Goal: Task Accomplishment & Management: Manage account settings

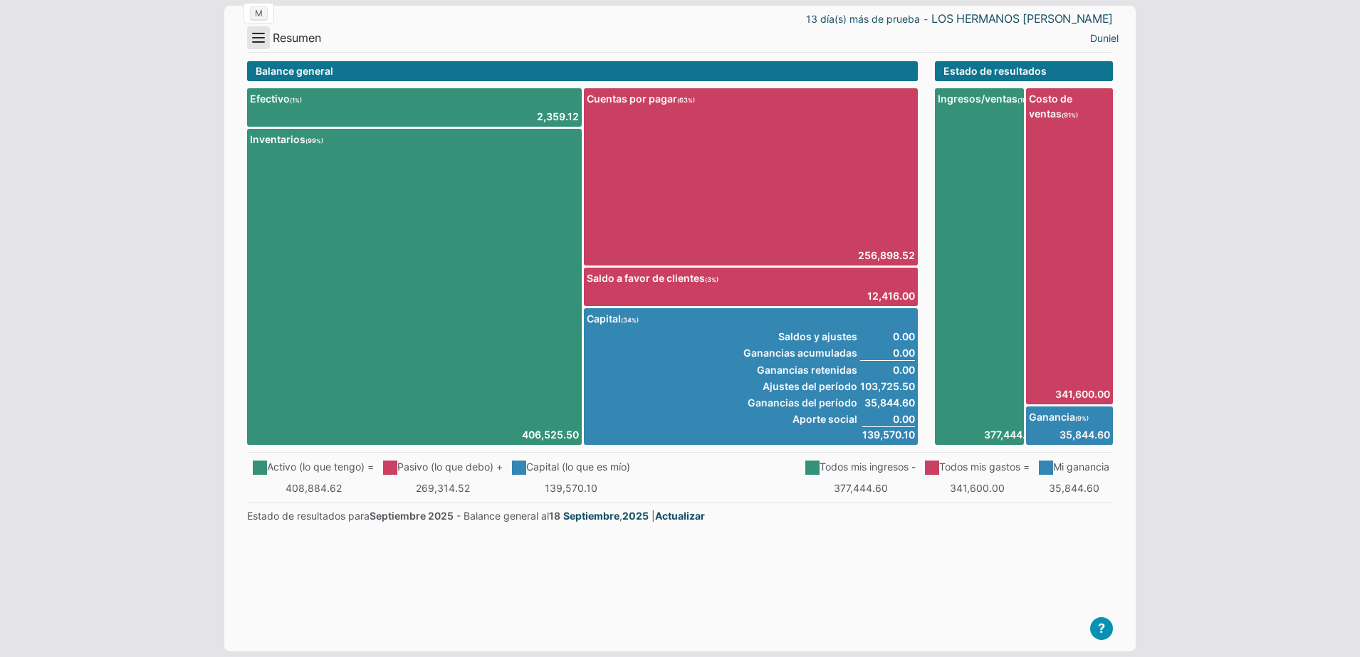
click at [251, 41] on button "Menu" at bounding box center [258, 37] width 23 height 23
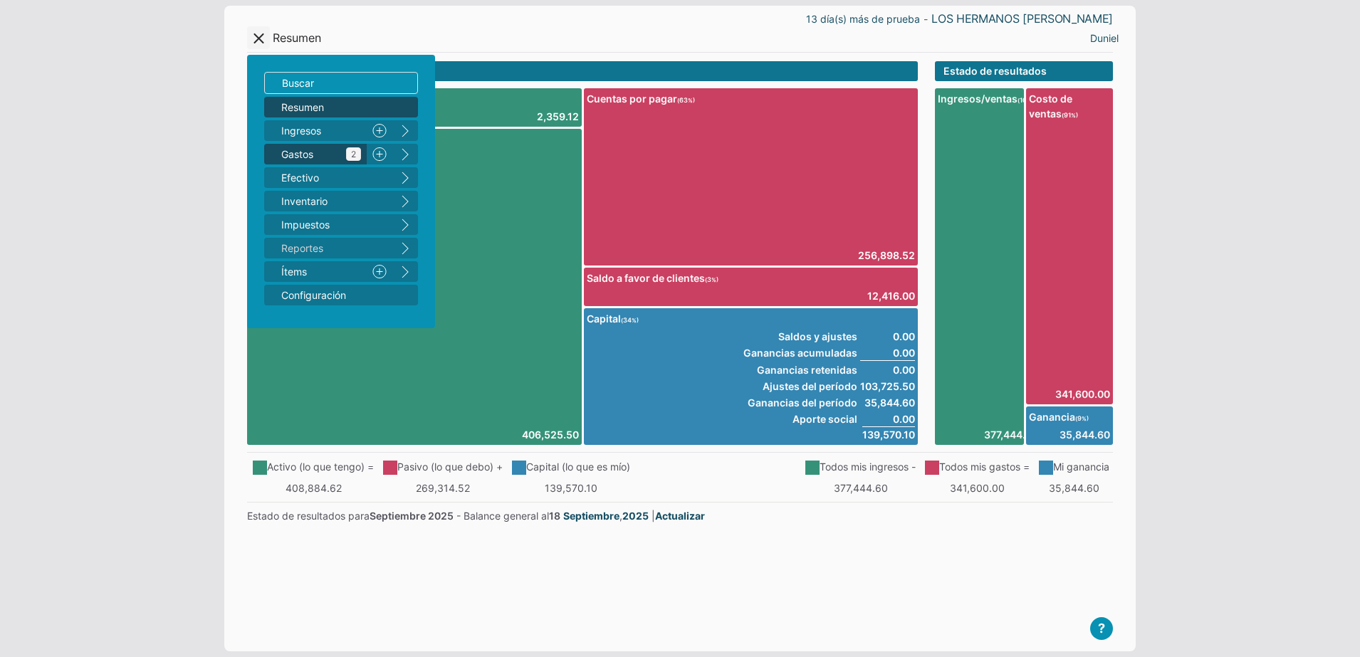
click at [339, 154] on span "Gastos 2" at bounding box center [321, 154] width 80 height 15
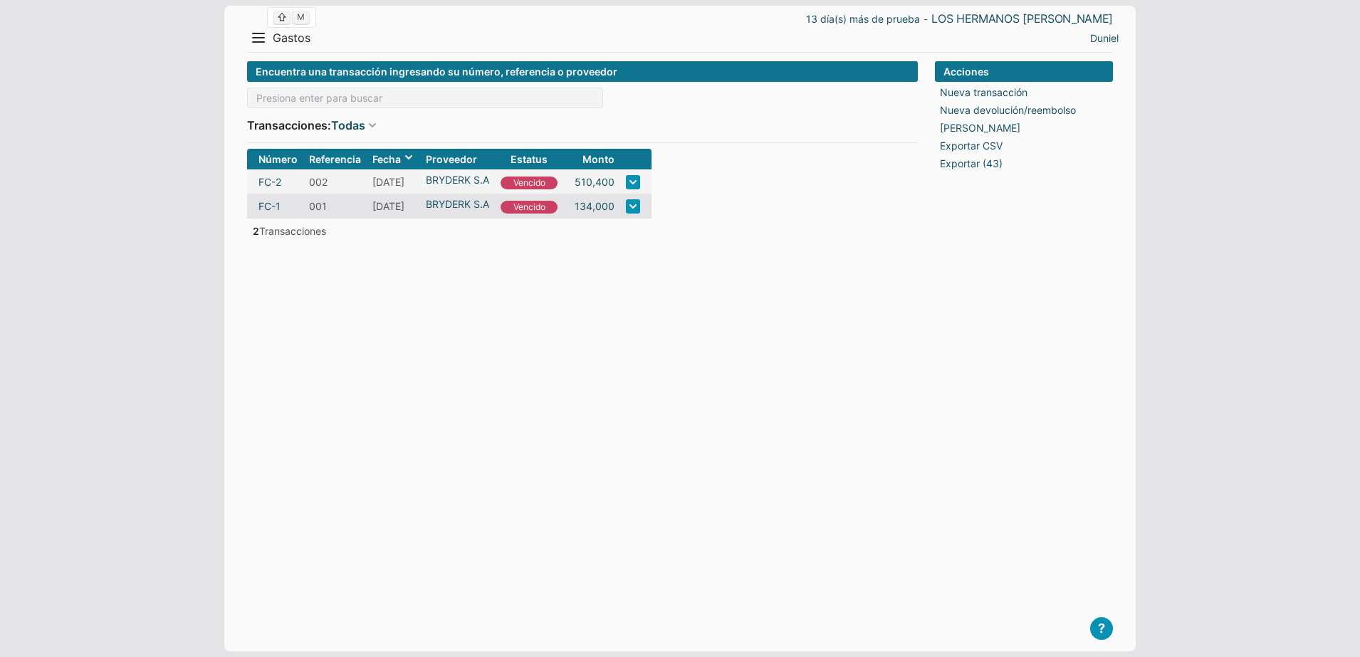
click at [279, 38] on span "Gastos" at bounding box center [292, 38] width 38 height 15
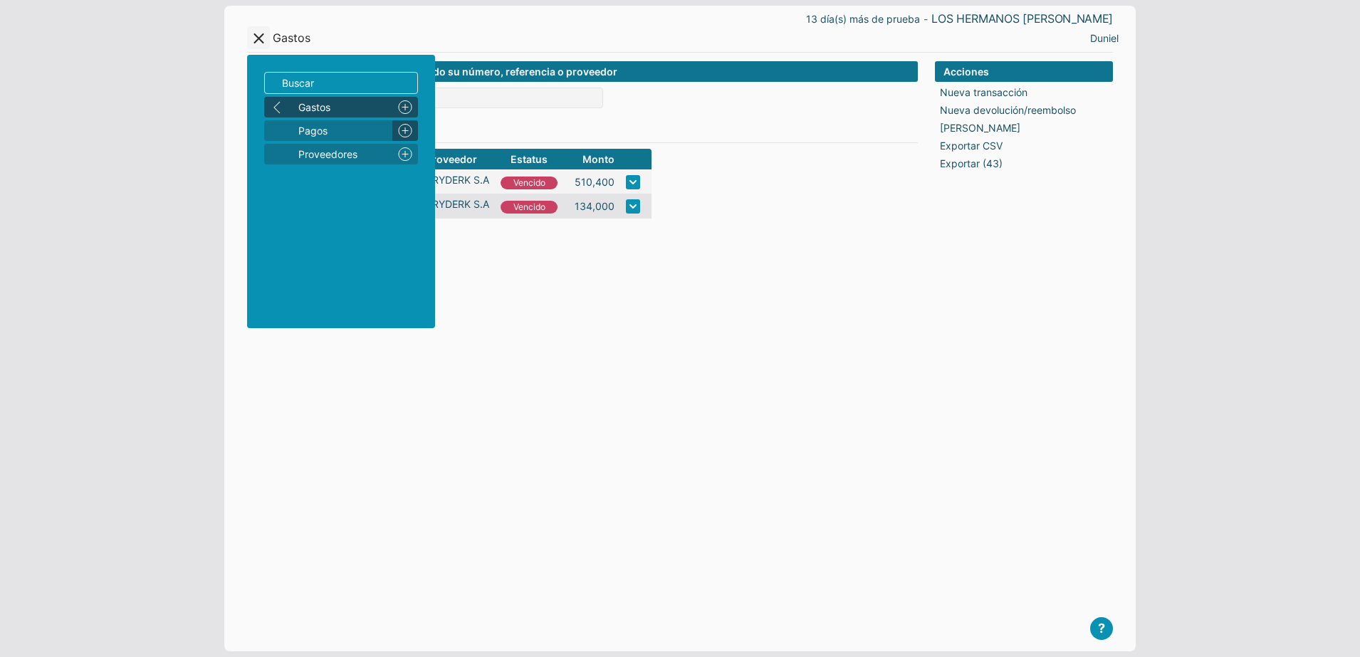
click at [404, 130] on link "Nuevo" at bounding box center [405, 130] width 26 height 21
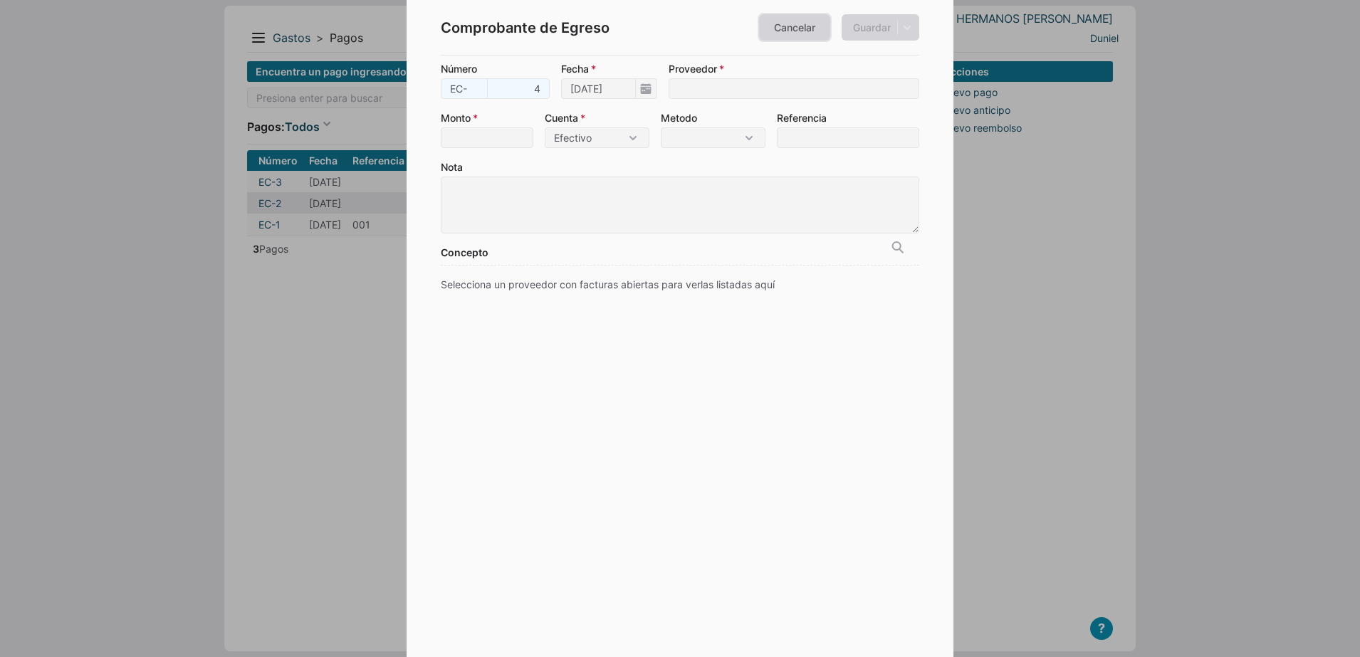
click at [788, 29] on link "Cancelar" at bounding box center [794, 27] width 71 height 26
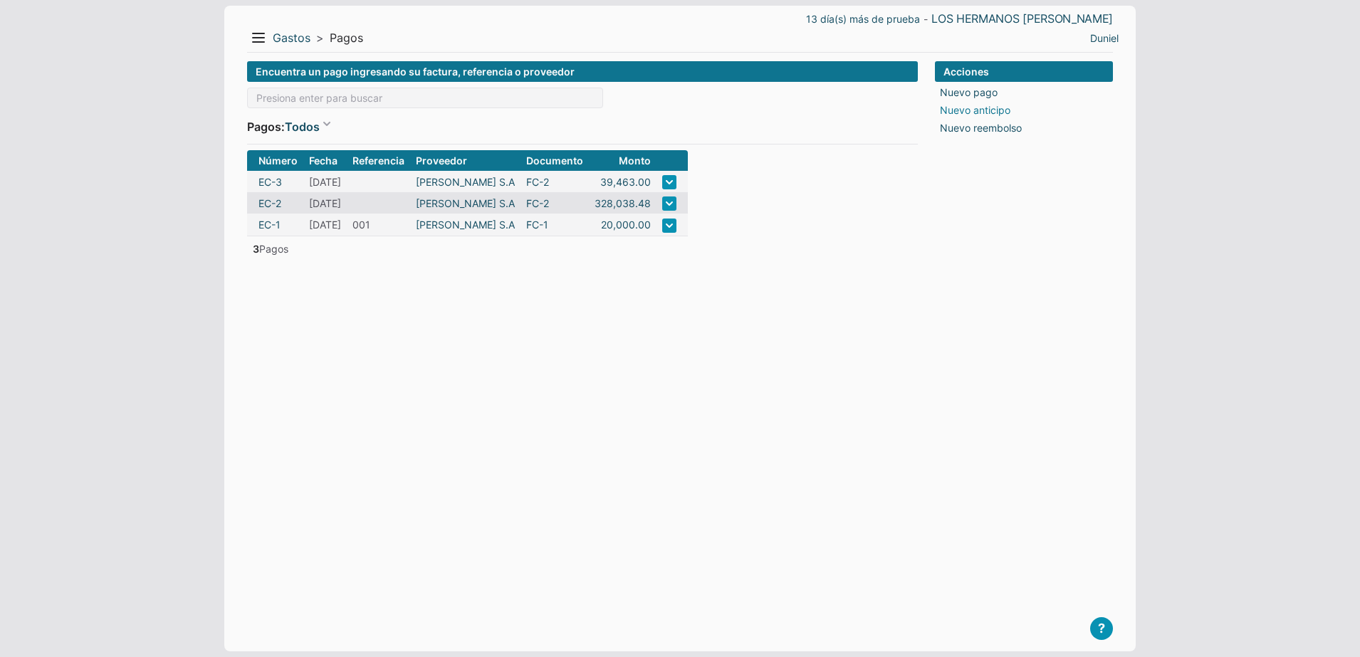
click at [1000, 110] on link "Nuevo anticipo" at bounding box center [975, 110] width 70 height 15
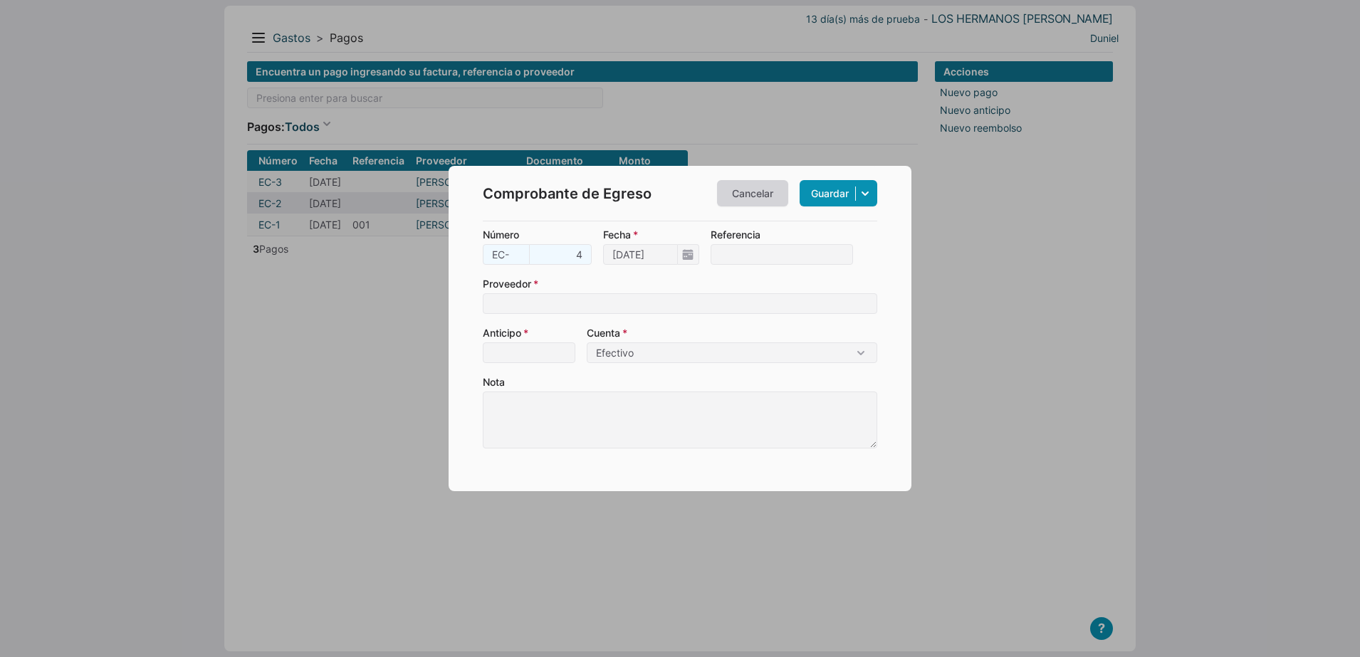
click at [756, 189] on link "Cancelar" at bounding box center [752, 193] width 71 height 26
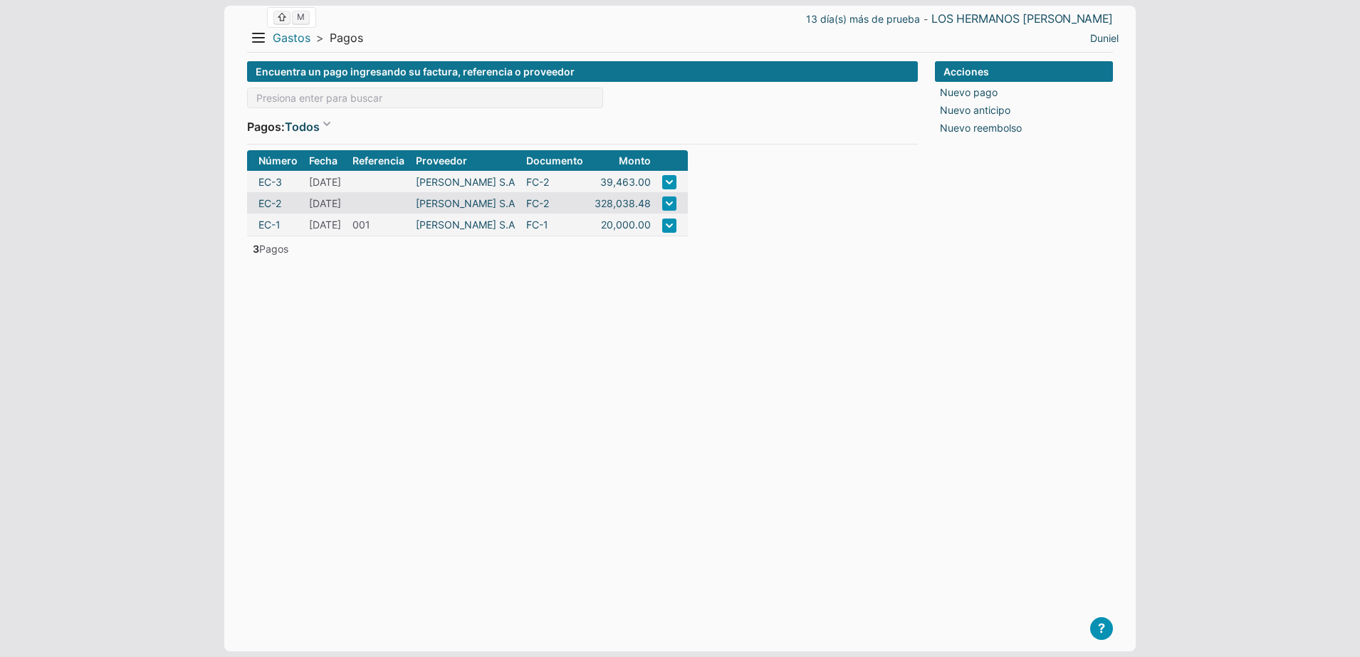
click at [281, 33] on link "Gastos" at bounding box center [292, 38] width 38 height 15
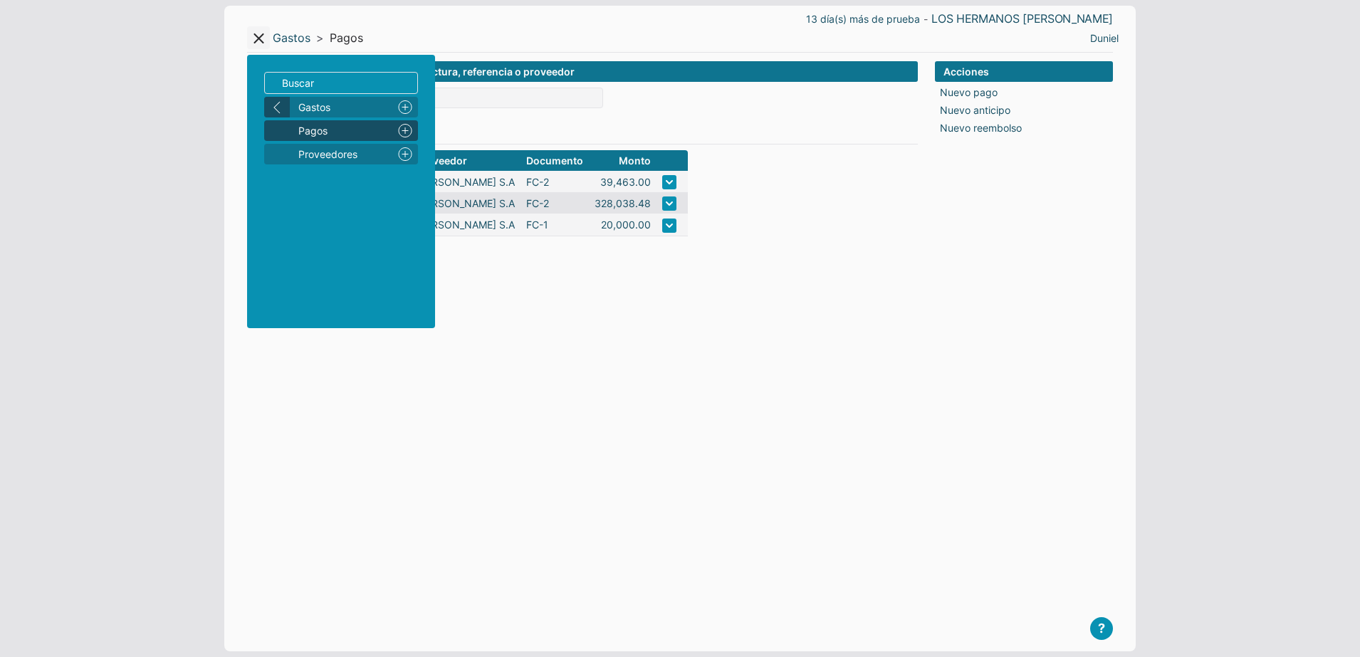
click at [279, 105] on button "left" at bounding box center [277, 107] width 26 height 21
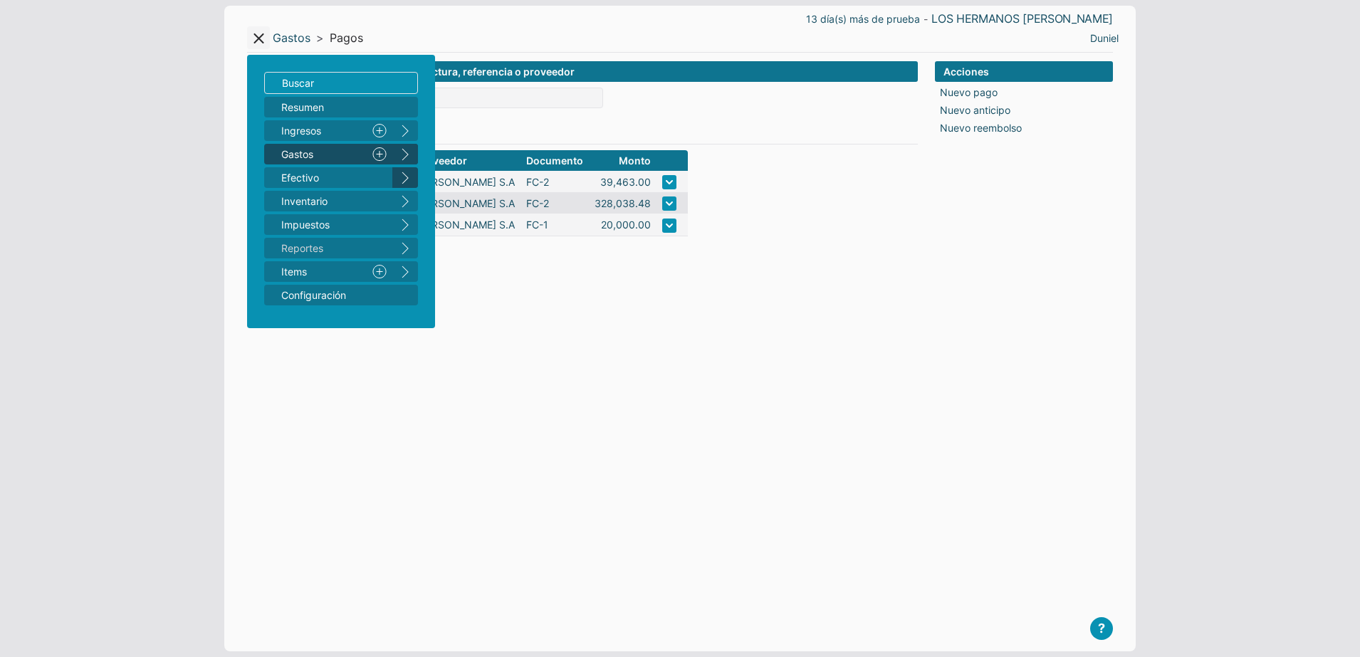
click at [410, 176] on button "right" at bounding box center [405, 177] width 26 height 21
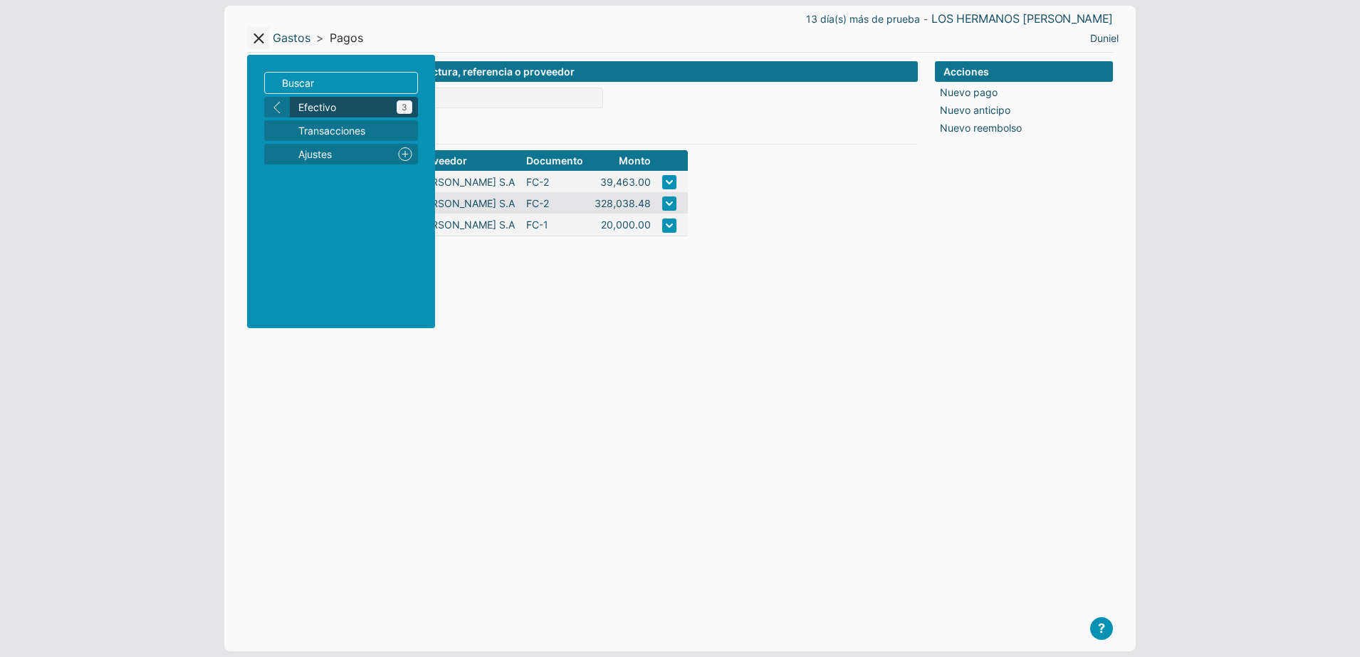
click at [362, 112] on span "Efectivo 3" at bounding box center [355, 107] width 114 height 15
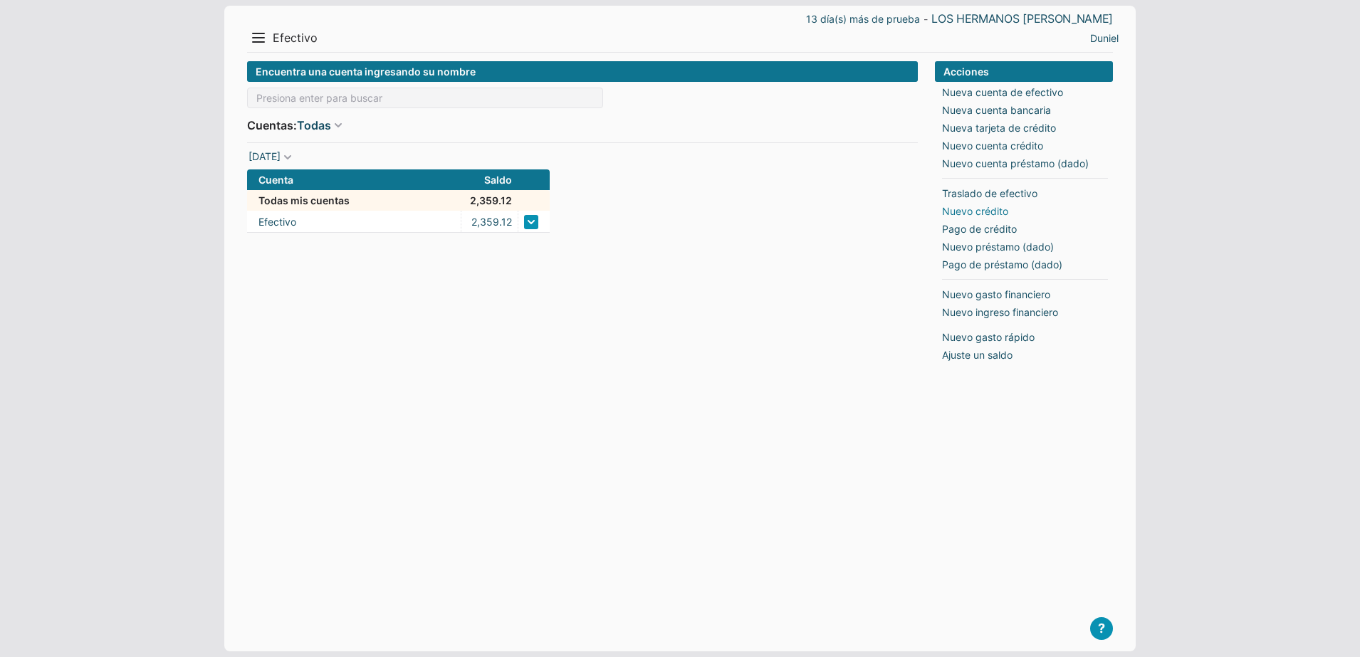
click at [996, 208] on link "Nuevo crédito" at bounding box center [975, 211] width 66 height 15
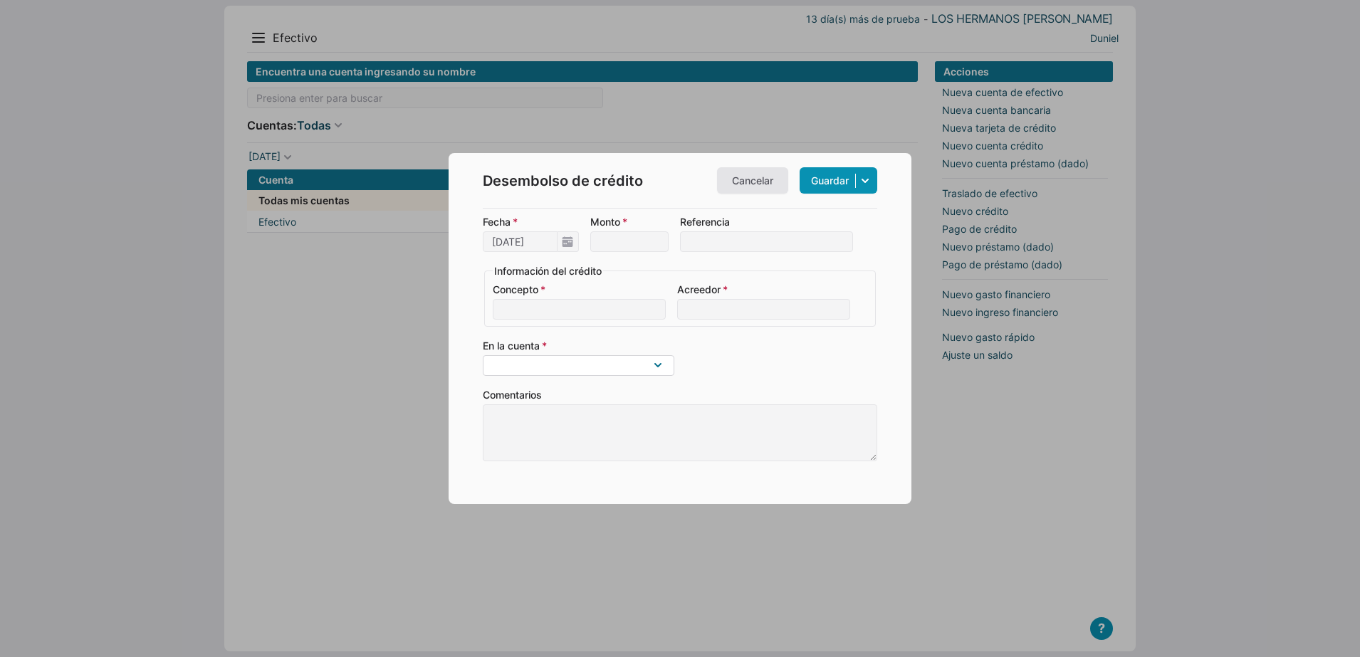
click at [660, 368] on select "Efectivo" at bounding box center [579, 365] width 192 height 21
select select "1"
click at [483, 355] on select "Efectivo" at bounding box center [579, 365] width 192 height 21
click at [580, 310] on input "Concepto" at bounding box center [579, 309] width 173 height 21
type input "compra"
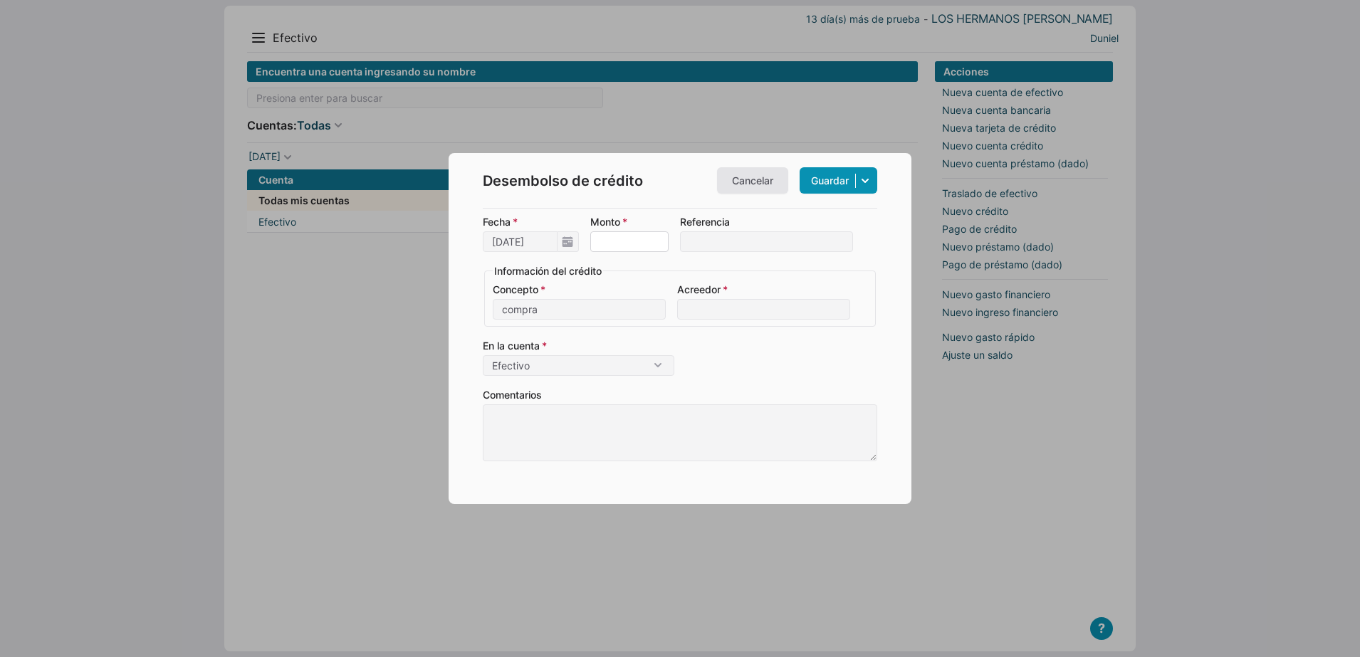
click at [627, 241] on input "Monto" at bounding box center [629, 241] width 78 height 21
type input "7,110"
click at [714, 237] on input "Referencia" at bounding box center [766, 241] width 173 height 21
type input "b"
type input "anticipo"
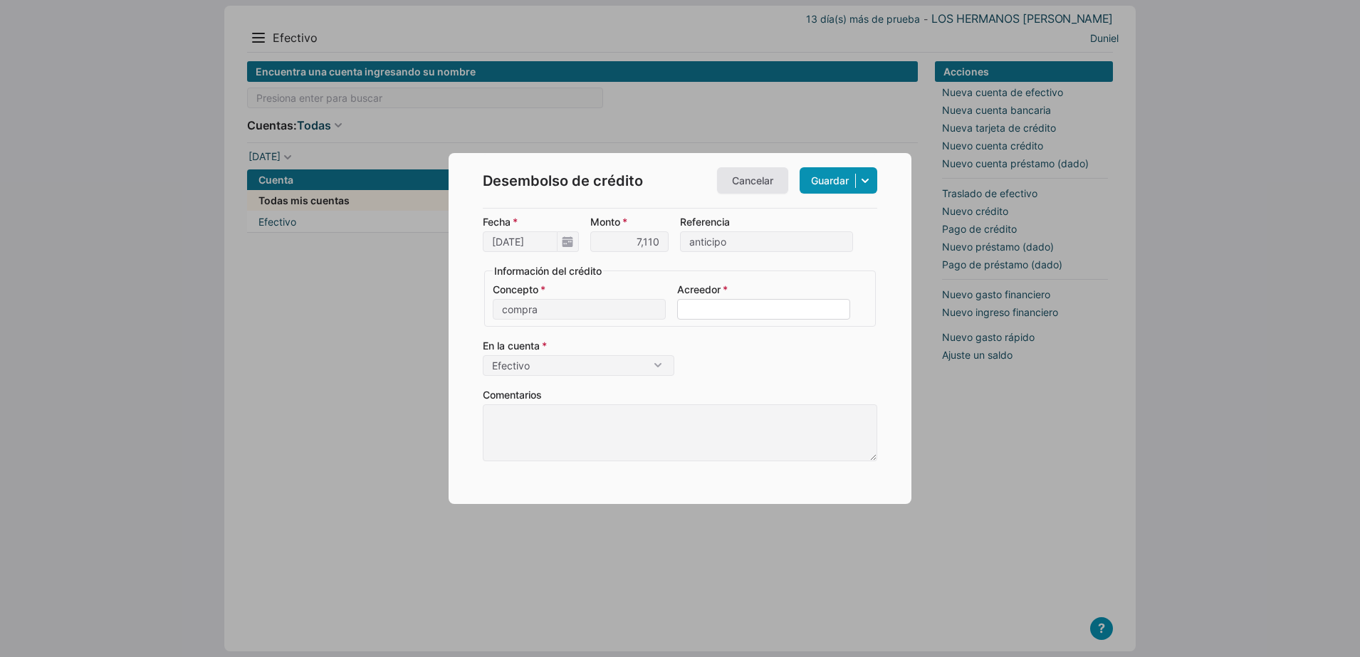
click at [740, 311] on input "Acreedor" at bounding box center [763, 309] width 173 height 21
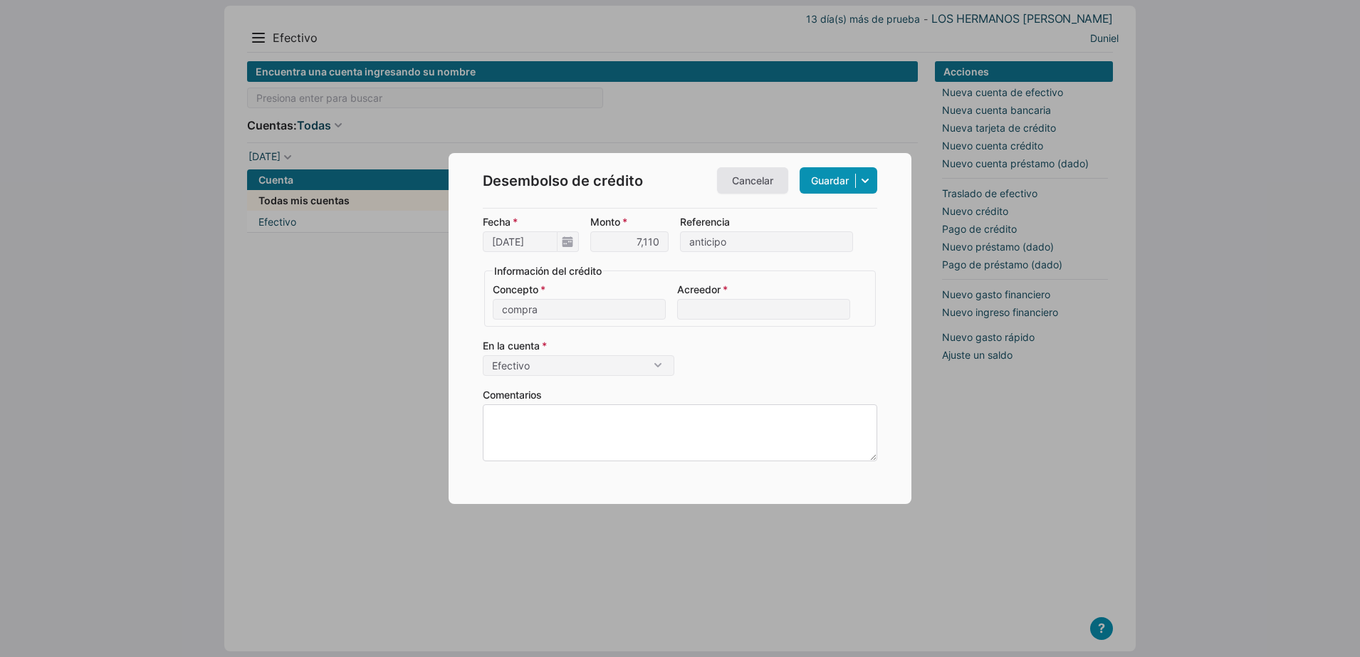
click at [607, 427] on textarea "Comentarios" at bounding box center [680, 432] width 394 height 57
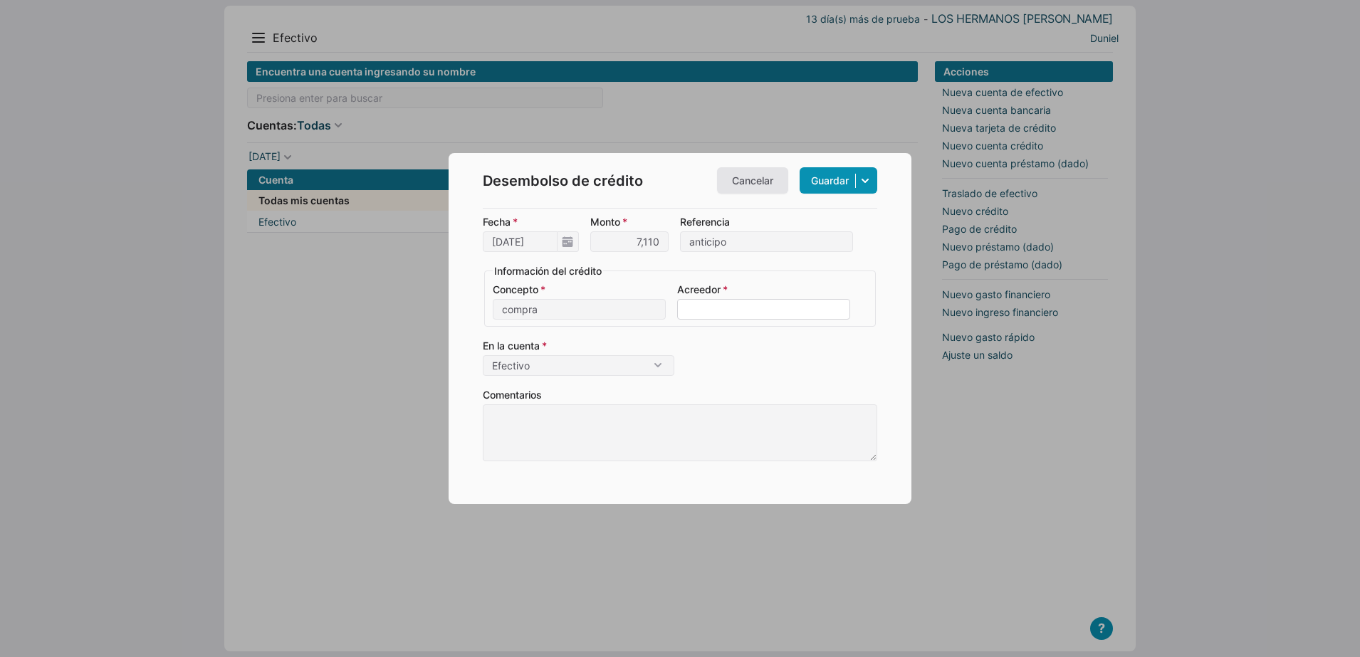
click at [706, 301] on input "Acreedor" at bounding box center [763, 309] width 173 height 21
type input "O"
type input "v"
click at [761, 182] on link "Cancelar" at bounding box center [752, 180] width 71 height 26
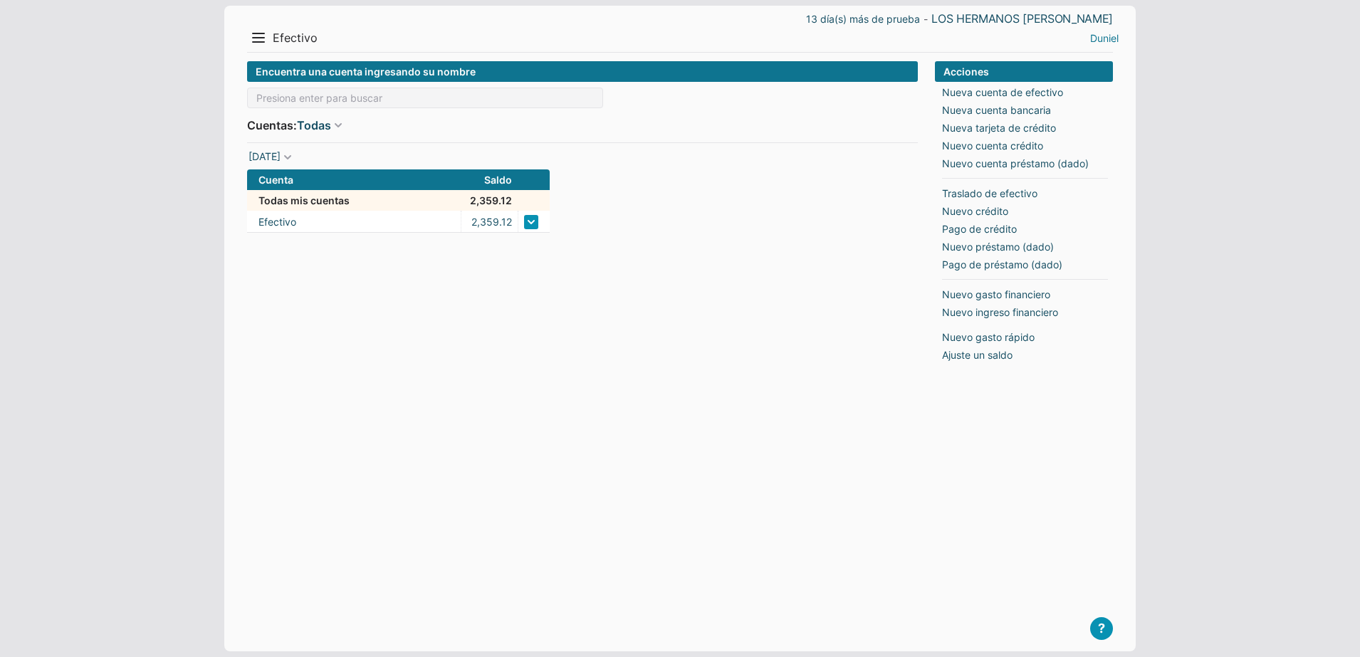
click at [1103, 34] on link "Duniel" at bounding box center [1104, 38] width 28 height 15
click at [1095, 88] on li "Salir" at bounding box center [1094, 88] width 64 height 21
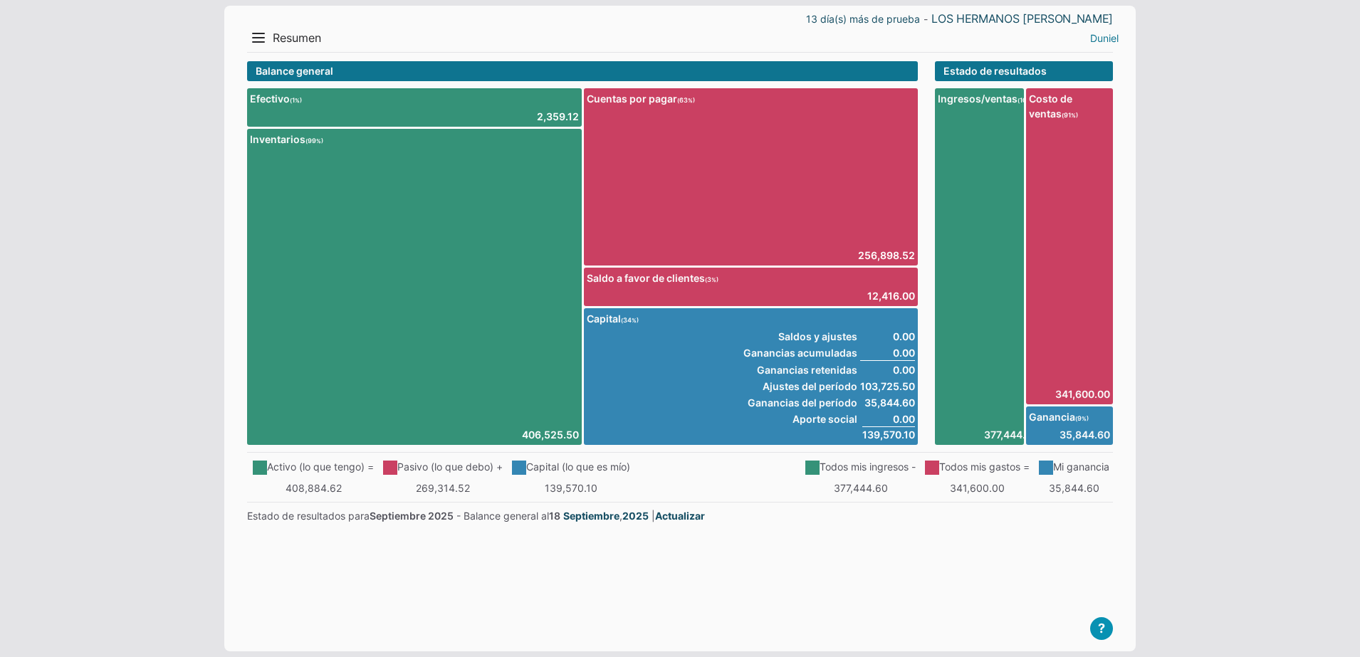
click at [1102, 32] on link "Duniel" at bounding box center [1104, 38] width 28 height 15
click at [271, 43] on div "Menu Resumen Ingresos 1 Nuevo right Gastos 2 Nuevo right Efectivo 3 right Inven…" at bounding box center [463, 37] width 433 height 23
click at [257, 41] on button "Menu" at bounding box center [258, 37] width 23 height 23
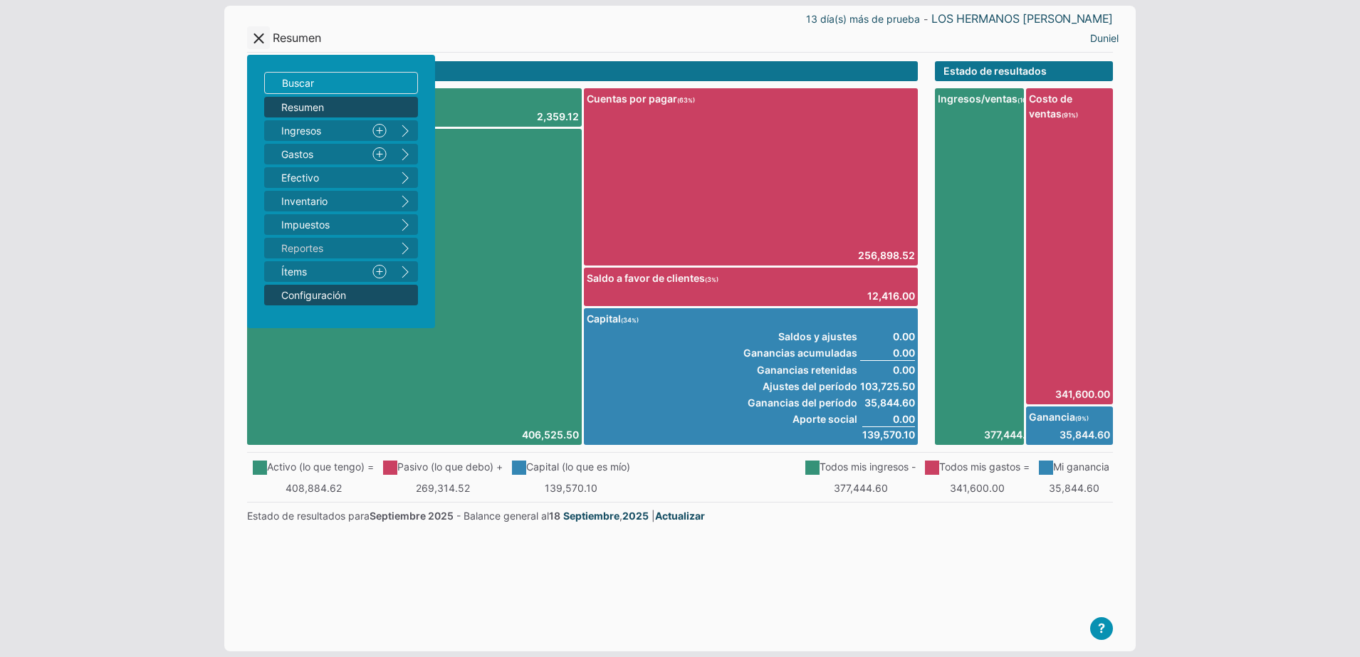
click at [308, 290] on span "Configuración" at bounding box center [333, 295] width 105 height 15
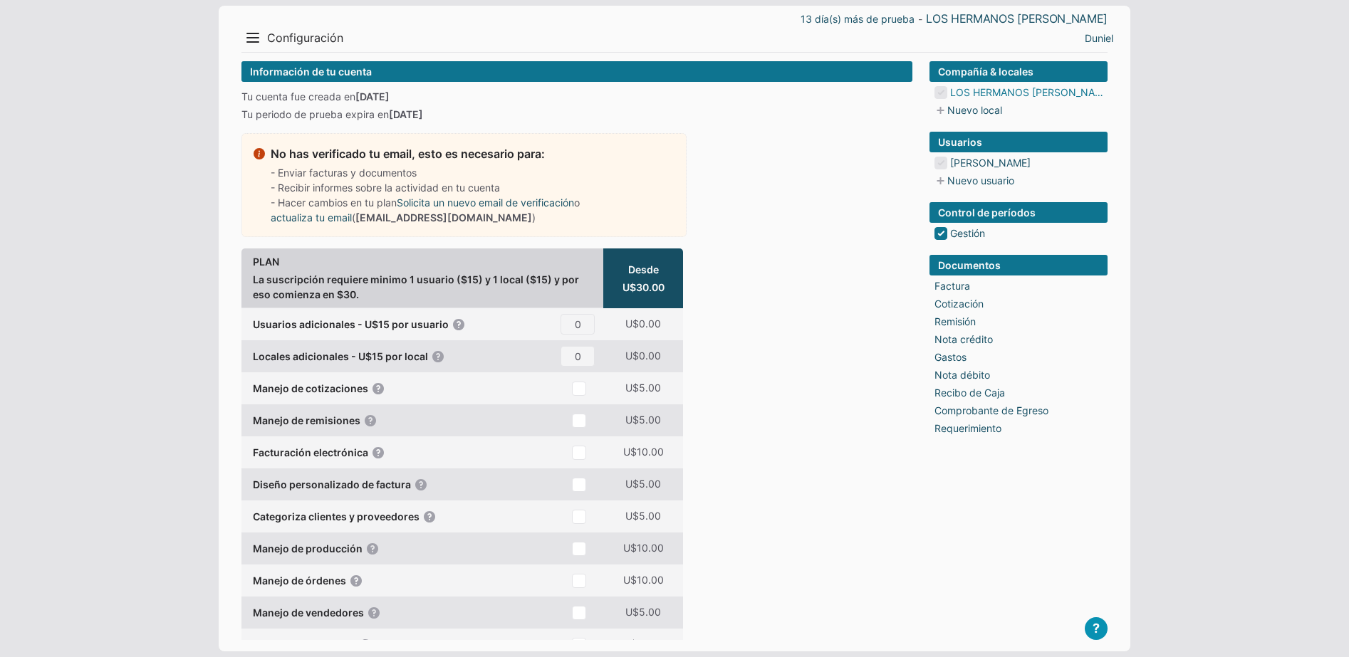
click at [977, 88] on link "LOS HERMANOS [PERSON_NAME]" at bounding box center [1028, 92] width 157 height 15
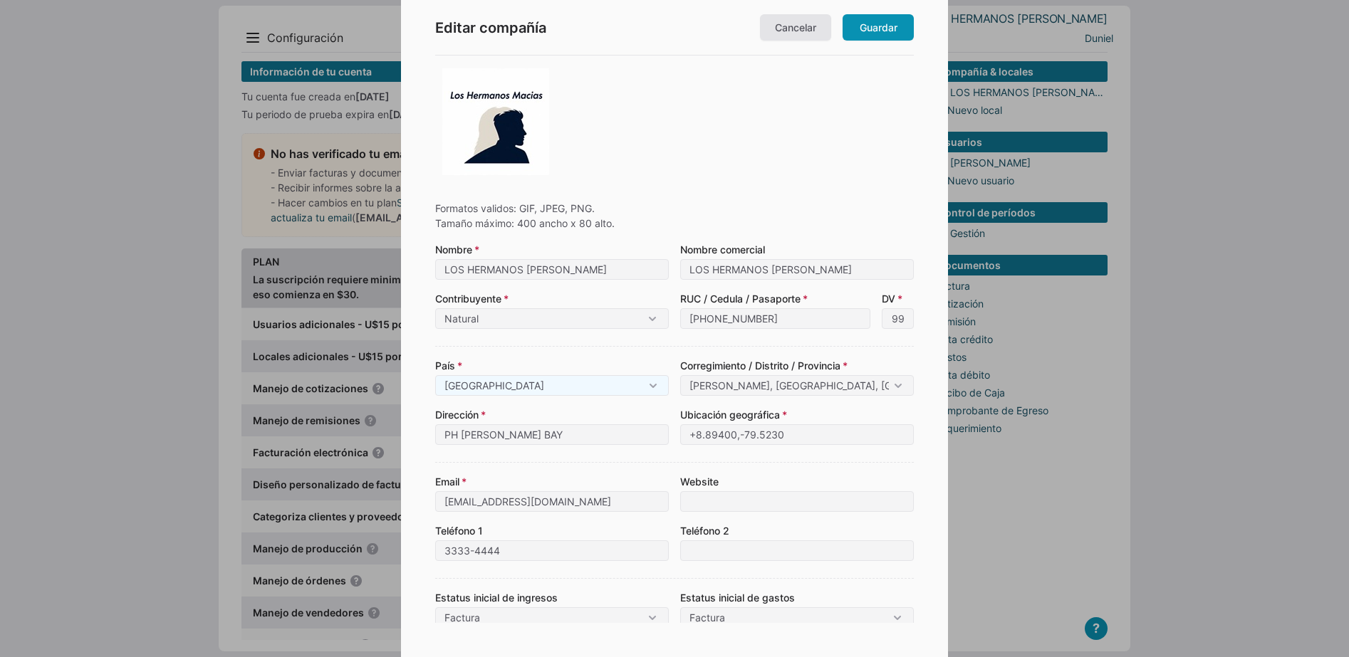
click at [643, 140] on div at bounding box center [674, 121] width 479 height 121
click at [523, 137] on img at bounding box center [495, 121] width 107 height 107
type input "C:\fakepath\Imagen de WhatsApp [DATE] 09.44.41_a36c4b7a.jpg"
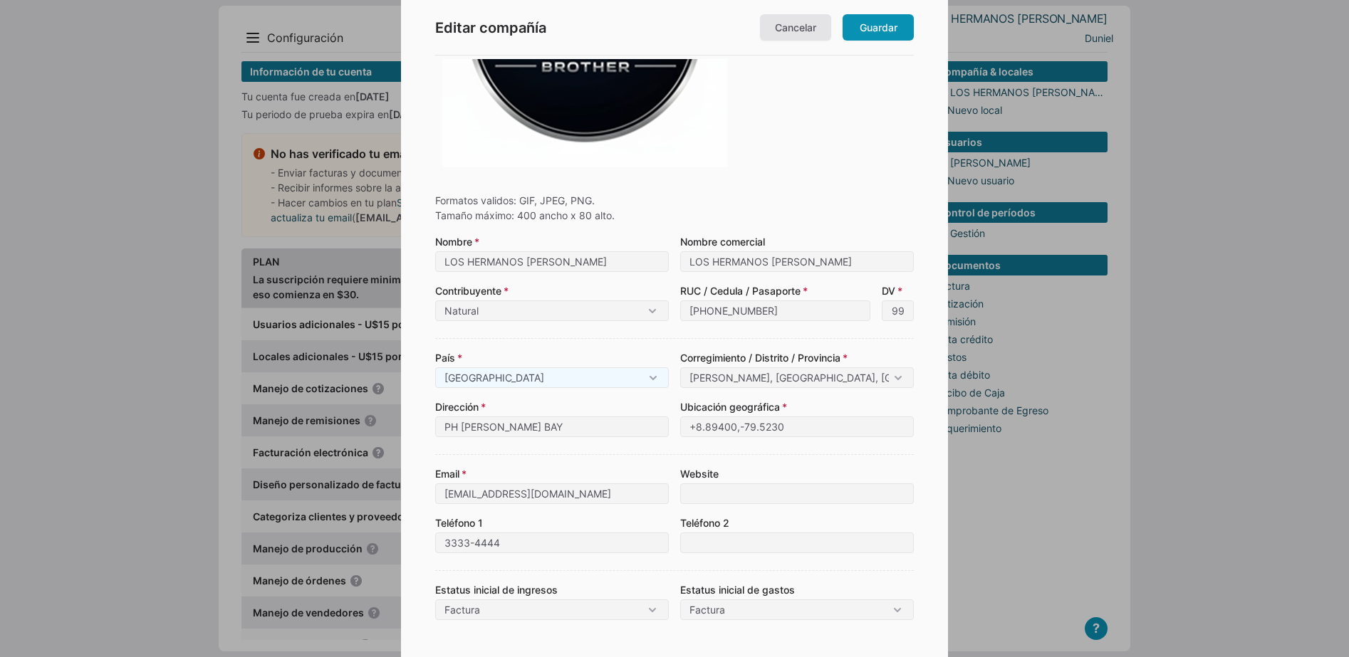
scroll to position [267, 0]
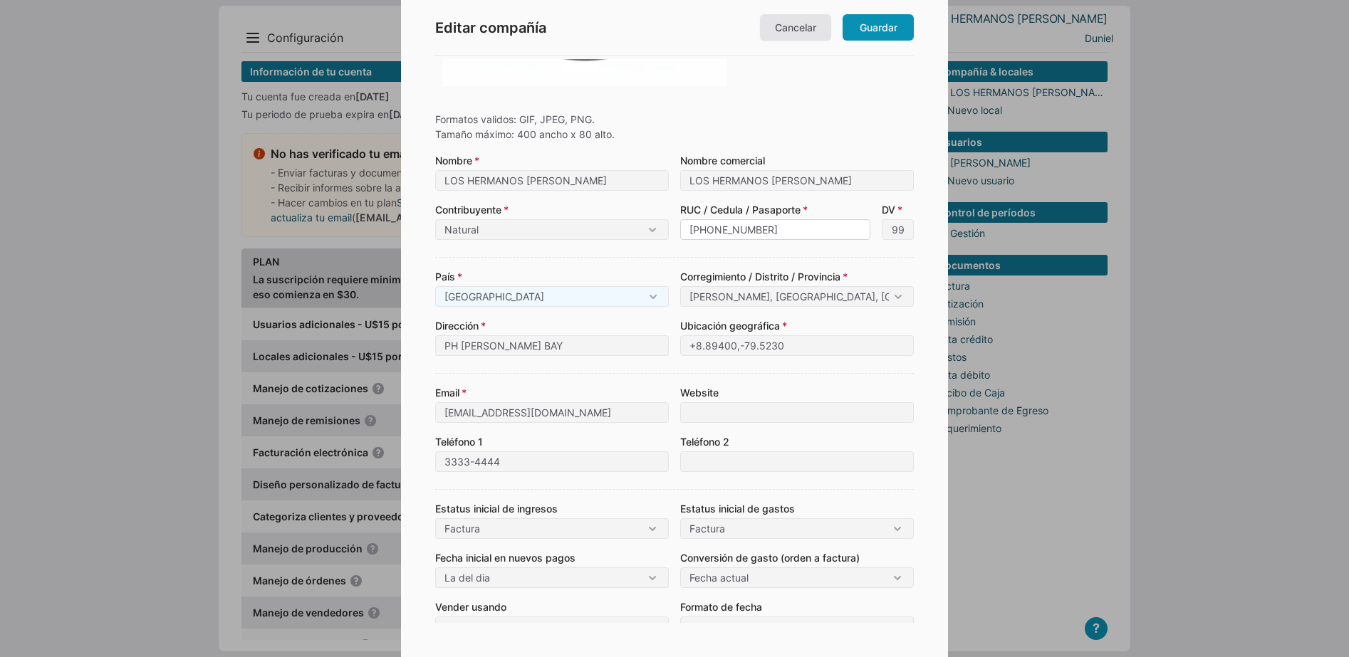
click at [762, 231] on input "8-1293-1865" at bounding box center [775, 229] width 190 height 21
type input "8-1293-186"
type input "10"
type input "8-1293-18"
type input "7"
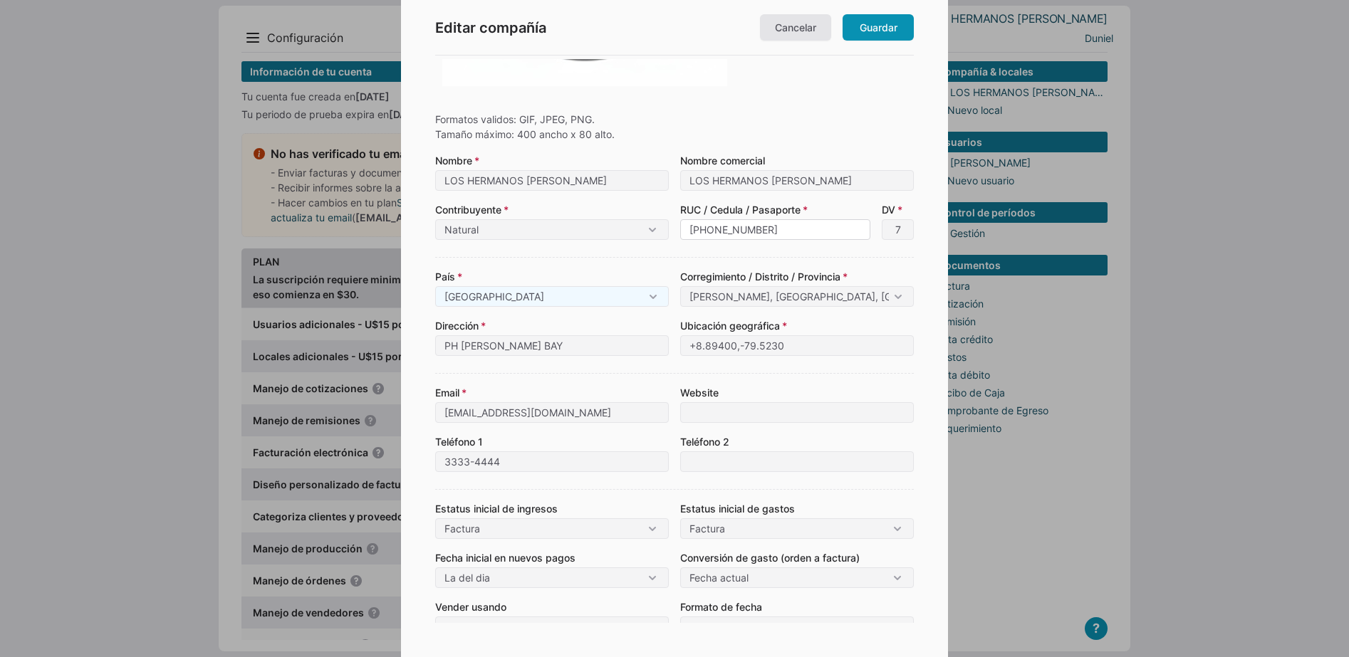
type input "8-1293-18"
drag, startPoint x: 532, startPoint y: 340, endPoint x: 410, endPoint y: 370, distance: 125.4
click at [410, 370] on div "Editar compañía Cancelar Guardar Formatos validos: GIF, JPEG, PNG. Tamaño máxim…" at bounding box center [674, 261] width 547 height 1056
type input "a"
type input "A"
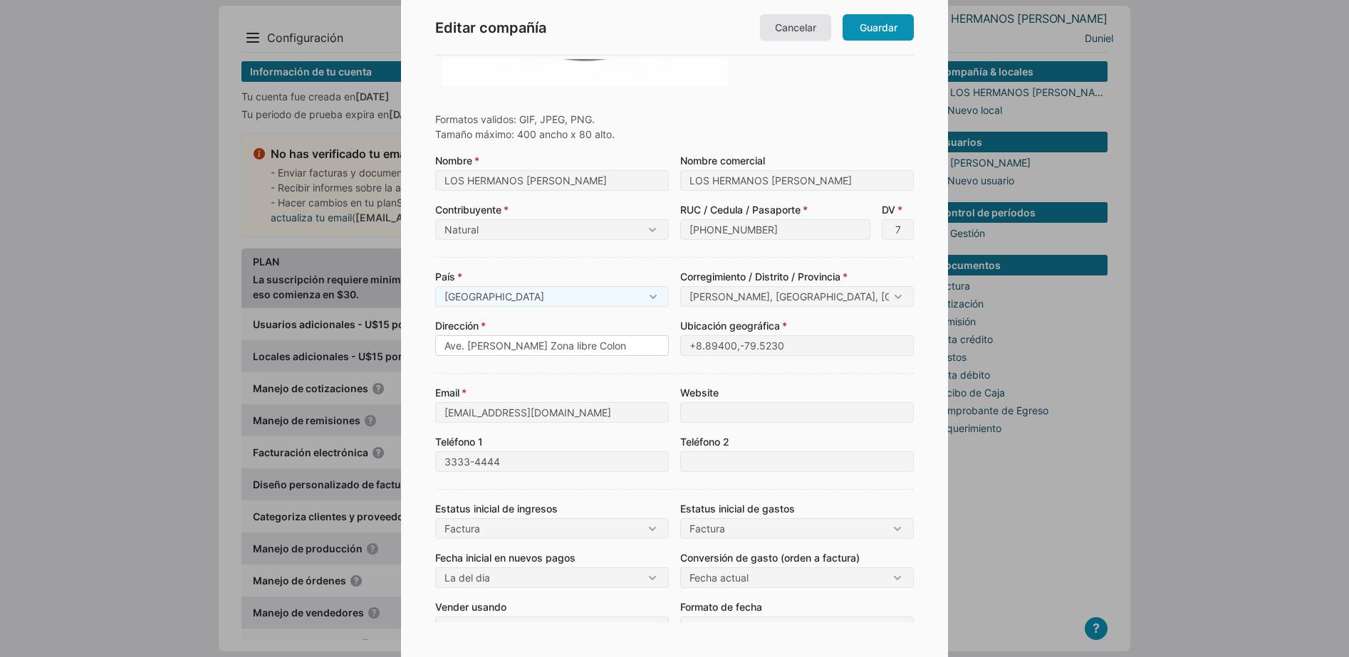
click at [580, 346] on input "Ave. dominador Bazan Zona libre Colon" at bounding box center [552, 345] width 234 height 21
type input "Ave. dominador Bazan Zona Libre Colon"
click at [753, 301] on input "Juan Diaz, Panama, Panama" at bounding box center [797, 296] width 234 height 21
drag, startPoint x: 826, startPoint y: 298, endPoint x: 684, endPoint y: 315, distance: 142.8
click at [684, 307] on div "Corregimiento / Distrito / Provincia Juan Diaz, Panama, Panama Juan Diaz, Panam…" at bounding box center [797, 288] width 234 height 38
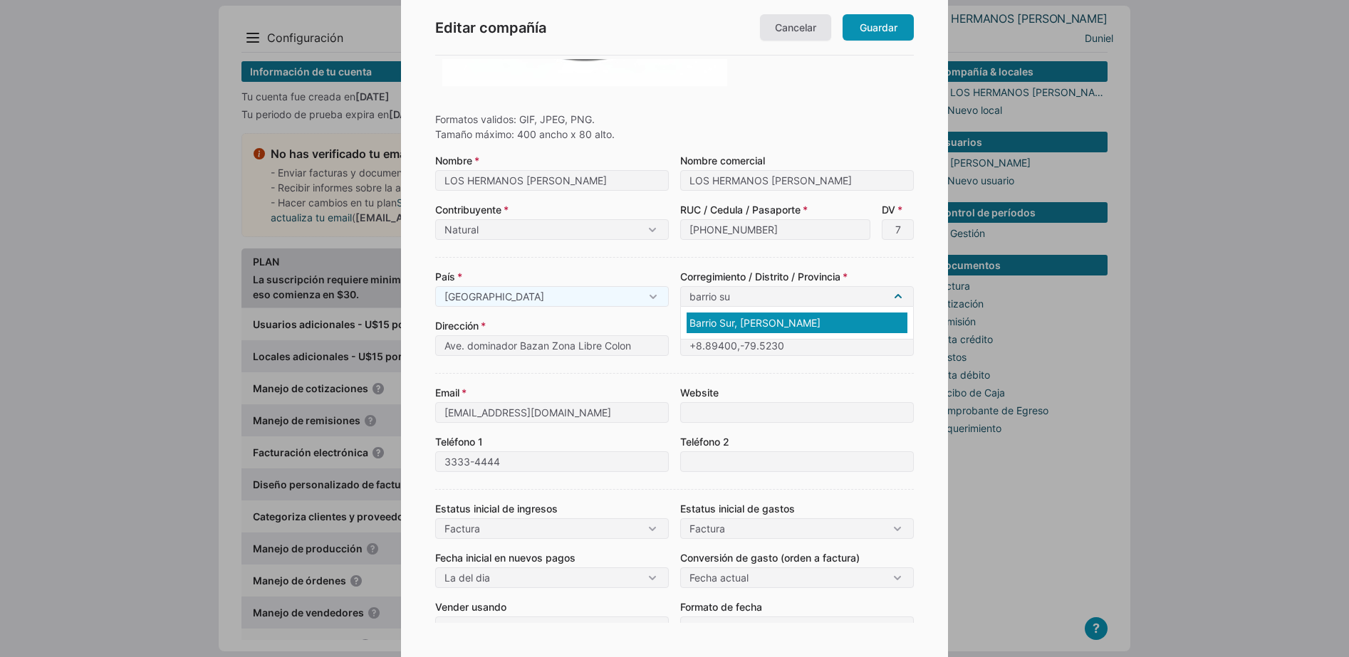
click at [723, 328] on div "Barrio Sur, Colon, Colon" at bounding box center [796, 323] width 221 height 21
type input "Barrio Sur, Colon, Colon"
click at [660, 384] on div "Email maciasduniel1@gmail.com Website Teléfono 1 3333-4444 Teléfono 2" at bounding box center [674, 422] width 479 height 99
click at [571, 414] on input "maciasduniel1@gmail.com" at bounding box center [552, 412] width 234 height 21
drag, startPoint x: 511, startPoint y: 412, endPoint x: 440, endPoint y: 412, distance: 70.5
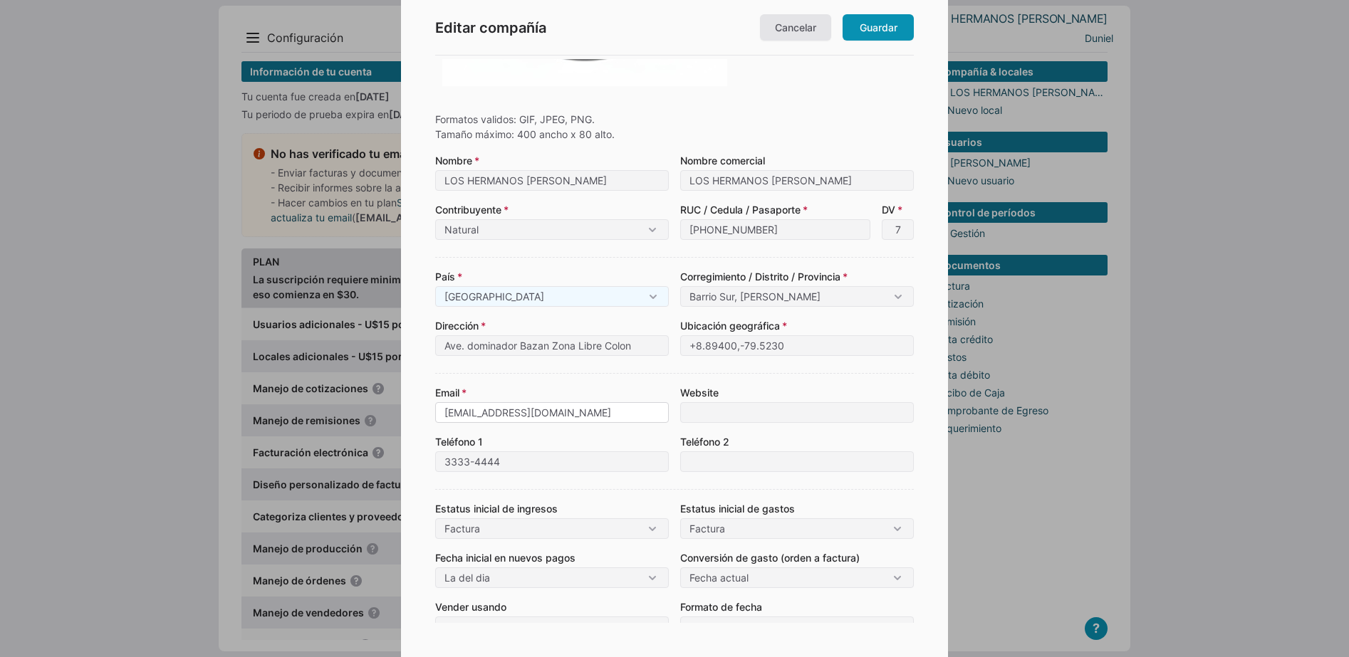
click at [440, 412] on input "maciasduniel1@gmail.com" at bounding box center [552, 412] width 234 height 21
click at [845, 450] on div "Teléfono 2" at bounding box center [797, 453] width 234 height 38
click at [746, 469] on input at bounding box center [797, 461] width 234 height 21
click at [758, 488] on form "Formatos validos: GIF, JPEG, PNG. Tamaño máximo: 400 ancho x 80 alto. Escoger a…" at bounding box center [674, 273] width 479 height 959
click at [508, 413] on input "maciasduniel1@gmail.com" at bounding box center [552, 412] width 234 height 21
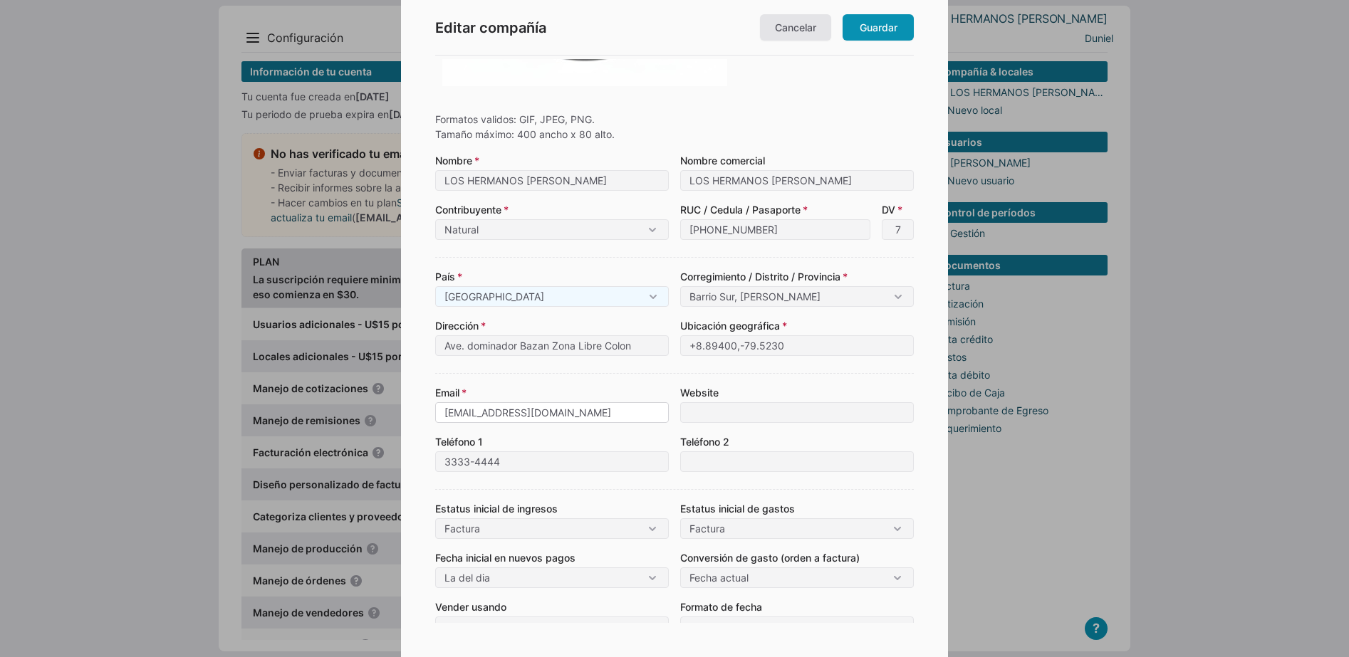
click at [510, 409] on input "maciasduniel1@gmail.com" at bounding box center [552, 412] width 234 height 21
drag, startPoint x: 510, startPoint y: 409, endPoint x: 415, endPoint y: 412, distance: 94.8
click at [416, 412] on div "Editar compañía Cancelar Guardar Formatos validos: GIF, JPEG, PNG. Tamaño máxim…" at bounding box center [674, 261] width 547 height 1056
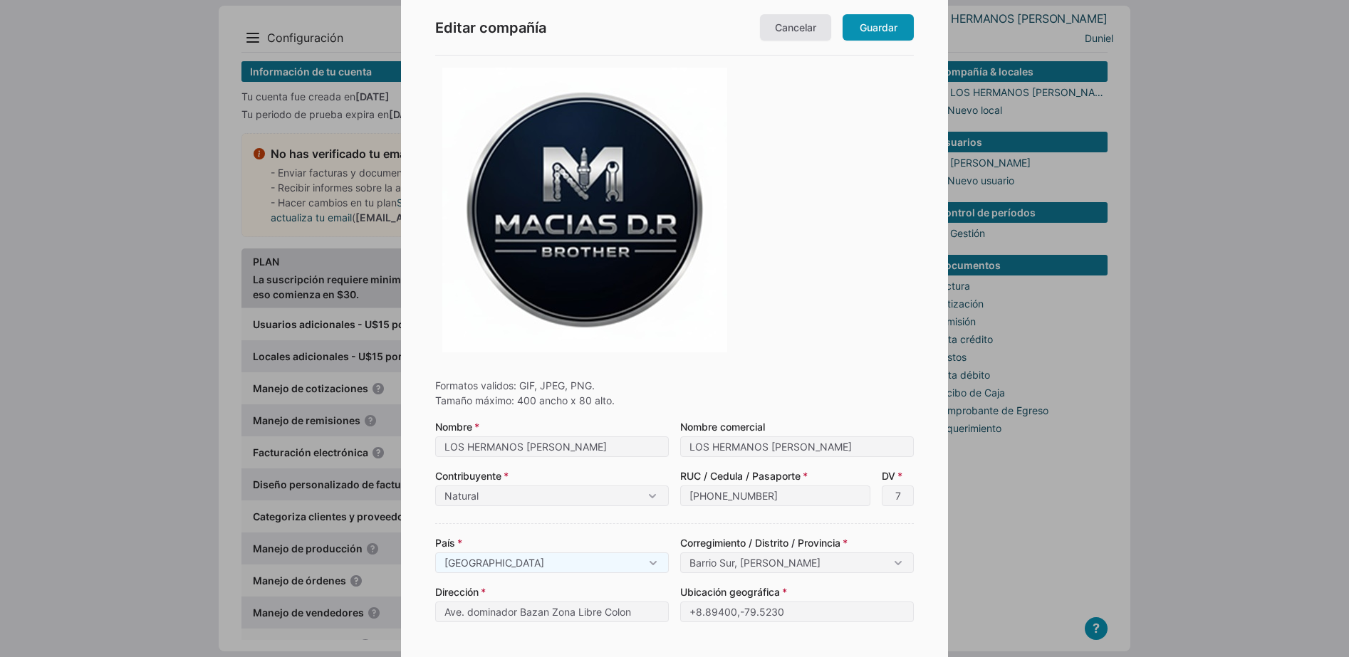
scroll to position [0, 0]
type input "[EMAIL_ADDRESS][DOMAIN_NAME]"
click at [882, 31] on link "Guardar" at bounding box center [877, 27] width 71 height 26
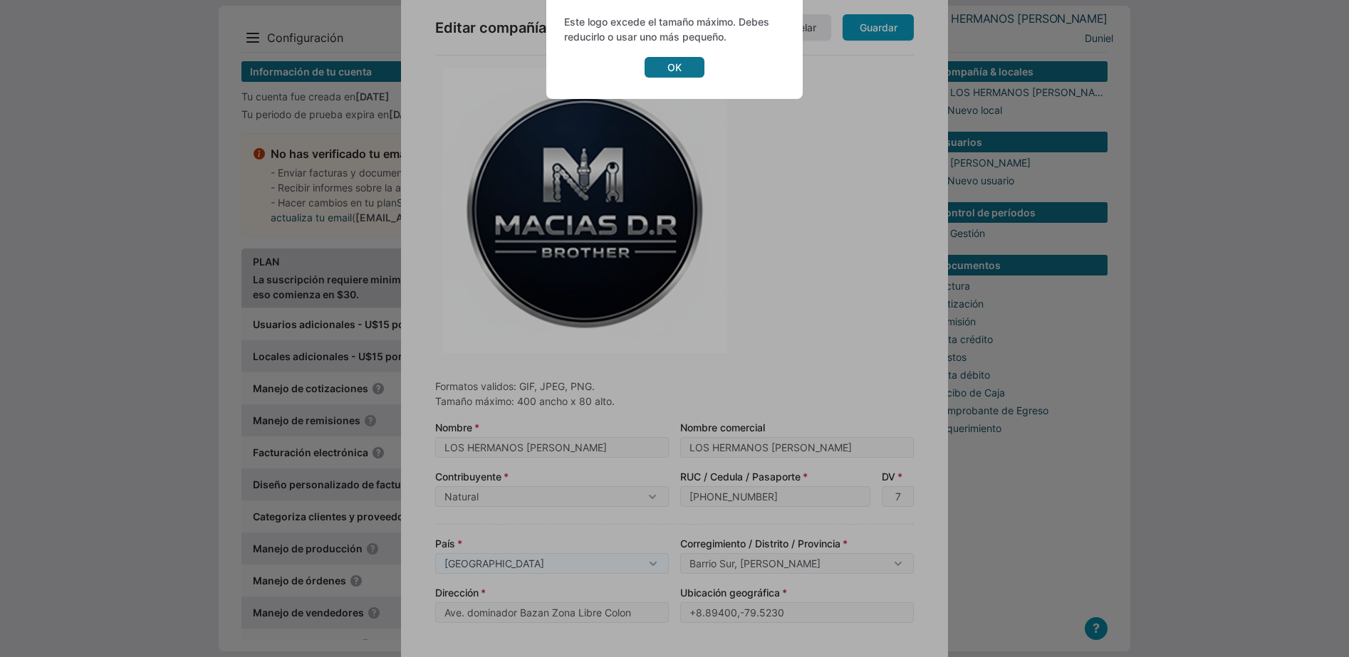
click at [678, 66] on link "OK" at bounding box center [674, 67] width 60 height 21
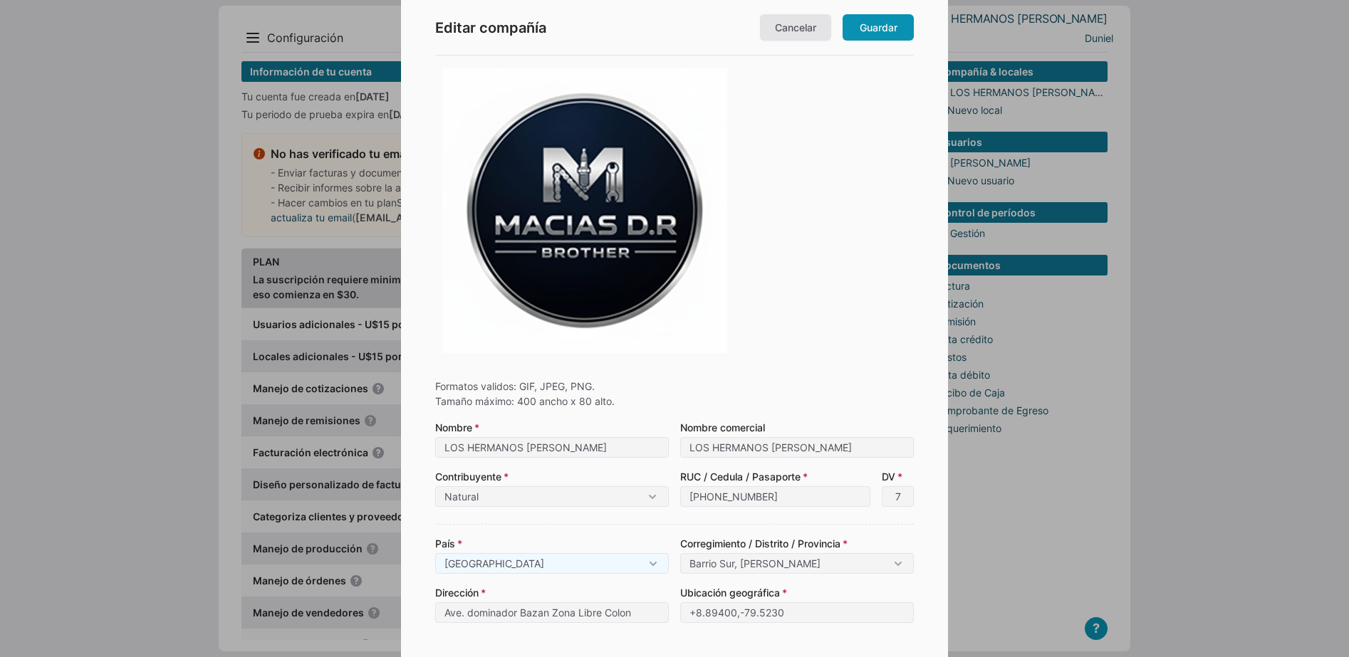
click at [604, 244] on img at bounding box center [584, 210] width 285 height 285
click at [852, 22] on link "Guardar" at bounding box center [877, 27] width 71 height 26
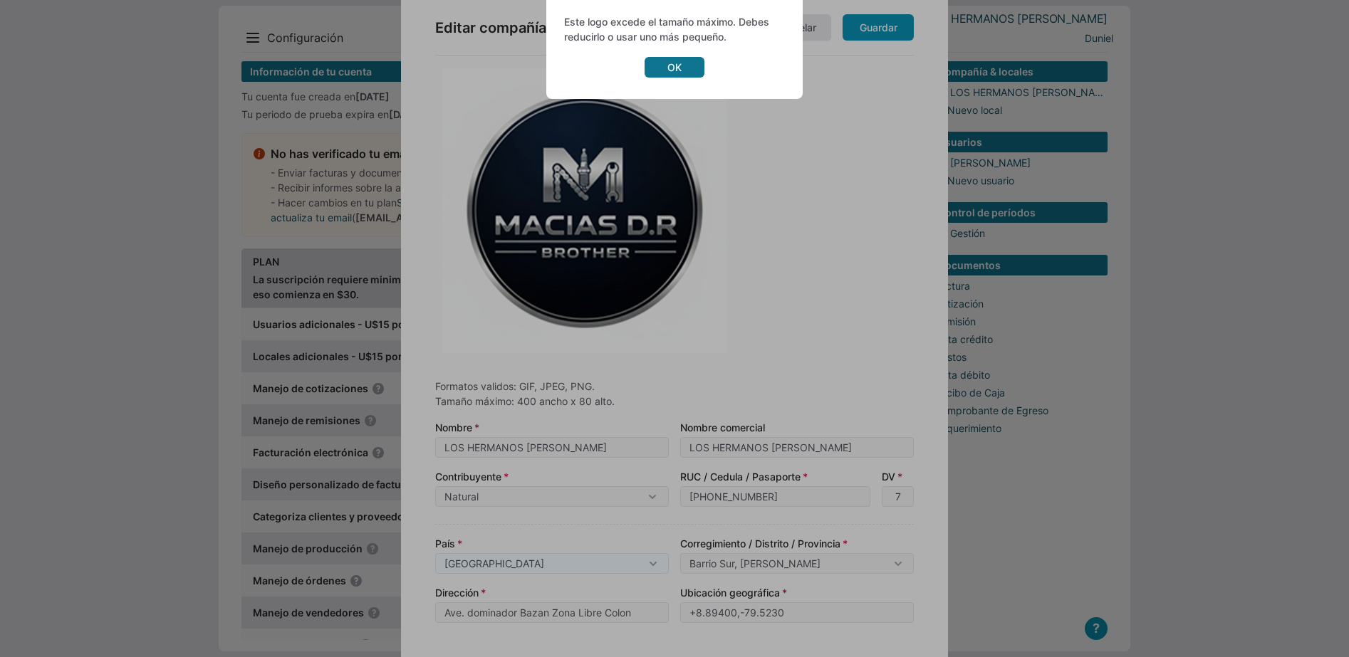
click at [667, 57] on link "OK" at bounding box center [674, 67] width 60 height 21
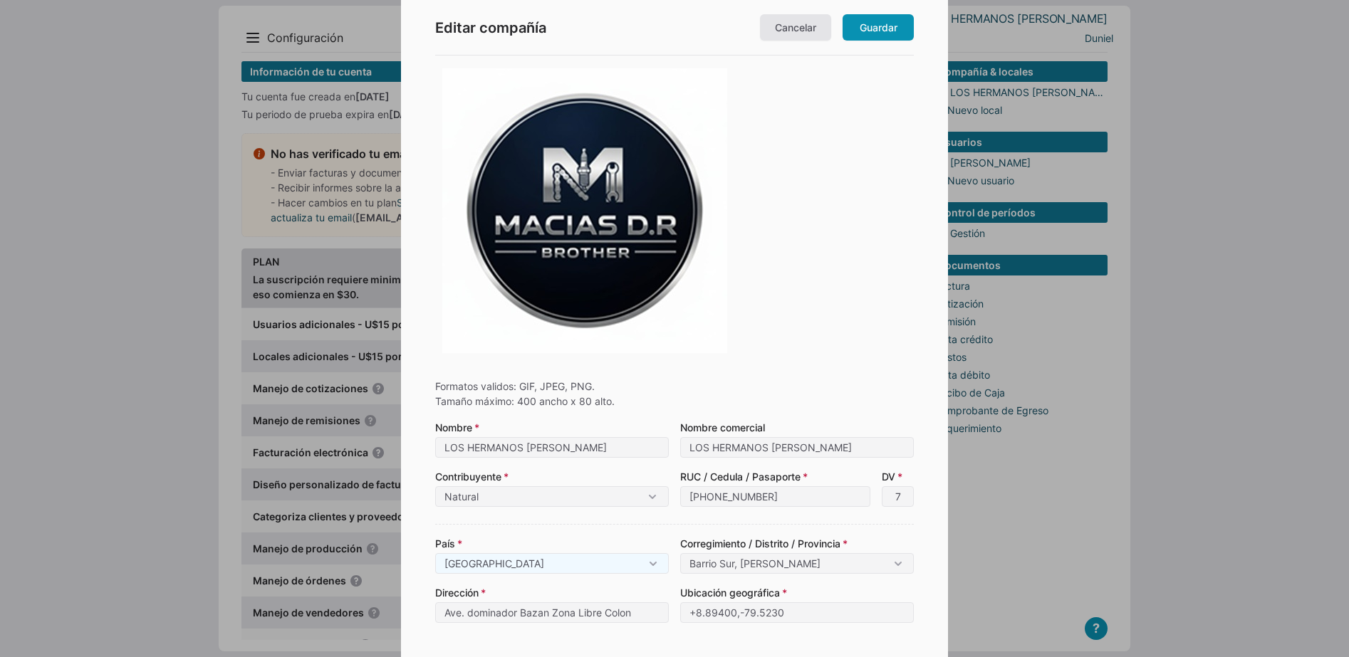
click at [580, 266] on img at bounding box center [584, 210] width 285 height 285
click at [839, 153] on div at bounding box center [674, 210] width 479 height 299
click at [892, 31] on link "Guardar" at bounding box center [877, 27] width 71 height 26
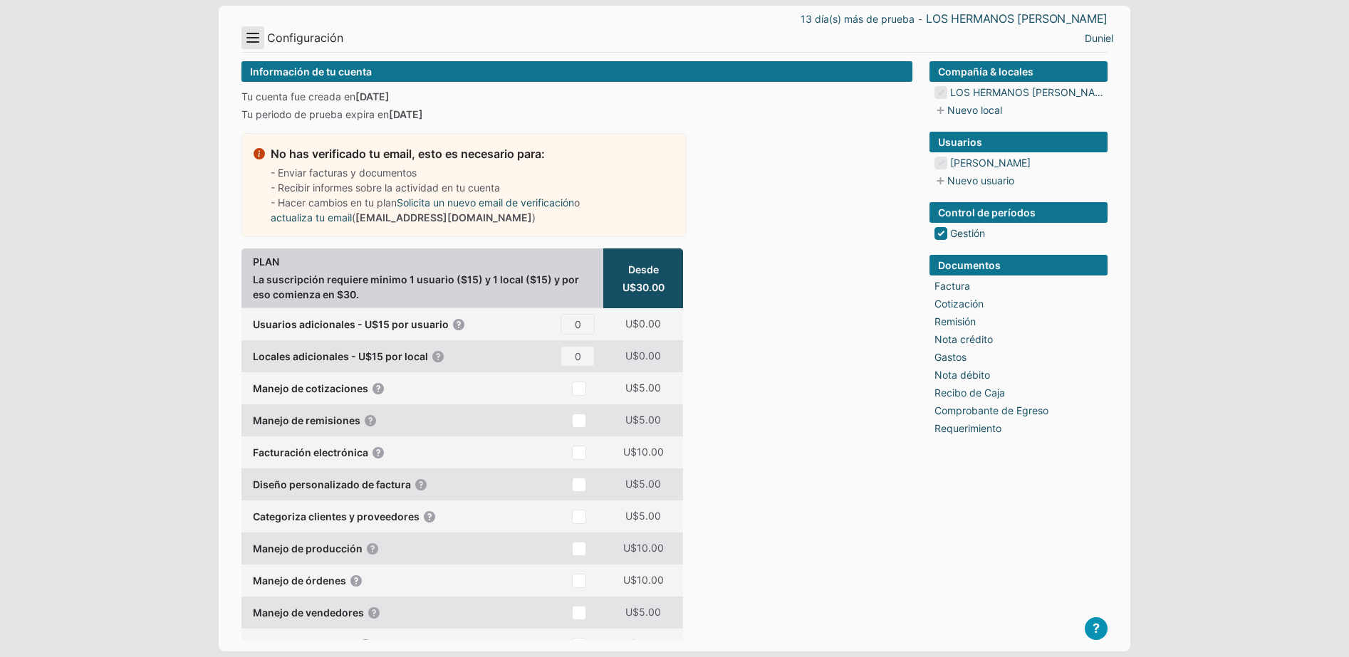
click at [251, 36] on button "Menu" at bounding box center [252, 37] width 23 height 23
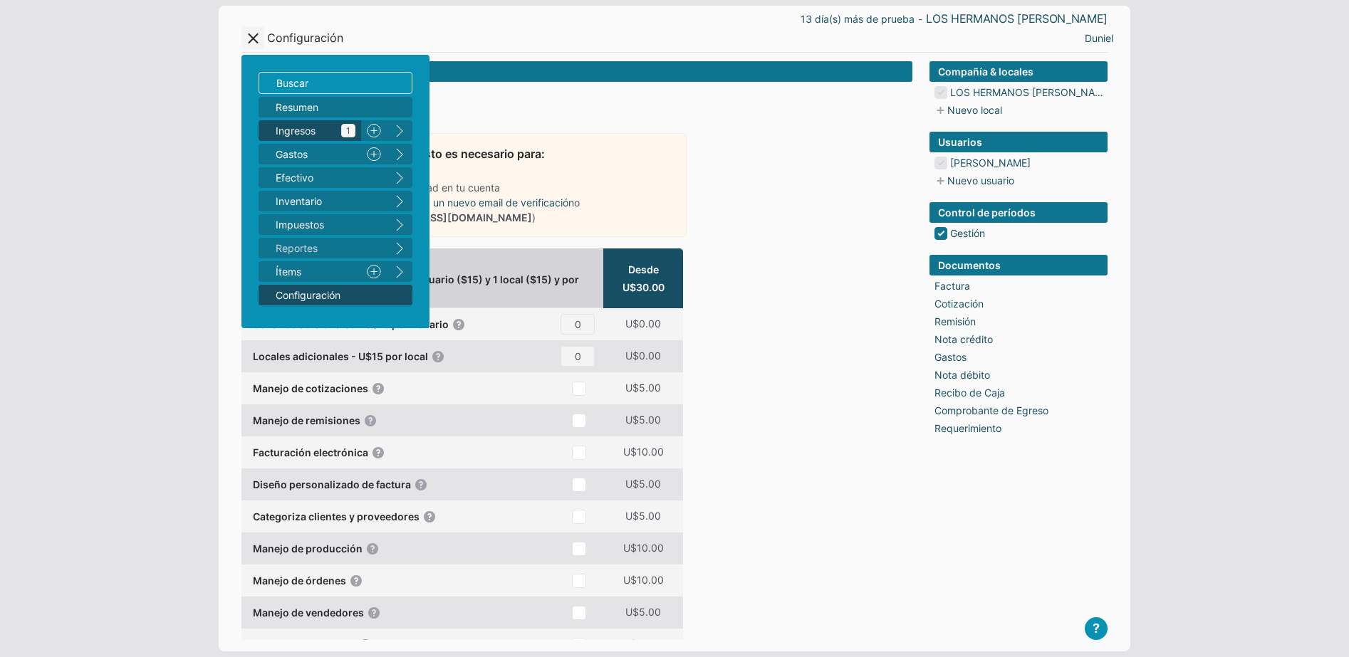
click at [303, 128] on span "Ingresos 1" at bounding box center [316, 130] width 80 height 15
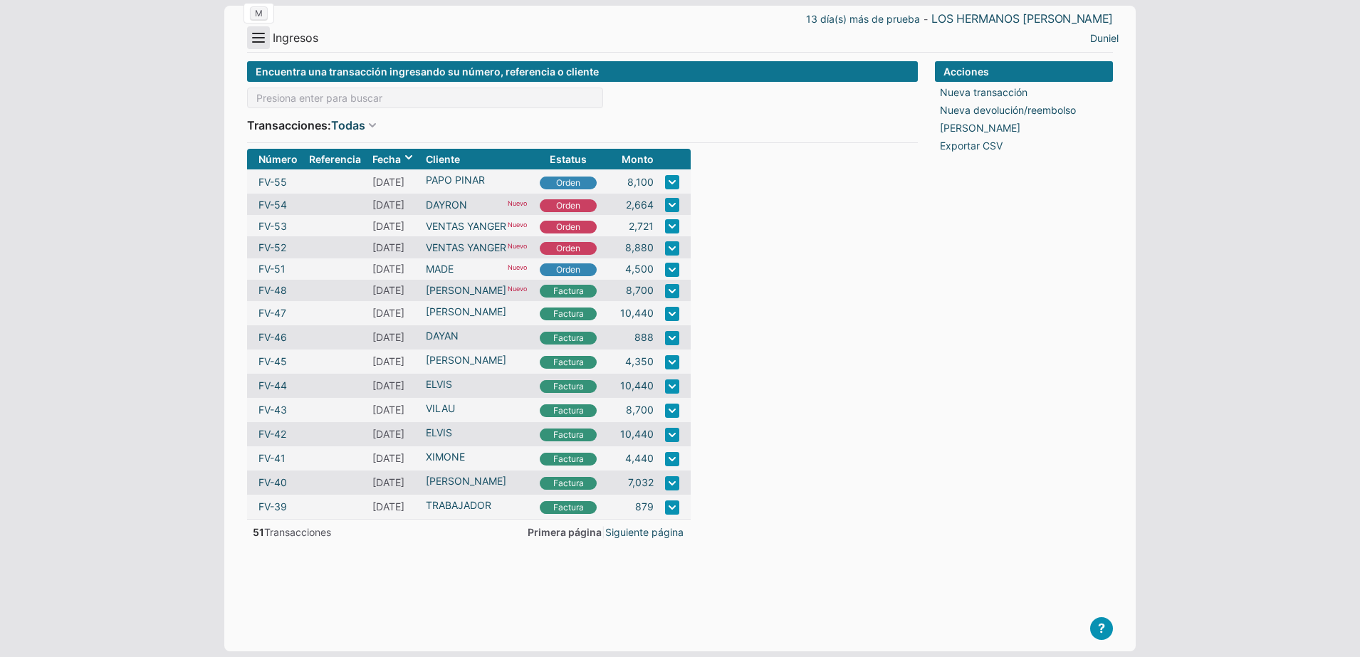
click at [263, 41] on button "Menu" at bounding box center [258, 37] width 23 height 23
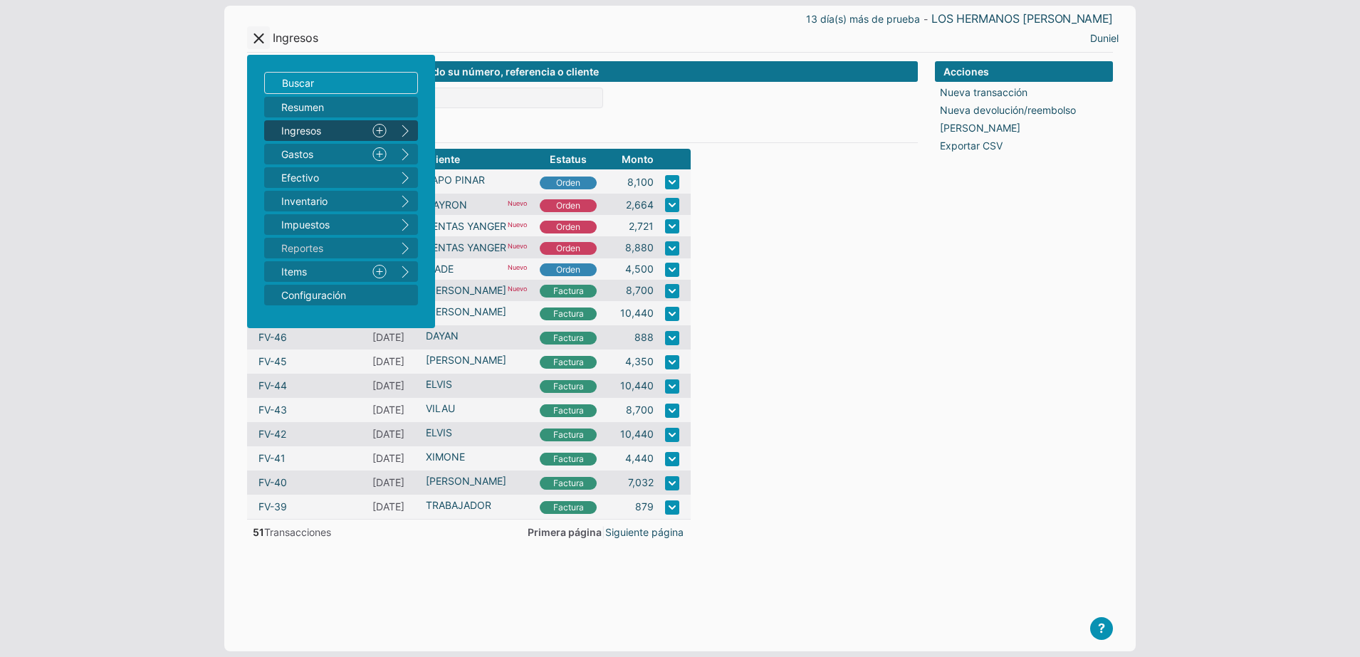
click at [800, 257] on form "Encuentra una transacción ingresando su número, referencia o cliente Transaccio…" at bounding box center [582, 345] width 671 height 568
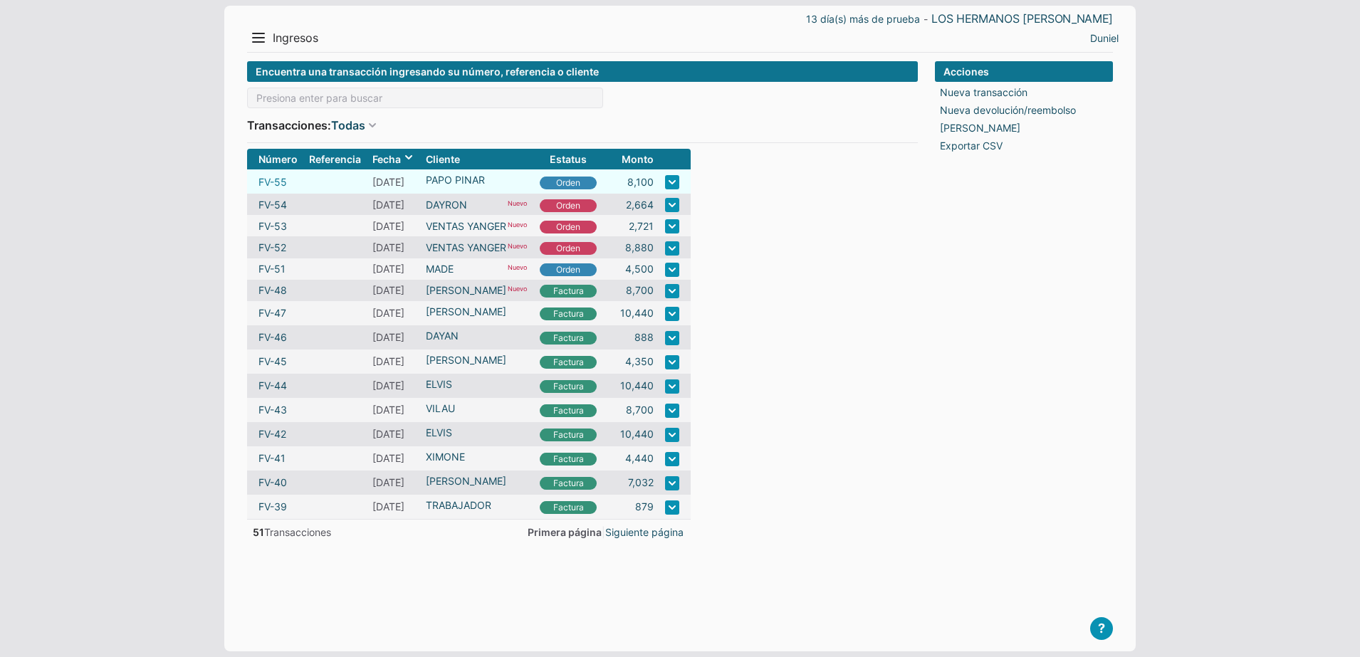
click at [278, 184] on link "FV-55" at bounding box center [272, 181] width 28 height 15
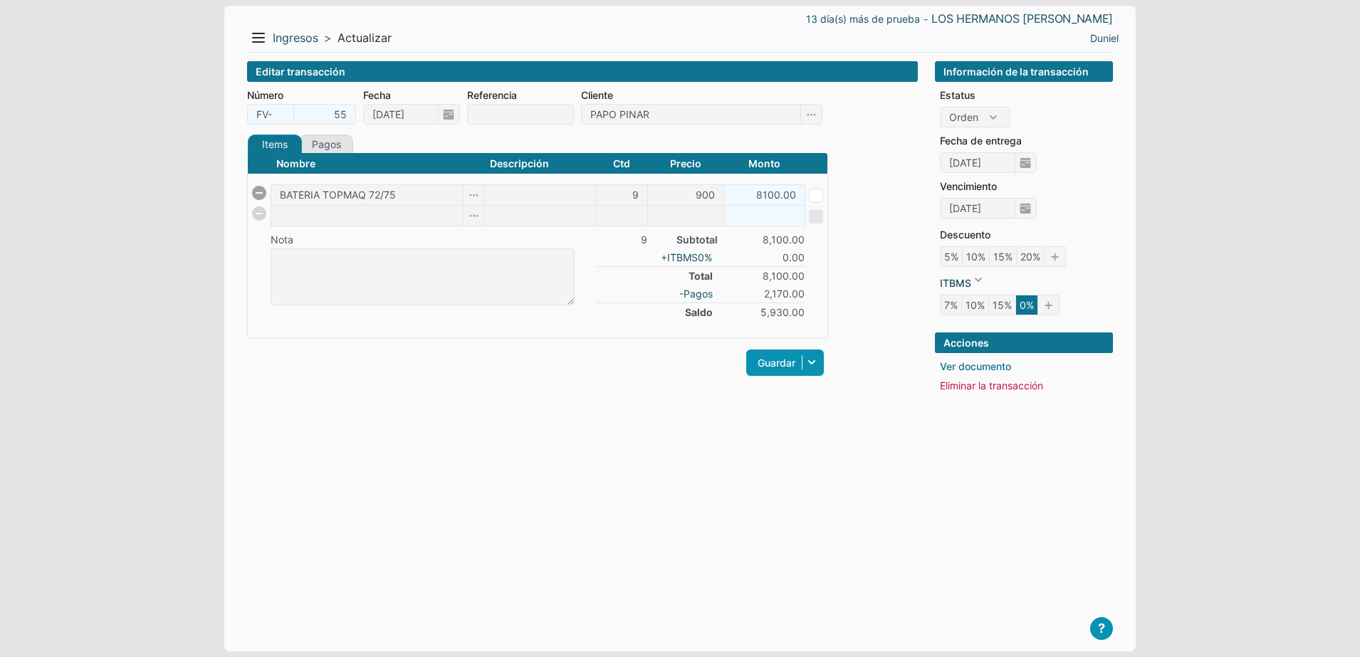
click at [974, 363] on link "Ver documento" at bounding box center [975, 366] width 71 height 15
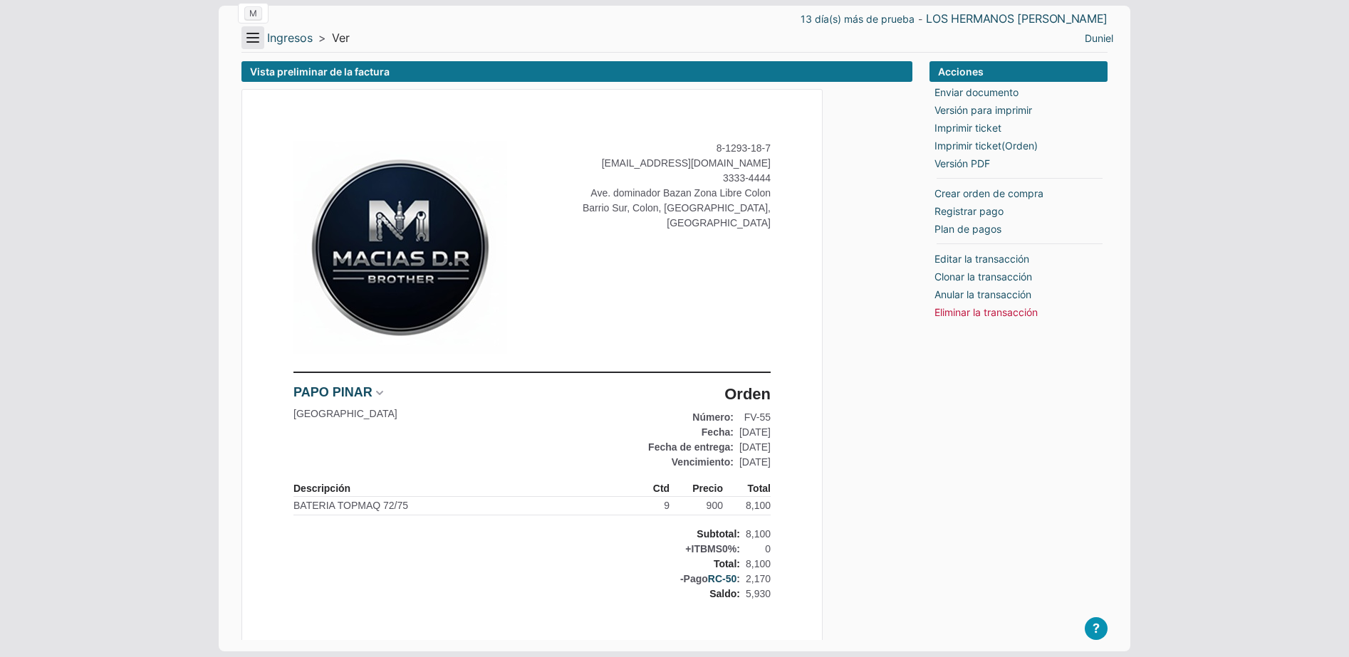
click at [251, 38] on button "Menu" at bounding box center [252, 37] width 23 height 23
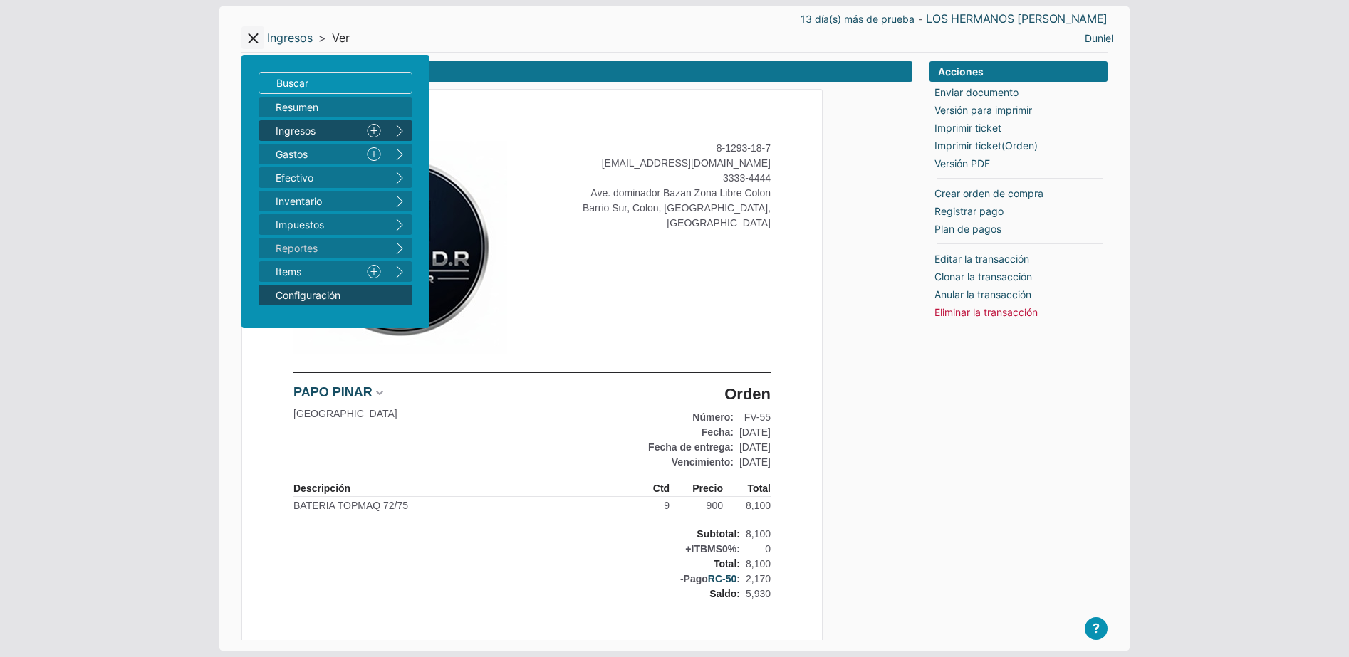
click at [314, 291] on span "Configuración" at bounding box center [328, 295] width 105 height 15
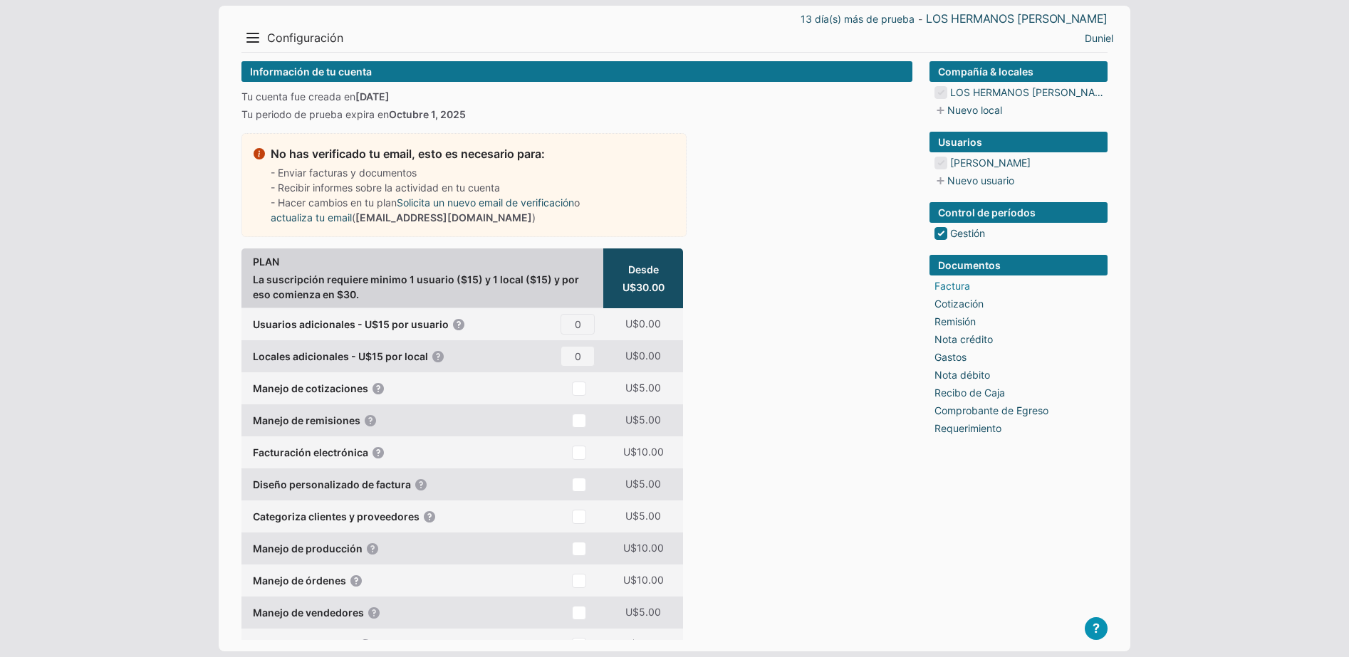
click at [965, 287] on link "Factura" at bounding box center [952, 285] width 36 height 15
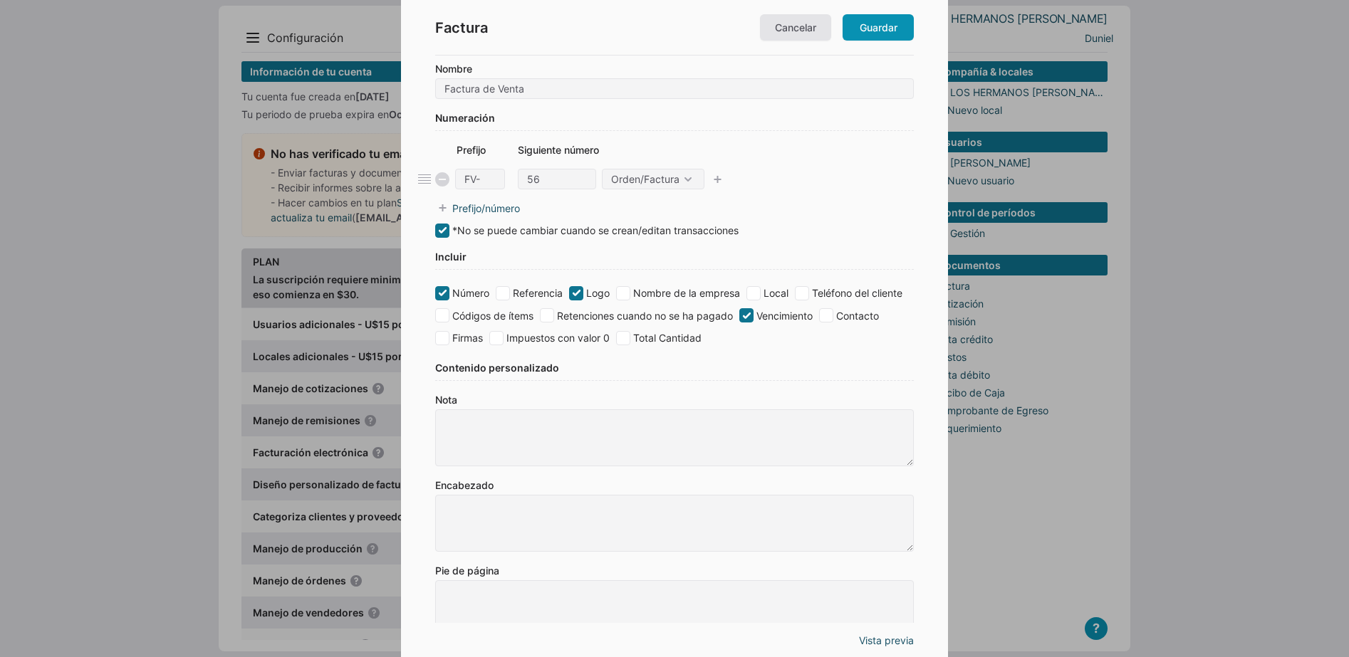
click at [688, 292] on label "Nombre de la empresa" at bounding box center [678, 293] width 124 height 15
click at [630, 292] on input "Nombre de la empresa" at bounding box center [623, 293] width 14 height 14
checkbox input "true"
click at [873, 31] on link "Guardar" at bounding box center [877, 27] width 71 height 26
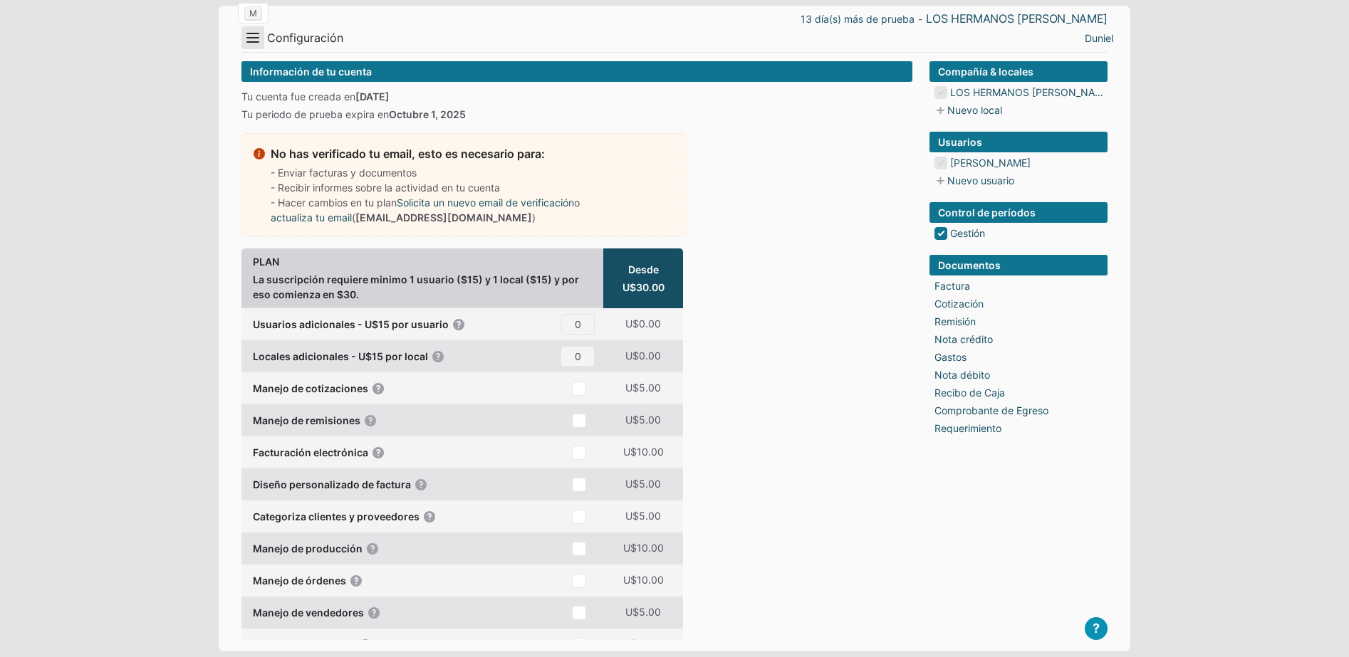
click at [261, 31] on button "Menu" at bounding box center [252, 37] width 23 height 23
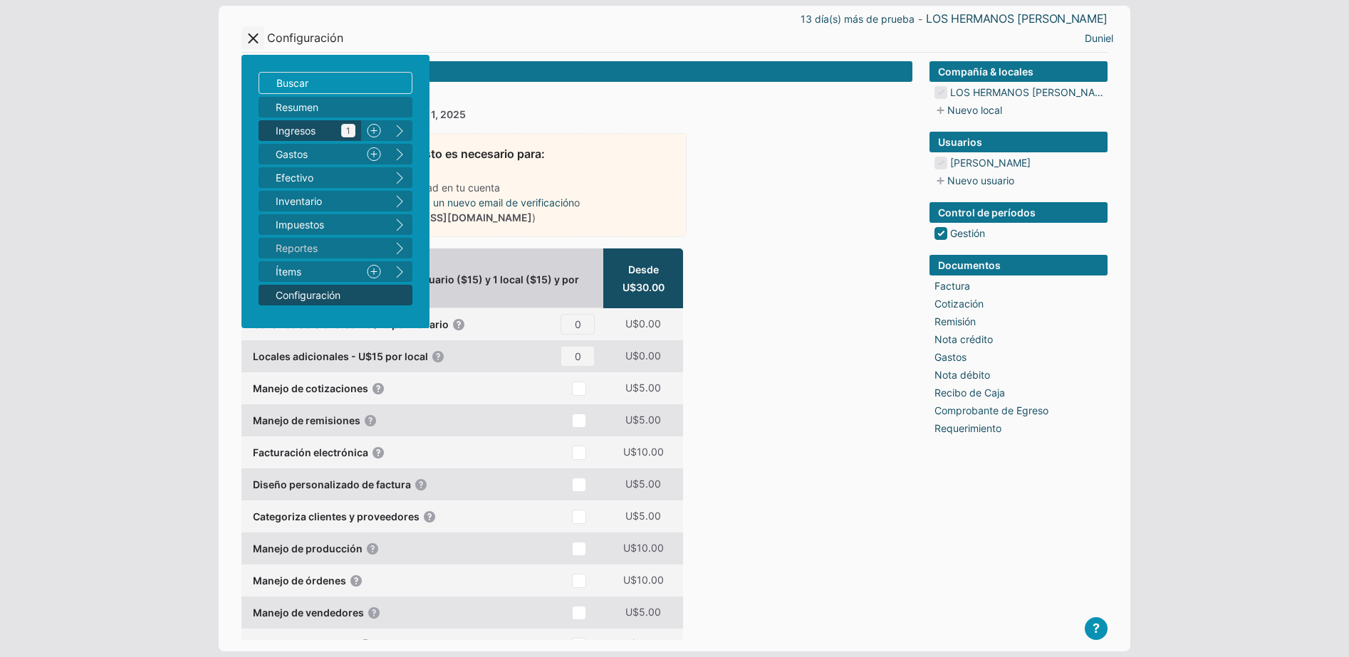
click at [310, 135] on span "Ingresos 1" at bounding box center [316, 130] width 80 height 15
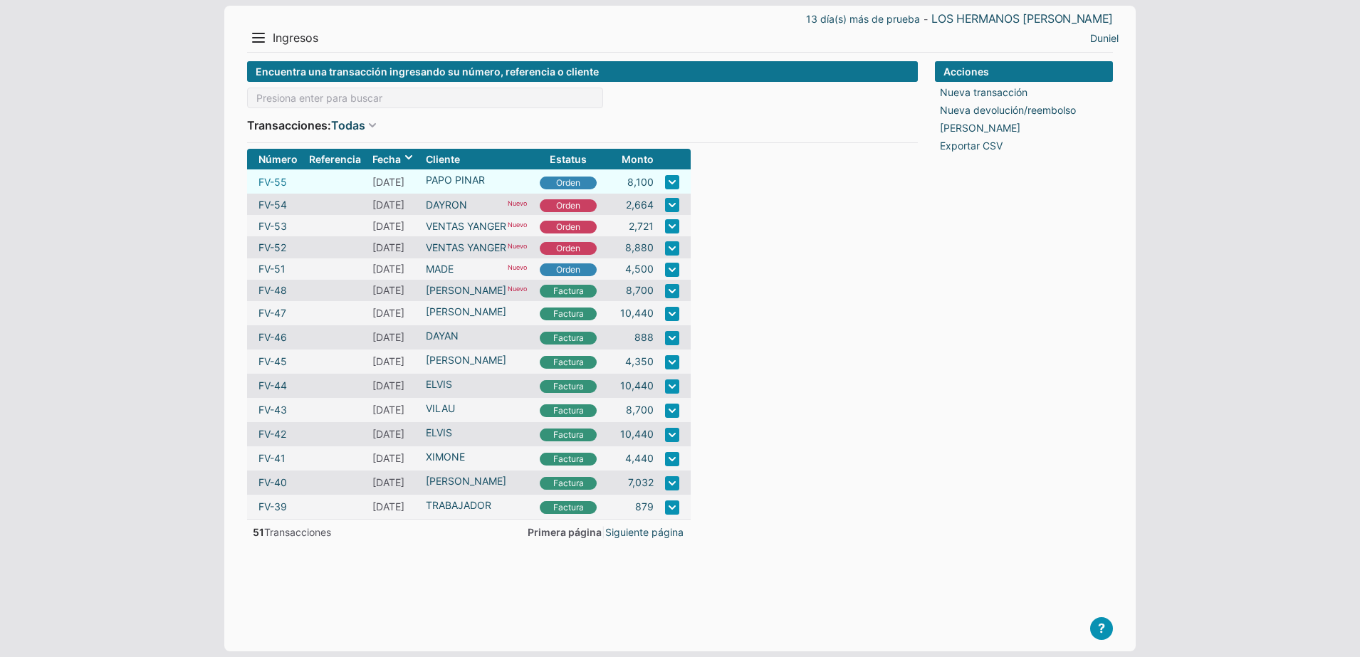
click at [278, 178] on link "FV-55" at bounding box center [272, 181] width 28 height 15
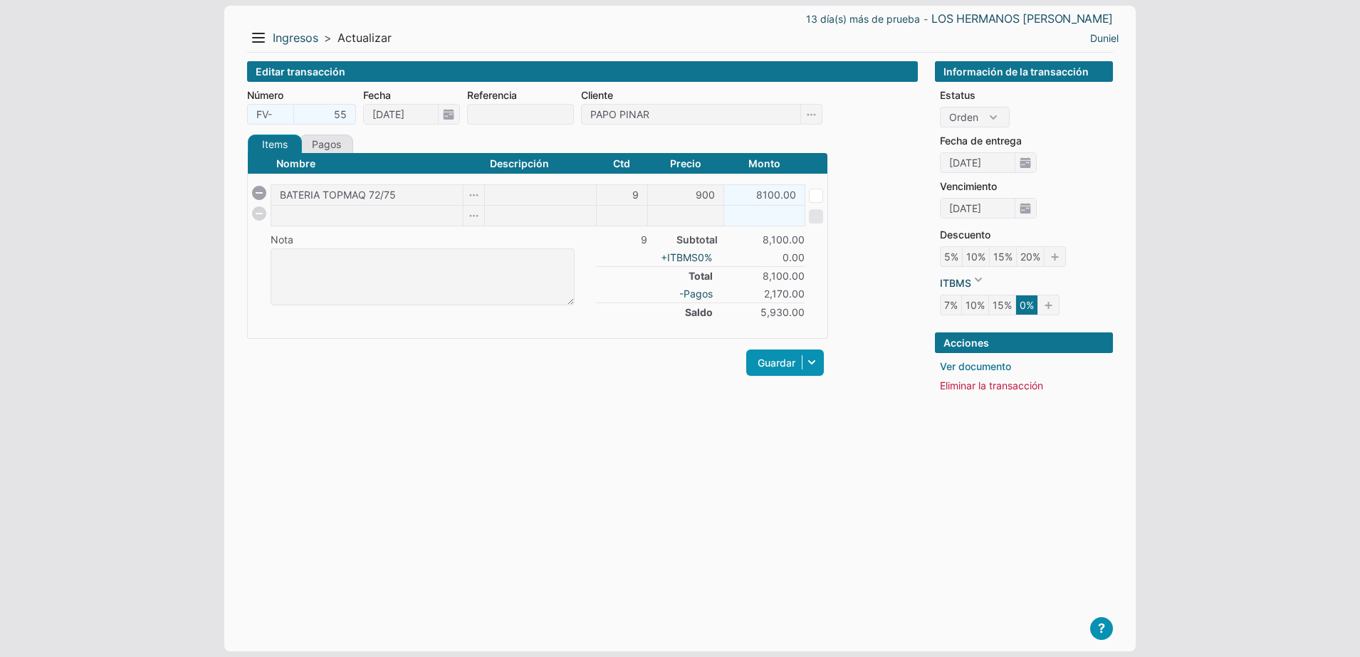
click at [999, 359] on link "Ver documento" at bounding box center [975, 366] width 71 height 15
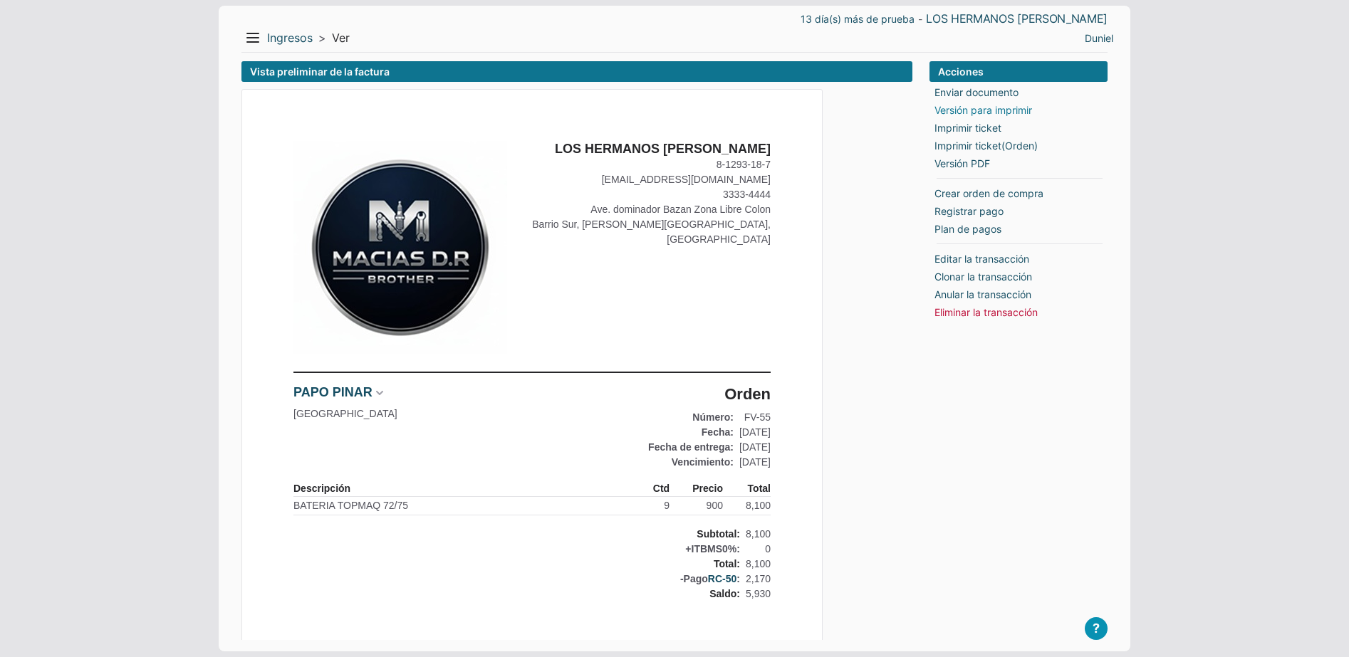
click at [961, 112] on link "Versión para imprimir" at bounding box center [983, 110] width 98 height 15
click at [278, 41] on link "Ingresos" at bounding box center [290, 38] width 46 height 15
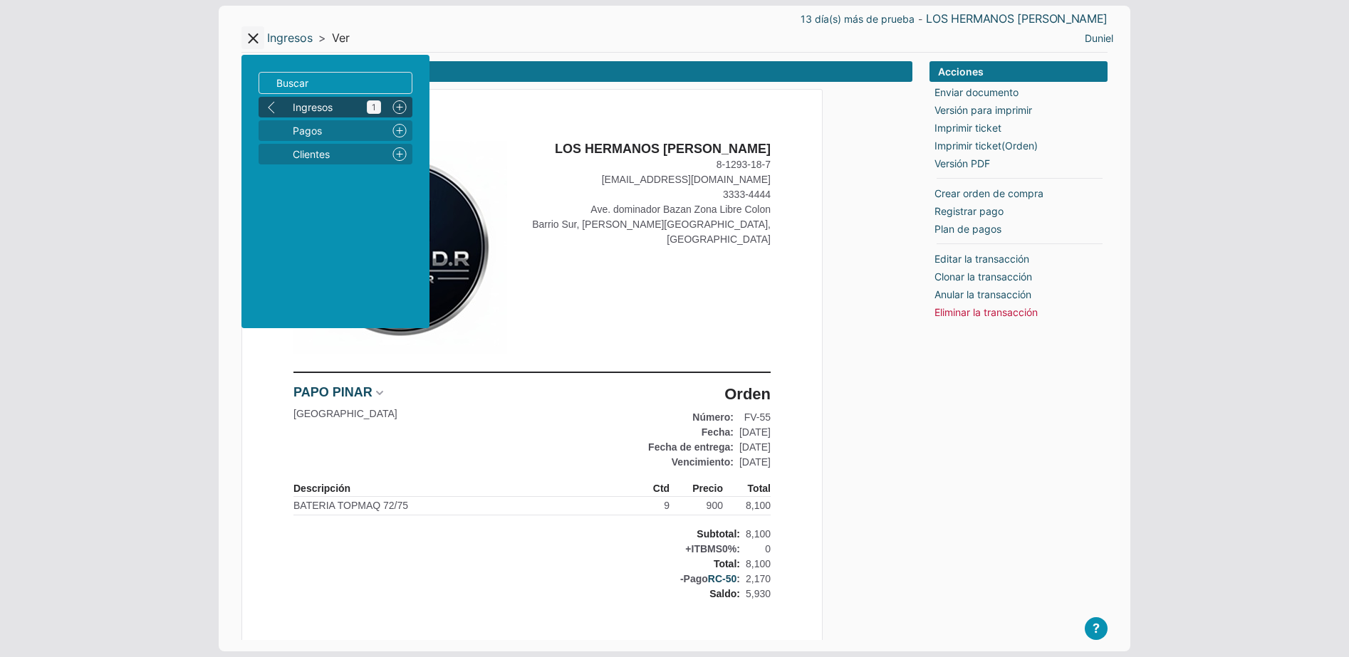
click at [295, 105] on span "Ingresos 1" at bounding box center [337, 107] width 88 height 15
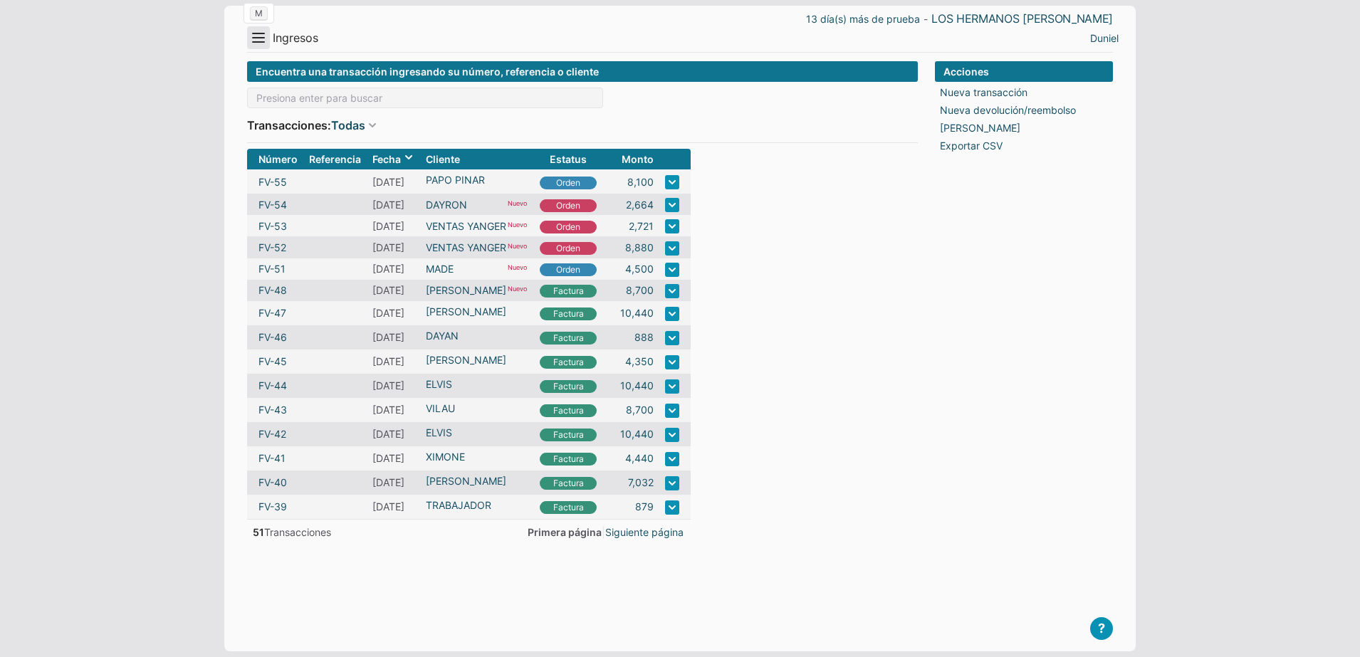
click at [252, 42] on button "Menu" at bounding box center [258, 37] width 23 height 23
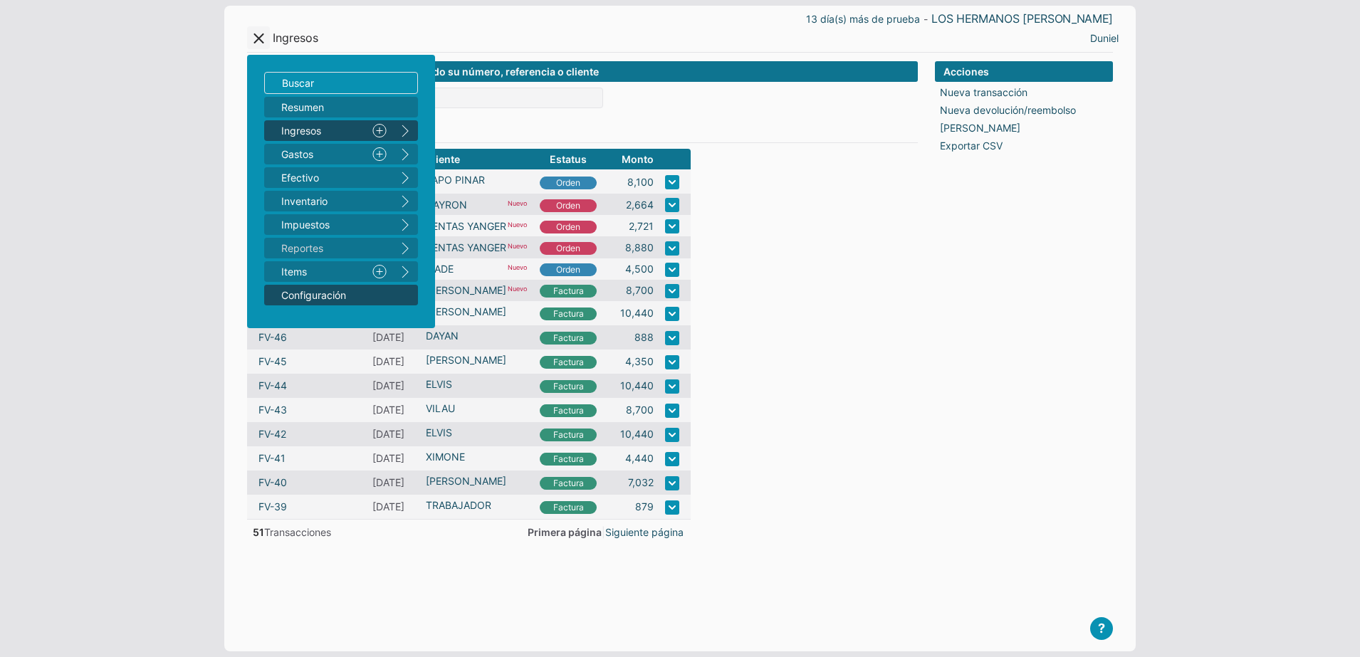
click at [298, 298] on span "Configuración" at bounding box center [333, 295] width 105 height 15
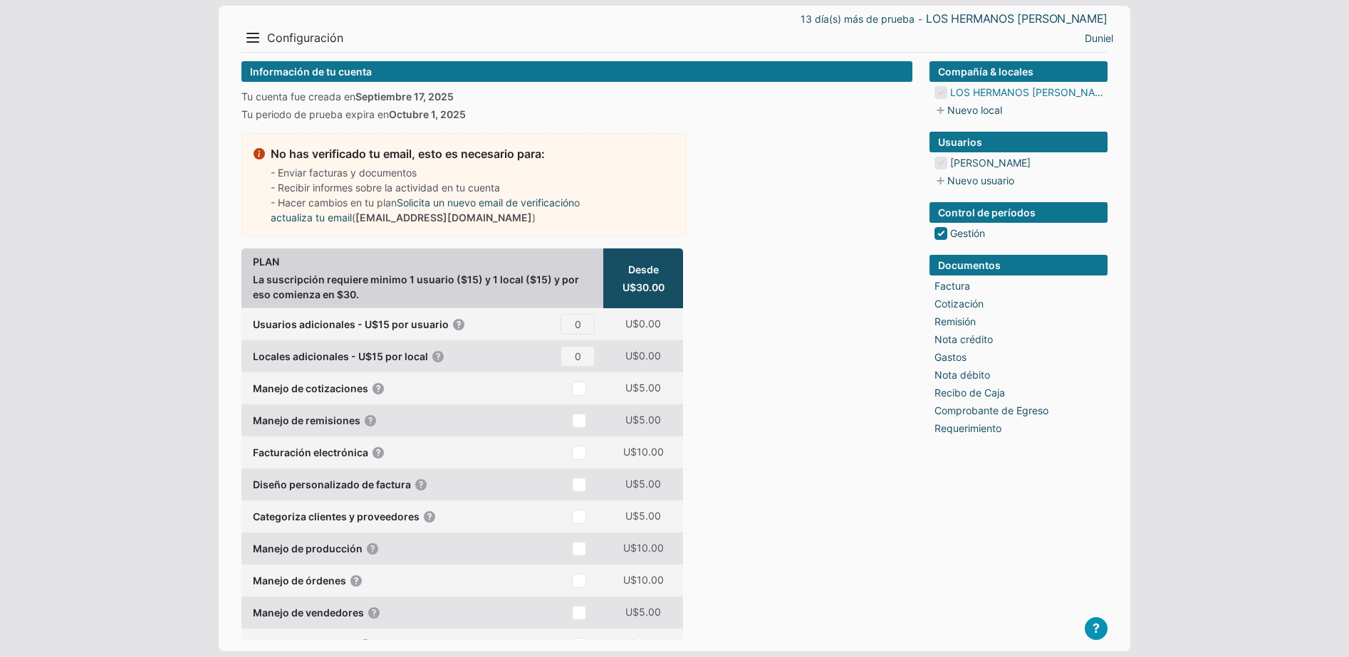
click at [978, 91] on link "LOS HERMANOS [PERSON_NAME]" at bounding box center [1028, 92] width 157 height 15
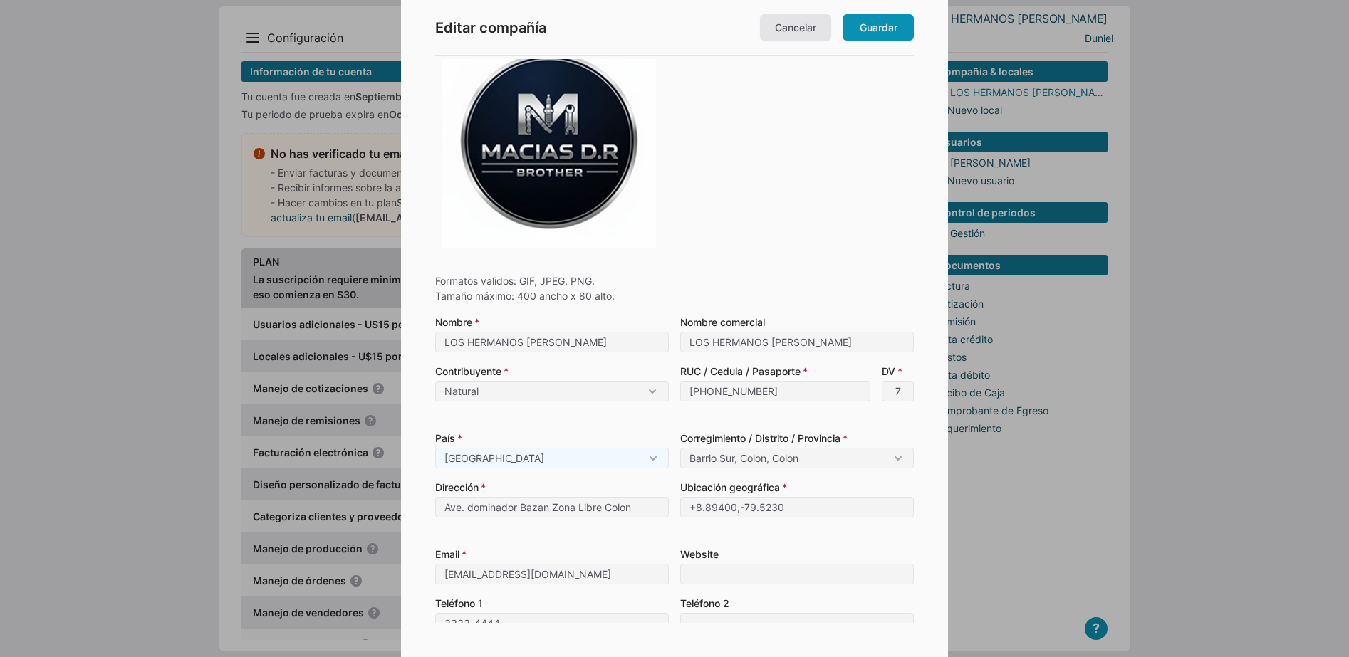
scroll to position [89, 0]
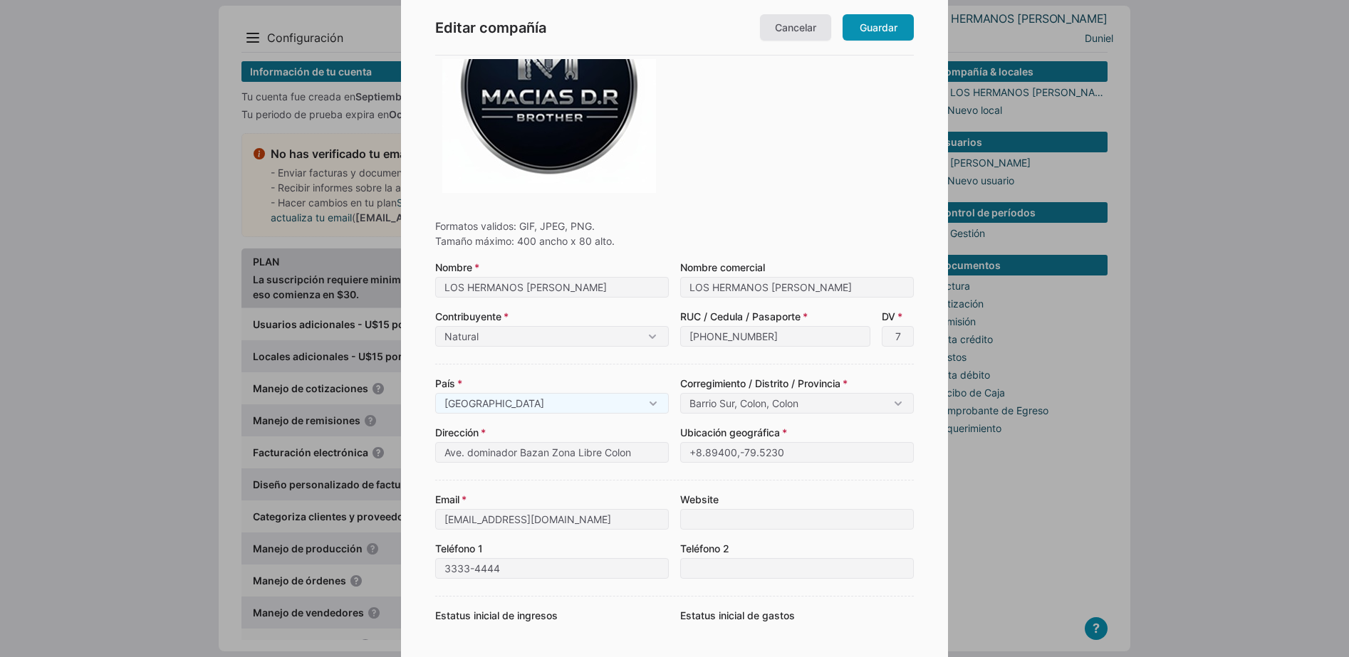
click at [537, 155] on img at bounding box center [549, 86] width 214 height 214
type input "C:\fakepath\Imagen de WhatsApp 2025-09-18 a las 09.44.41_a36c4b7a.jpg"
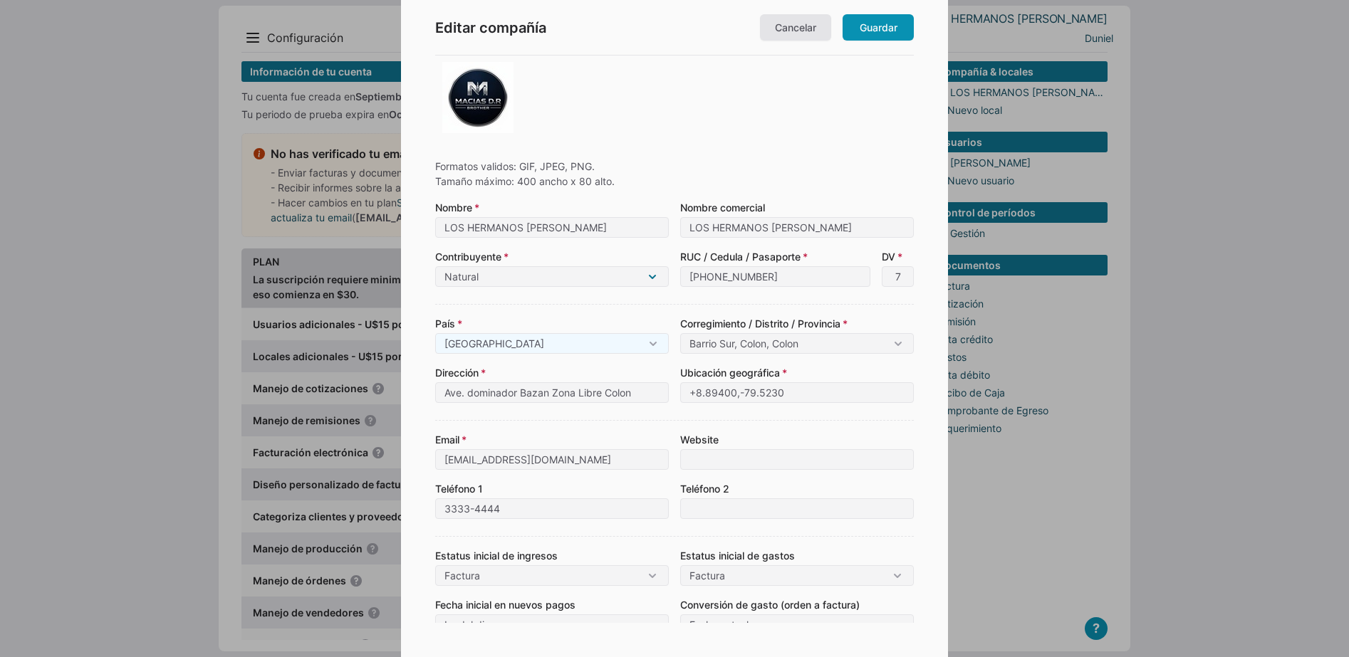
scroll to position [0, 0]
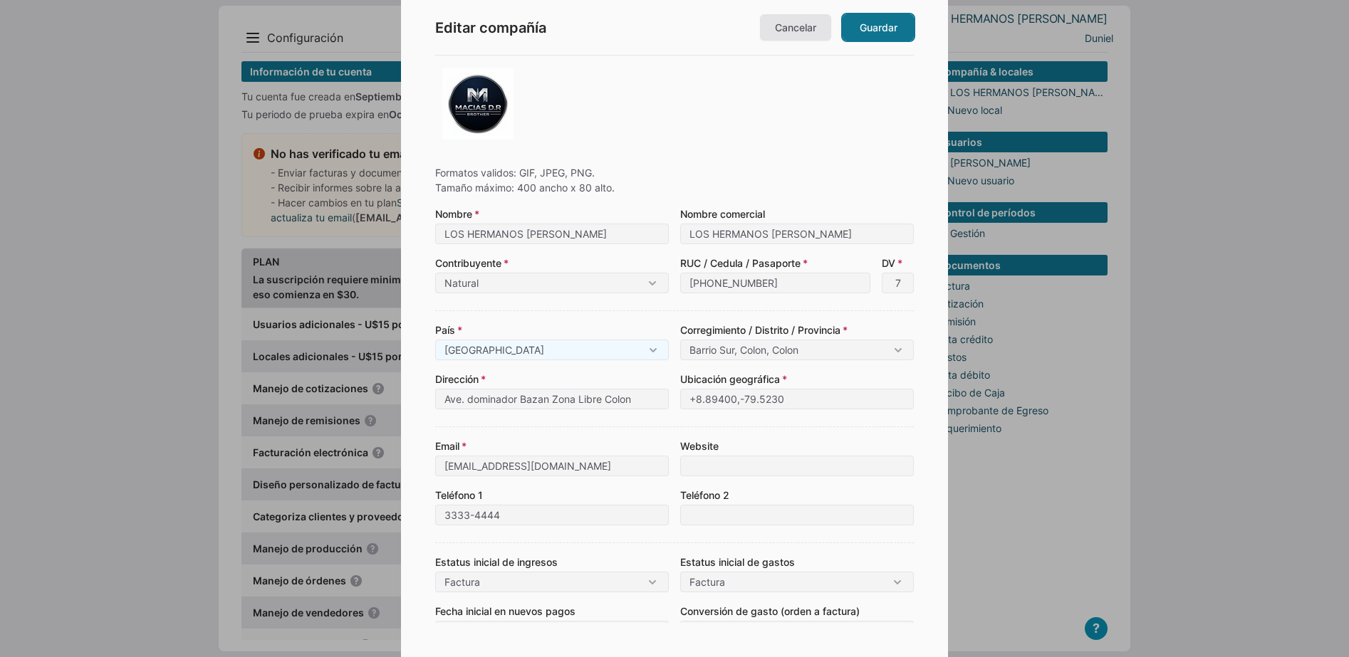
click at [879, 28] on link "Guardar" at bounding box center [877, 27] width 71 height 26
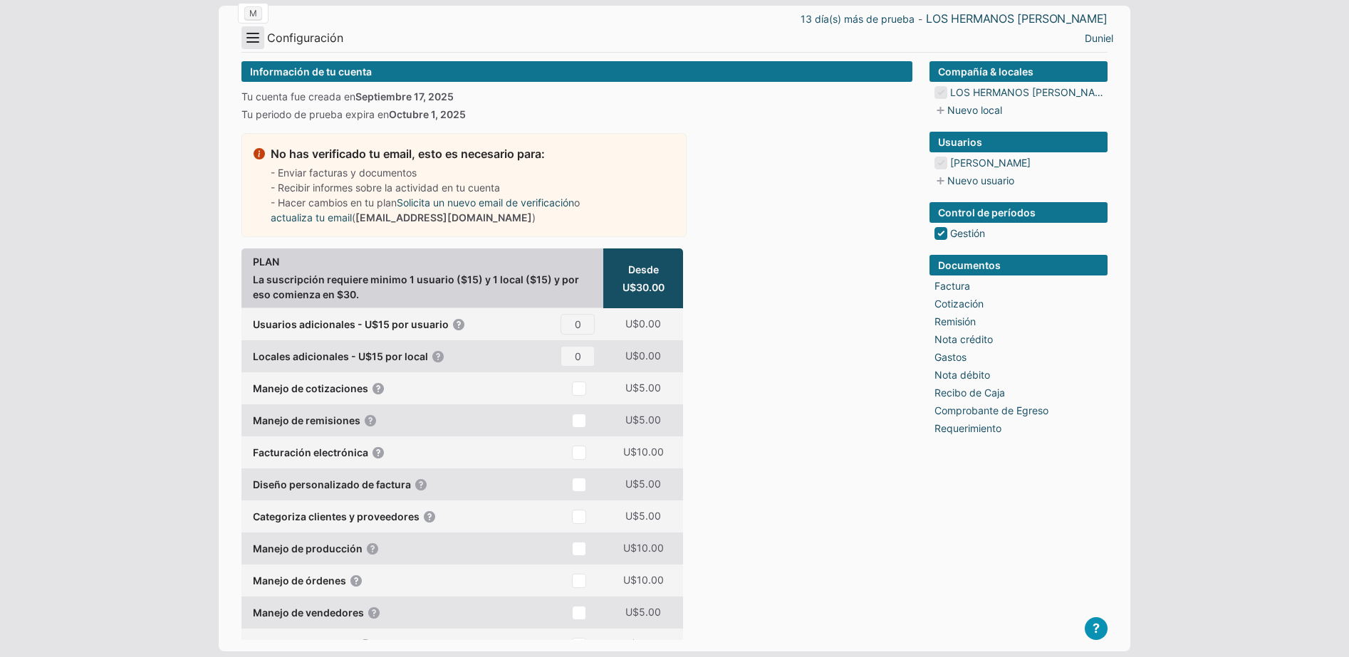
click at [256, 36] on button "Menu" at bounding box center [252, 37] width 23 height 23
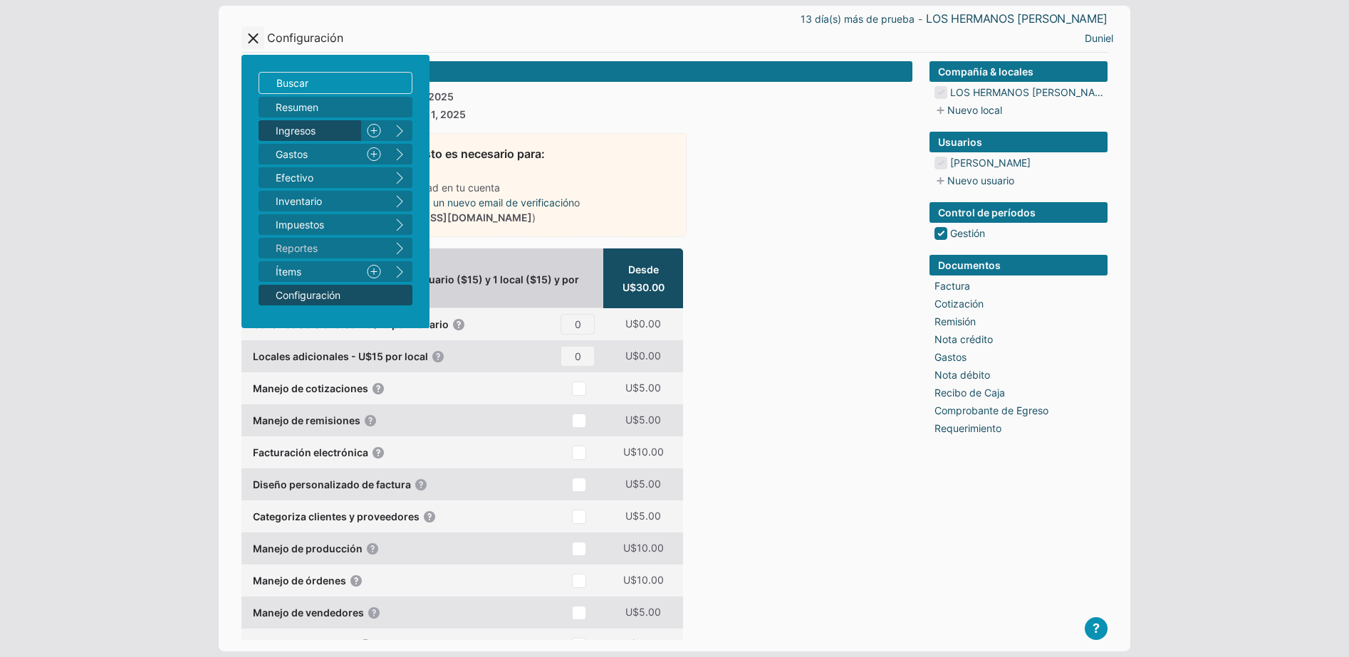
click at [293, 130] on span "Ingresos 1" at bounding box center [316, 130] width 80 height 15
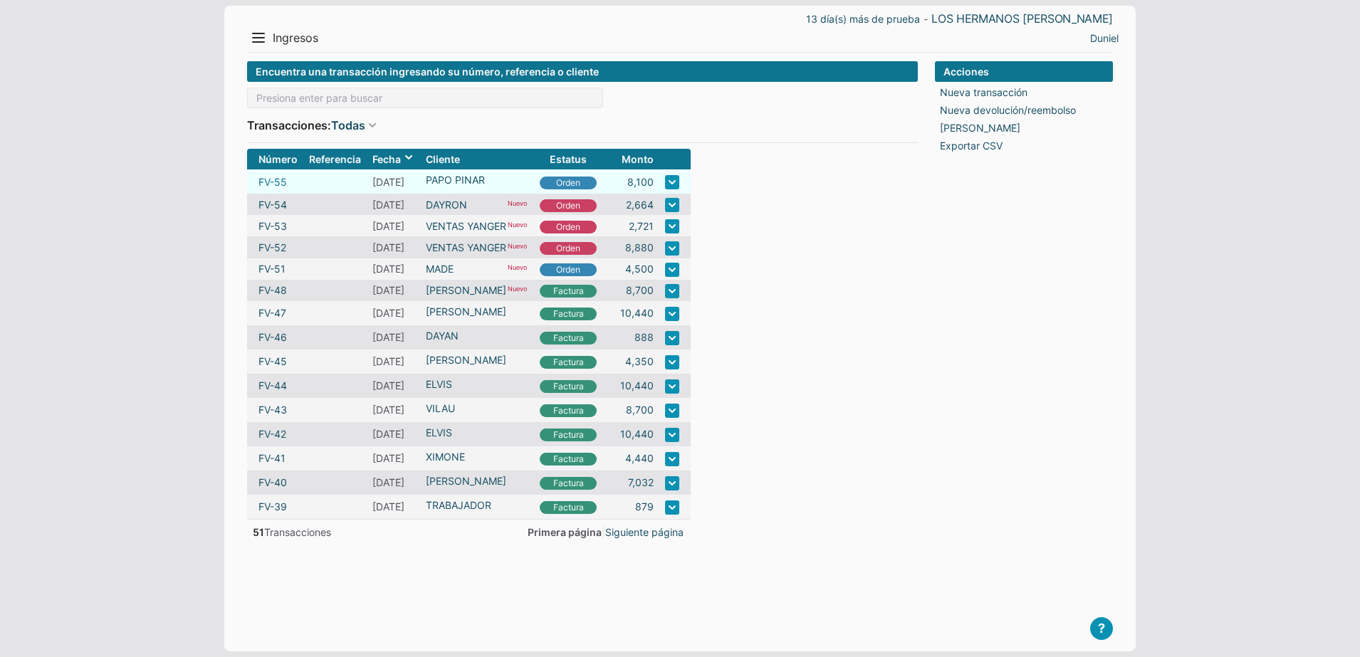
click at [277, 179] on link "FV-55" at bounding box center [272, 181] width 28 height 15
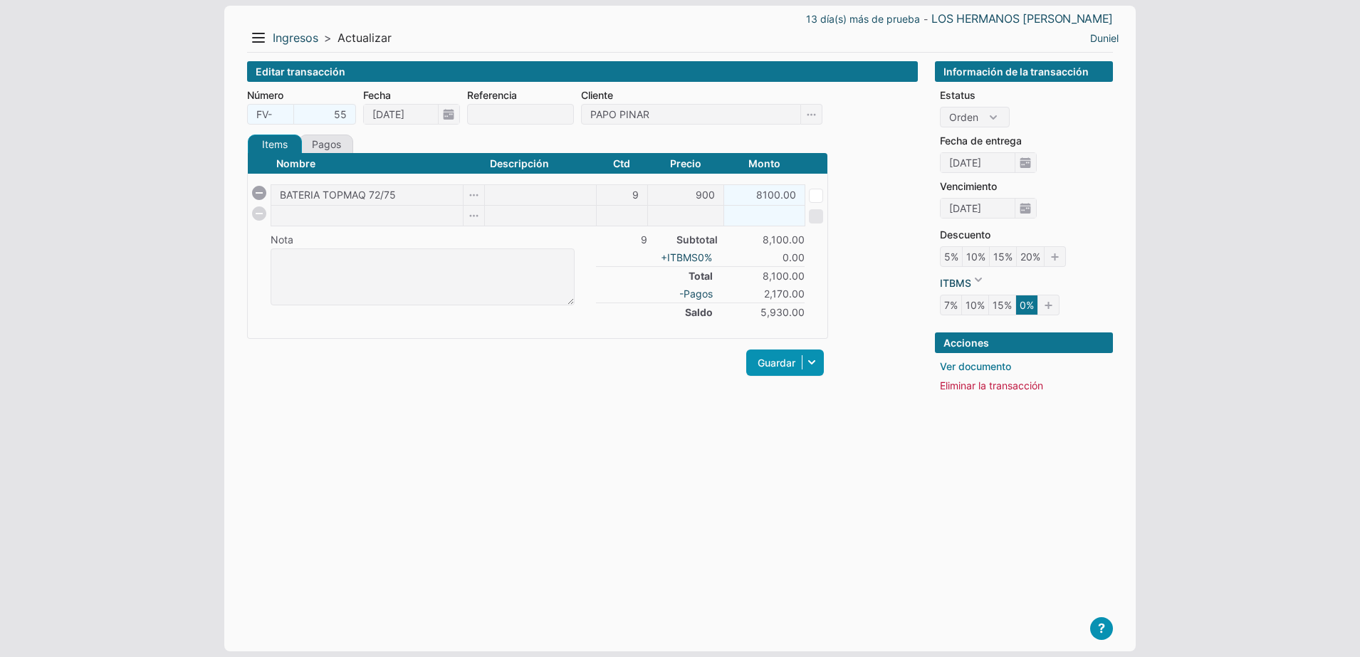
click at [982, 364] on link "Ver documento" at bounding box center [975, 366] width 71 height 15
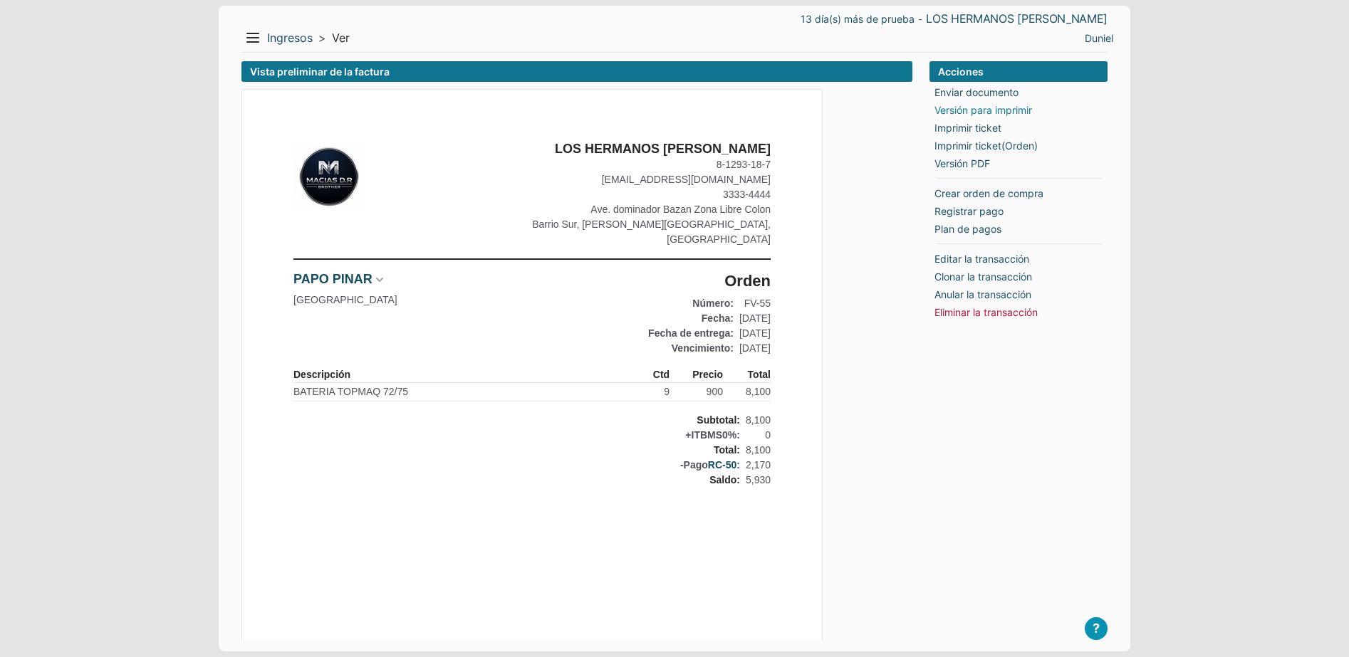
click at [974, 112] on link "Versión para imprimir" at bounding box center [983, 110] width 98 height 15
click at [268, 41] on link "Ingresos" at bounding box center [290, 38] width 46 height 15
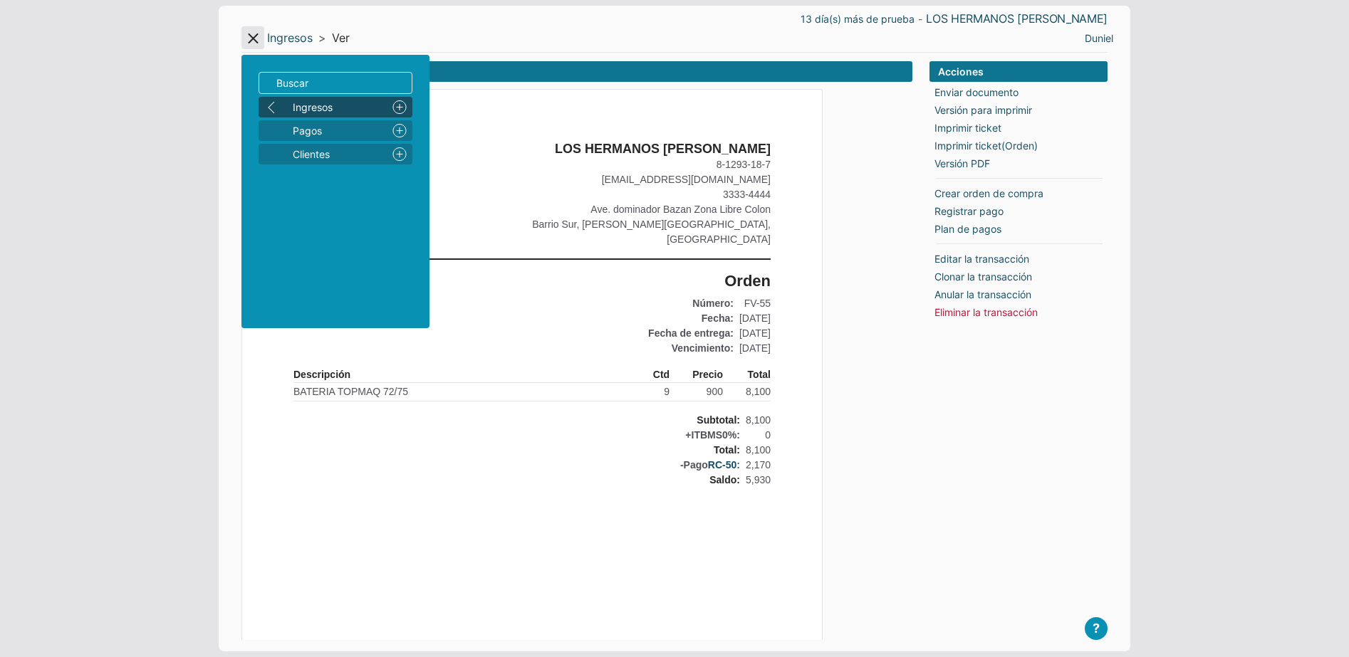
click at [255, 41] on button "Menu" at bounding box center [252, 37] width 23 height 23
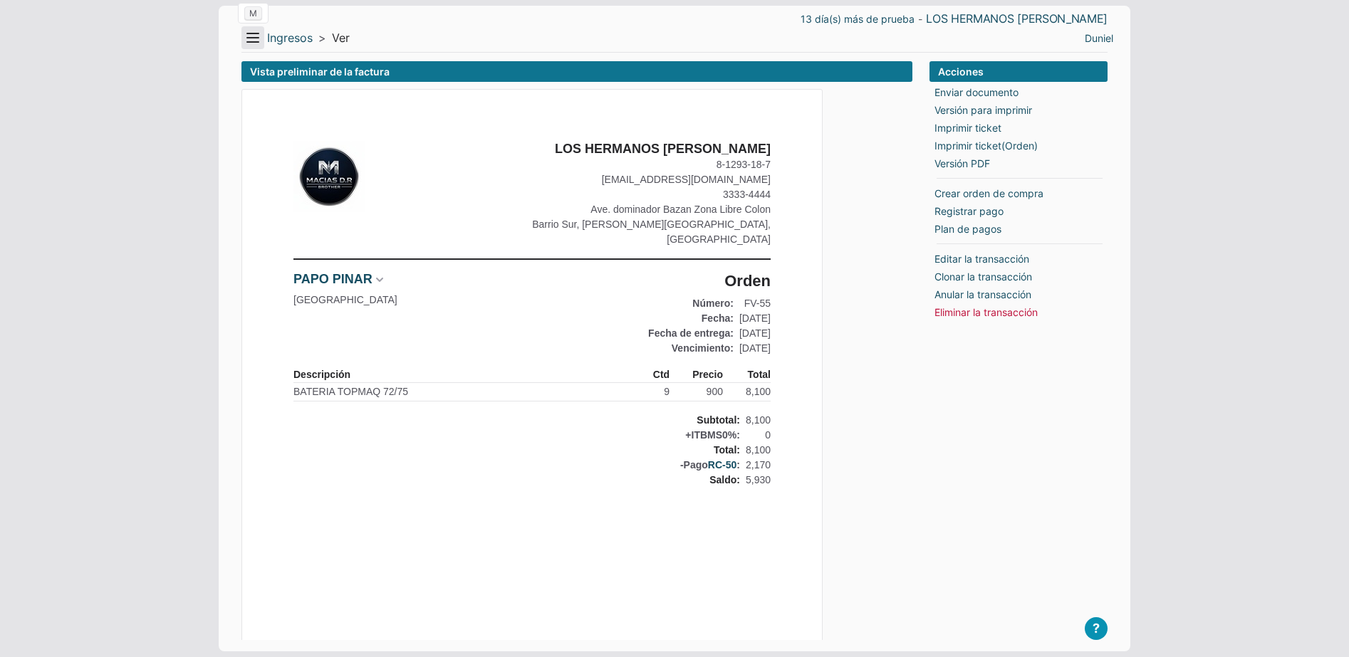
click at [254, 46] on button "Menu" at bounding box center [252, 37] width 23 height 23
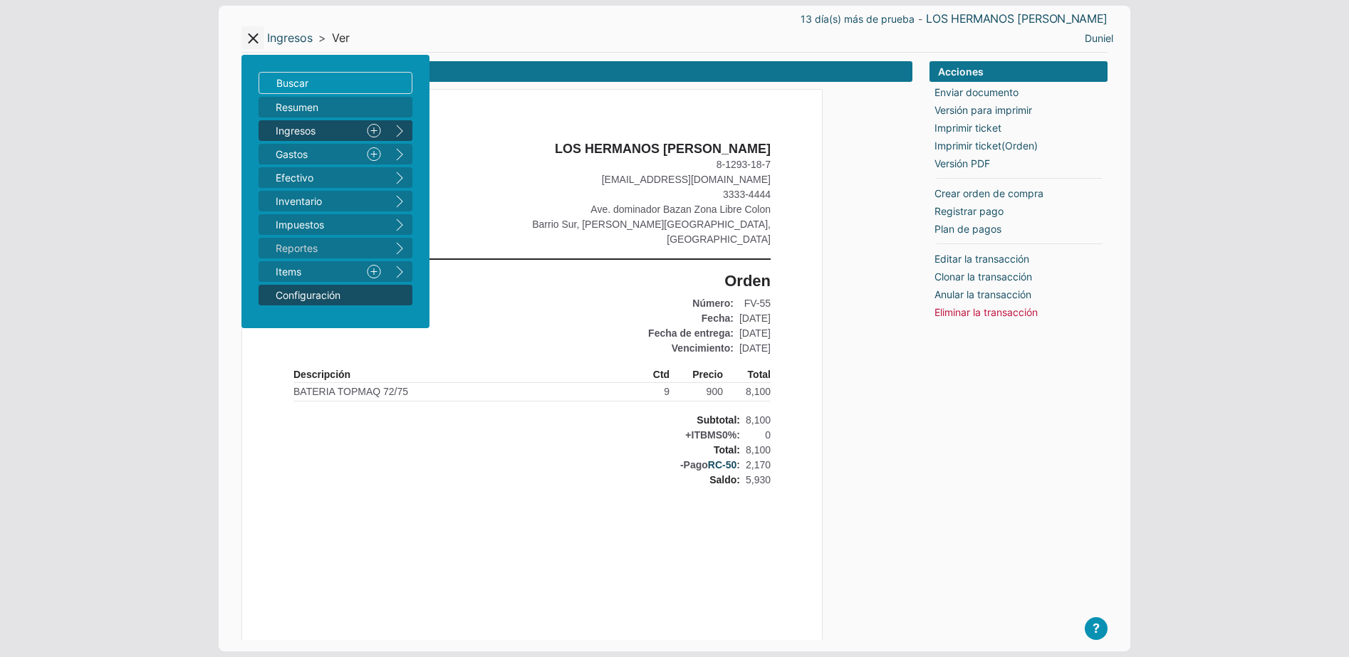
click at [308, 301] on span "Configuración" at bounding box center [328, 295] width 105 height 15
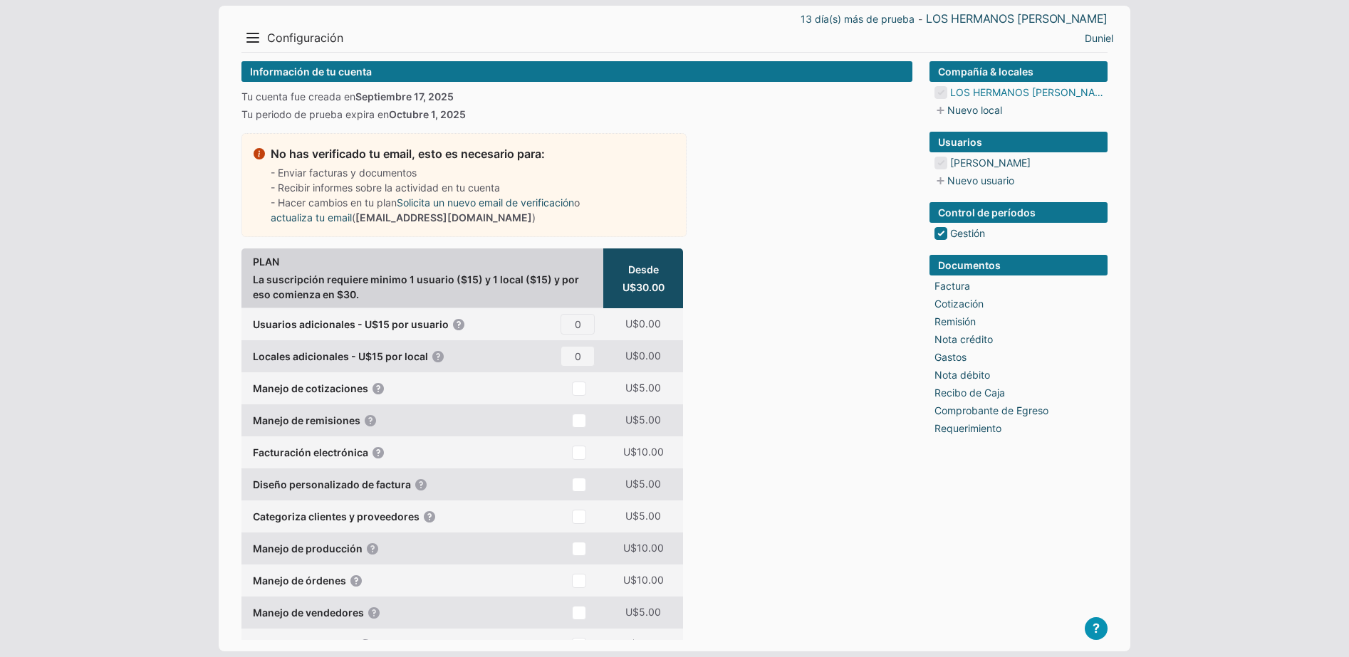
click at [990, 95] on link "LOS HERMANOS [PERSON_NAME]" at bounding box center [1028, 92] width 157 height 15
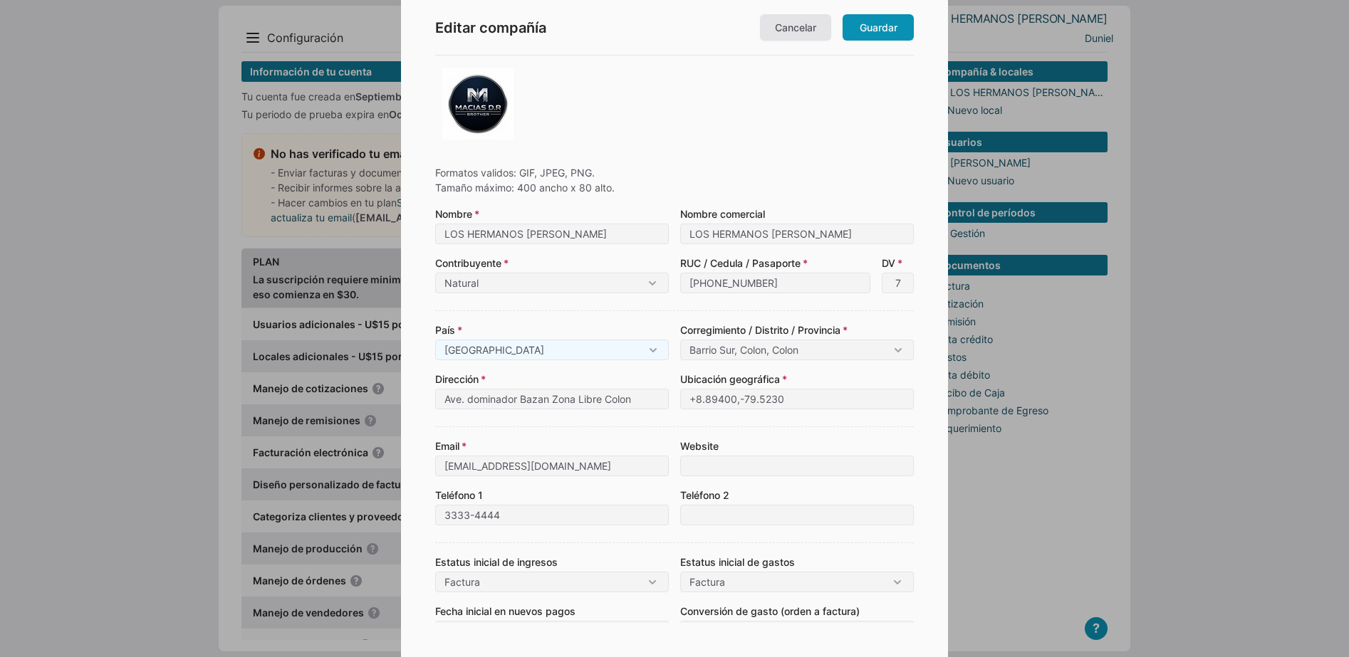
click at [481, 127] on img at bounding box center [477, 103] width 71 height 71
type input "C:\fakepath\Imagen de WhatsApp 2025-09-18 a las 09.44.41_a36c4b7a.jpg"
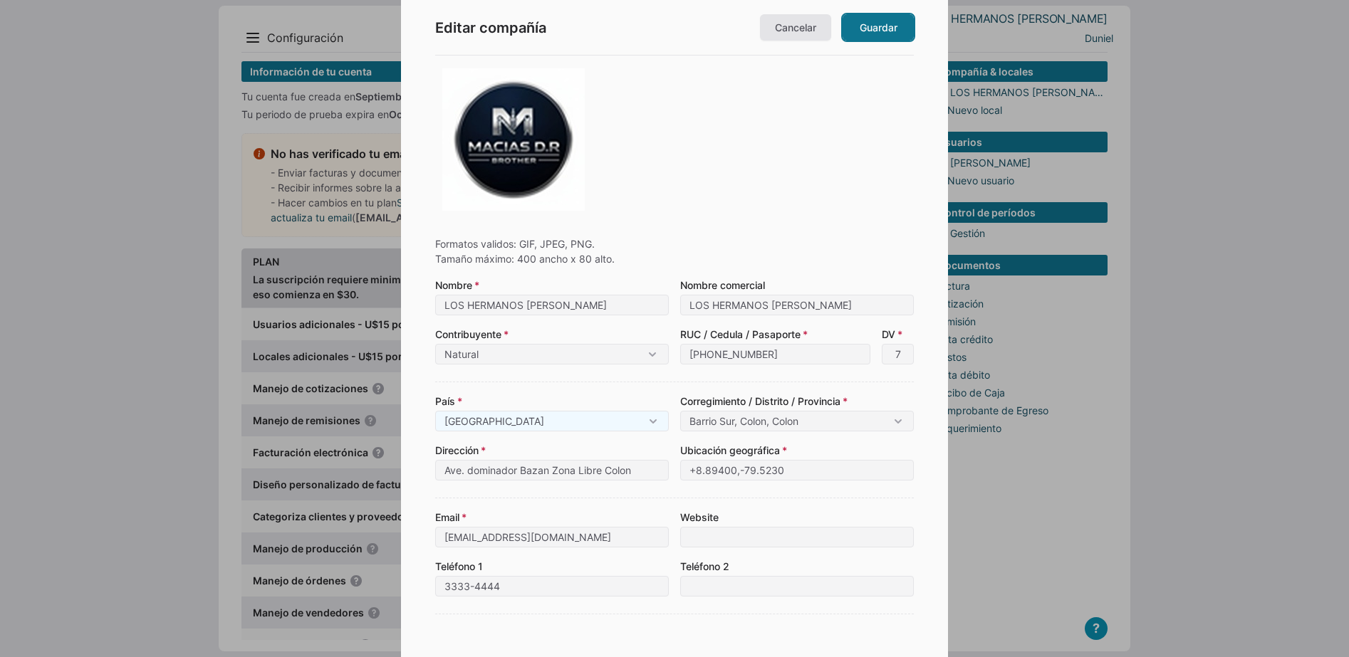
click at [879, 38] on link "Guardar" at bounding box center [877, 27] width 71 height 26
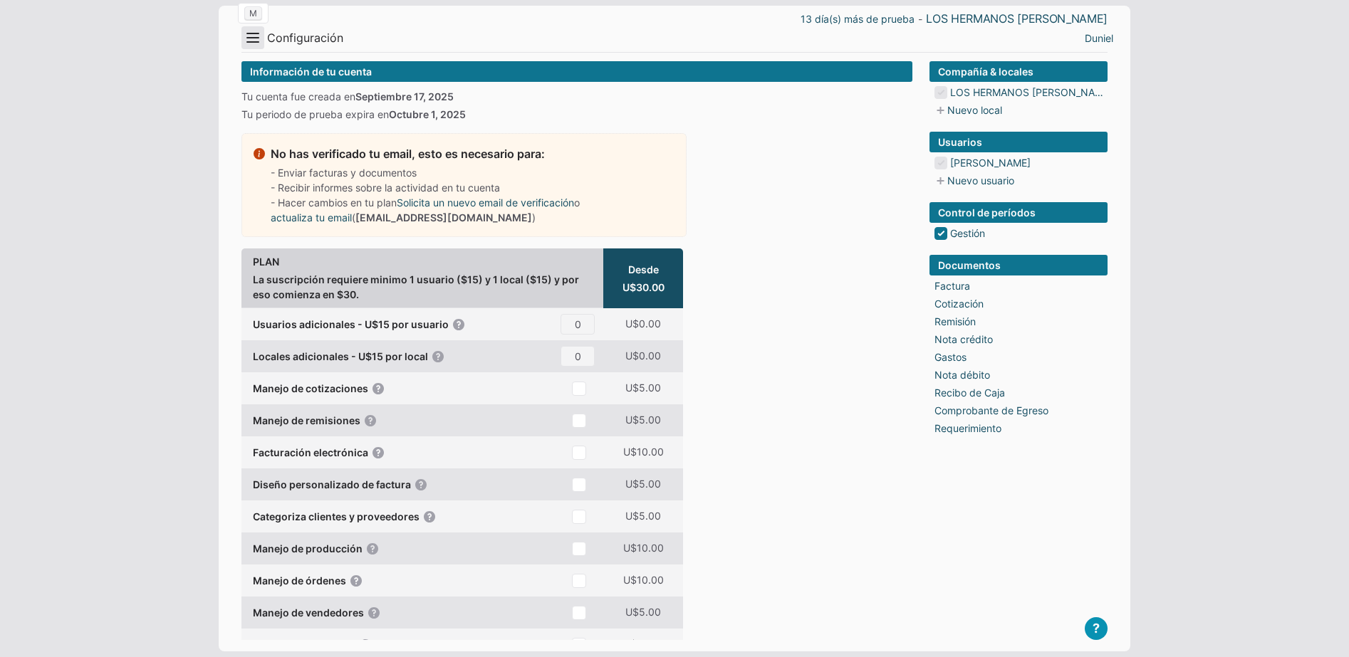
click at [250, 36] on button "Menu" at bounding box center [252, 37] width 23 height 23
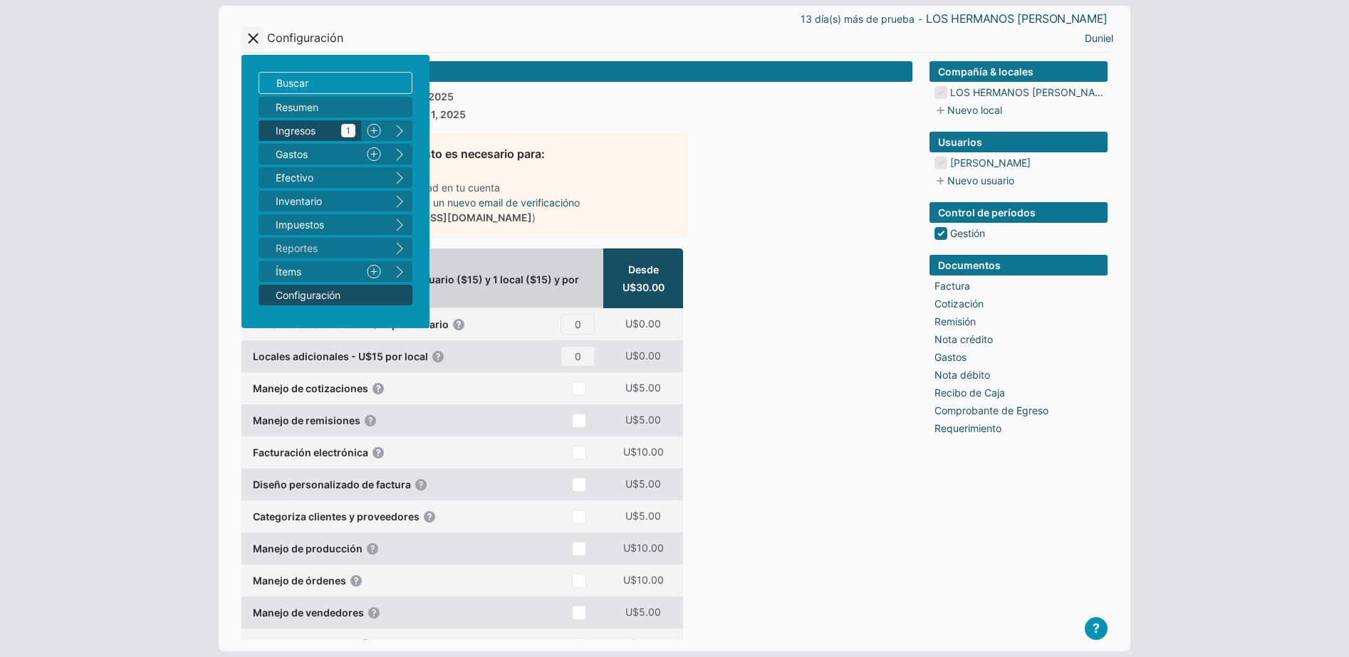
click at [285, 126] on span "Ingresos 1" at bounding box center [316, 130] width 80 height 15
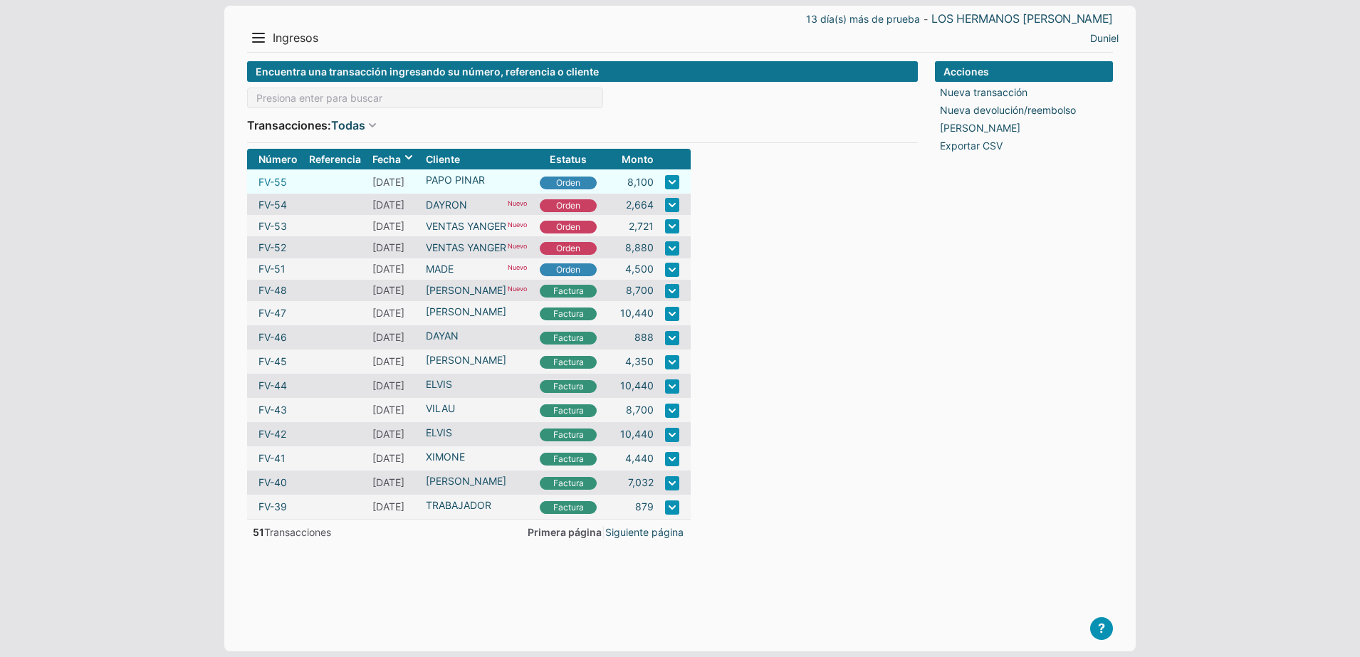
click at [271, 182] on link "FV-55" at bounding box center [272, 181] width 28 height 15
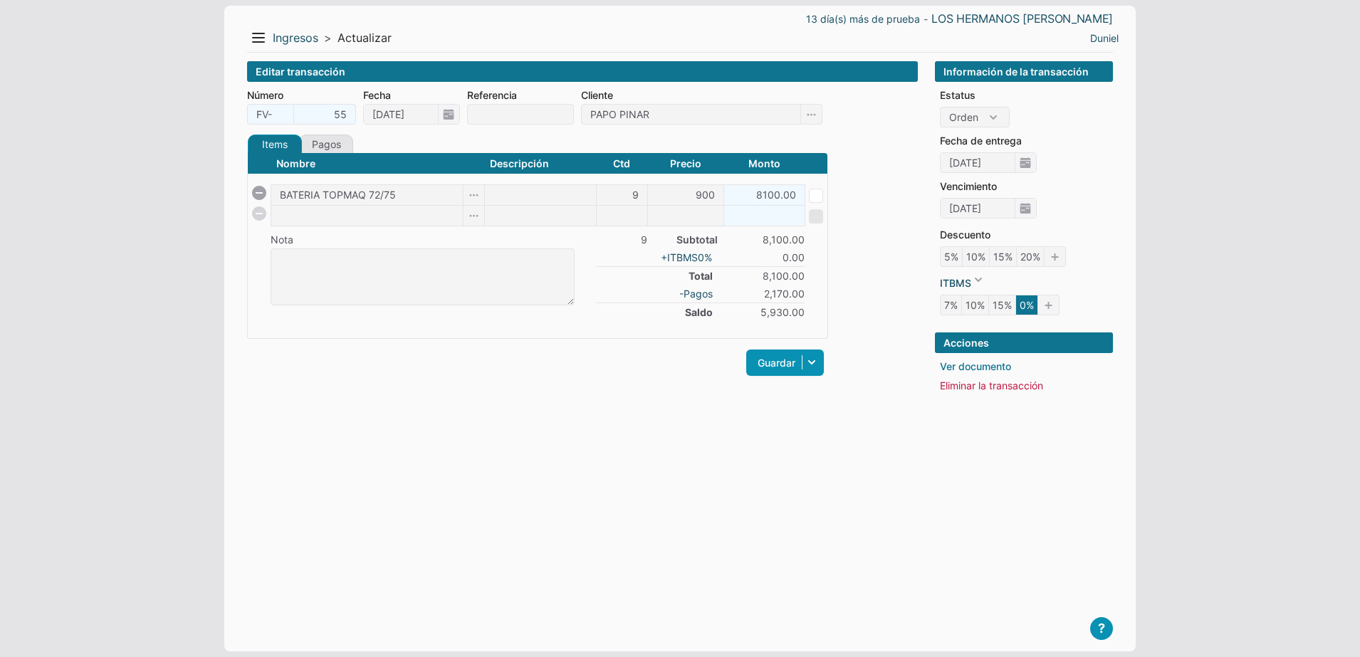
click at [968, 359] on link "Ver documento" at bounding box center [975, 366] width 71 height 15
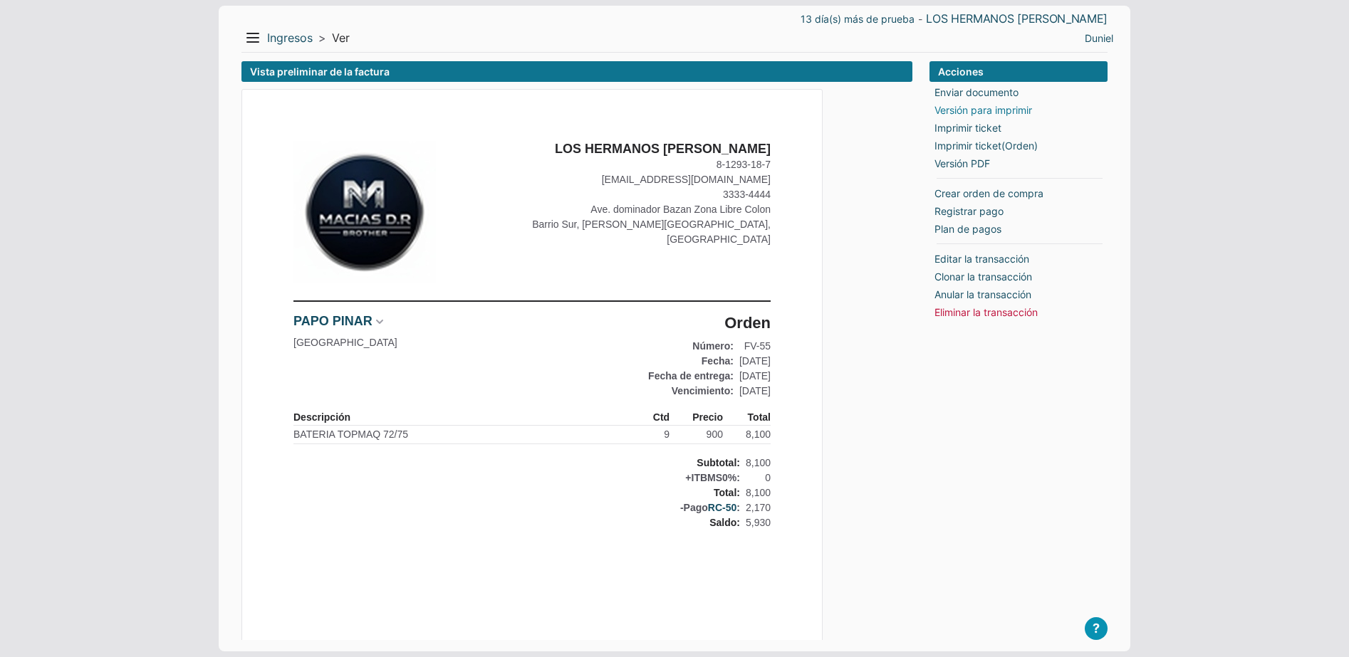
click at [993, 110] on link "Versión para imprimir" at bounding box center [983, 110] width 98 height 15
click at [867, 183] on div "LOS HERMANOS [PERSON_NAME] 8-1293-18-7 [EMAIL_ADDRESS][DOMAIN_NAME] [STREET_ADD…" at bounding box center [576, 510] width 671 height 842
click at [279, 35] on link "Ingresos" at bounding box center [290, 38] width 46 height 15
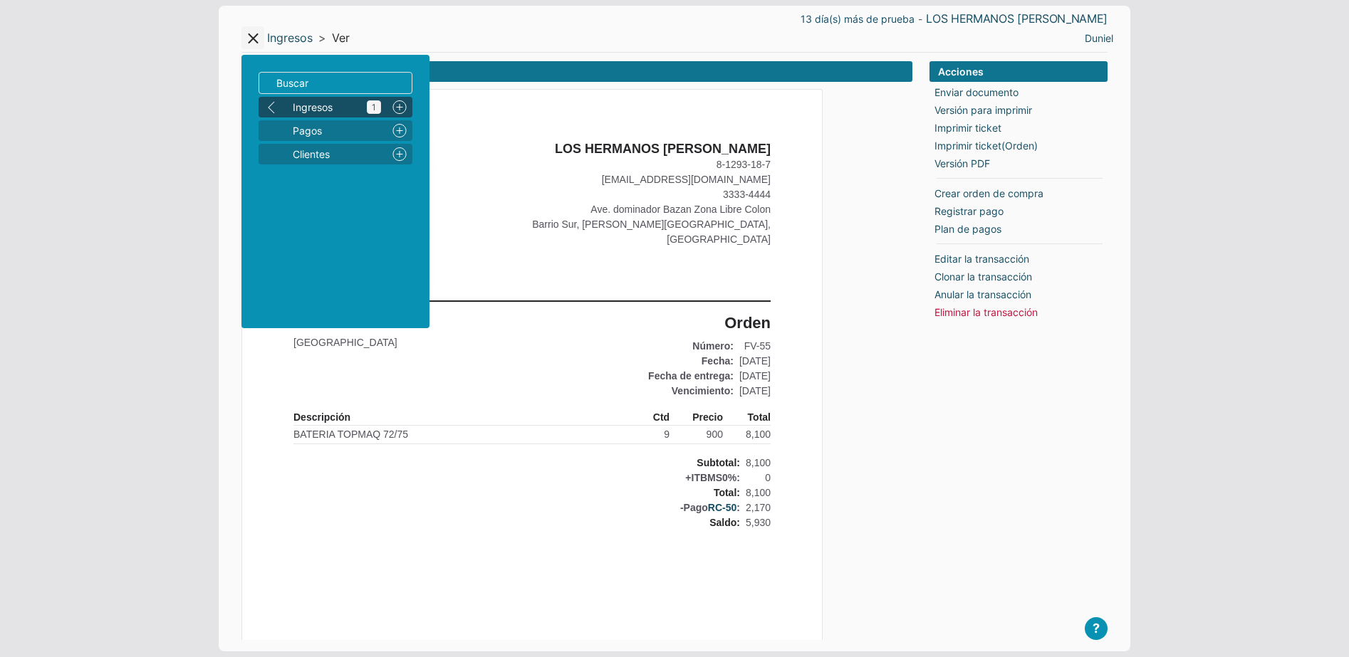
click at [331, 105] on span "Ingresos 1" at bounding box center [337, 107] width 88 height 15
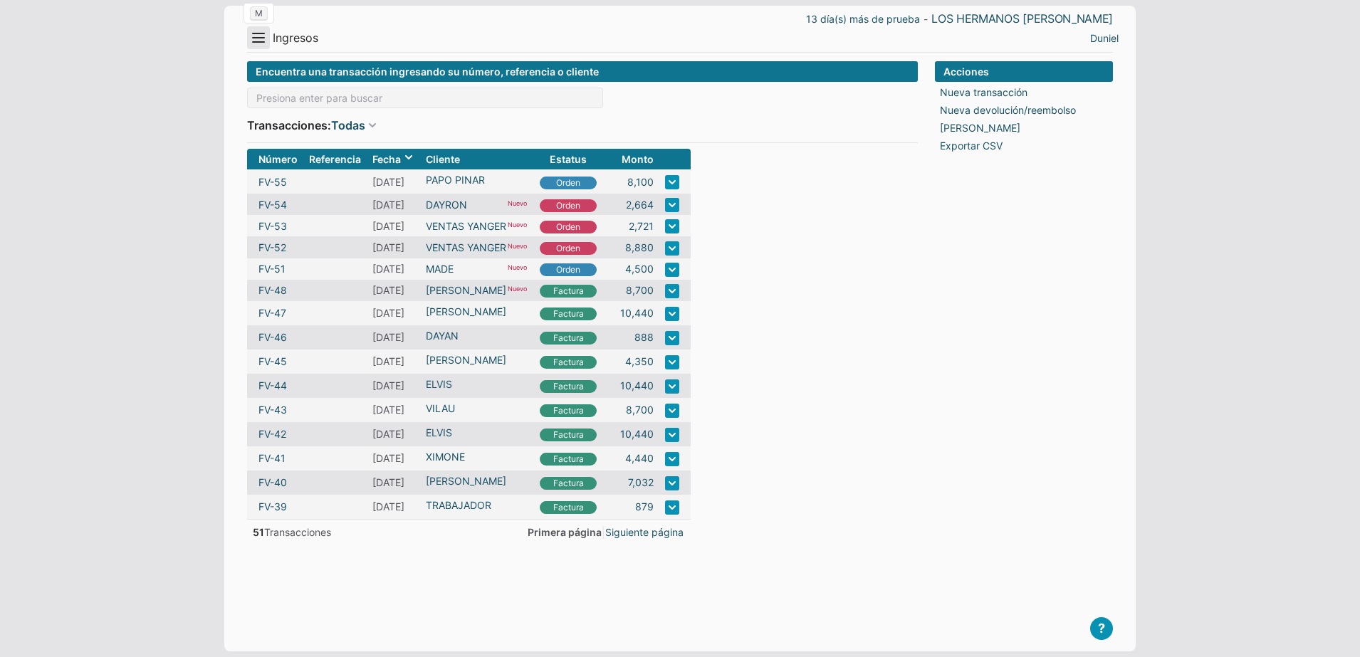
click at [254, 35] on button "Menu" at bounding box center [258, 37] width 23 height 23
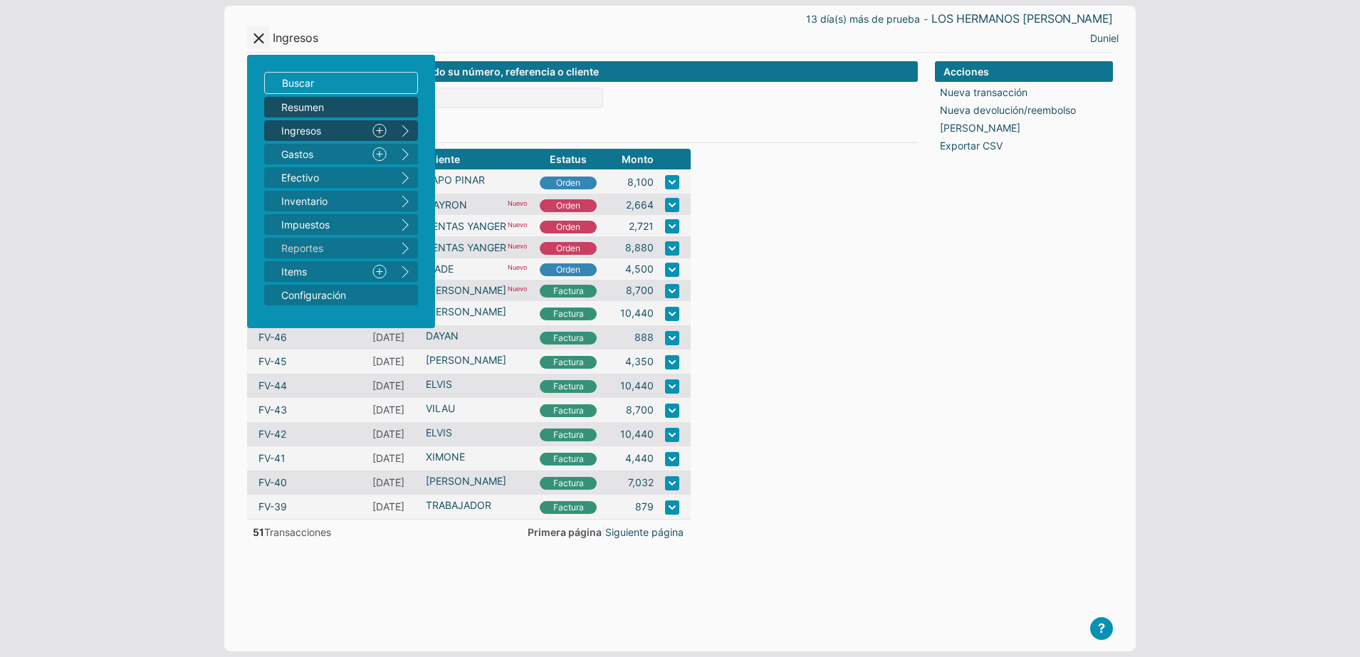
click at [316, 102] on span "Resumen" at bounding box center [333, 107] width 105 height 15
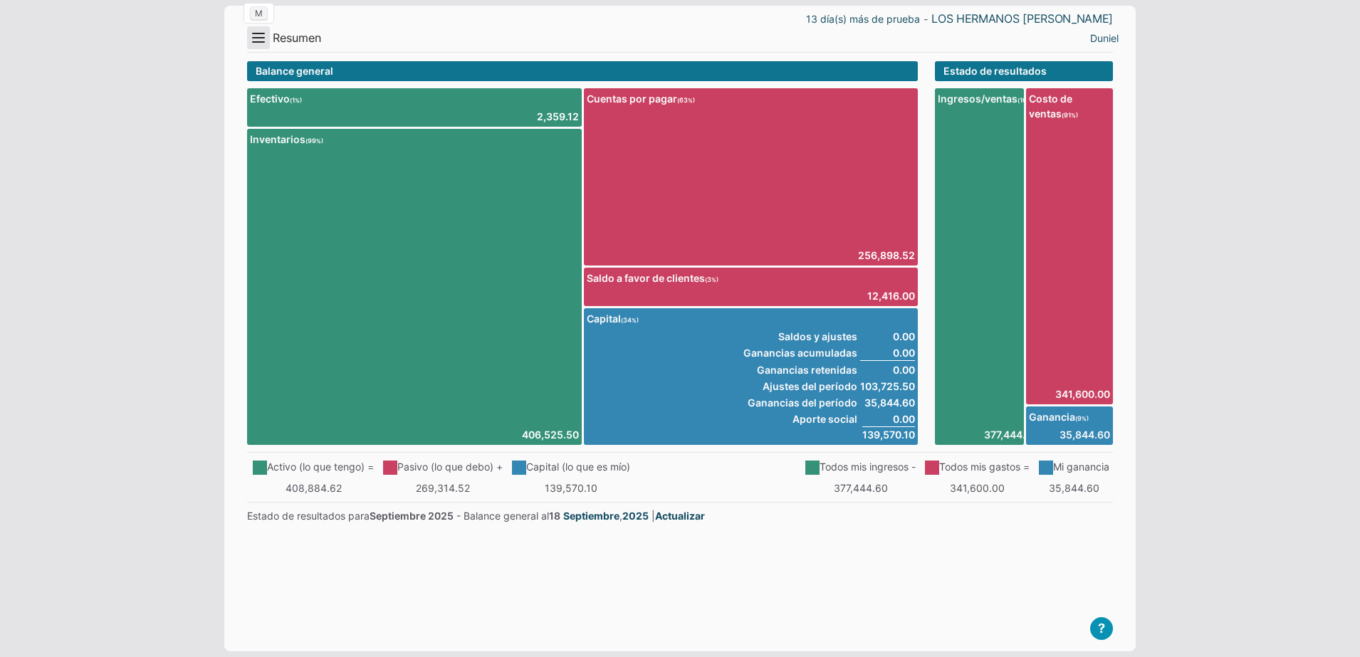
click at [262, 38] on button "Menu" at bounding box center [258, 37] width 23 height 23
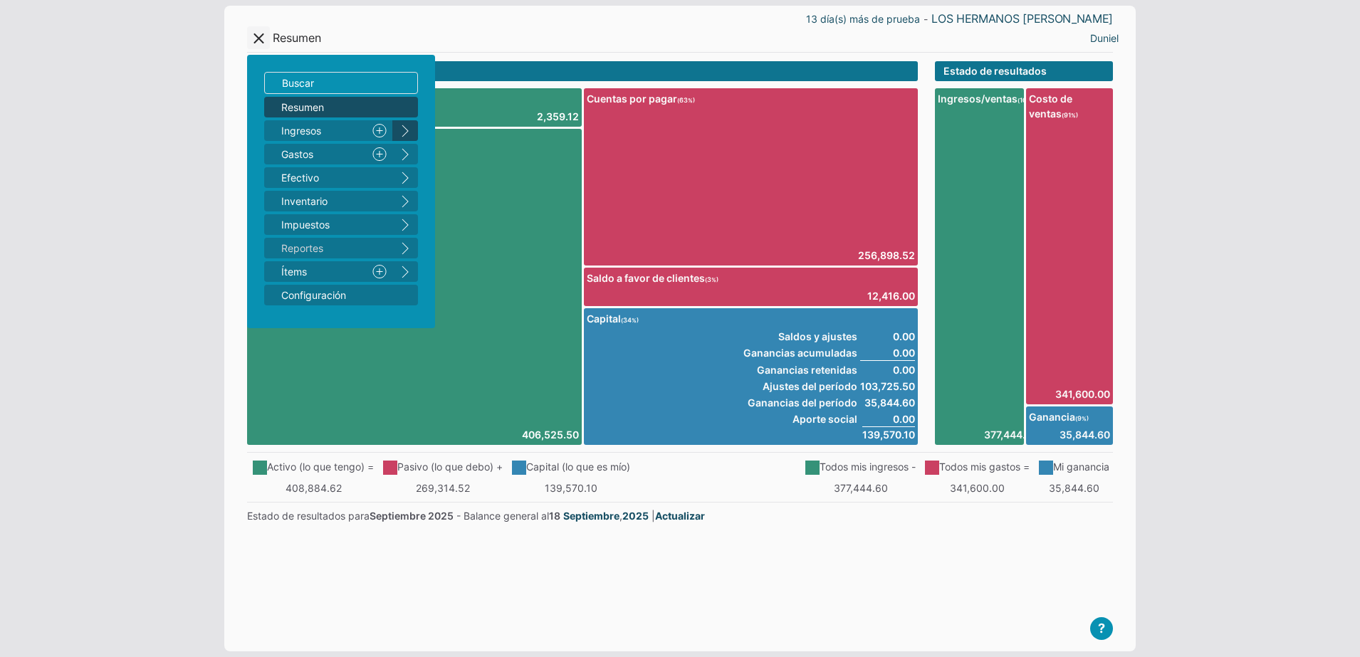
click at [397, 129] on button "right" at bounding box center [405, 130] width 26 height 21
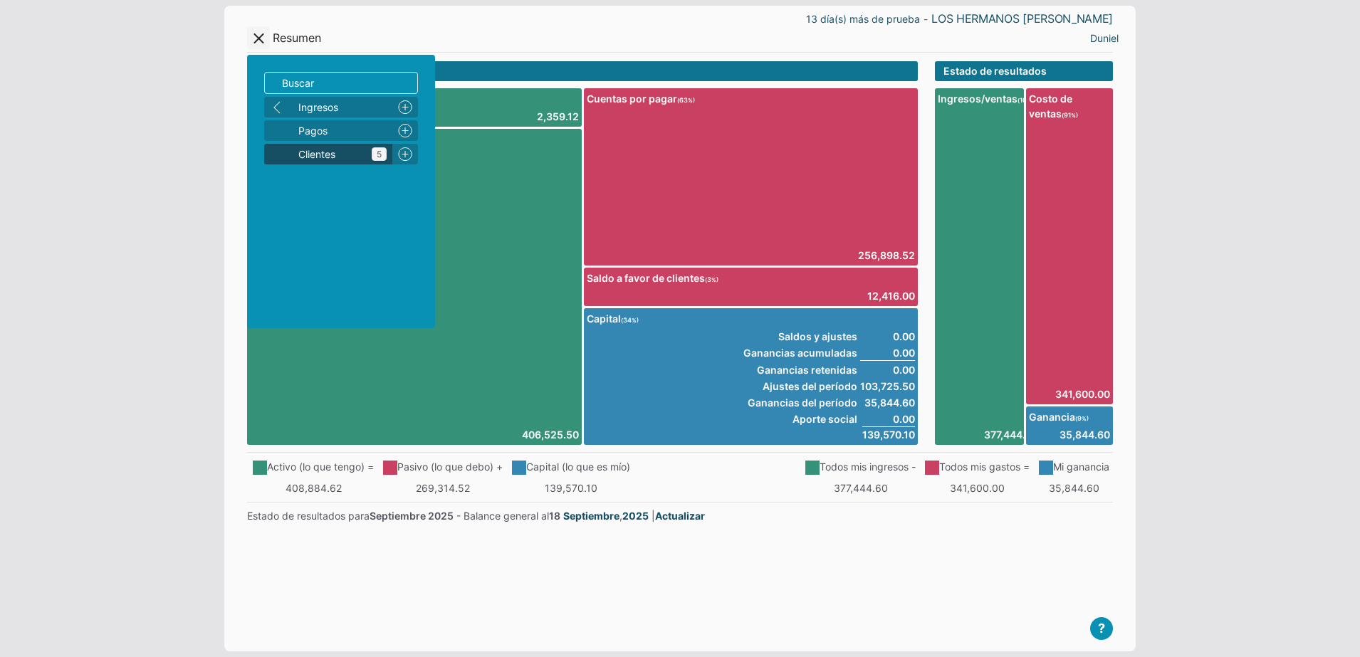
click at [367, 152] on span "Clientes 5" at bounding box center [342, 154] width 88 height 15
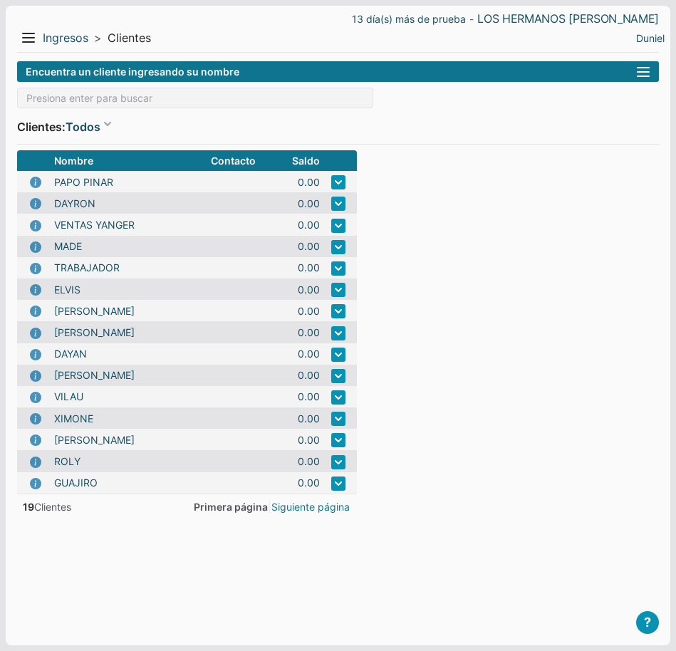
click at [325, 506] on link "Siguiente página" at bounding box center [310, 506] width 78 height 15
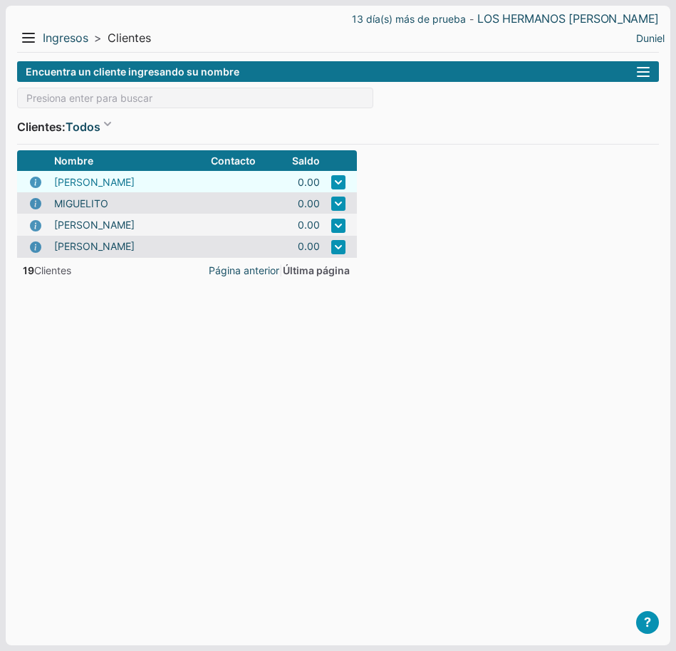
click at [73, 184] on link "SAIDEL" at bounding box center [94, 181] width 80 height 15
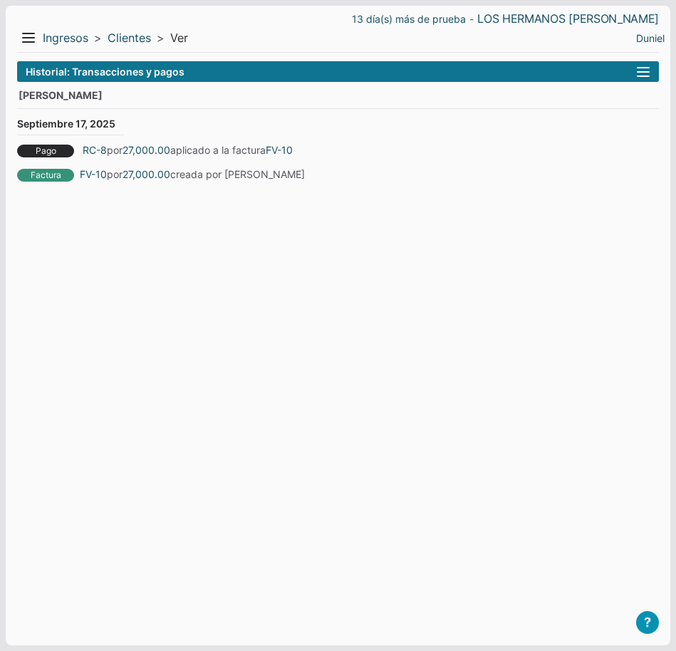
click at [646, 76] on button "right" at bounding box center [643, 72] width 14 height 13
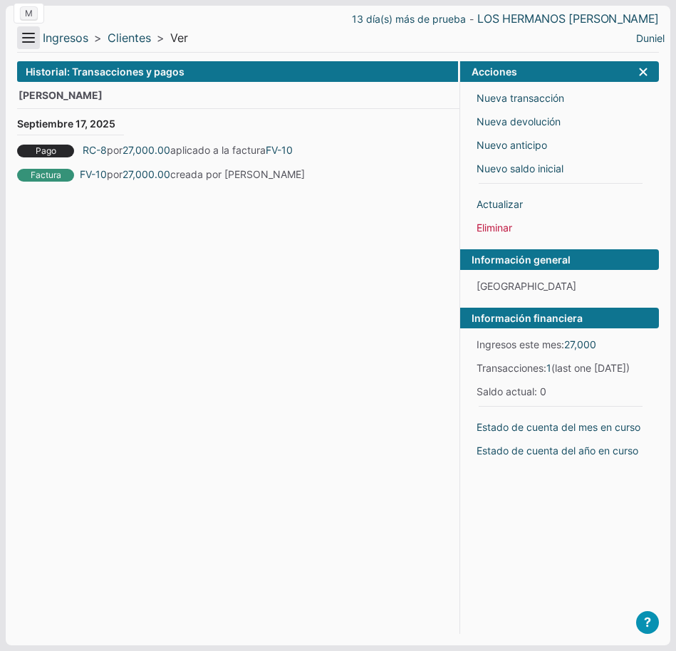
click at [38, 40] on button "Menu" at bounding box center [28, 37] width 23 height 23
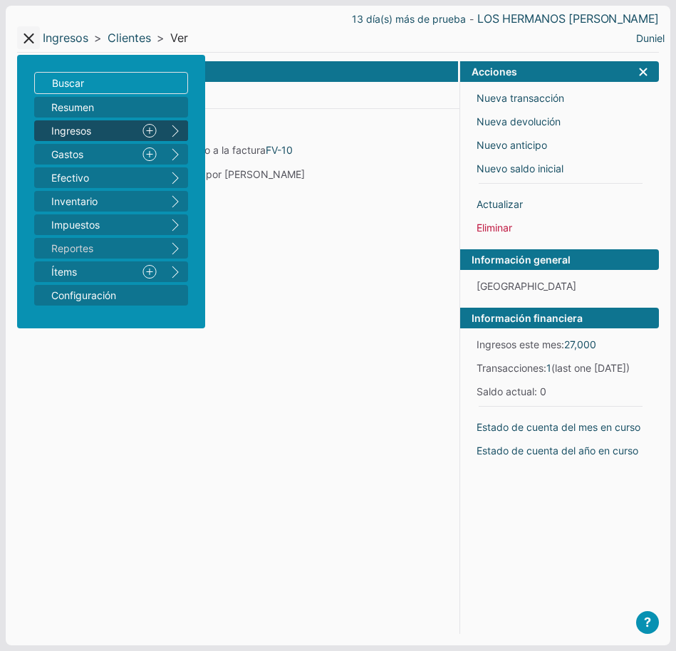
click at [329, 282] on div "Historial: Transacciones y pagos SAIDEL Septiembre 17, 2025 Pago RC-8 por 27,00…" at bounding box center [338, 341] width 642 height 561
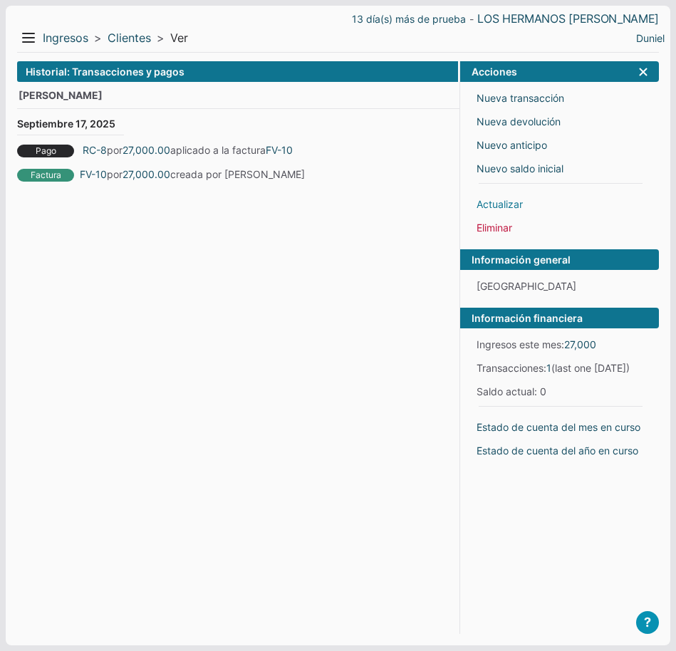
click at [501, 202] on link "Actualizar" at bounding box center [499, 204] width 46 height 15
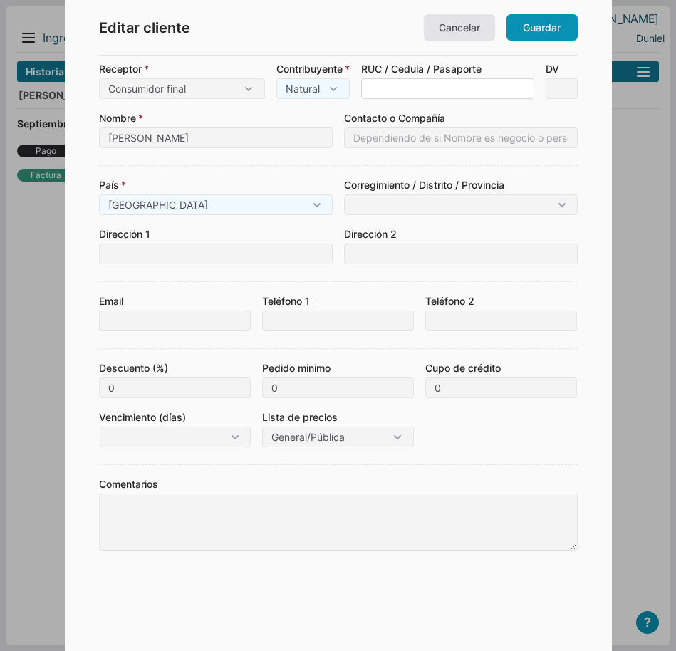
click at [464, 87] on input at bounding box center [447, 88] width 173 height 21
paste input "K612191"
type input "K612191"
click at [226, 107] on form "Receptor Consumidor final Contribuyente Extranjero Contribuyente Natural Jurídi…" at bounding box center [338, 336] width 479 height 550
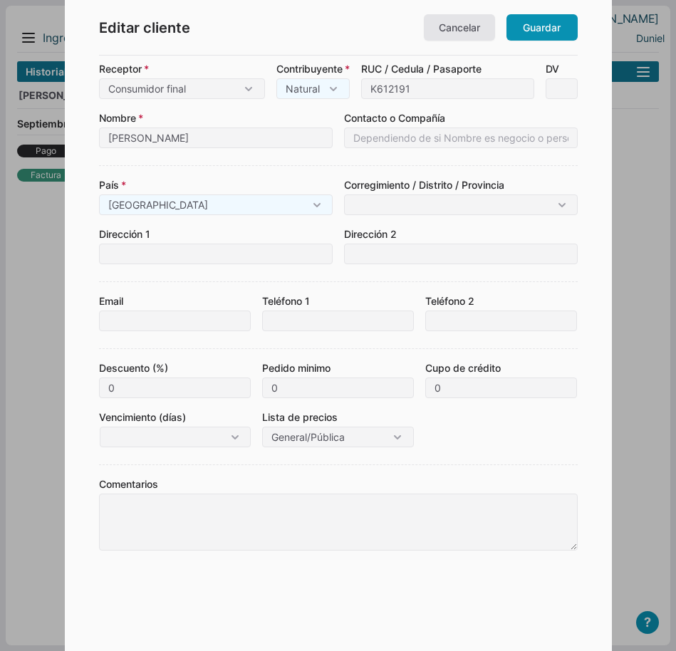
click at [333, 87] on div "Contribuyente Natural Jurídico" at bounding box center [312, 80] width 73 height 38
click at [202, 140] on input "SAIDEL" at bounding box center [216, 137] width 234 height 21
drag, startPoint x: 198, startPoint y: 139, endPoint x: 22, endPoint y: 171, distance: 178.8
click at [28, 167] on body "13 día(s) más de prueba - LOS HERMANOS MACIAS Menu Resumen Ingresos 1 Nuevo rig…" at bounding box center [338, 325] width 676 height 651
paste input "GUEVARA"
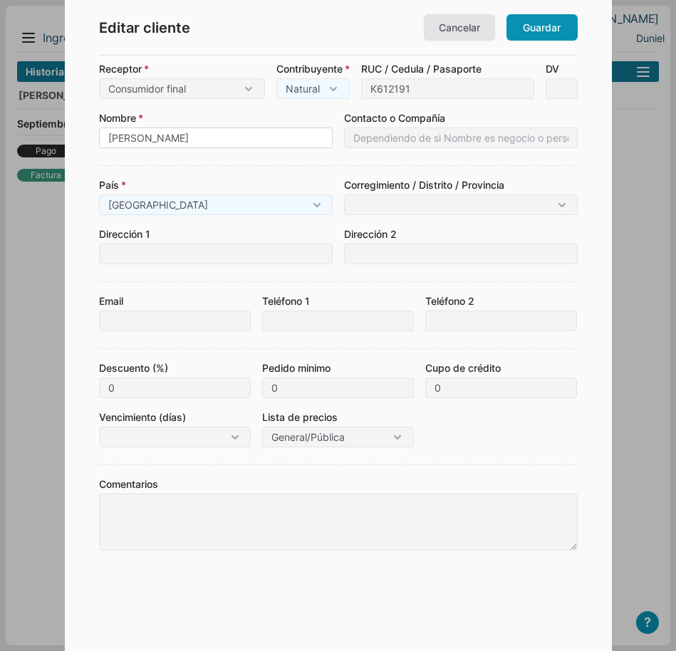
type input "[PERSON_NAME]"
click at [248, 202] on div "País Panama Panama" at bounding box center [216, 196] width 234 height 38
click at [247, 204] on div "País Panama Panama" at bounding box center [216, 196] width 234 height 38
drag, startPoint x: 247, startPoint y: 204, endPoint x: 308, endPoint y: 212, distance: 61.8
click at [308, 212] on div "País Panama Panama" at bounding box center [216, 196] width 234 height 38
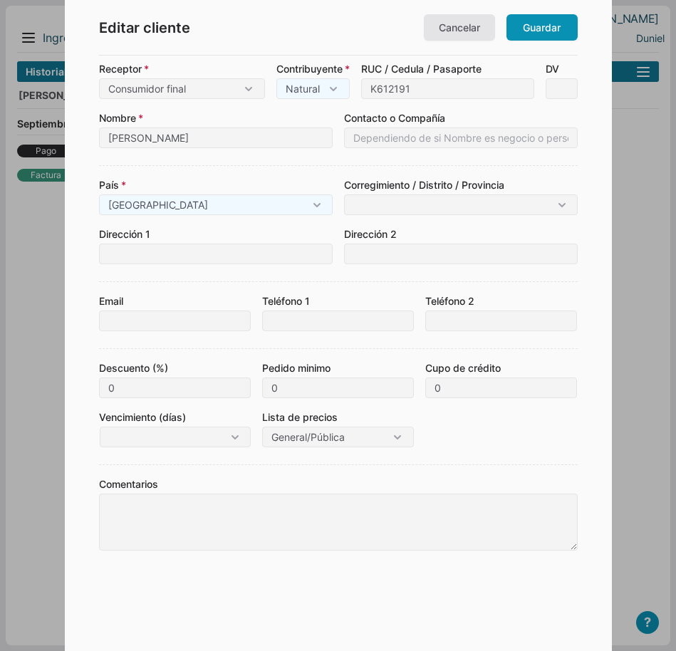
click at [313, 211] on div "País Panama Panama" at bounding box center [216, 196] width 234 height 38
click at [317, 203] on div "País Panama Panama" at bounding box center [216, 196] width 234 height 38
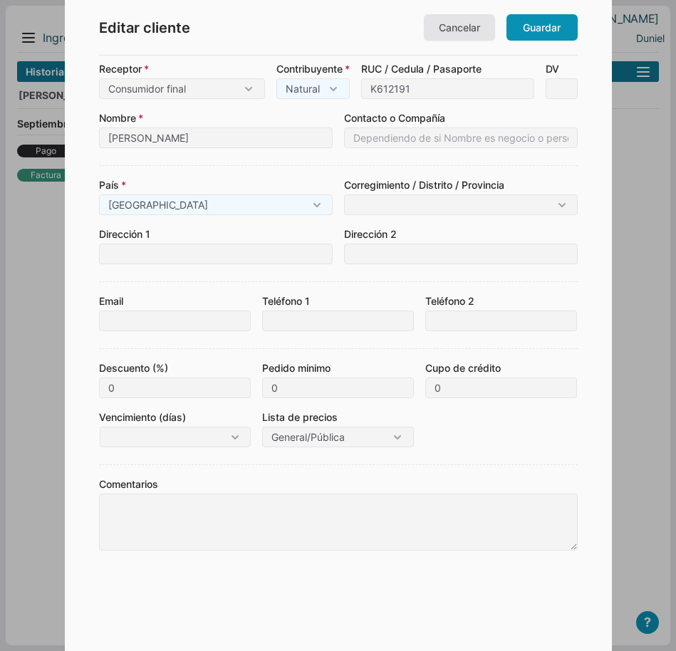
click at [317, 203] on div "País Panama Panama" at bounding box center [216, 196] width 234 height 38
drag, startPoint x: 317, startPoint y: 203, endPoint x: 446, endPoint y: 211, distance: 129.2
click at [446, 211] on input at bounding box center [461, 204] width 234 height 21
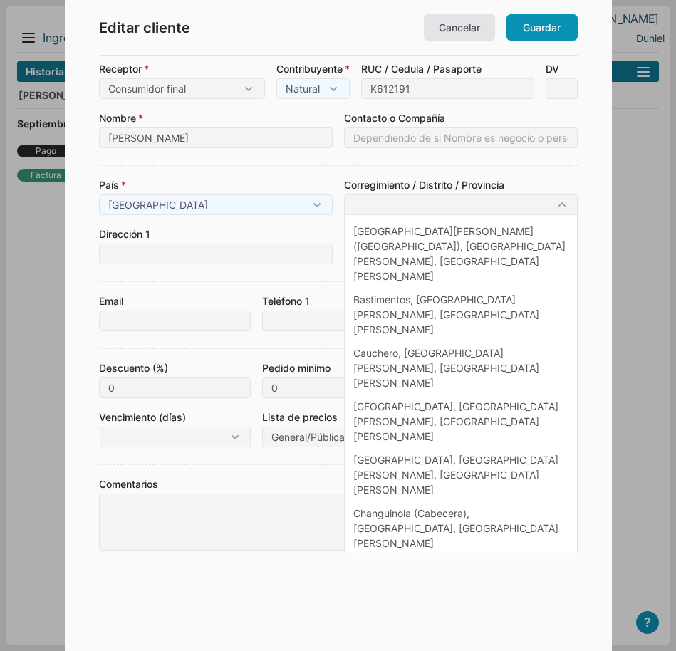
click at [264, 224] on div "[GEOGRAPHIC_DATA] [GEOGRAPHIC_DATA] Corregimiento / Distrito / [GEOGRAPHIC_DATA…" at bounding box center [338, 214] width 479 height 99
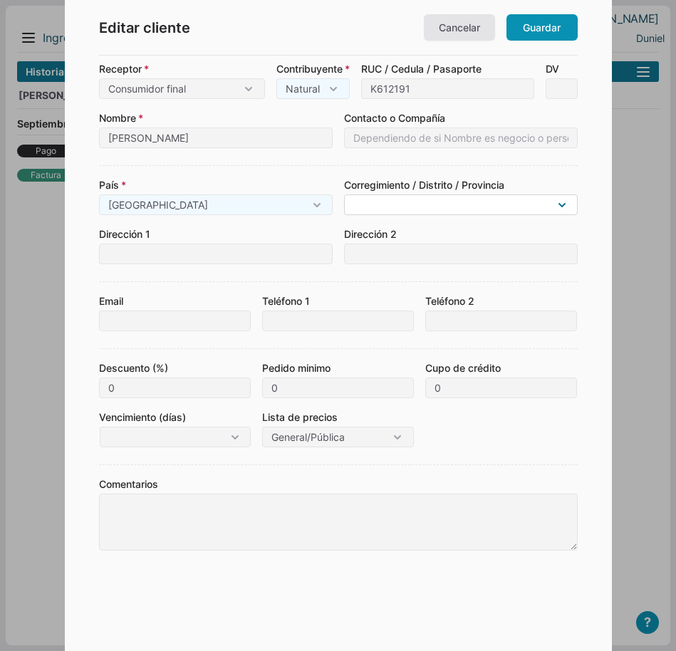
click at [397, 197] on input at bounding box center [461, 204] width 234 height 21
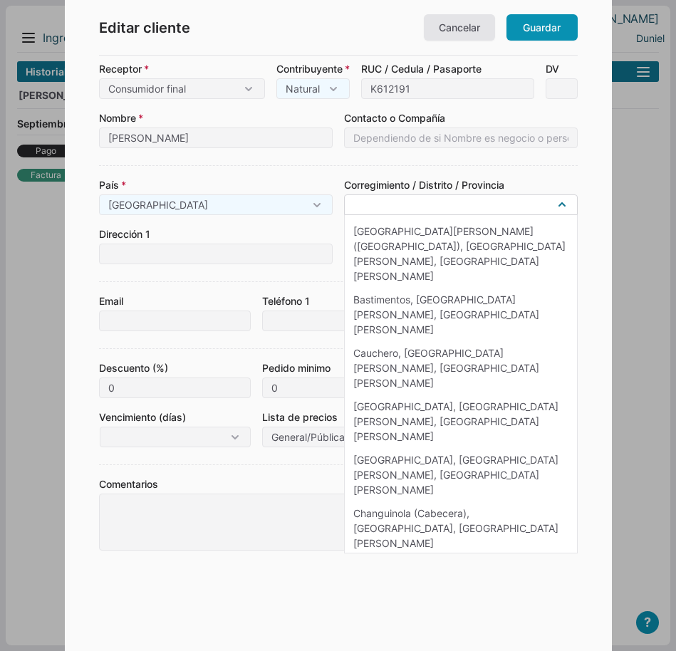
paste input "CALLE PEDRO MARTINEZ LEE, ENTRE 13 DE MARZO Y FINAL, VISTA ALEGR"
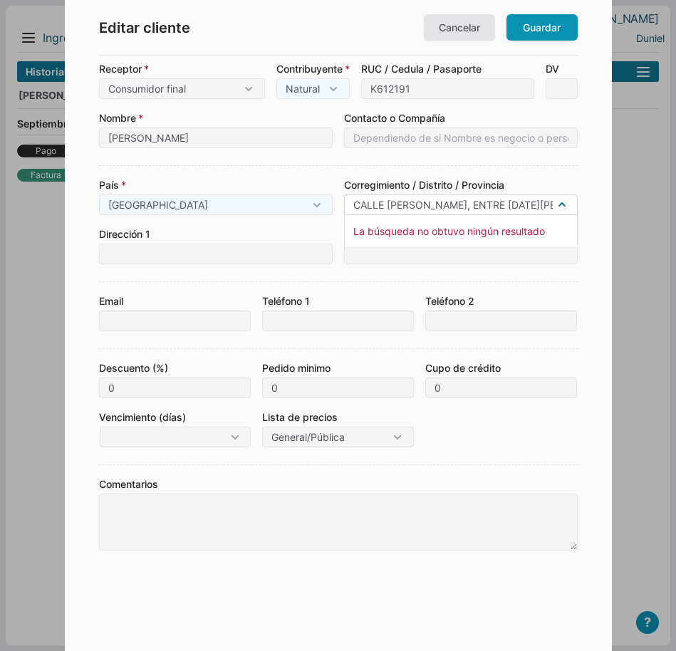
scroll to position [0, 157]
type input "CALLE PEDRO MARTINEZ LEE, ENTRE 13 DE MARZO Y FINAL, VISTA ALEGR"
click at [353, 287] on div "Email Teléfono 1 Teléfono 2" at bounding box center [338, 306] width 479 height 50
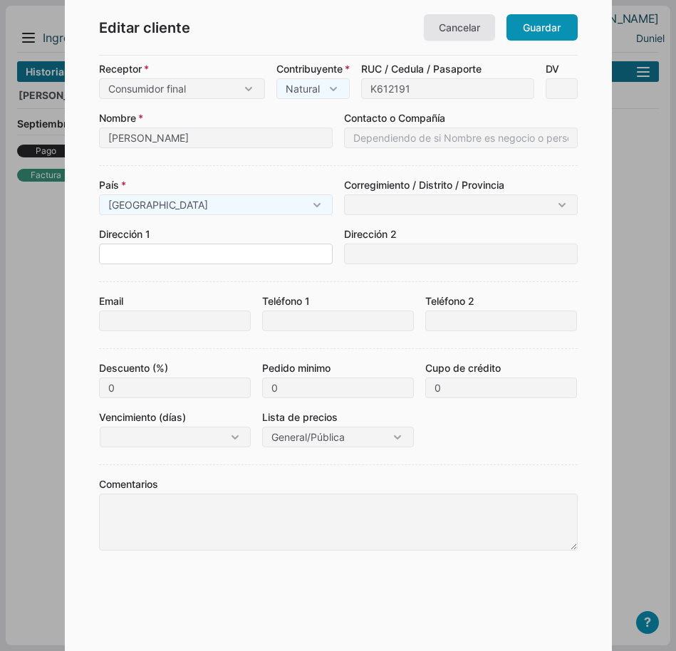
click at [245, 258] on input at bounding box center [216, 254] width 234 height 21
paste input "CALLE PEDRO MARTINEZ LEE, ENTRE 13 DE MARZO Y FINAL, VISTA ALEGRE, CIEGO DE AVIL"
type input "CALLE PEDRO MARTINEZ LEE, ENTRE 13 DE MARZO Y FINAL, VISTA ALEGRE, CIEGO DE AVIL"
click at [364, 290] on div "Email Teléfono 1 Teléfono 2" at bounding box center [338, 306] width 479 height 50
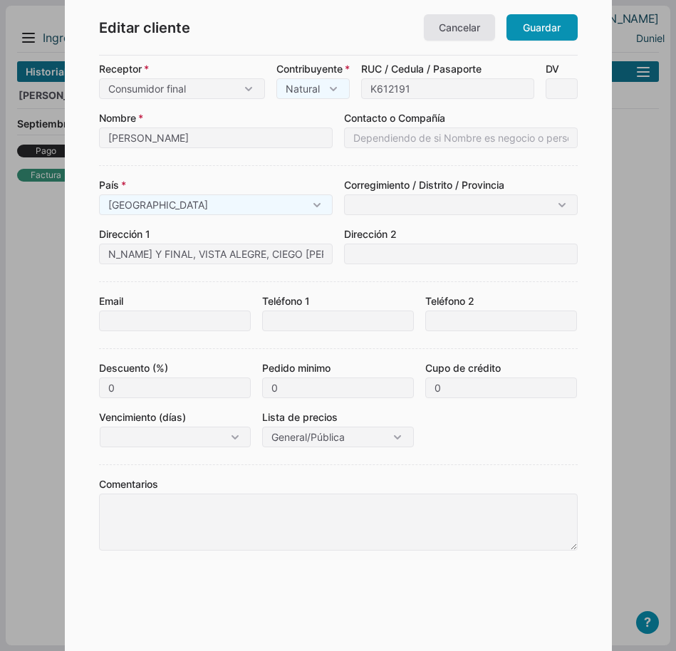
scroll to position [0, 0]
click at [294, 328] on input "Teléfono 1" at bounding box center [338, 320] width 152 height 21
paste input "53 53171502"
type input "53 53171502"
click at [313, 208] on div "País Panama Panama" at bounding box center [216, 196] width 234 height 38
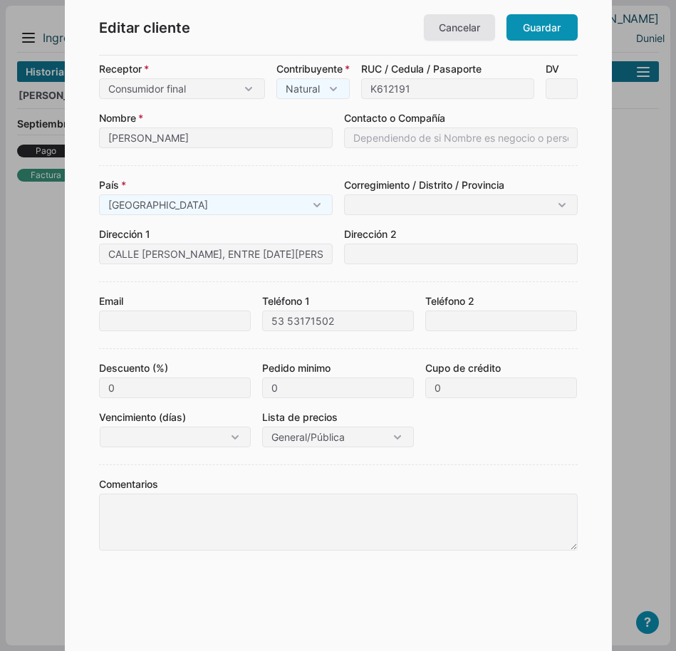
click at [350, 92] on div "Contribuyente Natural Jurídico" at bounding box center [312, 80] width 73 height 38
click at [343, 93] on div "Contribuyente Natural Jurídico" at bounding box center [312, 80] width 73 height 38
click at [244, 86] on select "Consumidor final Contribuyente Extranjero" at bounding box center [182, 88] width 166 height 21
select select "4"
click at [99, 78] on select "Consumidor final Contribuyente Extranjero" at bounding box center [182, 88] width 166 height 21
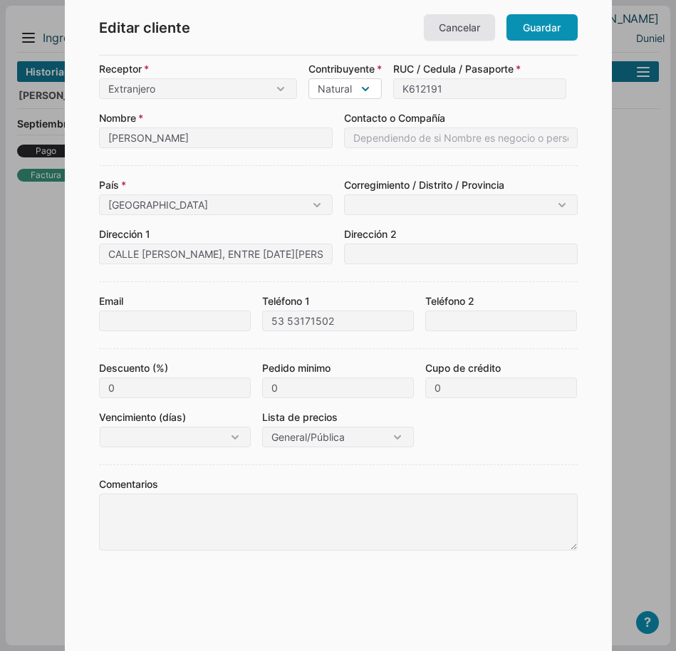
click at [353, 90] on select "Natural Jurídico" at bounding box center [344, 88] width 73 height 21
click at [321, 78] on select "Natural Jurídico" at bounding box center [344, 88] width 73 height 21
click at [244, 200] on input "[GEOGRAPHIC_DATA]" at bounding box center [216, 204] width 234 height 21
drag, startPoint x: 162, startPoint y: 204, endPoint x: 61, endPoint y: 216, distance: 102.5
click at [61, 216] on body "13 día(s) más de prueba - LOS HERMANOS [PERSON_NAME] Menu Resumen Ingresos 1 Nu…" at bounding box center [338, 325] width 676 height 651
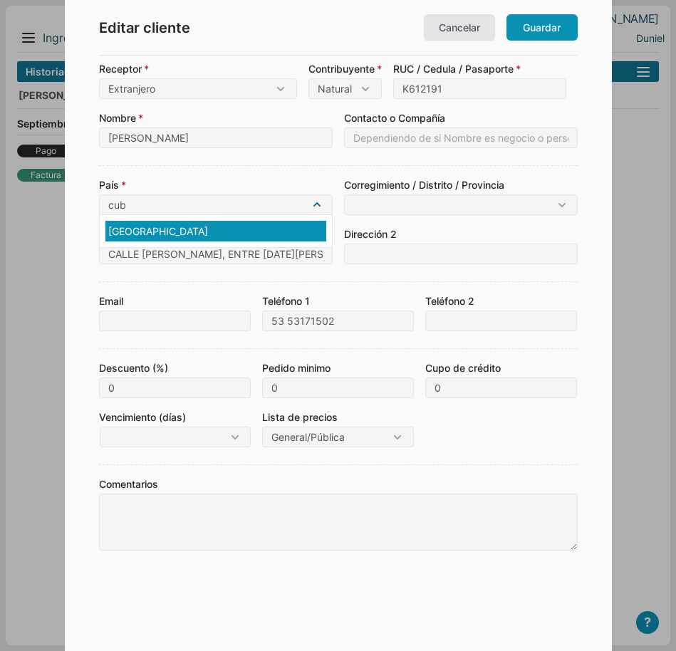
click at [138, 233] on div "[GEOGRAPHIC_DATA]" at bounding box center [215, 231] width 221 height 21
type input "[GEOGRAPHIC_DATA]"
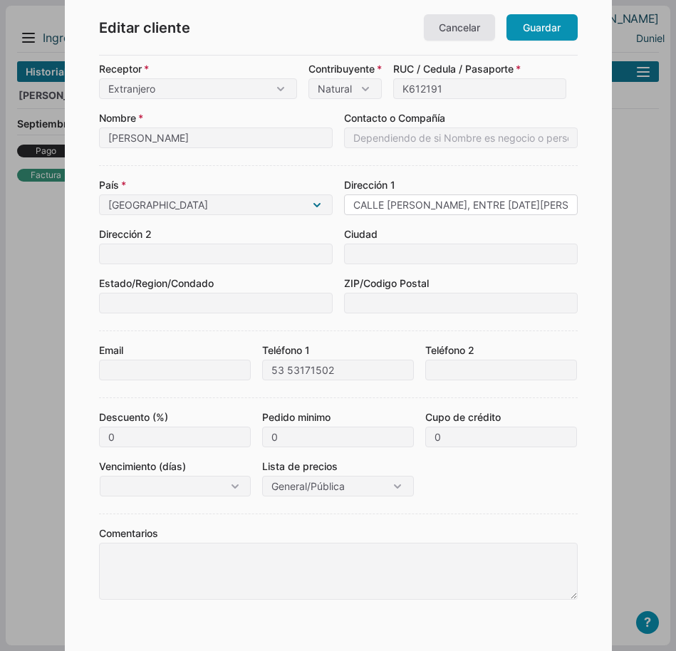
scroll to position [0, 223]
click at [545, 29] on link "Guardar" at bounding box center [541, 27] width 71 height 26
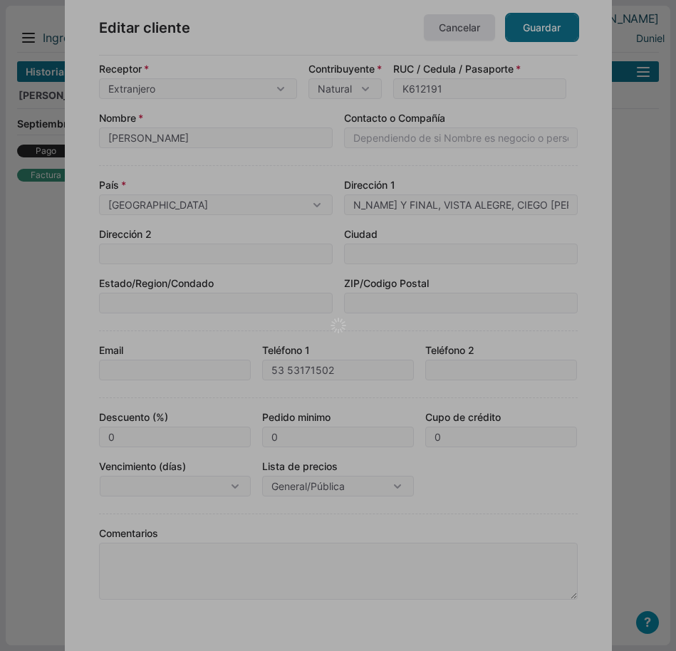
scroll to position [0, 0]
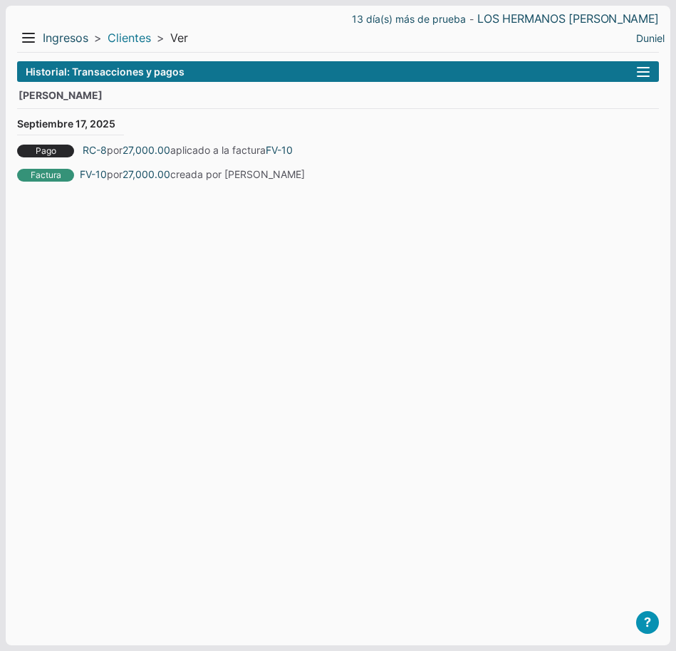
click at [132, 37] on link "Clientes" at bounding box center [129, 38] width 43 height 15
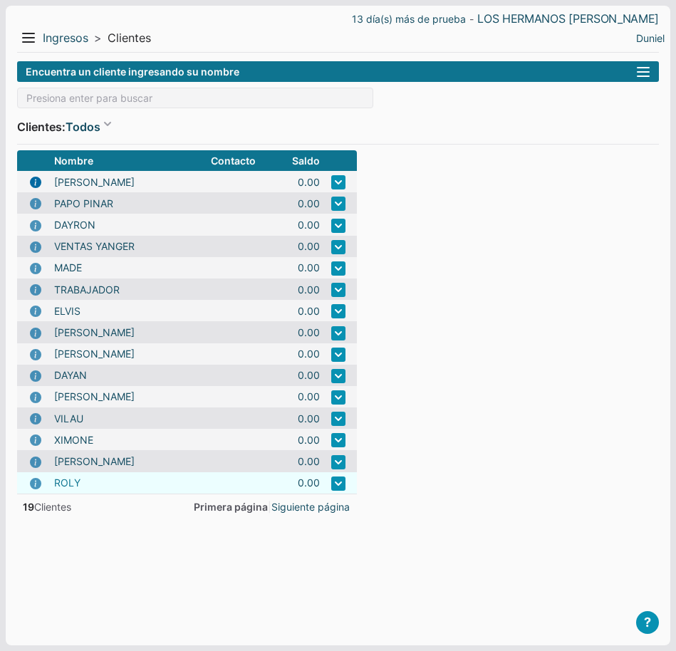
click at [70, 480] on link "ROLY" at bounding box center [67, 482] width 26 height 15
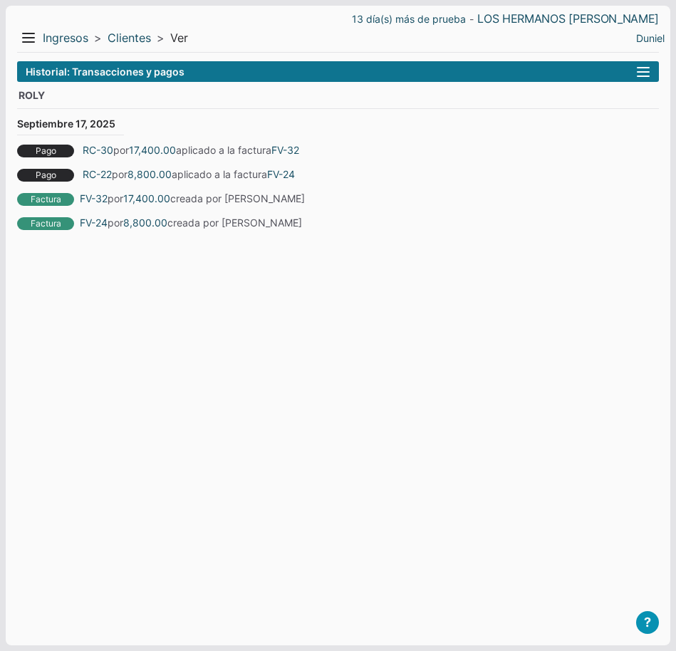
click at [642, 68] on button "right" at bounding box center [643, 72] width 14 height 13
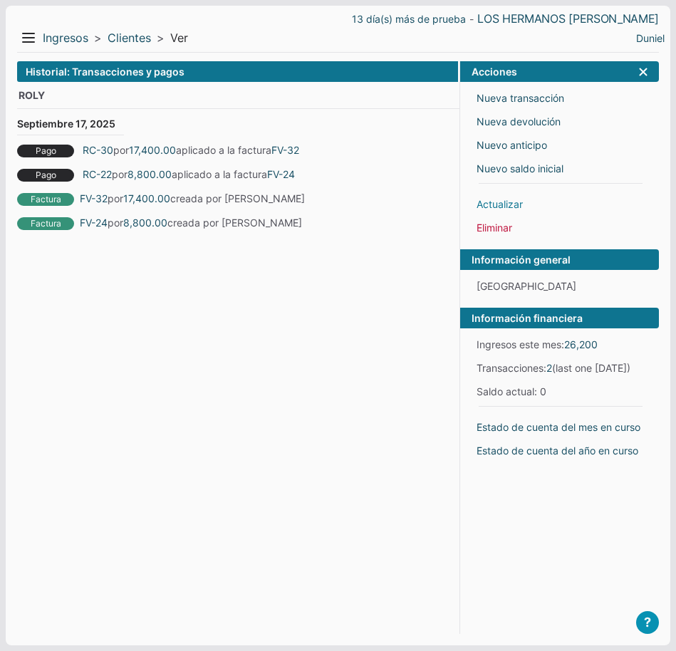
click at [486, 204] on link "Actualizar" at bounding box center [499, 204] width 46 height 15
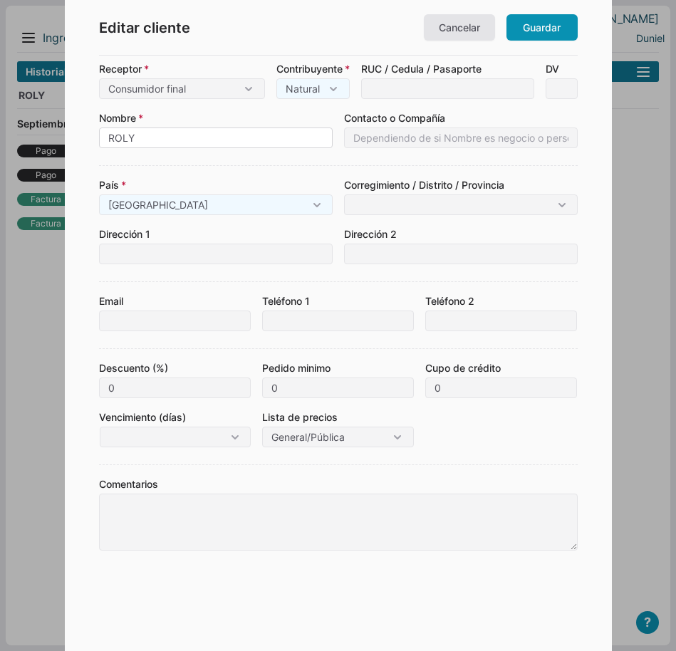
drag, startPoint x: 143, startPoint y: 135, endPoint x: 45, endPoint y: 159, distance: 101.0
click at [45, 159] on body "13 día(s) más de prueba - LOS HERMANOS MACIAS Menu Resumen Ingresos 1 Nuevo rig…" at bounding box center [338, 325] width 676 height 651
paste input "ANDO TRABA NARANJO"
type input "ROLANDO TRABA NARANJO"
click at [266, 168] on div "País Panama Panama Corregimiento / Distrito / Provincia Bocas del Toro (Cabecer…" at bounding box center [338, 214] width 479 height 99
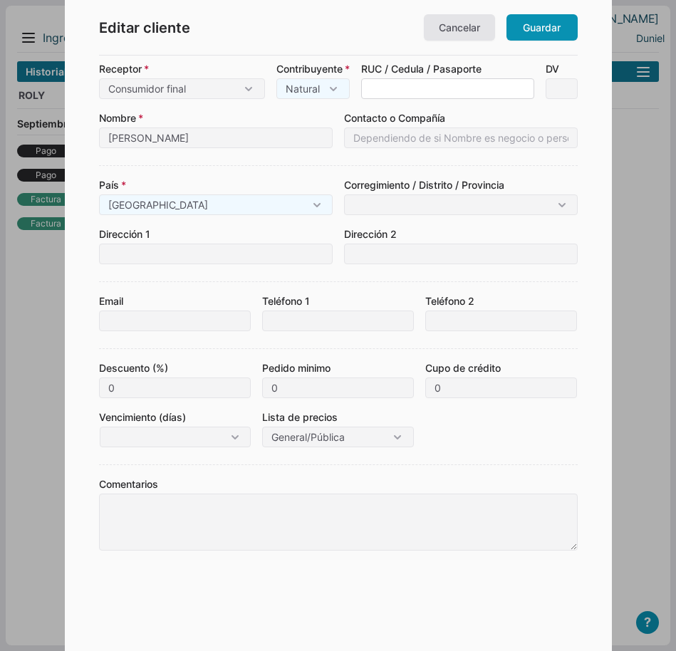
click at [456, 85] on input at bounding box center [447, 88] width 173 height 21
paste input "M143687"
type input "M143687"
click at [209, 85] on select "Consumidor final Contribuyente Extranjero" at bounding box center [182, 88] width 166 height 21
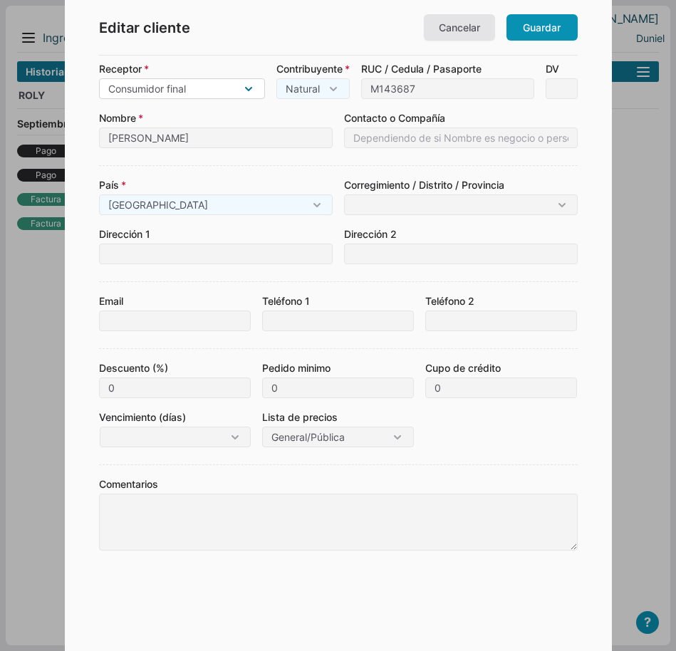
select select "4"
click at [99, 78] on select "Consumidor final Contribuyente Extranjero" at bounding box center [182, 88] width 166 height 21
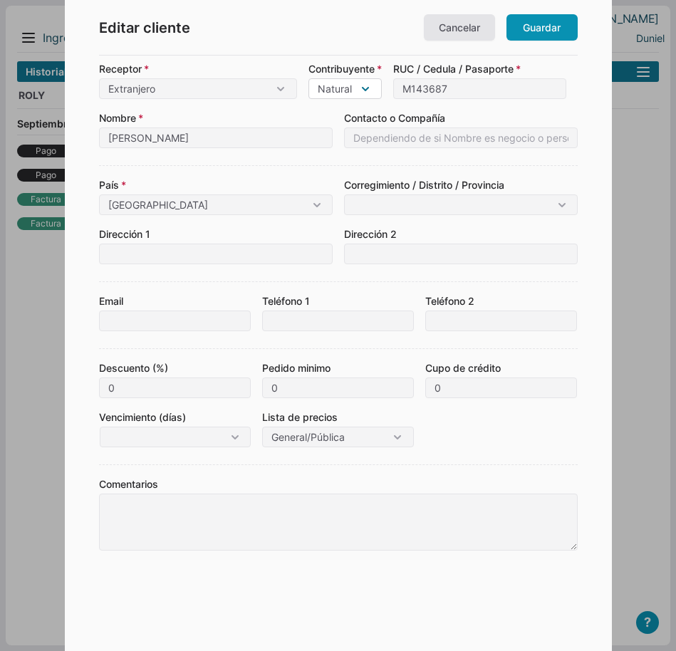
click at [349, 94] on select "Natural Jurídico" at bounding box center [344, 88] width 73 height 21
click at [353, 90] on select "Natural Jurídico" at bounding box center [344, 88] width 73 height 21
click at [305, 202] on input "Panama" at bounding box center [216, 204] width 234 height 21
type input "P"
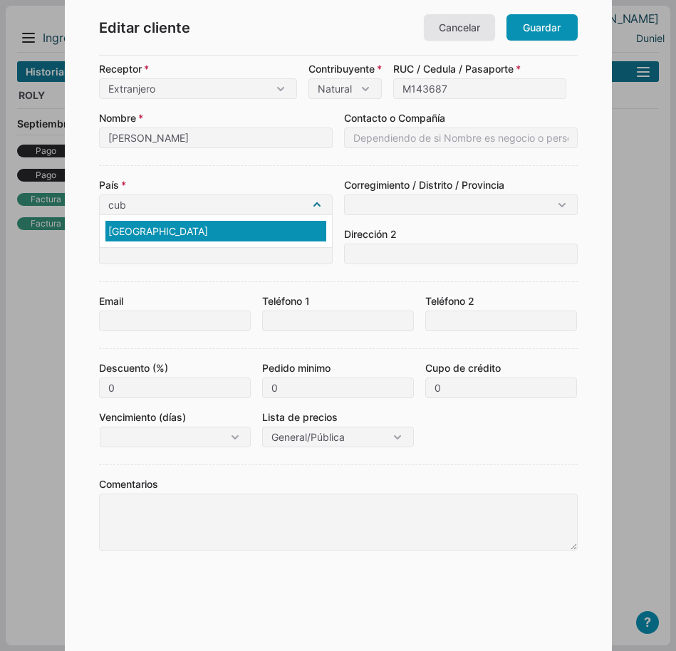
click at [160, 227] on div "Cuba" at bounding box center [215, 231] width 221 height 21
type input "[GEOGRAPHIC_DATA]"
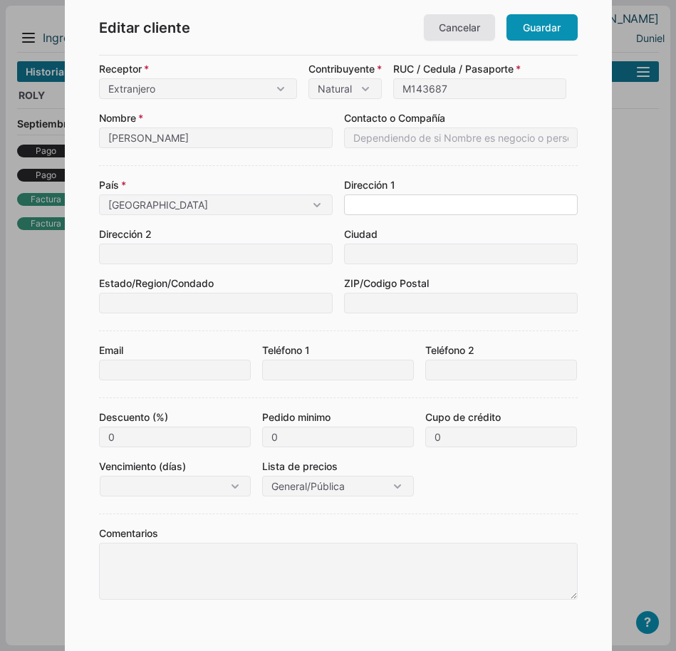
click at [443, 195] on input at bounding box center [461, 204] width 234 height 21
paste input "CALLE 22 ENTRE 39 Y 37A NUMERO 566, BAYAMO GRANMA, CUBA"
type input "CALLE 22 ENTRE 39 Y 37A NUMERO 566, BAYAMO GRANMA, CUBA"
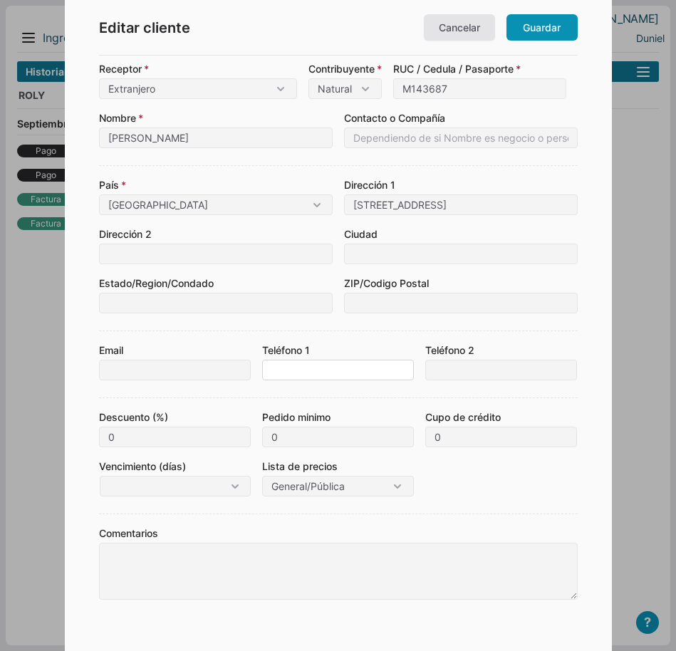
click at [283, 375] on input "Teléfono 1" at bounding box center [338, 370] width 152 height 21
paste input "53 5 3143601"
type input "53 5 3143601"
click at [526, 40] on link "Guardar" at bounding box center [541, 27] width 71 height 26
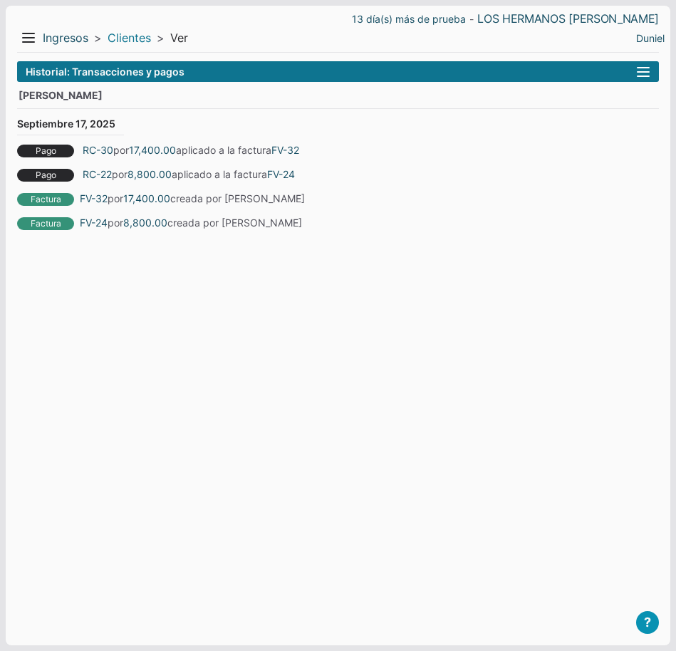
click at [131, 36] on link "Clientes" at bounding box center [129, 38] width 43 height 15
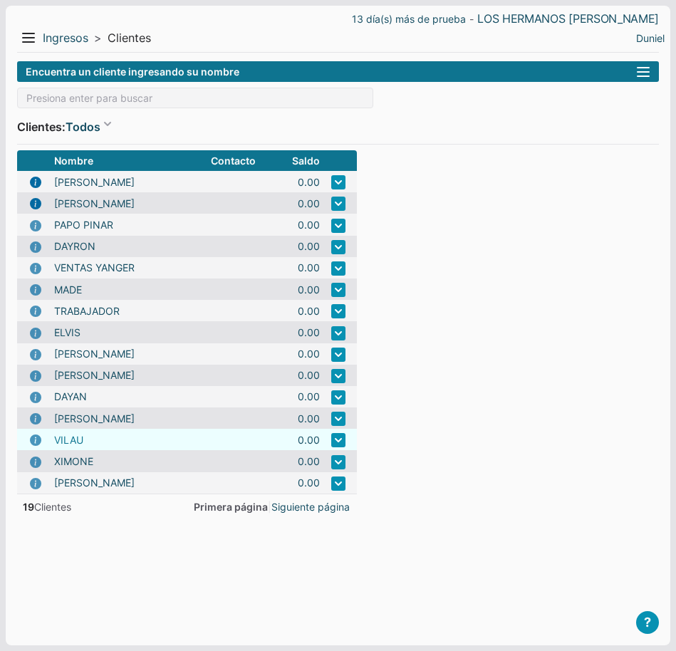
click at [76, 437] on link "VILAU" at bounding box center [68, 439] width 29 height 15
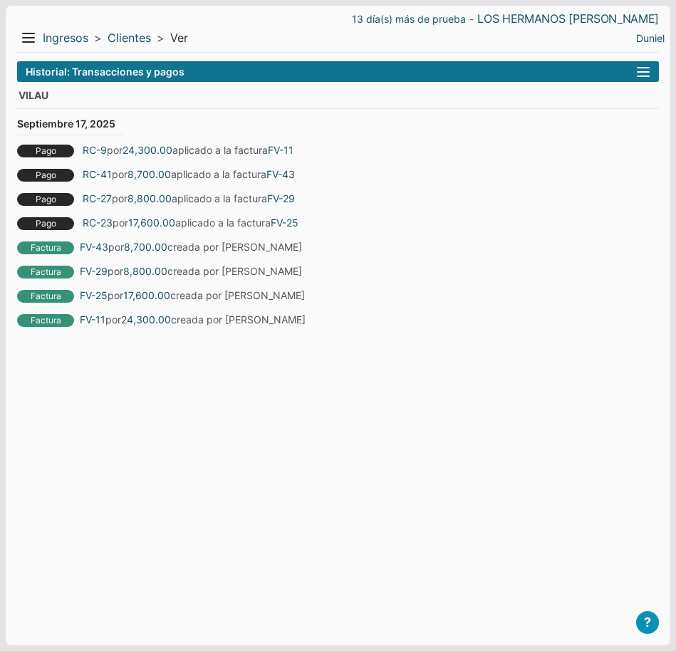
click at [644, 66] on button "right" at bounding box center [643, 72] width 14 height 13
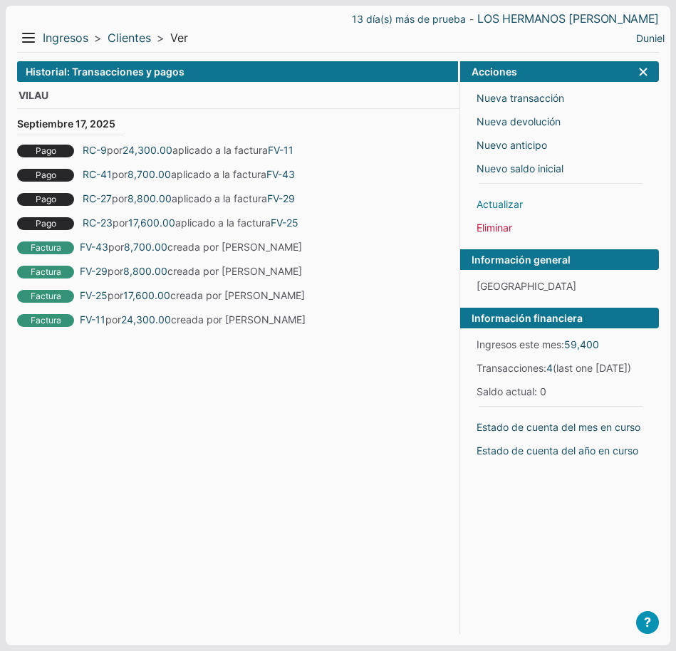
click at [498, 200] on link "Actualizar" at bounding box center [499, 204] width 46 height 15
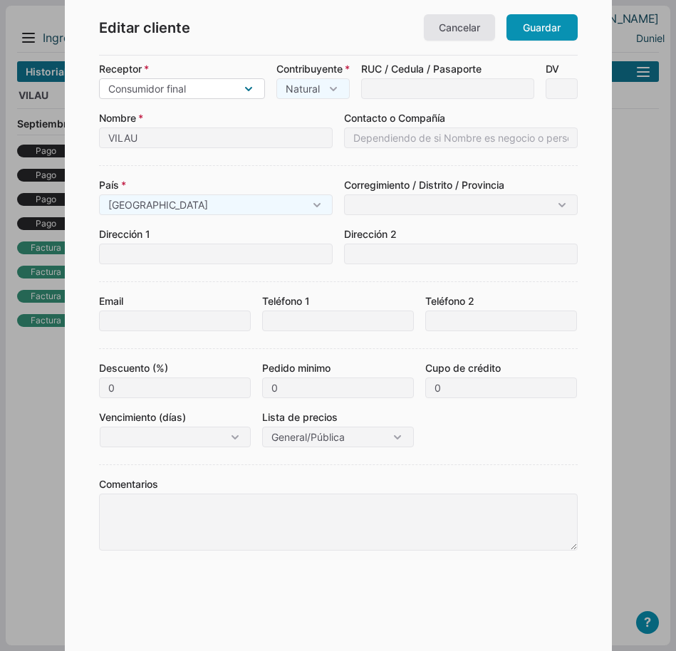
click at [265, 91] on select "Consumidor final Contribuyente Extranjero" at bounding box center [182, 88] width 166 height 21
select select "4"
click at [99, 78] on select "Consumidor final Contribuyente Extranjero" at bounding box center [182, 88] width 166 height 21
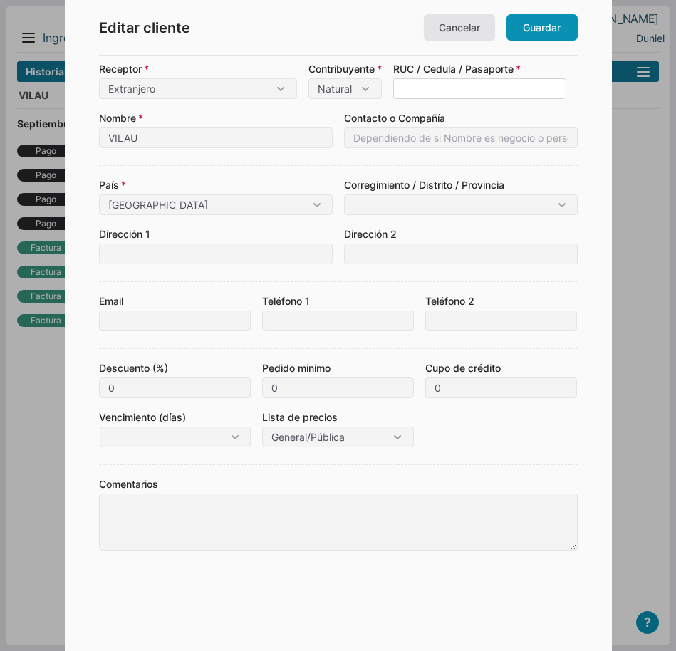
click at [508, 89] on input at bounding box center [479, 88] width 173 height 21
paste input "V4324200070"
type input "V4324200070"
click at [207, 139] on input "VILAU" at bounding box center [216, 137] width 234 height 21
drag, startPoint x: 205, startPoint y: 139, endPoint x: 61, endPoint y: 155, distance: 145.4
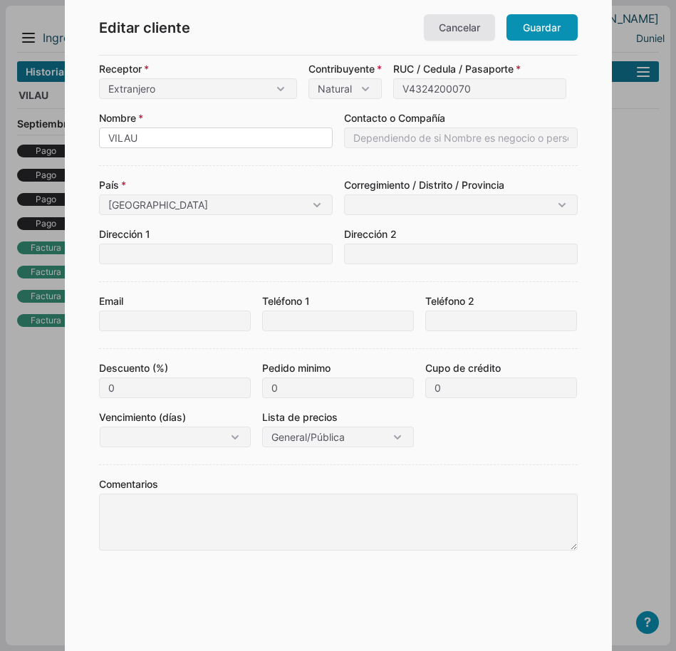
click at [61, 155] on body "13 día(s) más de prueba - LOS HERMANOS MACIAS Menu Resumen Ingresos 1 Nuevo rig…" at bounding box center [338, 325] width 676 height 651
paste input "[PERSON_NAME]"
type input "[PERSON_NAME]"
click at [264, 205] on input "Panama" at bounding box center [216, 204] width 234 height 21
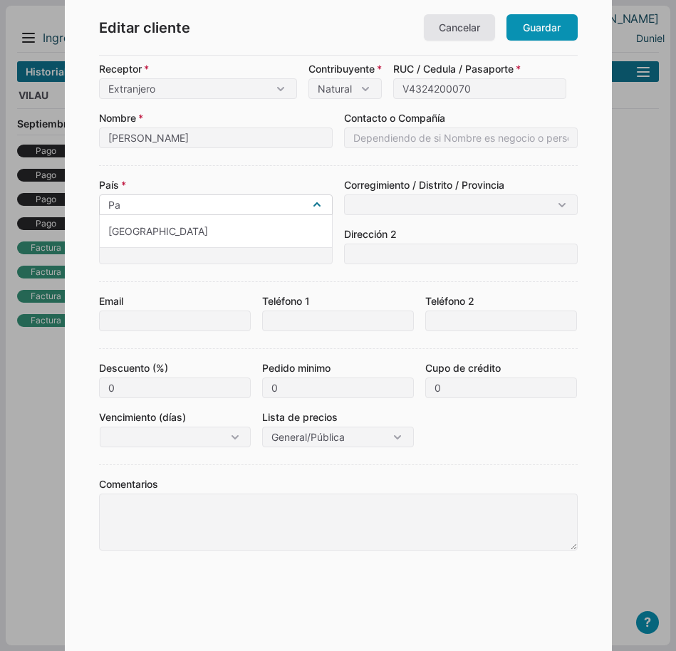
type input "P"
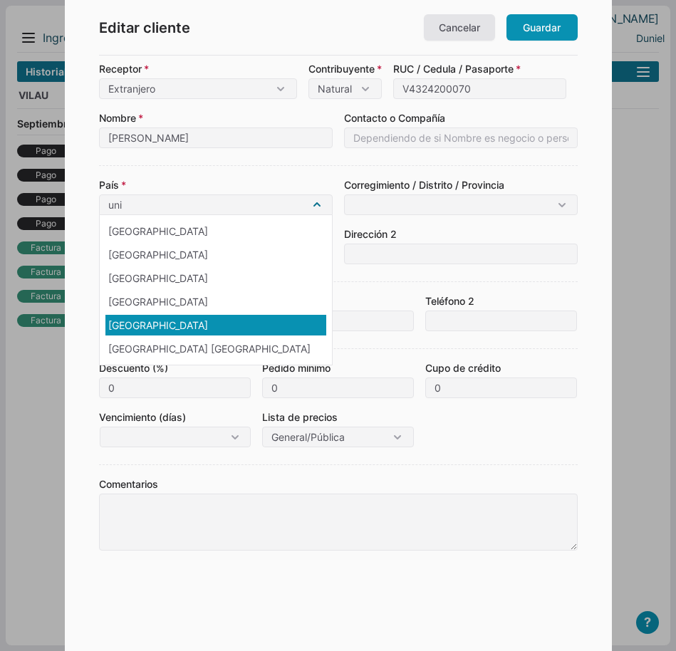
click at [125, 323] on div "United States" at bounding box center [215, 325] width 221 height 21
type input "United States"
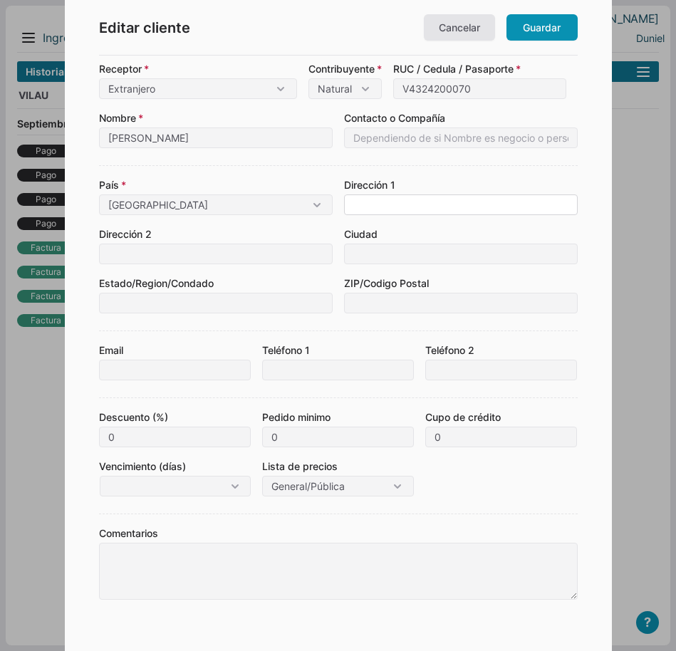
click at [400, 204] on input at bounding box center [461, 204] width 234 height 21
paste input "FLORIDA, ESTADOS UNIDOS"
type input "FLORIDA, ESTADOS UNIDOS"
click at [531, 33] on link "Guardar" at bounding box center [541, 27] width 71 height 26
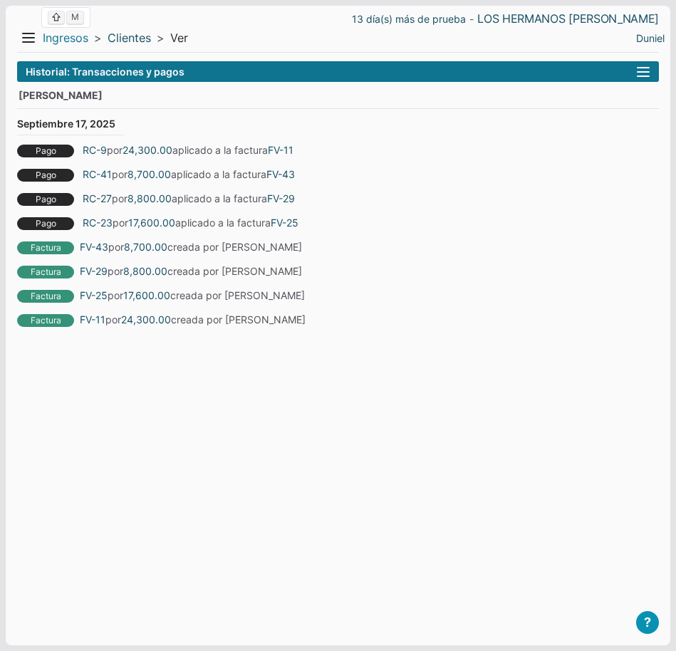
click at [62, 37] on link "Ingresos" at bounding box center [66, 38] width 46 height 15
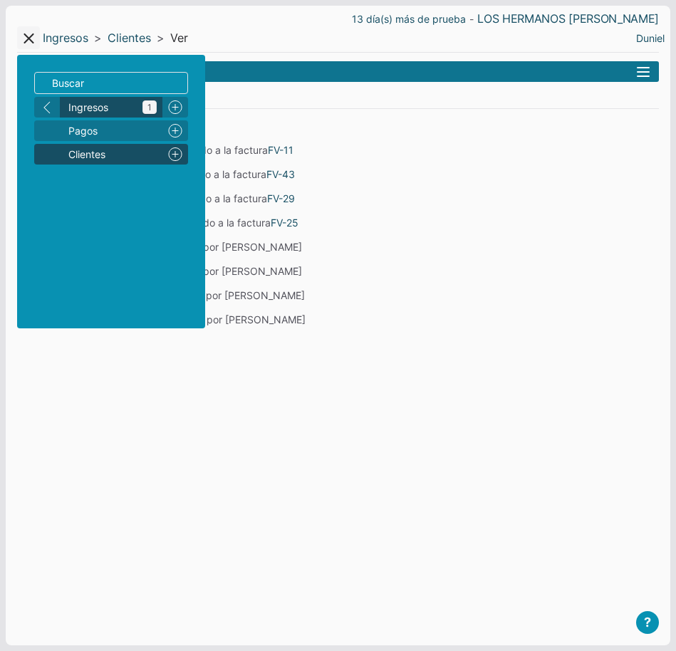
click at [83, 108] on span "Ingresos 1" at bounding box center [112, 107] width 88 height 15
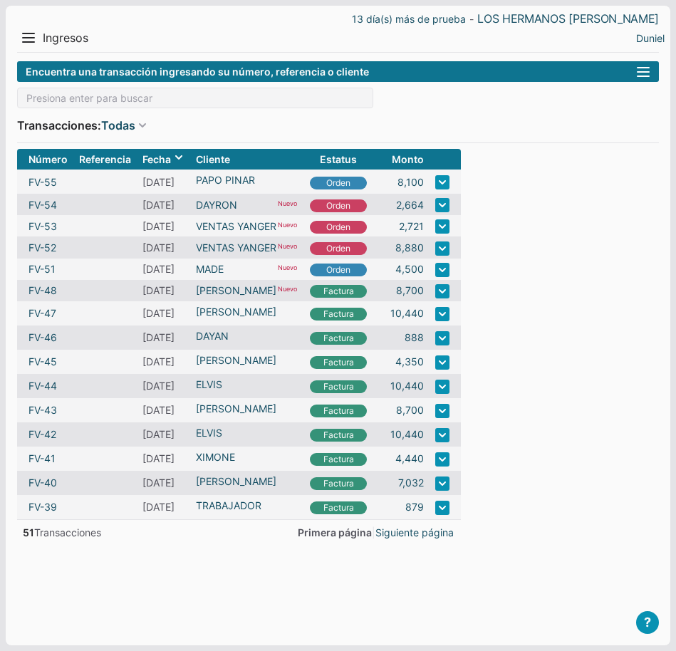
click at [612, 315] on form "Encuentra una transacción ingresando su número, referencia o cliente right Tran…" at bounding box center [338, 341] width 642 height 561
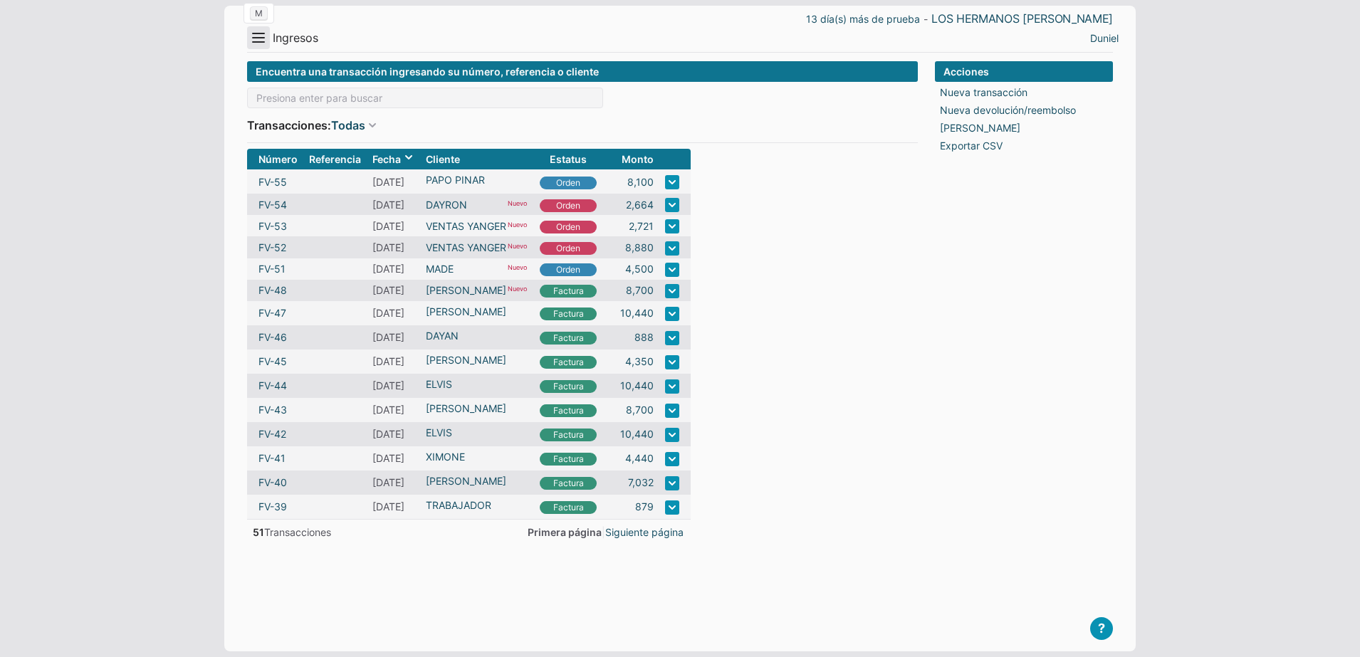
click at [261, 41] on button "Menu" at bounding box center [258, 37] width 23 height 23
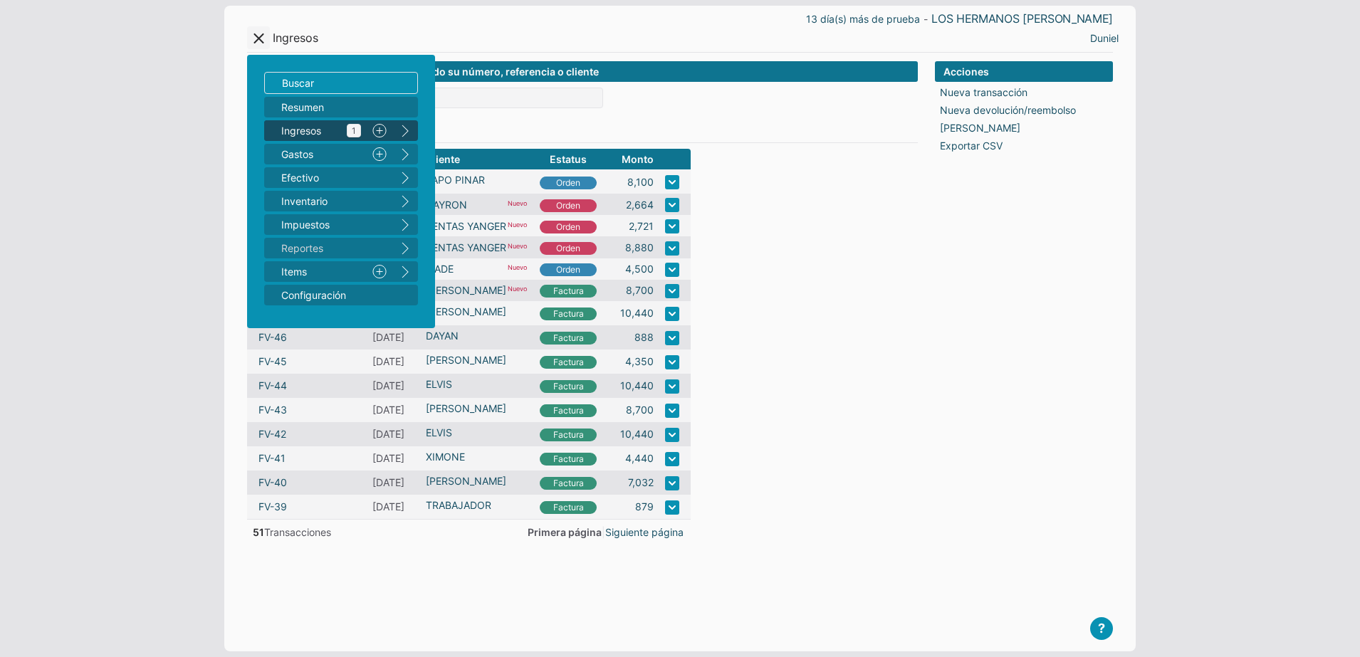
click at [324, 123] on span "Ingresos 1" at bounding box center [321, 130] width 80 height 15
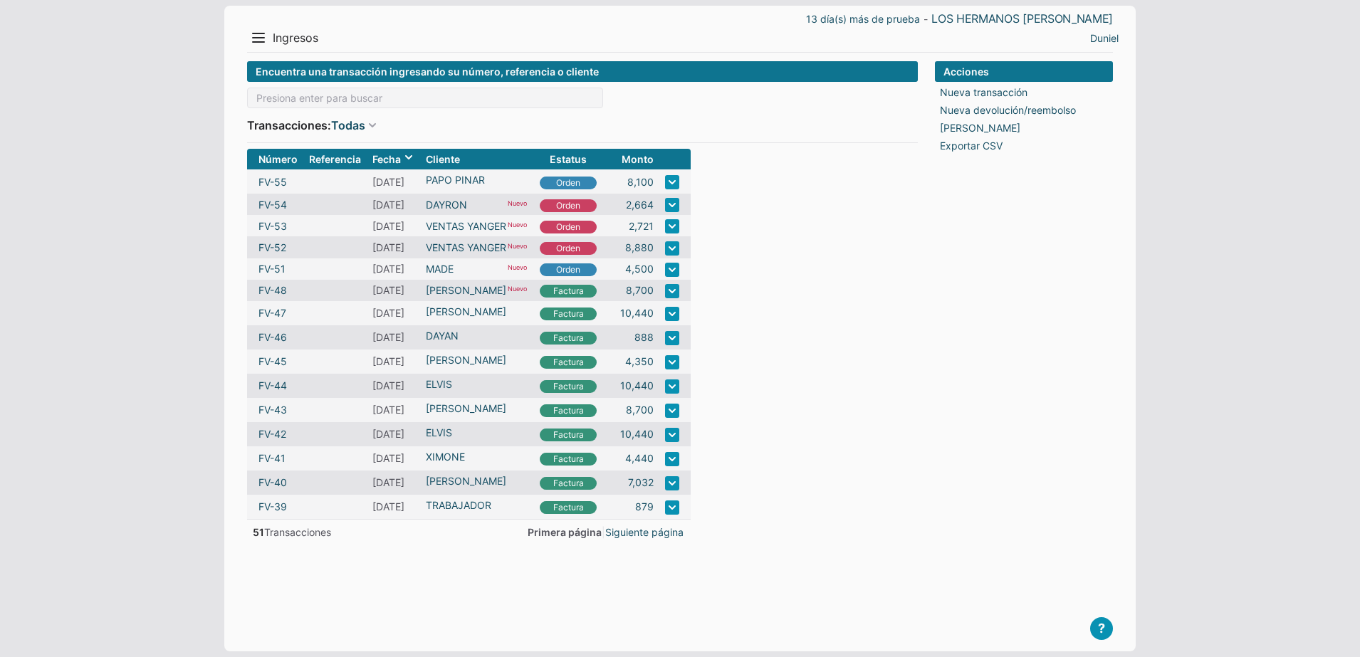
click at [810, 362] on form "Encuentra una transacción ingresando su número, referencia o cliente Transaccio…" at bounding box center [582, 345] width 671 height 568
click at [265, 40] on button "Menu" at bounding box center [258, 37] width 23 height 23
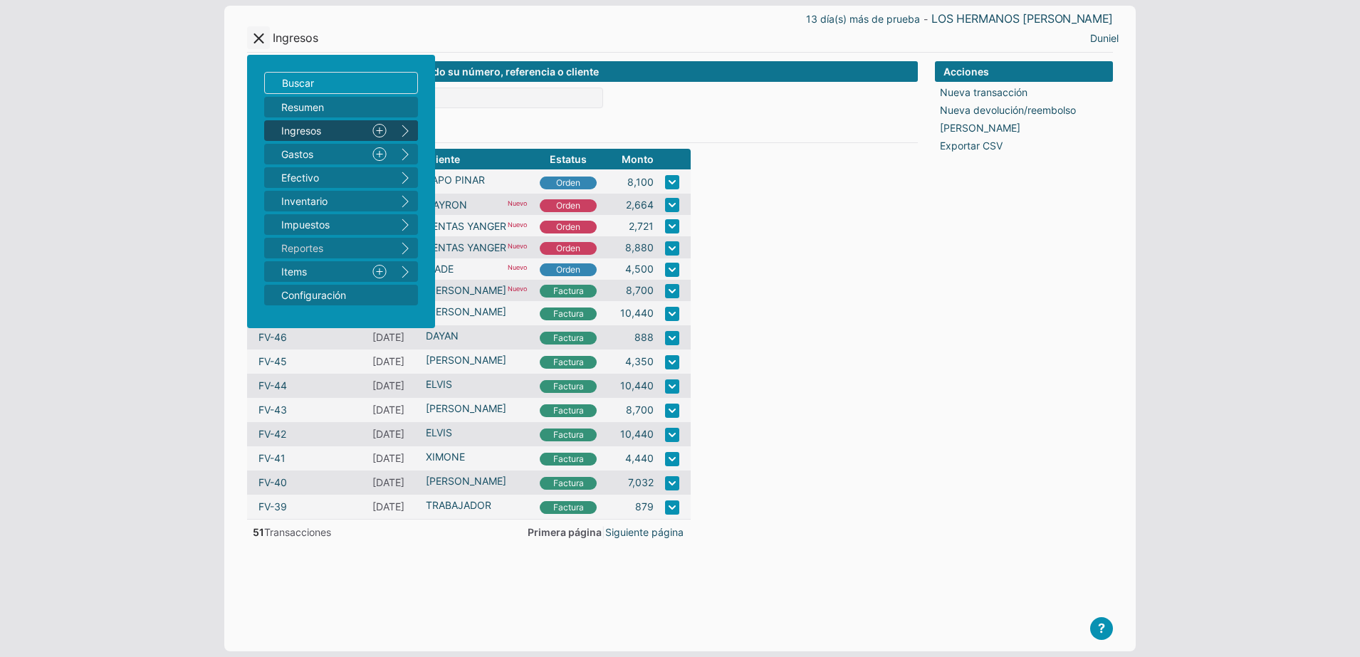
click at [403, 133] on button "right" at bounding box center [405, 130] width 26 height 21
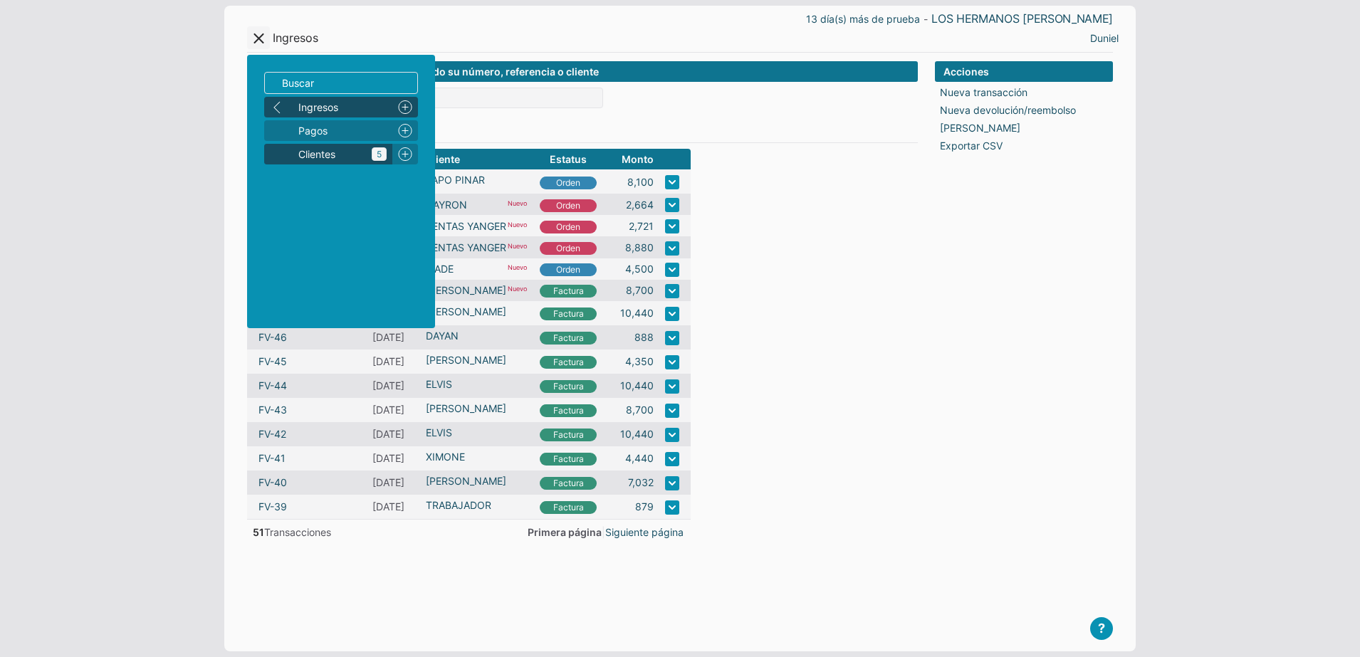
click at [372, 153] on icon "5" at bounding box center [379, 154] width 15 height 14
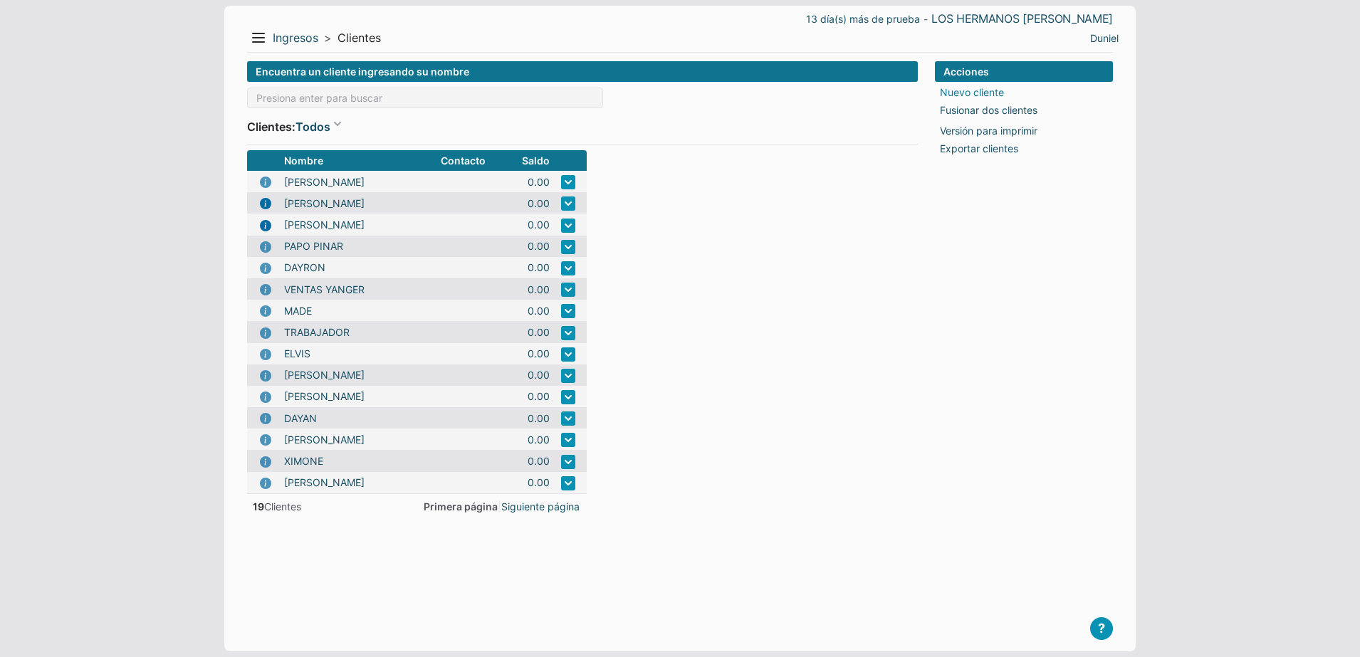
click at [979, 93] on link "Nuevo cliente" at bounding box center [972, 92] width 64 height 15
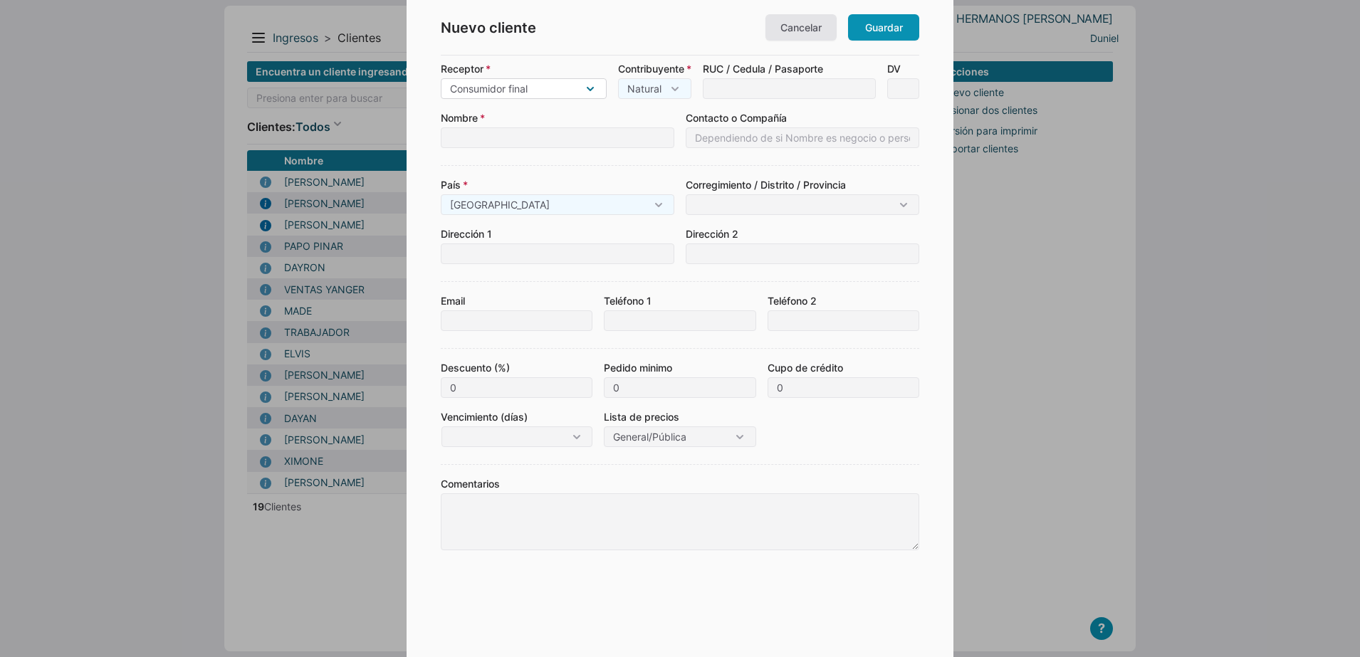
click at [605, 90] on select "Consumidor final Contribuyente Extranjero" at bounding box center [524, 88] width 166 height 21
select select "4"
click at [441, 78] on select "Consumidor final Contribuyente Extranjero" at bounding box center [524, 88] width 166 height 21
click at [760, 85] on input at bounding box center [821, 88] width 173 height 21
click at [542, 127] on input at bounding box center [558, 137] width 234 height 21
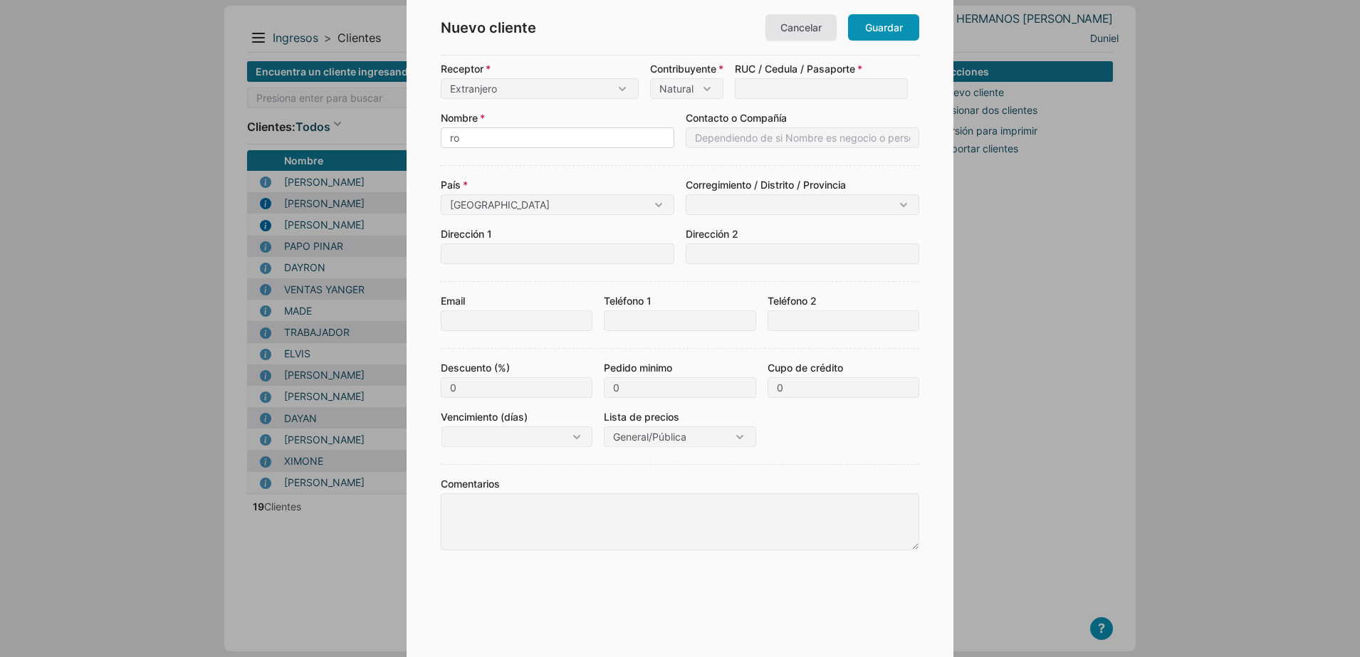
type input "r"
type input "[PERSON_NAME]"
drag, startPoint x: 514, startPoint y: 208, endPoint x: 407, endPoint y: 231, distance: 109.9
click at [414, 229] on div "Nuevo cliente Cancelar Guardar Receptor Consumidor final Contribuyente Extranje…" at bounding box center [680, 328] width 547 height 657
click at [455, 228] on div "Cuba" at bounding box center [557, 231] width 221 height 21
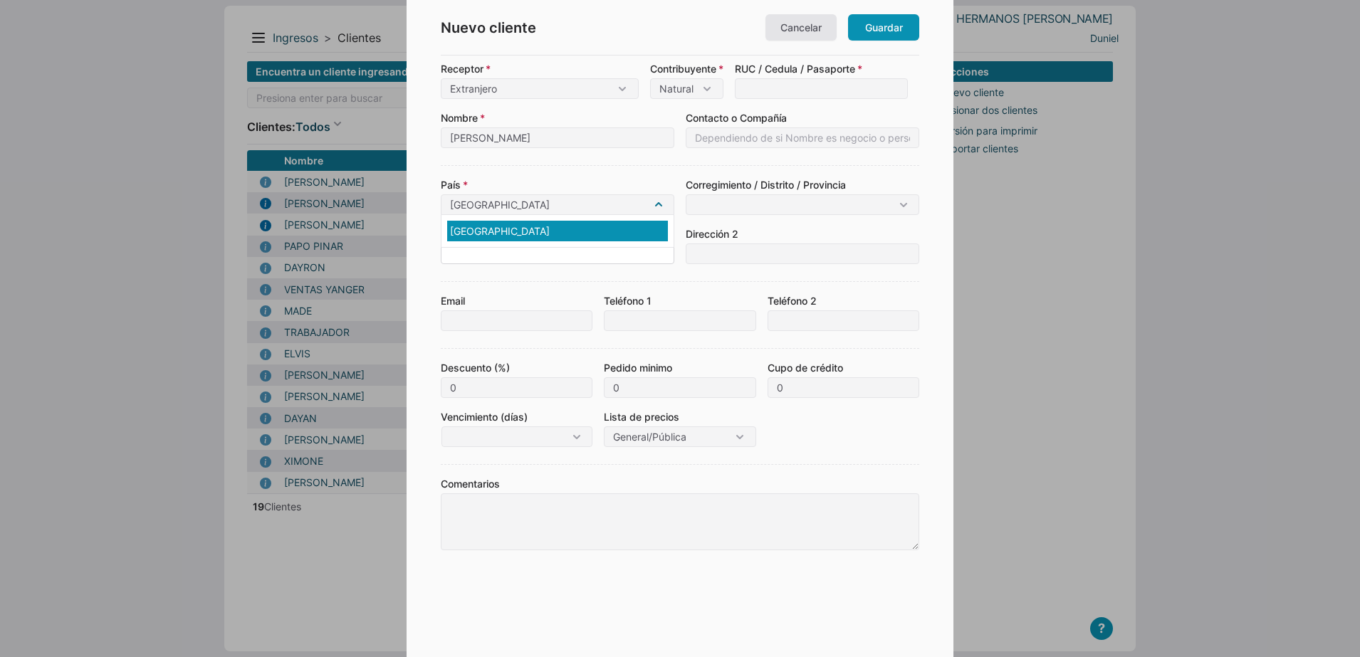
type input "Cuba"
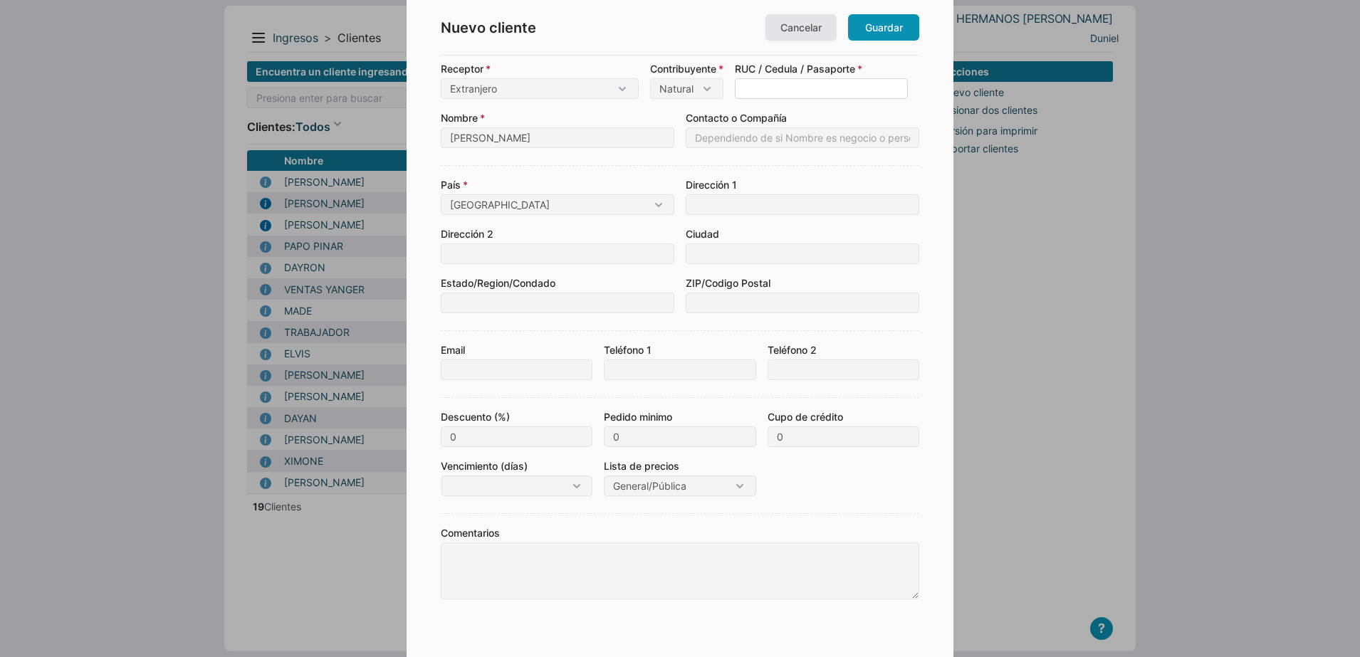
click at [783, 91] on input at bounding box center [821, 88] width 173 height 21
click at [709, 201] on input at bounding box center [803, 204] width 234 height 21
click at [640, 184] on label "País" at bounding box center [558, 184] width 234 height 15
click at [884, 36] on link "Guardar" at bounding box center [883, 27] width 71 height 26
click at [778, 93] on input at bounding box center [821, 88] width 173 height 21
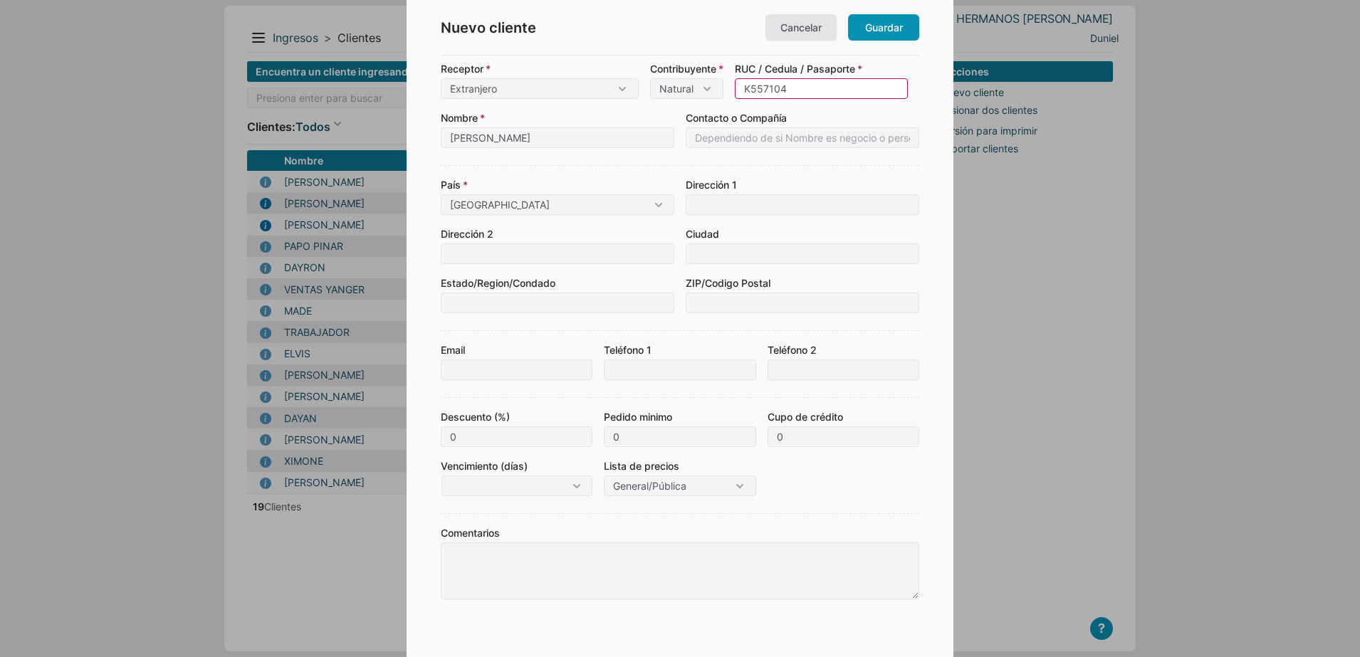
type input "K557104"
click at [822, 177] on label "Dirección 1" at bounding box center [803, 184] width 234 height 15
click at [882, 20] on link "Guardar" at bounding box center [883, 27] width 71 height 26
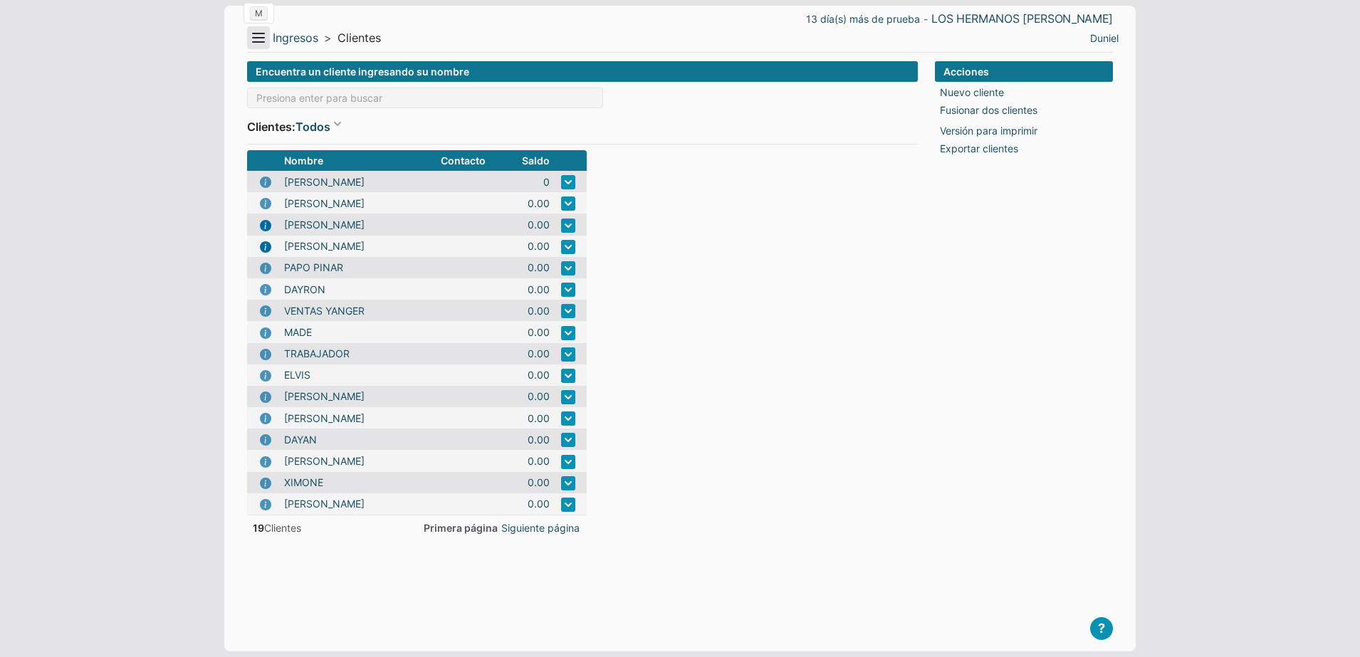
click at [261, 39] on button "Menu" at bounding box center [258, 37] width 23 height 23
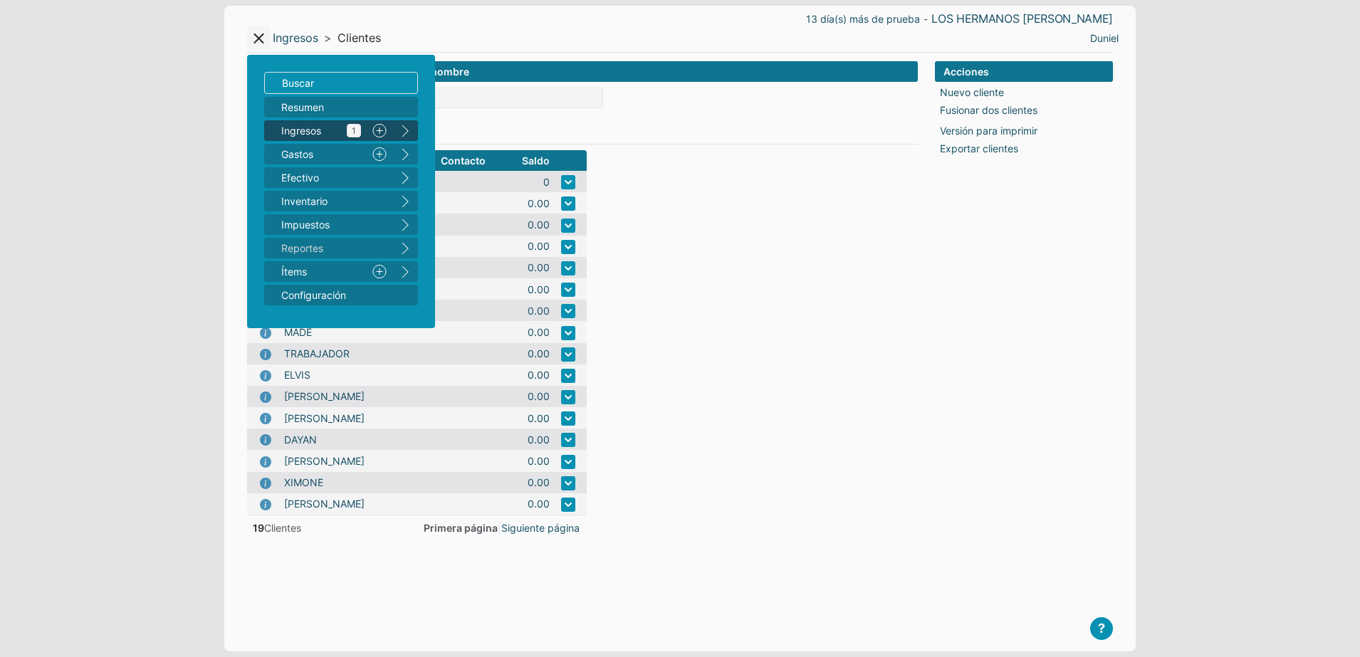
click at [332, 126] on span "Ingresos 1" at bounding box center [321, 130] width 80 height 15
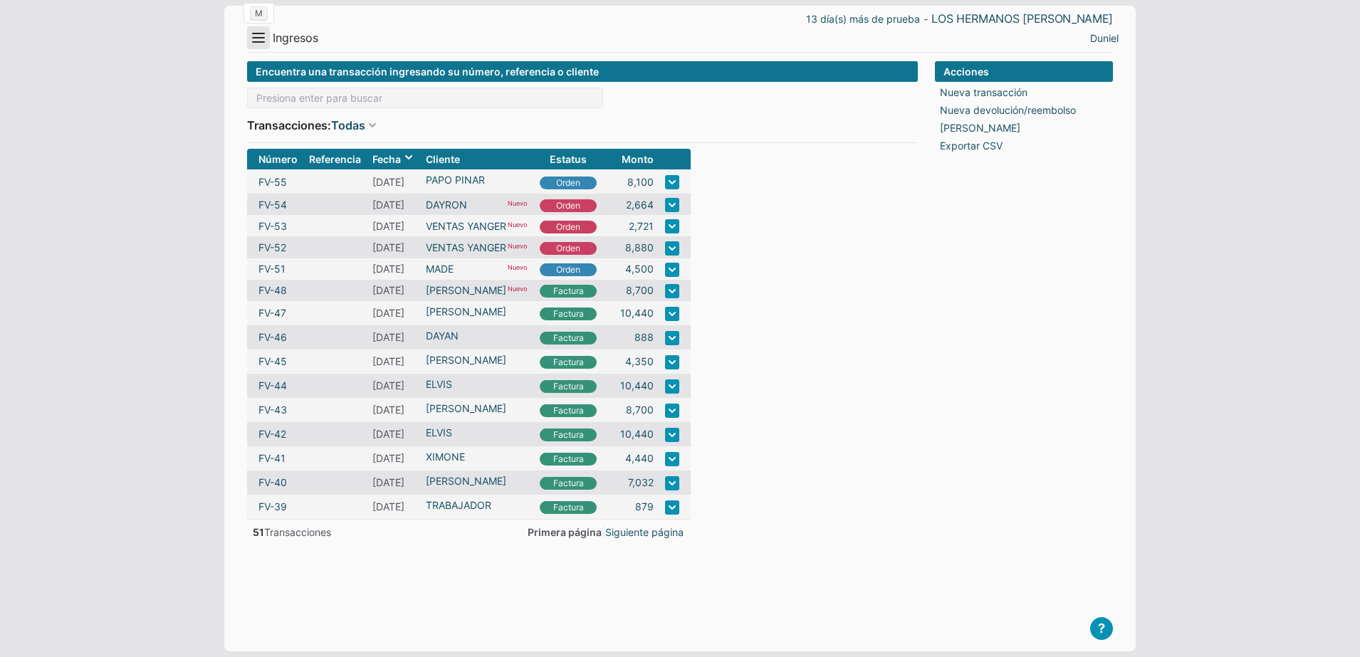
click at [258, 43] on button "Menu" at bounding box center [258, 37] width 23 height 23
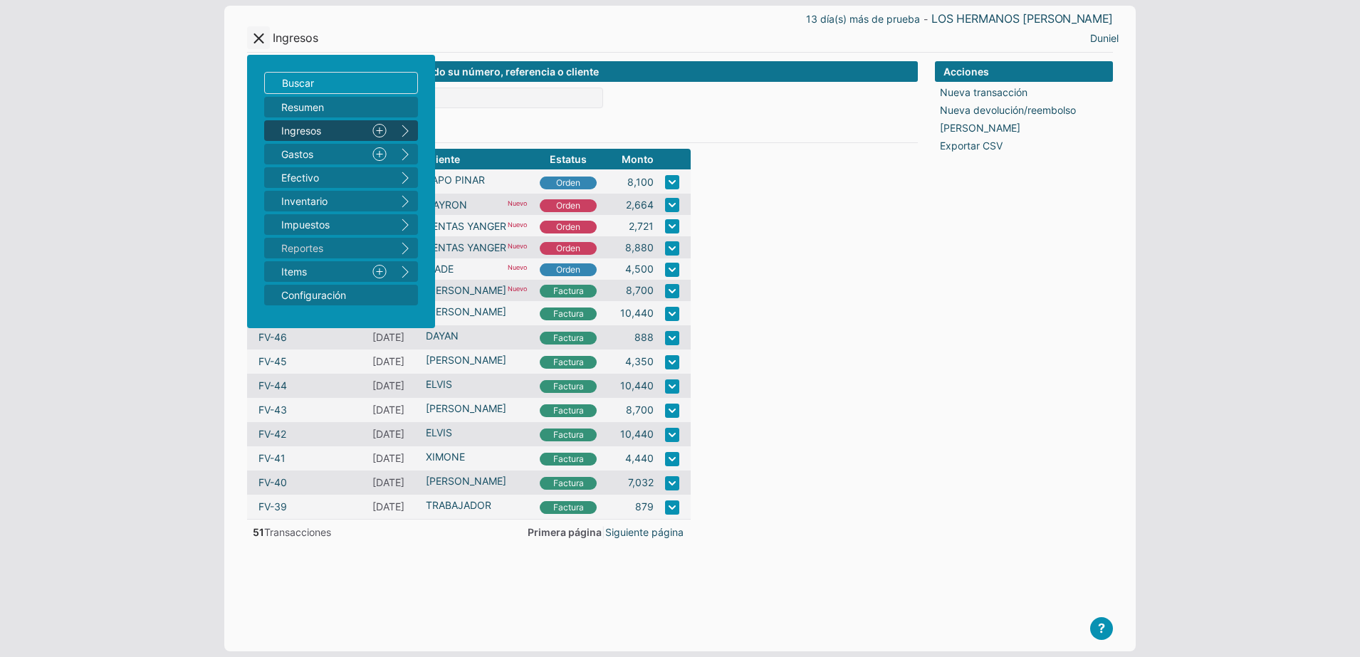
click at [380, 130] on link "Nuevo" at bounding box center [380, 130] width 26 height 21
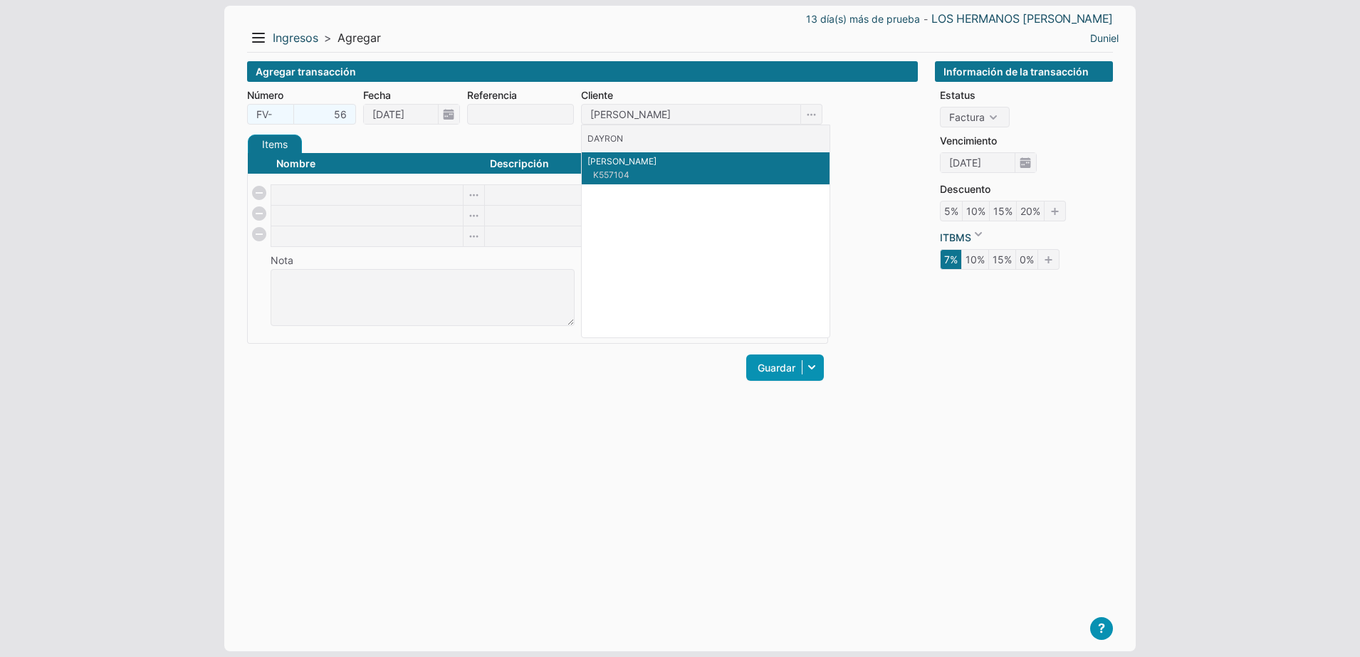
click at [630, 161] on p "[PERSON_NAME]" at bounding box center [705, 161] width 236 height 13
type input "[PERSON_NAME]"
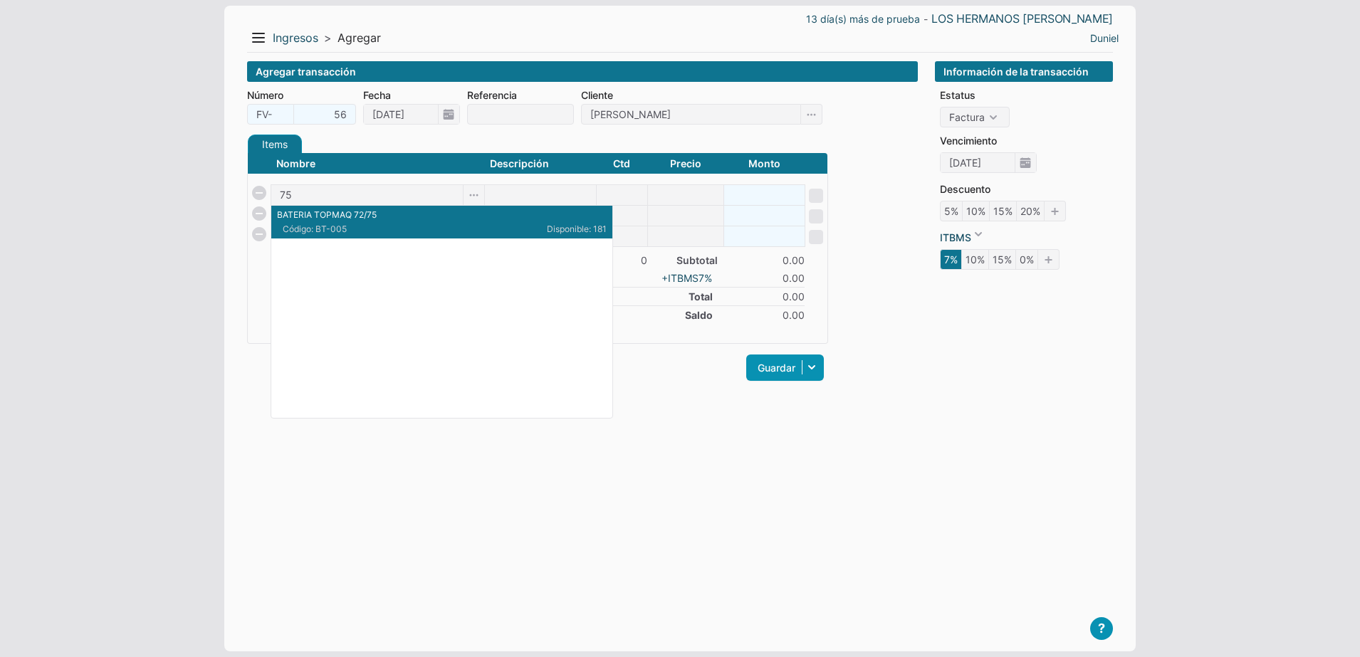
click at [359, 221] on p "BATERIA TOPMAQ 72/75" at bounding box center [442, 215] width 330 height 13
type input "BATERIA TOPMAQ 72/75"
type input "1"
type input "900"
type input "900.00"
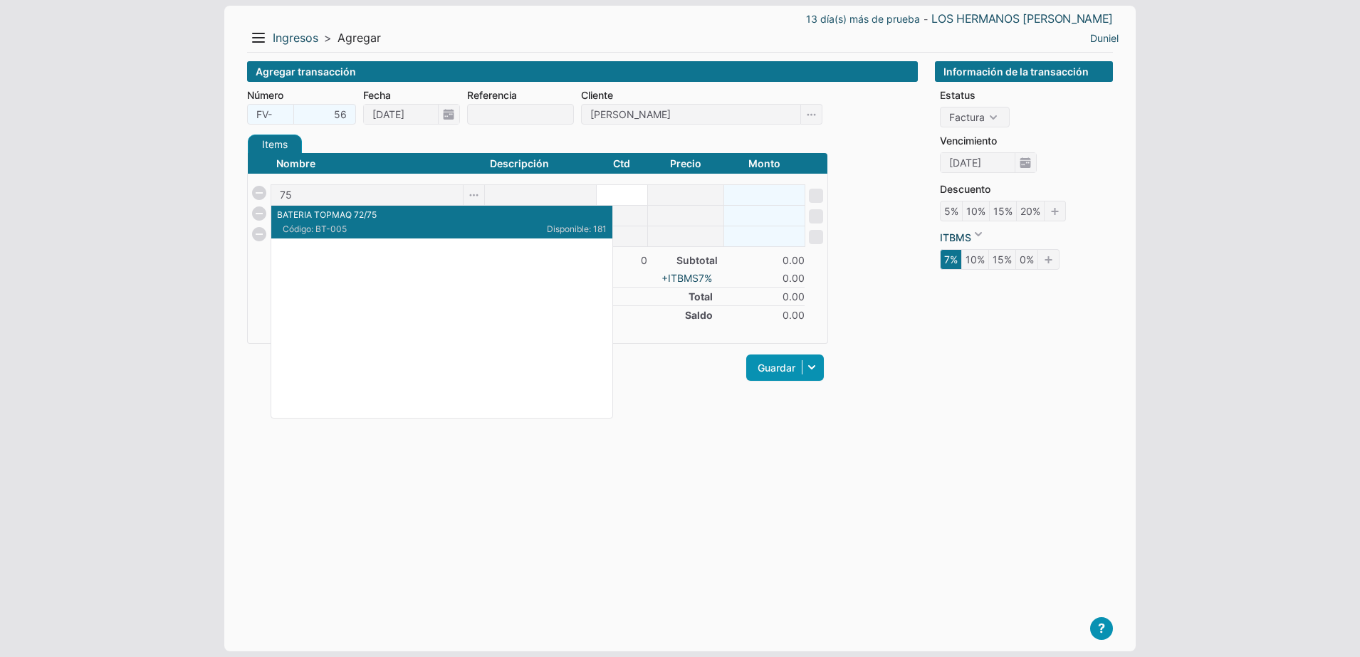
checkbox input "true"
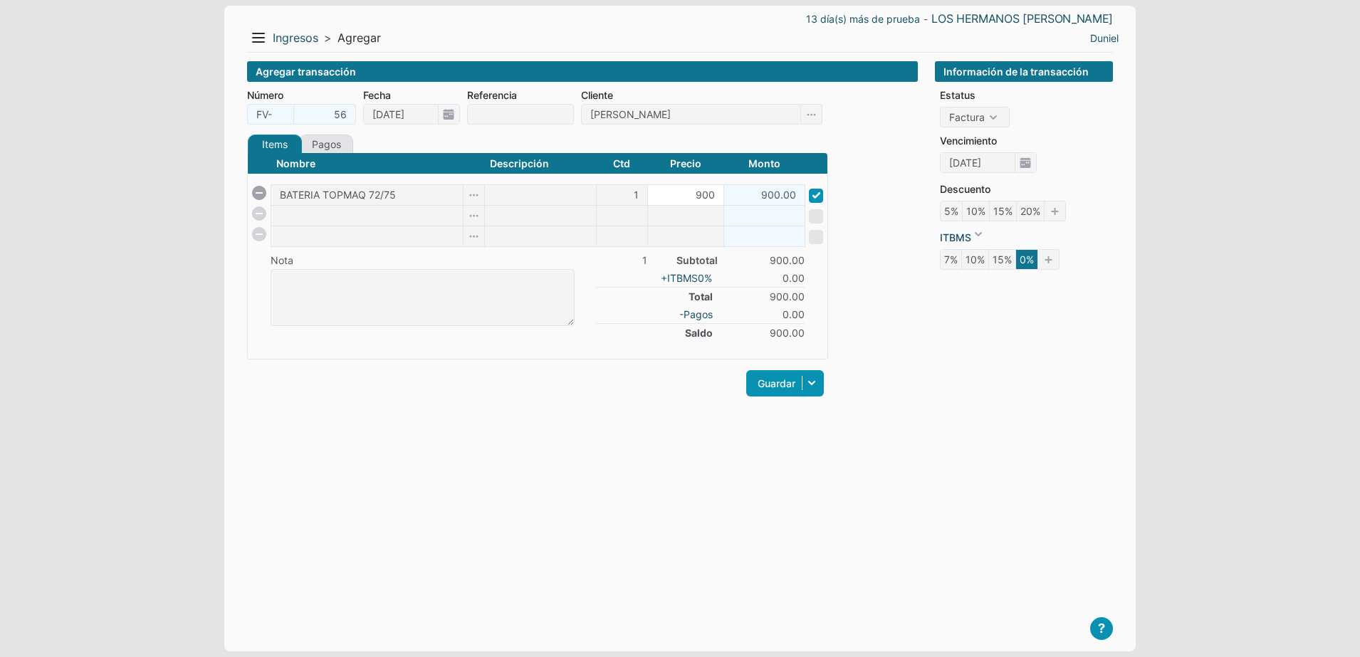
click at [676, 194] on input "900" at bounding box center [685, 195] width 75 height 20
type input "888"
type input "888.00"
click at [607, 513] on div "Agregar transacción Número FV- 56 Fecha [DATE] Referencia Cliente [PERSON_NAME]…" at bounding box center [582, 345] width 671 height 568
click at [761, 391] on link "Guardar" at bounding box center [785, 383] width 78 height 26
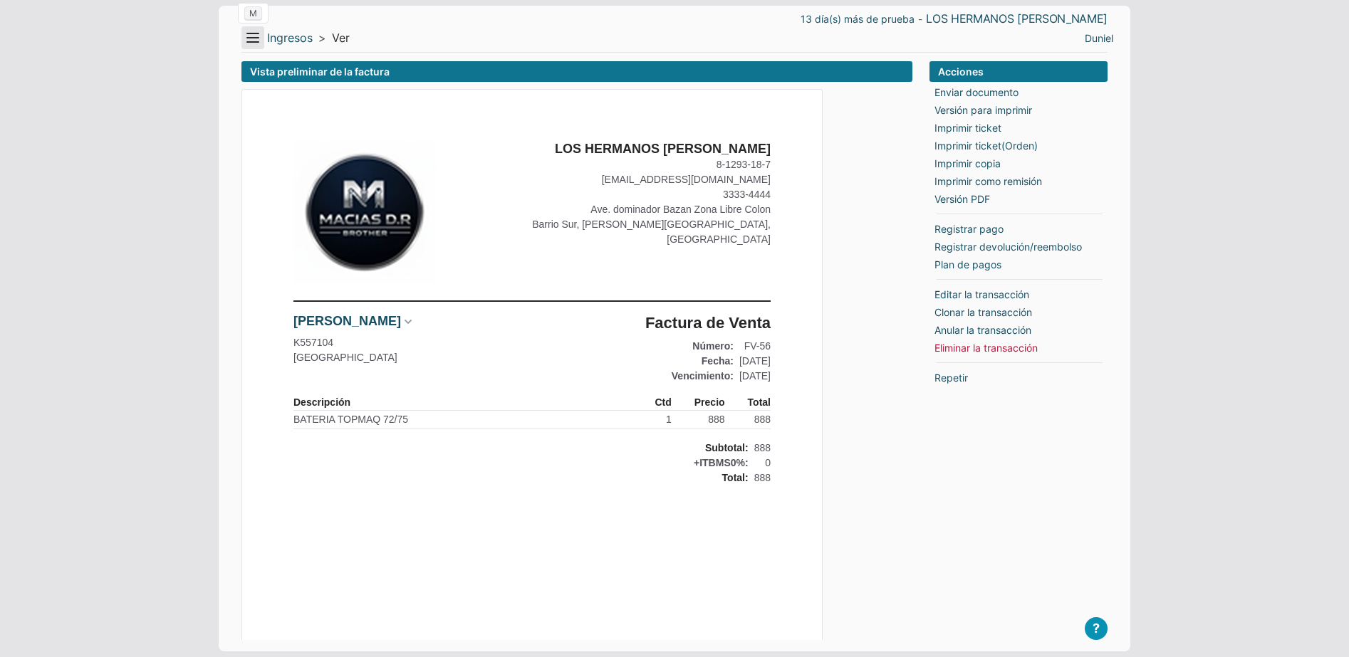
click at [259, 37] on button "Menu" at bounding box center [252, 37] width 23 height 23
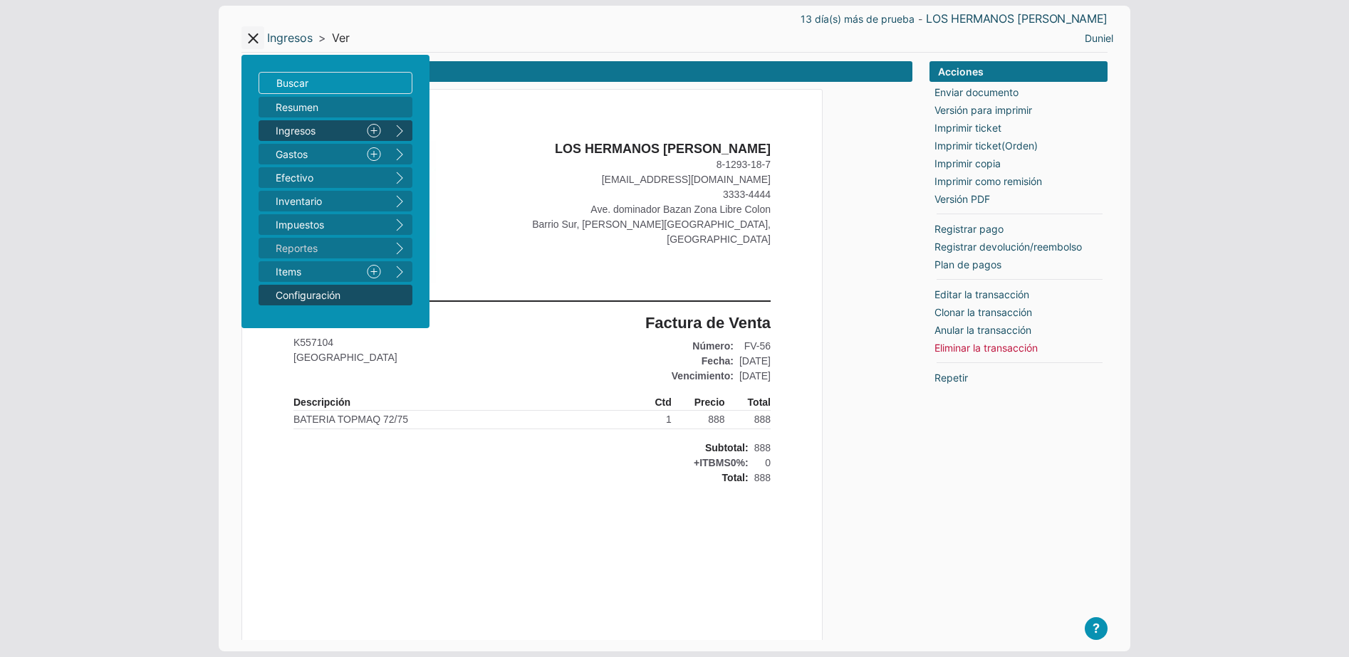
click at [343, 296] on span "Configuración" at bounding box center [328, 295] width 105 height 15
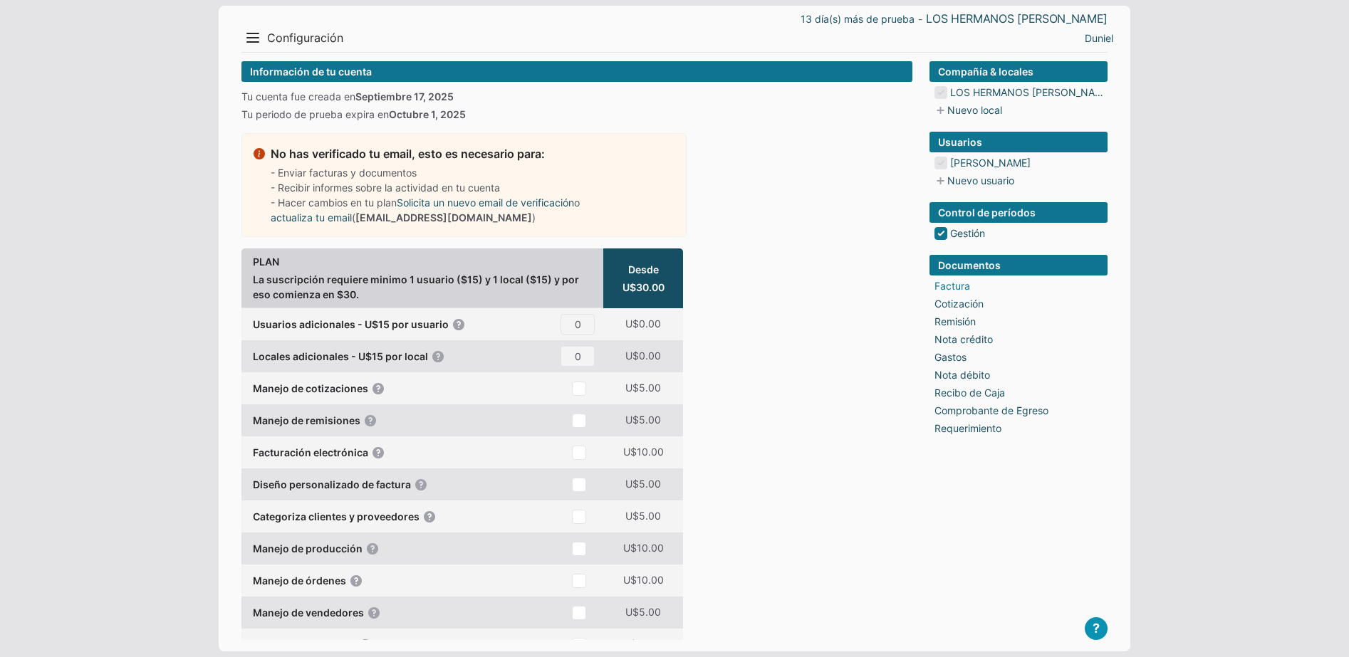
click at [951, 282] on link "Factura" at bounding box center [952, 285] width 36 height 15
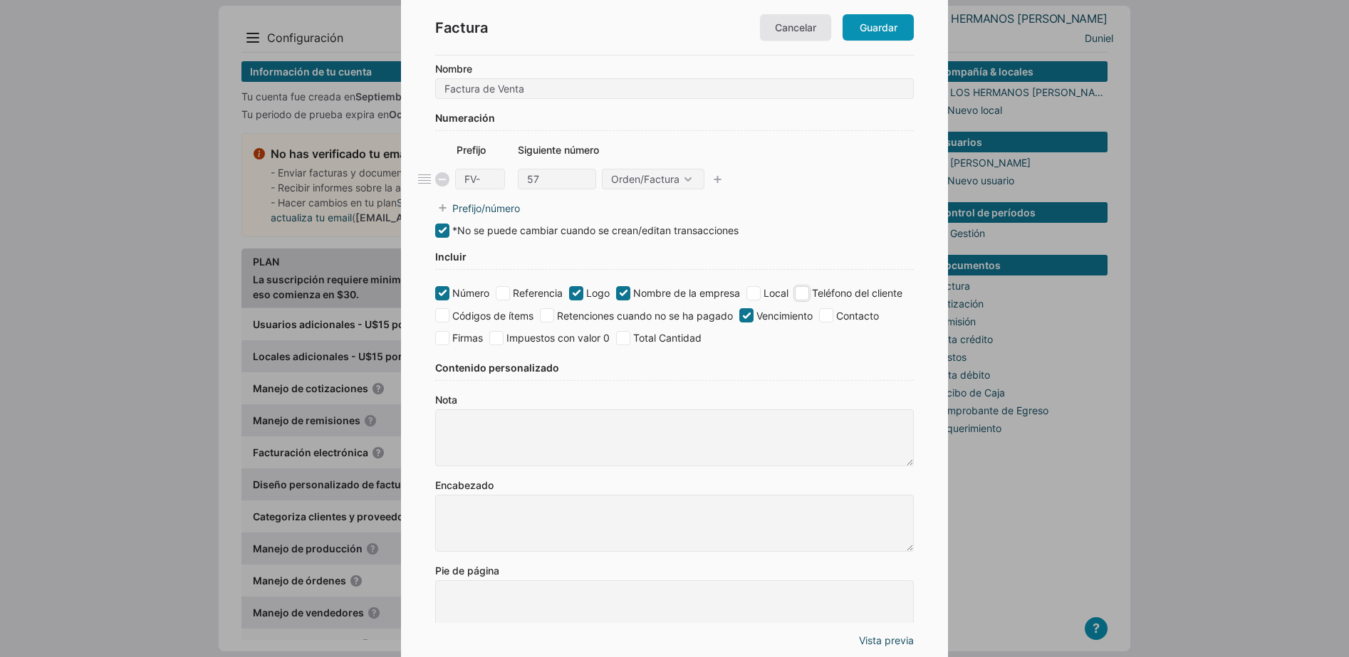
click at [809, 293] on input "Teléfono del cliente" at bounding box center [802, 293] width 14 height 14
checkbox input "true"
click at [833, 318] on input "Contacto" at bounding box center [826, 315] width 14 height 14
click at [825, 319] on input "Contacto" at bounding box center [826, 315] width 14 height 14
checkbox input "false"
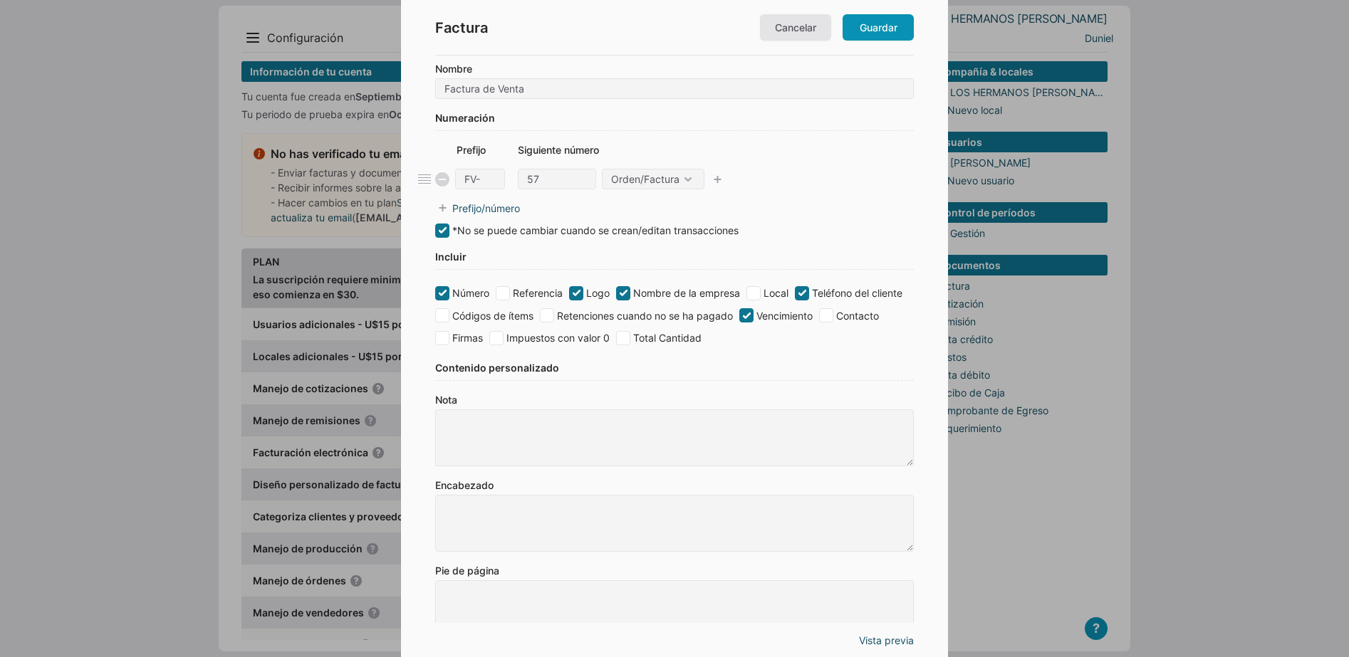
click at [442, 345] on ul "Número Referencia Logo Nombre de la empresa Local Teléfono del cliente Códigos …" at bounding box center [674, 315] width 479 height 68
click at [446, 336] on input "Firmas" at bounding box center [442, 338] width 14 height 14
checkbox input "false"
click at [475, 181] on input"] "FV-" at bounding box center [480, 179] width 50 height 21
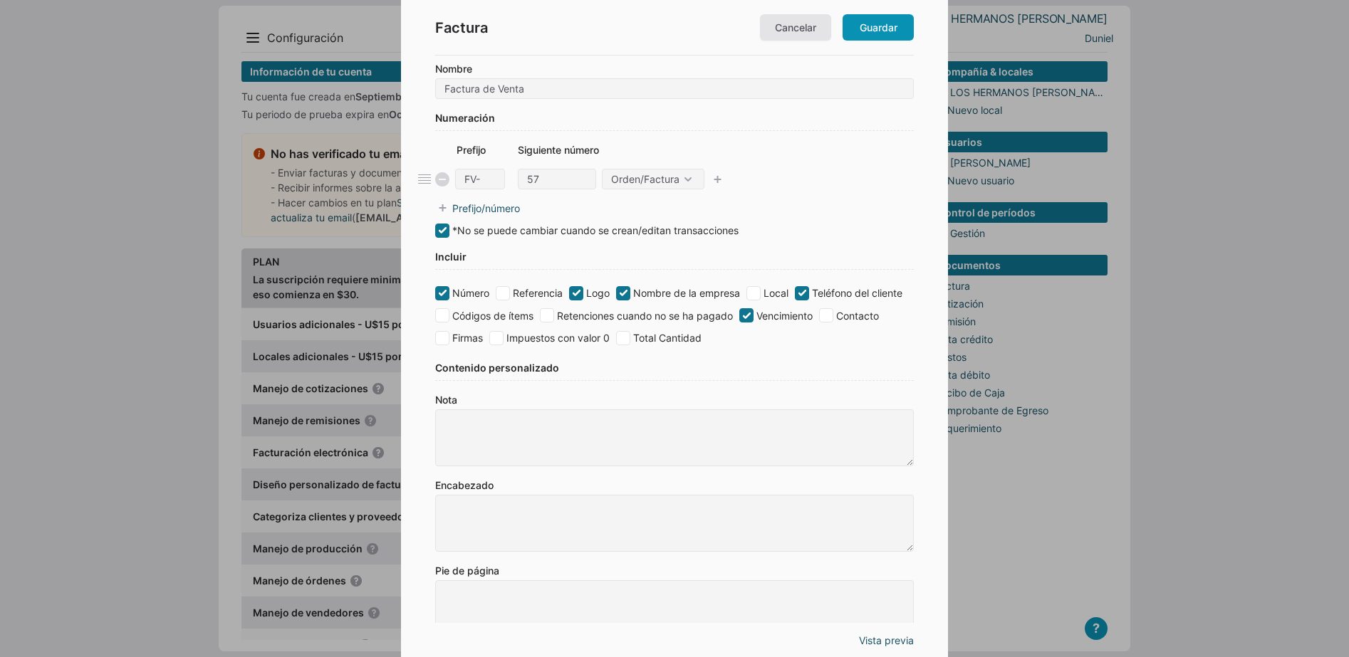
click at [422, 186] on div "Factura Cancelar Guardar Nombre Factura de Venta Numeración Prefijo Siguiente n…" at bounding box center [674, 478] width 547 height 956
click at [424, 182] on icon at bounding box center [424, 179] width 14 height 14
click at [686, 174] on select "Orden Factura Orden/Factura" at bounding box center [653, 179] width 103 height 21
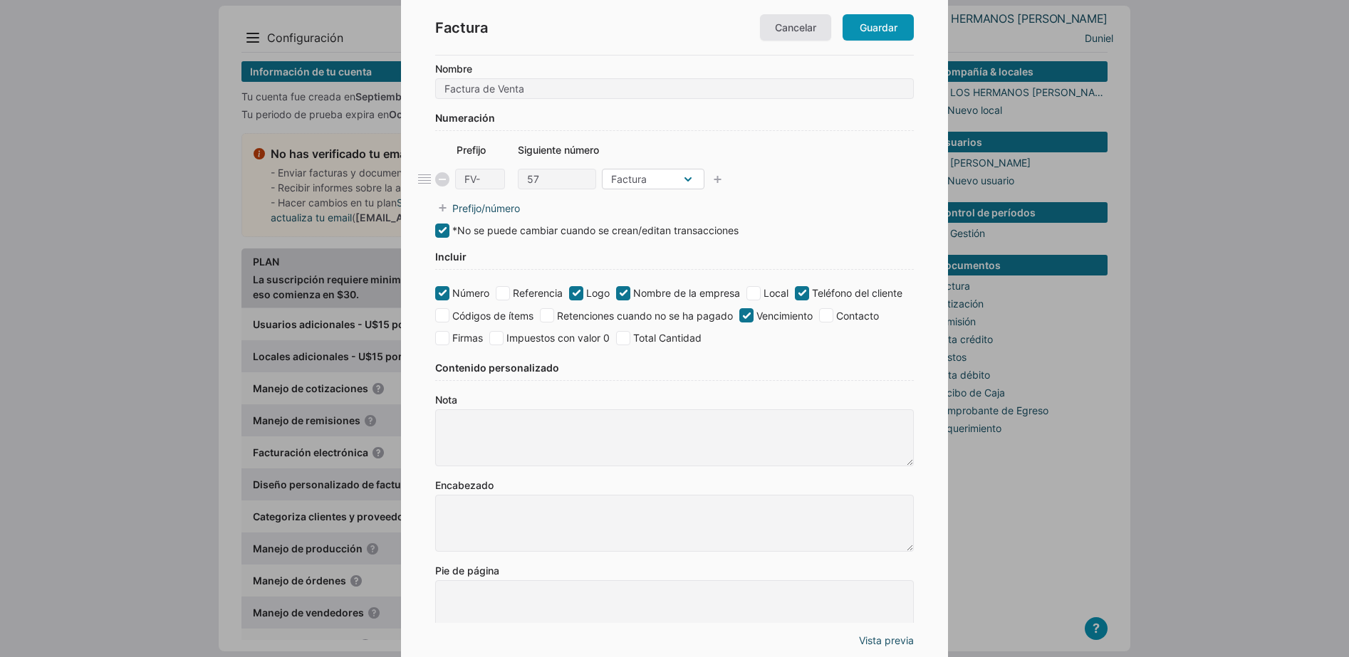
click at [602, 169] on select "Orden Factura Orden/Factura" at bounding box center [653, 179] width 103 height 21
click at [679, 178] on select "Orden Factura Orden/Factura" at bounding box center [653, 179] width 103 height 21
click at [602, 169] on select "Orden Factura Orden/Factura" at bounding box center [653, 179] width 103 height 21
click at [689, 176] on select "Orden Factura Orden/Factura" at bounding box center [653, 179] width 103 height 21
click at [602, 169] on select "Orden Factura Orden/Factura" at bounding box center [653, 179] width 103 height 21
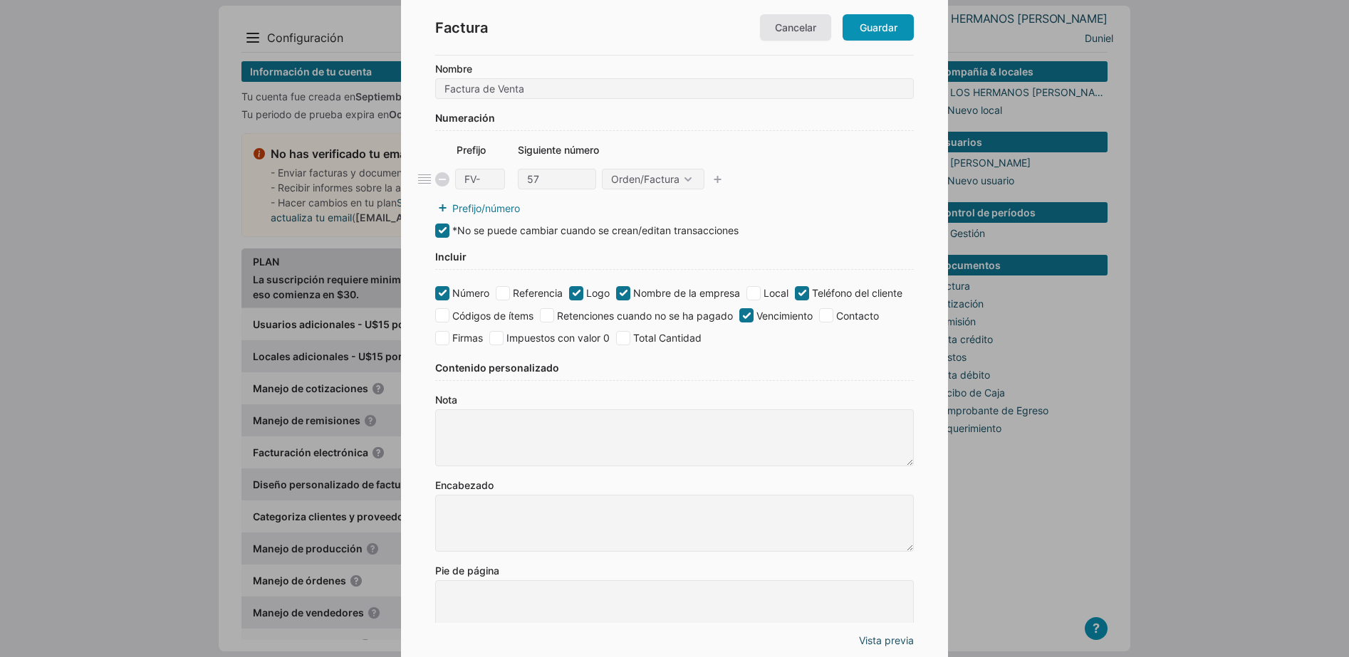
click at [441, 208] on icon at bounding box center [442, 208] width 14 height 14
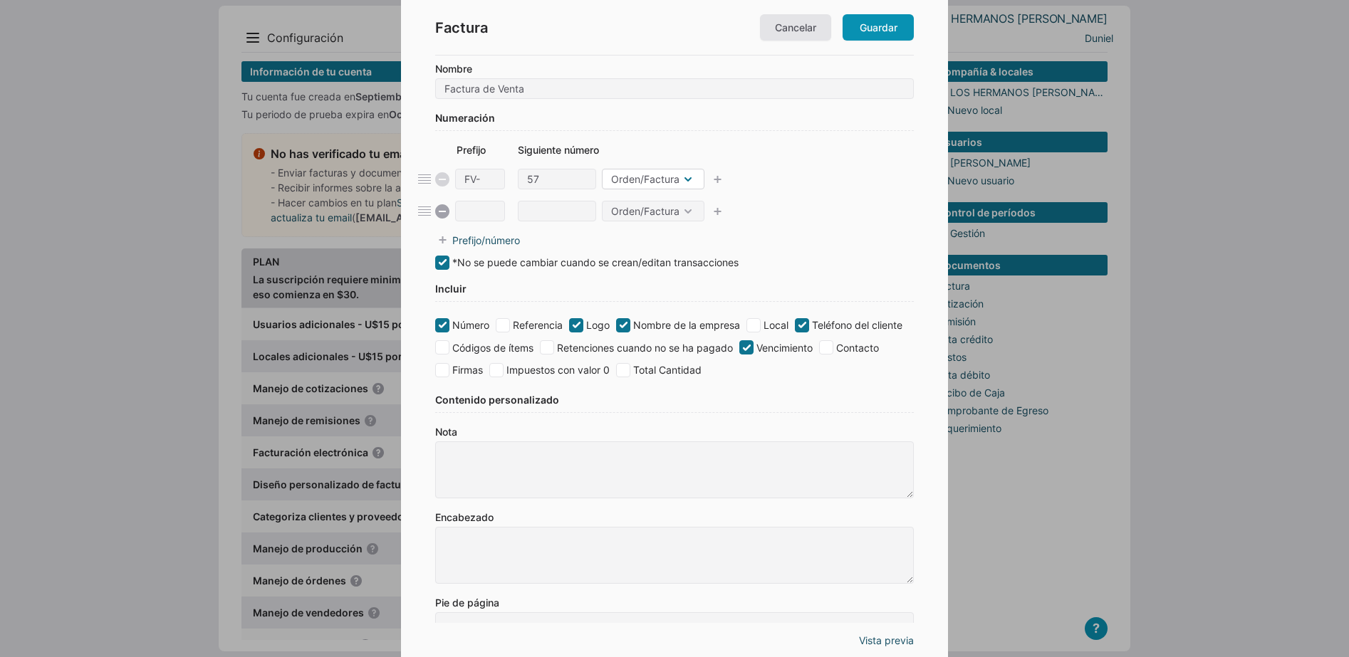
click at [652, 179] on select "Orden Factura Orden/Factura" at bounding box center [653, 179] width 103 height 21
select select "0"
click at [602, 169] on select "Orden Factura Orden/Factura" at bounding box center [653, 179] width 103 height 21
click at [478, 177] on input"] "FV-" at bounding box center [480, 179] width 50 height 21
type input"] "ORD-"
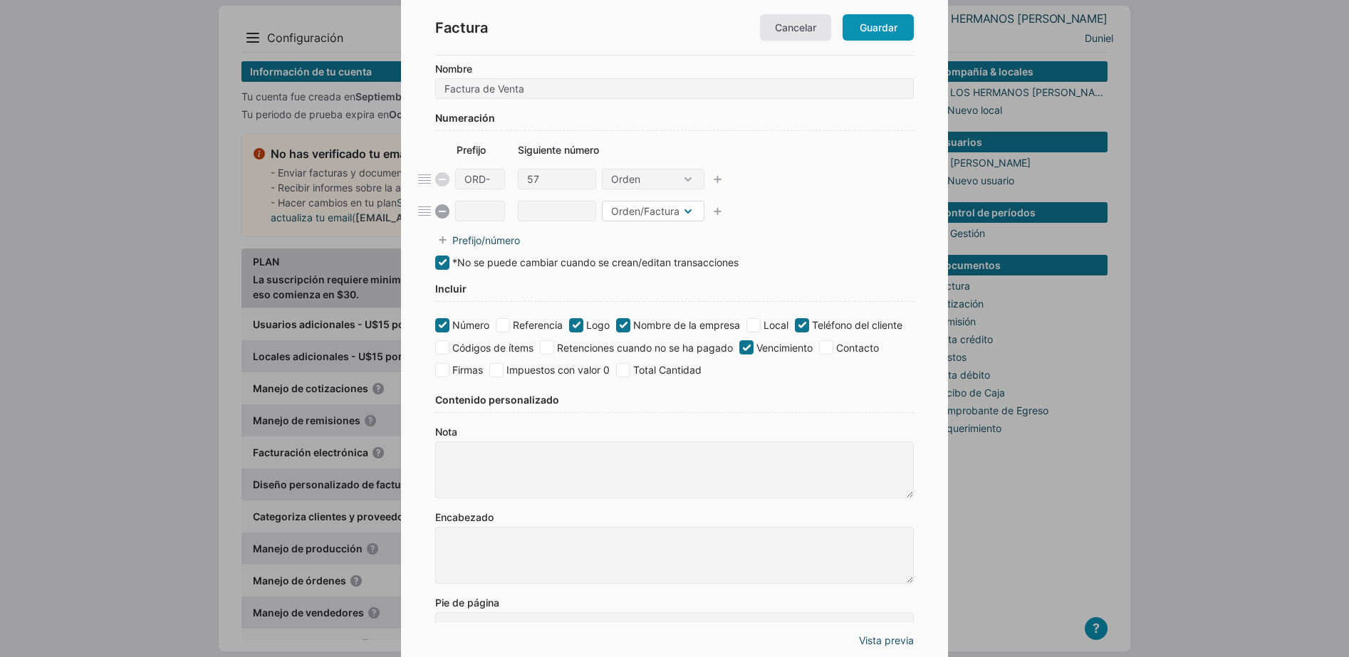
click at [694, 207] on select "Orden Factura Orden/Factura" at bounding box center [653, 211] width 103 height 21
select select "1"
click at [602, 201] on select "Orden Factura Orden/Factura" at bounding box center [653, 211] width 103 height 21
click at [479, 209] on input"] at bounding box center [480, 211] width 50 height 21
type input"] "FCT-"
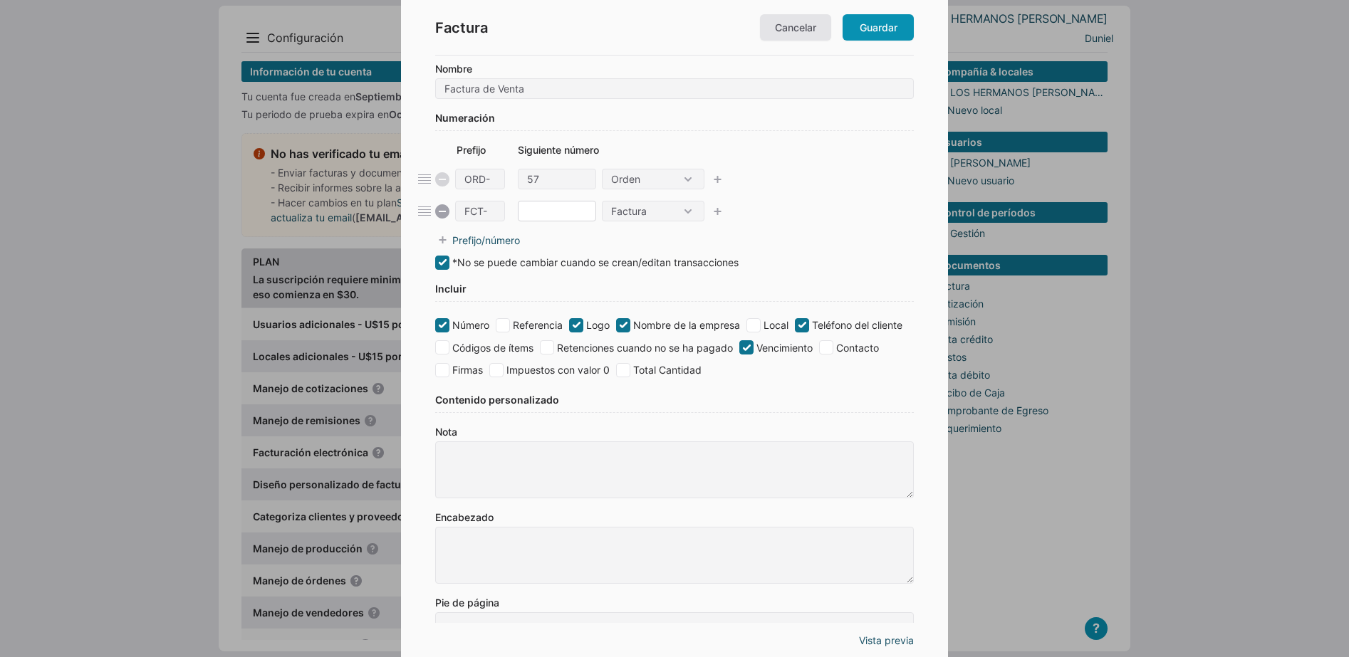
click at [549, 212] on input"] at bounding box center [557, 211] width 78 height 21
type input"] "57"
click at [543, 177] on input"] "57" at bounding box center [557, 179] width 78 height 21
click at [641, 238] on link "Prefijo/número" at bounding box center [674, 240] width 479 height 15
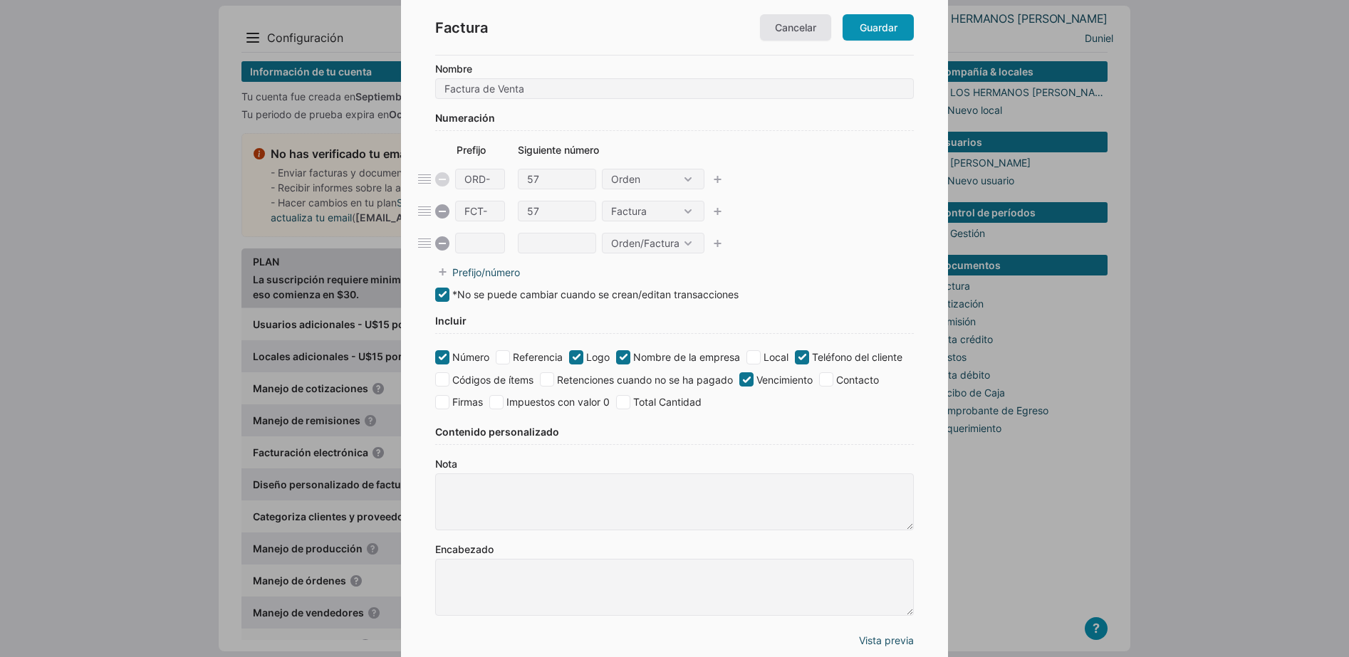
click at [836, 239] on div "Orden Factura Orden/Factura" at bounding box center [674, 243] width 479 height 21
click at [875, 31] on link "Guardar" at bounding box center [877, 27] width 71 height 26
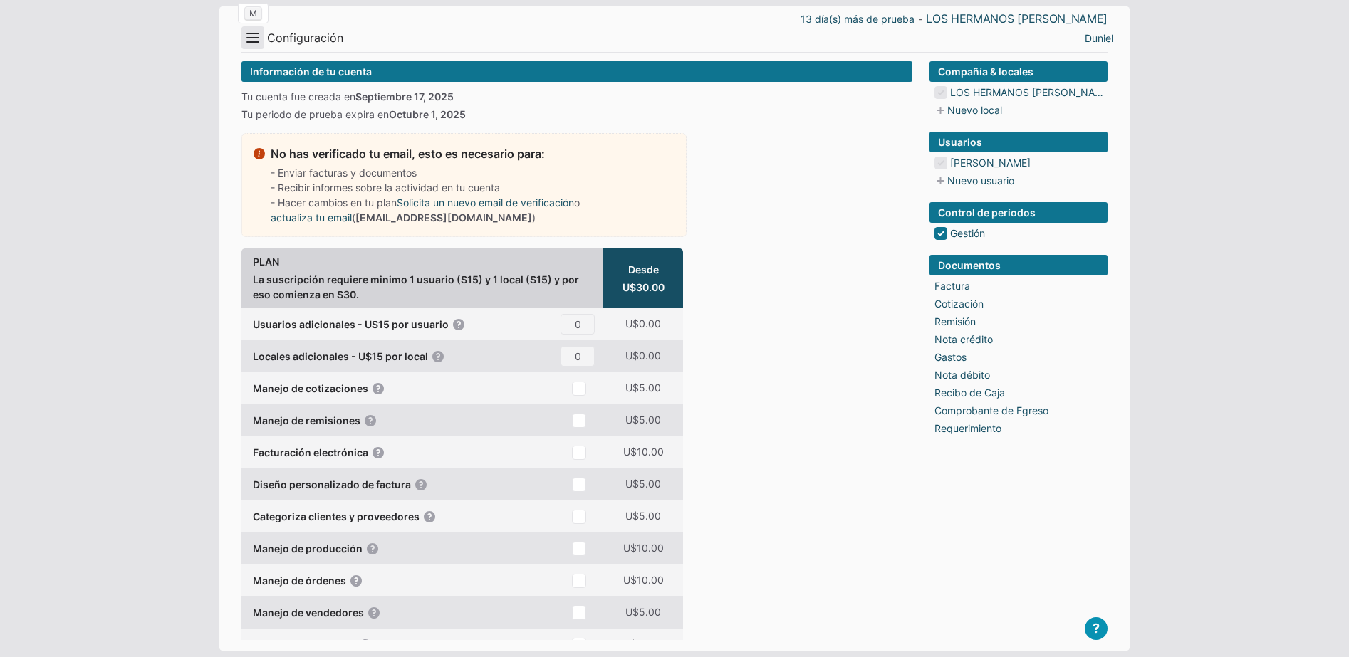
click at [258, 34] on button "Menu" at bounding box center [252, 37] width 23 height 23
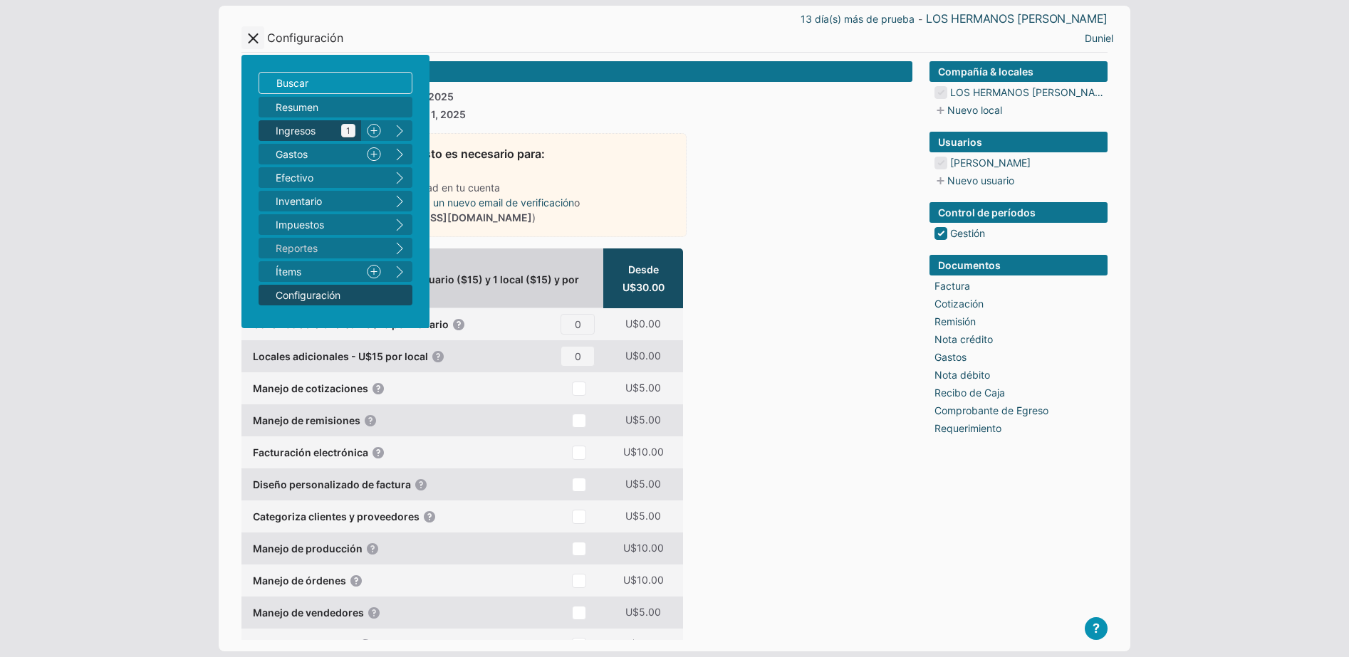
click at [301, 137] on span "Ingresos 1" at bounding box center [316, 130] width 80 height 15
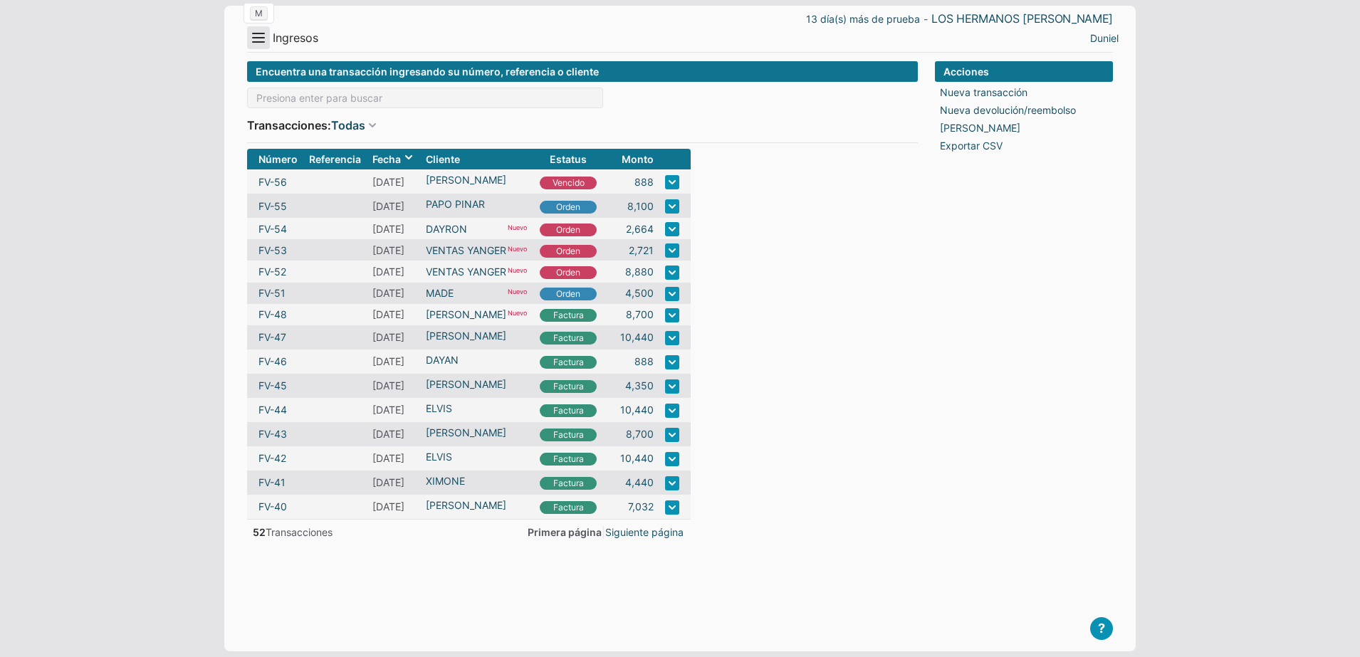
click at [252, 43] on button "Menu" at bounding box center [258, 37] width 23 height 23
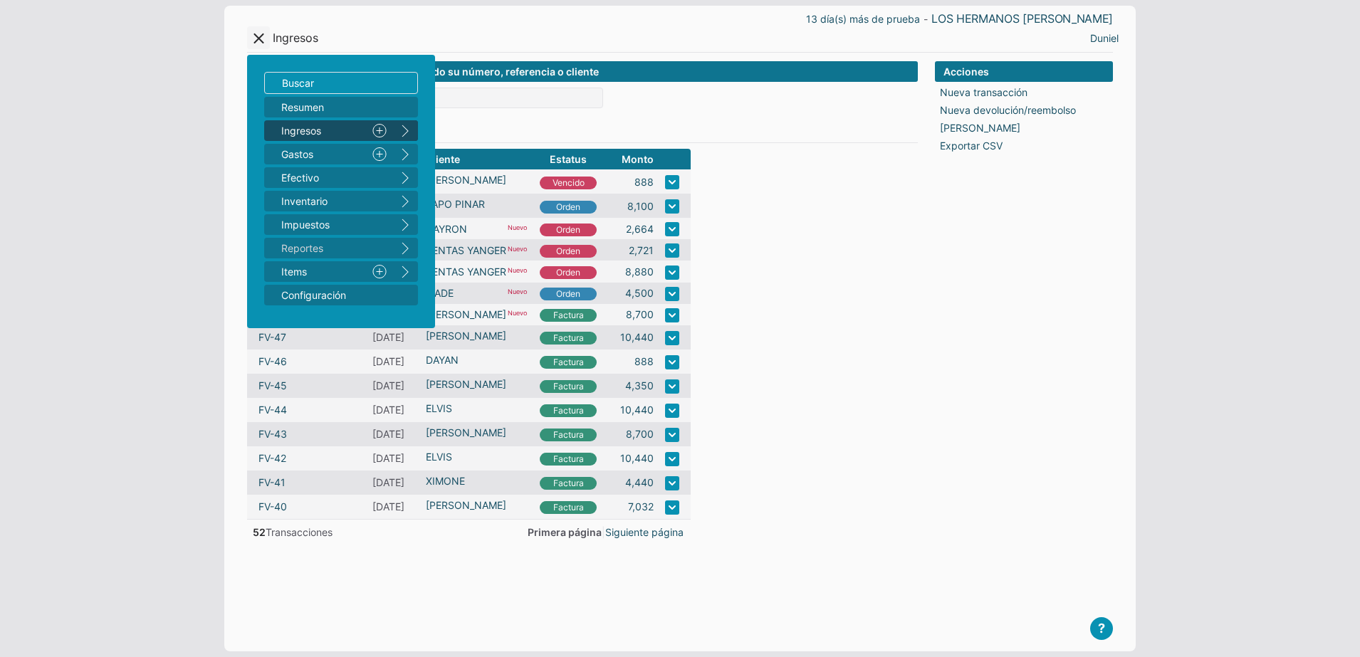
click at [411, 130] on button "right" at bounding box center [405, 130] width 26 height 21
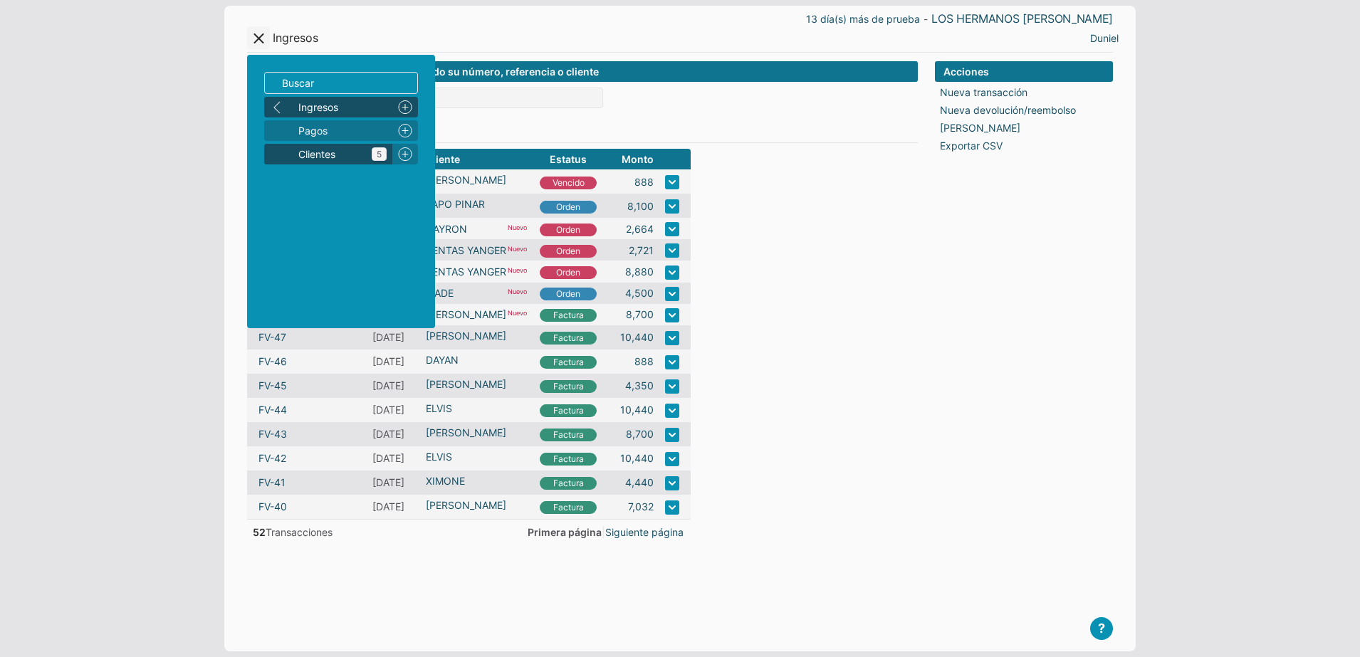
click at [338, 151] on span "Clientes 5" at bounding box center [342, 154] width 88 height 15
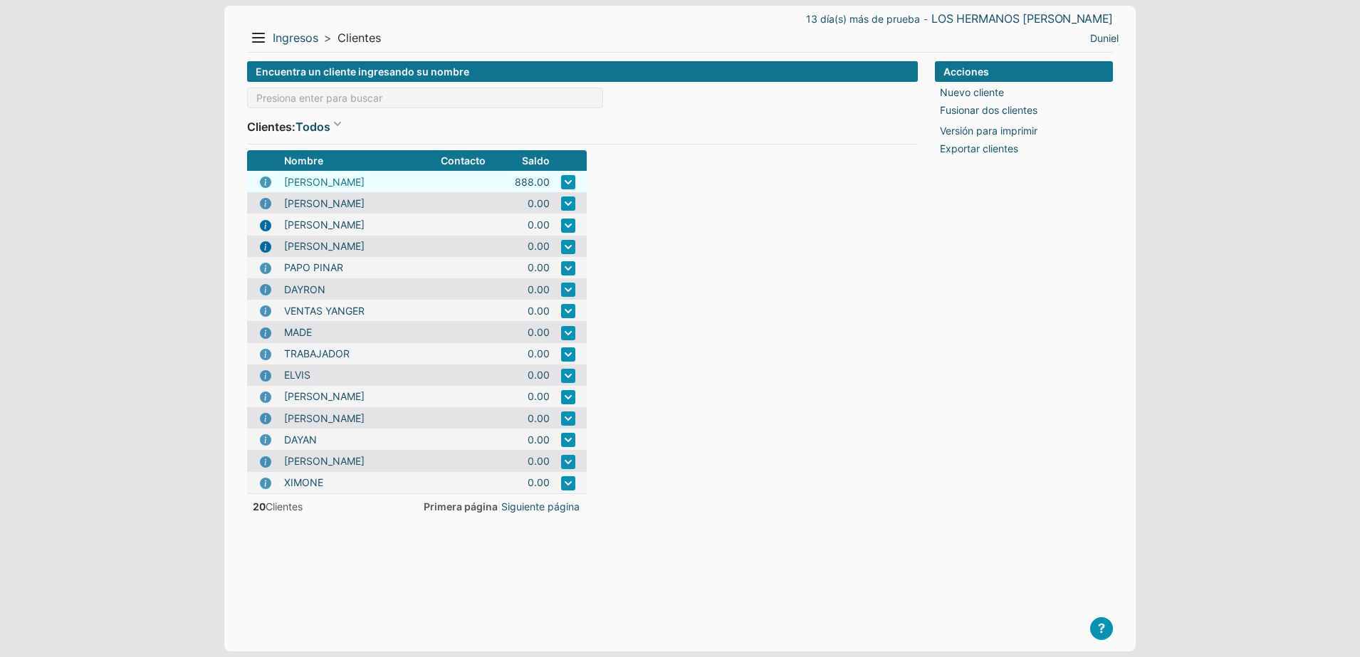
click at [323, 182] on link "RONALD TITO" at bounding box center [324, 181] width 80 height 15
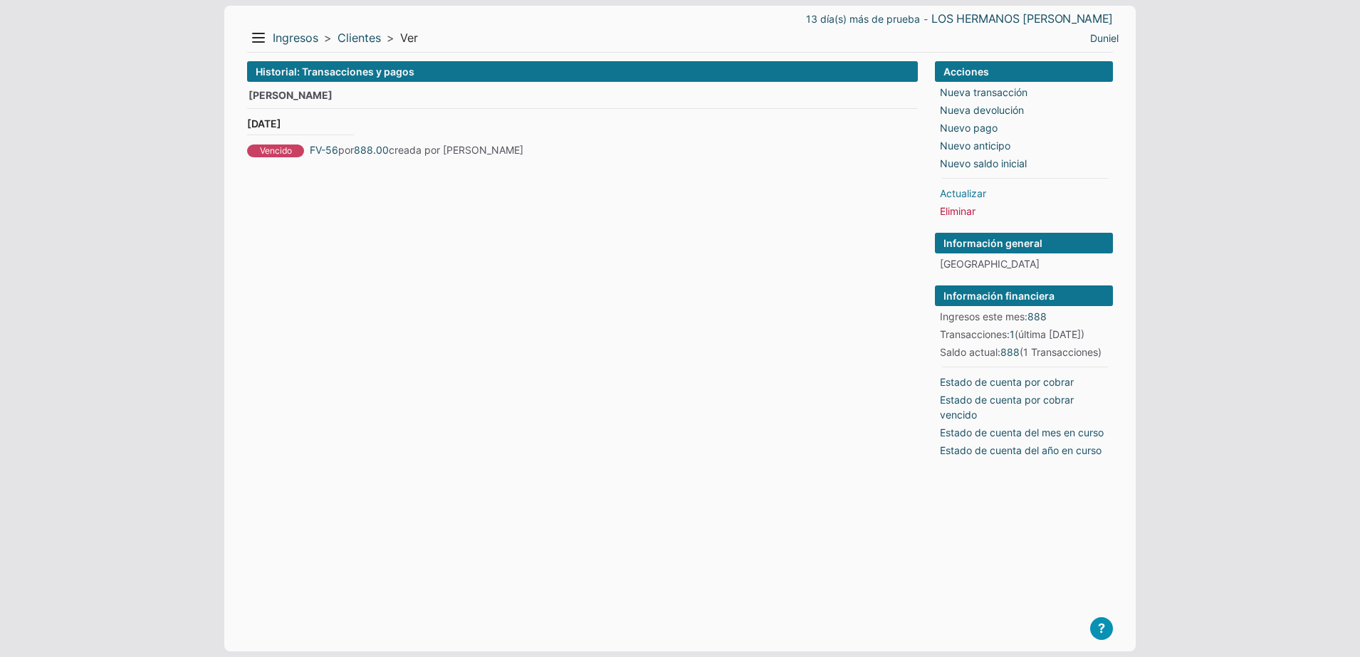
click at [973, 192] on link "Actualizar" at bounding box center [963, 193] width 46 height 15
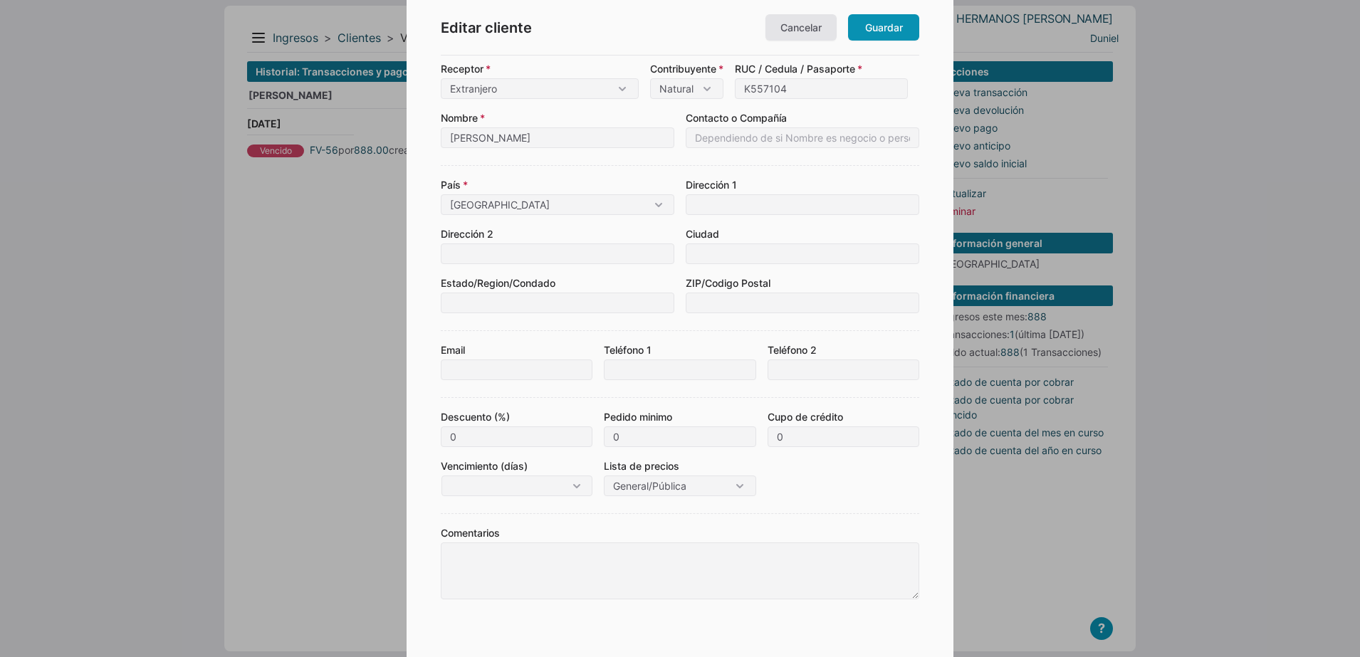
click at [622, 358] on label "Teléfono 1" at bounding box center [680, 362] width 152 height 38
click at [622, 360] on input "Teléfono 1" at bounding box center [680, 370] width 152 height 21
type input "[PHONE_NUMBER]"
click at [706, 255] on input at bounding box center [803, 254] width 234 height 21
drag, startPoint x: 795, startPoint y: 256, endPoint x: 684, endPoint y: 256, distance: 111.8
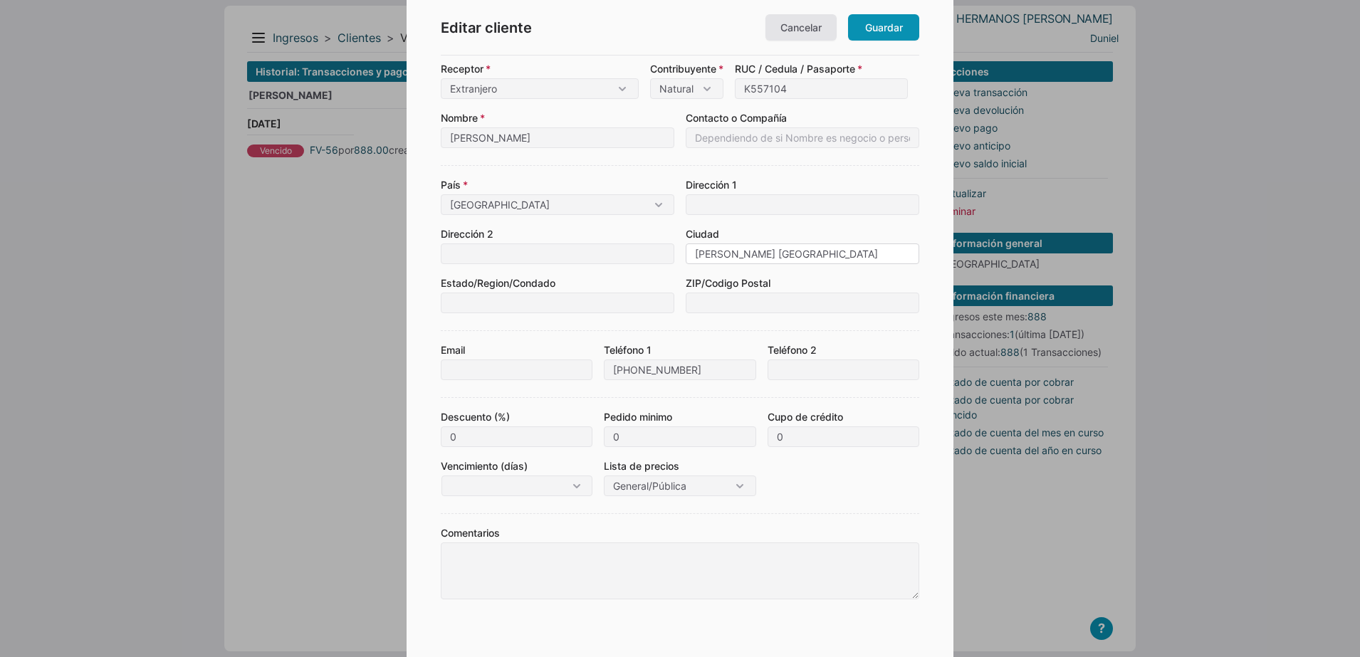
click at [684, 256] on div "[GEOGRAPHIC_DATA] [GEOGRAPHIC_DATA] Corregimiento / Distrito / [GEOGRAPHIC_DATA…" at bounding box center [680, 239] width 479 height 148
type input "[PERSON_NAME] [GEOGRAPHIC_DATA]"
click at [716, 204] on input at bounding box center [803, 204] width 234 height 21
paste input "[PERSON_NAME] [GEOGRAPHIC_DATA]"
type input "[PERSON_NAME] [GEOGRAPHIC_DATA]"
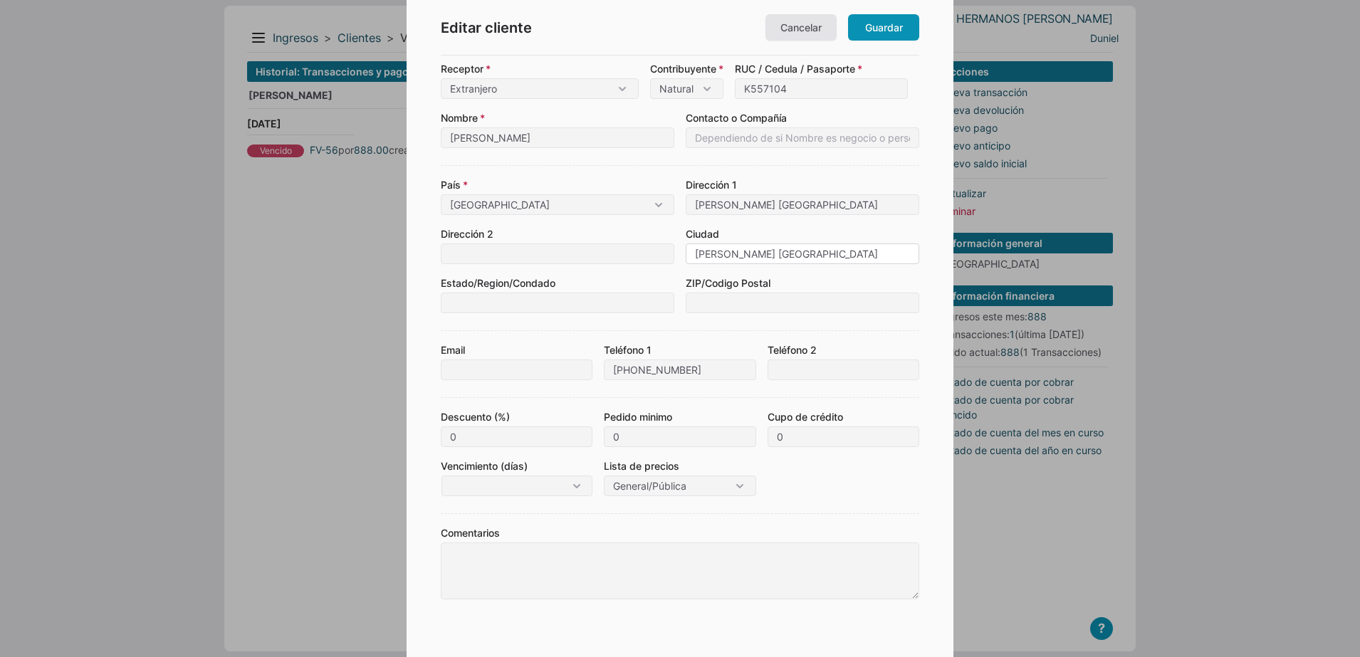
drag, startPoint x: 794, startPoint y: 256, endPoint x: 674, endPoint y: 286, distance: 123.1
click at [674, 286] on div "[GEOGRAPHIC_DATA] [GEOGRAPHIC_DATA] Corregimiento / Distrito / [GEOGRAPHIC_DATA…" at bounding box center [680, 239] width 479 height 148
click at [735, 245] on input "[PERSON_NAME] [GEOGRAPHIC_DATA]" at bounding box center [803, 254] width 234 height 21
drag, startPoint x: 728, startPoint y: 254, endPoint x: 692, endPoint y: 268, distance: 39.0
click at [692, 268] on div "[GEOGRAPHIC_DATA] [GEOGRAPHIC_DATA] Corregimiento / Distrito / [GEOGRAPHIC_DATA…" at bounding box center [680, 239] width 479 height 148
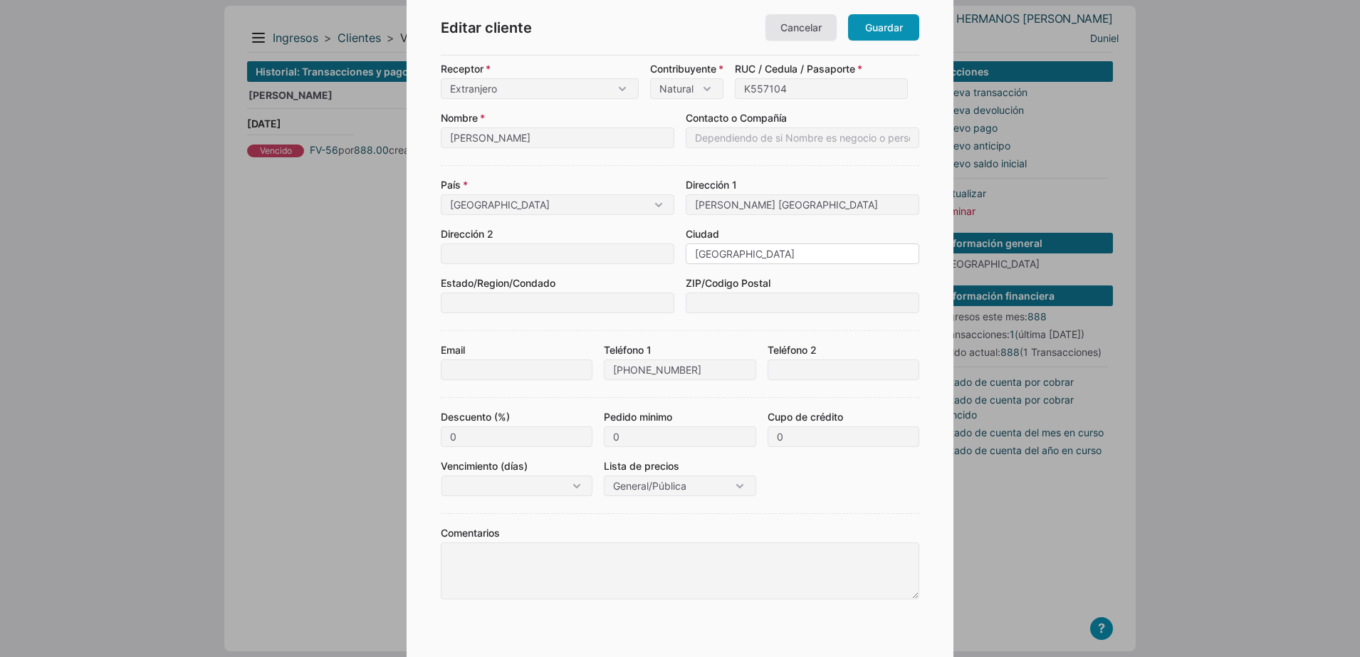
type input "[GEOGRAPHIC_DATA]"
click at [561, 304] on input at bounding box center [558, 303] width 234 height 21
drag, startPoint x: 522, startPoint y: 306, endPoint x: 395, endPoint y: 322, distance: 127.7
click at [395, 322] on body "13 día(s) más de prueba - LOS HERMANOS MACIAS Menu Resumen Ingresos 1 Nuevo rig…" at bounding box center [680, 328] width 1360 height 657
type input "PARRAGA"
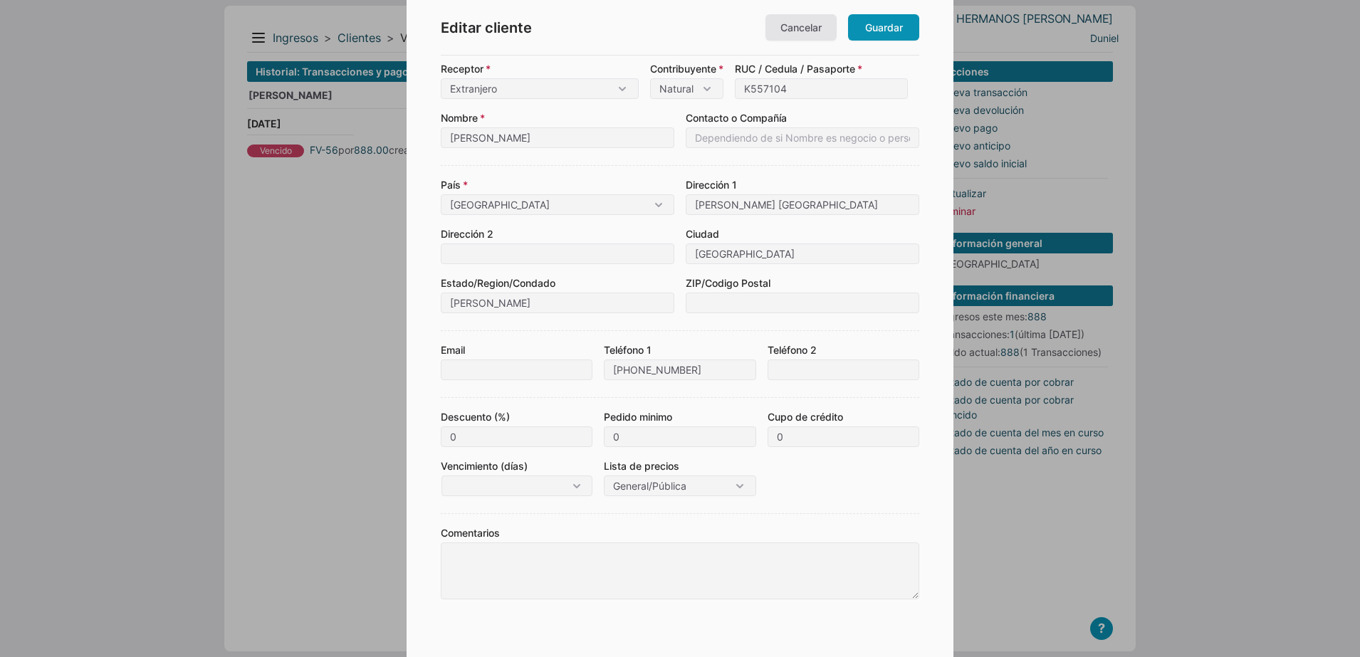
click at [479, 330] on div "Email Teléfono 1 +53 54031334 Teléfono 2" at bounding box center [680, 355] width 479 height 50
click at [805, 89] on input "K557104" at bounding box center [821, 88] width 173 height 21
click at [867, 37] on link "Guardar" at bounding box center [883, 27] width 71 height 26
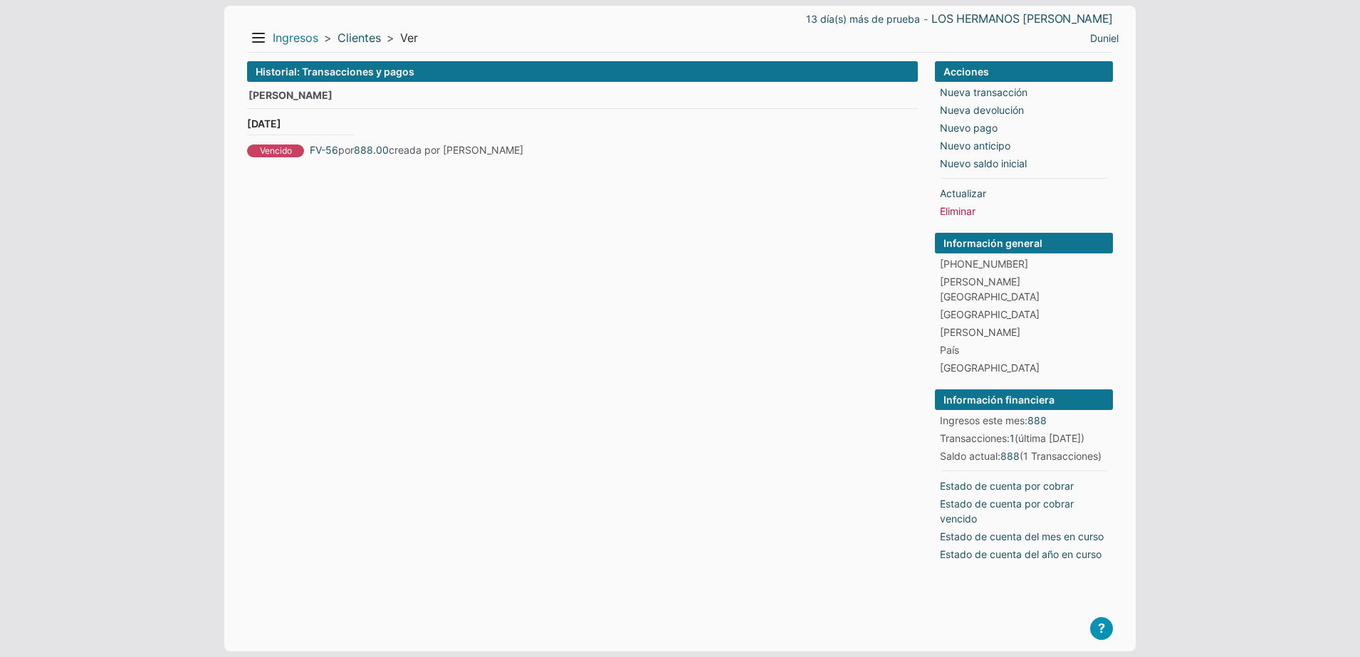
click at [293, 40] on link "Ingresos" at bounding box center [296, 38] width 46 height 15
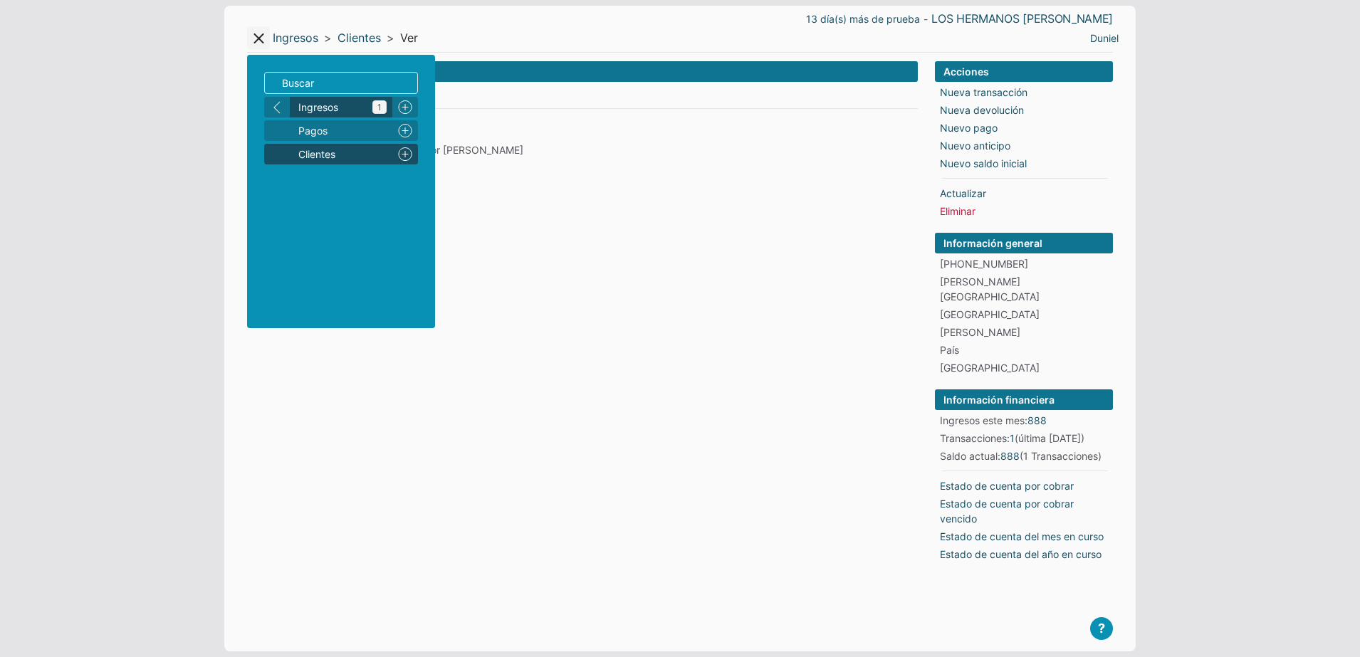
click at [311, 100] on span "Ingresos 1" at bounding box center [342, 107] width 88 height 15
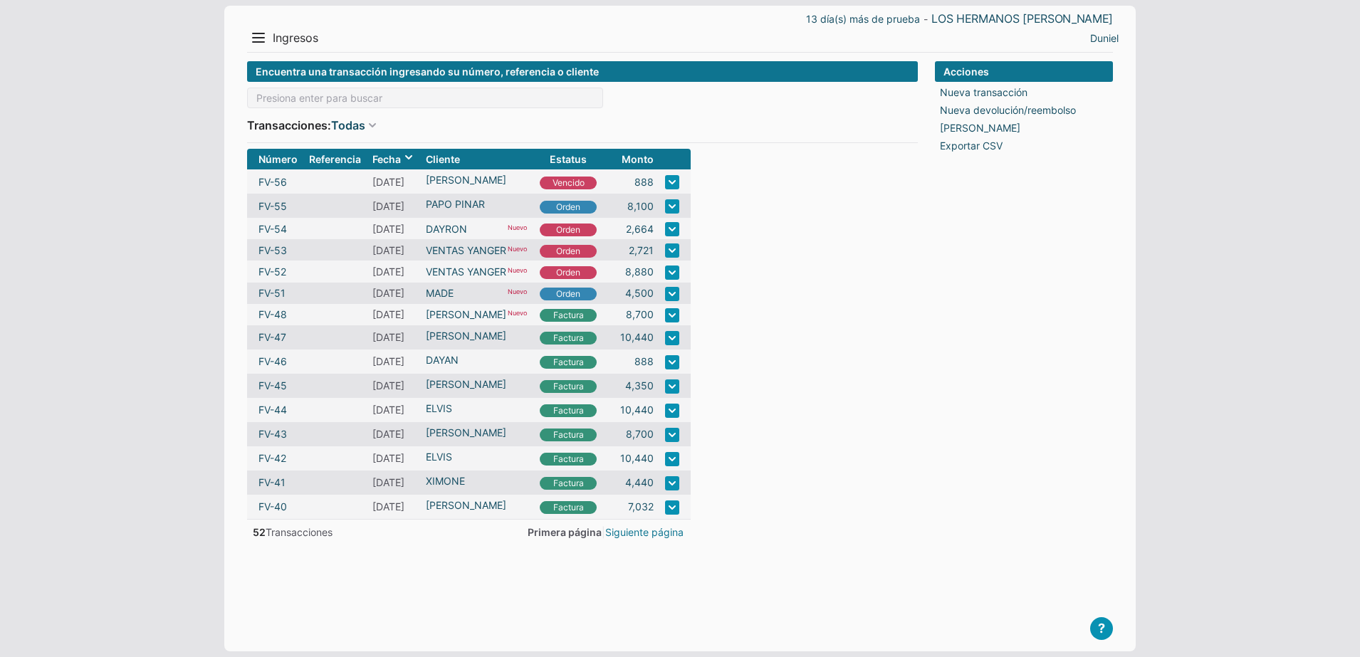
click at [613, 534] on link "Siguiente página" at bounding box center [644, 532] width 78 height 15
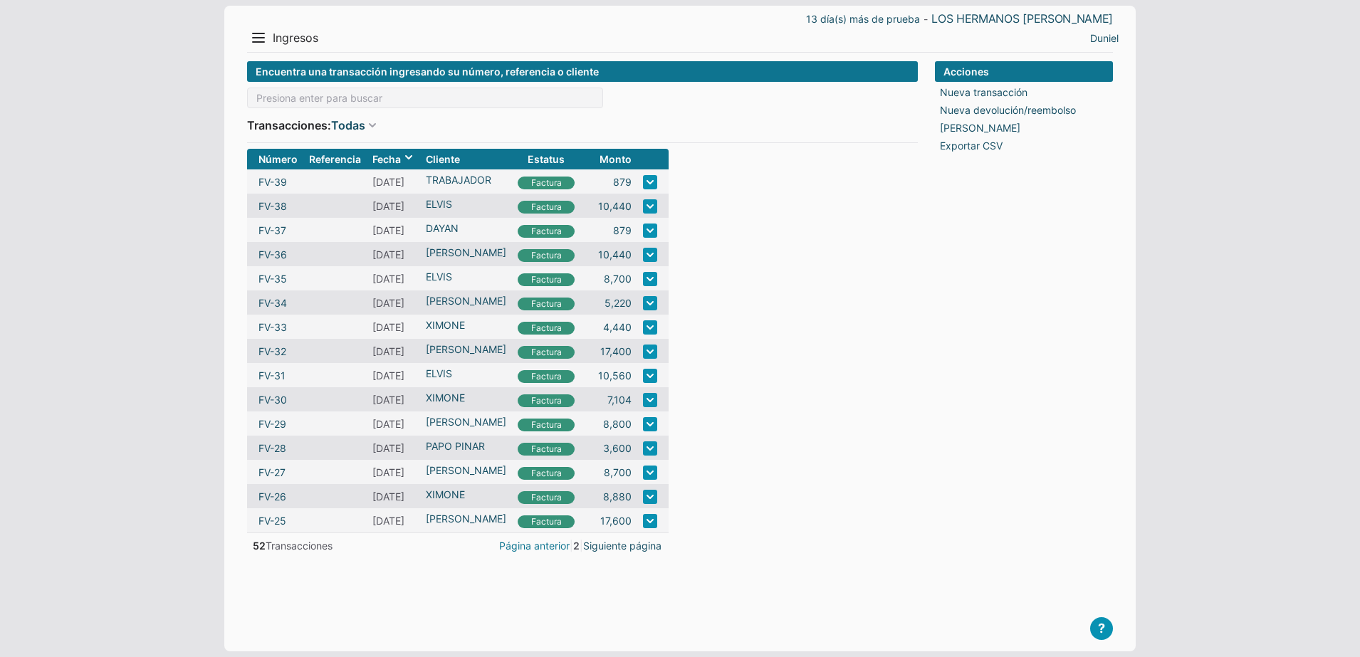
click at [563, 544] on link "Página anterior" at bounding box center [534, 545] width 70 height 15
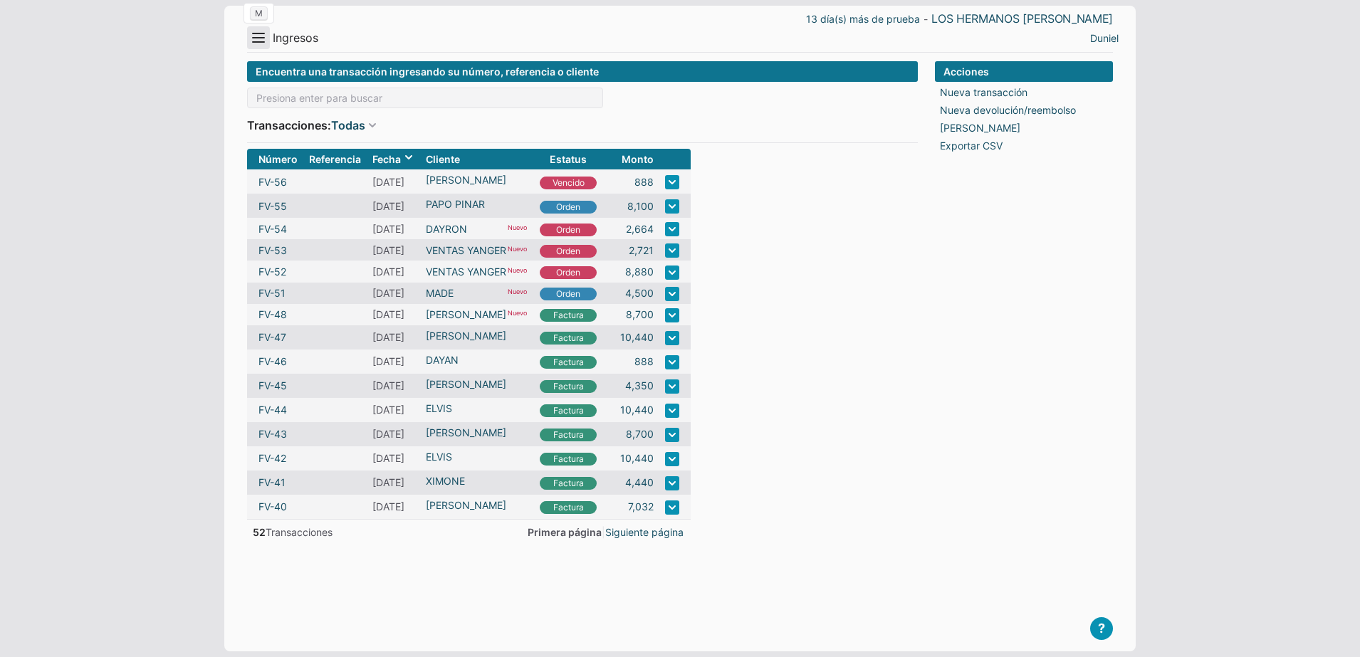
click at [268, 42] on button "Menu" at bounding box center [258, 37] width 23 height 23
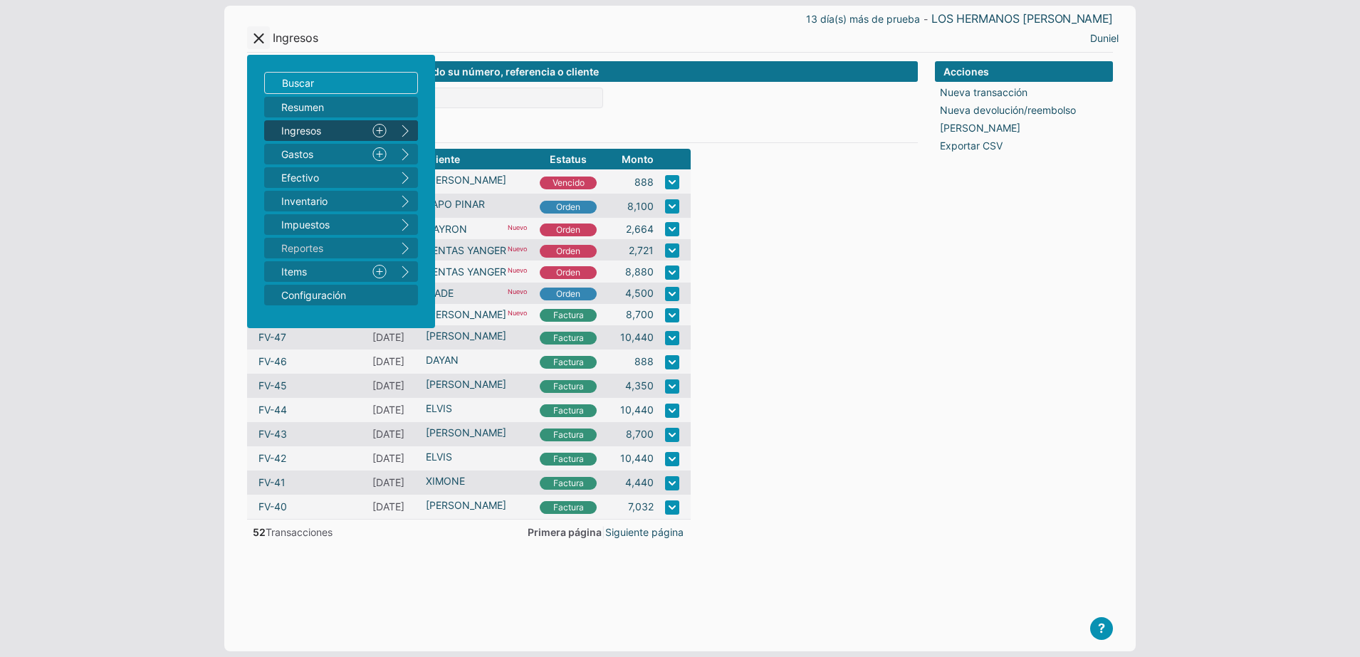
click at [407, 132] on button "right" at bounding box center [405, 130] width 26 height 21
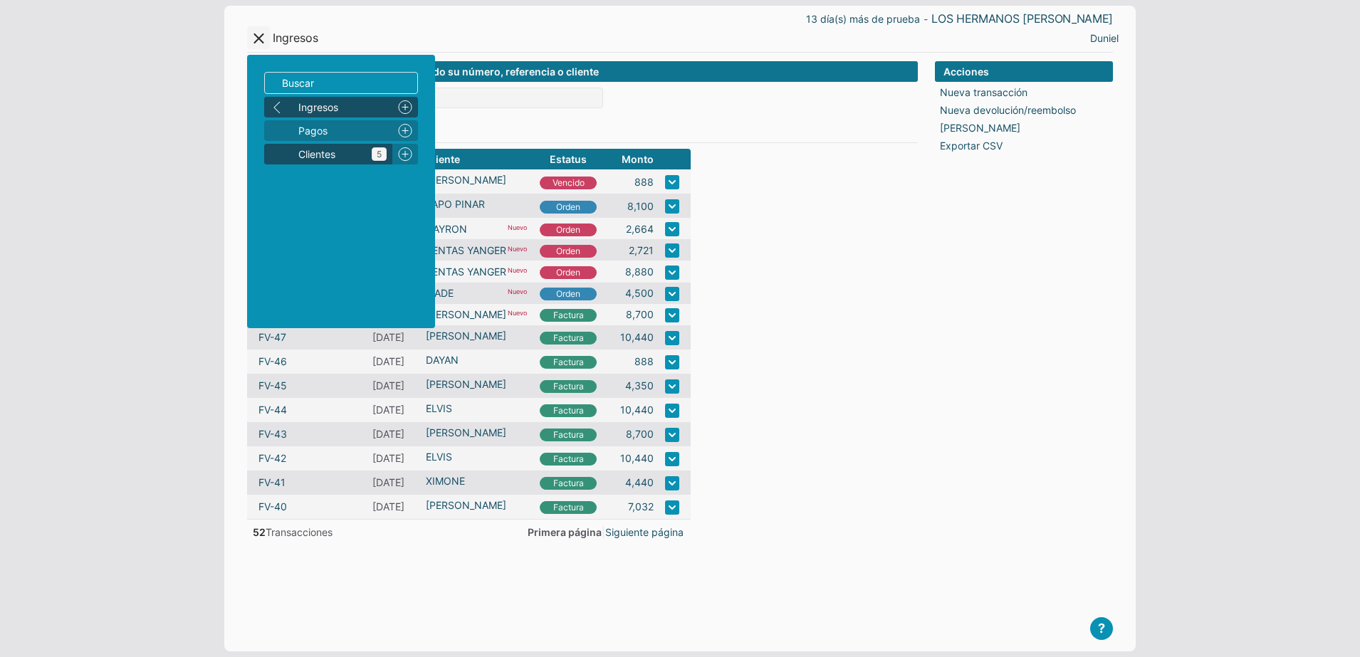
click at [310, 161] on span "Clientes 5" at bounding box center [342, 154] width 88 height 15
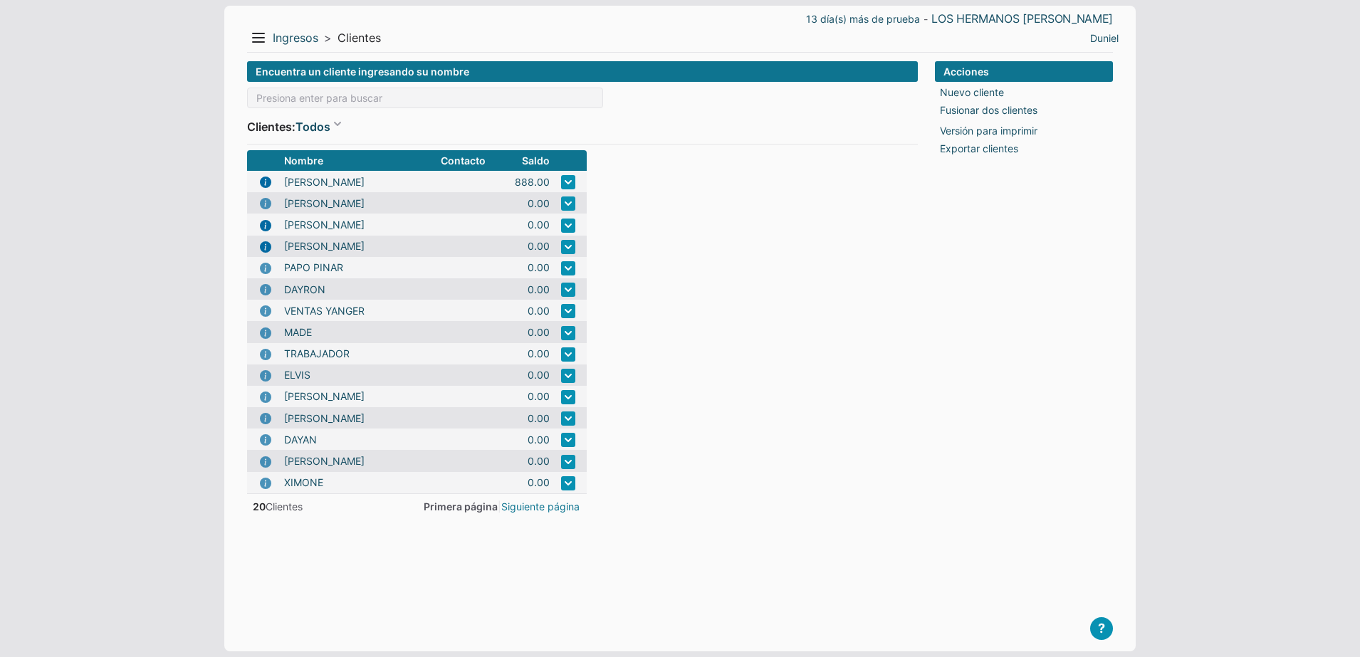
click at [540, 504] on link "Siguiente página" at bounding box center [540, 506] width 78 height 15
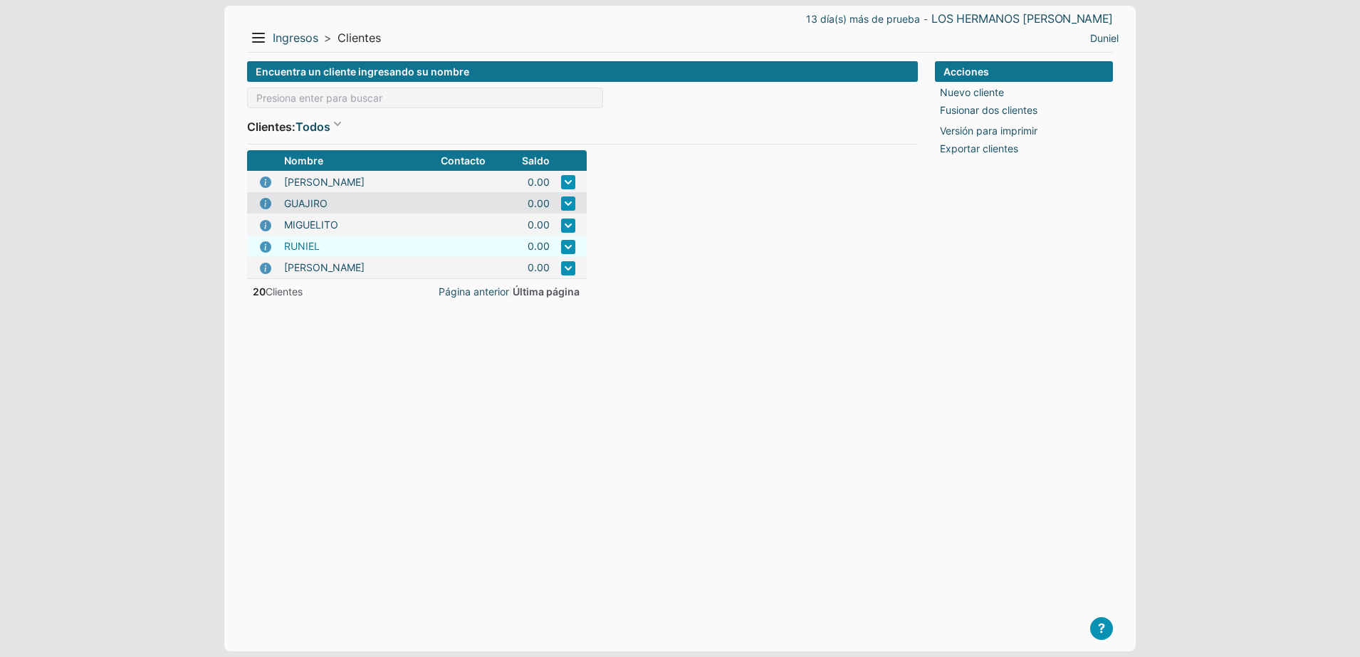
click at [303, 250] on link "RUNIEL" at bounding box center [302, 246] width 36 height 15
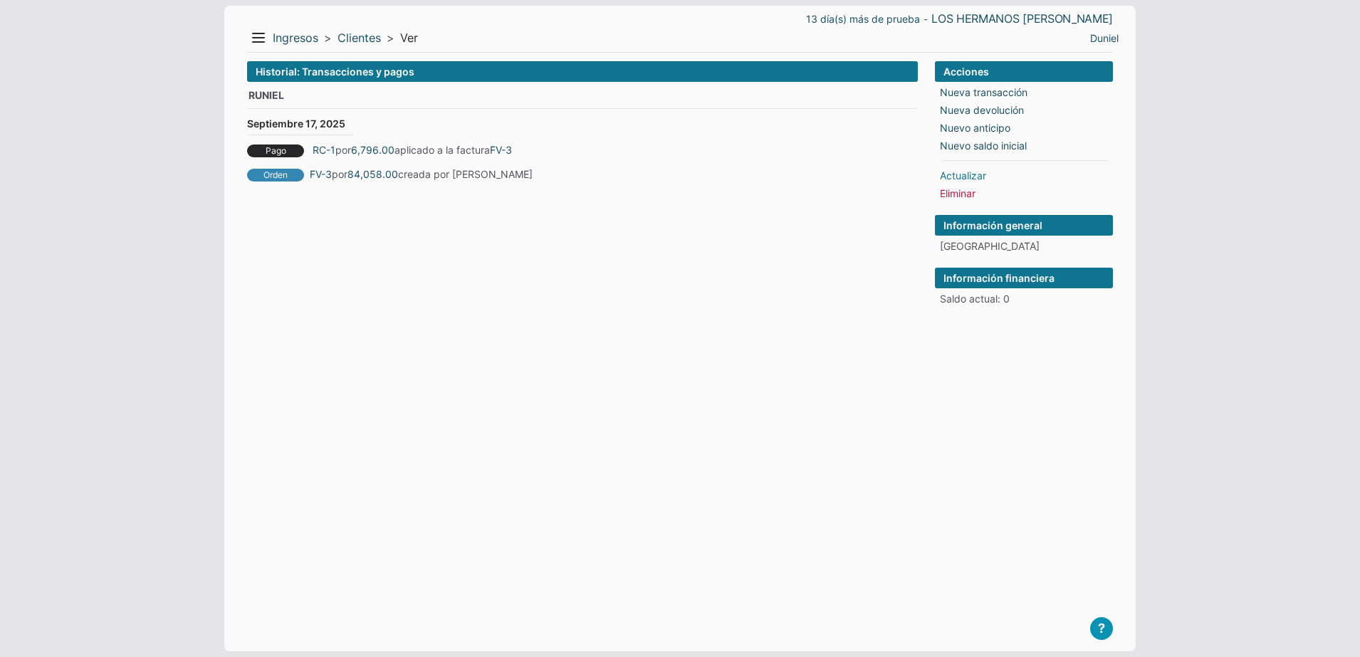
click at [959, 178] on link "Actualizar" at bounding box center [963, 175] width 46 height 15
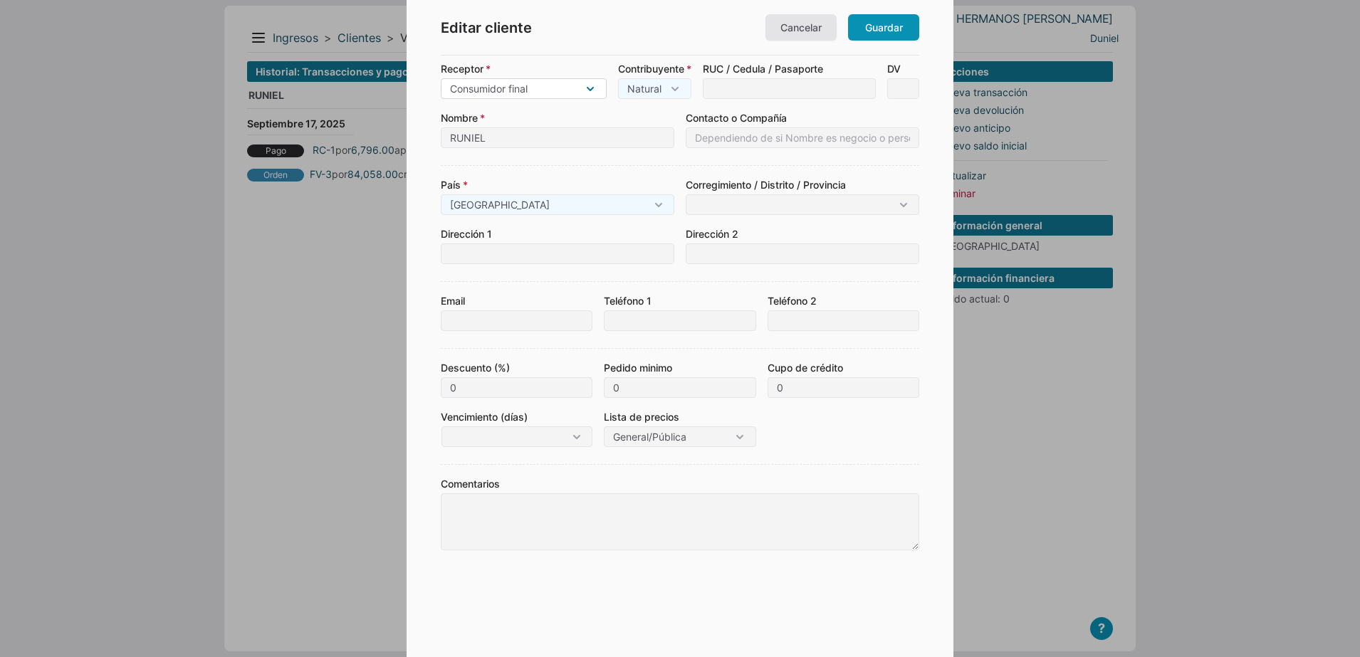
click at [555, 90] on select "Consumidor final Contribuyente Extranjero" at bounding box center [524, 88] width 166 height 21
select select "4"
click at [441, 78] on select "Consumidor final Contribuyente Extranjero" at bounding box center [524, 88] width 166 height 21
click at [707, 80] on select "Natural Jurídico" at bounding box center [686, 88] width 73 height 21
click at [663, 78] on select "Natural Jurídico" at bounding box center [686, 88] width 73 height 21
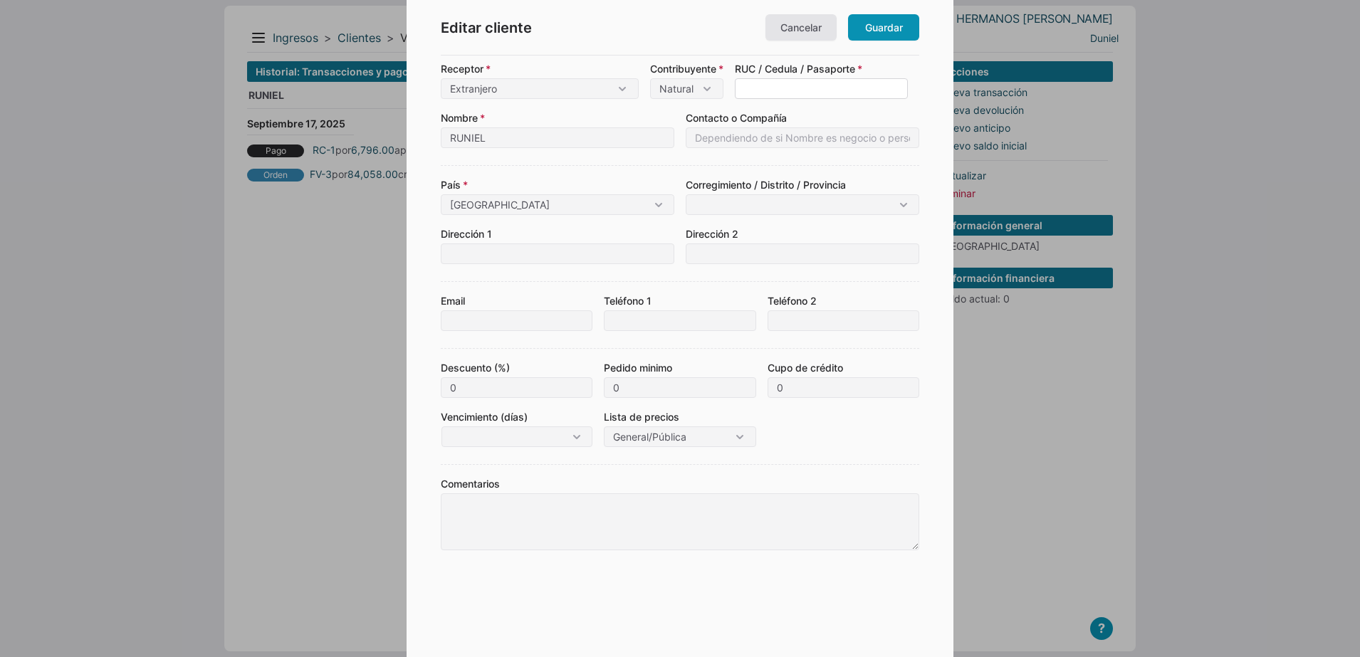
click at [774, 88] on input at bounding box center [821, 88] width 173 height 21
click at [565, 136] on input "RUNIEL" at bounding box center [558, 137] width 234 height 21
type input "[PERSON_NAME]"
click at [612, 83] on select "Consumidor final Contribuyente Extranjero" at bounding box center [540, 88] width 198 height 21
click at [610, 87] on select "Consumidor final Contribuyente Extranjero" at bounding box center [540, 88] width 198 height 21
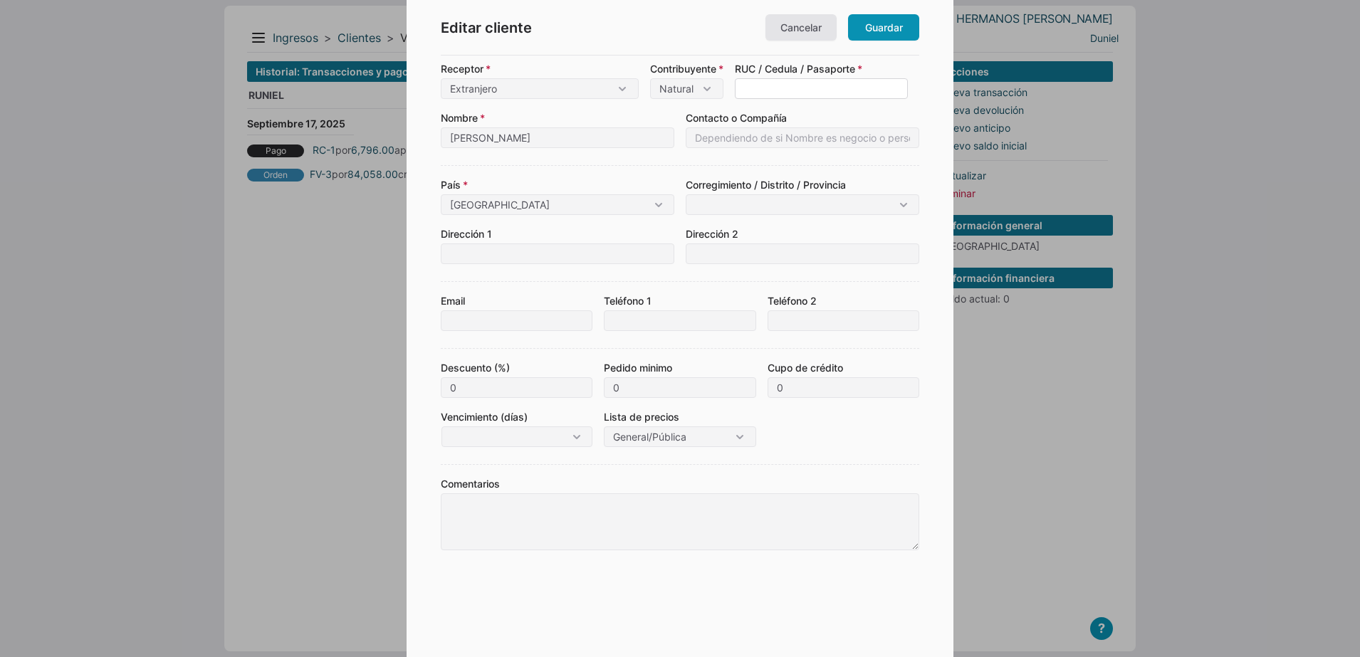
click at [807, 85] on input at bounding box center [821, 88] width 173 height 21
click at [548, 206] on input "[GEOGRAPHIC_DATA]" at bounding box center [558, 204] width 234 height 21
type input "P"
click at [528, 229] on div "[GEOGRAPHIC_DATA]" at bounding box center [557, 231] width 221 height 21
type input "[GEOGRAPHIC_DATA]"
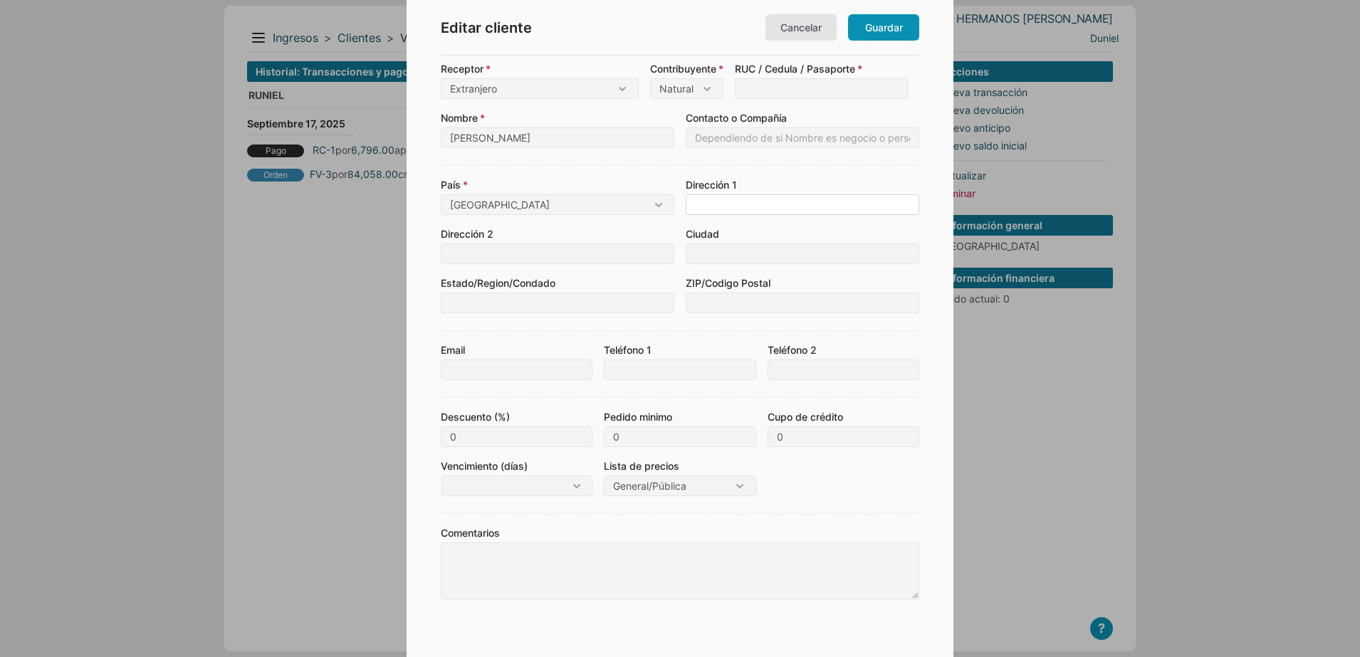
click at [732, 206] on input at bounding box center [803, 204] width 234 height 21
type input "CALLE GRANT /[PERSON_NAME] Y [PERSON_NAME]"
click at [725, 262] on input at bounding box center [803, 254] width 234 height 21
type input "[GEOGRAPHIC_DATA]"
click at [506, 300] on input at bounding box center [558, 303] width 234 height 21
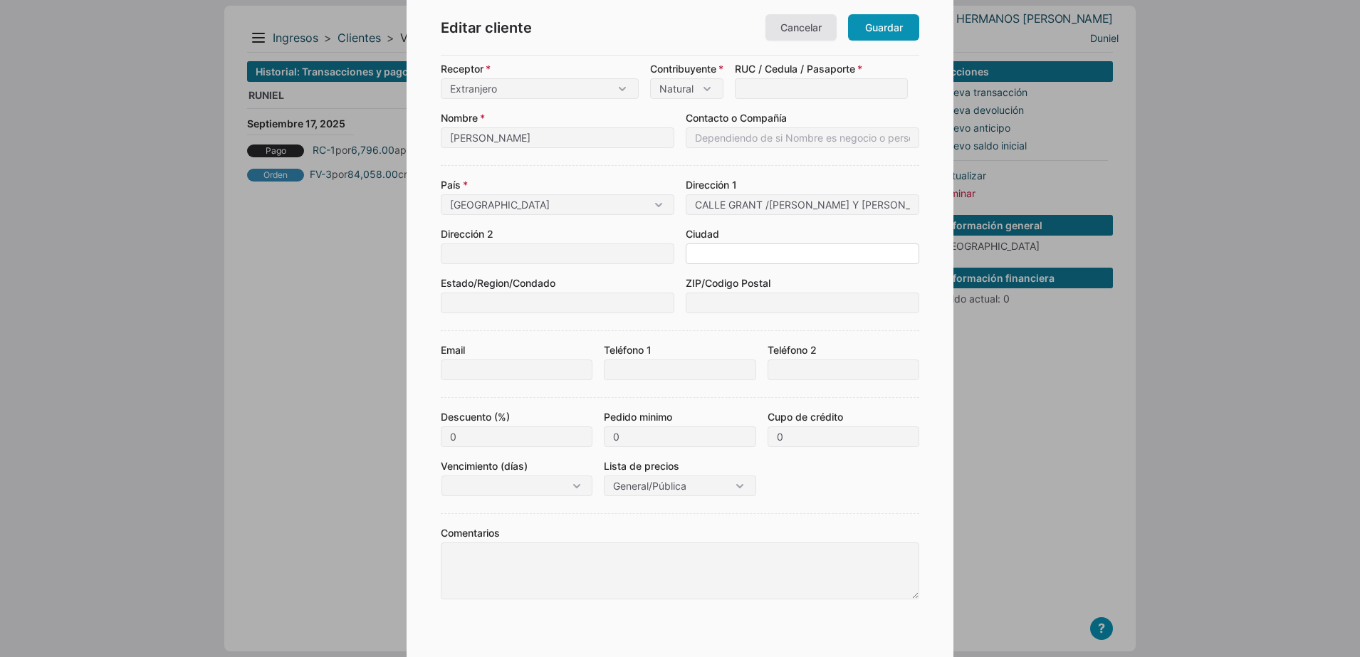
click at [722, 246] on input at bounding box center [803, 254] width 234 height 21
type input "[GEOGRAPHIC_DATA]"
click at [632, 335] on div "Email Teléfono 1 Teléfono 2" at bounding box center [680, 355] width 479 height 50
click at [517, 303] on input at bounding box center [558, 303] width 234 height 21
type input "[GEOGRAPHIC_DATA]"
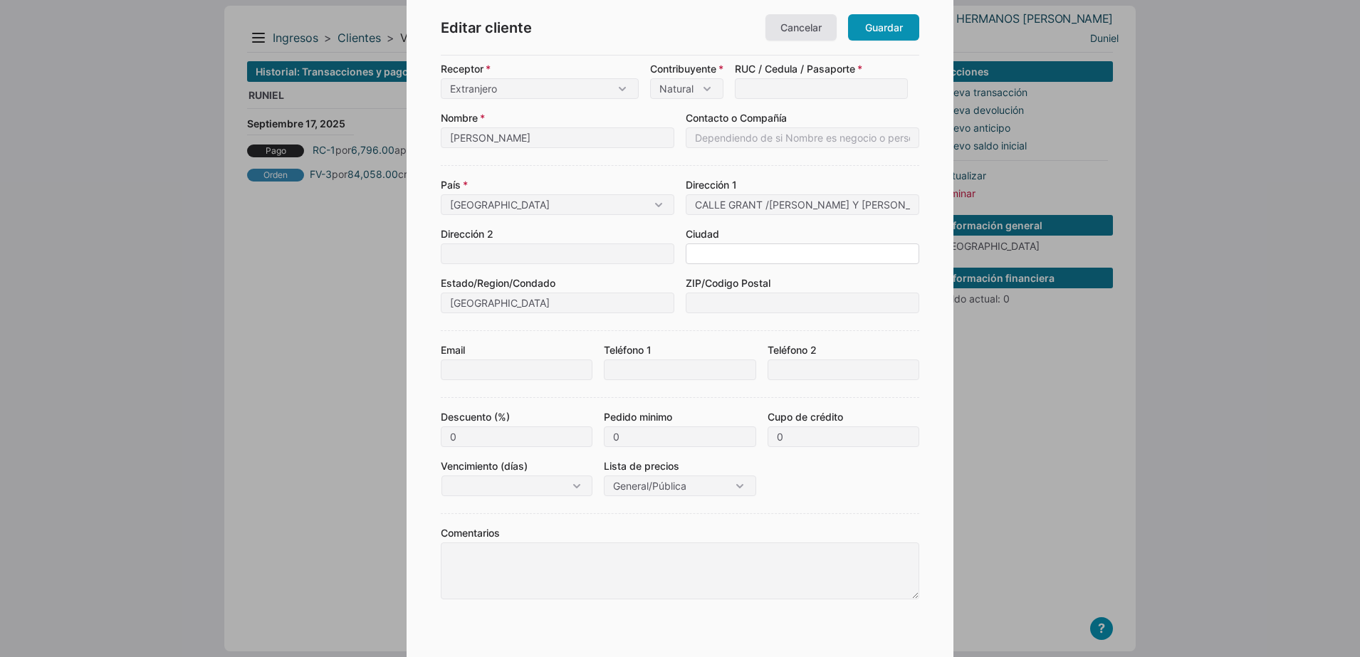
click at [726, 258] on input at bounding box center [803, 254] width 234 height 21
type input "[GEOGRAPHIC_DATA]"
click at [810, 226] on label "Ciudad" at bounding box center [803, 233] width 234 height 15
click at [723, 139] on input at bounding box center [803, 137] width 234 height 21
click at [706, 141] on input at bounding box center [803, 137] width 234 height 21
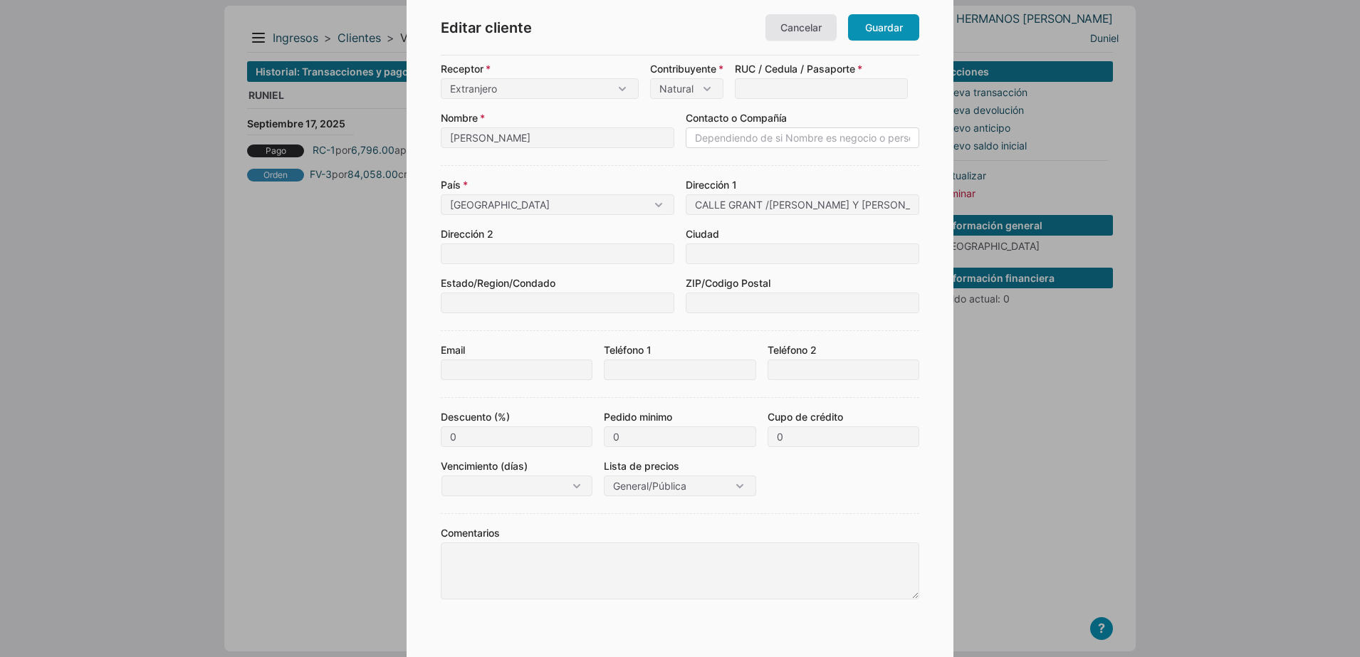
type input "A"
click at [782, 90] on input at bounding box center [821, 88] width 173 height 21
click at [764, 159] on form "Receptor Consumidor final Contribuyente Extranjero Contribuyente Natural Jurídi…" at bounding box center [680, 339] width 479 height 557
drag, startPoint x: 815, startPoint y: 93, endPoint x: 728, endPoint y: 109, distance: 87.7
click at [728, 109] on form "Receptor Consumidor final Contribuyente Extranjero Contribuyente Natural Jurídi…" at bounding box center [680, 339] width 479 height 557
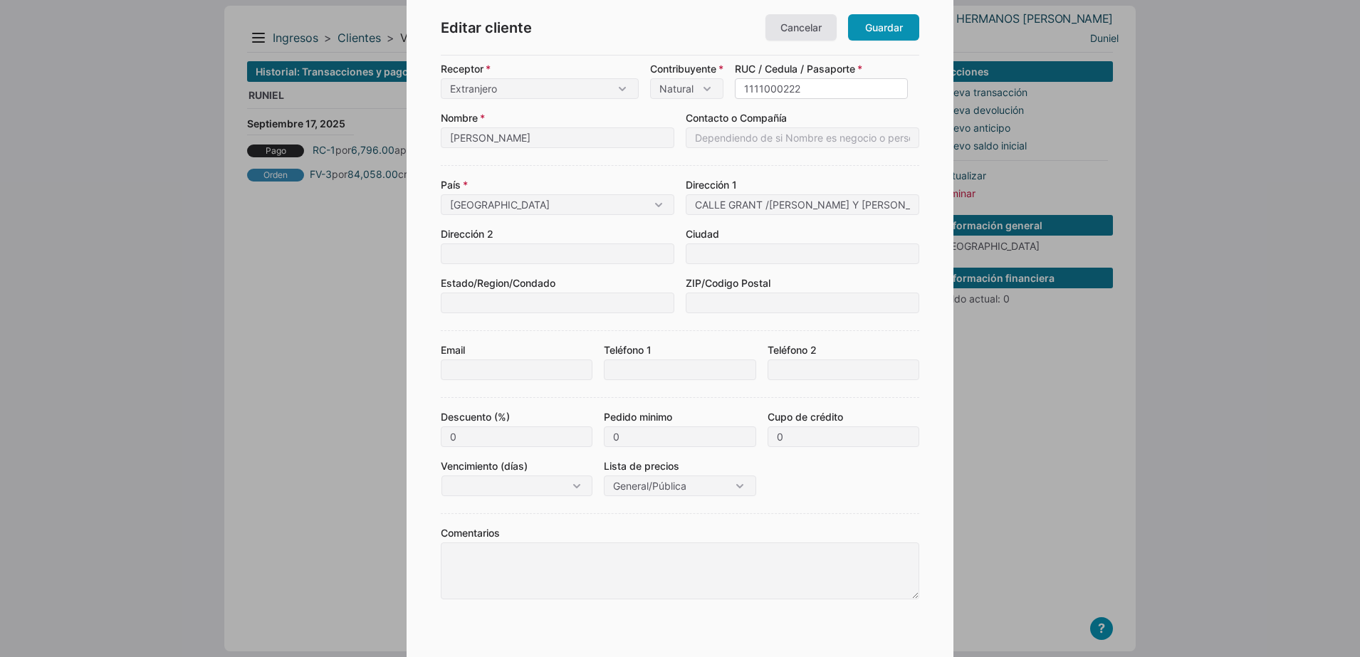
type input "1111000222"
click at [760, 182] on label "Dirección 1" at bounding box center [803, 184] width 234 height 15
click at [641, 372] on input "Teléfono 1" at bounding box center [680, 370] width 152 height 21
type input "5"
type input "[PHONE_NUMBER]"
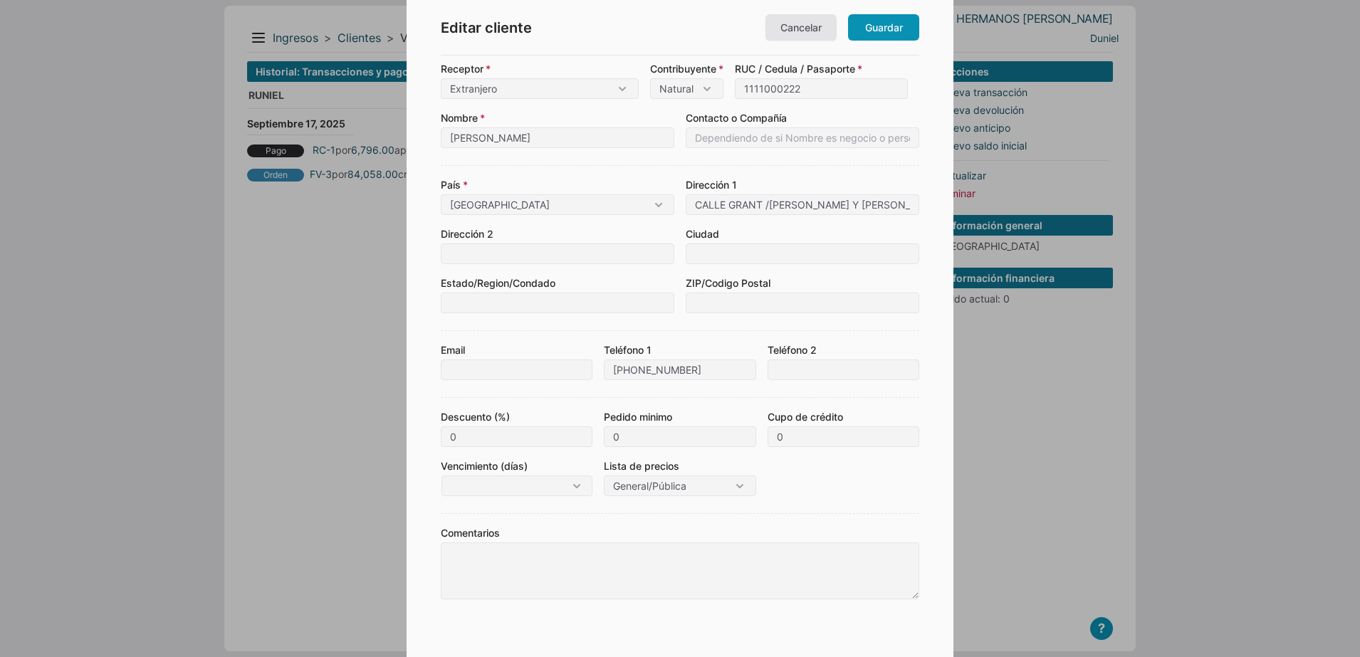
click at [728, 392] on form "Receptor Consumidor final Contribuyente Extranjero Contribuyente Natural Jurídi…" at bounding box center [680, 339] width 479 height 557
click at [711, 304] on input at bounding box center [803, 303] width 234 height 21
click at [595, 310] on input at bounding box center [558, 303] width 234 height 21
click at [694, 80] on select "Natural Jurídico" at bounding box center [686, 88] width 73 height 21
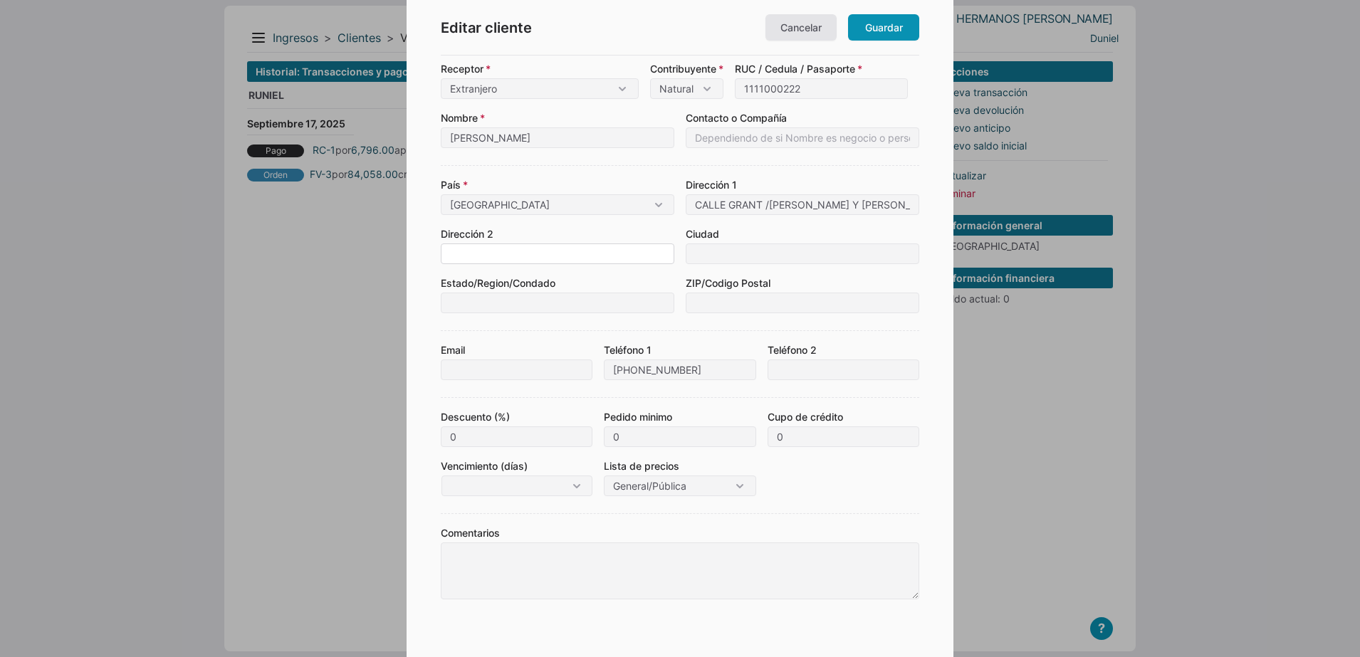
click at [554, 249] on input at bounding box center [558, 254] width 234 height 21
click at [805, 244] on input at bounding box center [803, 254] width 234 height 21
type input "LA HABANA"
click at [595, 305] on input at bounding box center [558, 303] width 234 height 21
click at [714, 251] on input at bounding box center [803, 254] width 234 height 21
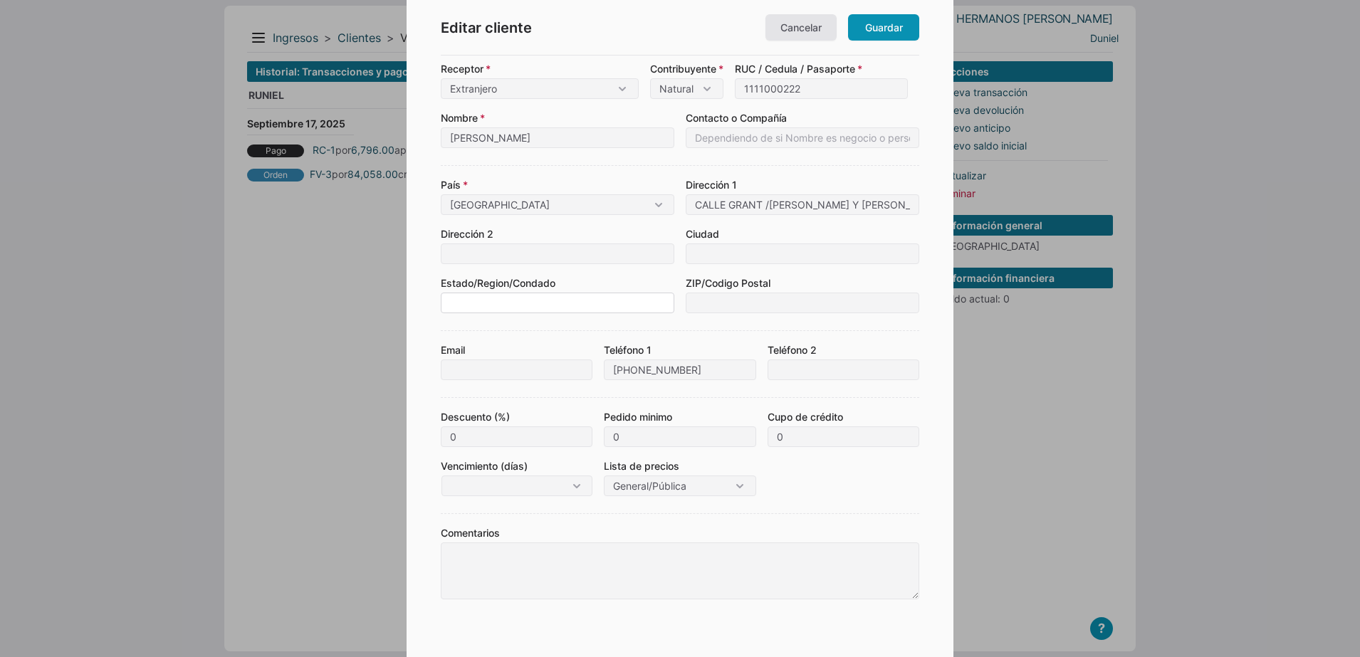
click at [531, 295] on input at bounding box center [558, 303] width 234 height 21
type input "LA HABANA"
click at [575, 267] on div "País Cuba Cuba Corregimiento / Distrito / Provincia Bocas del Toro (Cabecera), …" at bounding box center [680, 239] width 479 height 148
click at [701, 301] on input at bounding box center [803, 303] width 234 height 21
click at [606, 335] on div "Email Teléfono 1 +53 55646780 Teléfono 2" at bounding box center [680, 355] width 479 height 50
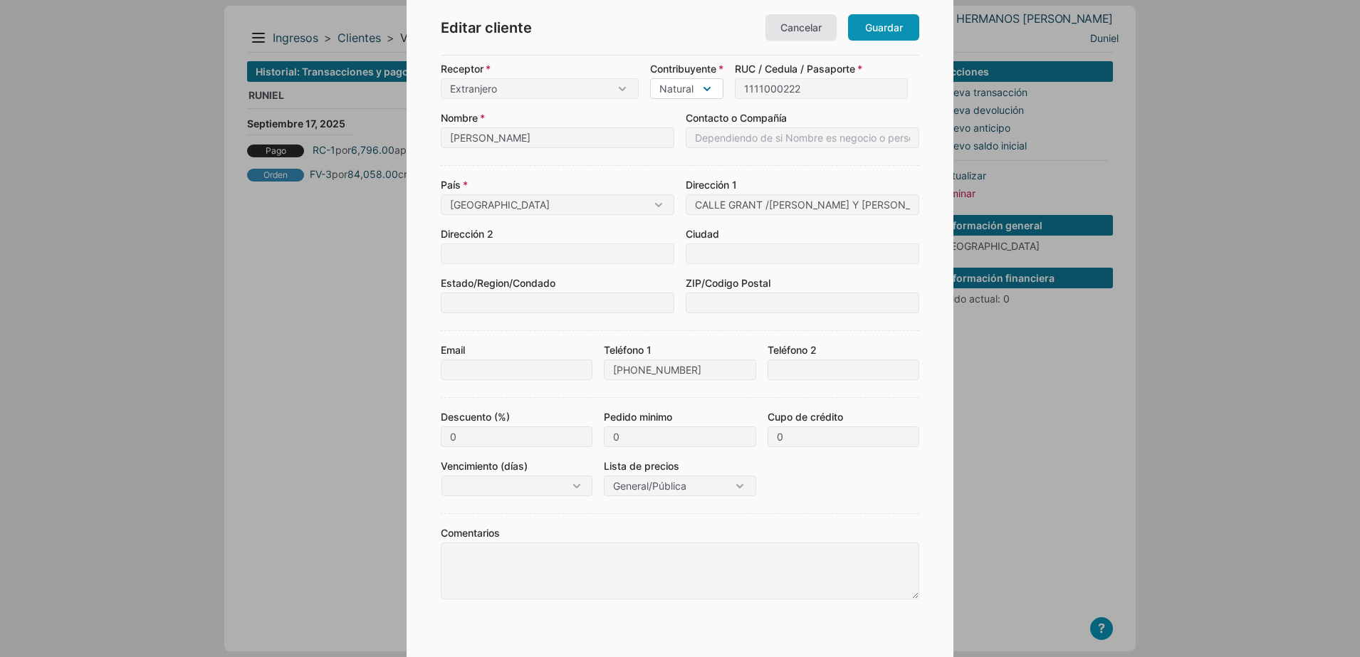
click at [714, 97] on select "Natural Jurídico" at bounding box center [686, 88] width 73 height 21
click at [629, 88] on select "Consumidor final Contribuyente Extranjero" at bounding box center [540, 88] width 198 height 21
click at [880, 38] on link "Guardar" at bounding box center [883, 27] width 71 height 26
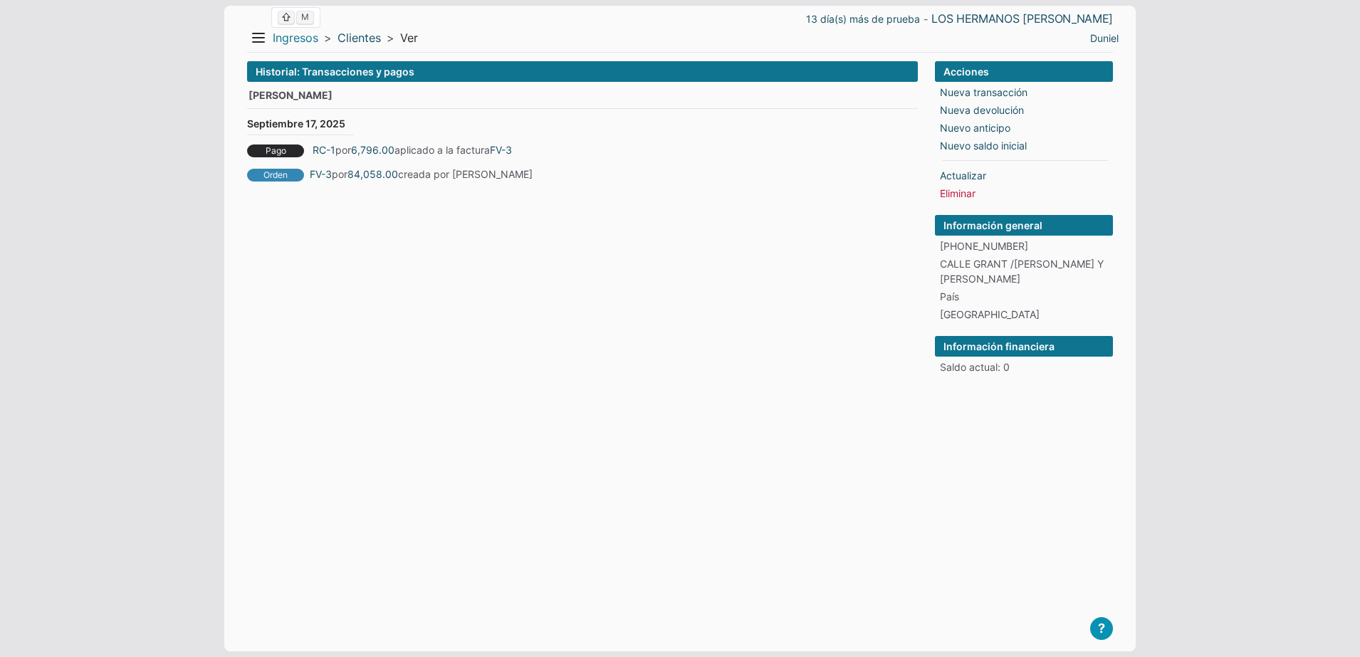
click at [286, 43] on link "Ingresos" at bounding box center [296, 38] width 46 height 15
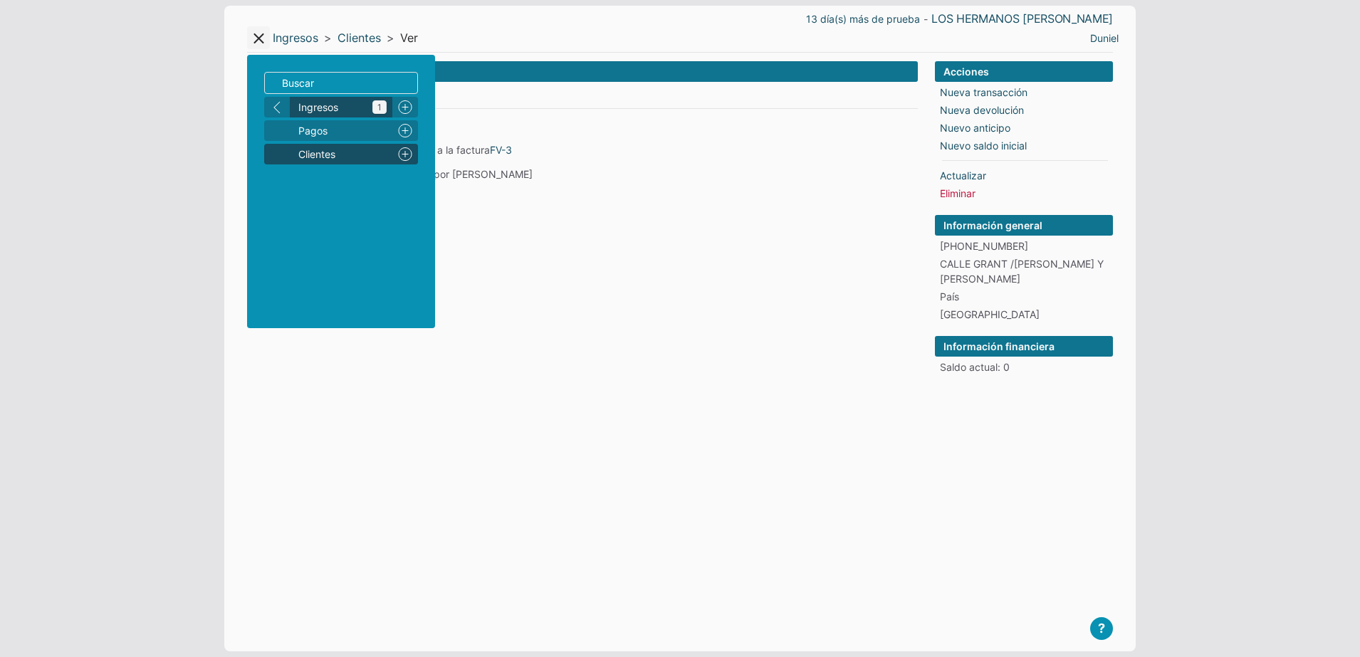
click at [328, 105] on span "Ingresos 1" at bounding box center [342, 107] width 88 height 15
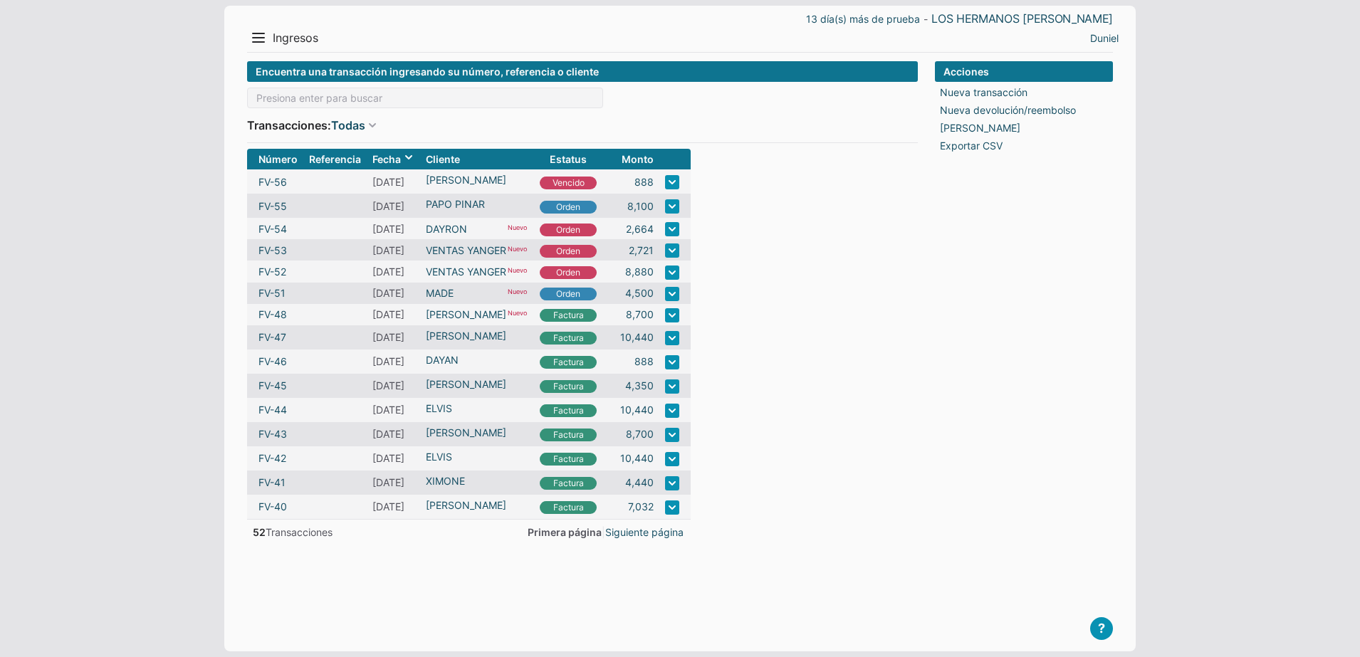
click at [674, 543] on form "Encuentra una transacción ingresando su número, referencia o cliente Transaccio…" at bounding box center [582, 345] width 671 height 568
click at [664, 534] on link "Siguiente página" at bounding box center [644, 532] width 78 height 15
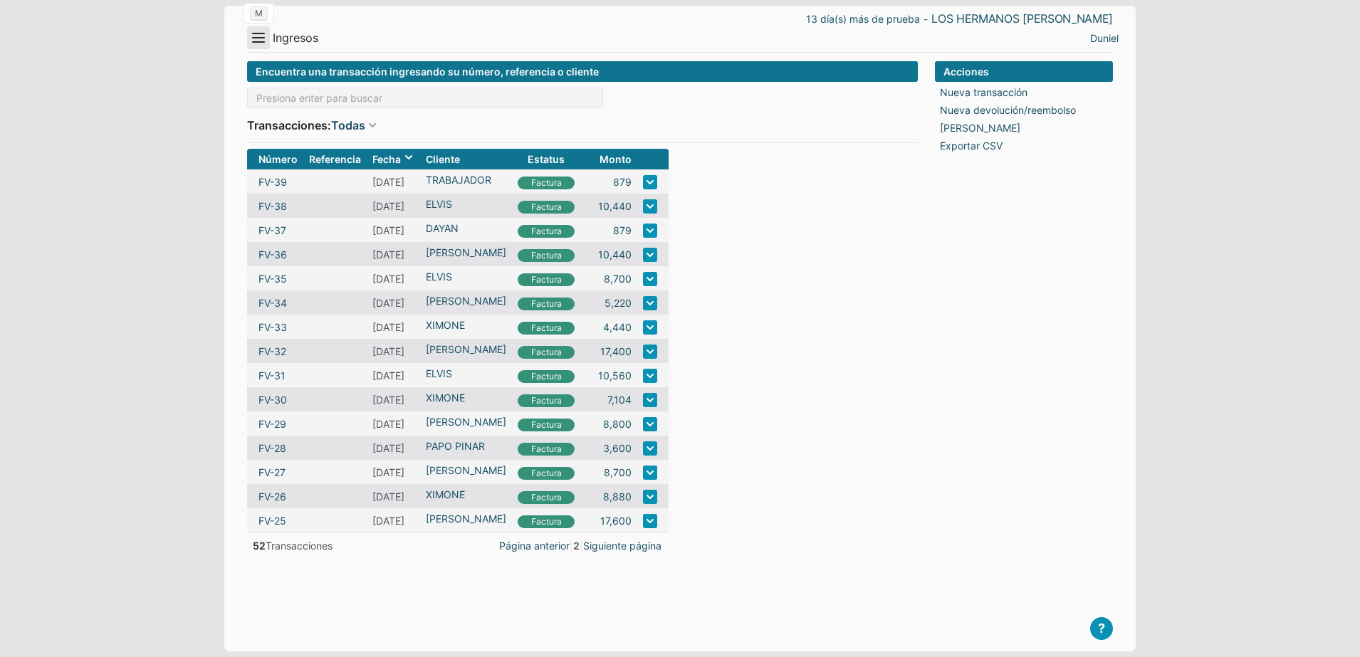
click at [247, 39] on button "Menu" at bounding box center [258, 37] width 23 height 23
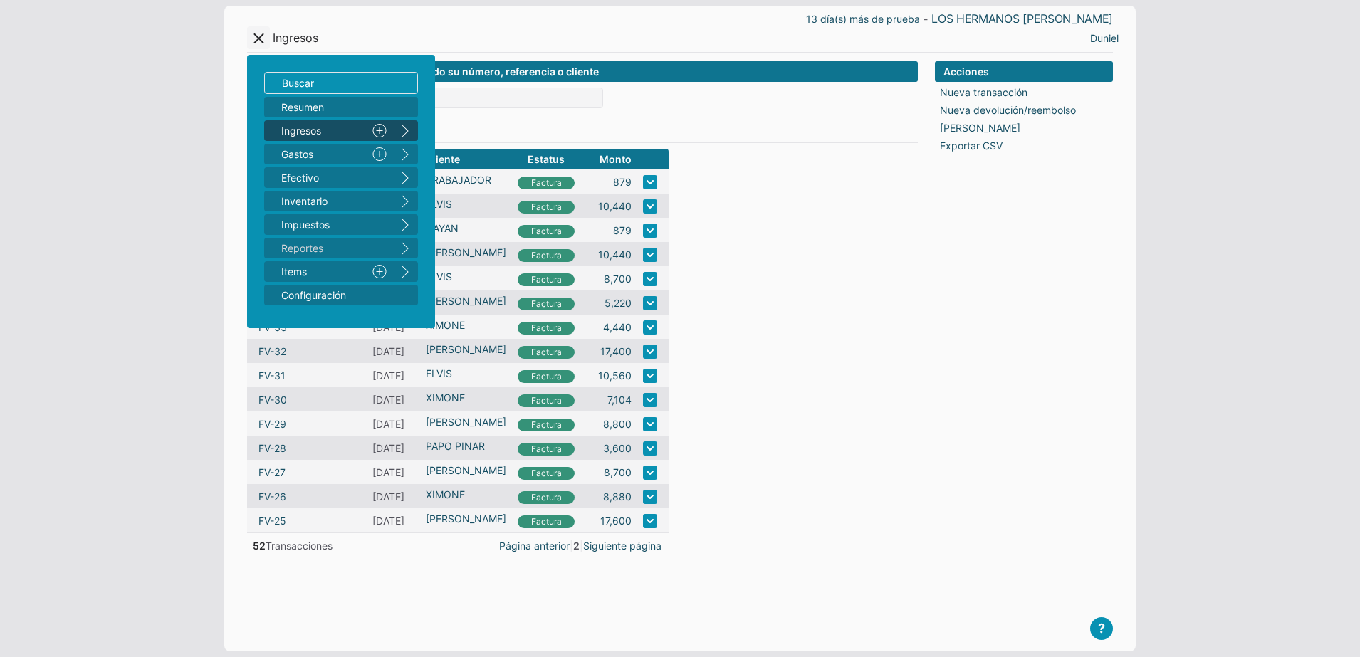
click at [847, 237] on form "Encuentra una transacción ingresando su número, referencia o cliente Transaccio…" at bounding box center [582, 345] width 671 height 568
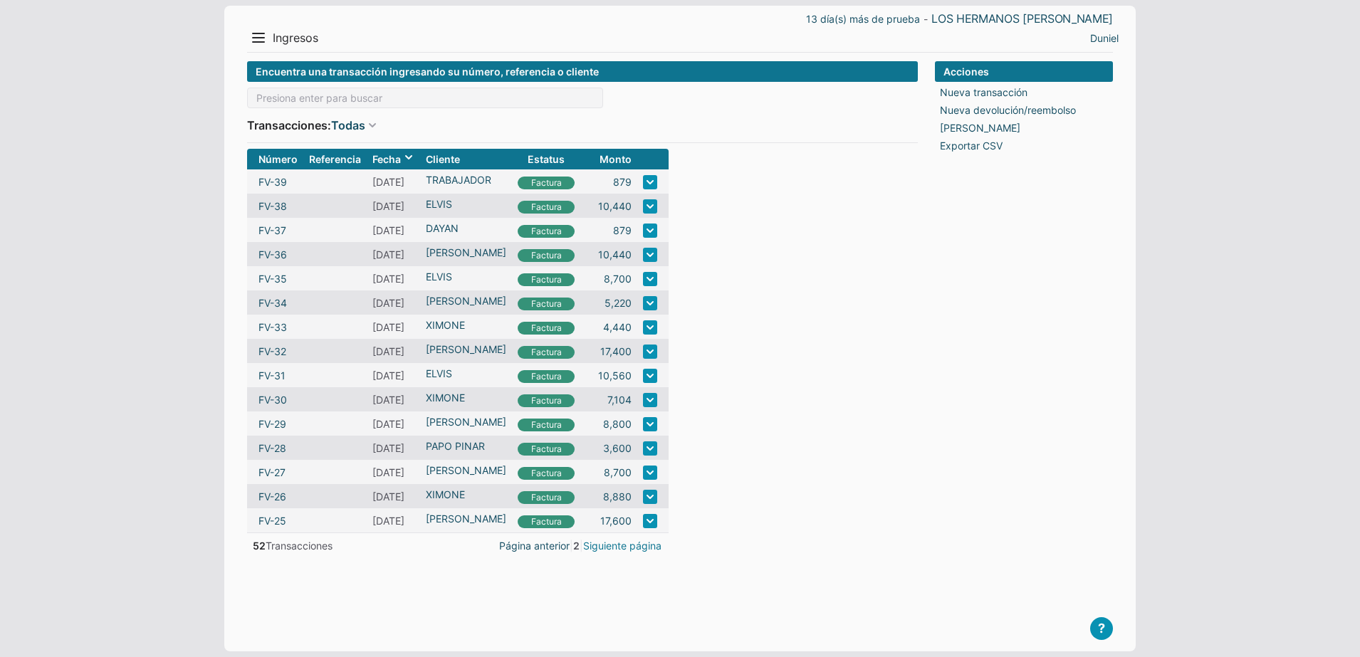
click at [659, 548] on link "Siguiente página" at bounding box center [622, 545] width 78 height 15
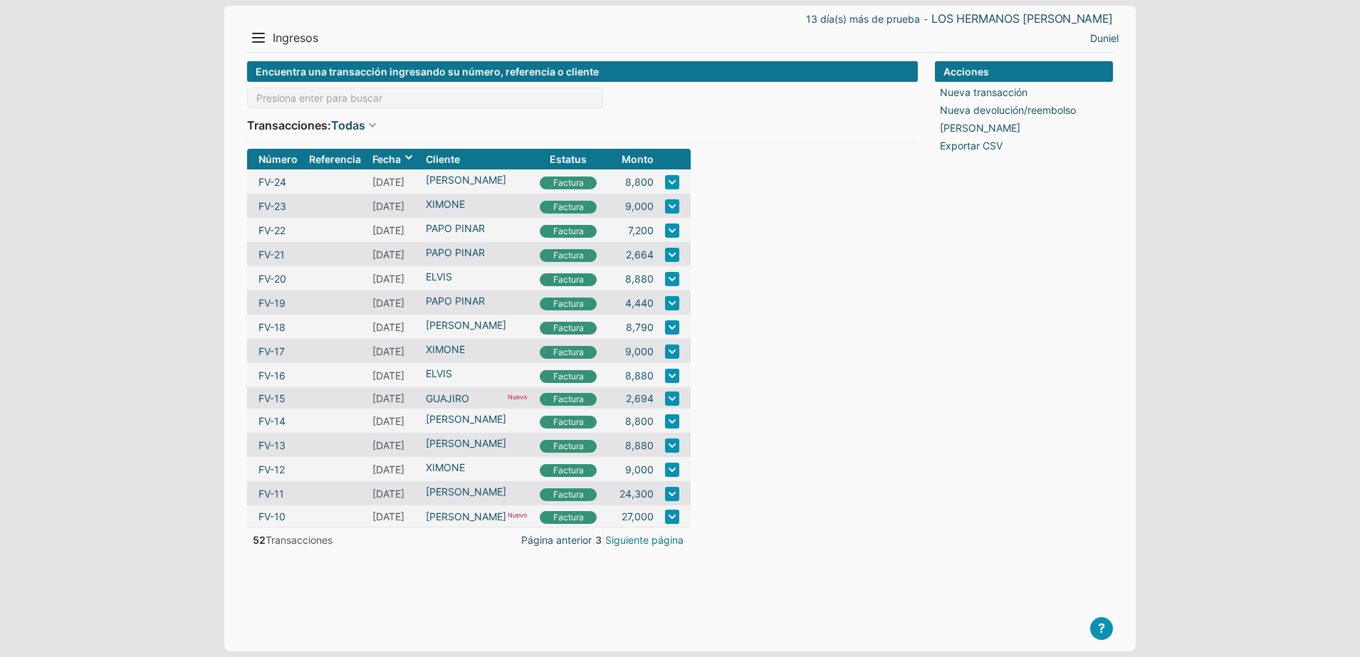
click at [659, 546] on link "Siguiente página" at bounding box center [644, 540] width 78 height 15
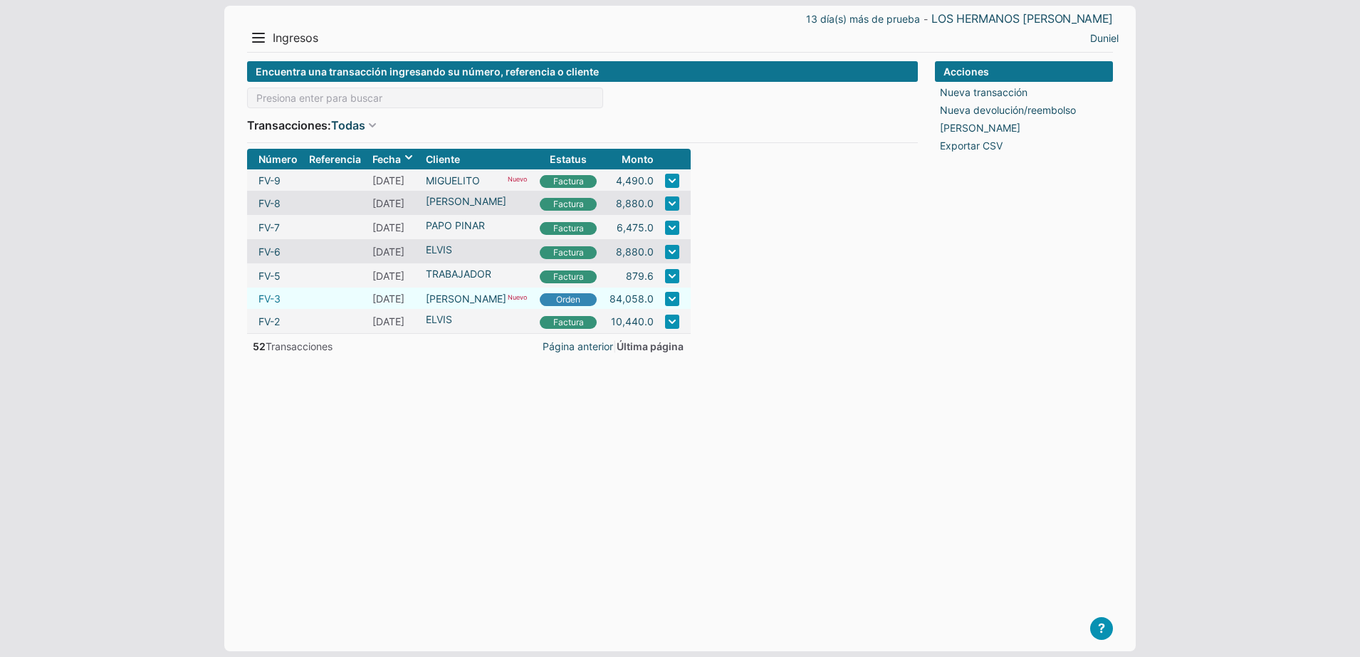
click at [273, 302] on link "FV-3" at bounding box center [269, 298] width 22 height 15
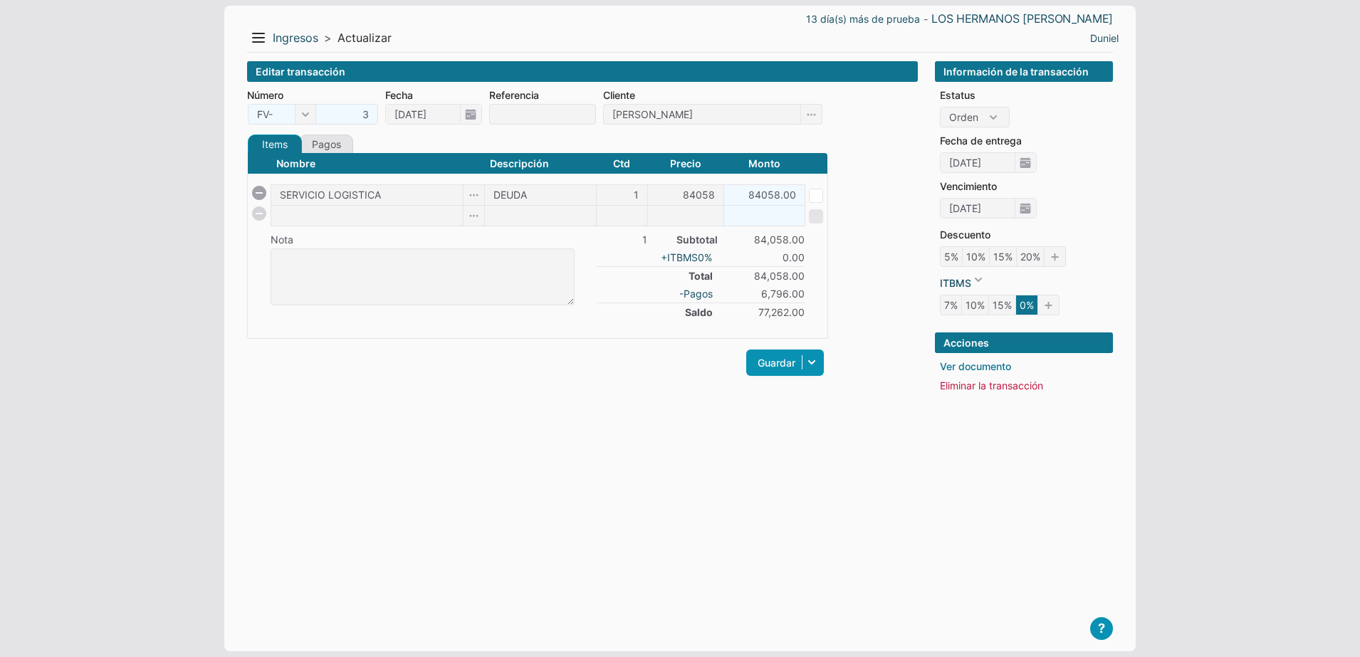
click at [965, 364] on link "Ver documento" at bounding box center [975, 366] width 71 height 15
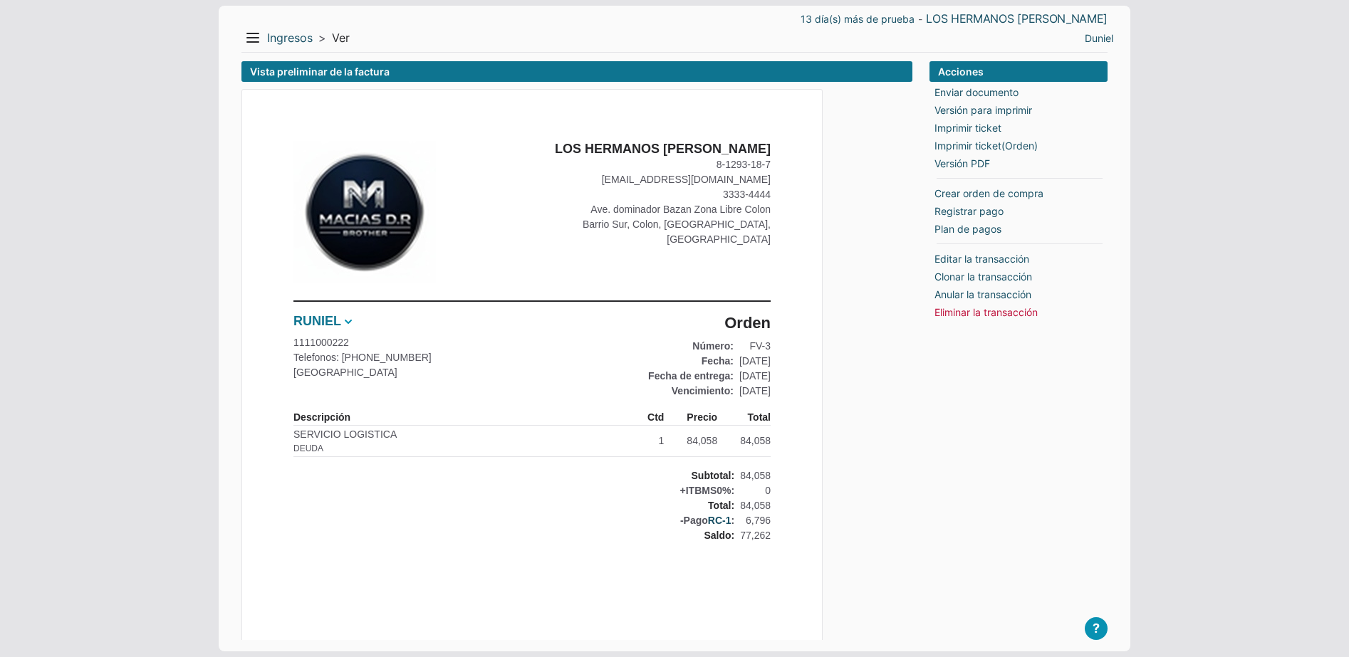
click at [336, 318] on link "RUNIEL" at bounding box center [317, 321] width 48 height 16
click at [361, 362] on li "Actualizar información" at bounding box center [353, 364] width 110 height 19
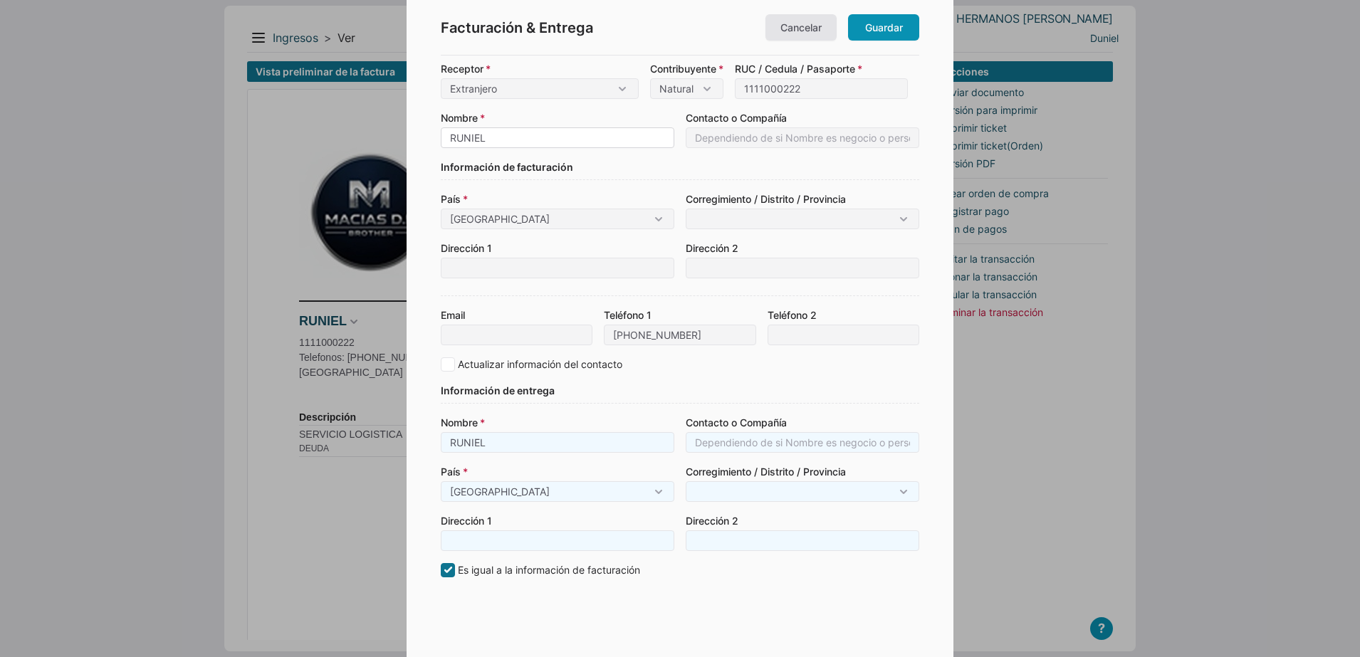
click at [509, 145] on input "RUNIEL" at bounding box center [558, 137] width 234 height 21
type input "RUNIEL"
type input "RUNIEL M"
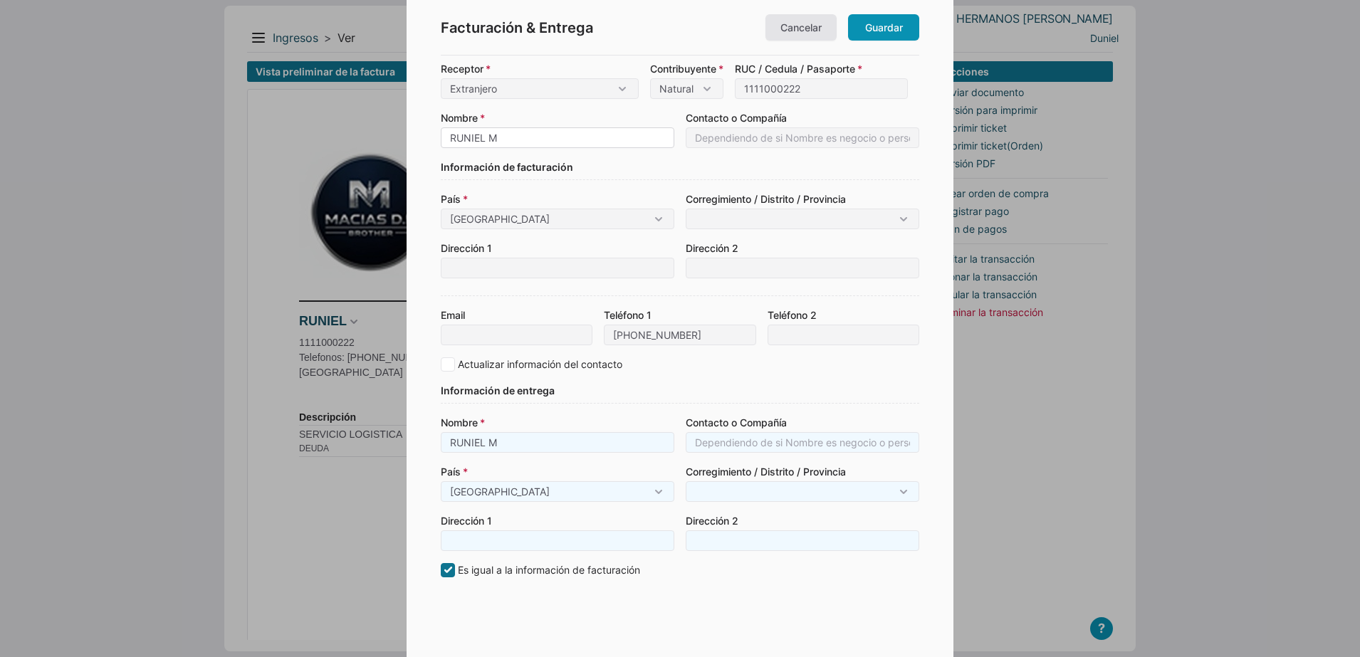
type input "RUNIEL MA"
type input "[PERSON_NAME]"
type input "RUNIEL MACI"
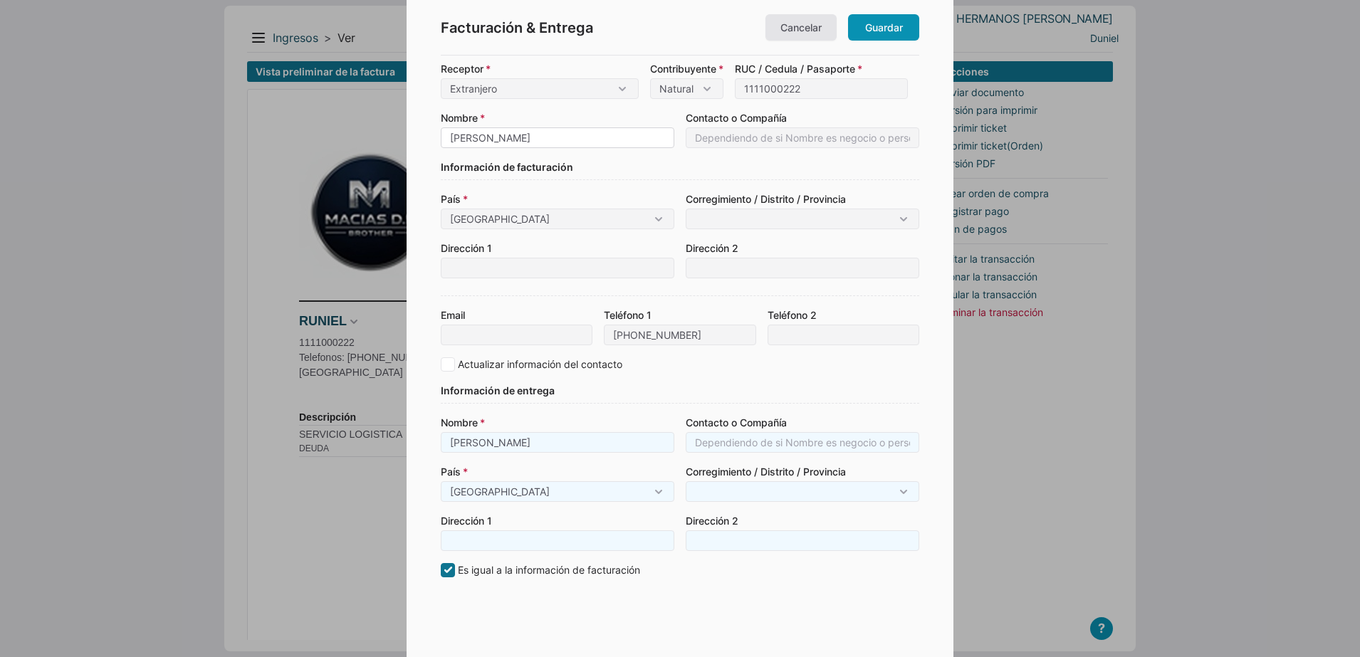
type input "RUNIEL MACI"
type input "RUNIEL MACIA"
type input "RUNIEL MACIAS"
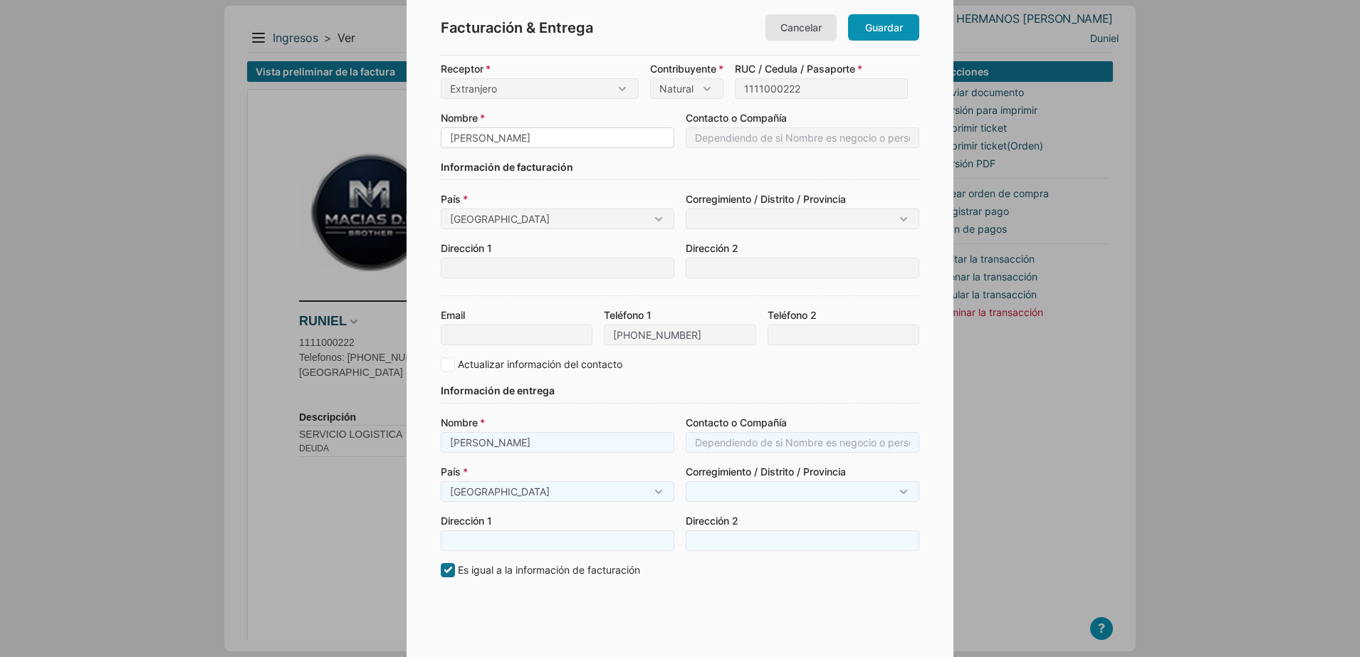
type input "RUNIEL MACIAS"
type input "RUNIEL MACIAS A"
type input "RUNIEL MACIAS AL"
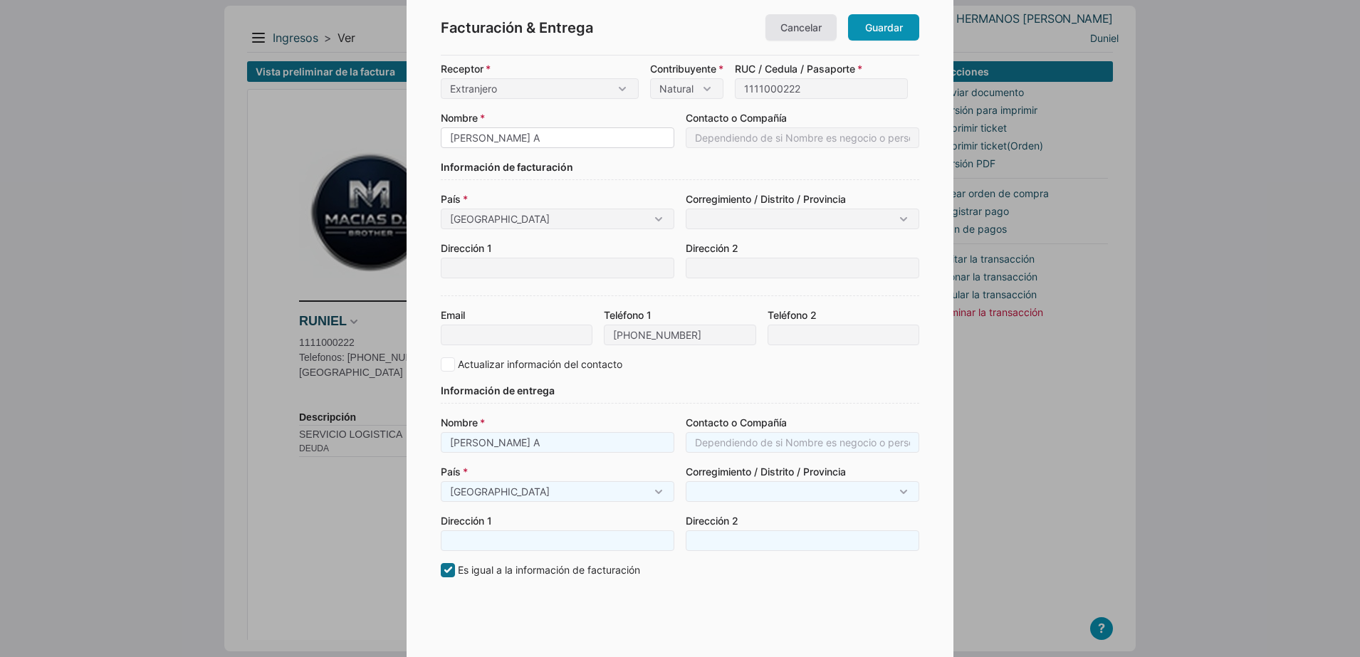
type input "RUNIEL MACIAS AL"
type input "RUNIEL MACIAS ALV"
type input "RUNIEL MACIAS ALVA"
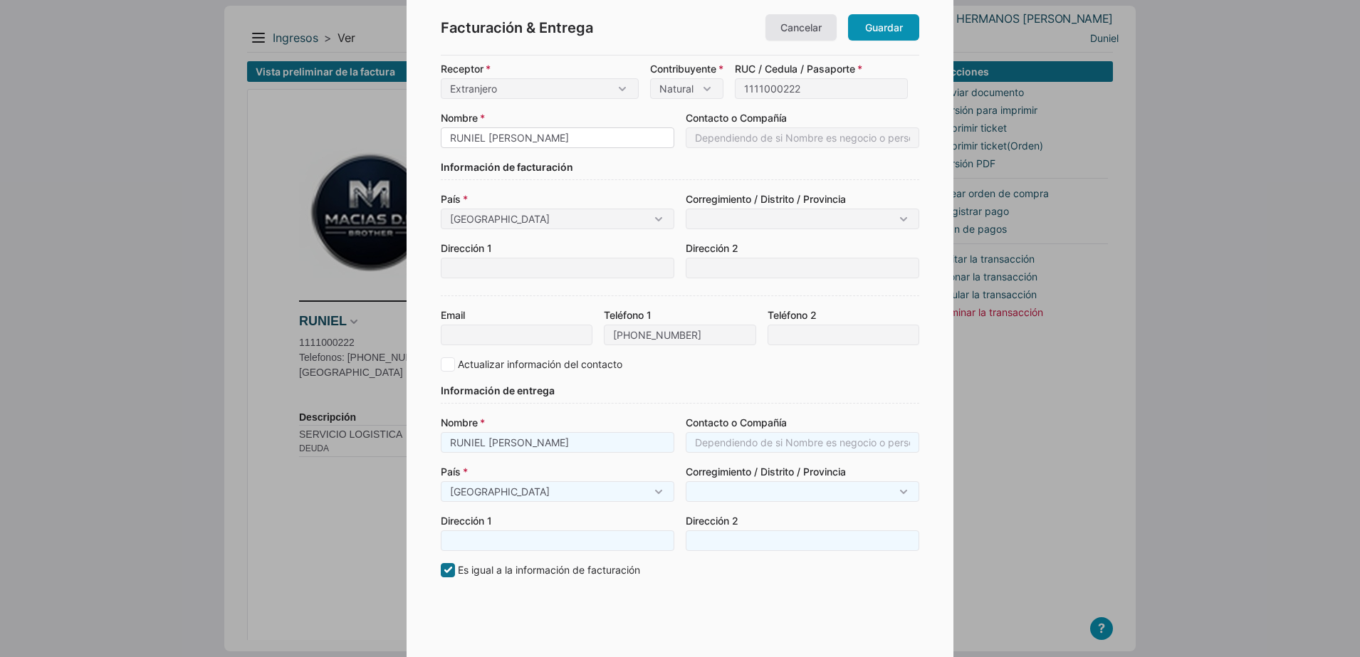
type input "RUNIEL MACIAS ALVAR"
type input "RUNIEL MACIAS ALVARE"
type input "[PERSON_NAME]"
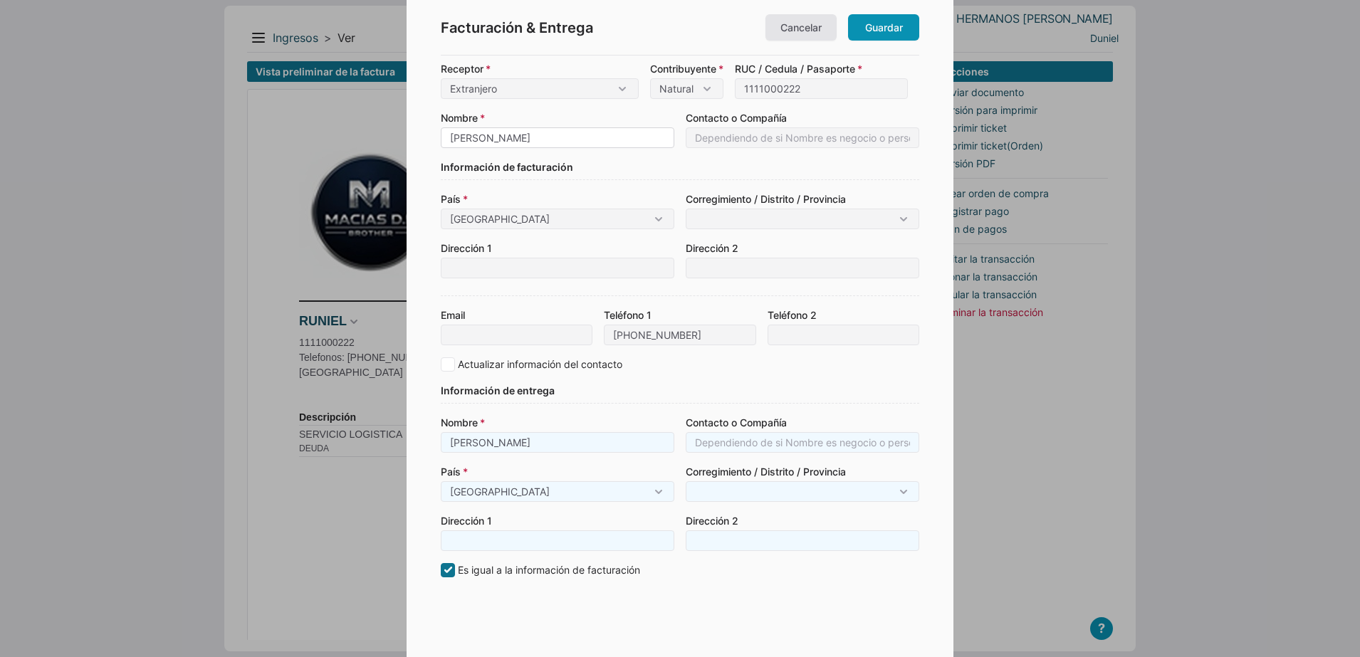
type input "[PERSON_NAME]"
checkbox input "true"
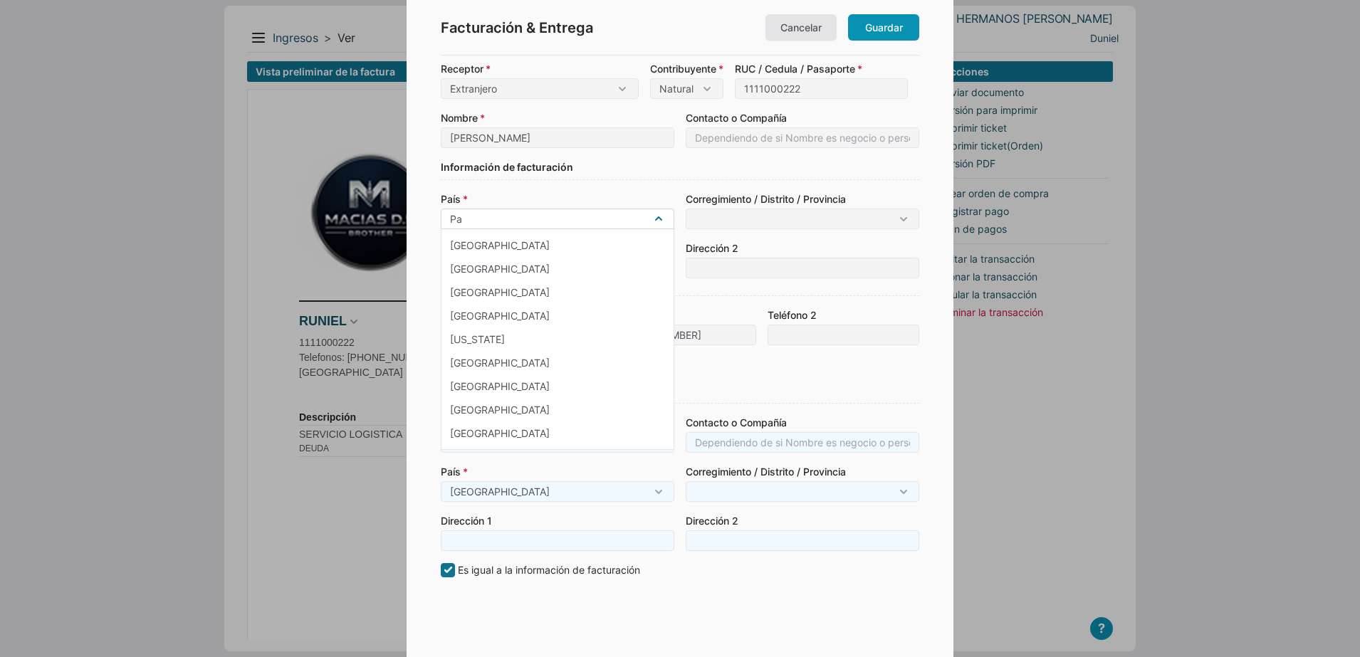
type input "P"
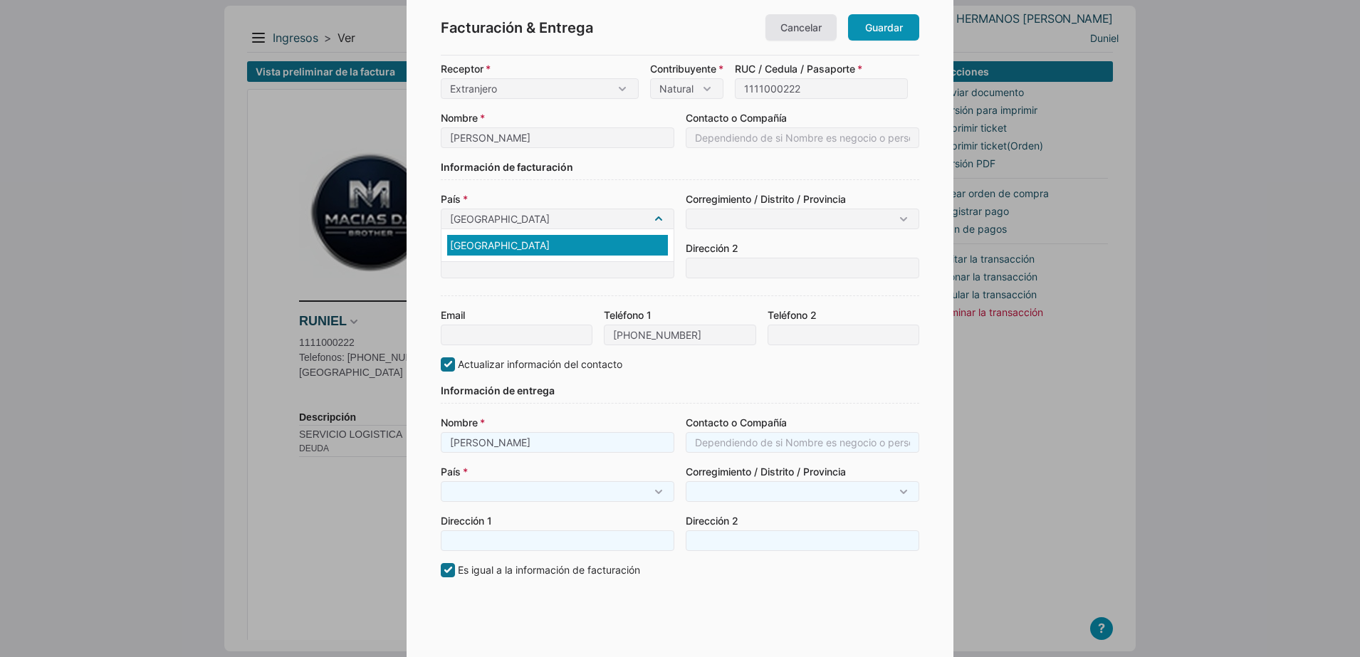
click at [526, 244] on div "Cuba" at bounding box center [557, 245] width 221 height 21
type input "Cuba"
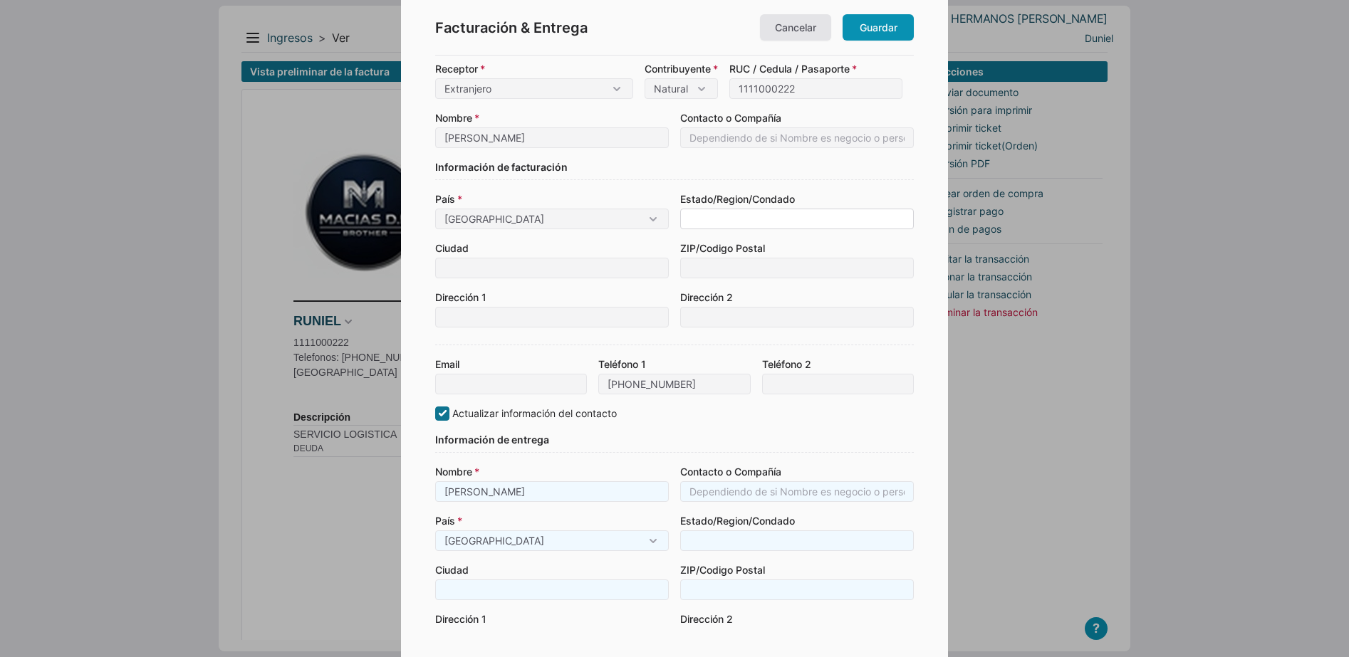
click at [735, 220] on input at bounding box center [797, 219] width 234 height 21
type input "L"
type input "LA"
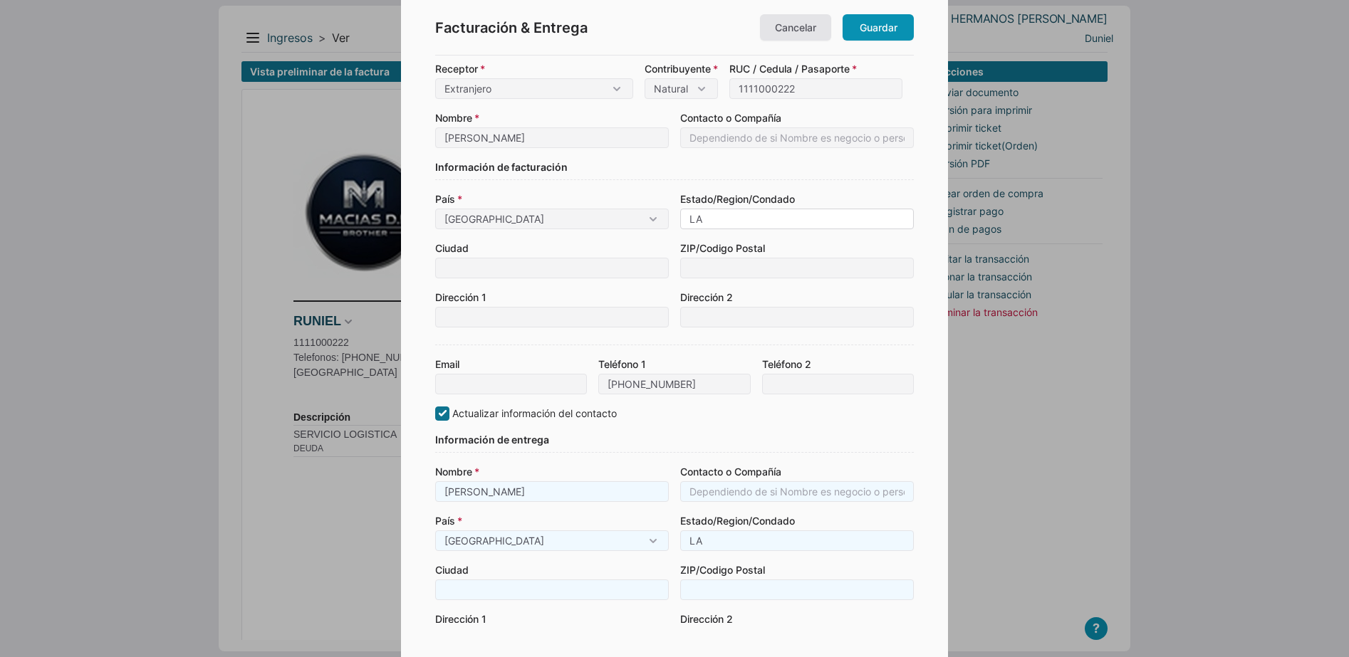
type input "LA"
type input "LA H"
type input "LA HA"
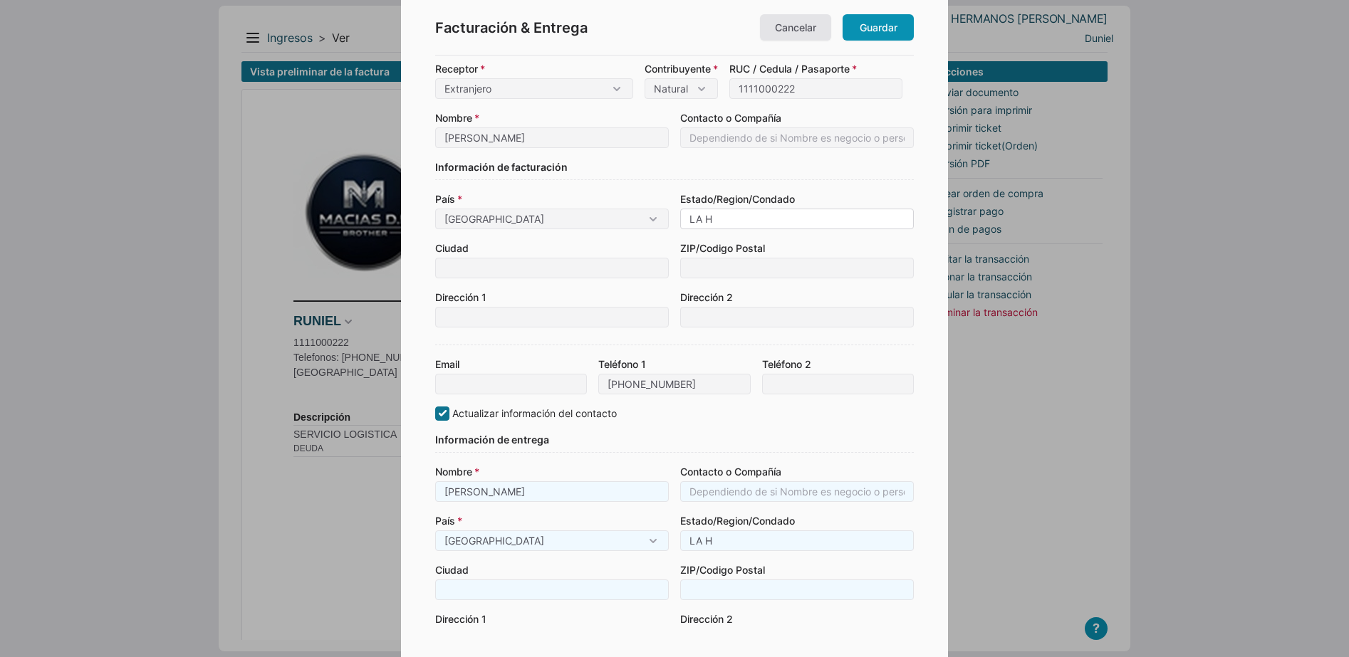
type input "LA HA"
type input "LA HAB"
type input "LA HABA"
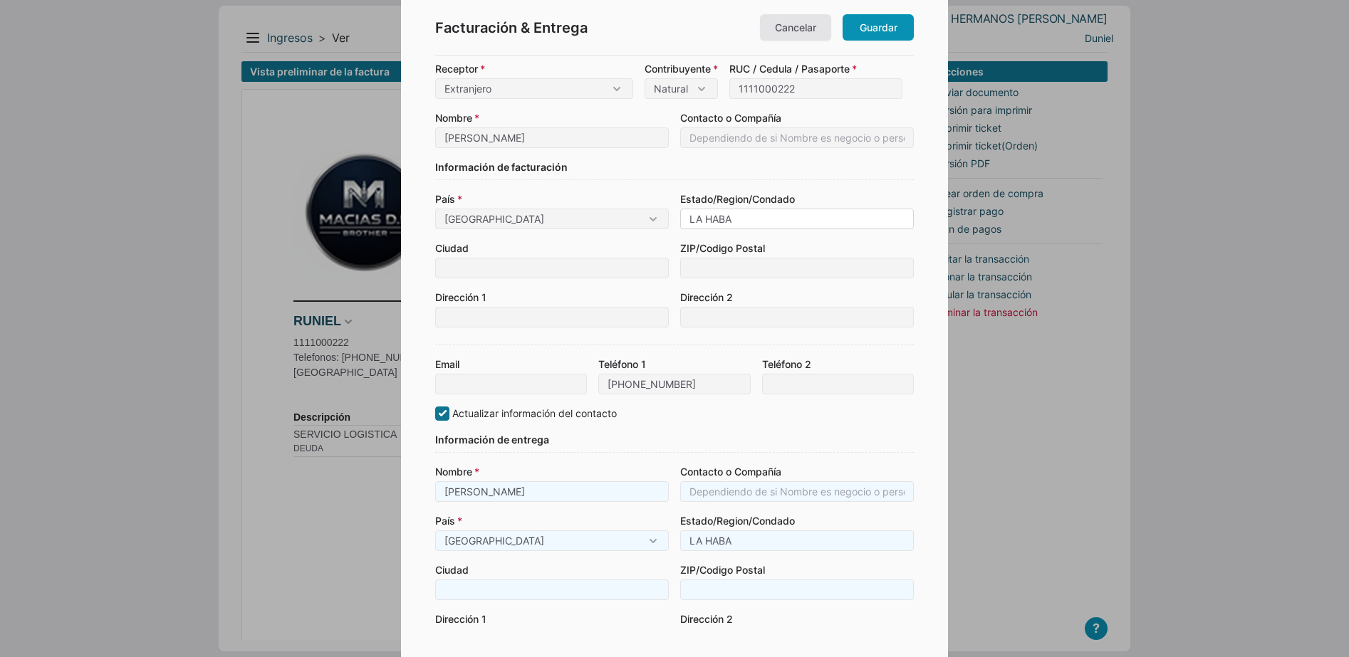
type input "LA HABAN"
type input "LA HABANA"
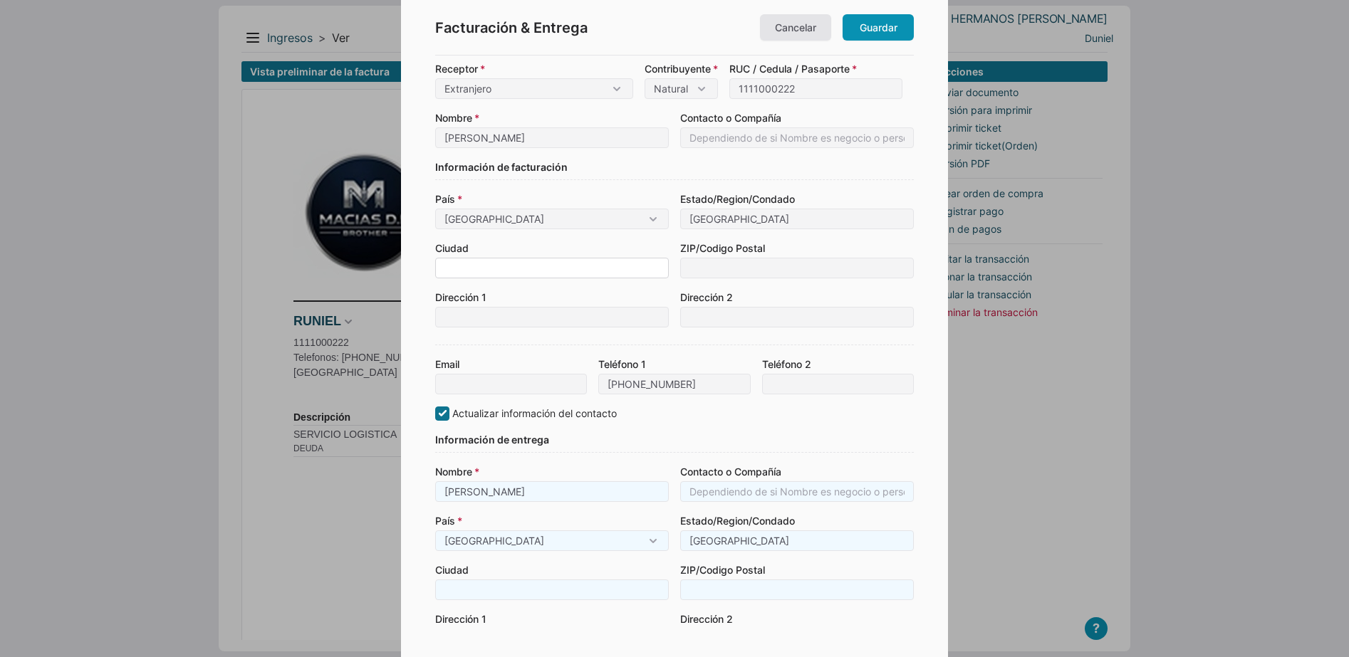
click at [514, 278] on input at bounding box center [552, 268] width 234 height 21
type input "L"
type input "LA"
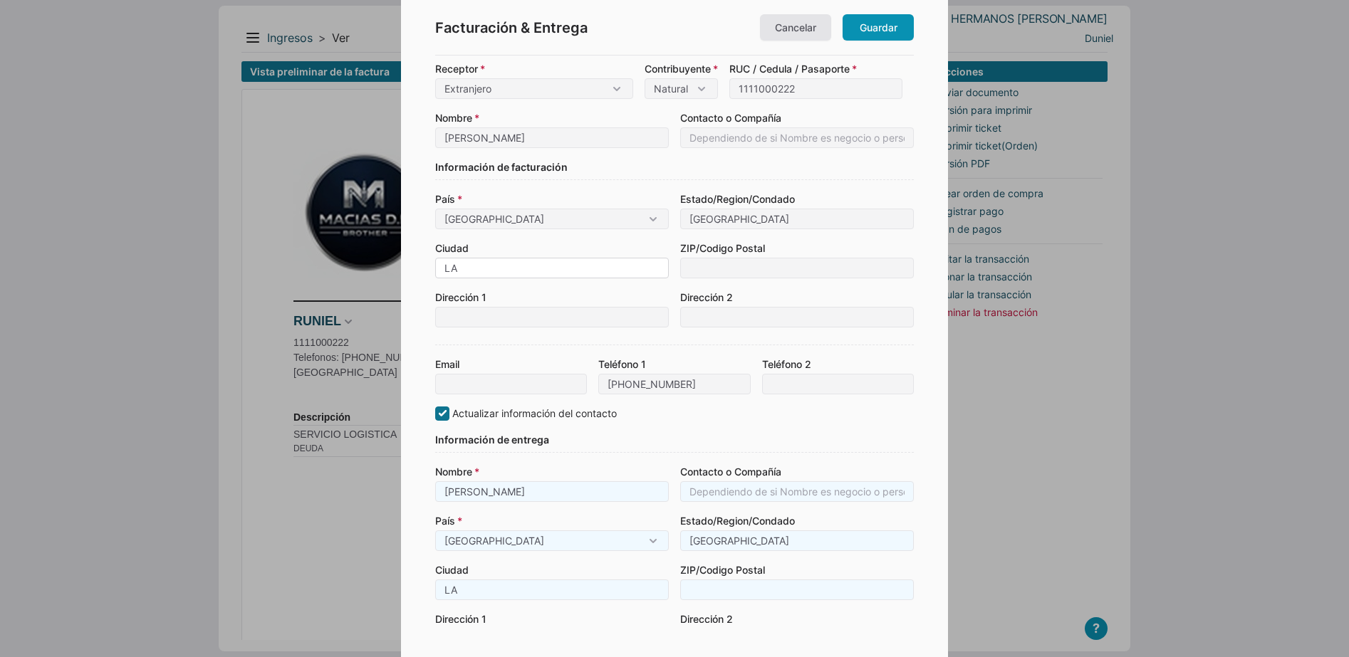
type input "LA"
type input "LA H"
type input "LA HA"
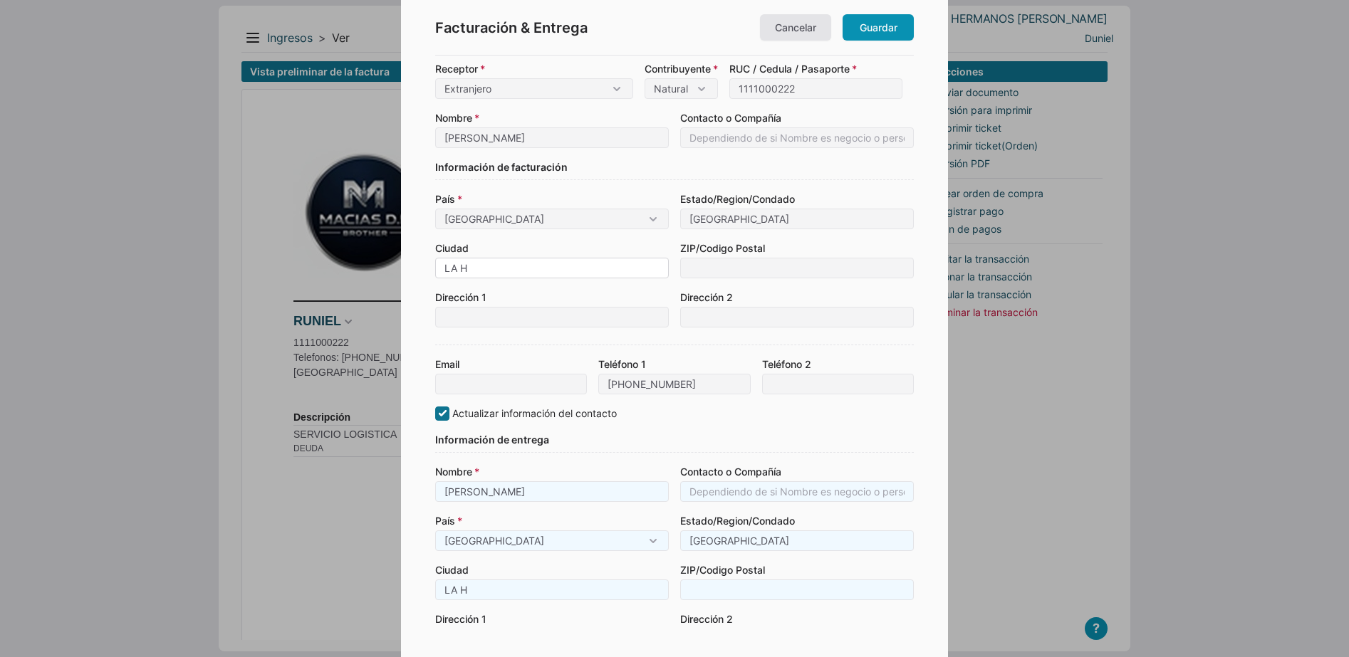
type input "LA HA"
type input "LA HAB"
type input "LA HABA"
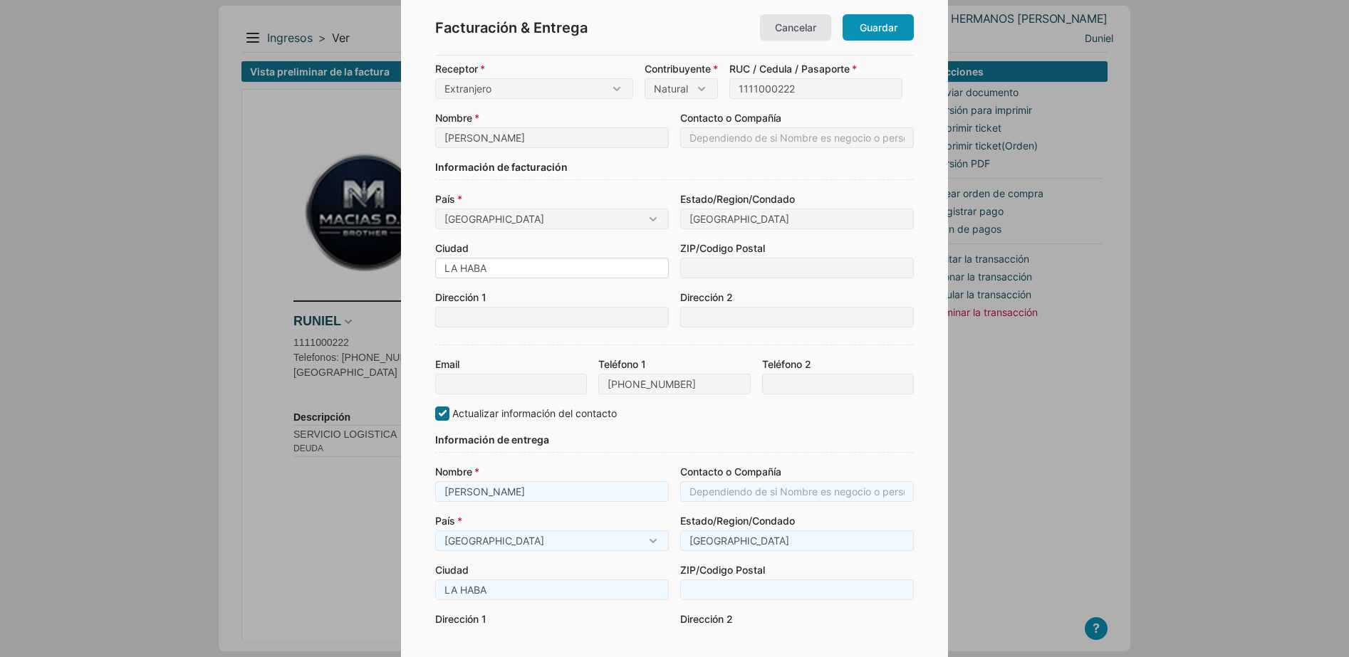
type input "LA HABAN"
type input "LA HABANA"
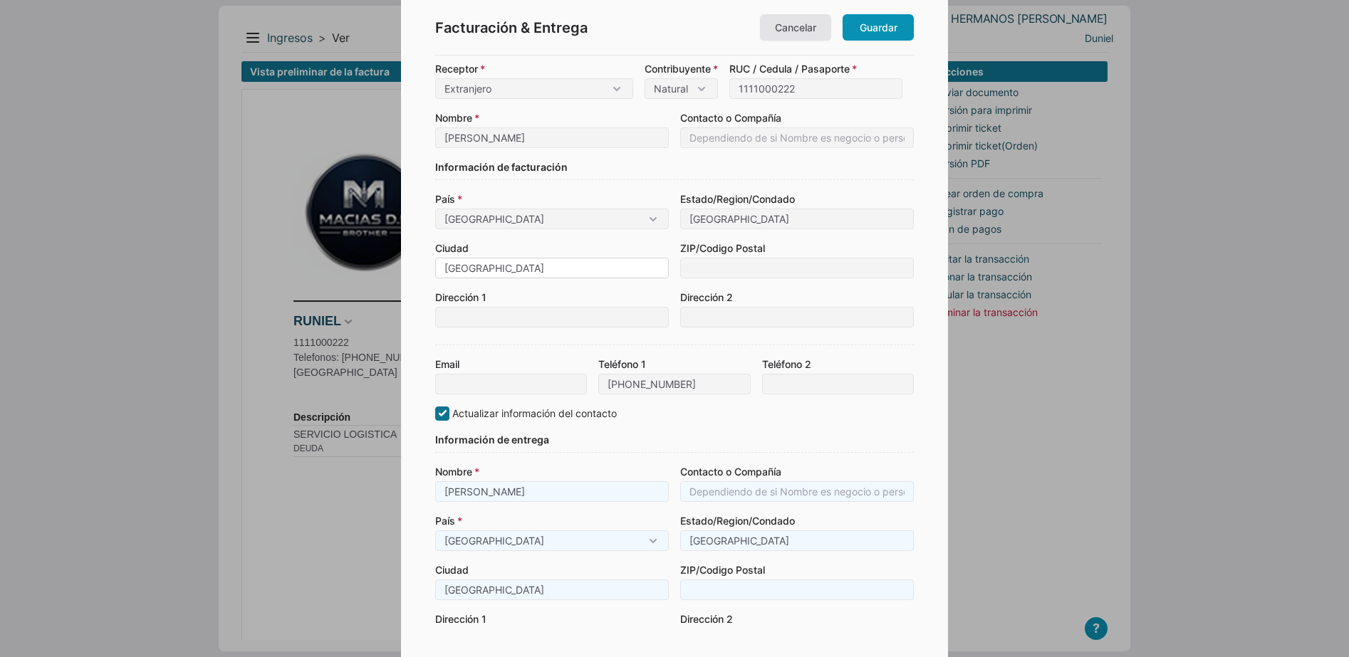
type input "LA HABANA"
click at [565, 235] on div "País Cuba Cuba Corregimiento / Distrito / Provincia Bocas del Toro (Cabecera), …" at bounding box center [674, 260] width 479 height 136
click at [523, 325] on input at bounding box center [552, 317] width 234 height 21
click at [459, 321] on input at bounding box center [552, 317] width 234 height 21
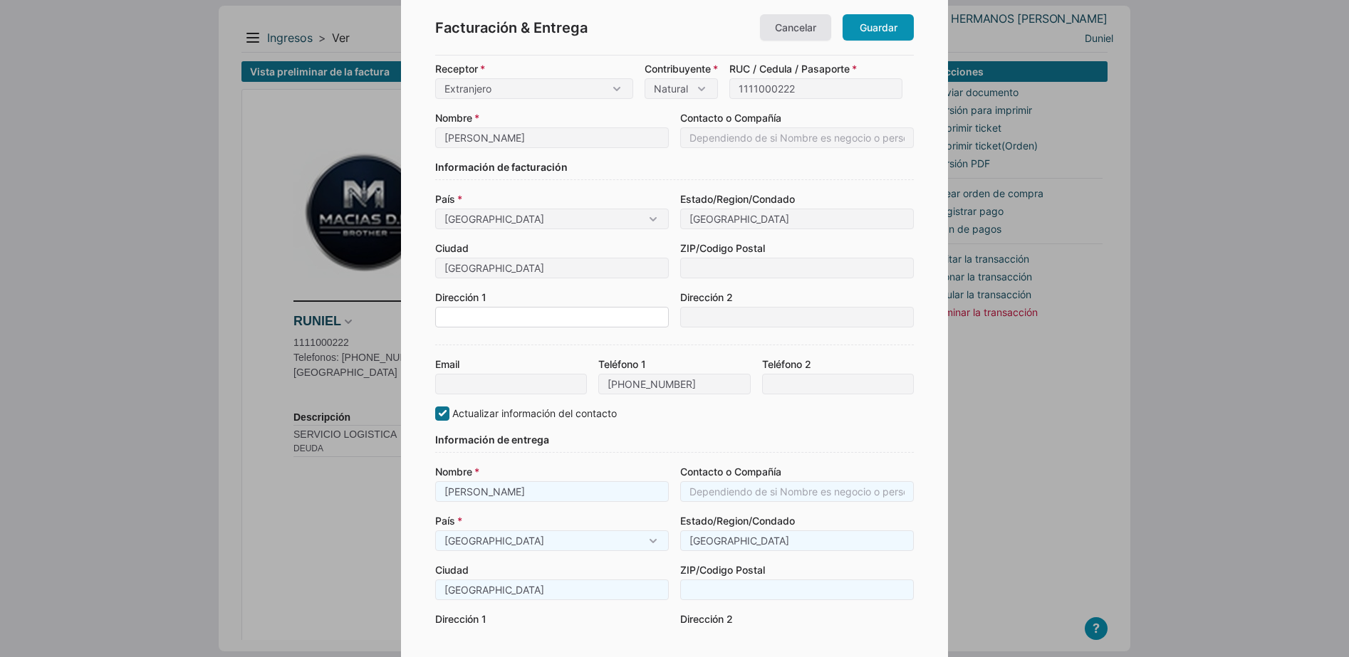
type input "A"
type input "C"
type input "CA"
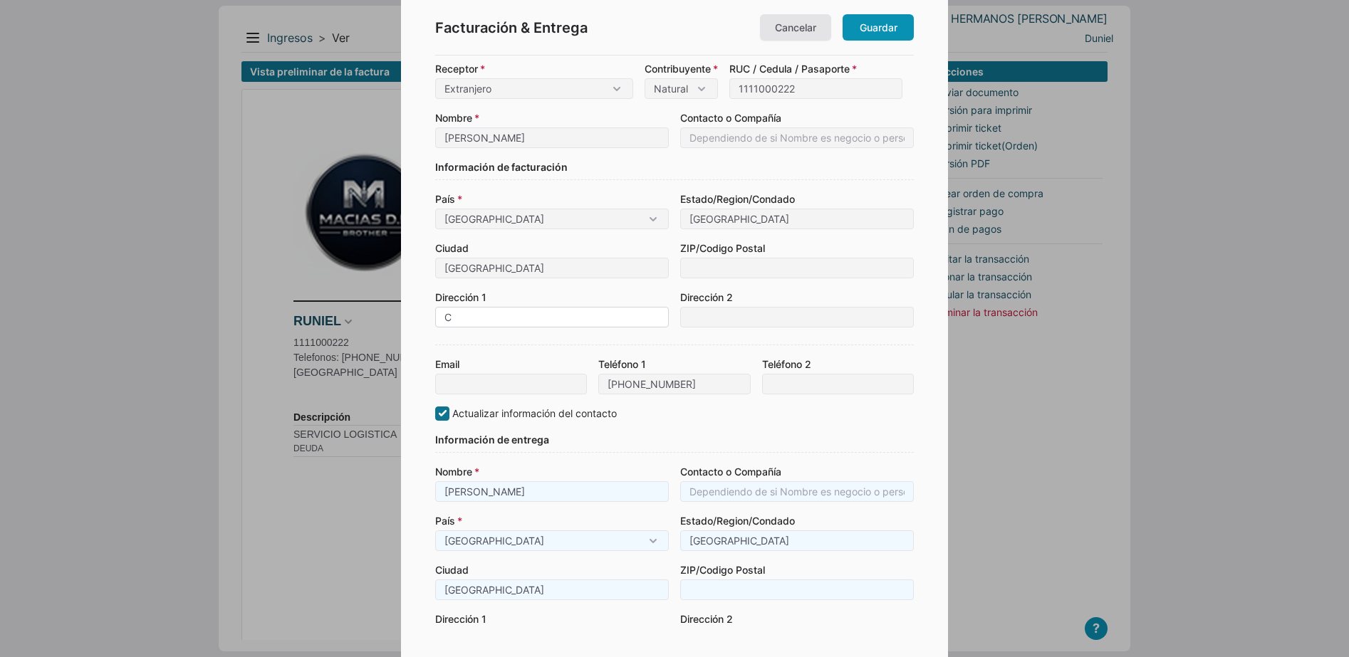
type input "CA"
type input "CAL"
type input "CALL"
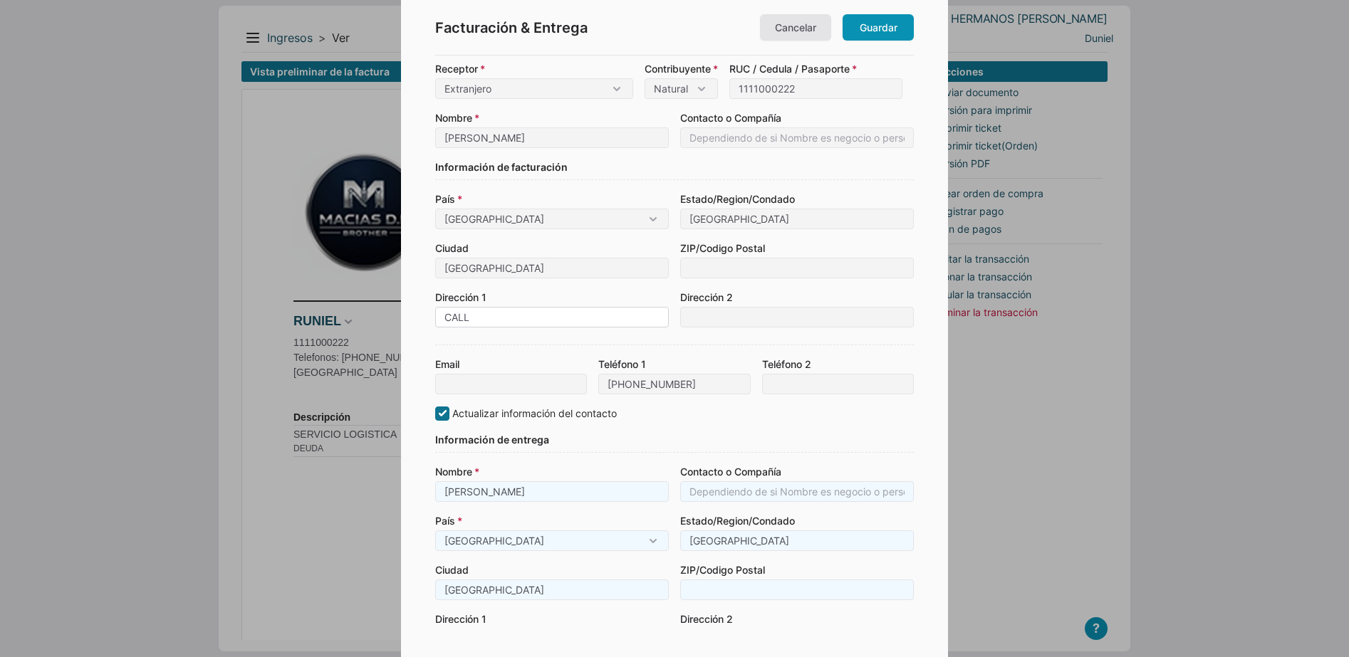
type input "CALLE"
type input "CALLE G"
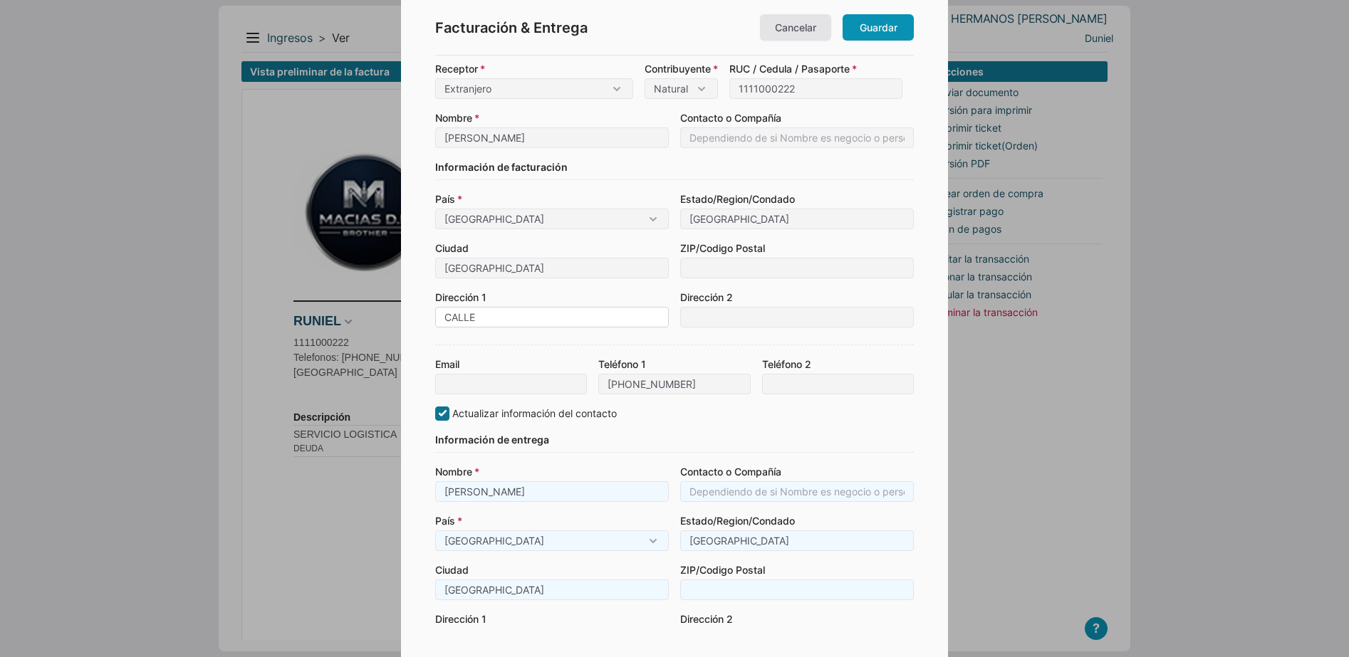
type input "CALLE G"
type input "CALLE GR"
type input "CALLE GRN"
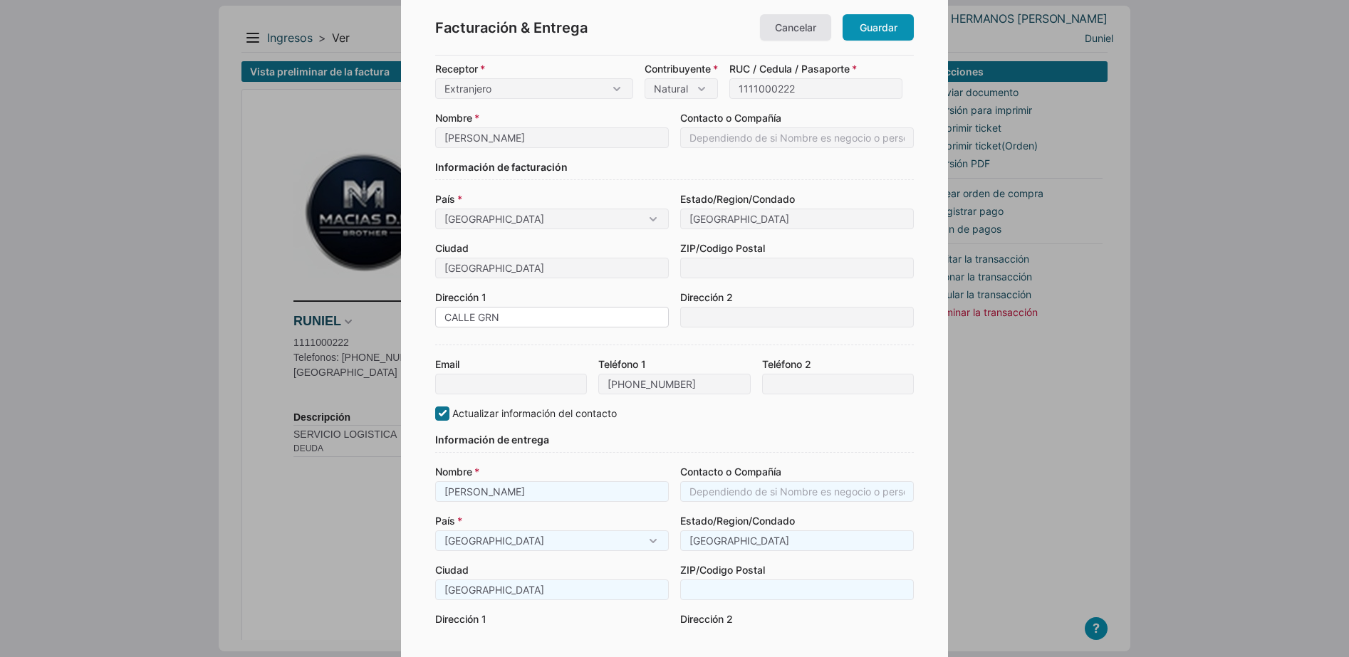
type input "CALLE GRNA"
type input "CALLE GRN"
type input "CALLE GR"
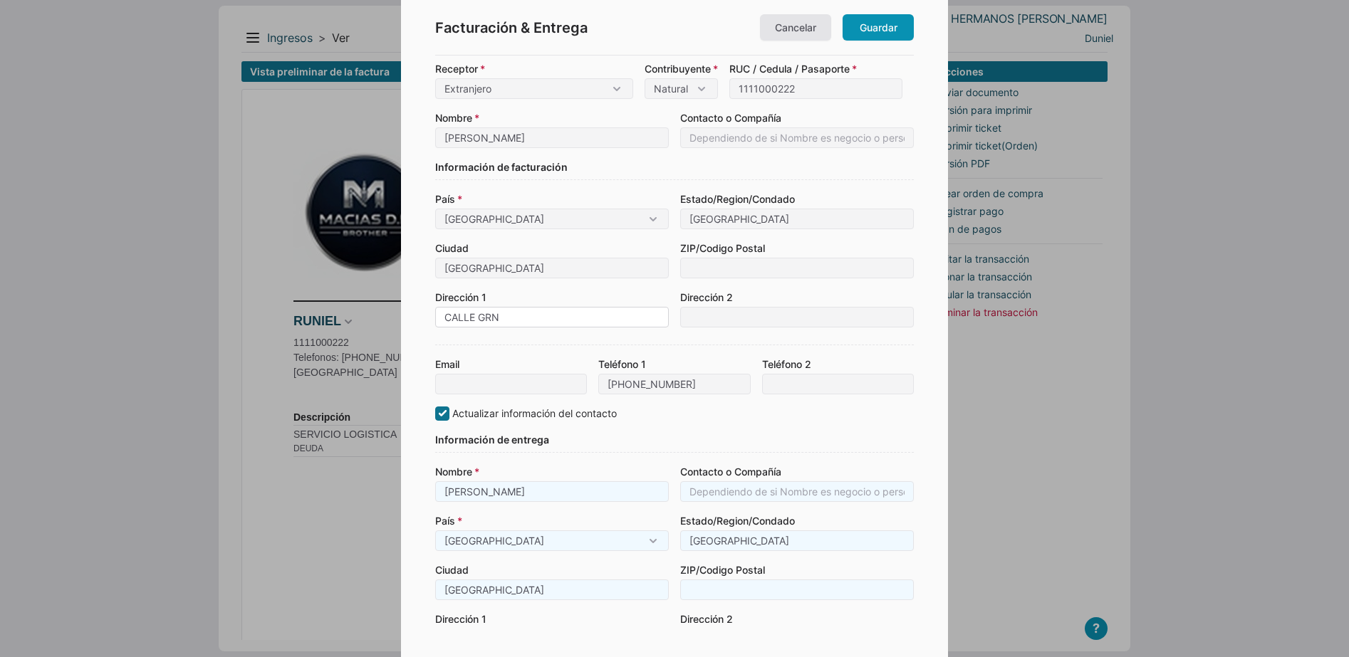
type input "CALLE GR"
type input "CALLE GRA"
type input "CALLE GRAN"
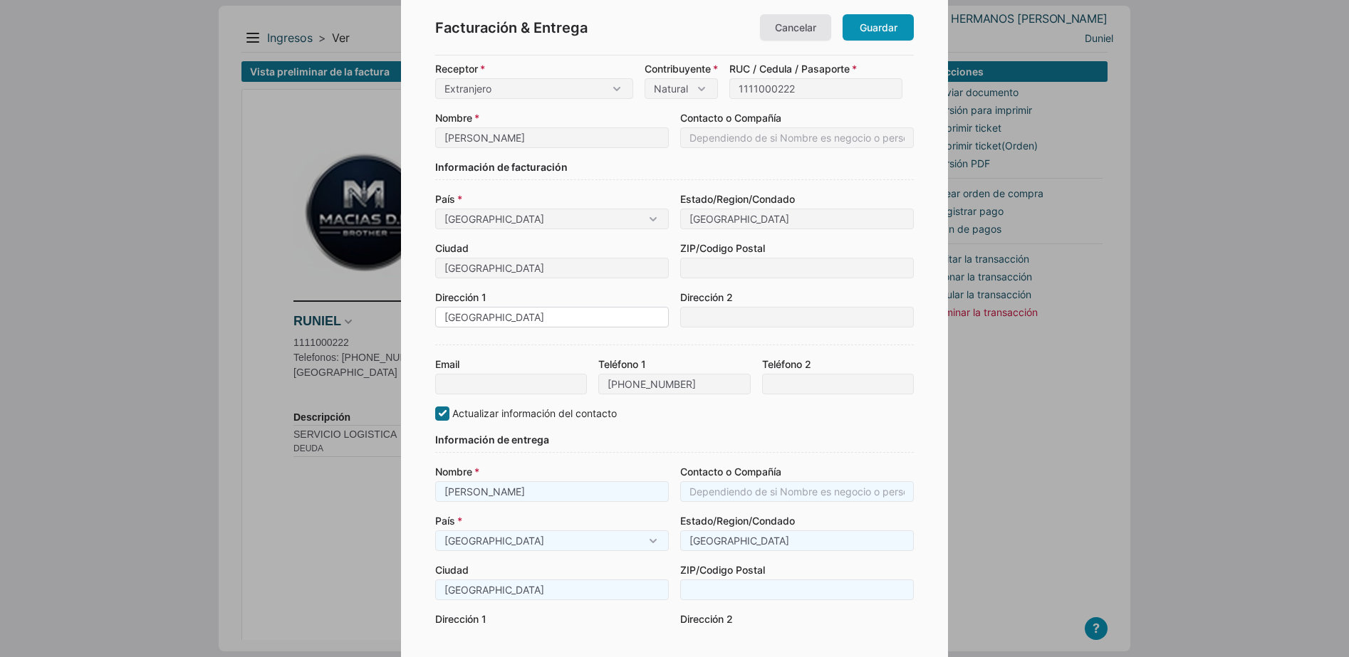
type input "CALLE GRANT"
type input "CALLE GRANT /CESPEDES Y MACEO"
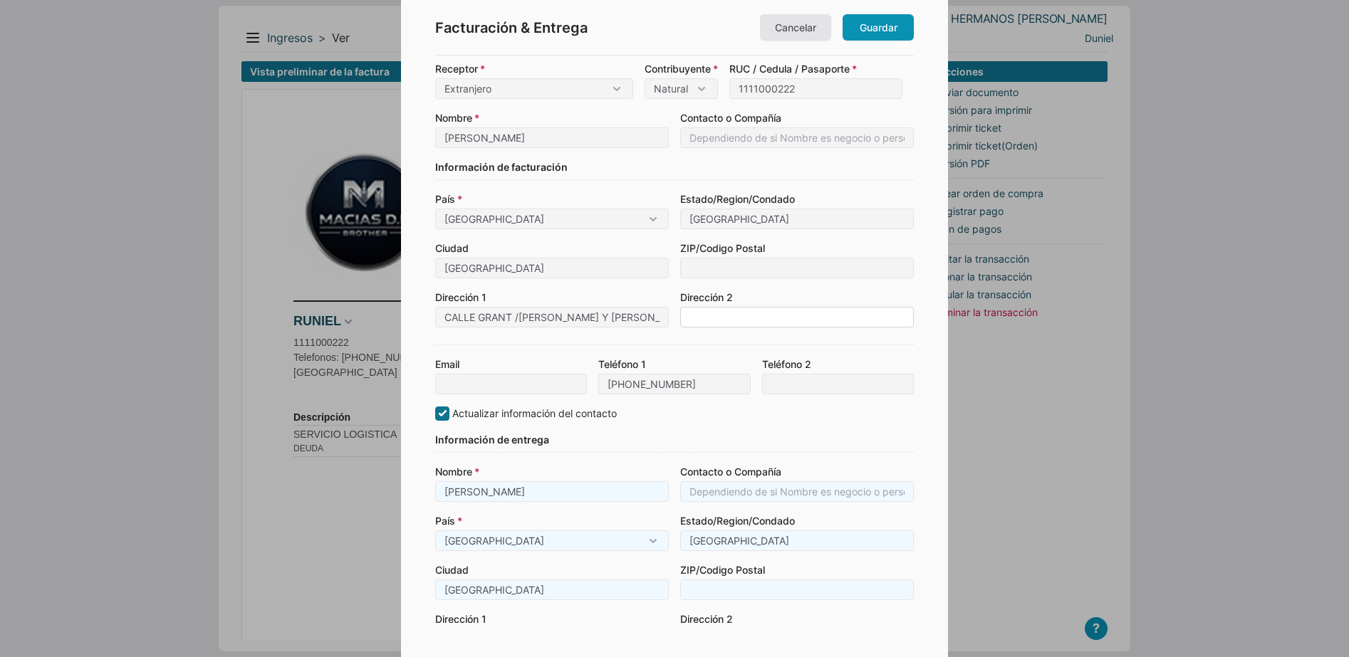
type input "CALLE GRANT /CESPEDES Y MACEO"
drag, startPoint x: 751, startPoint y: 222, endPoint x: 676, endPoint y: 232, distance: 75.4
click at [676, 232] on div "País Cuba Cuba Corregimiento / Distrito / Provincia Bocas del Toro (Cabecera), …" at bounding box center [674, 260] width 479 height 136
type input "A"
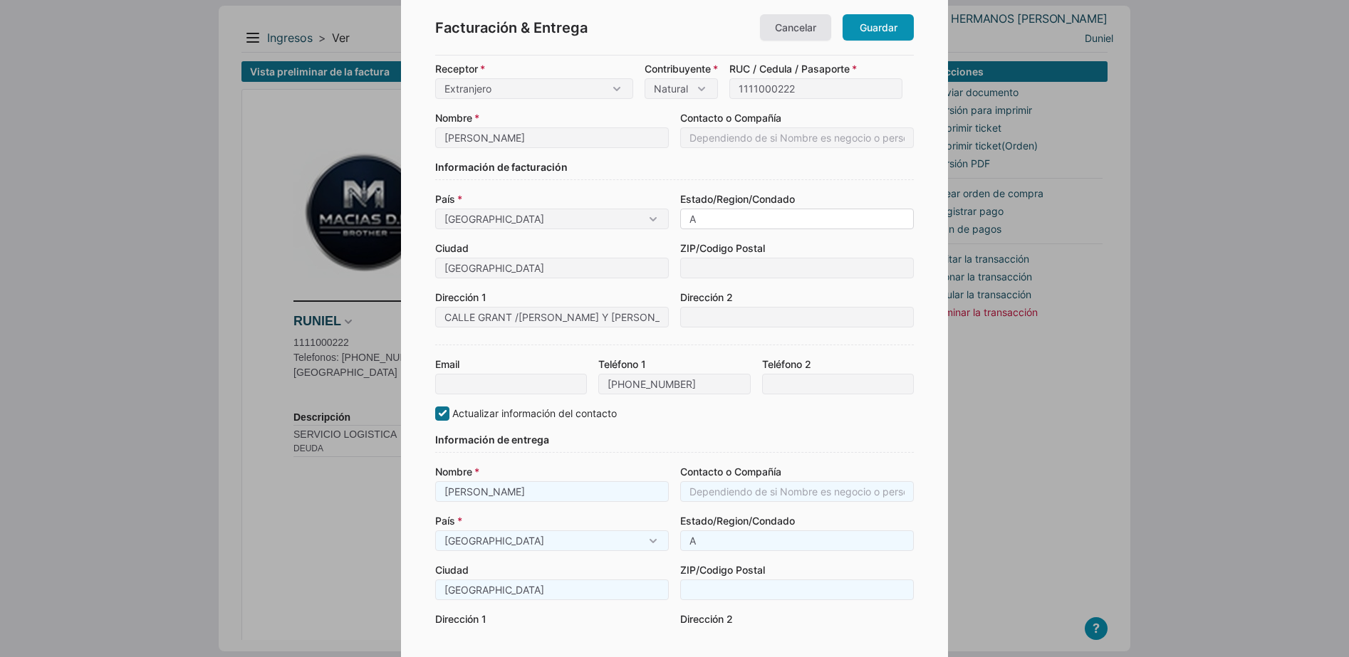
type input "AR"
type input "ARR"
type input "ARRO"
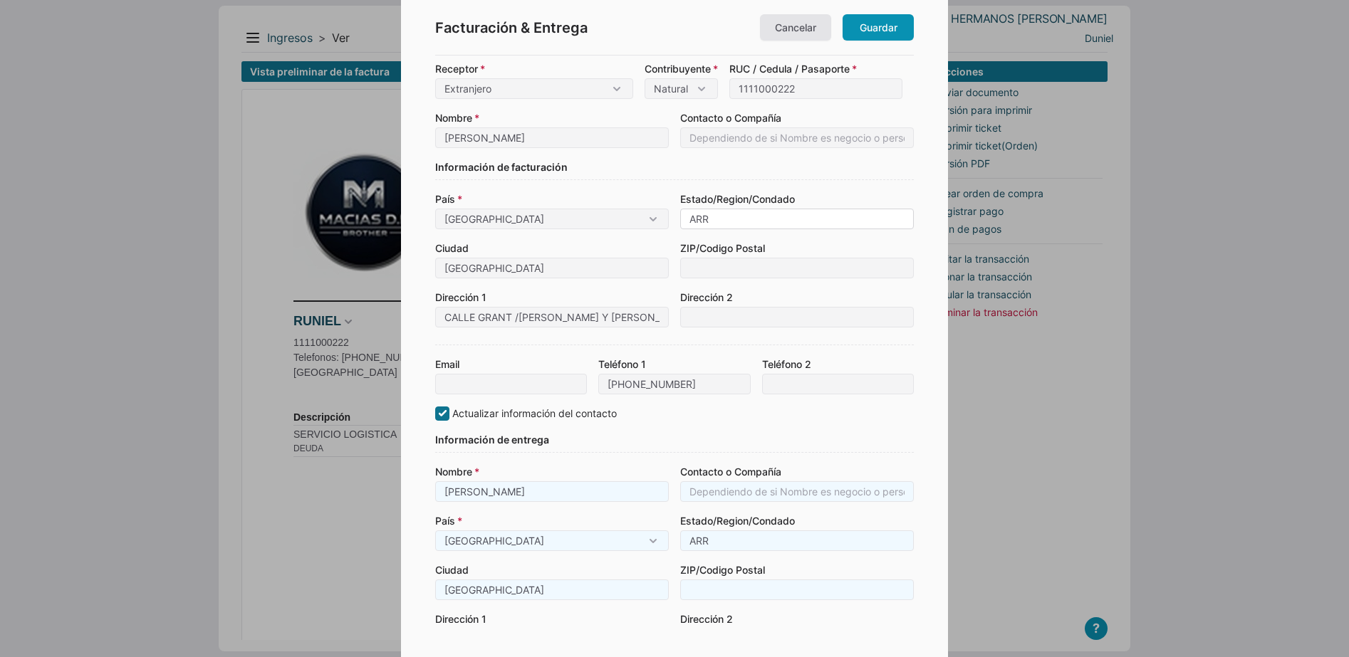
type input "ARRO"
type input "ARROY"
type input "ARROYO"
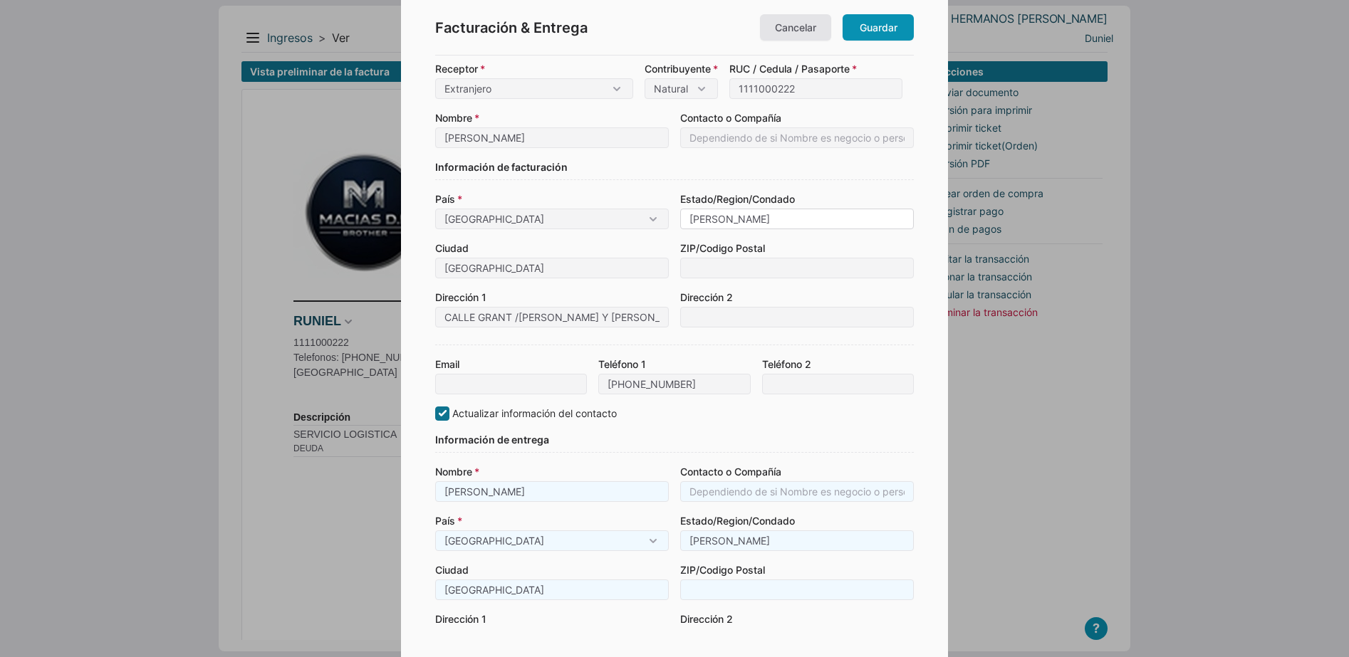
type input "ARROYO"
type input "ARROYO N"
type input "ARROYO NA"
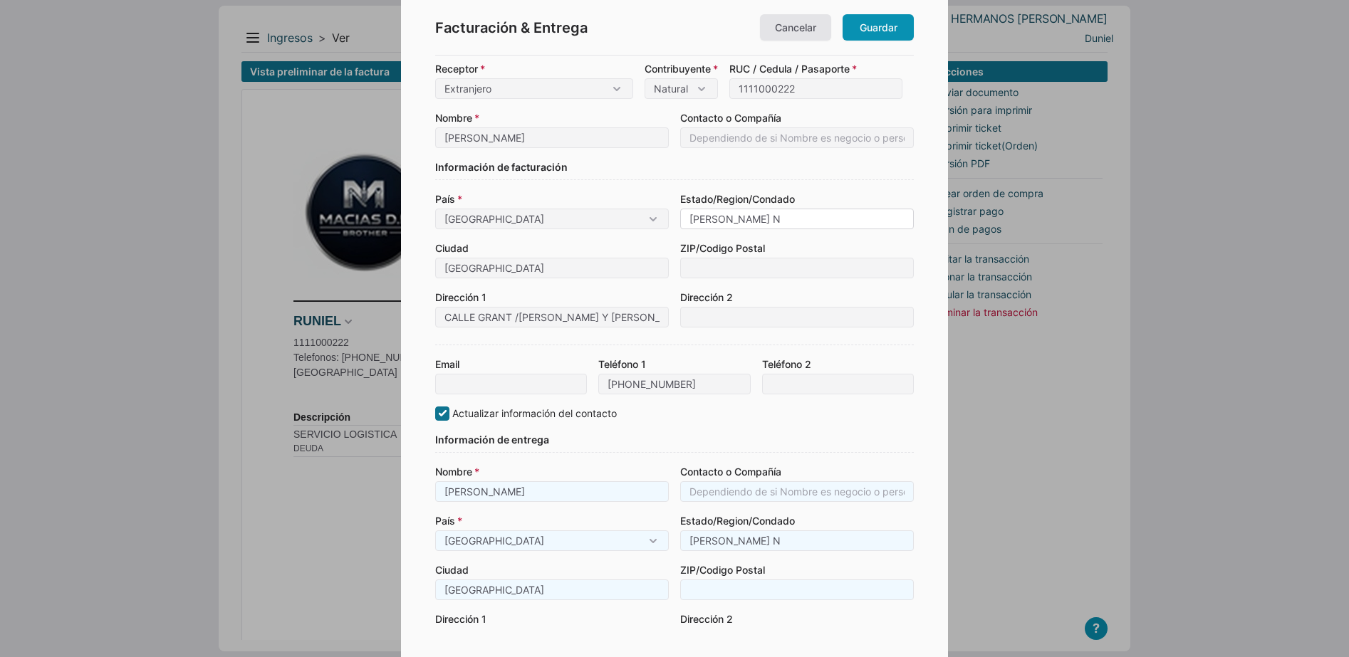
type input "ARROYO NA"
type input "ARROYO NAR"
type input "ARROYO NARA"
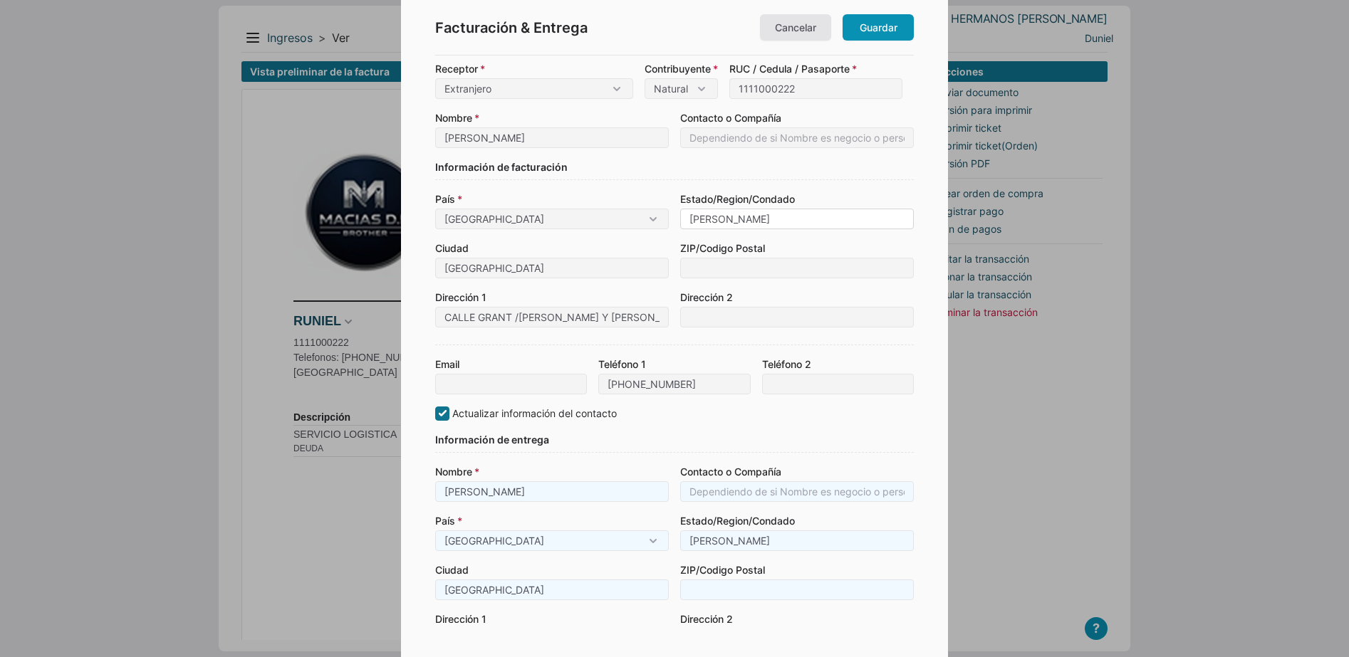
type input "ARROYO NARAN"
type input "ARROYO NARANJ"
type input "ARROYO NARANJO"
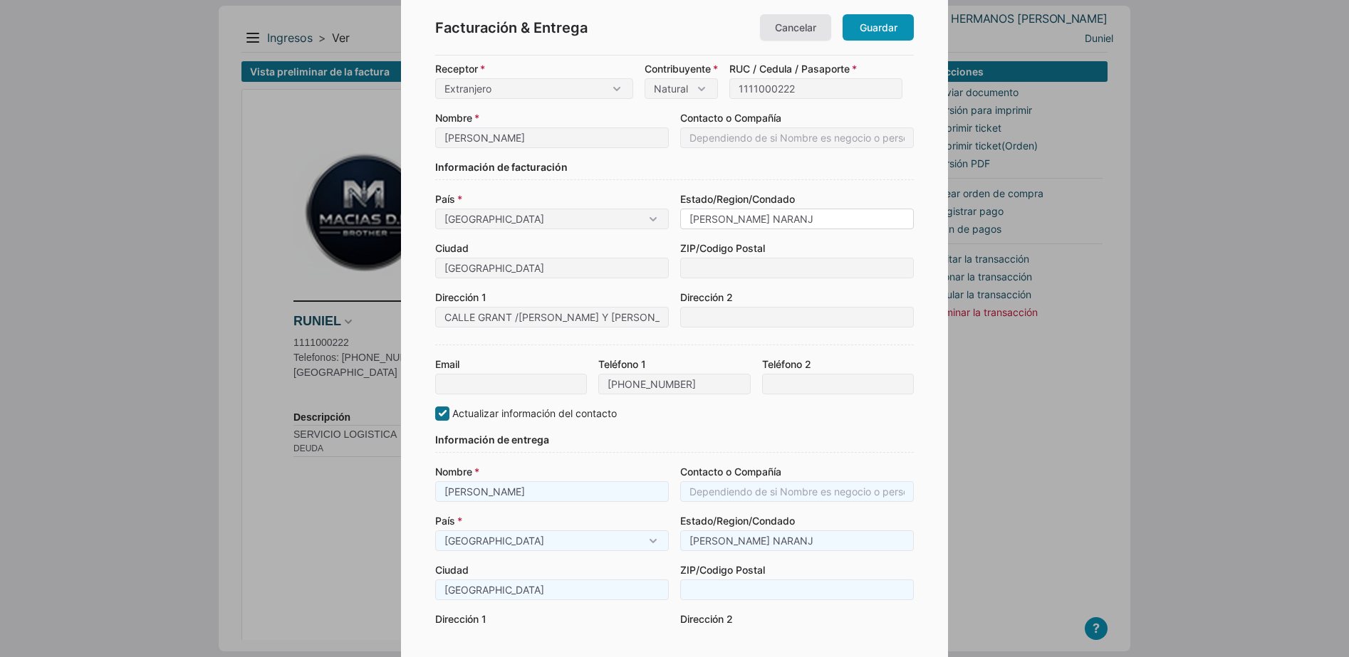
type input "ARROYO NARANJO"
click at [650, 422] on form "Receptor Consumidor final Contribuyente Extranjero Contribuyente Natural Jurídi…" at bounding box center [674, 368] width 479 height 615
click at [882, 31] on link "Guardar" at bounding box center [877, 27] width 71 height 26
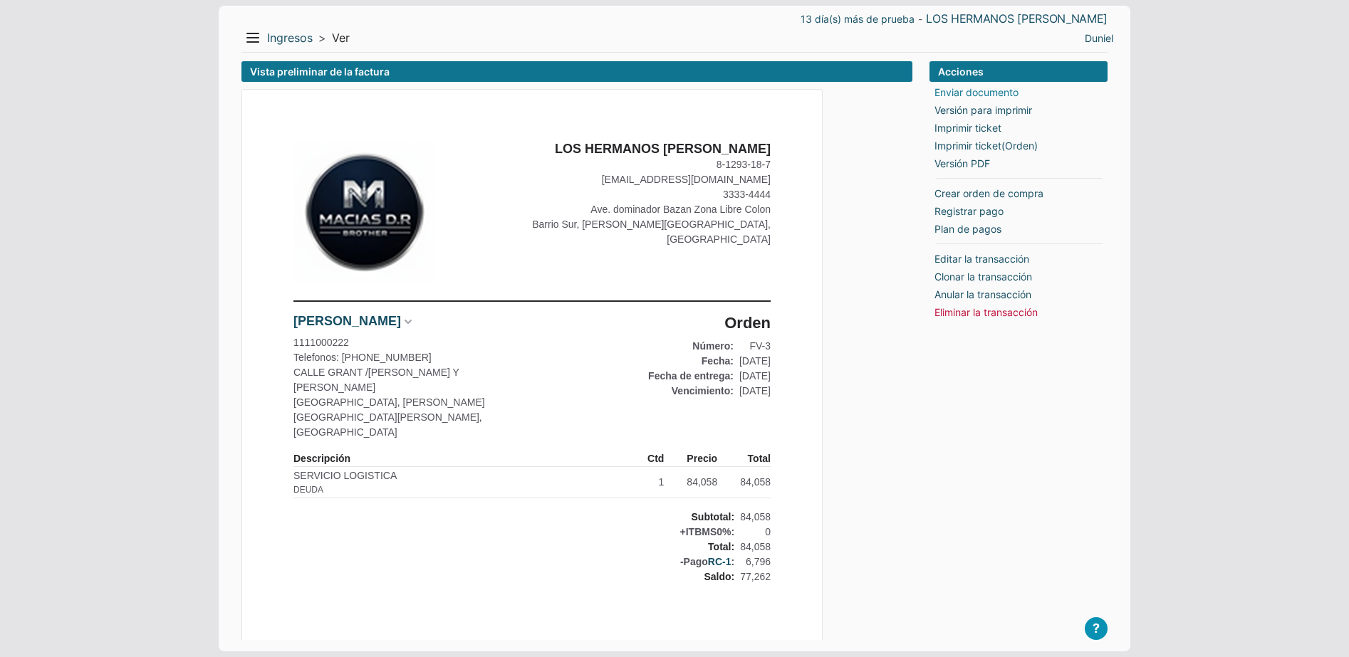
click at [951, 96] on link "Enviar documento" at bounding box center [976, 92] width 84 height 15
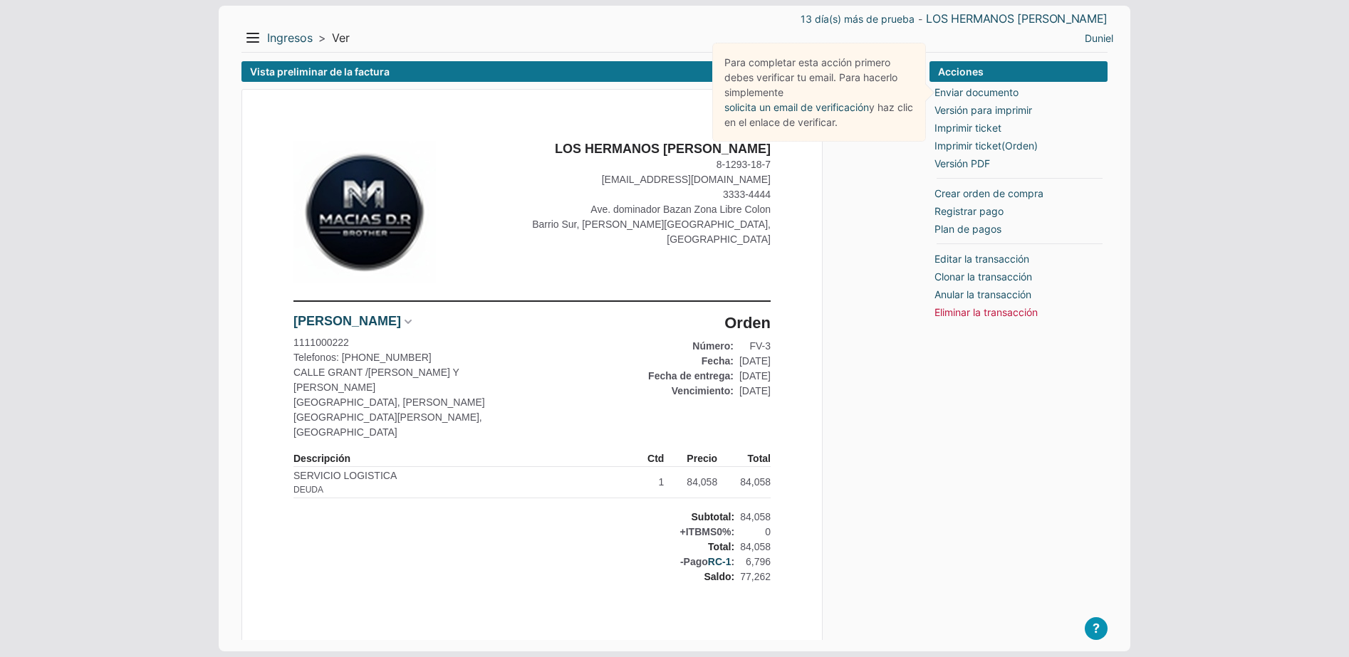
click at [882, 214] on div "LOS HERMANOS [PERSON_NAME] 8-1293-18-7 [EMAIL_ADDRESS][DOMAIN_NAME] [STREET_ADD…" at bounding box center [576, 510] width 671 height 842
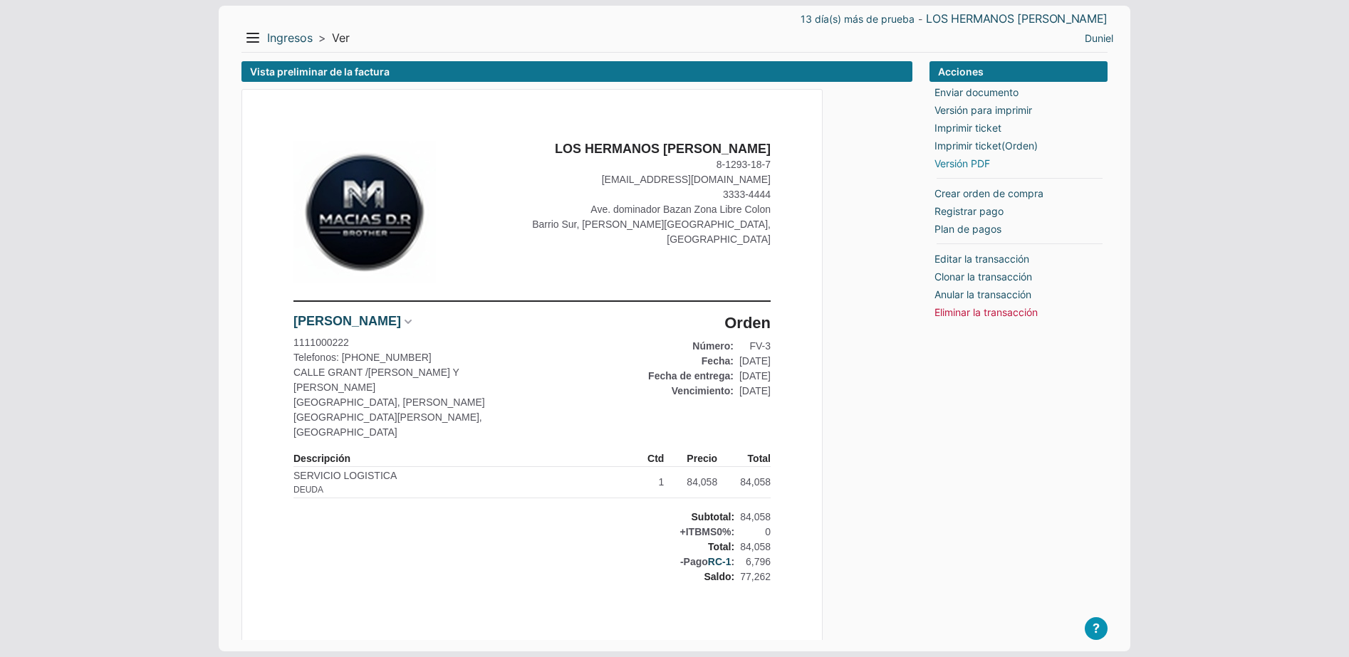
click at [951, 164] on link "Versión PDF" at bounding box center [962, 163] width 56 height 15
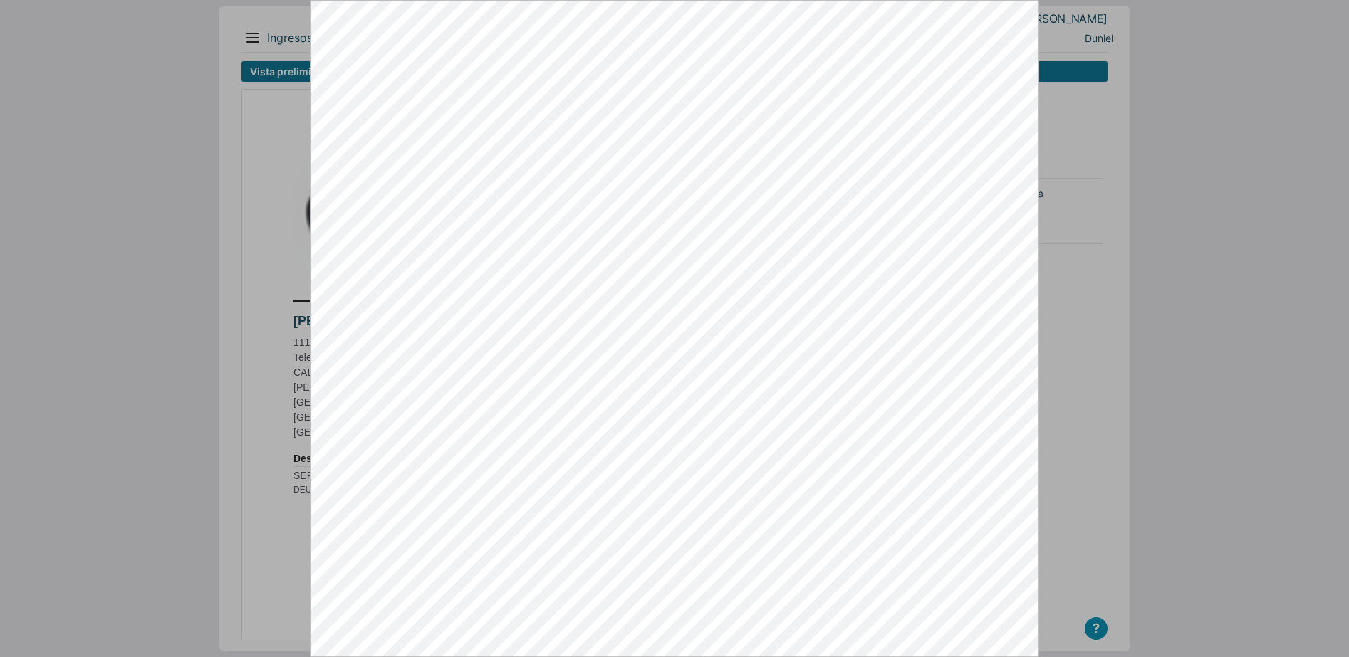
click at [1164, 327] on div at bounding box center [674, 328] width 1349 height 657
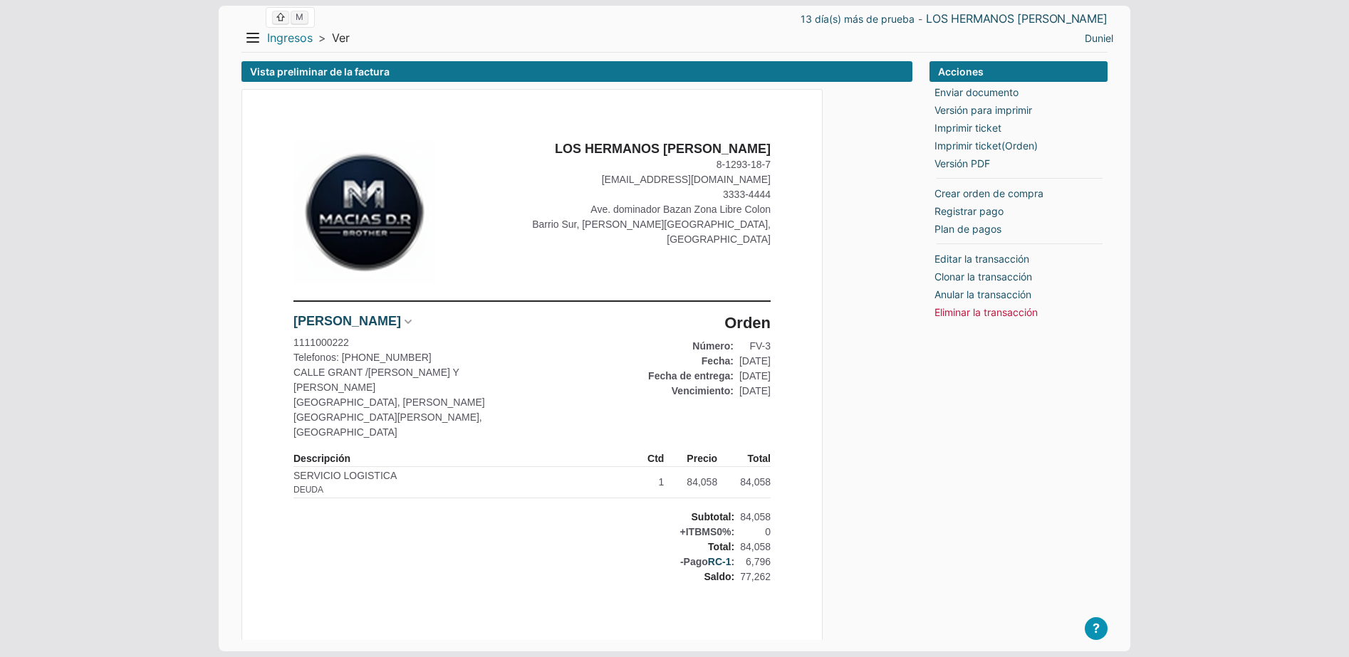
click at [285, 41] on link "Ingresos" at bounding box center [290, 38] width 46 height 15
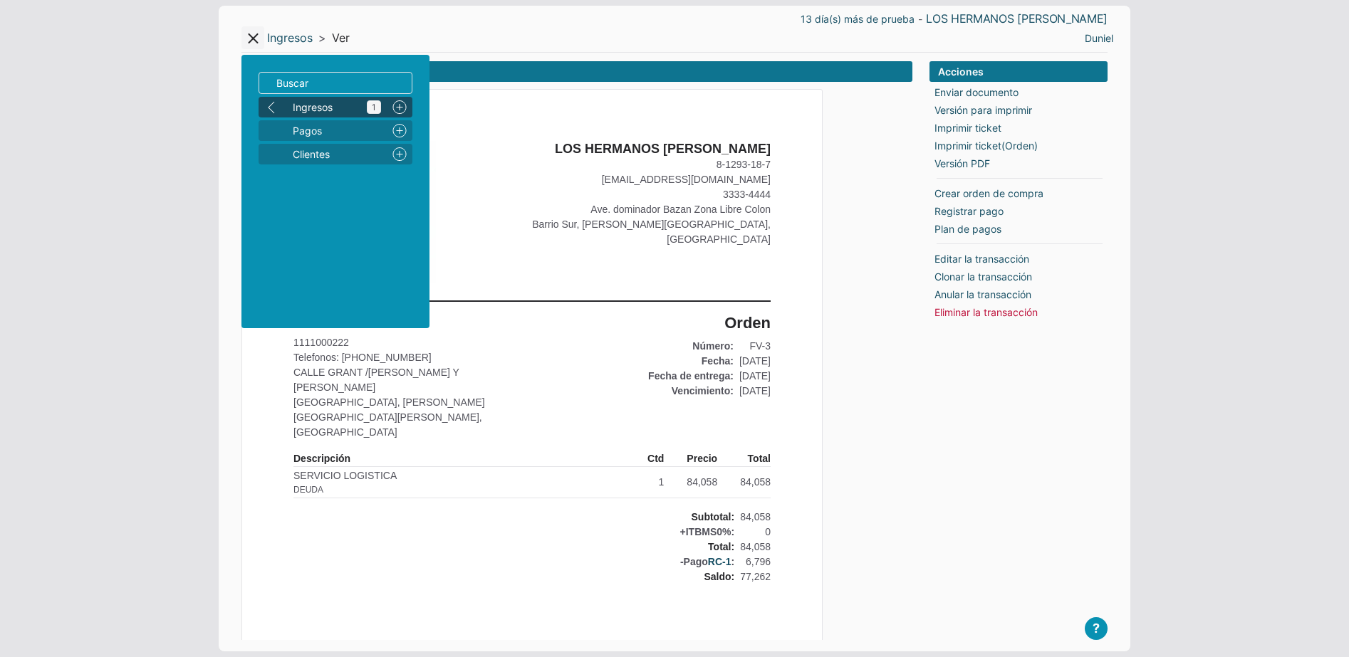
click at [329, 106] on span "Ingresos 1" at bounding box center [337, 107] width 88 height 15
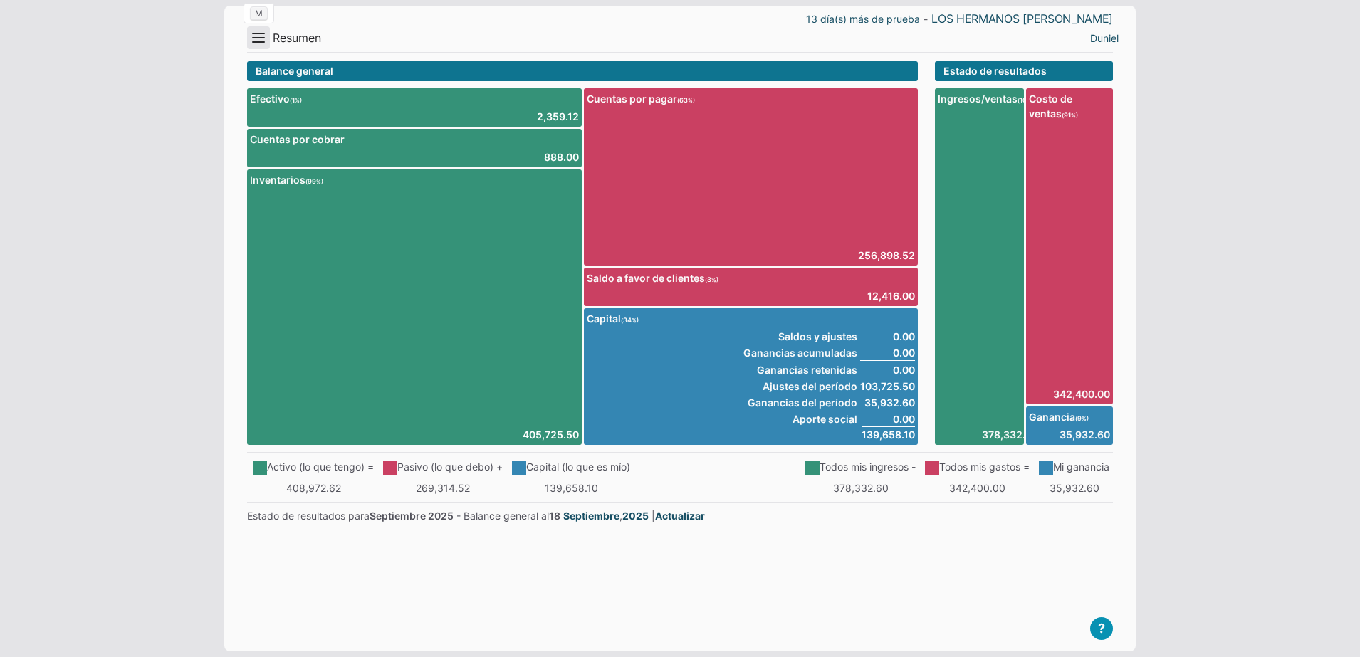
click at [261, 41] on button "Menu" at bounding box center [258, 37] width 23 height 23
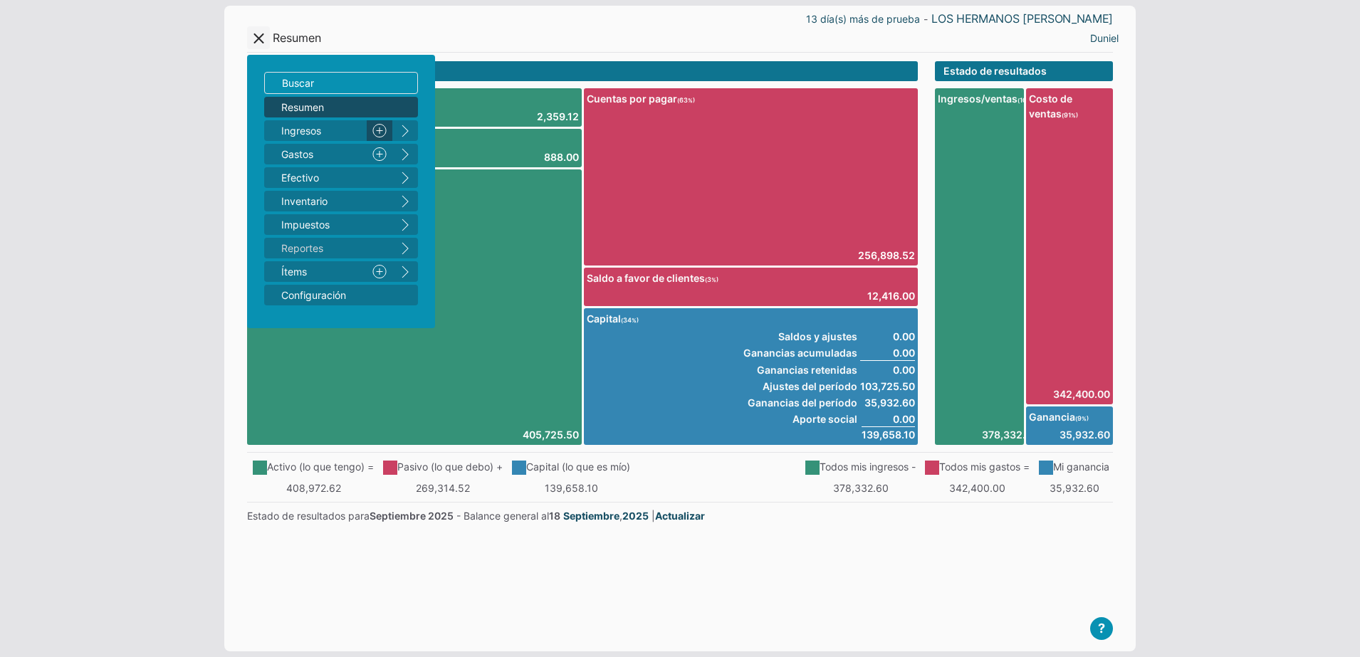
click at [380, 135] on link "Nuevo" at bounding box center [380, 130] width 26 height 21
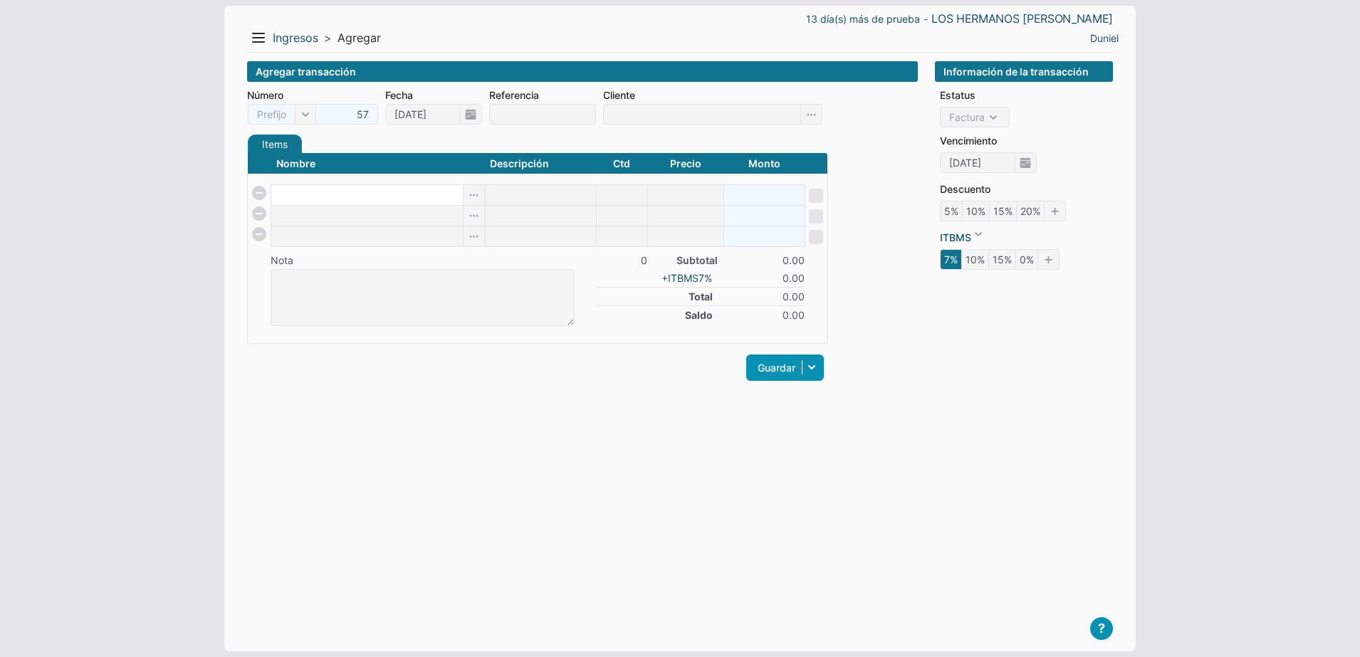
click at [329, 190] on input at bounding box center [367, 195] width 192 height 20
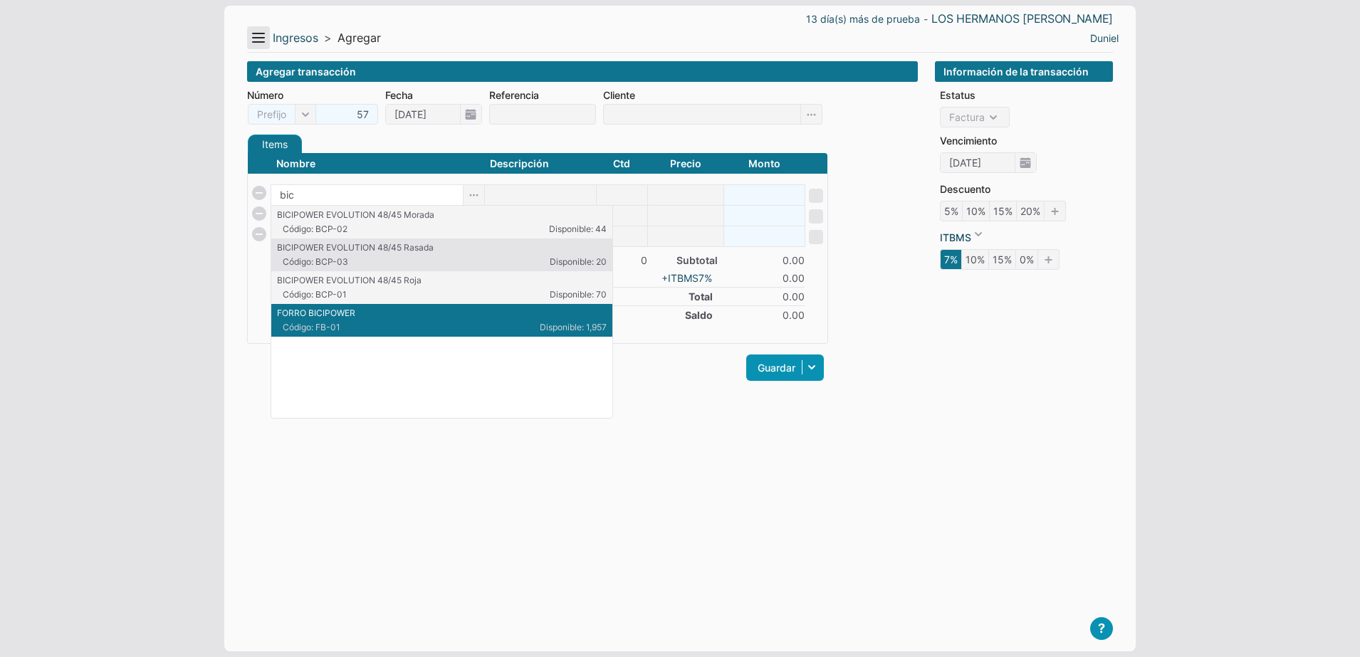
type input "bic"
click at [255, 38] on button "Menu" at bounding box center [258, 37] width 23 height 23
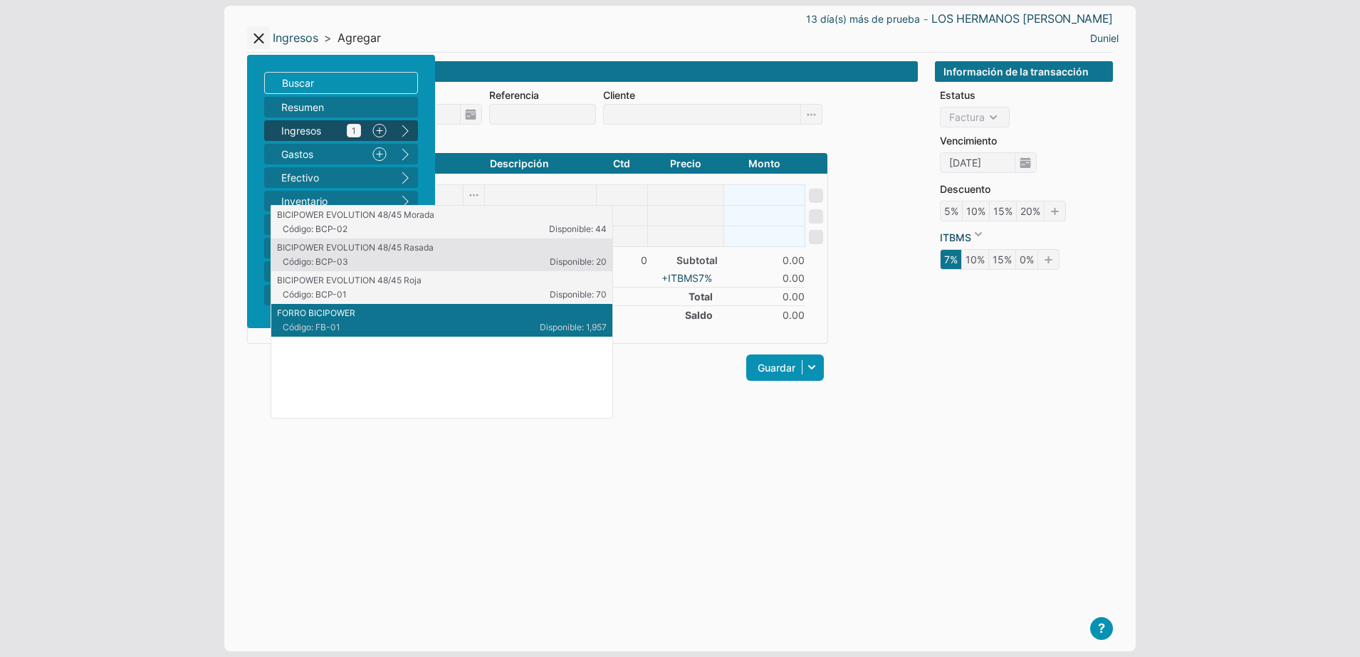
click at [316, 132] on span "Ingresos 1" at bounding box center [321, 130] width 80 height 15
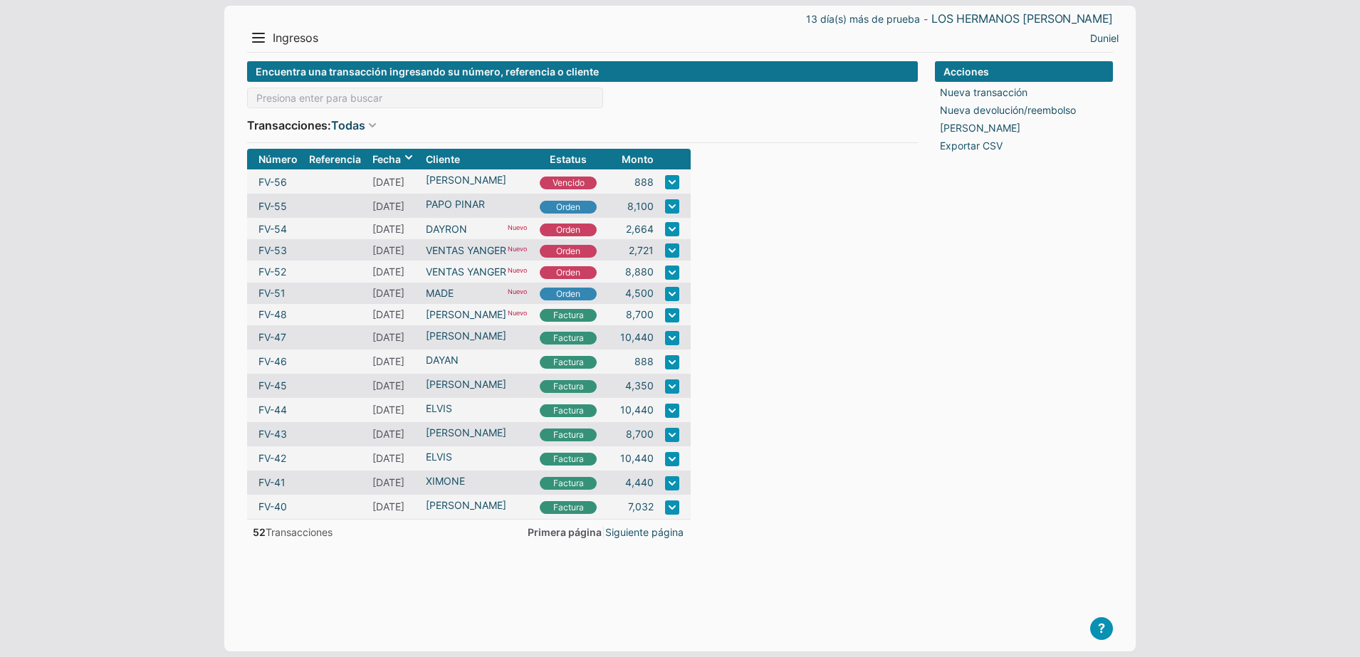
click at [904, 432] on form "Encuentra una transacción ingresando su número, referencia o cliente Transaccio…" at bounding box center [582, 345] width 671 height 568
click at [261, 29] on button "Menu" at bounding box center [258, 37] width 23 height 23
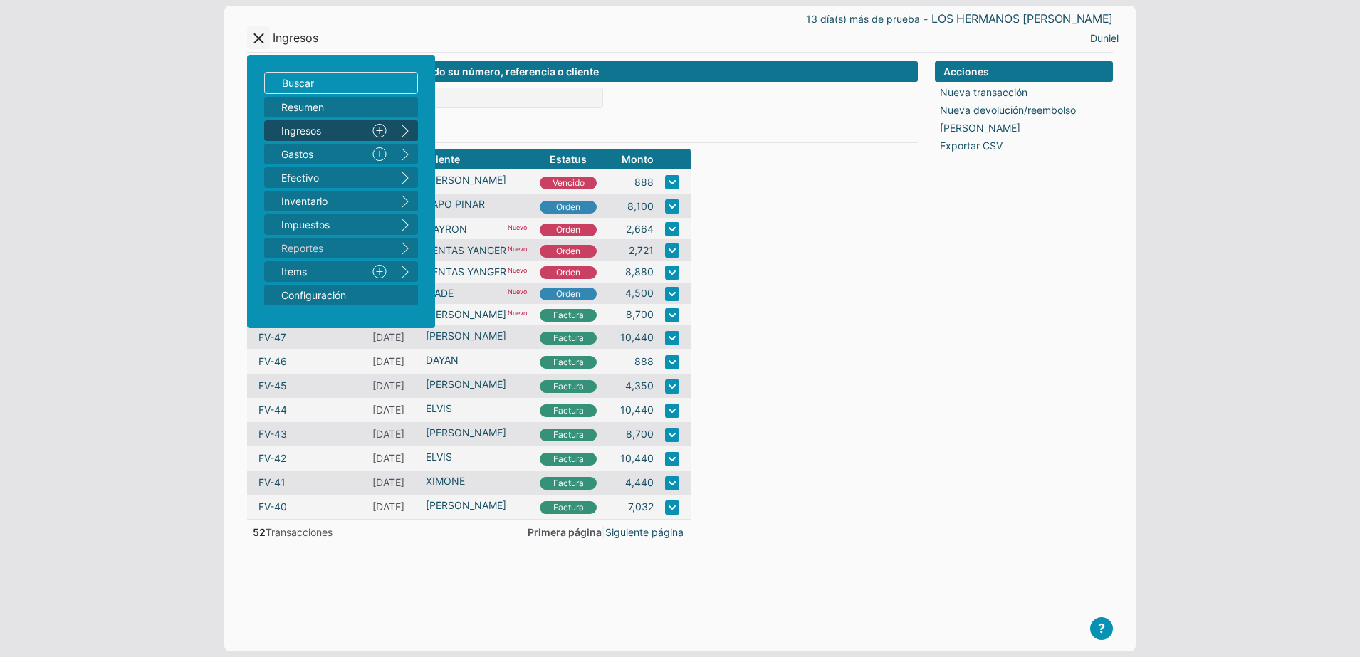
click at [409, 127] on button "right" at bounding box center [405, 130] width 26 height 21
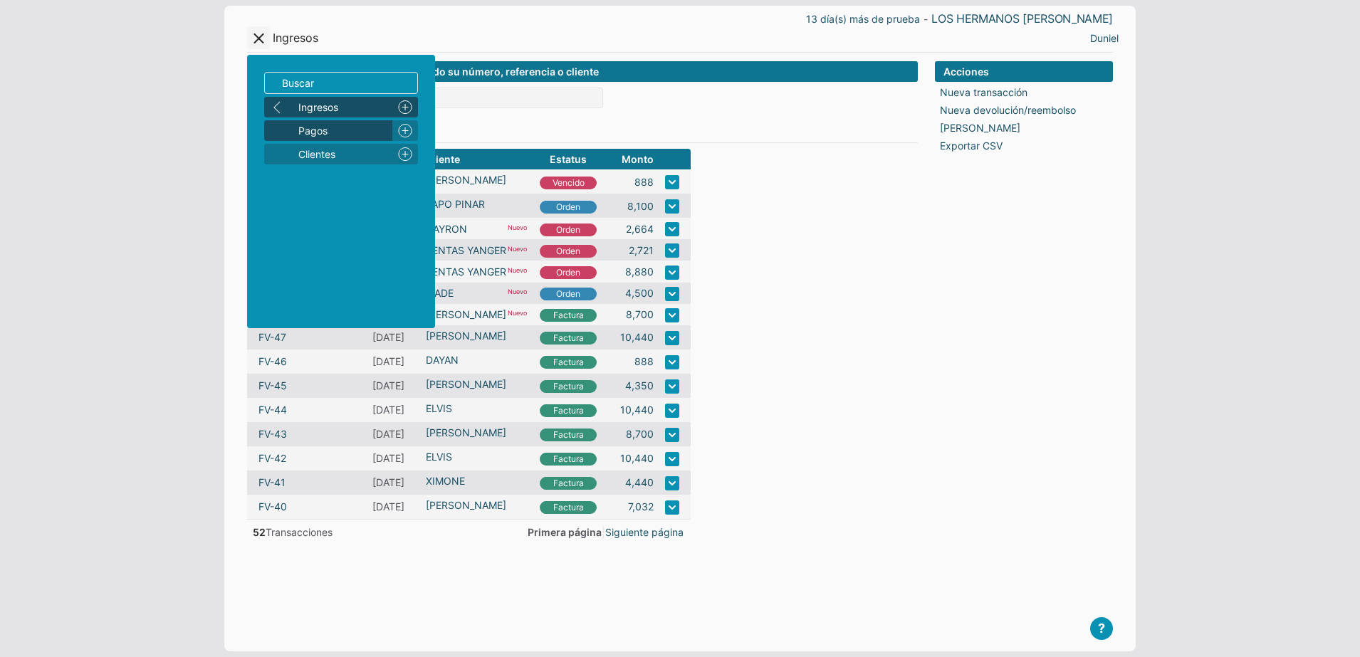
click at [334, 132] on span "Pagos" at bounding box center [342, 130] width 88 height 15
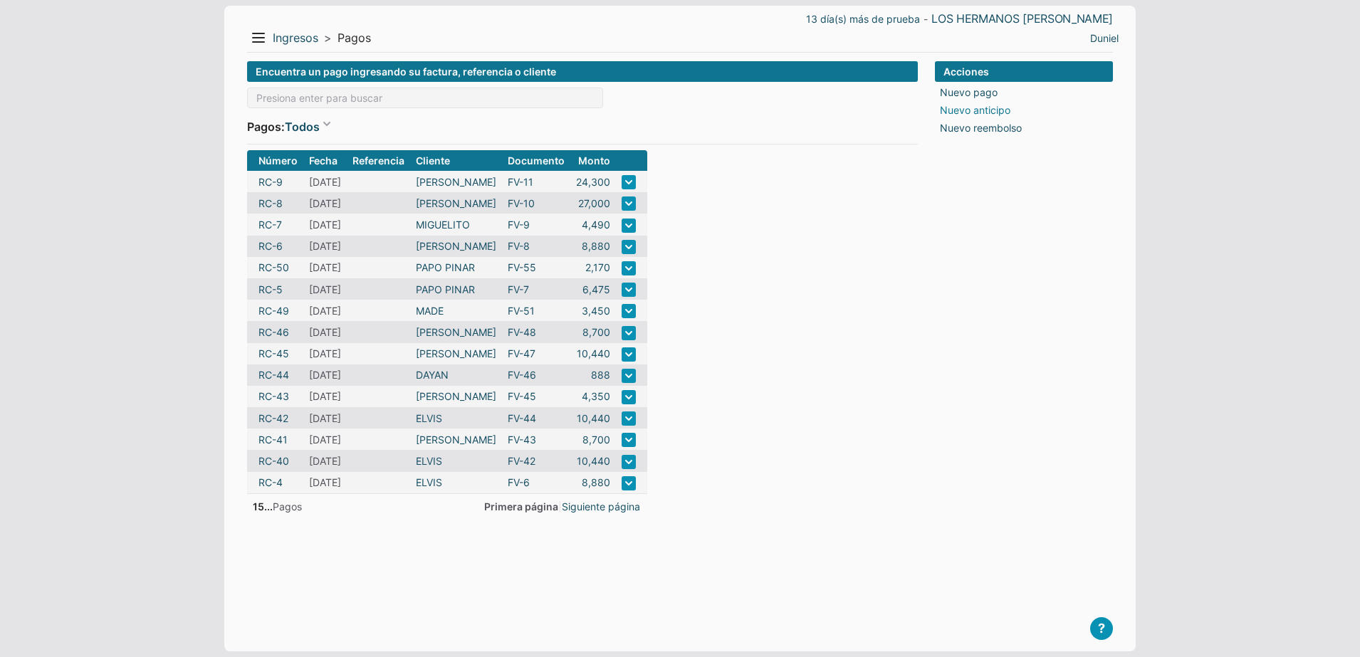
click at [973, 109] on link "Nuevo anticipo" at bounding box center [975, 110] width 70 height 15
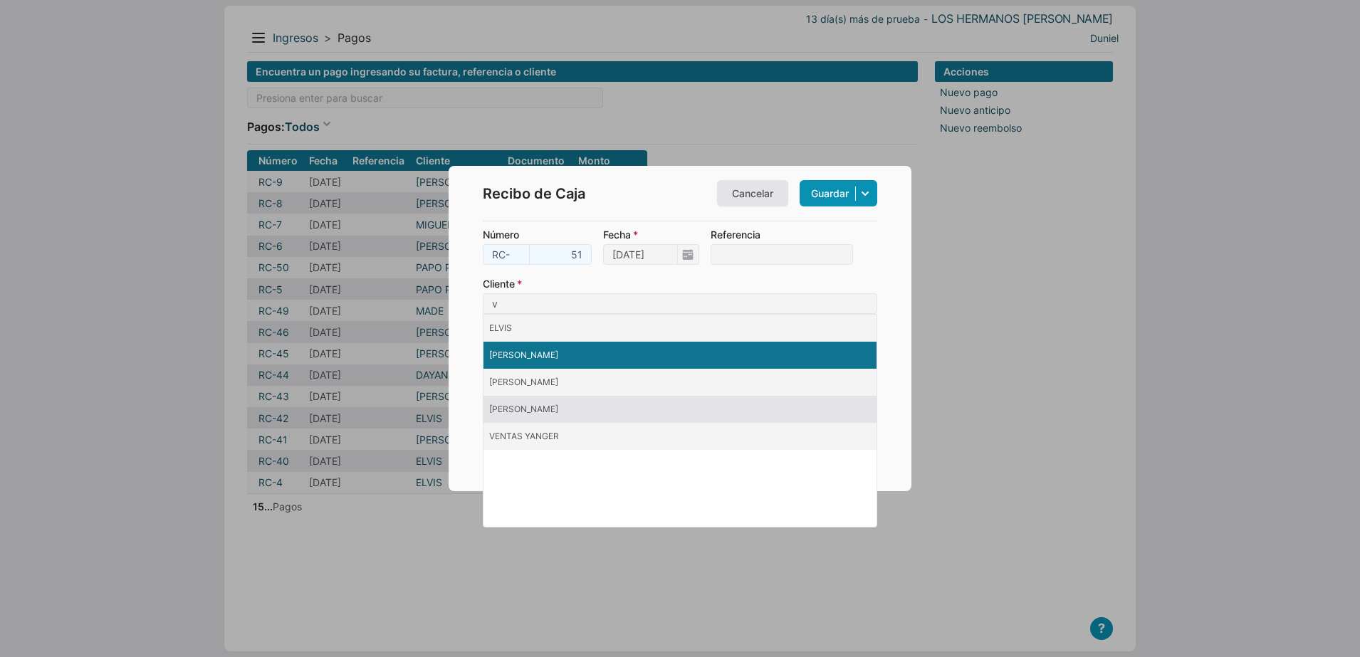
type input "v"
click at [525, 350] on li "[PERSON_NAME]" at bounding box center [680, 355] width 393 height 27
type input "[PERSON_NAME]"
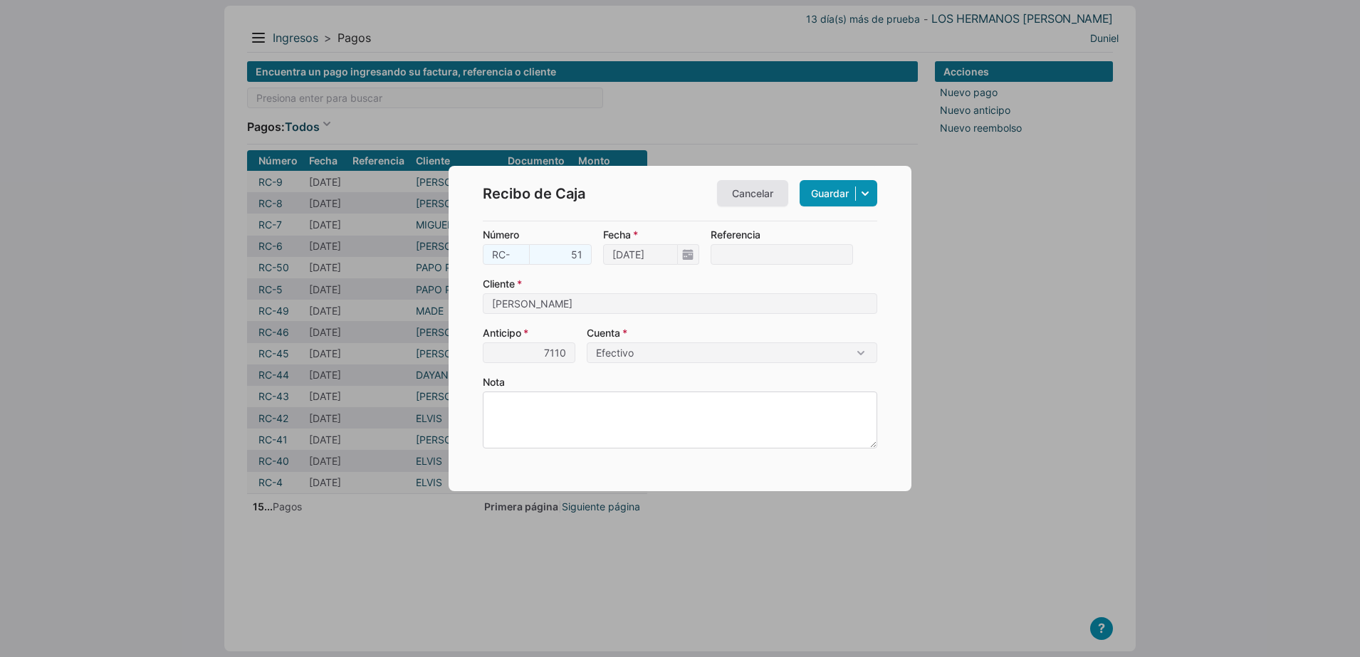
type input "7,110"
click at [628, 410] on textarea "Nota" at bounding box center [680, 420] width 394 height 57
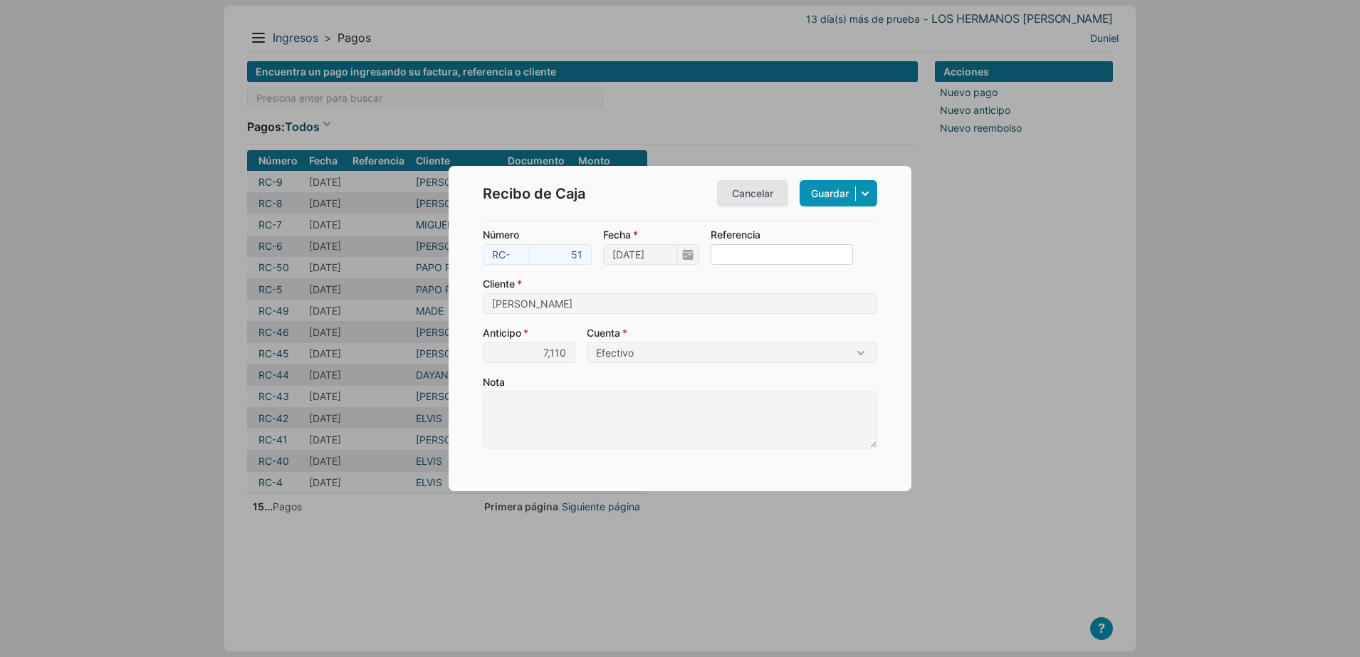
click at [757, 244] on input "Referencia" at bounding box center [782, 254] width 142 height 21
type input "c"
type input "COMPRA"
click at [633, 281] on label "Cliente [PERSON_NAME]" at bounding box center [680, 295] width 394 height 38
click at [633, 293] on input "[PERSON_NAME]" at bounding box center [680, 303] width 394 height 21
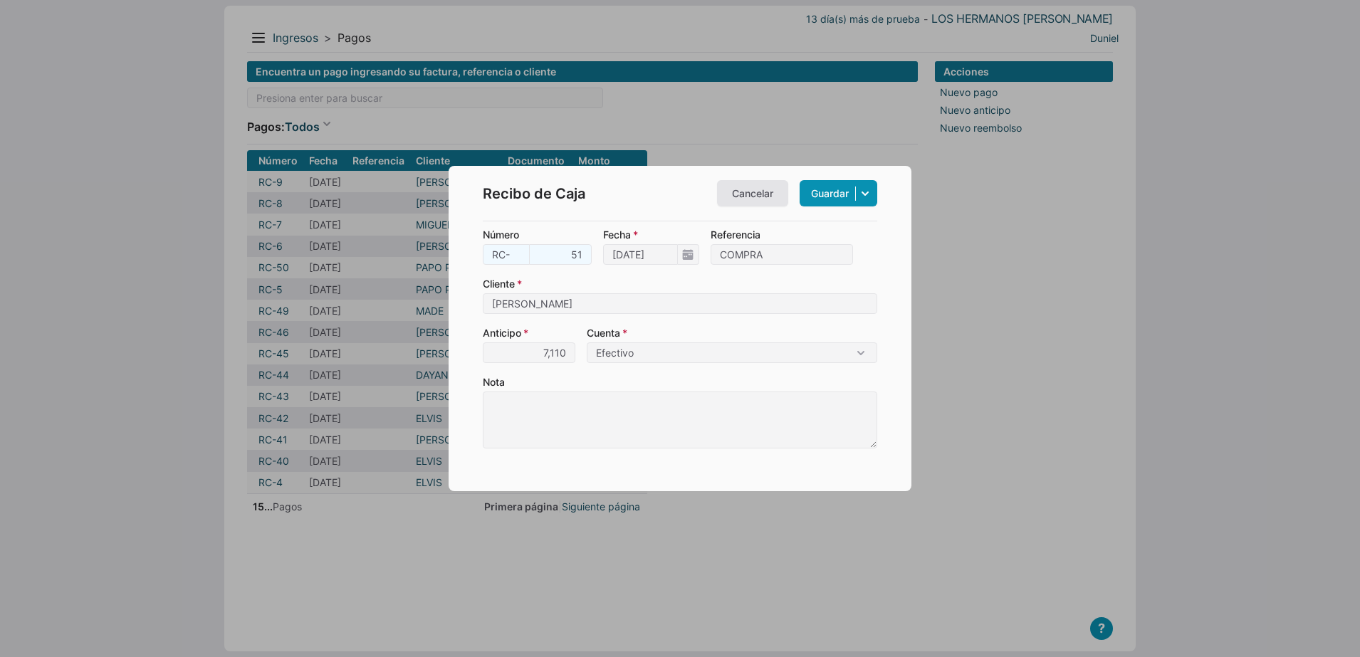
click at [633, 281] on label "Cliente [PERSON_NAME]" at bounding box center [680, 295] width 394 height 38
click at [633, 293] on input "[PERSON_NAME]" at bounding box center [680, 303] width 394 height 21
click at [782, 340] on label "Cuenta Efectivo" at bounding box center [732, 344] width 291 height 38
click at [782, 343] on select "Efectivo" at bounding box center [732, 353] width 291 height 21
click at [763, 332] on label "Cuenta Efectivo" at bounding box center [732, 344] width 291 height 38
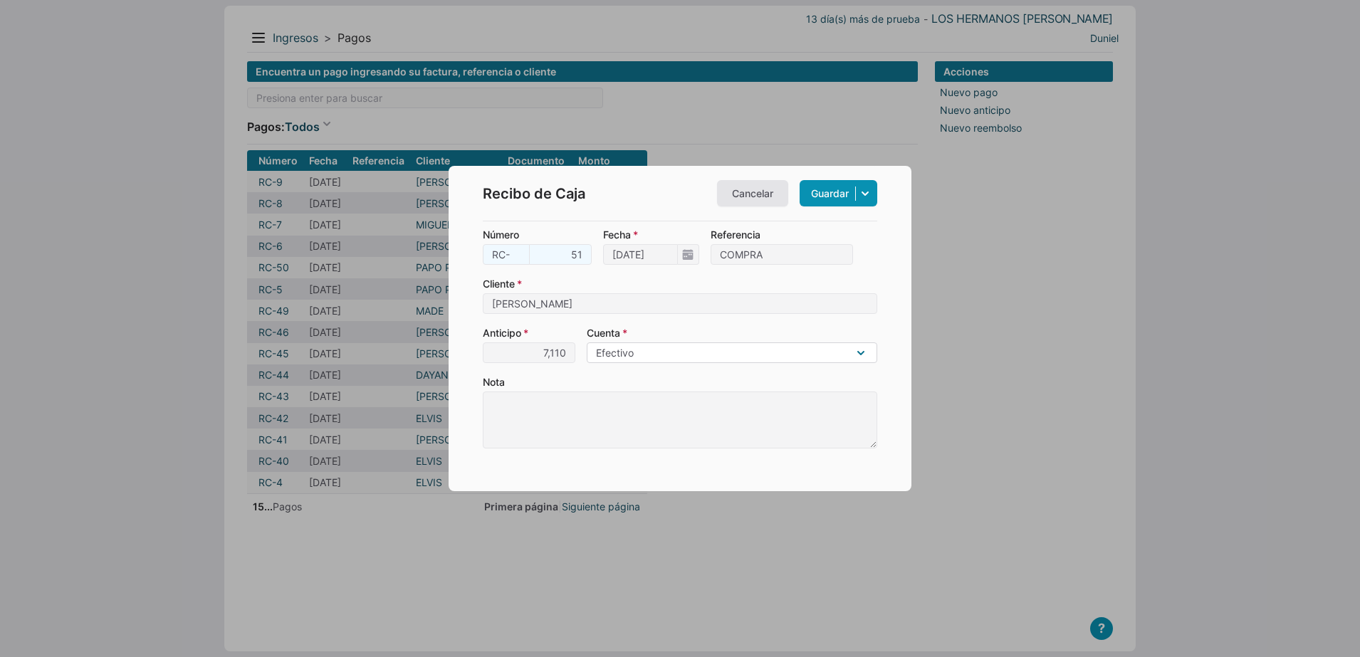
click at [763, 343] on select "Efectivo" at bounding box center [732, 353] width 291 height 21
click at [812, 203] on link "Guardar" at bounding box center [839, 193] width 78 height 26
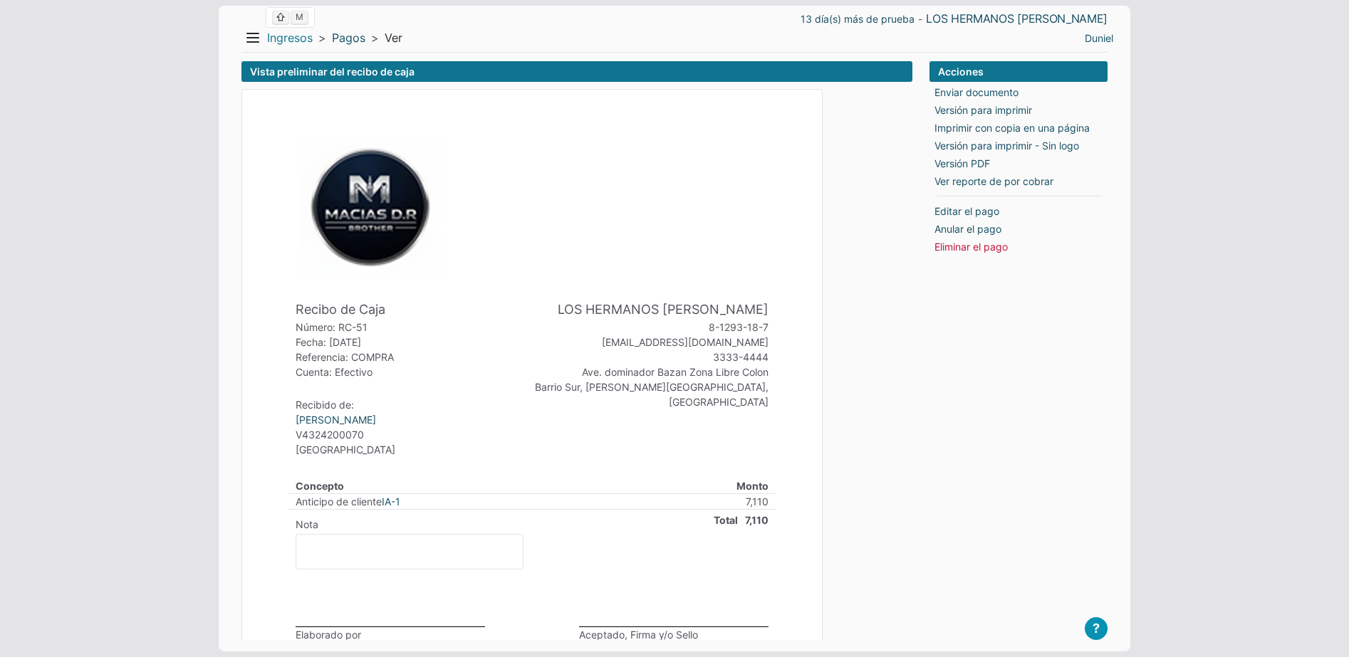
click at [294, 41] on link "Ingresos" at bounding box center [290, 38] width 46 height 15
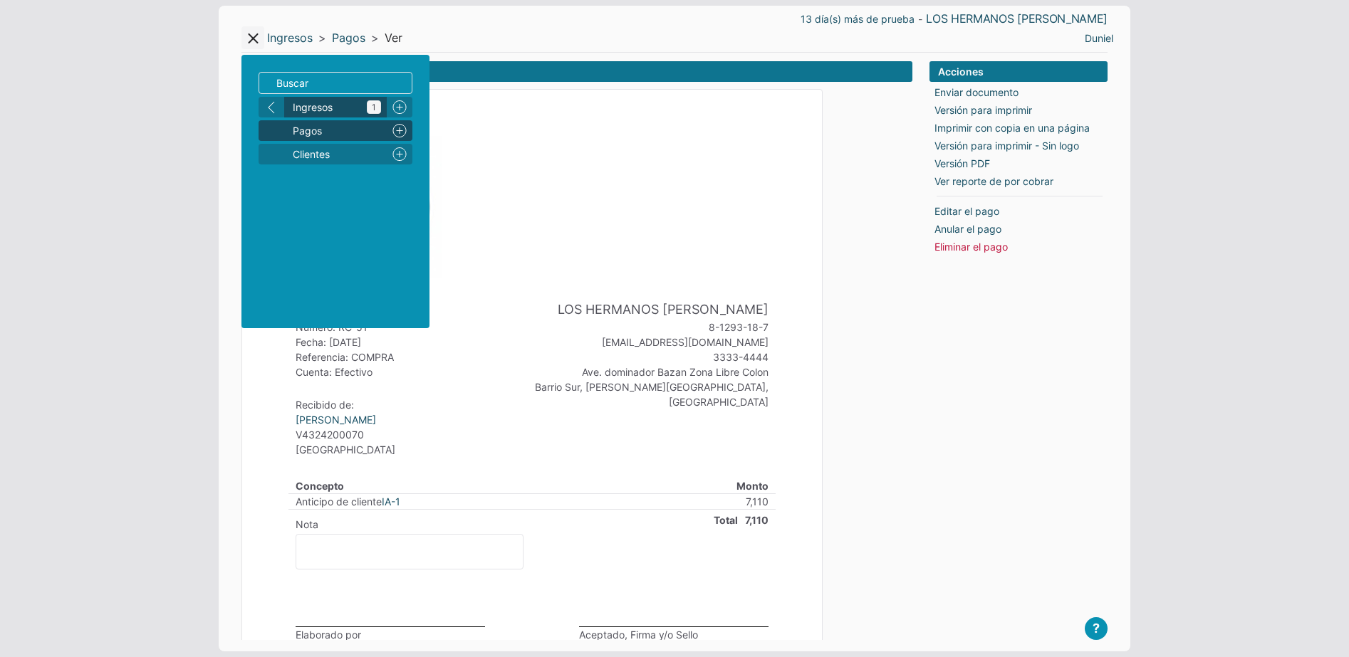
click at [360, 107] on span "Ingresos 1" at bounding box center [337, 107] width 88 height 15
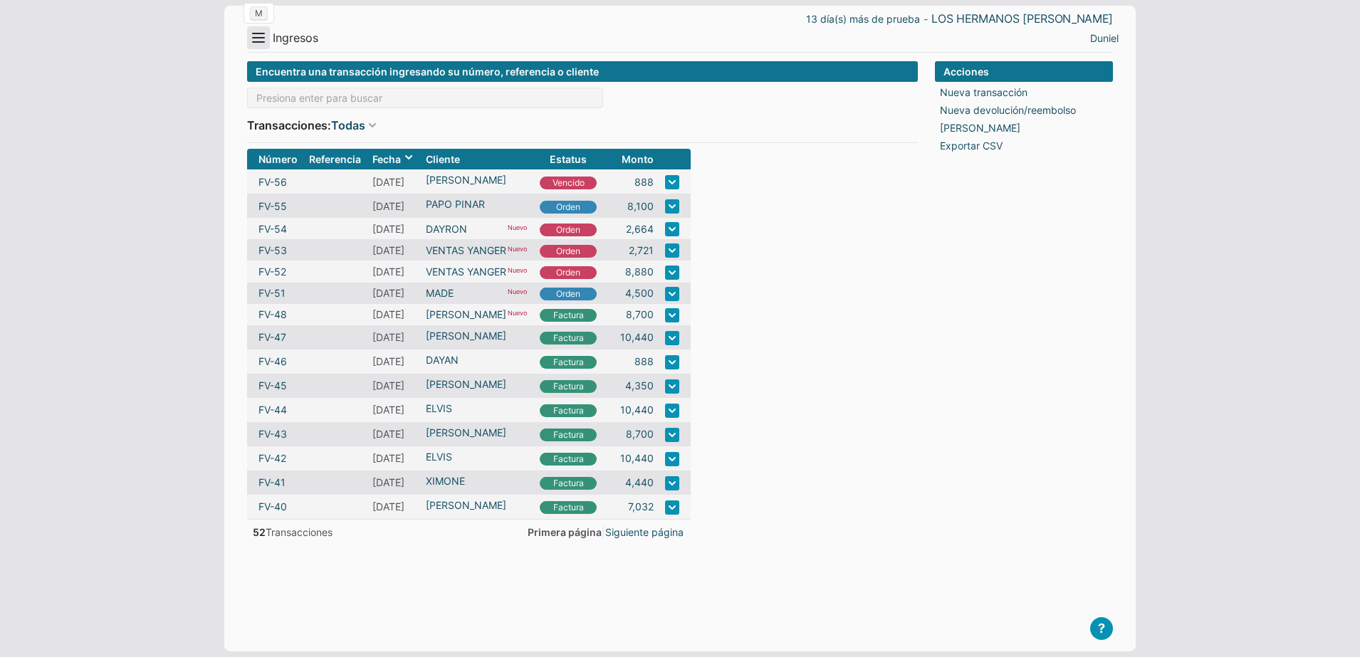
click at [266, 46] on button "Menu" at bounding box center [258, 37] width 23 height 23
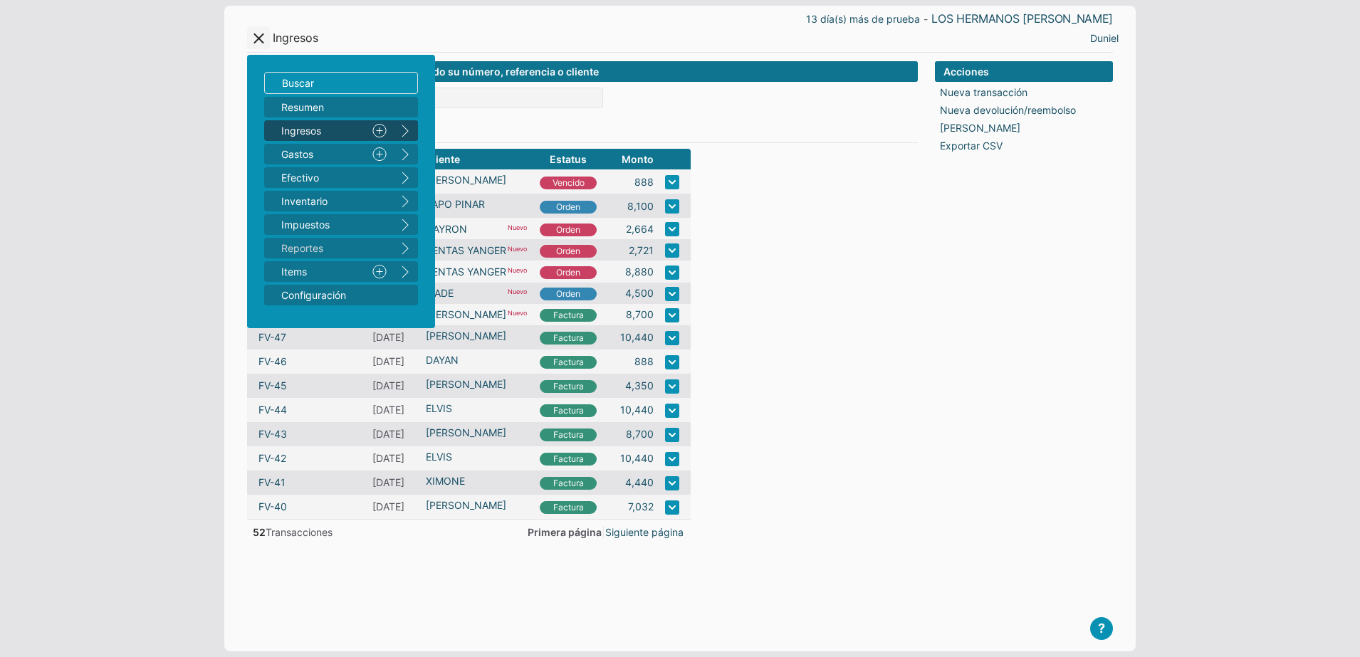
click at [410, 130] on button "right" at bounding box center [405, 130] width 26 height 21
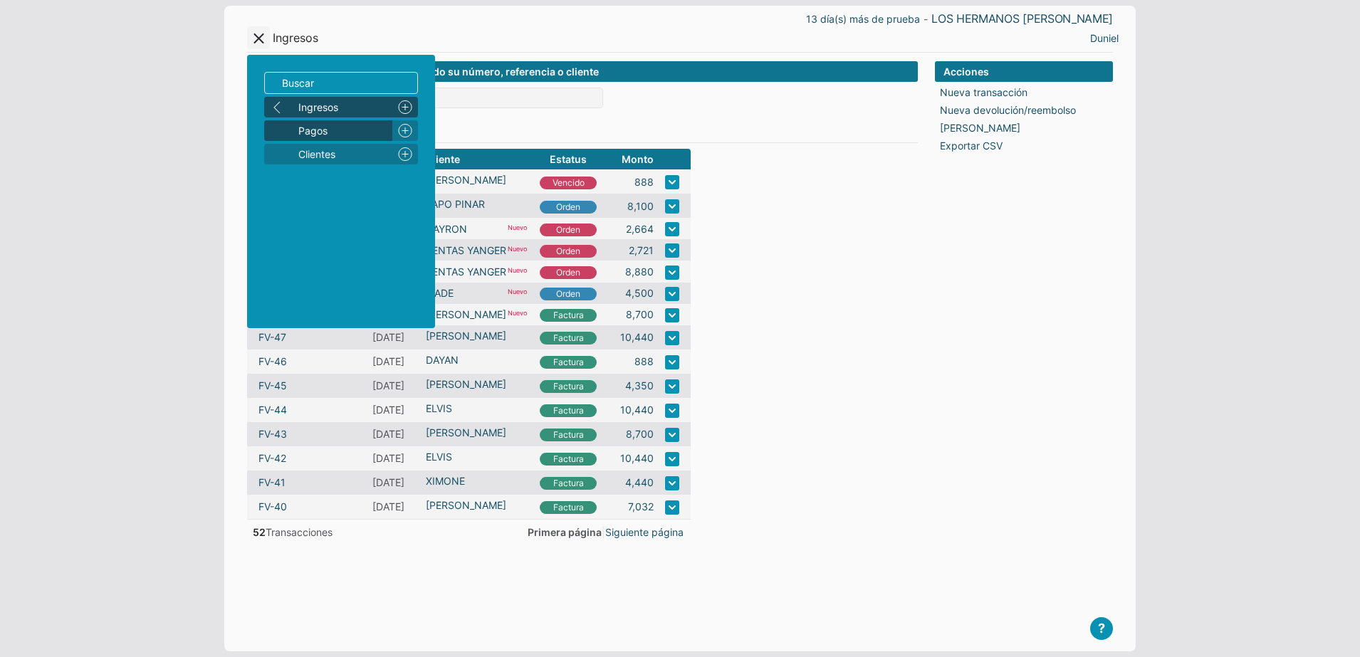
click at [337, 126] on span "Pagos" at bounding box center [342, 130] width 88 height 15
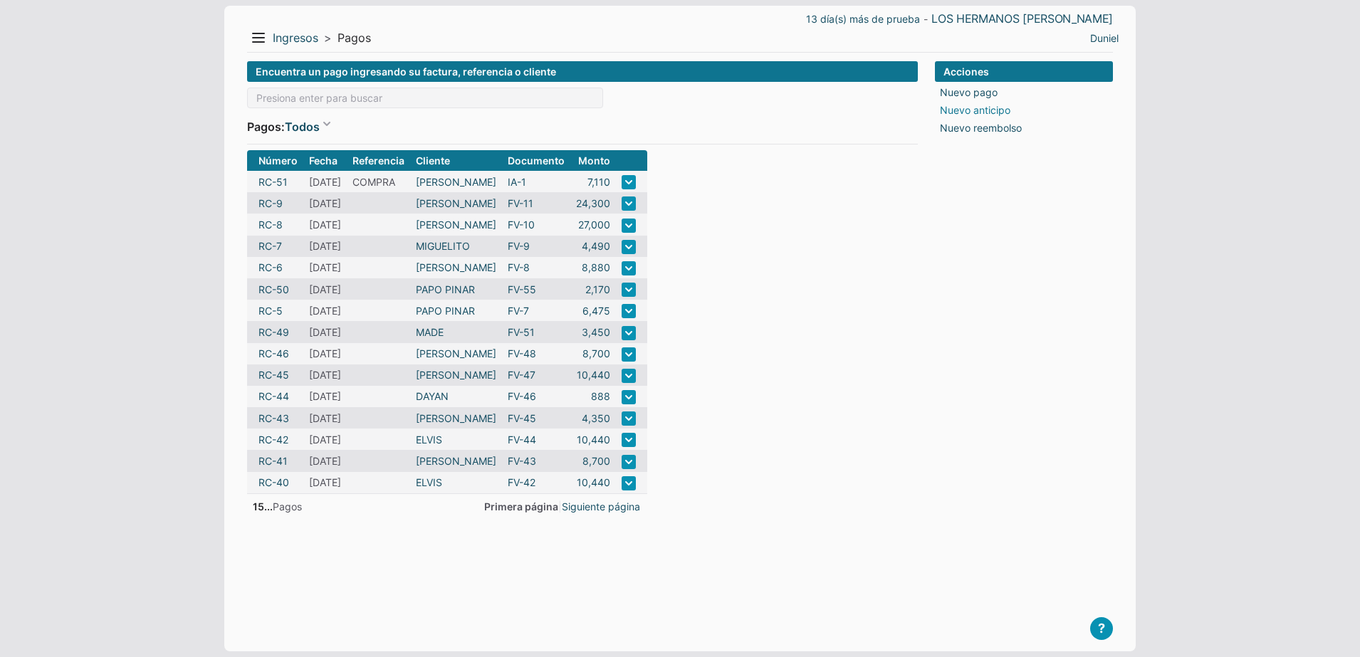
click at [971, 110] on link "Nuevo anticipo" at bounding box center [975, 110] width 70 height 15
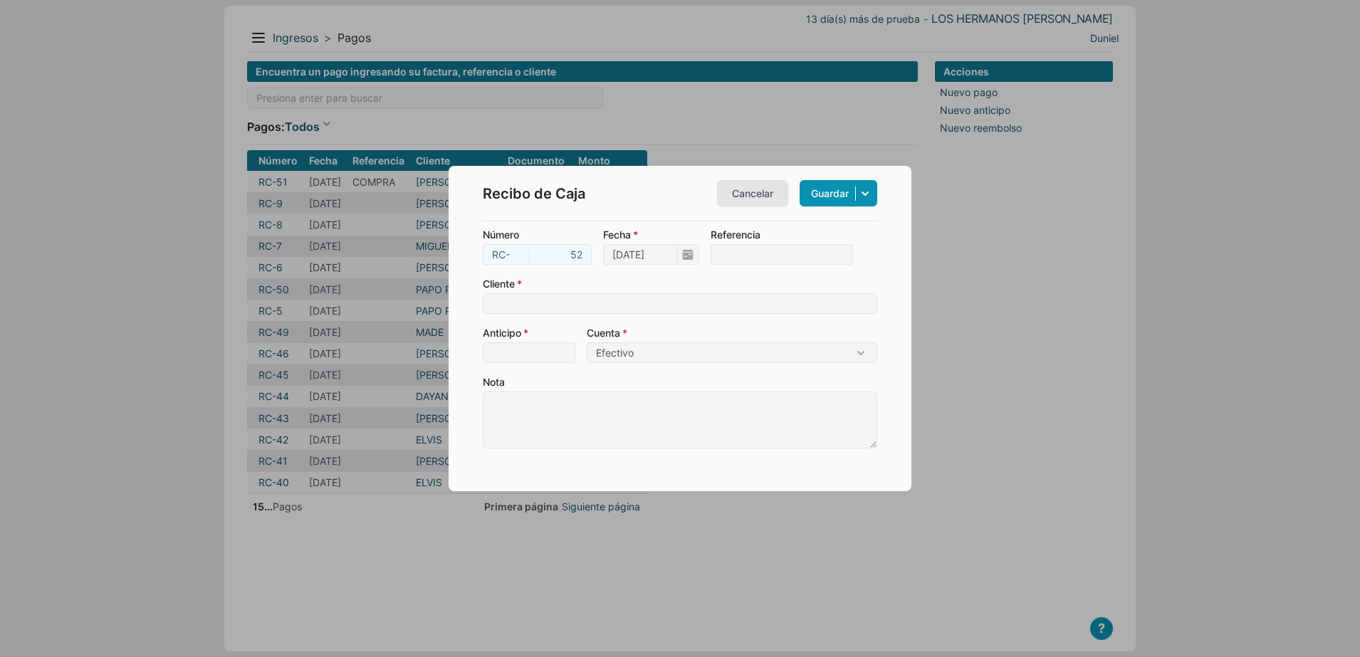
click at [588, 305] on input "Cliente" at bounding box center [680, 303] width 394 height 21
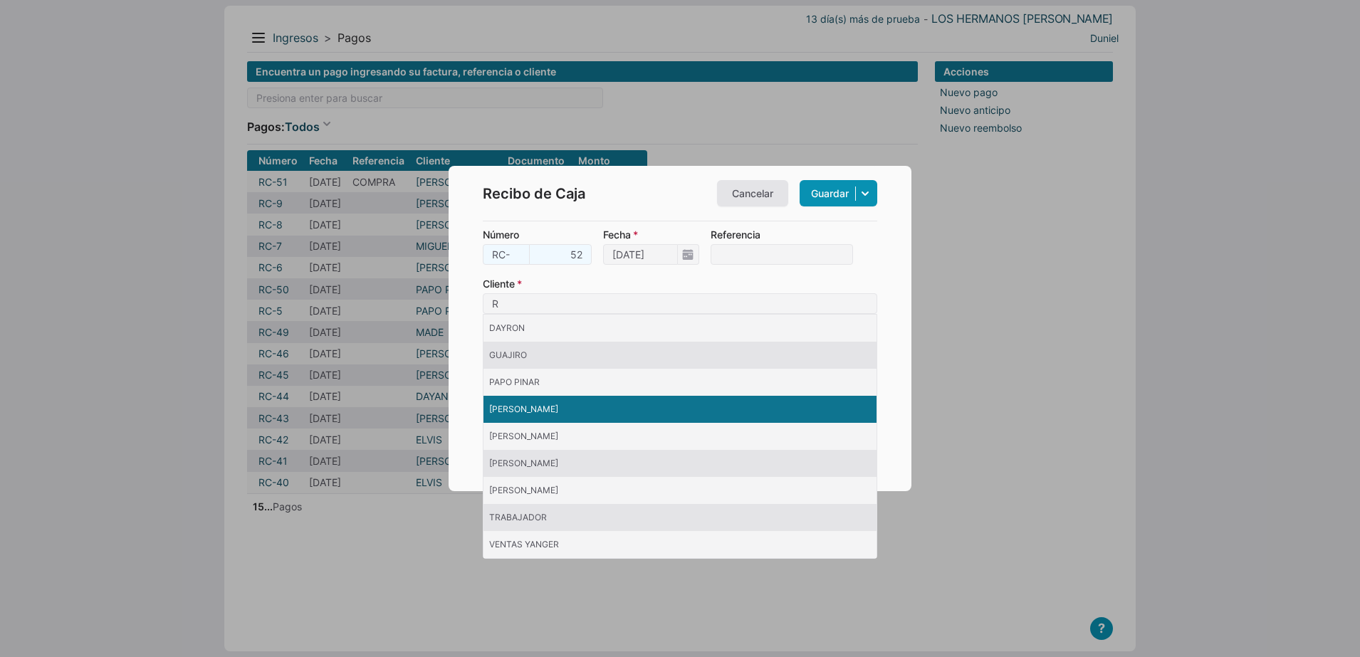
type input "R"
click at [555, 402] on li "[PERSON_NAME]" at bounding box center [680, 409] width 393 height 27
type input "[PERSON_NAME]"
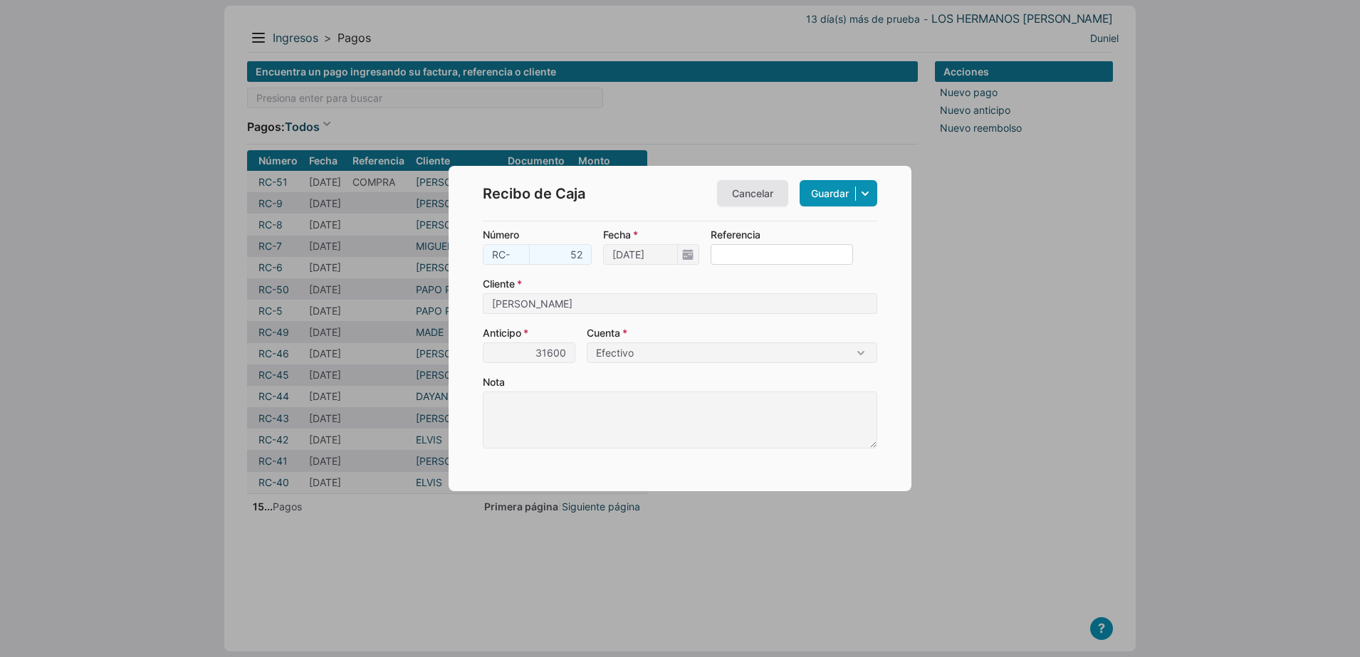
type input "31,600"
click at [732, 262] on input "Referencia" at bounding box center [782, 254] width 142 height 21
type input "COMPRA"
click at [724, 323] on form "Número RC- 52 Fecha [DATE] Referencia COMPRA Cliente [PERSON_NAME] Anticipo 31,…" at bounding box center [680, 337] width 394 height 221
click at [709, 341] on label "Cuenta Efectivo" at bounding box center [732, 344] width 291 height 38
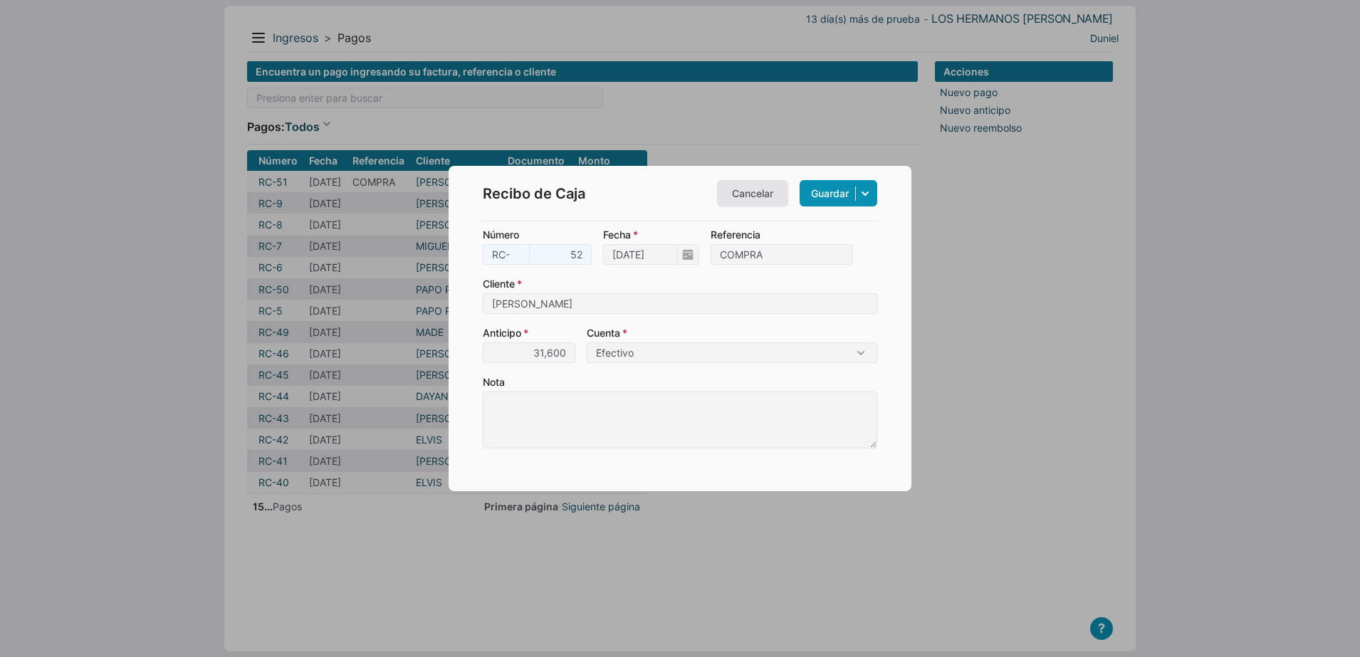
click at [709, 343] on select "Efectivo" at bounding box center [732, 353] width 291 height 21
click at [704, 350] on select "Efectivo" at bounding box center [732, 353] width 291 height 21
click at [725, 330] on label "Cuenta Efectivo" at bounding box center [732, 344] width 291 height 38
click at [725, 343] on select "Efectivo" at bounding box center [732, 353] width 291 height 21
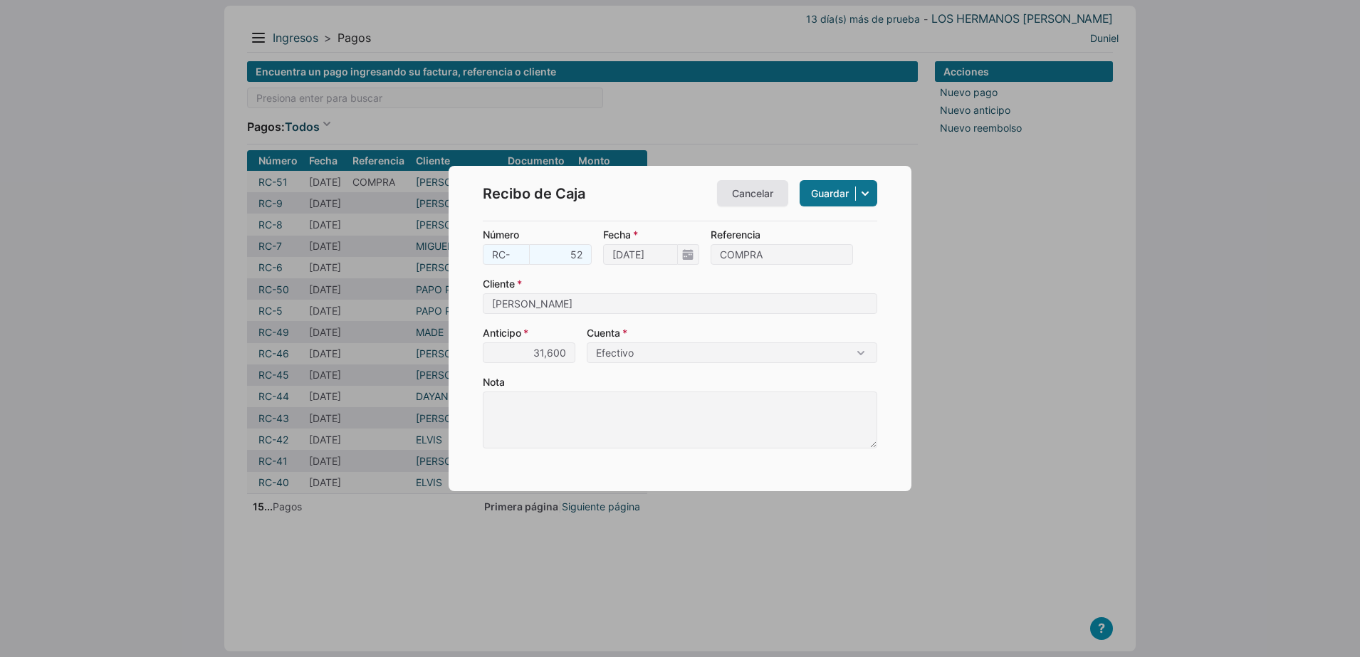
click at [827, 199] on link "Guardar" at bounding box center [839, 193] width 78 height 26
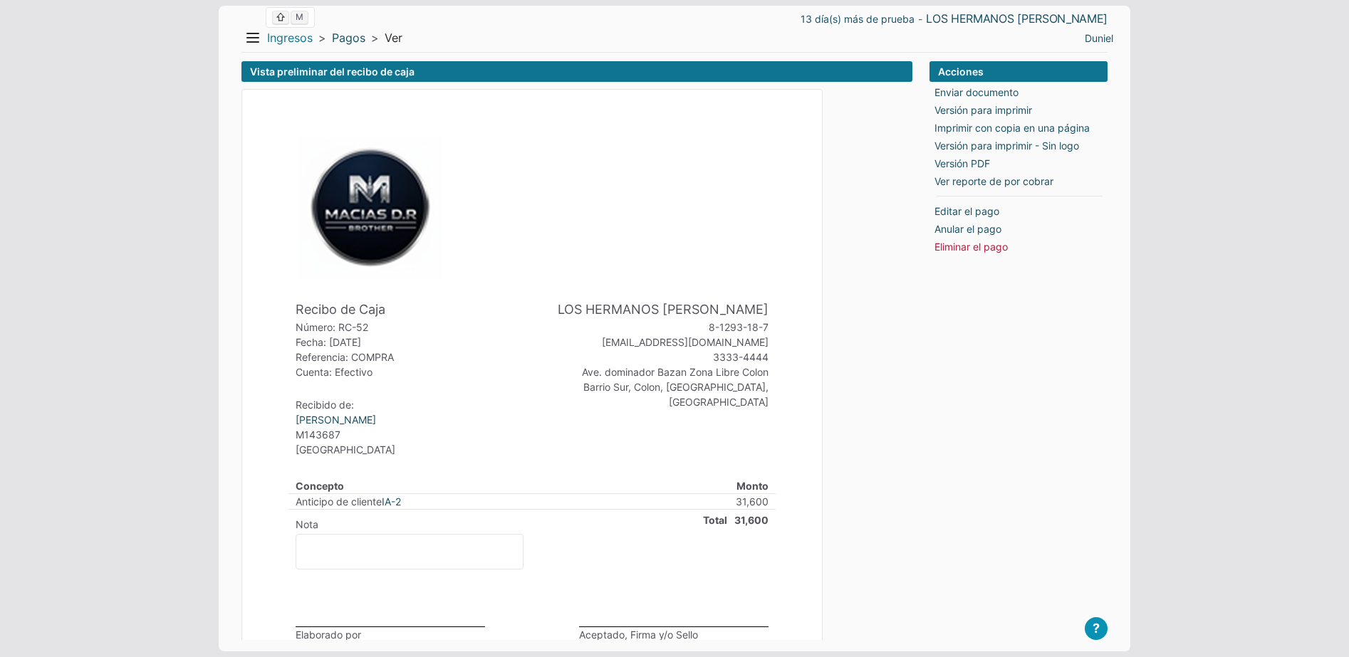
click at [290, 43] on link "Ingresos" at bounding box center [290, 38] width 46 height 15
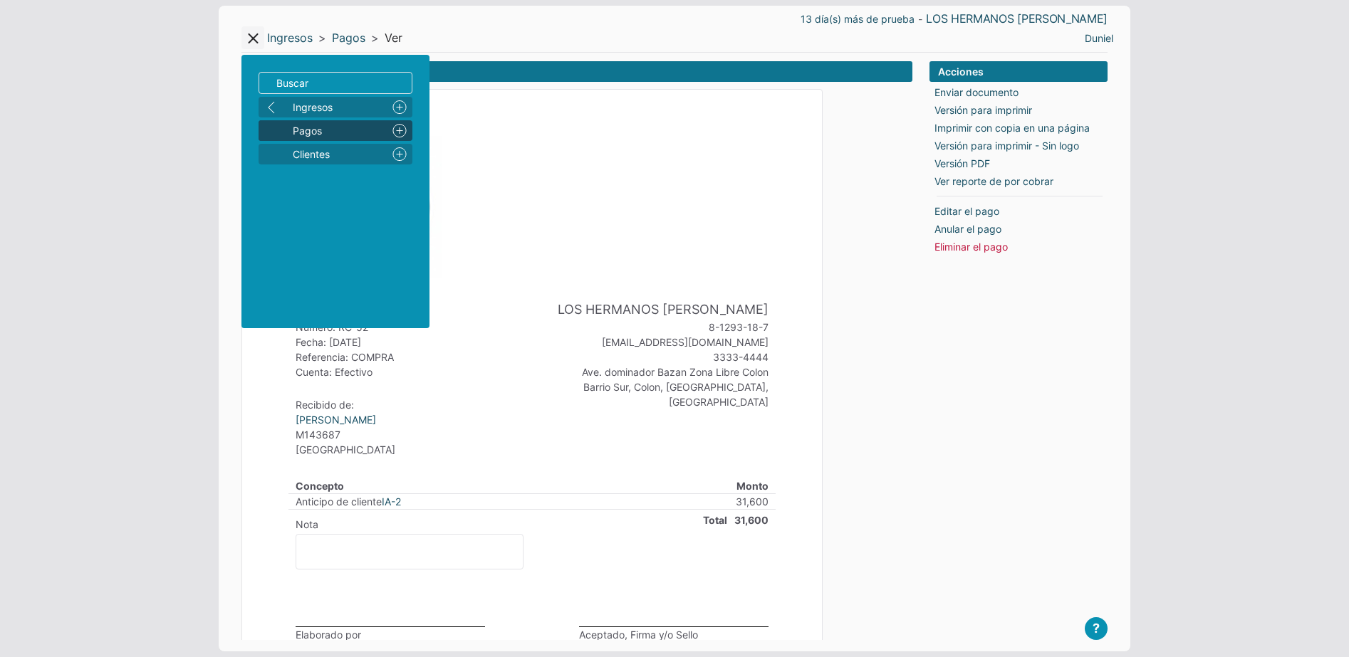
click at [325, 130] on span "Pagos" at bounding box center [337, 130] width 88 height 15
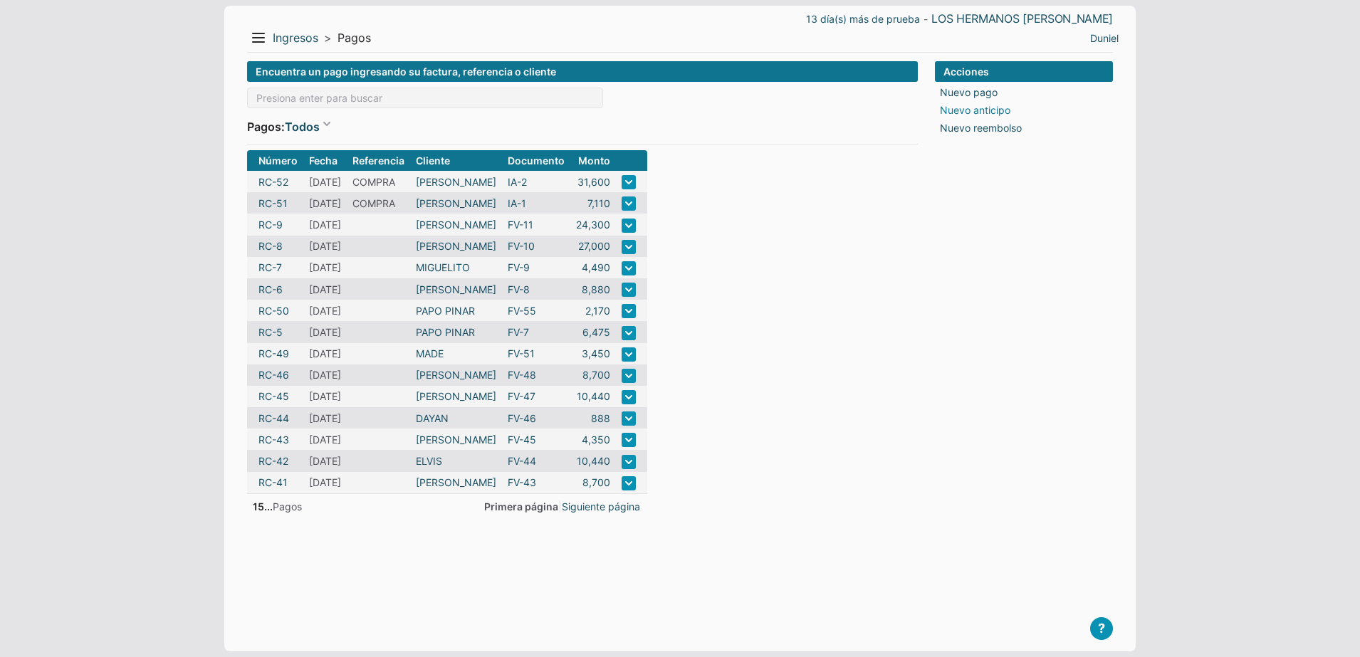
click at [971, 106] on link "Nuevo anticipo" at bounding box center [975, 110] width 70 height 15
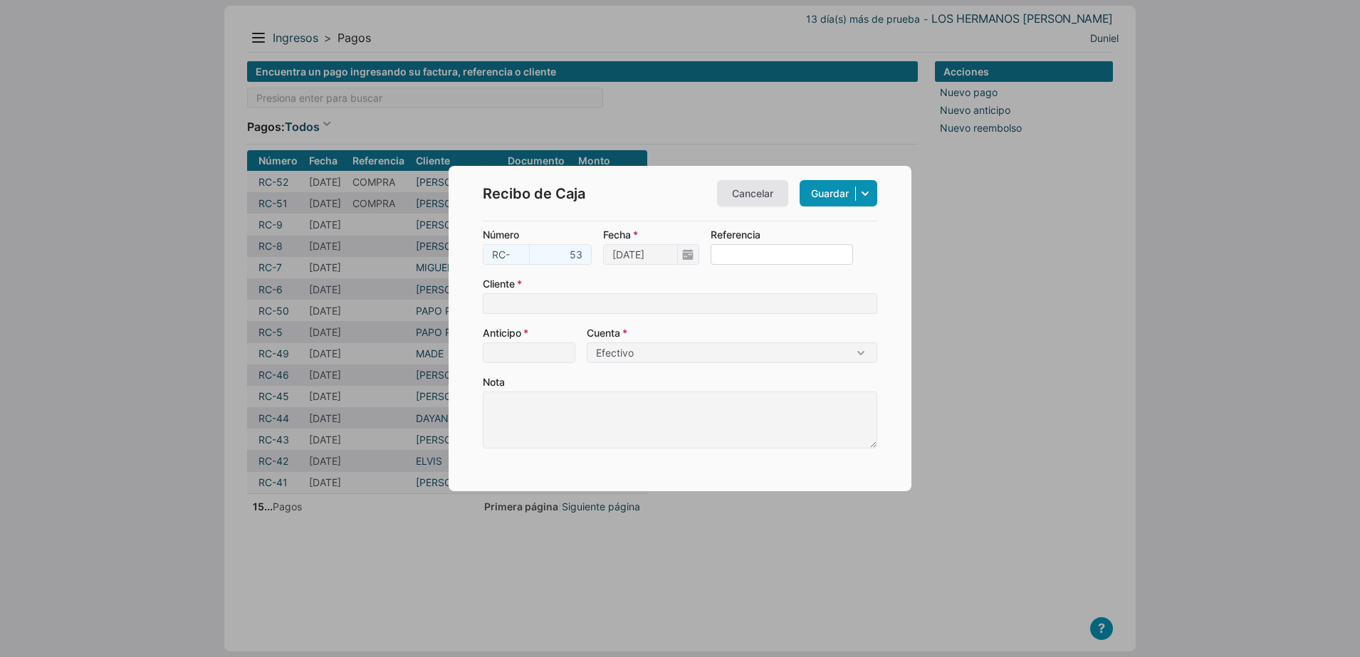
click at [753, 248] on input "Referencia" at bounding box center [782, 254] width 142 height 21
type input "COMPRA"
click at [578, 300] on input "Cliente" at bounding box center [680, 303] width 394 height 21
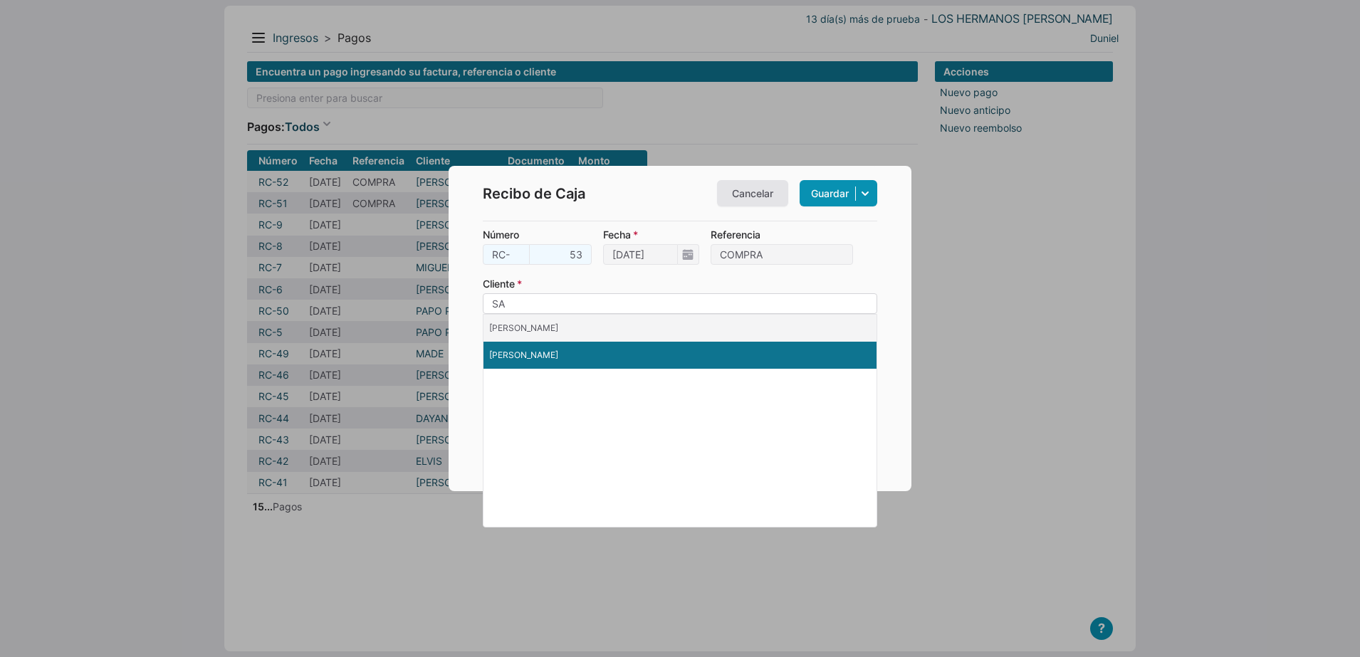
type input "SA"
click at [545, 349] on li "SAIDEL GUEVARA" at bounding box center [680, 355] width 393 height 27
type input "SAIDEL GUEVARA"
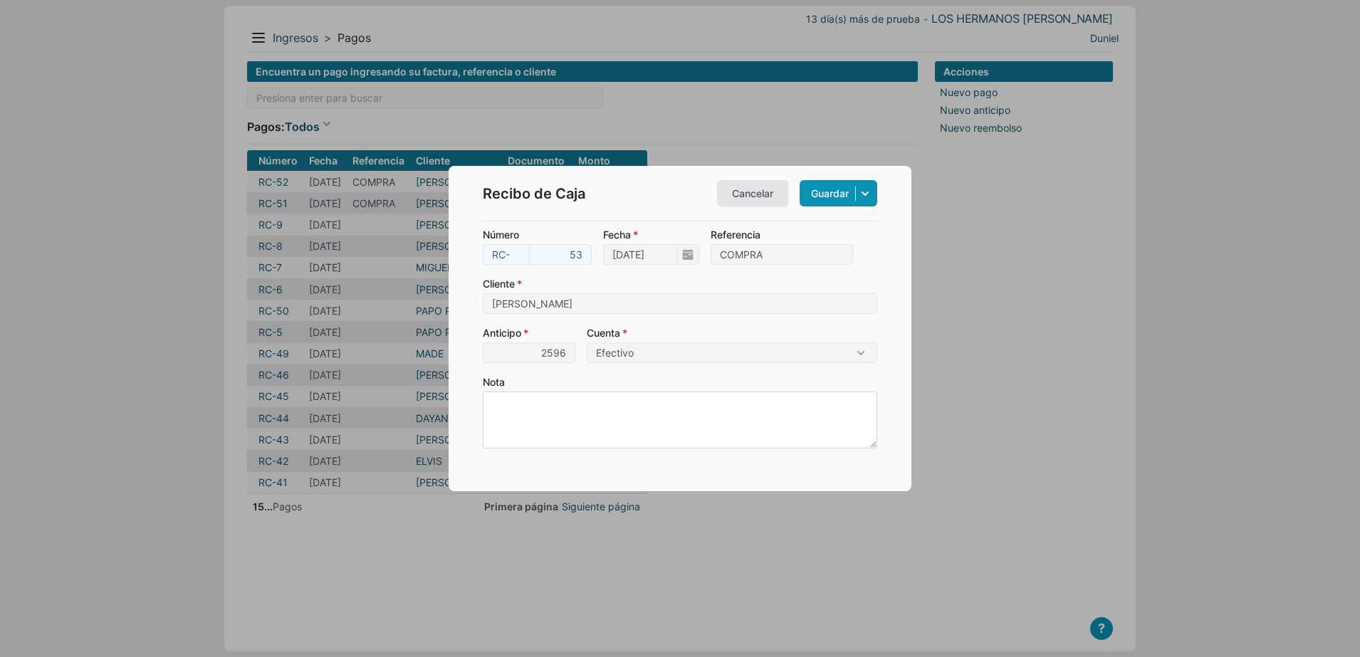
type input "2,596"
click at [644, 398] on textarea "Nota" at bounding box center [680, 420] width 394 height 57
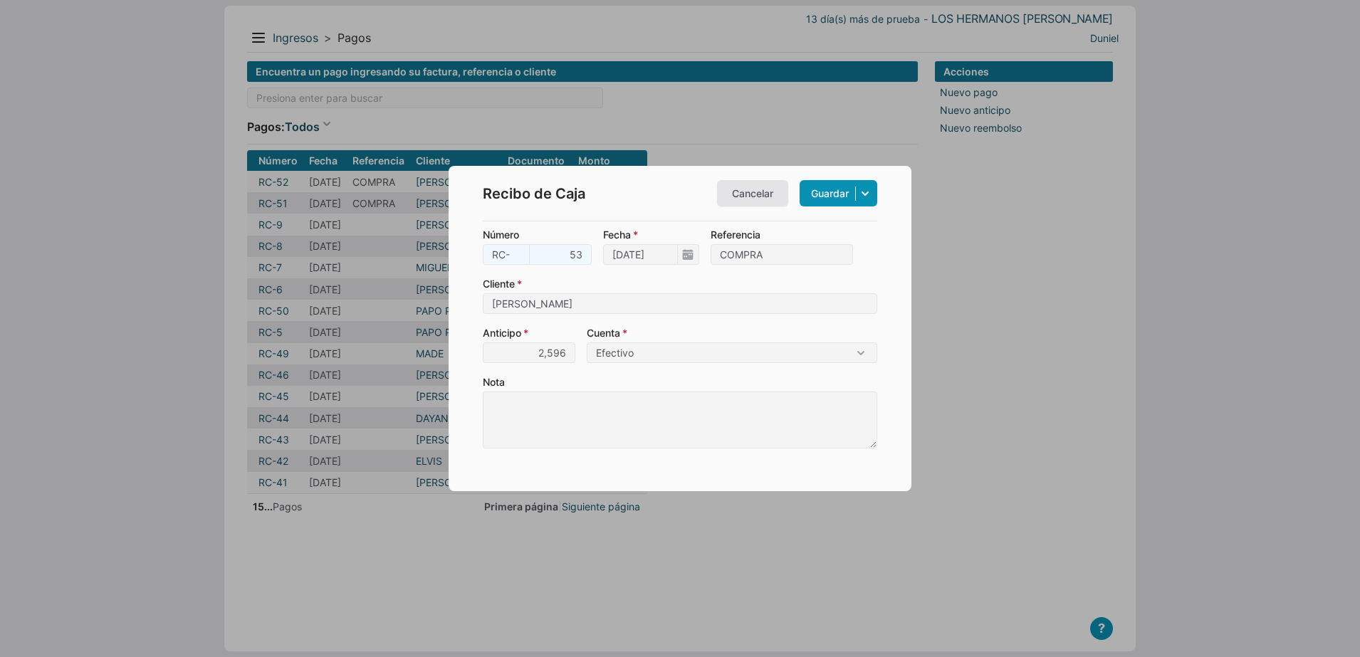
click at [657, 370] on form "Número RC- 53 Fecha 18/09/2025 Referencia COMPRA Cliente SAIDEL GUEVARA Anticip…" at bounding box center [680, 337] width 394 height 221
click at [835, 189] on link "Guardar" at bounding box center [839, 193] width 78 height 26
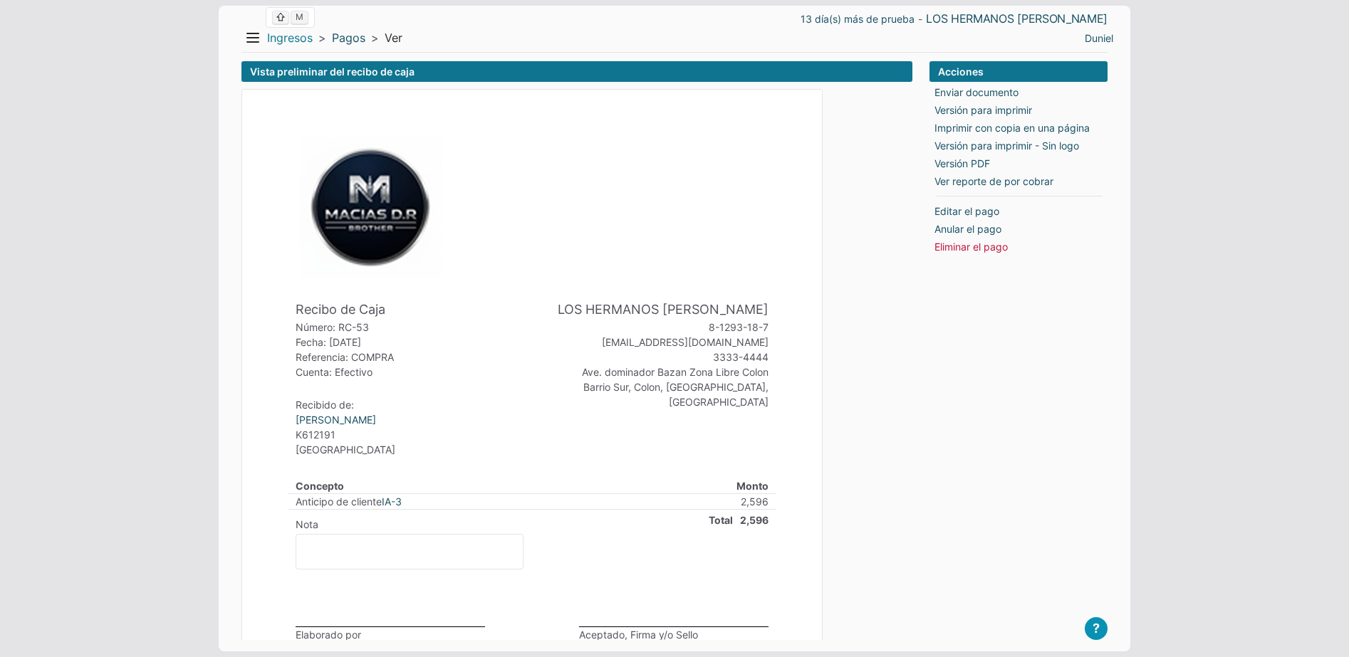
click at [289, 41] on link "Ingresos" at bounding box center [290, 38] width 46 height 15
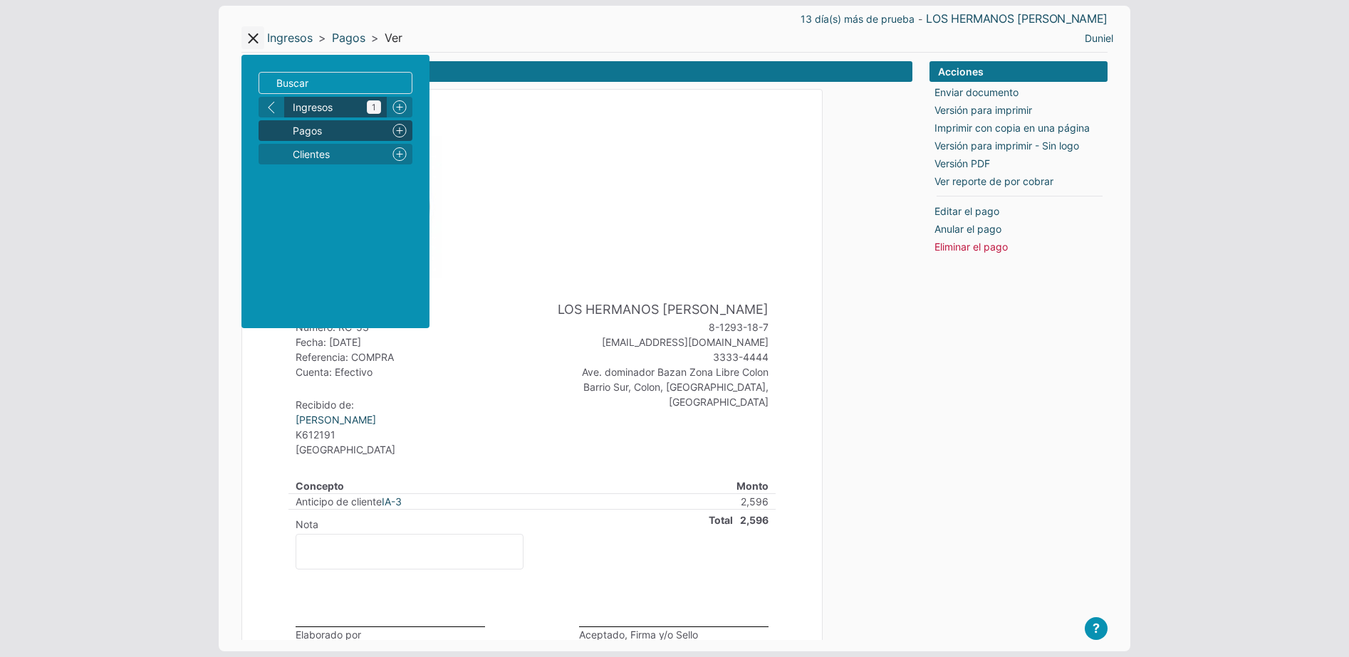
click at [314, 115] on link "Ingresos 1" at bounding box center [335, 107] width 103 height 21
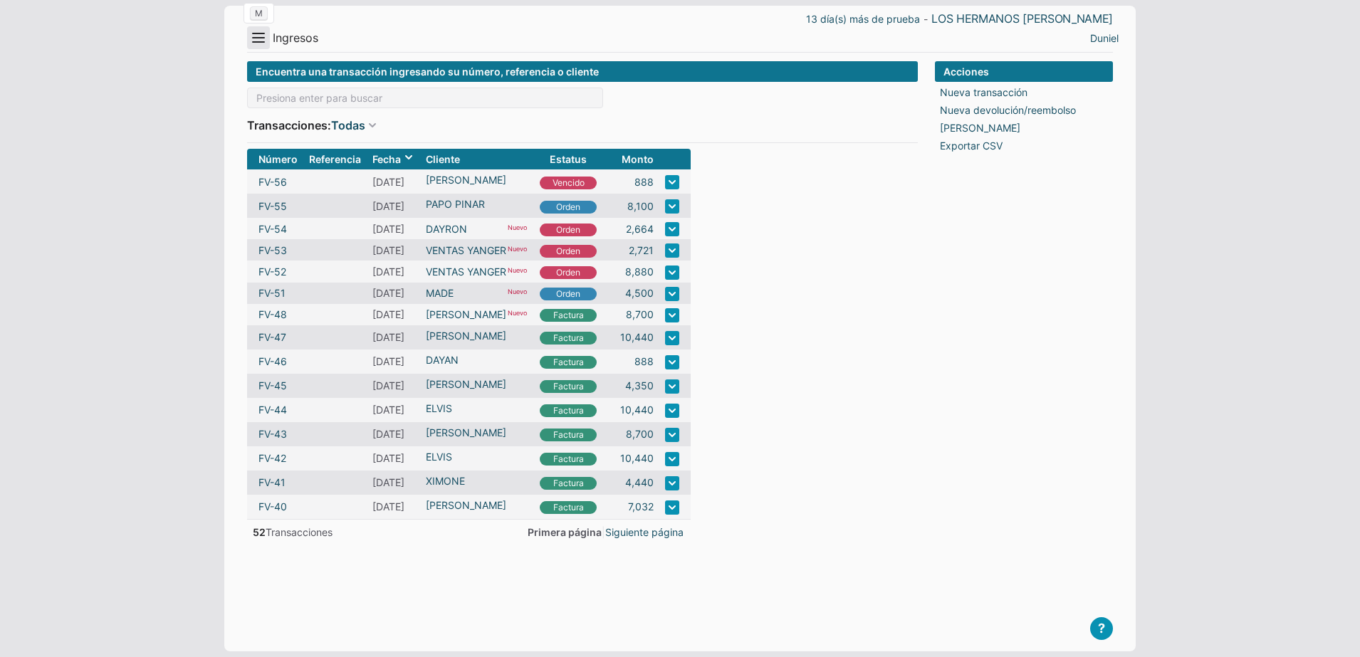
click at [253, 39] on button "Menu" at bounding box center [258, 37] width 23 height 23
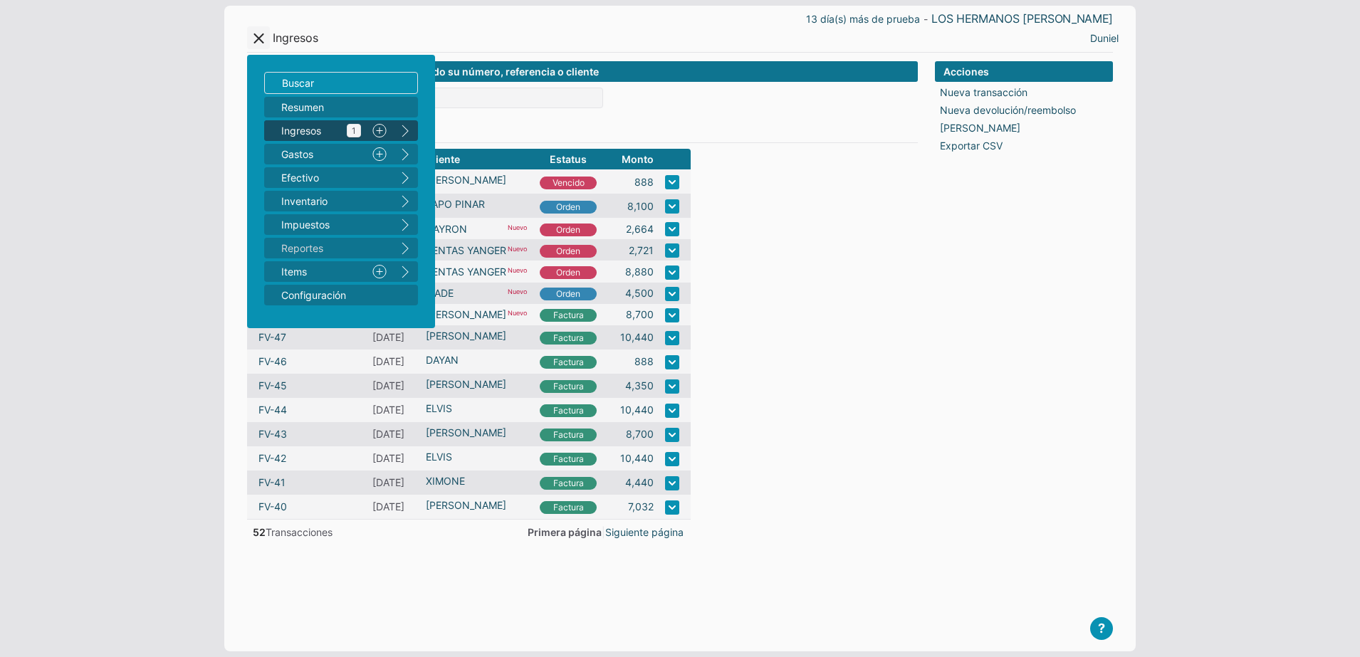
click at [320, 126] on span "Ingresos 1" at bounding box center [321, 130] width 80 height 15
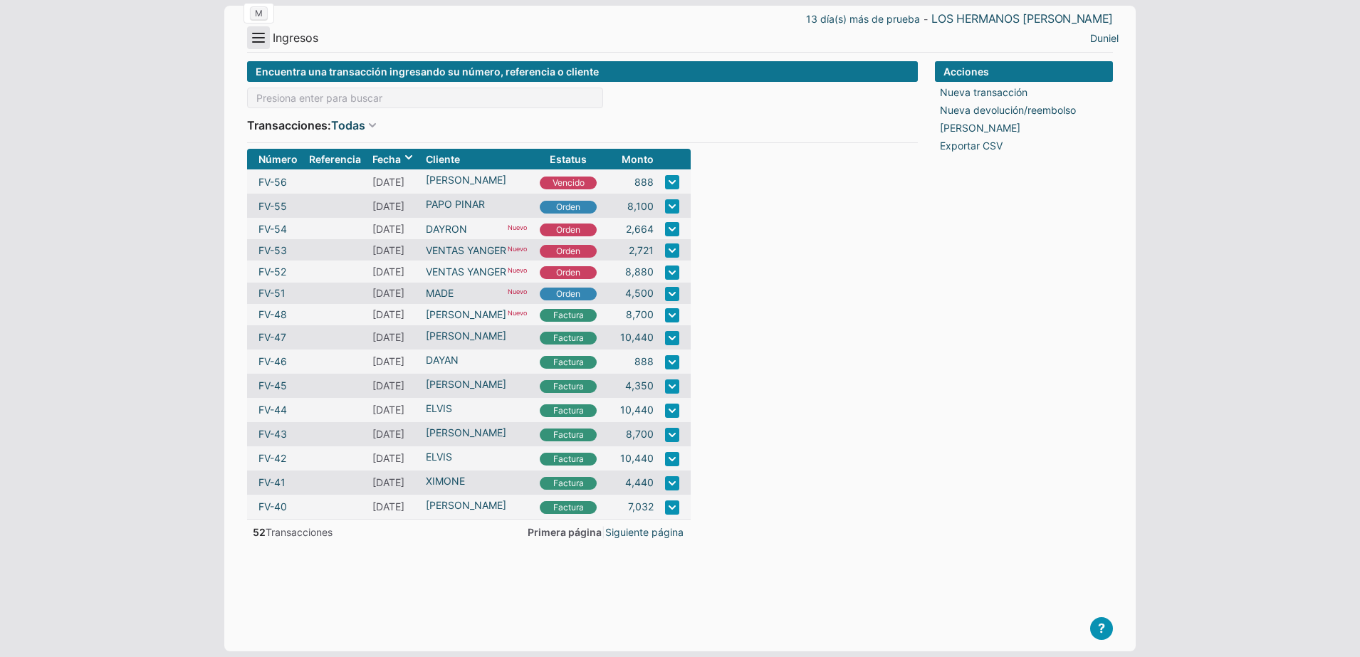
click at [258, 39] on button "Menu" at bounding box center [258, 37] width 23 height 23
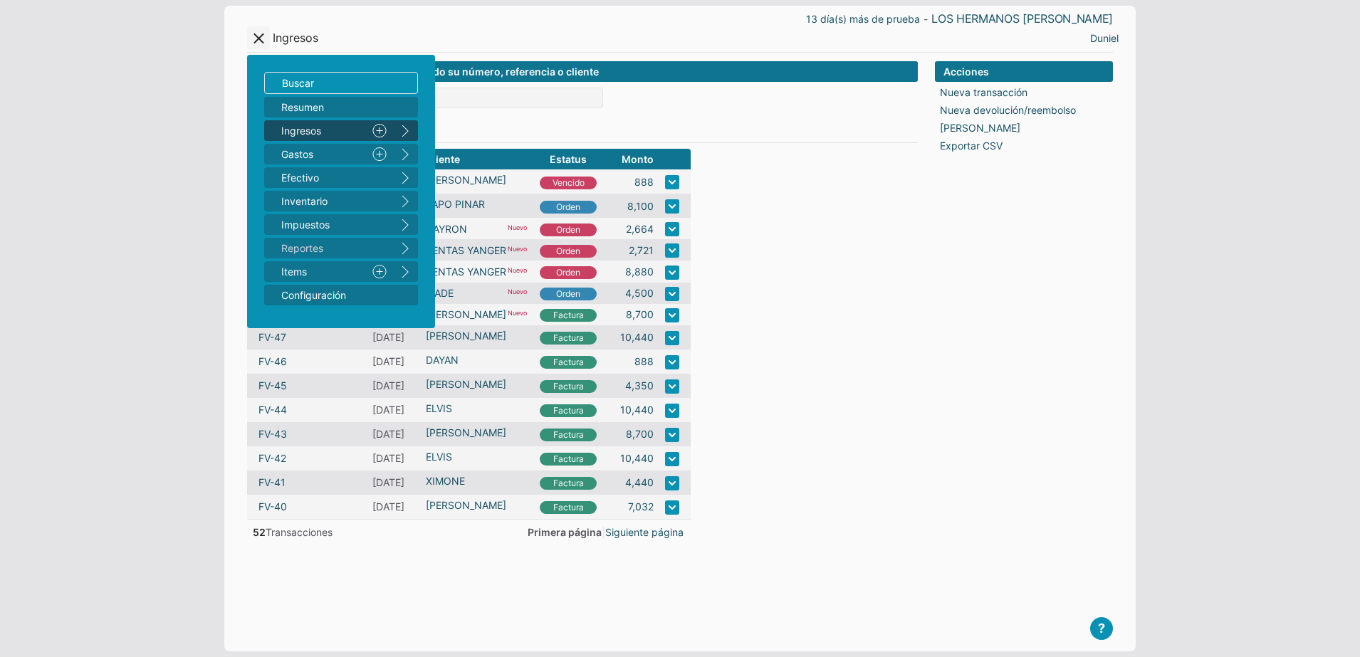
click at [406, 135] on button "right" at bounding box center [405, 130] width 26 height 21
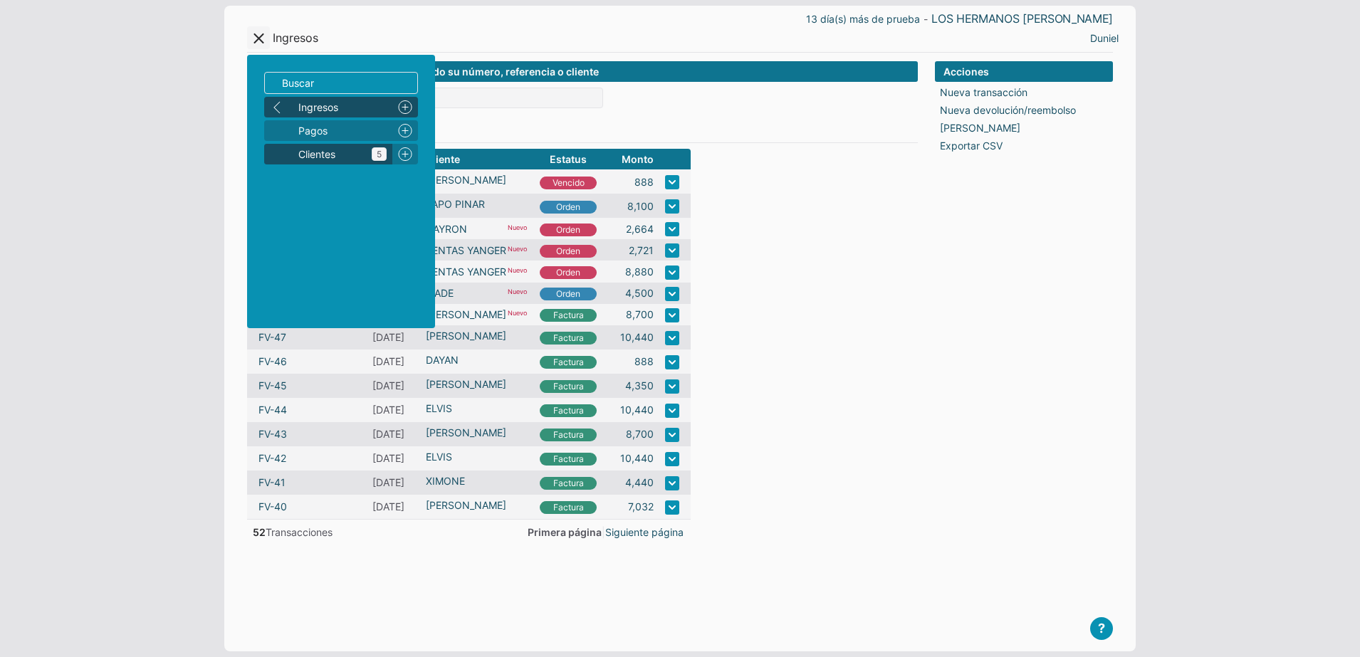
click at [367, 148] on span "Clientes 5" at bounding box center [342, 154] width 88 height 15
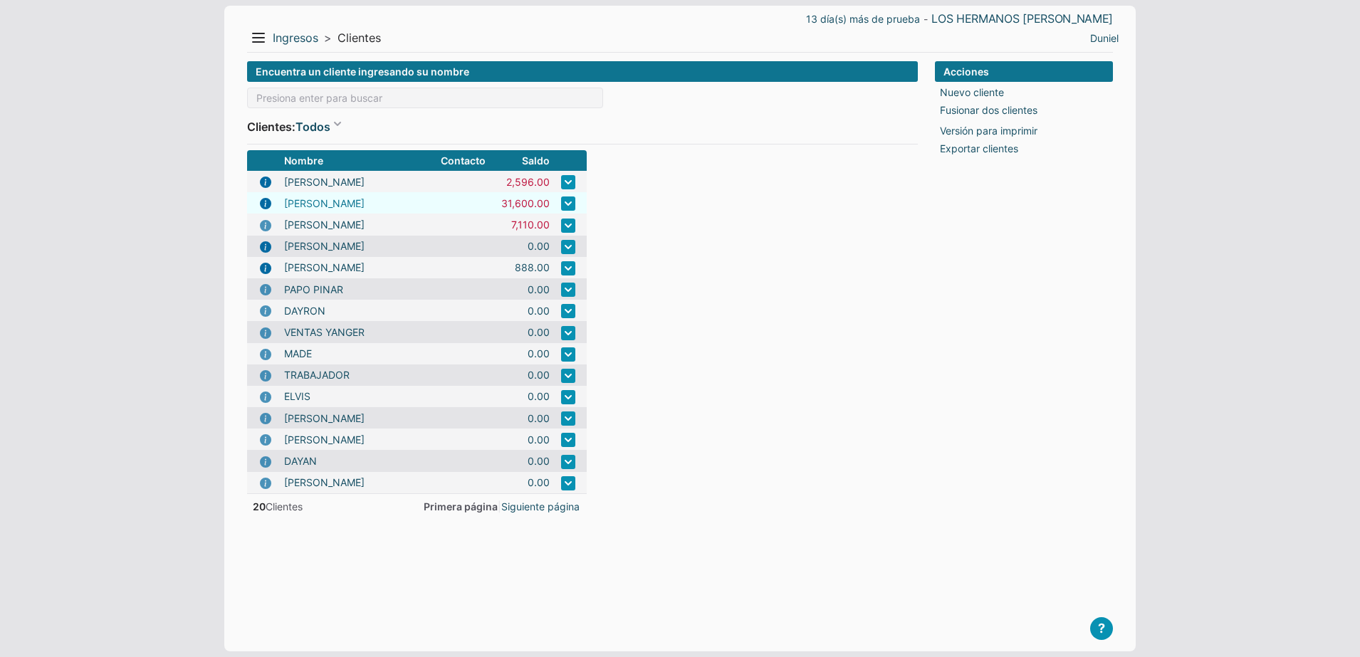
click at [362, 204] on link "[PERSON_NAME]" at bounding box center [324, 203] width 80 height 15
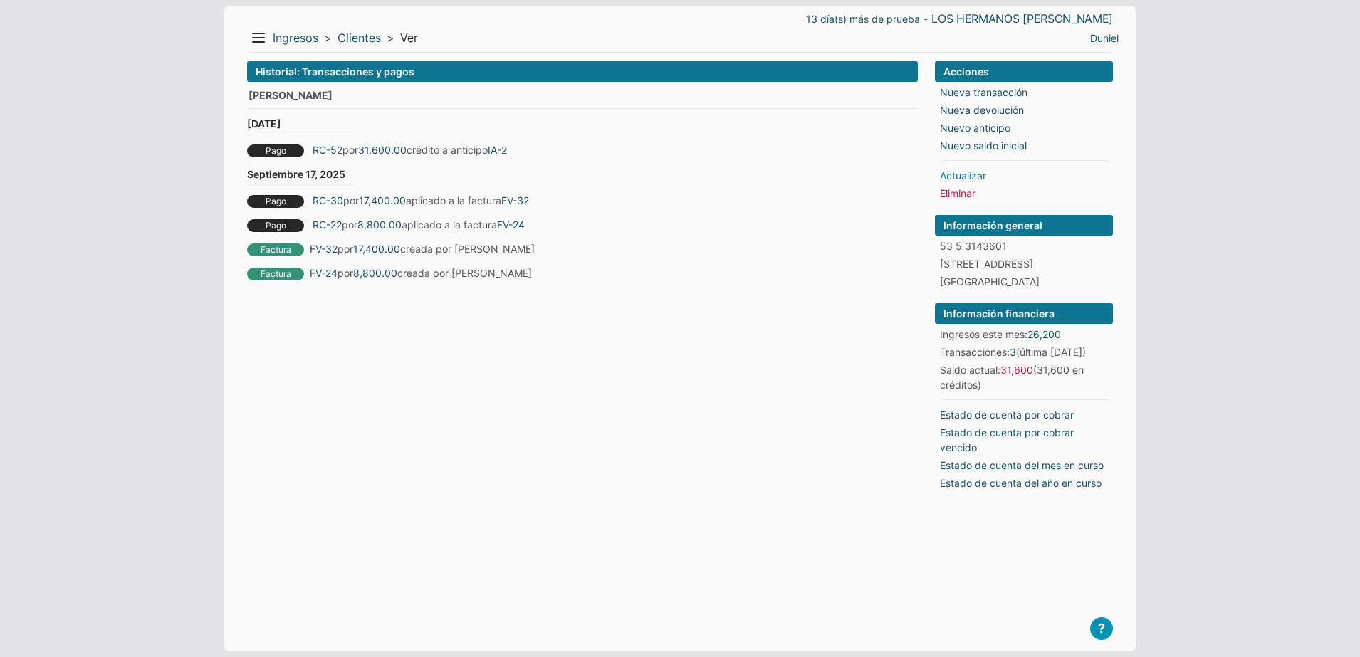
click at [960, 174] on link "Actualizar" at bounding box center [963, 175] width 46 height 15
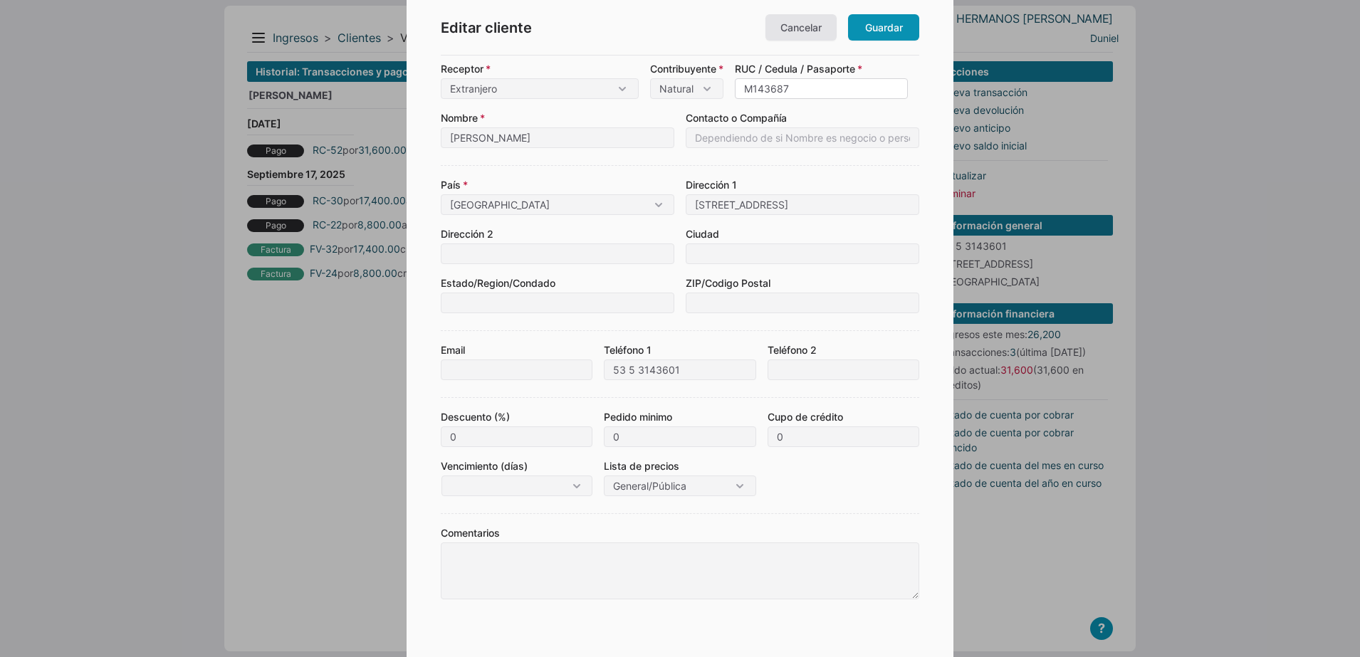
drag, startPoint x: 816, startPoint y: 84, endPoint x: 784, endPoint y: 90, distance: 32.7
click at [788, 90] on input "M143687" at bounding box center [821, 88] width 173 height 21
type input "M143"
click at [797, 114] on label "Contacto o Compañía" at bounding box center [803, 117] width 234 height 15
click at [897, 36] on link "Guardar" at bounding box center [883, 27] width 71 height 26
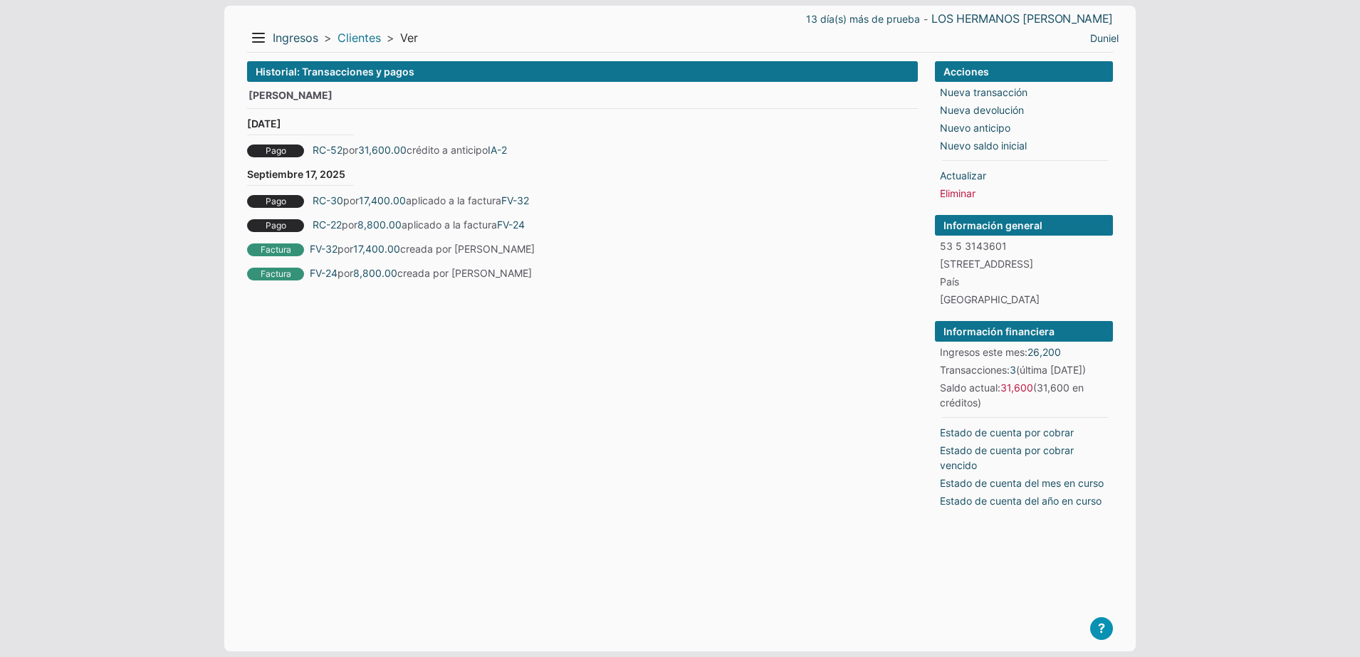
click at [355, 37] on link "Clientes" at bounding box center [359, 38] width 43 height 15
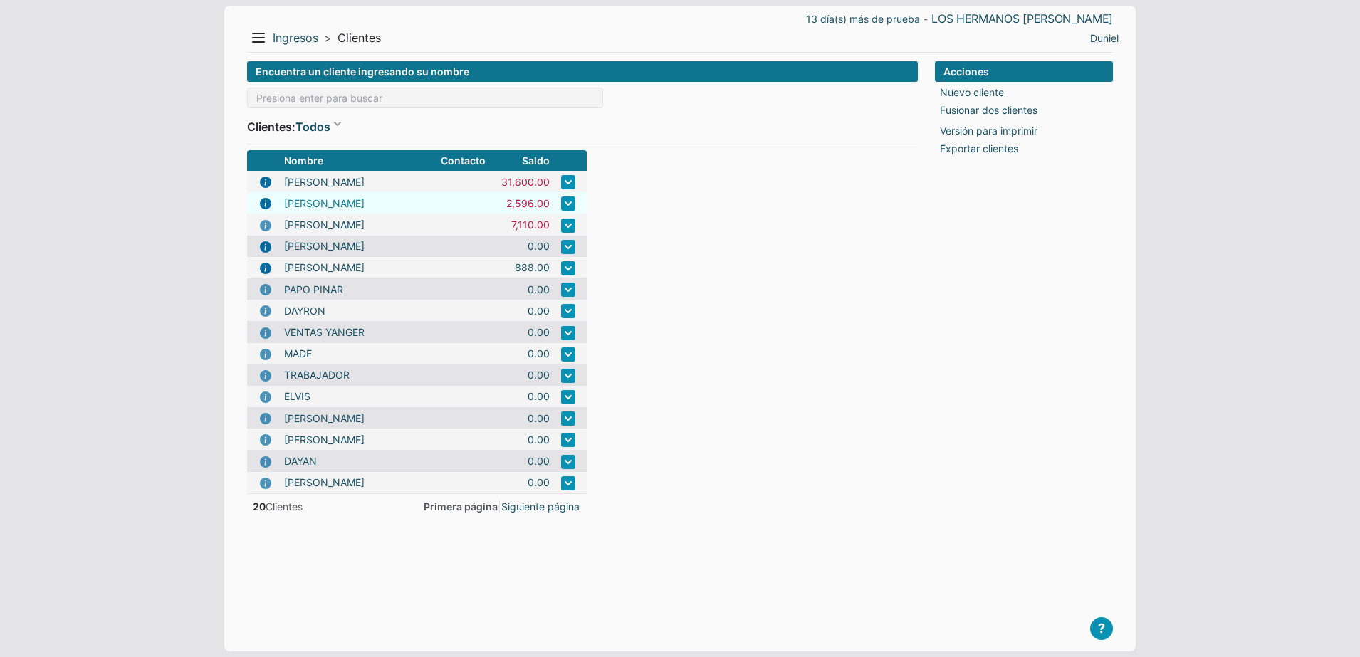
click at [326, 206] on link "[PERSON_NAME]" at bounding box center [324, 203] width 80 height 15
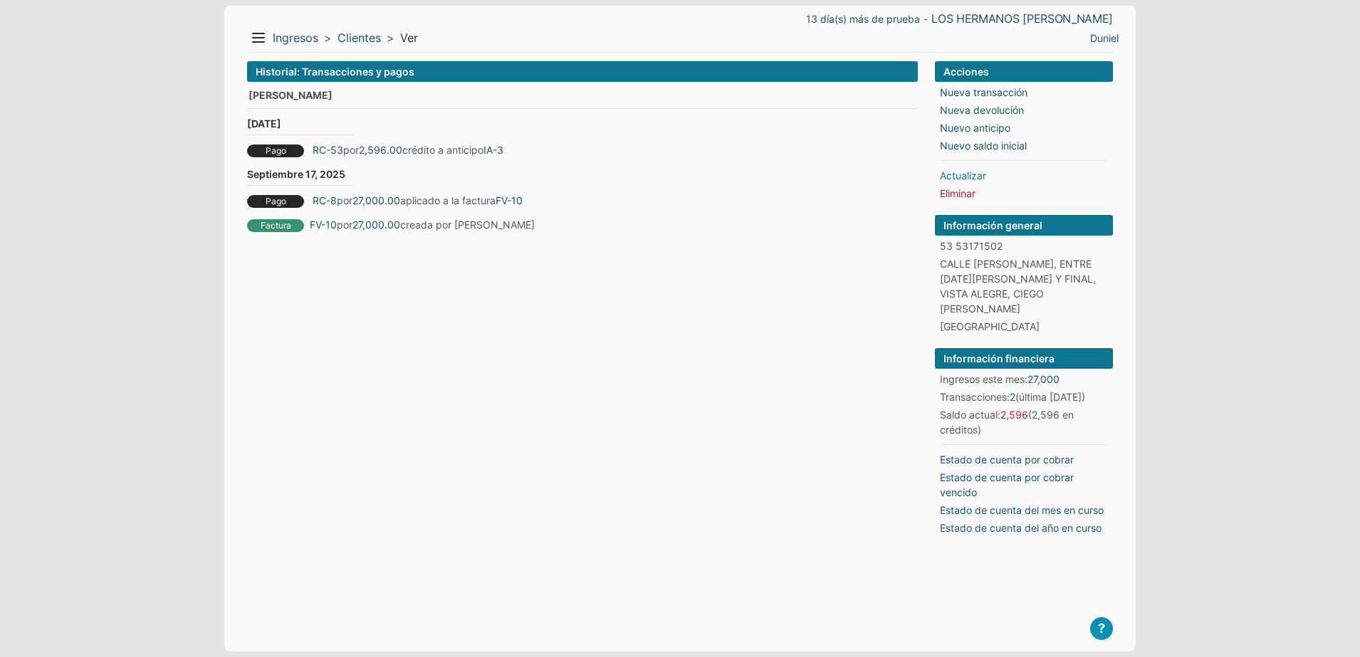
click at [981, 173] on link "Actualizar" at bounding box center [963, 175] width 46 height 15
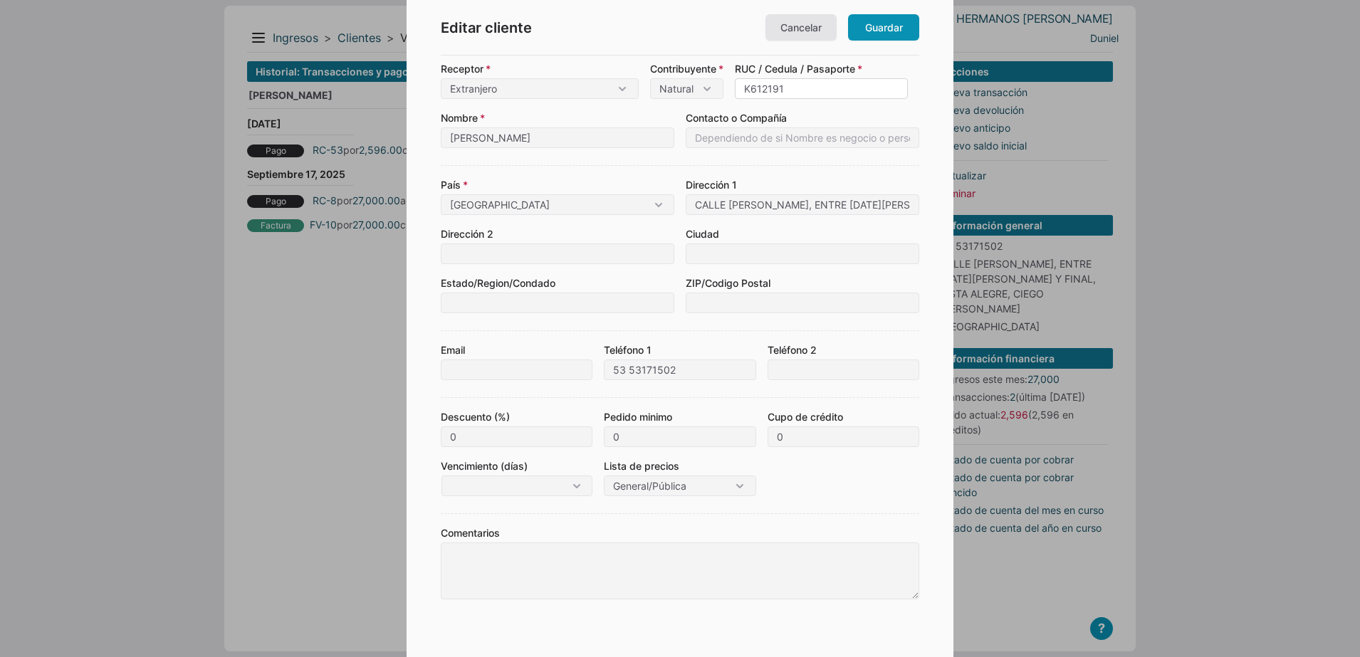
drag, startPoint x: 808, startPoint y: 89, endPoint x: 786, endPoint y: 89, distance: 21.4
click at [786, 89] on input "K612191" at bounding box center [821, 88] width 173 height 21
type input "K6121"
click at [878, 33] on link "Guardar" at bounding box center [883, 27] width 71 height 26
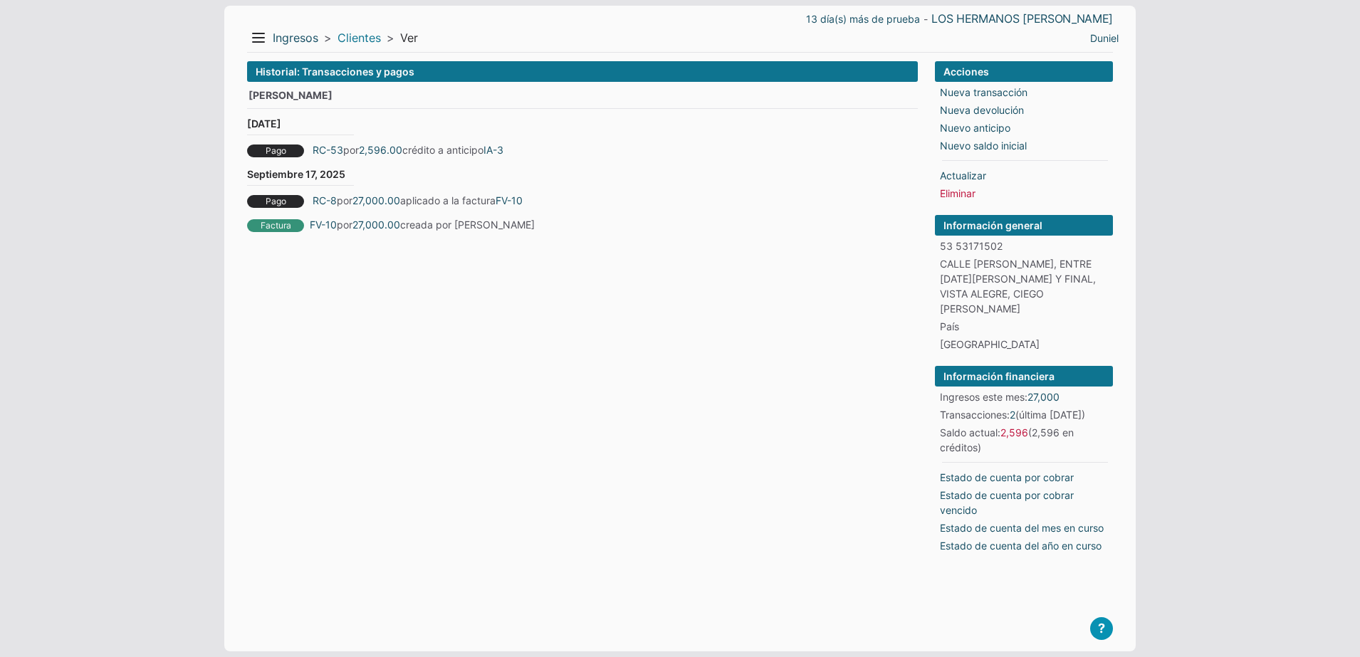
click at [368, 43] on link "Clientes" at bounding box center [359, 38] width 43 height 15
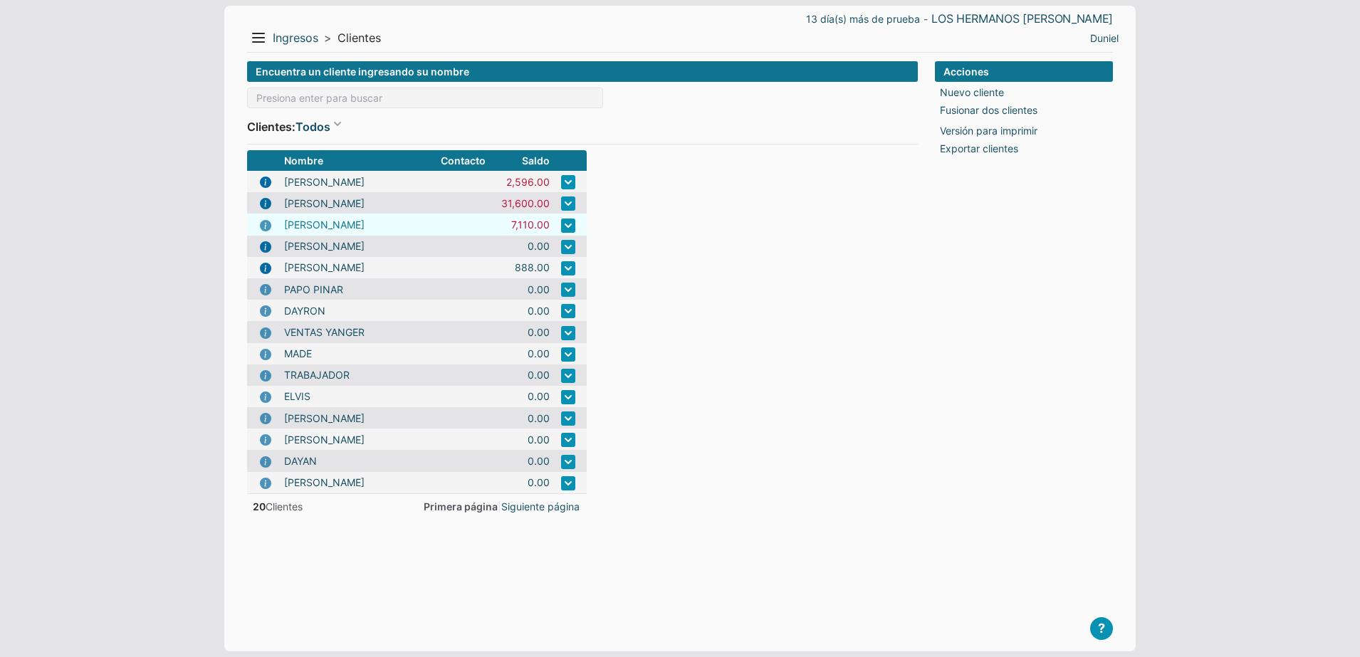
click at [330, 220] on link "JUAN VILAU DIAZ" at bounding box center [324, 224] width 80 height 15
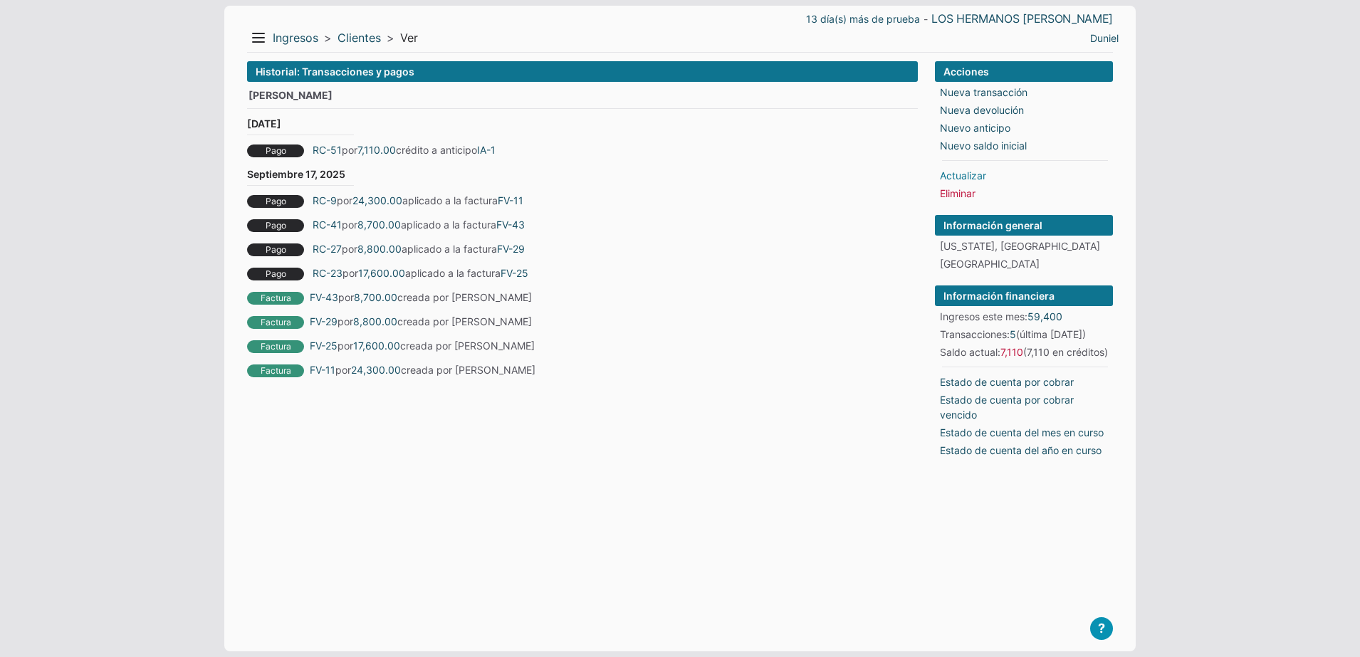
click at [959, 169] on link "Actualizar" at bounding box center [963, 175] width 46 height 15
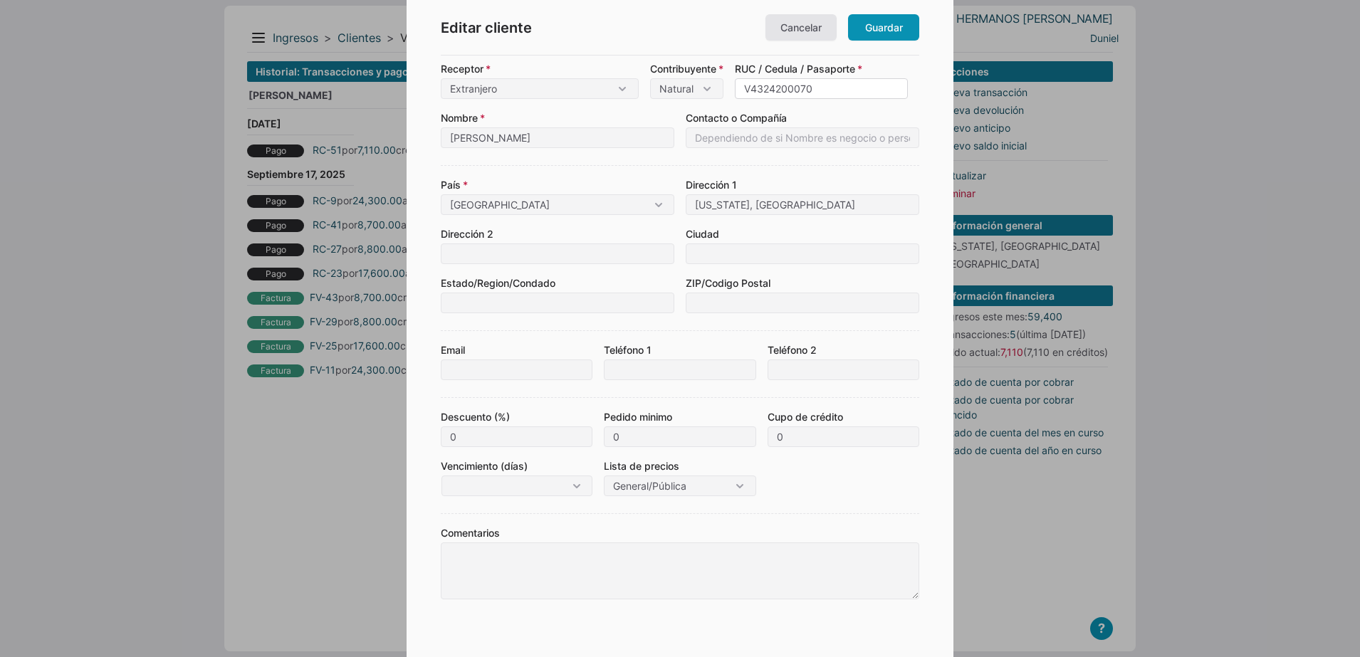
drag, startPoint x: 842, startPoint y: 88, endPoint x: 792, endPoint y: 98, distance: 51.0
click at [792, 98] on input "V4324200070" at bounding box center [821, 88] width 173 height 21
click at [852, 90] on input "V4324200070" at bounding box center [821, 88] width 173 height 21
drag, startPoint x: 839, startPoint y: 88, endPoint x: 810, endPoint y: 95, distance: 29.4
click at [810, 95] on input "V4324200070" at bounding box center [821, 88] width 173 height 21
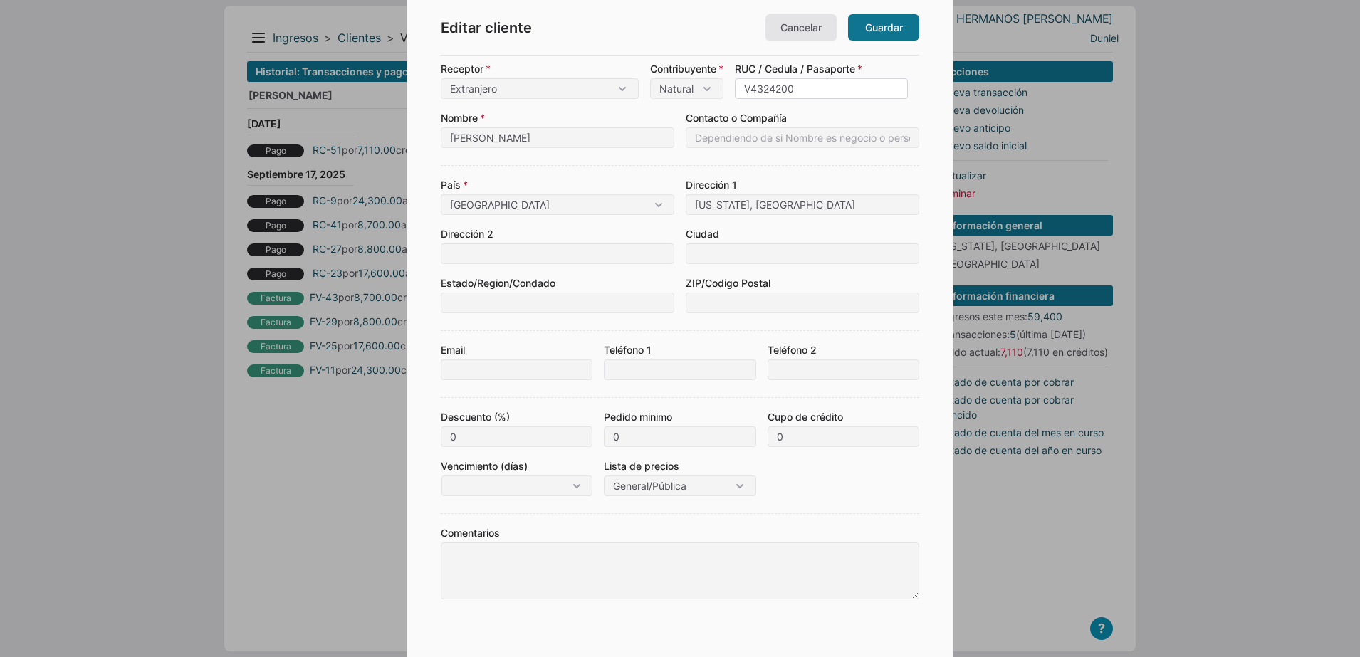
type input "V4324200"
click at [871, 35] on link "Guardar" at bounding box center [883, 27] width 71 height 26
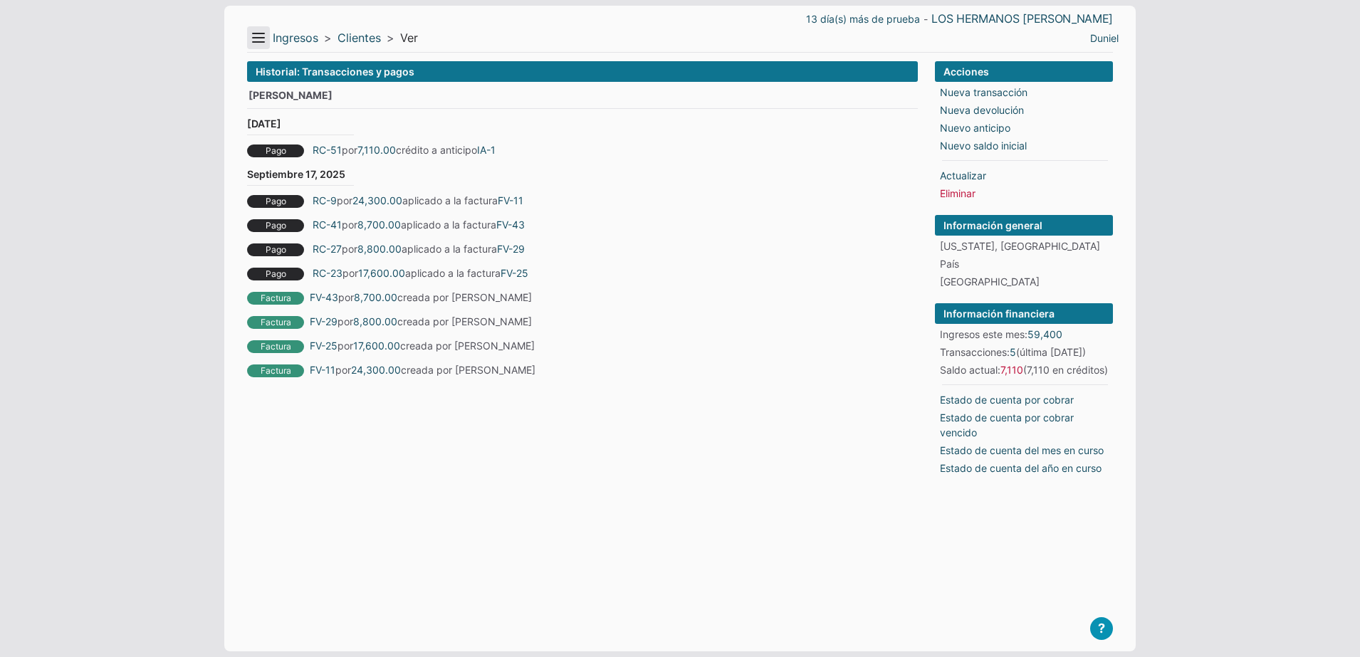
click at [268, 38] on button "Menu" at bounding box center [258, 37] width 23 height 23
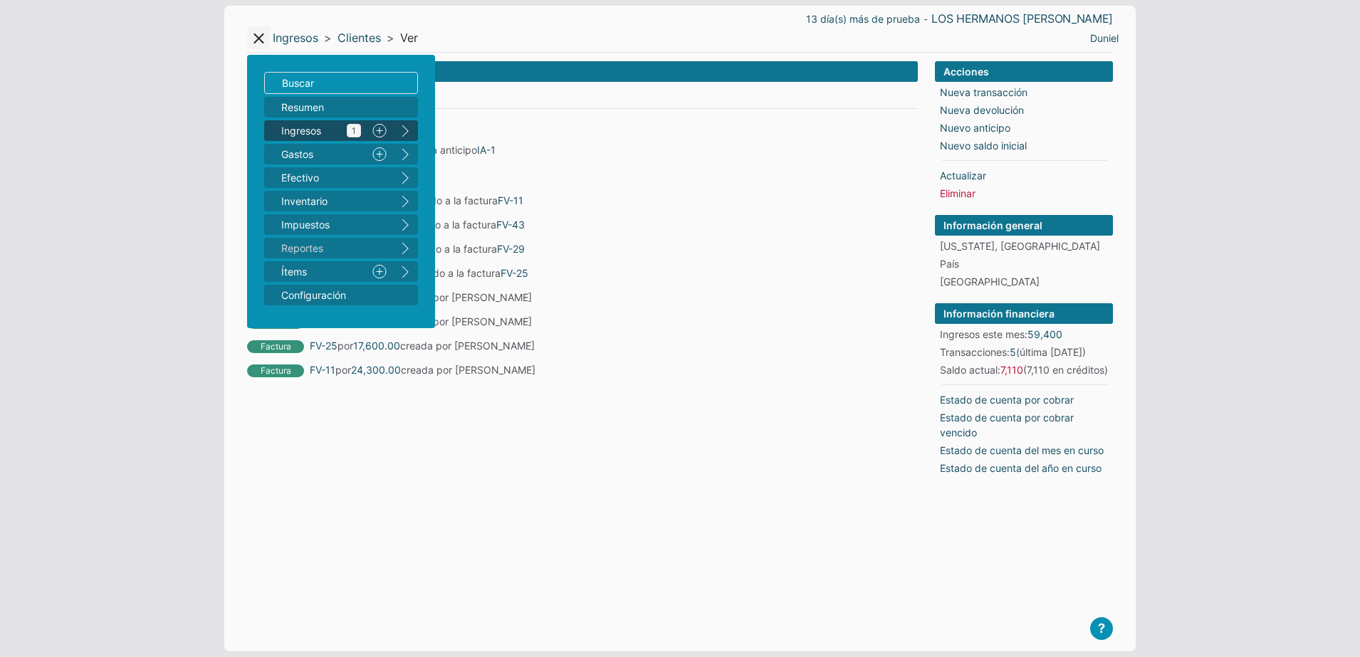
click at [326, 126] on span "Ingresos 1" at bounding box center [321, 130] width 80 height 15
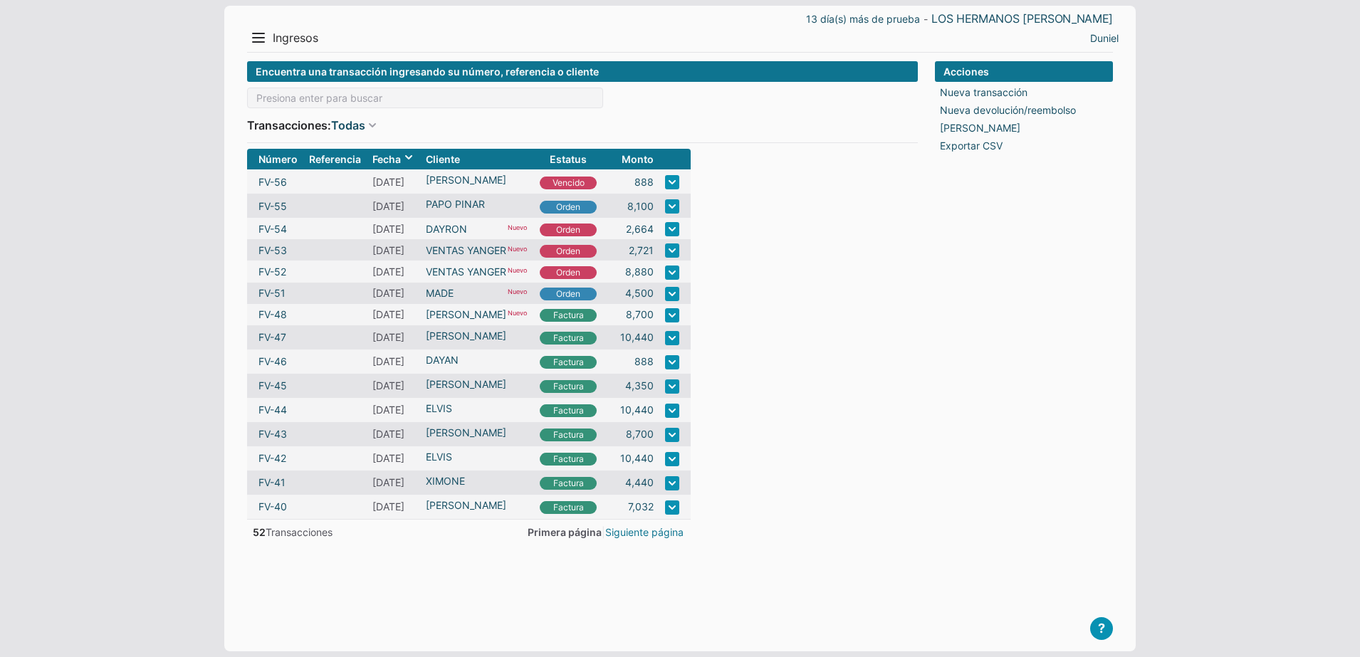
click at [633, 526] on link "Siguiente página" at bounding box center [644, 532] width 78 height 15
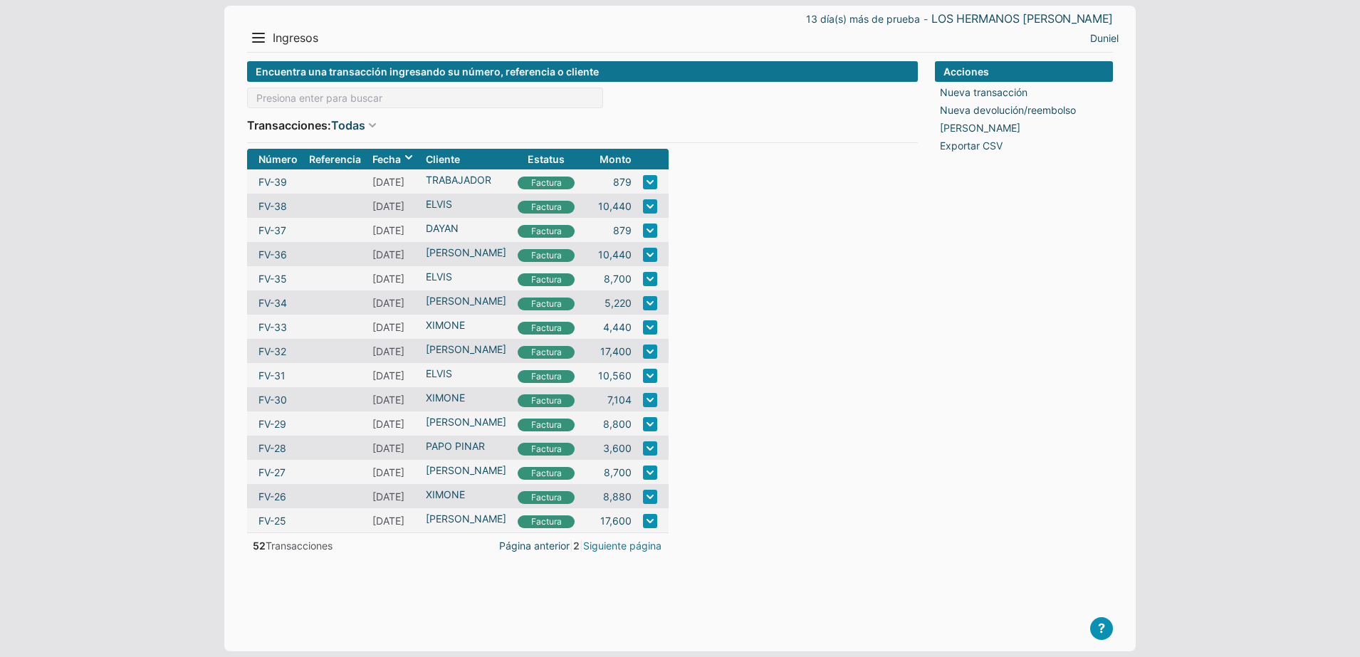
click at [632, 538] on link "Siguiente página" at bounding box center [622, 545] width 78 height 15
click at [662, 542] on link "Siguiente página" at bounding box center [622, 542] width 78 height 15
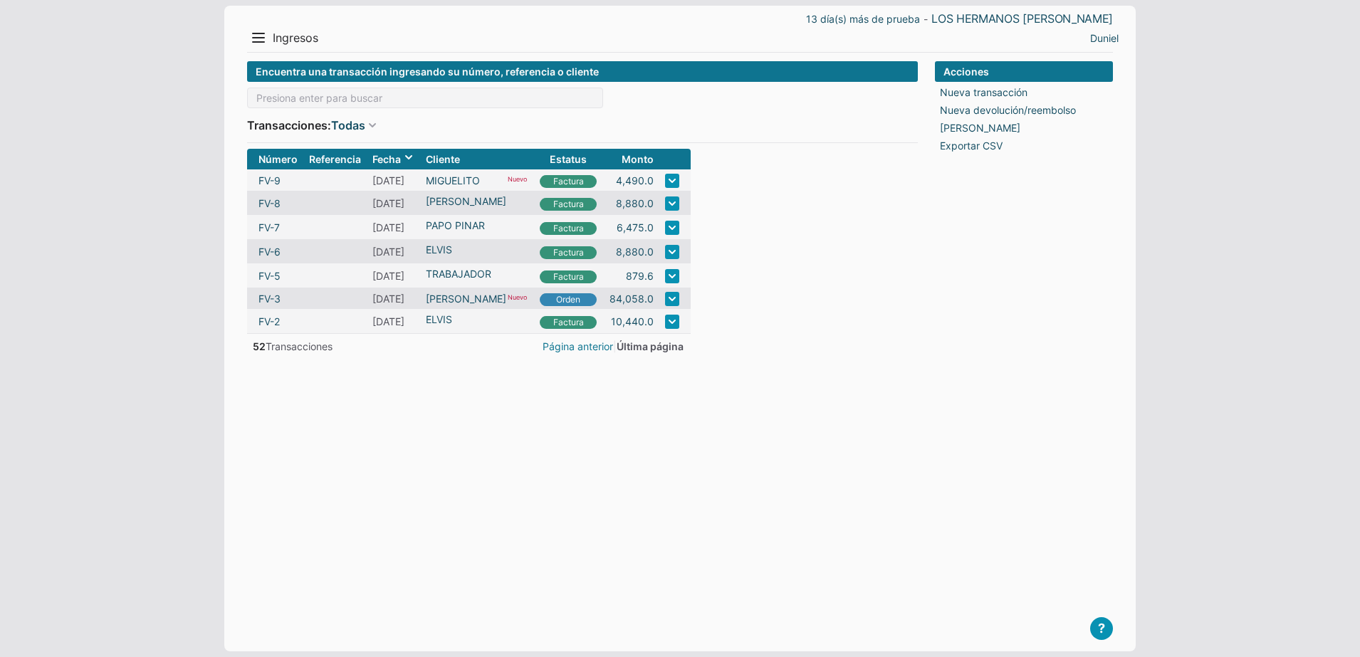
click at [597, 351] on link "Página anterior" at bounding box center [578, 346] width 70 height 15
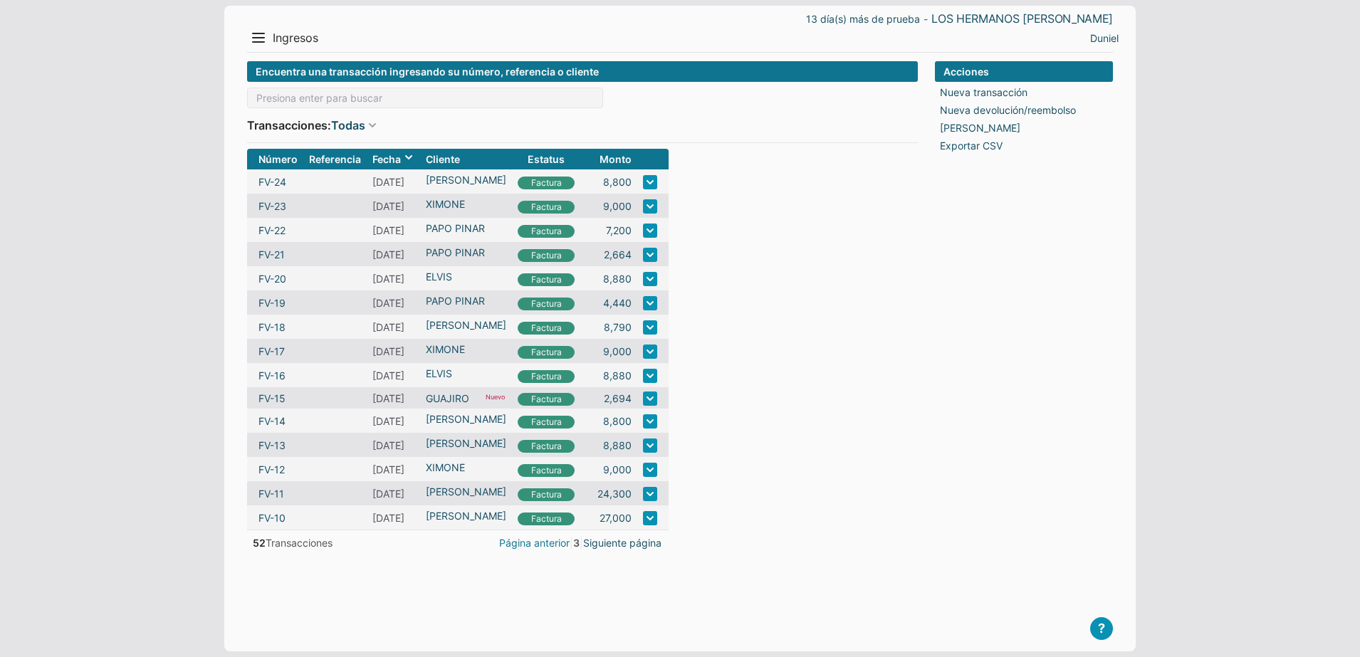
click at [570, 542] on link "Página anterior" at bounding box center [534, 542] width 70 height 15
click at [570, 548] on link "Página anterior" at bounding box center [534, 545] width 70 height 15
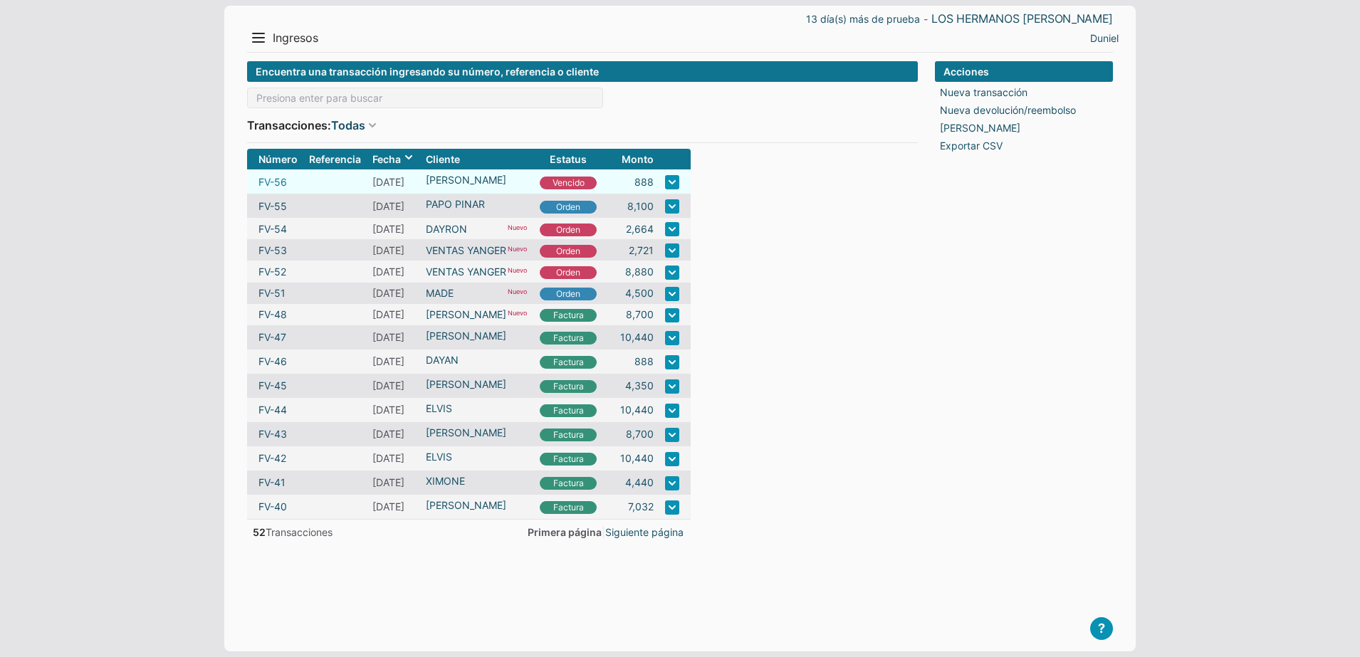
click at [283, 182] on link "FV-56" at bounding box center [272, 181] width 28 height 15
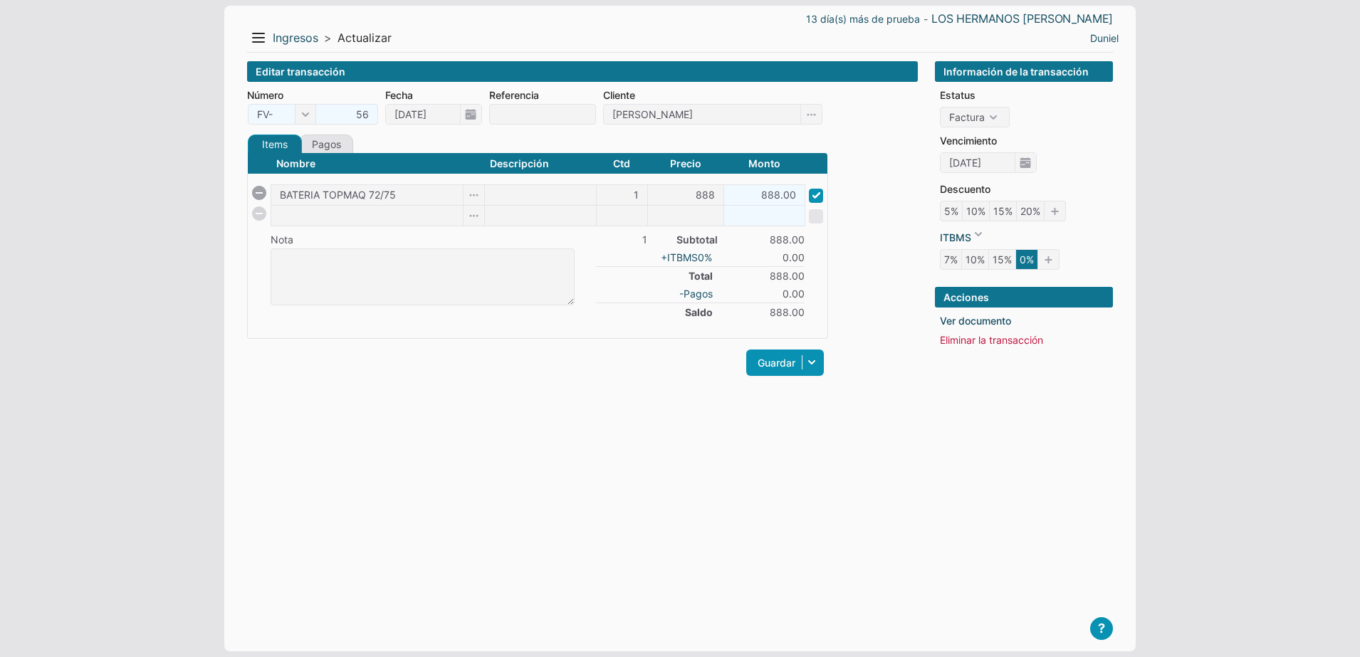
click at [821, 192] on span at bounding box center [816, 196] width 14 height 14
checkbox input "false"
select select "P"
type input "[DATE]"
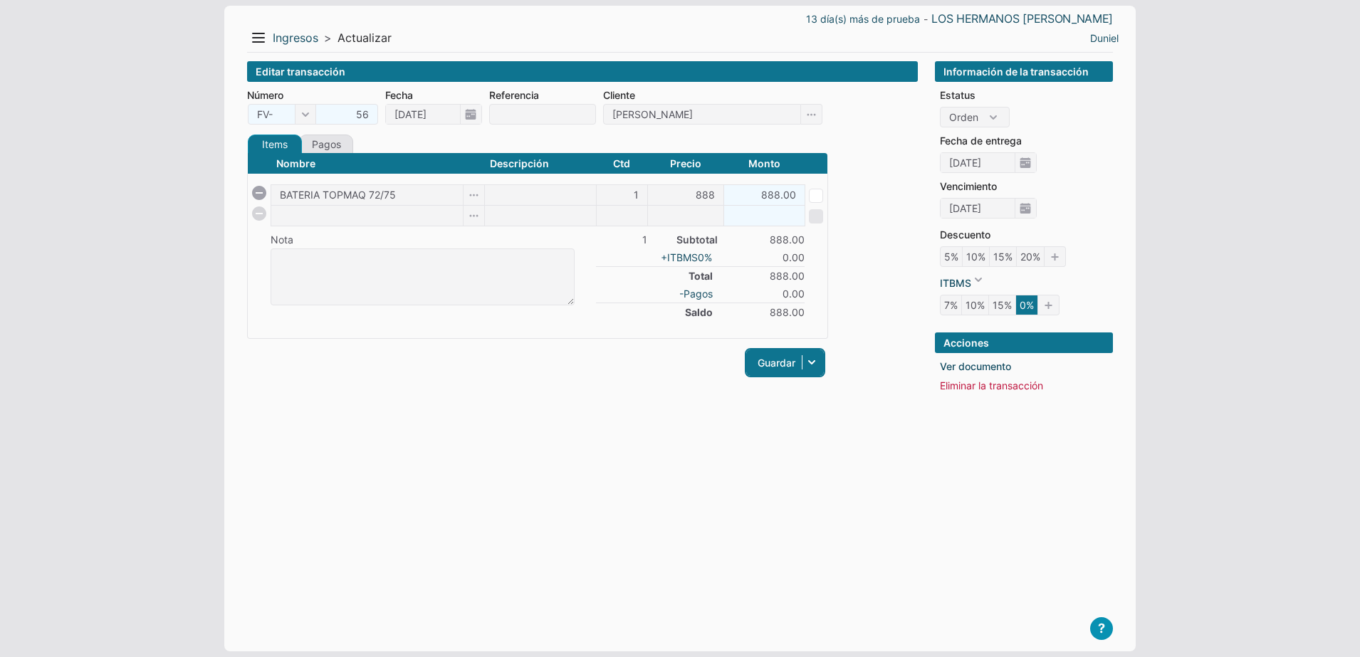
click at [773, 362] on link "Guardar" at bounding box center [785, 363] width 78 height 26
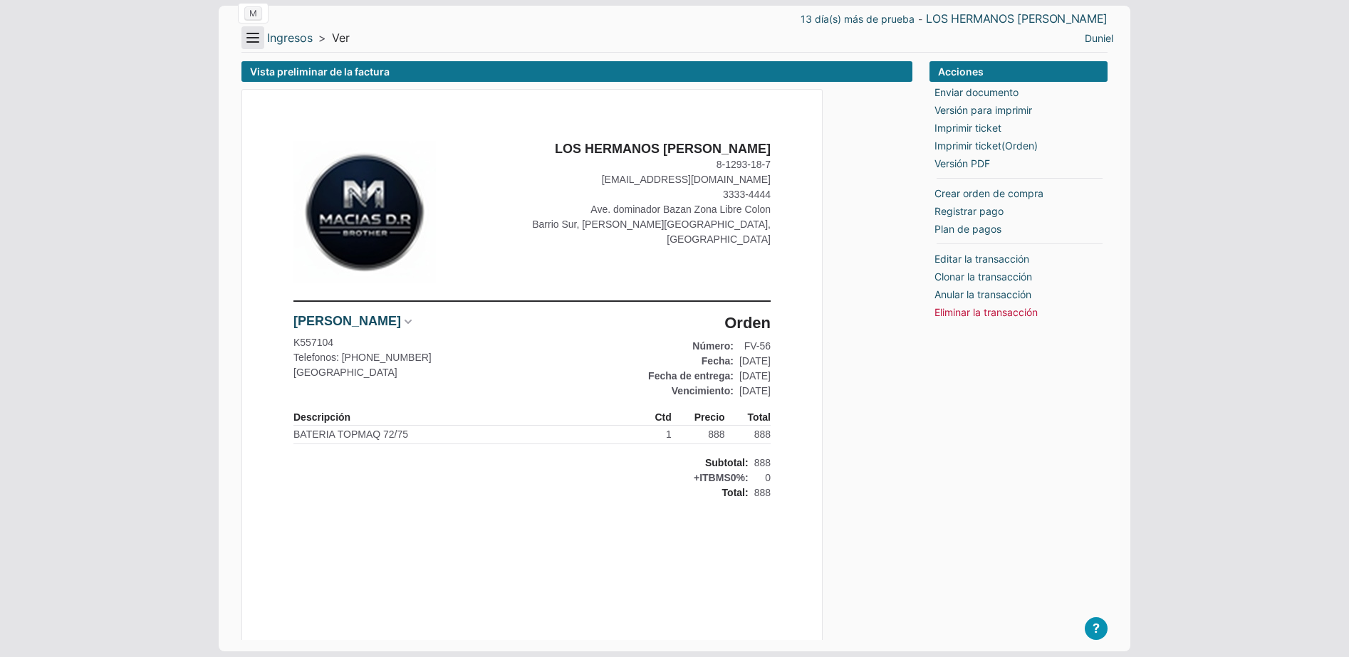
click at [253, 41] on button "Menu" at bounding box center [252, 37] width 23 height 23
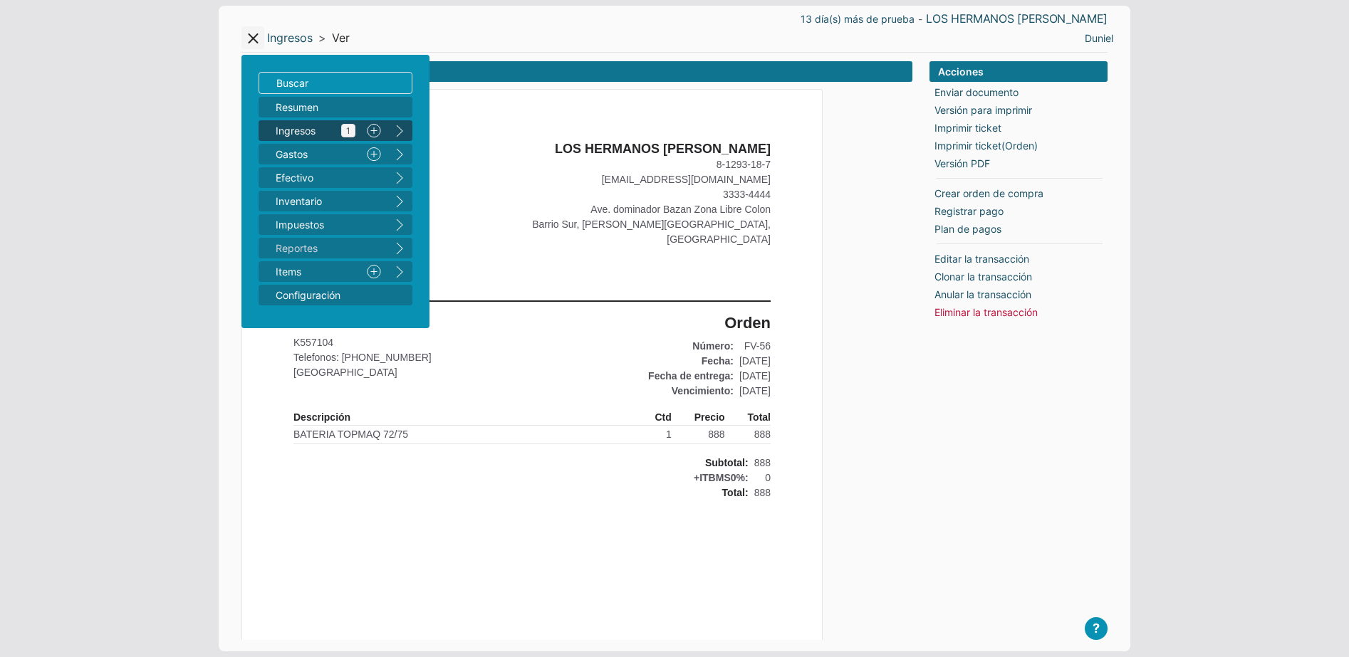
click at [312, 132] on span "Ingresos 1" at bounding box center [316, 130] width 80 height 15
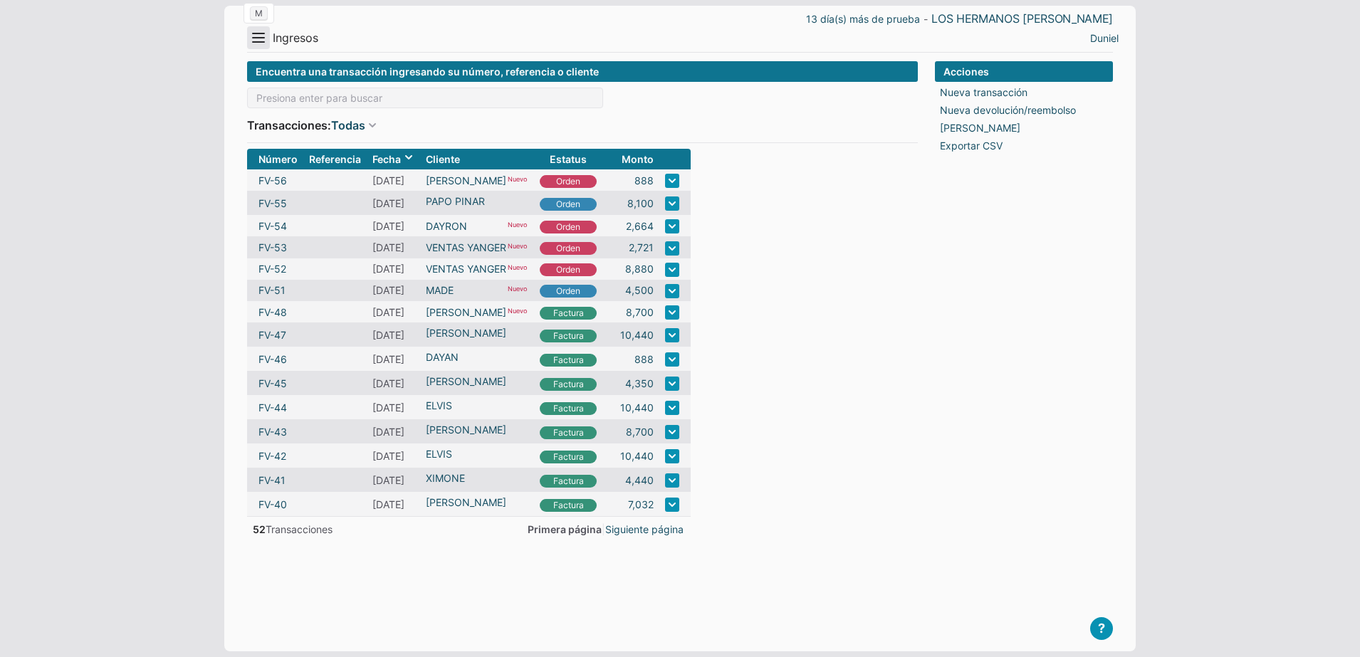
click at [259, 38] on button "Menu" at bounding box center [258, 37] width 23 height 23
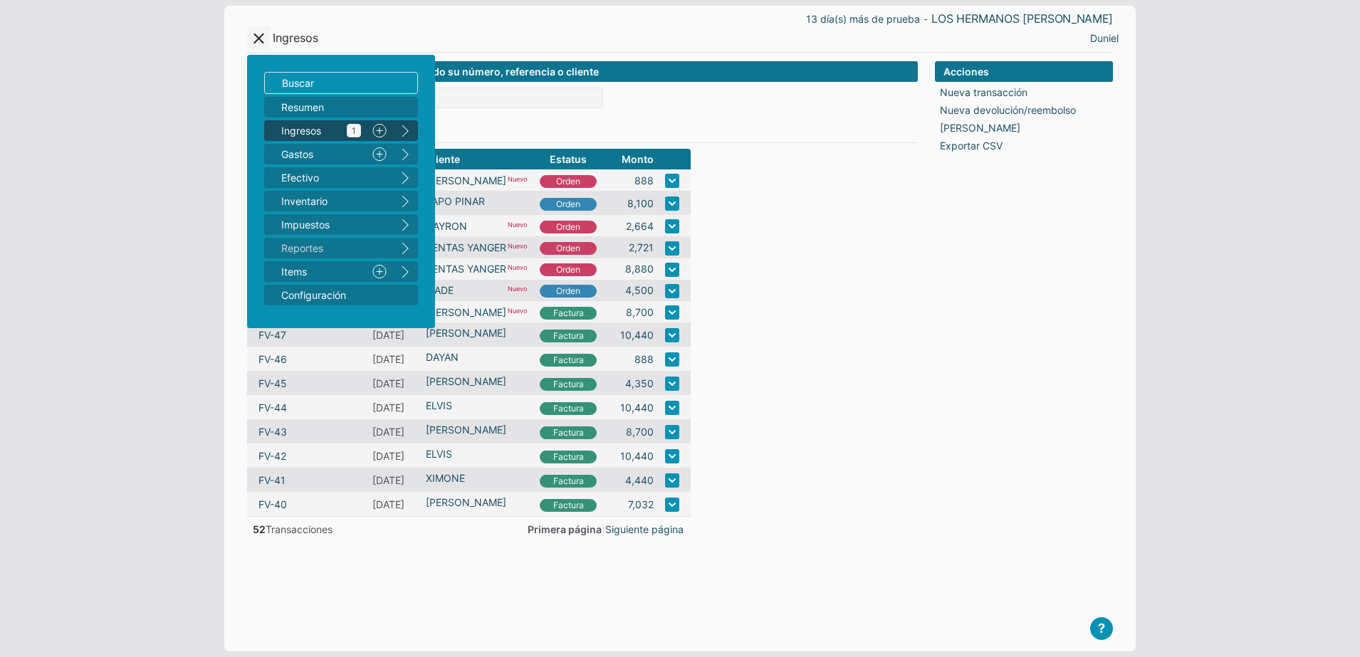
click at [311, 133] on span "Ingresos 1" at bounding box center [321, 130] width 80 height 15
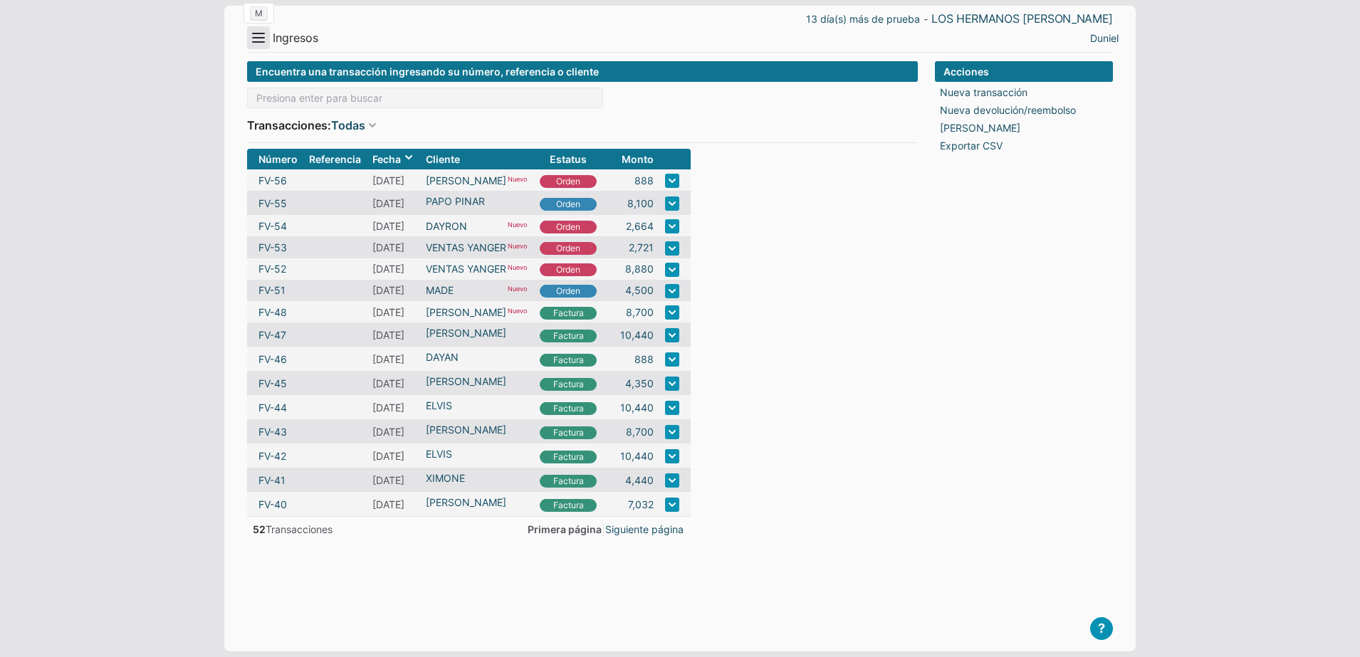
click at [268, 38] on button "Menu" at bounding box center [258, 37] width 23 height 23
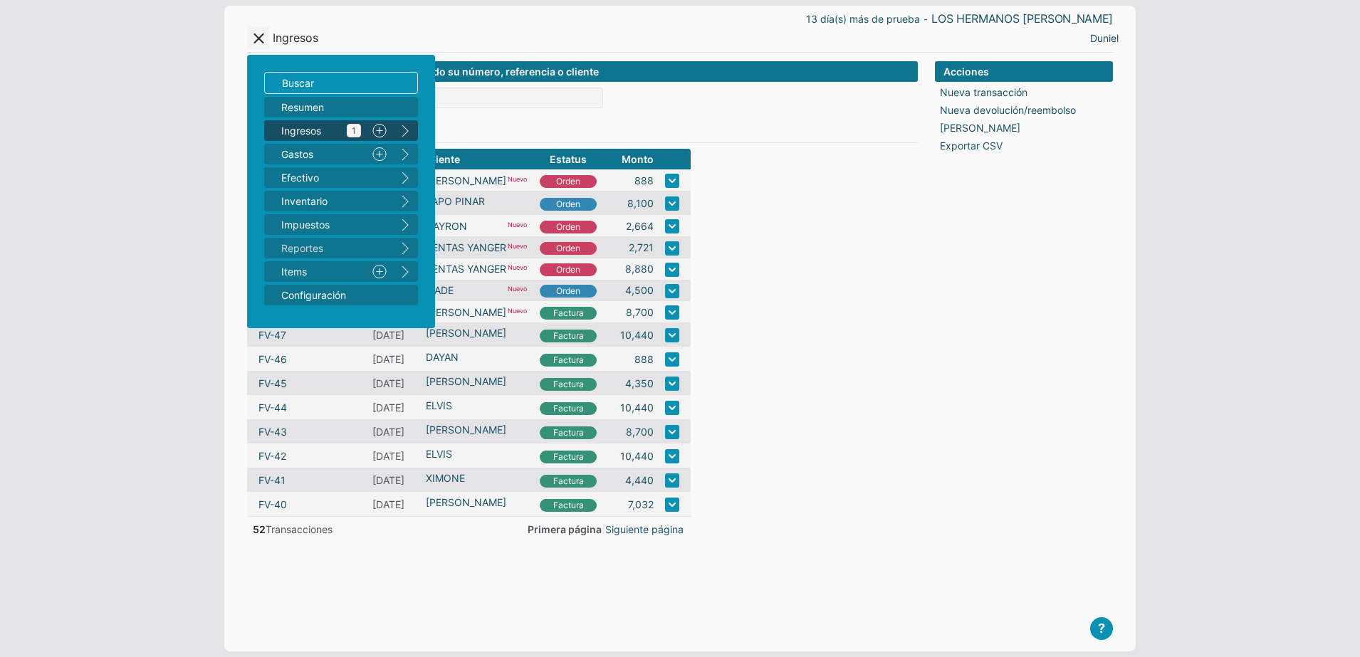
click at [317, 127] on span "Ingresos 1" at bounding box center [321, 130] width 80 height 15
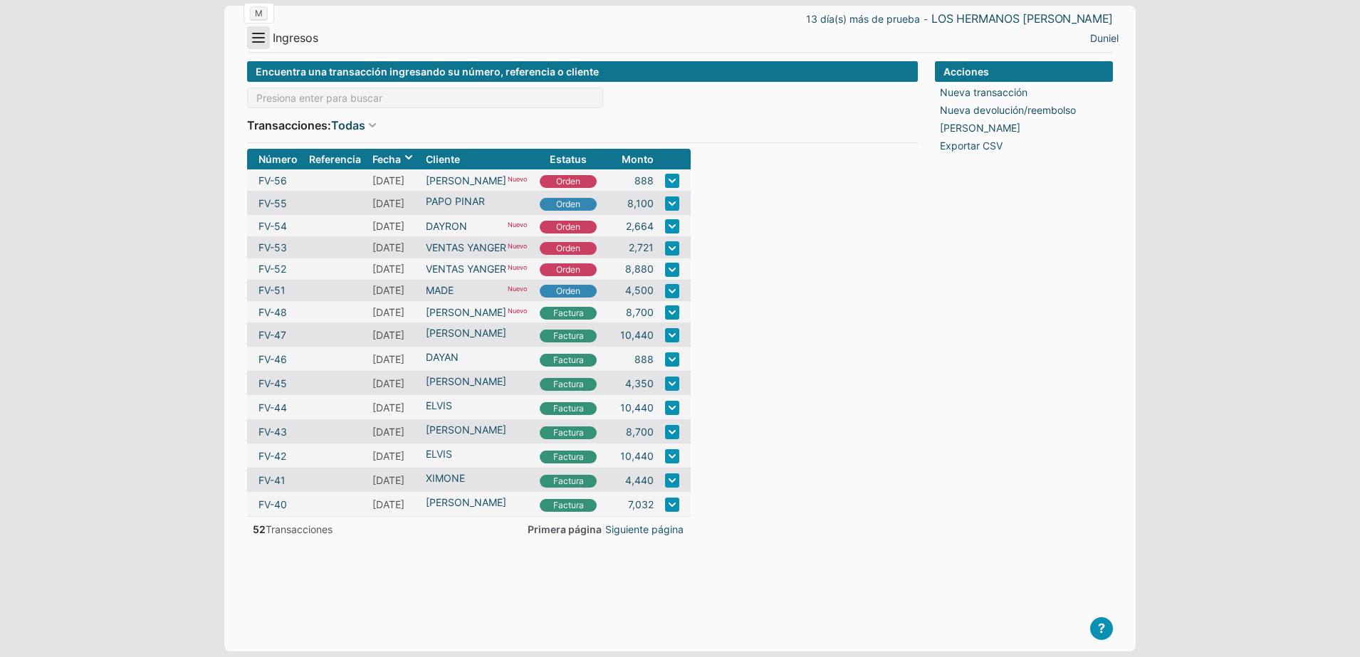
click at [261, 35] on button "Menu" at bounding box center [258, 37] width 23 height 23
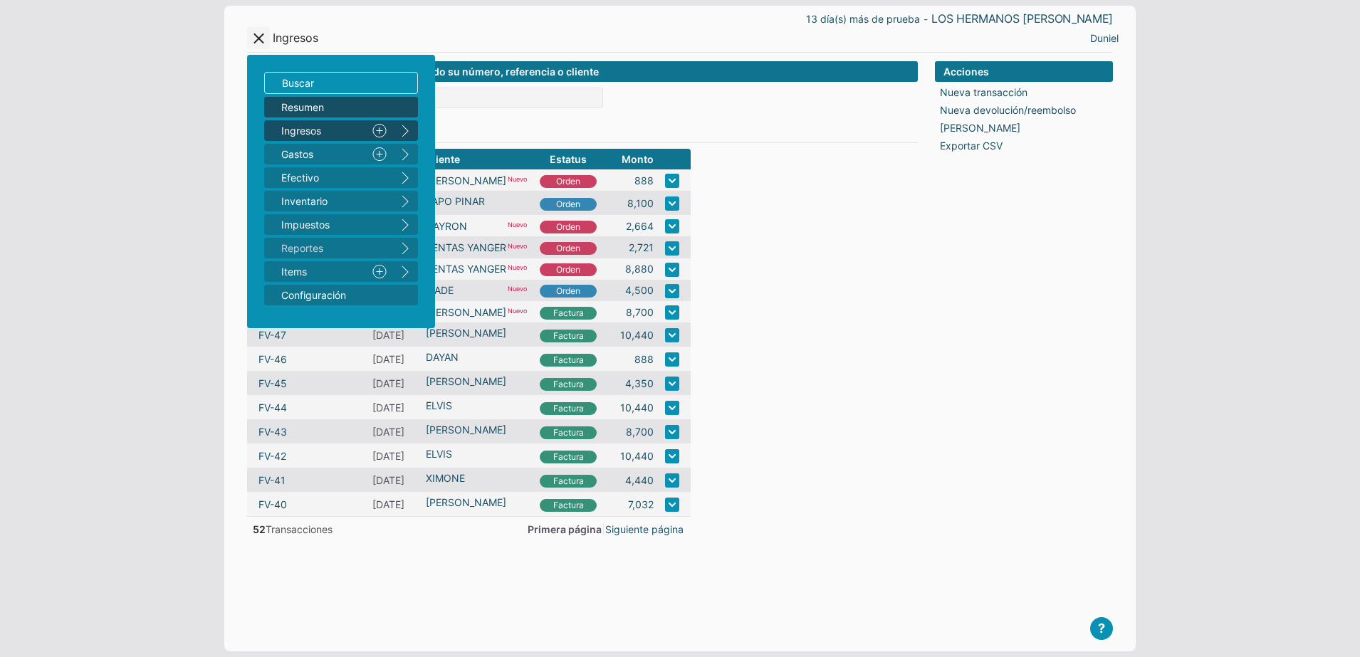
click at [308, 107] on span "Resumen" at bounding box center [333, 107] width 105 height 15
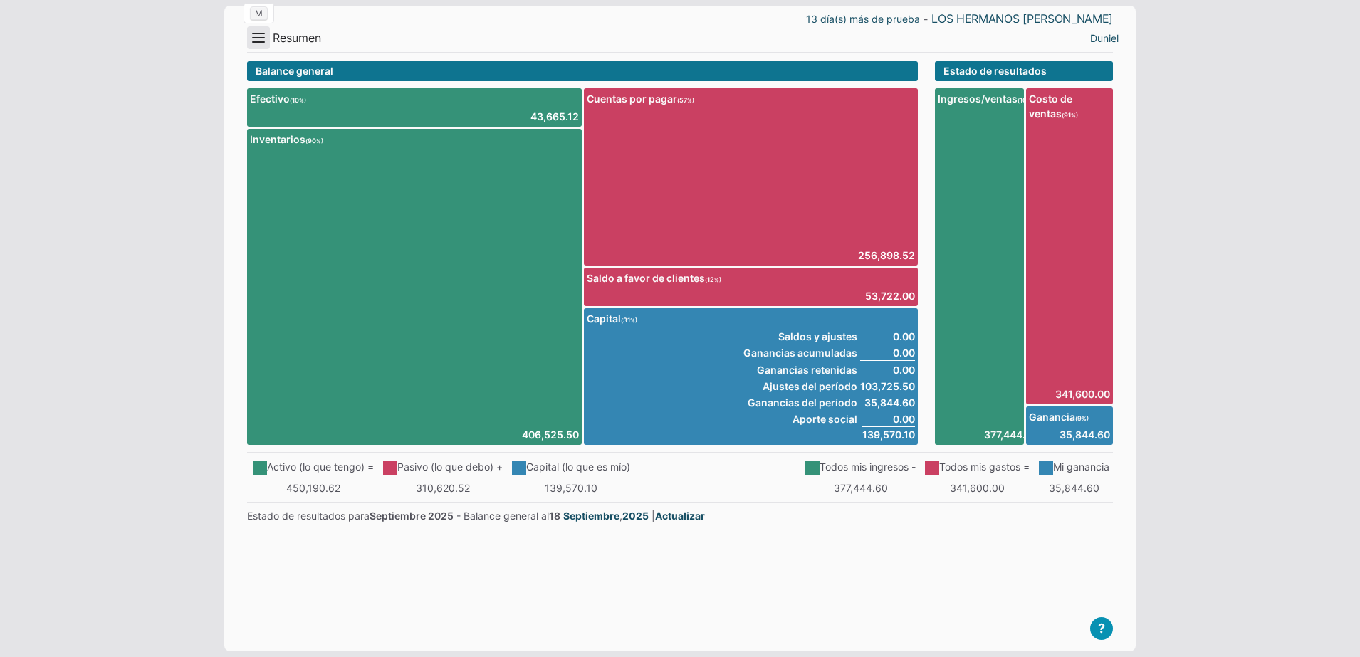
click at [253, 43] on button "Menu" at bounding box center [258, 37] width 23 height 23
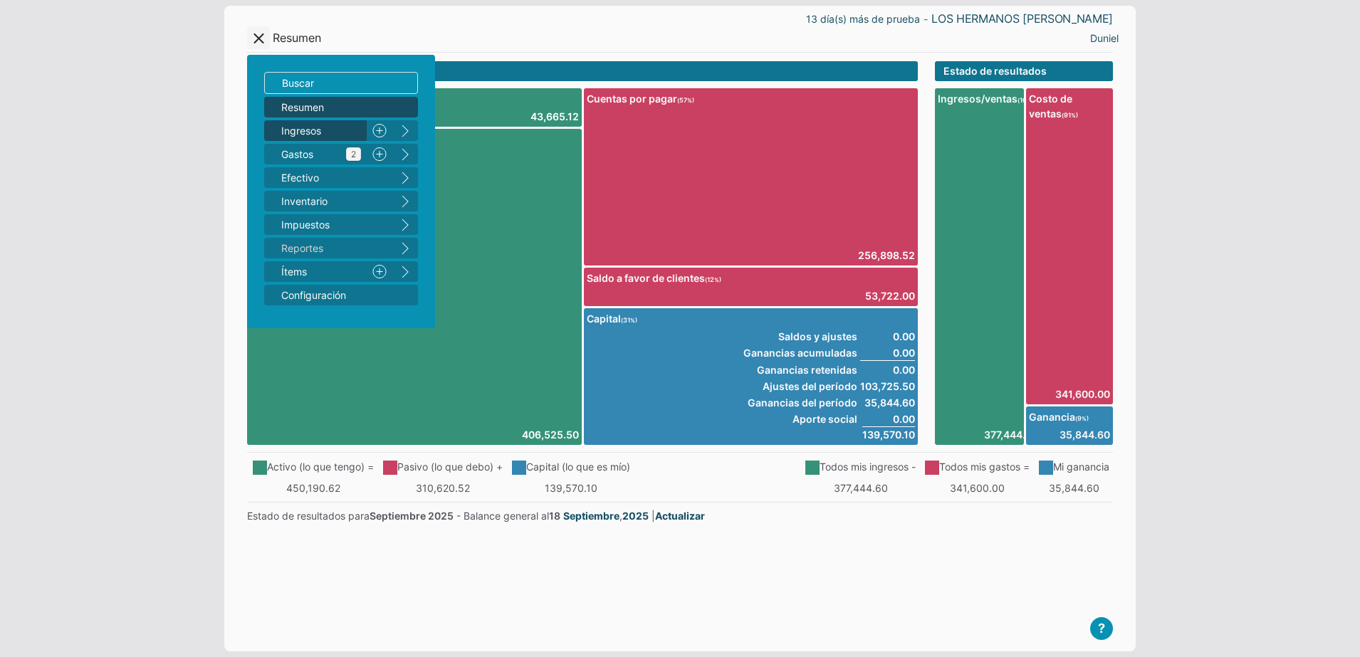
click at [318, 125] on span "Ingresos 1" at bounding box center [321, 130] width 80 height 15
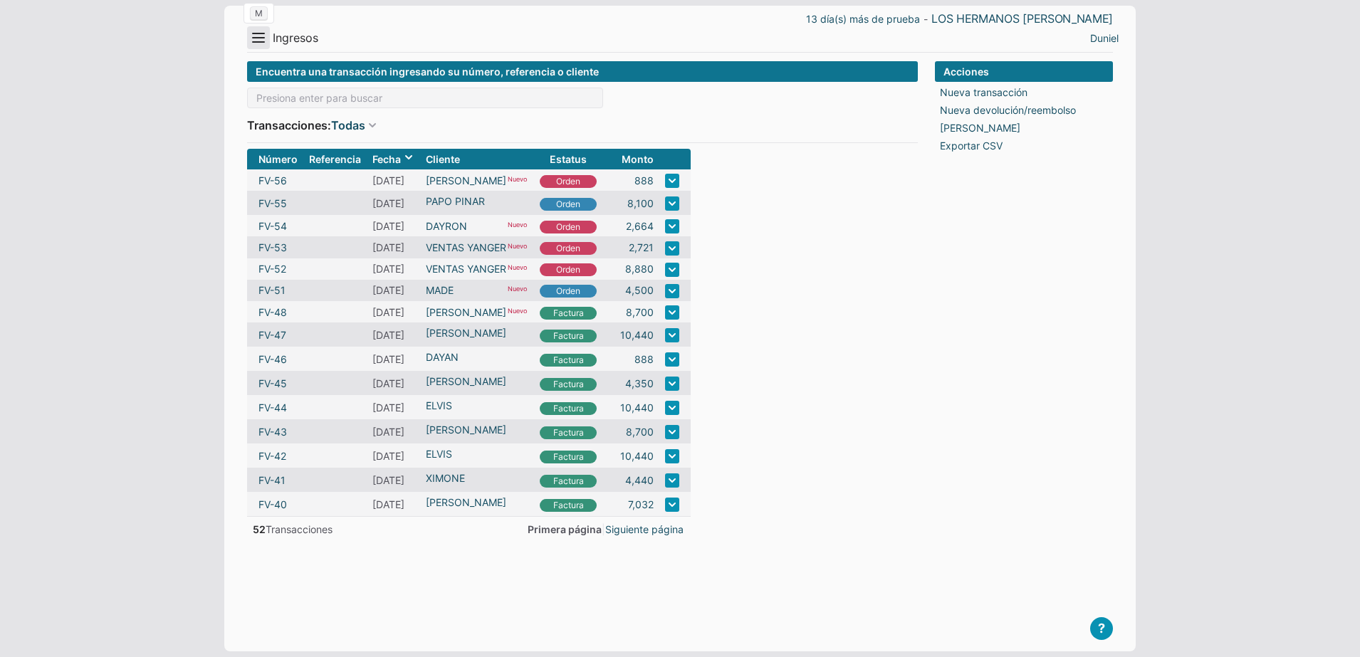
click at [251, 46] on button "Menu" at bounding box center [258, 37] width 23 height 23
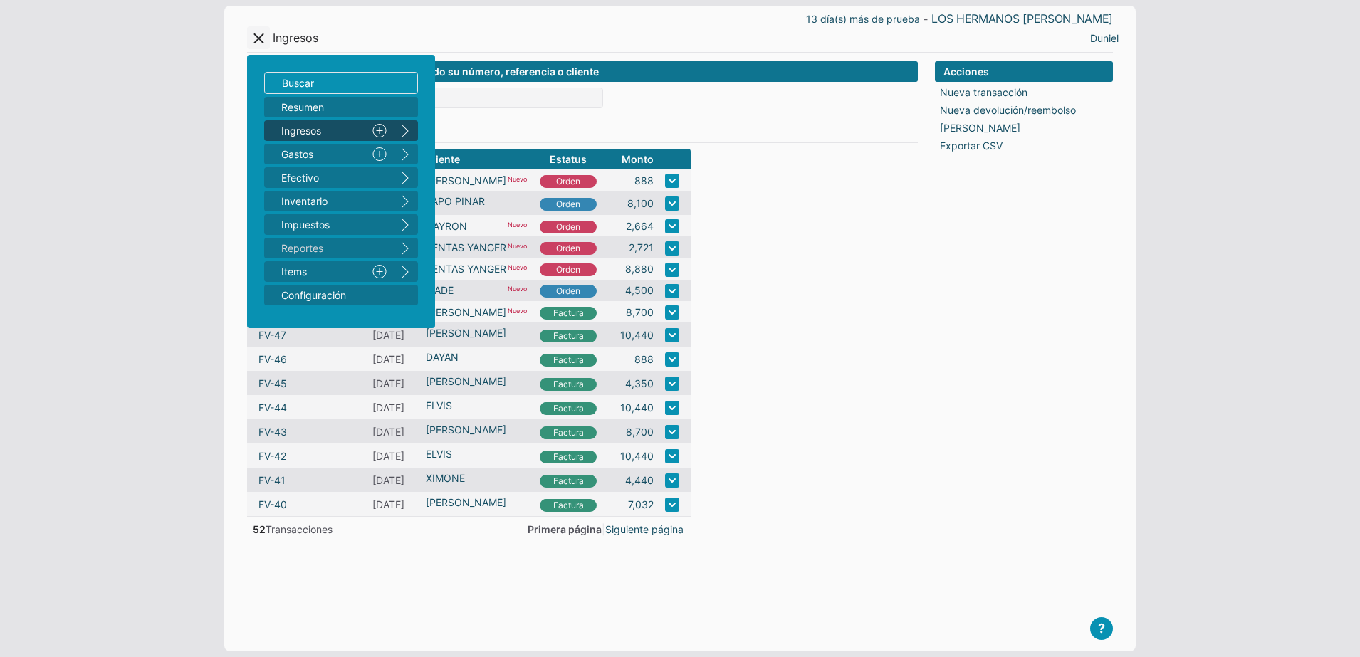
click at [376, 130] on link "Nuevo" at bounding box center [380, 130] width 26 height 21
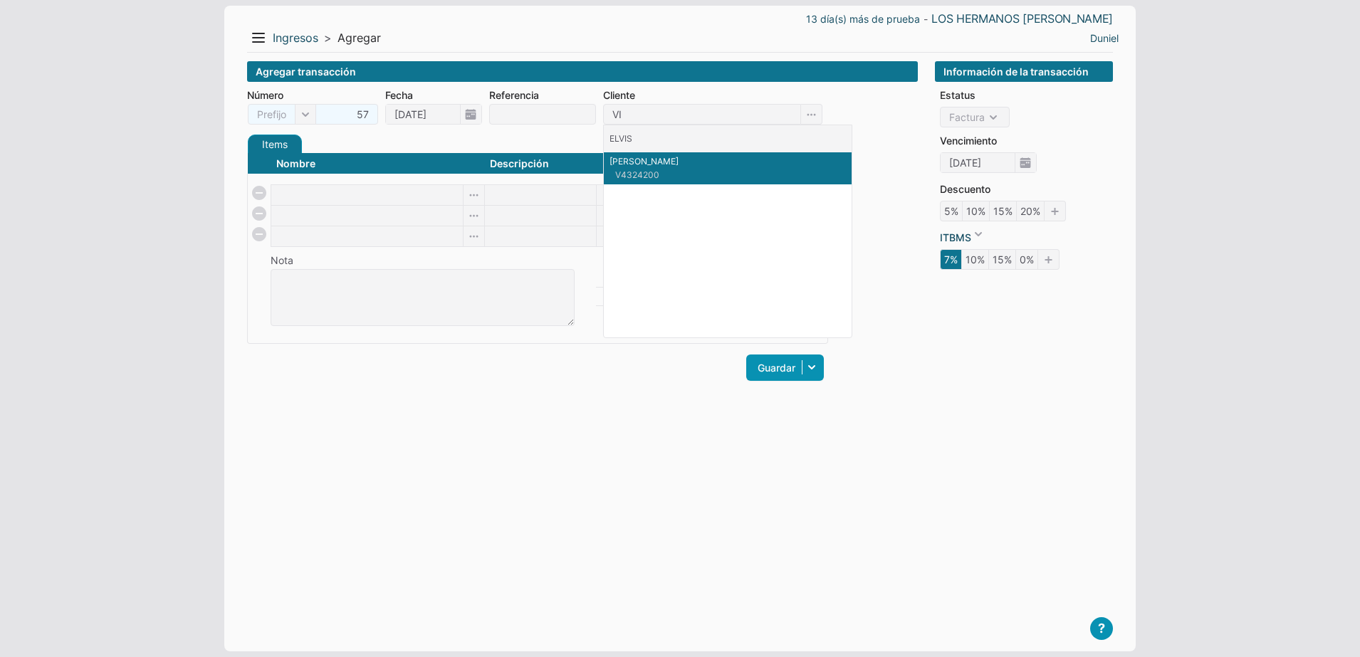
click at [641, 159] on p "[PERSON_NAME]" at bounding box center [728, 161] width 236 height 13
type input "[PERSON_NAME]"
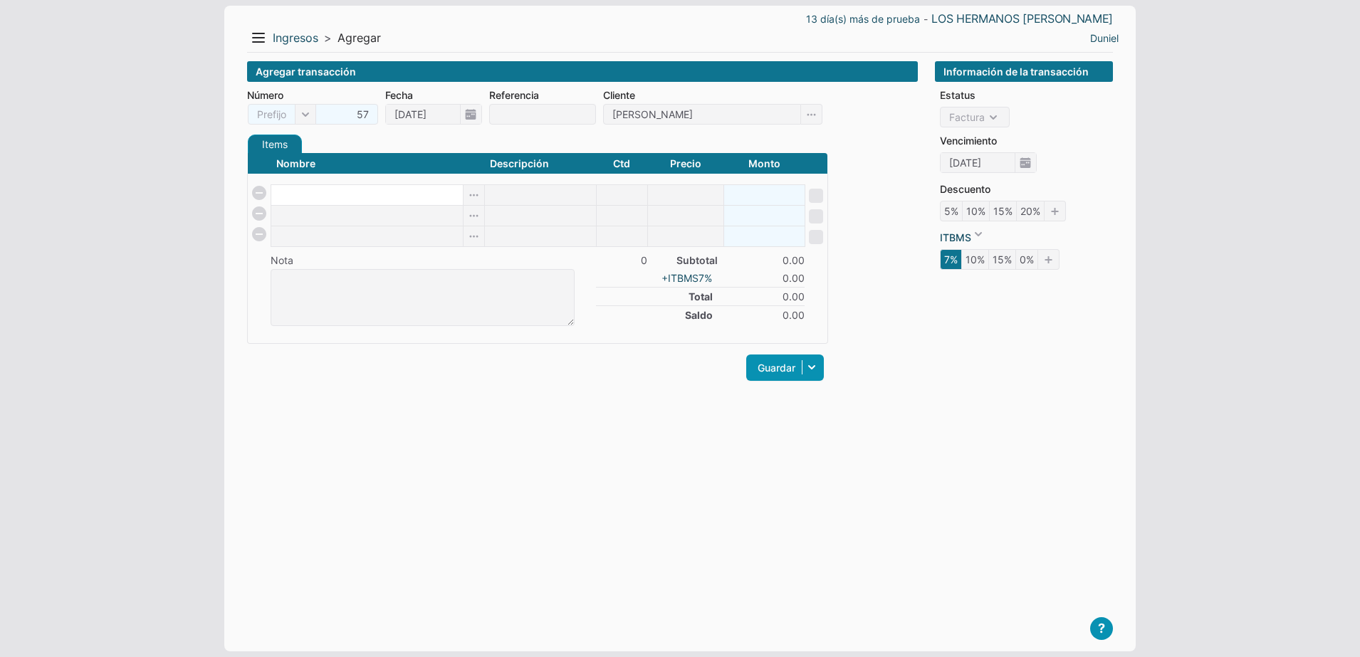
click at [314, 204] on input at bounding box center [367, 195] width 192 height 20
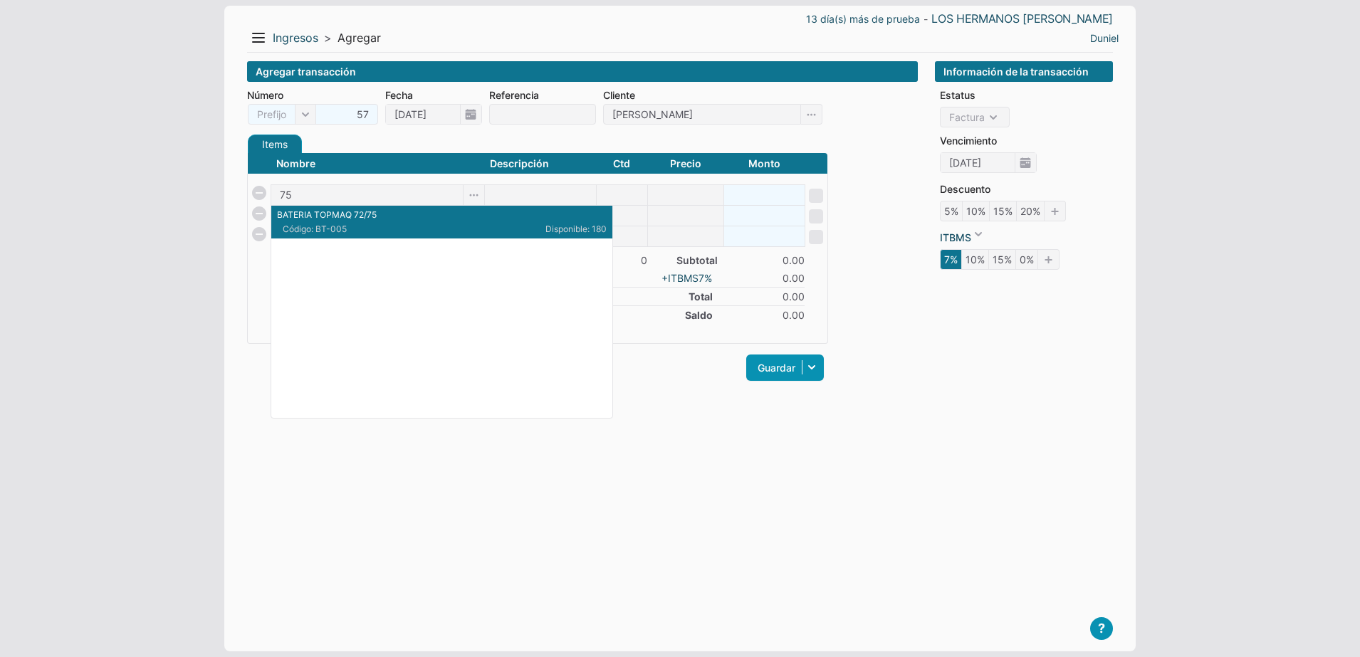
click at [390, 228] on span "Código: BT-005" at bounding box center [363, 229] width 160 height 13
type input "BATERIA TOPMAQ 72/75"
type input "1"
type input "900"
type input "900.00"
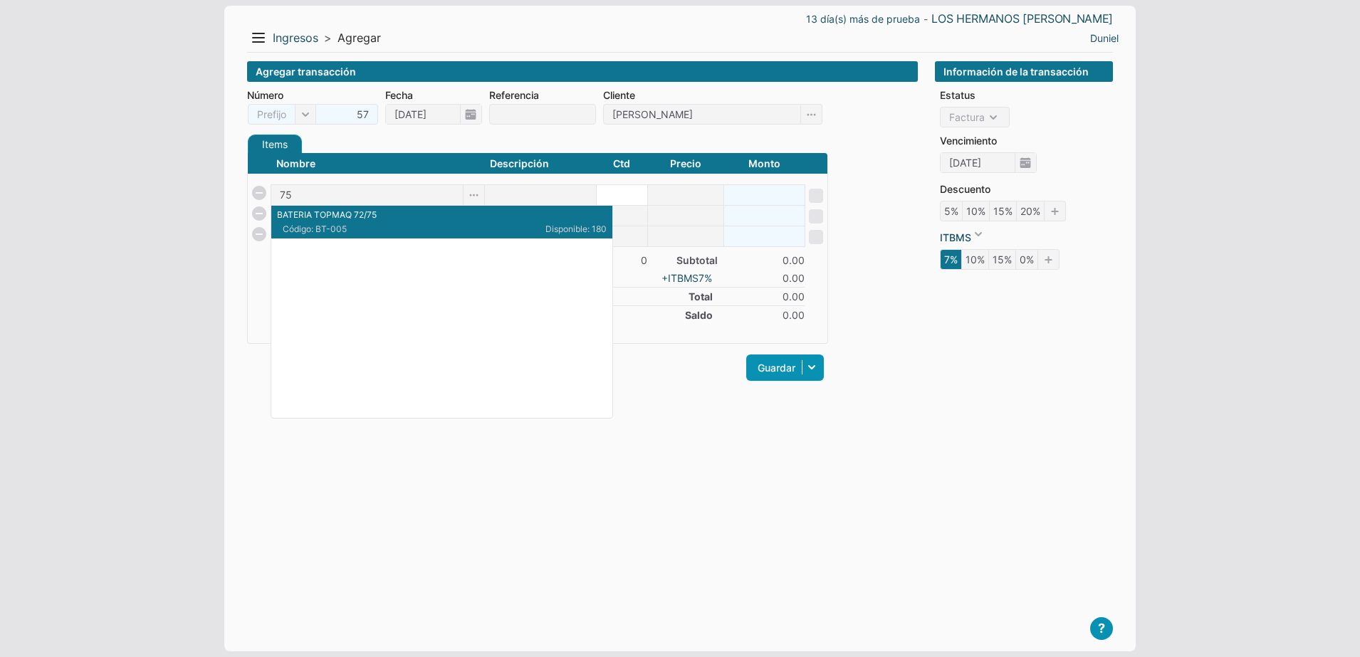
checkbox input "true"
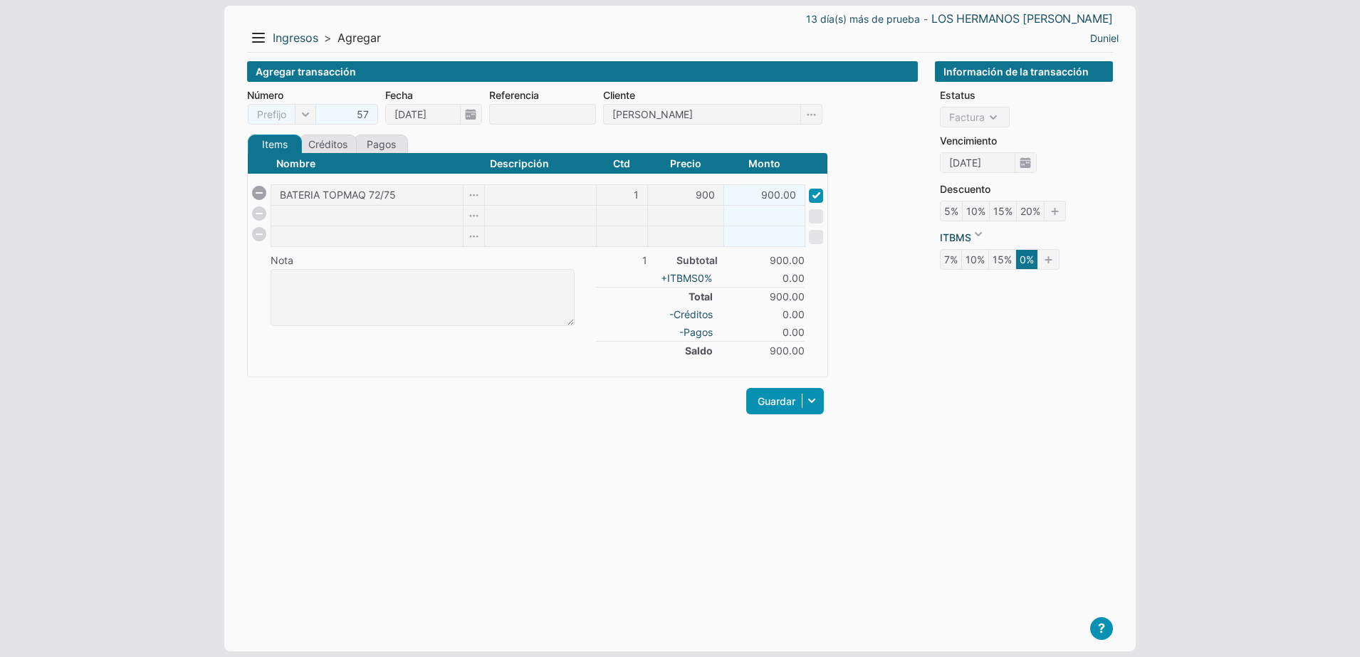
click at [477, 402] on div "Guardar Guardar y ver documento Guardar y agregar nueva Guardar y continuar edi…" at bounding box center [537, 401] width 581 height 33
click at [820, 198] on span at bounding box center [816, 196] width 14 height 14
click at [814, 197] on span at bounding box center [816, 196] width 14 height 14
click at [994, 115] on li "Orden Factura" at bounding box center [1026, 117] width 173 height 21
click at [817, 193] on span at bounding box center [816, 196] width 14 height 14
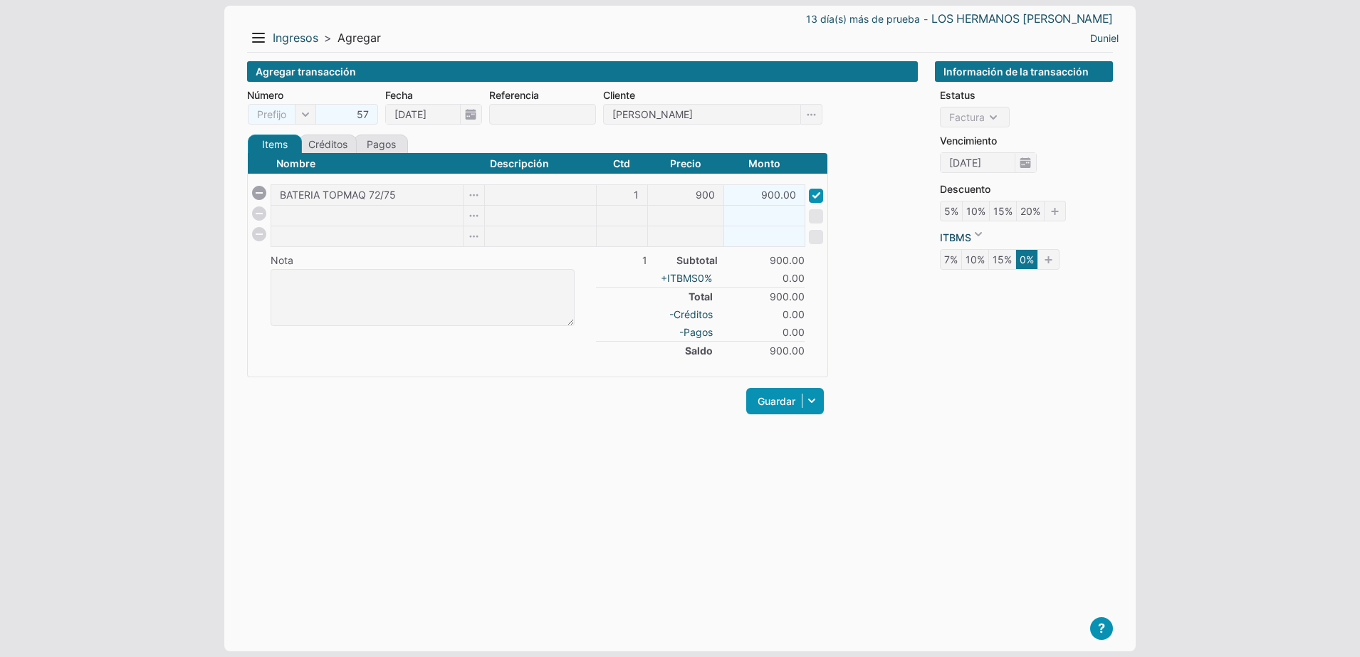
click at [817, 193] on span at bounding box center [816, 196] width 14 height 14
click at [352, 150] on link "Créditos" at bounding box center [328, 144] width 58 height 19
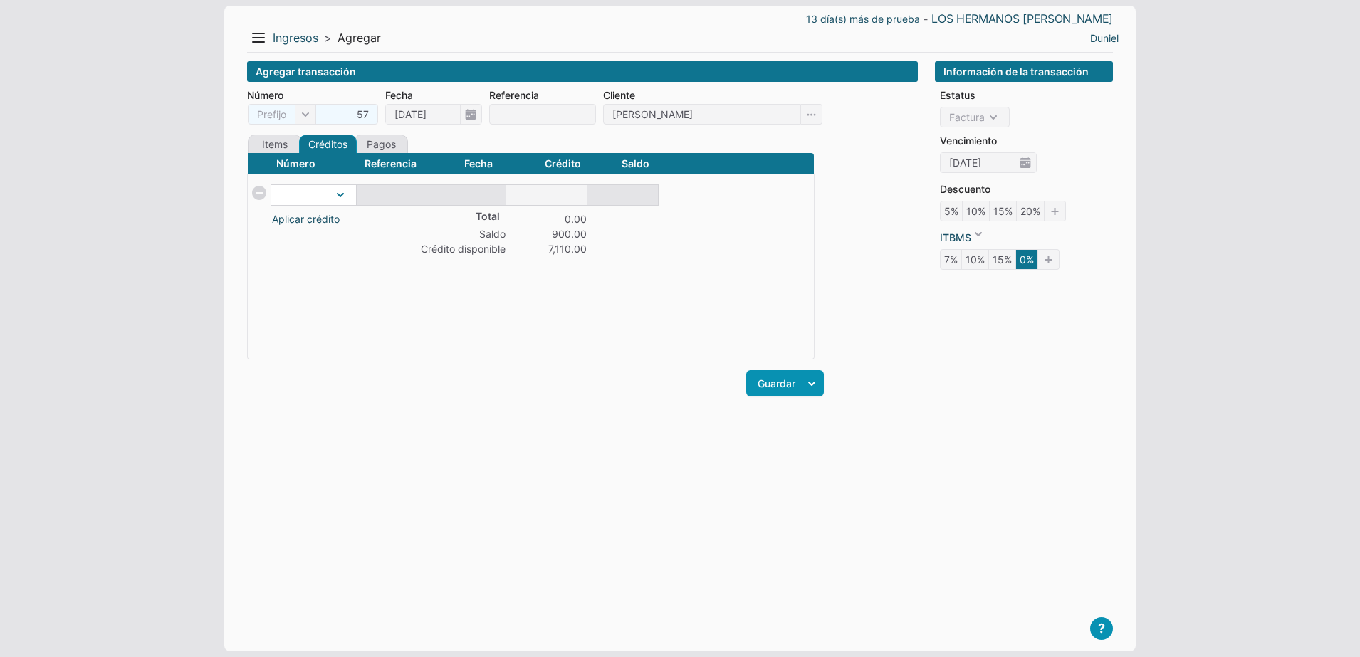
click at [322, 199] on select at bounding box center [313, 195] width 85 height 20
select select "61"
click at [271, 185] on select "IA-1" at bounding box center [313, 195] width 85 height 20
type input "900"
click at [513, 293] on div "Número Referencia Fecha Crédito Saldo Aplicar crédito Total 900.00 Saldo 0.00 C…" at bounding box center [531, 255] width 568 height 207
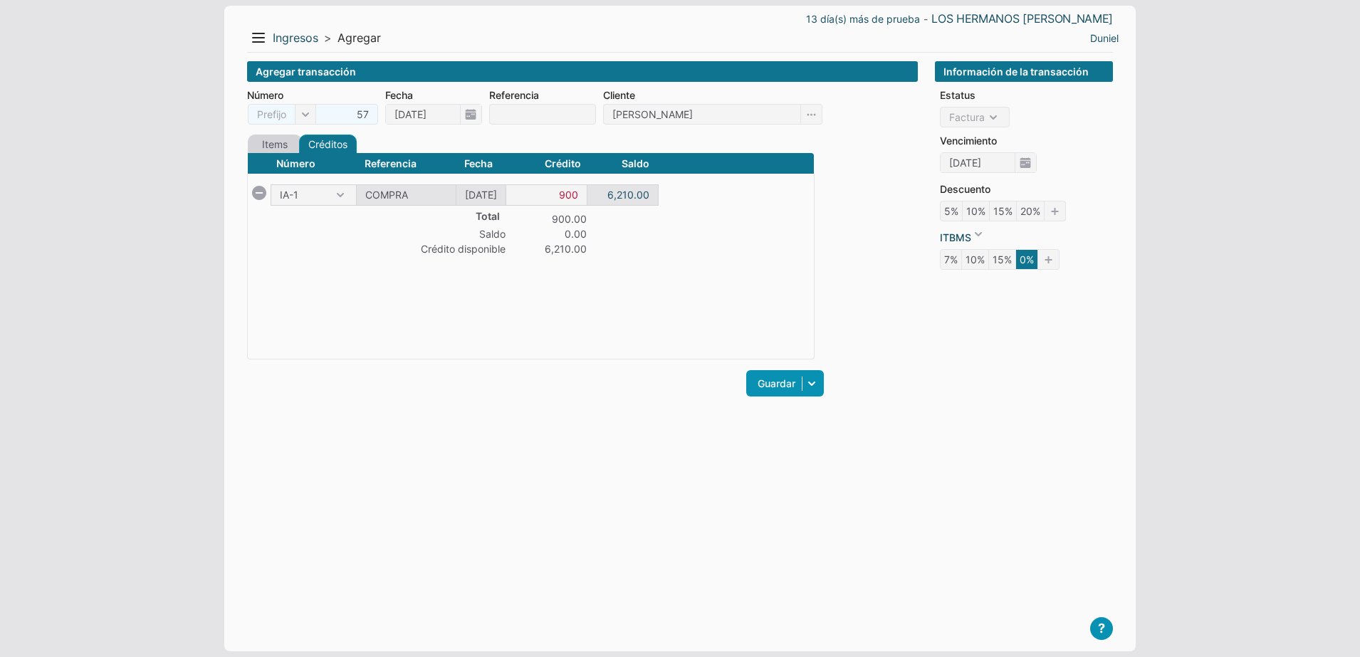
click at [276, 145] on link "Items" at bounding box center [275, 144] width 54 height 19
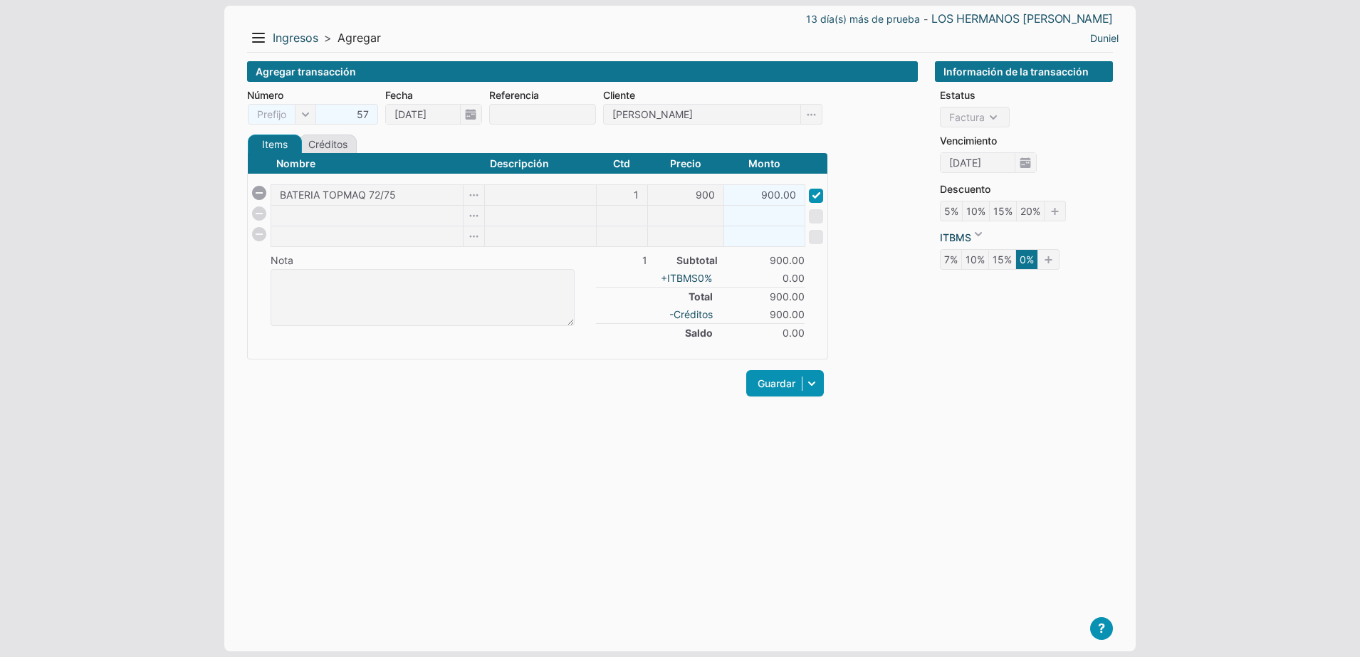
click at [812, 195] on span at bounding box center [816, 196] width 14 height 14
click at [961, 122] on li "Orden Factura" at bounding box center [1026, 117] width 173 height 21
click at [279, 113] on span at bounding box center [282, 114] width 68 height 21
click at [279, 140] on li "ORD-" at bounding box center [281, 137] width 61 height 21
type input "ORD-"
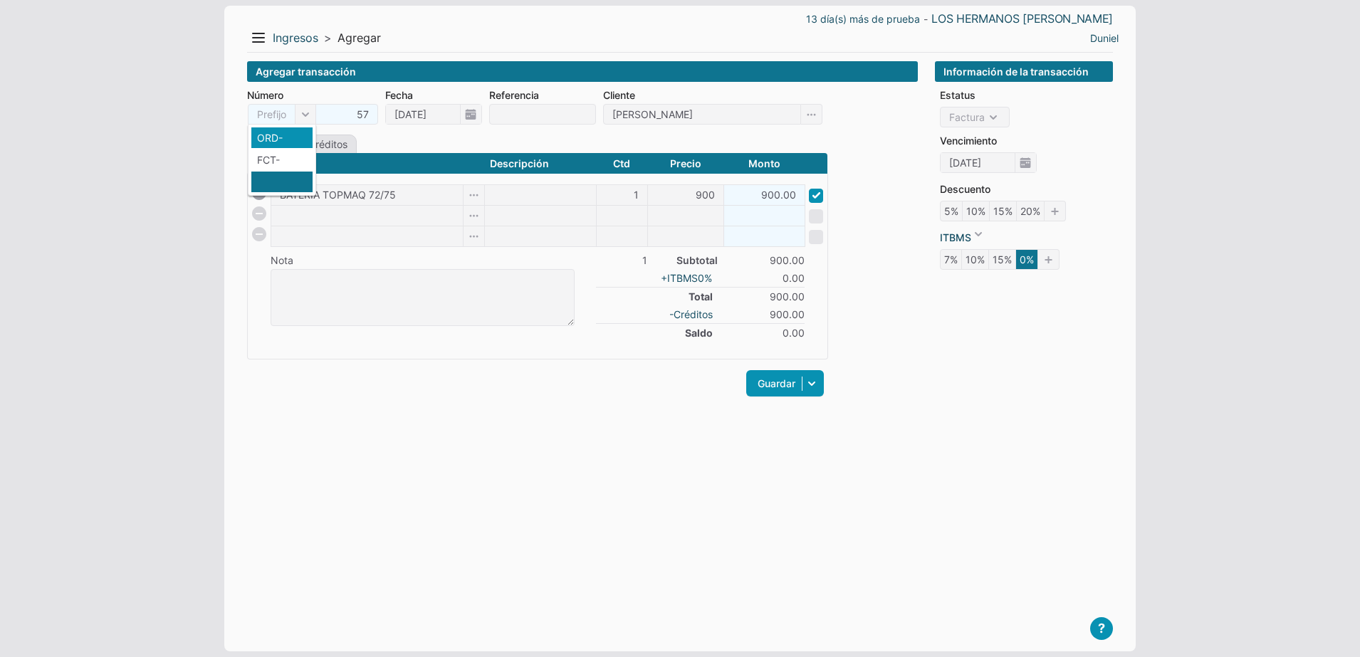
checkbox input "false"
select select "P"
type input "18/09/2025"
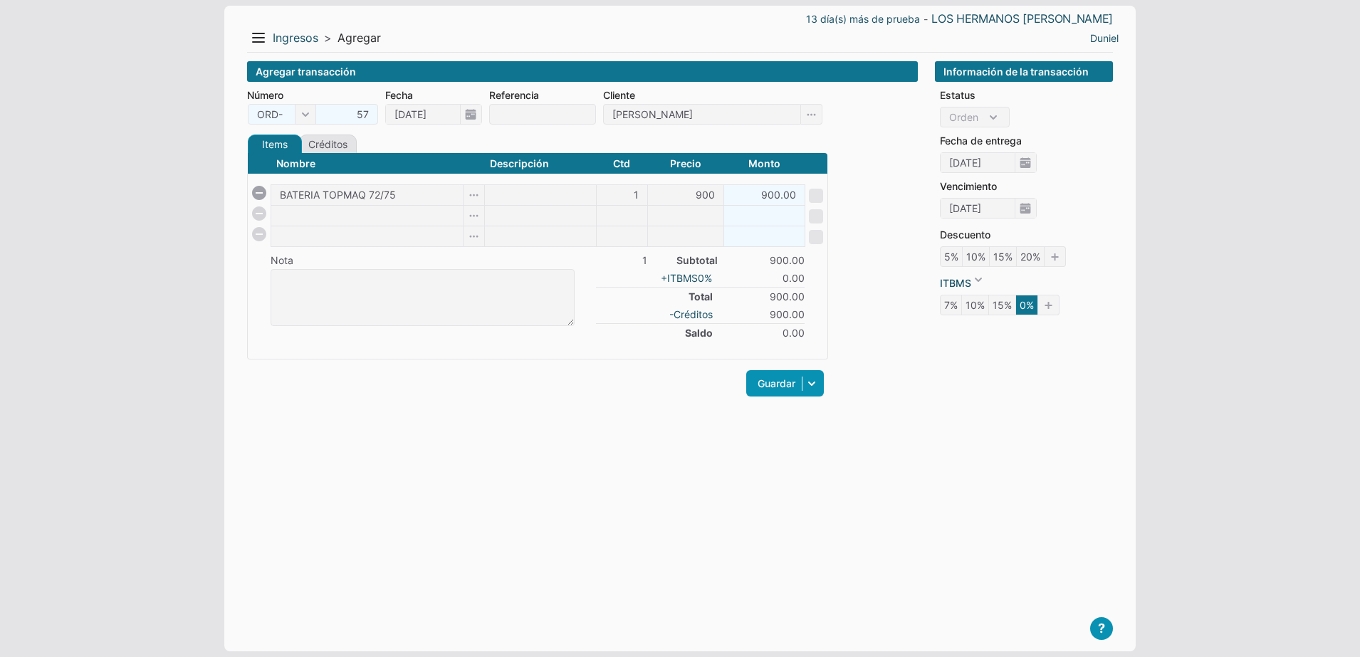
click at [970, 115] on ul "Estatus Orden Factura Fecha de entrega 18/09/2025 Fecha de envío Vencimiento 18…" at bounding box center [1024, 199] width 177 height 234
click at [396, 456] on div "Agregar transacción Número ORD- 57 ORD- FCT- Fecha 18/09/2025 Referencia Client…" at bounding box center [582, 345] width 671 height 568
click at [256, 46] on button "Menu" at bounding box center [258, 37] width 23 height 23
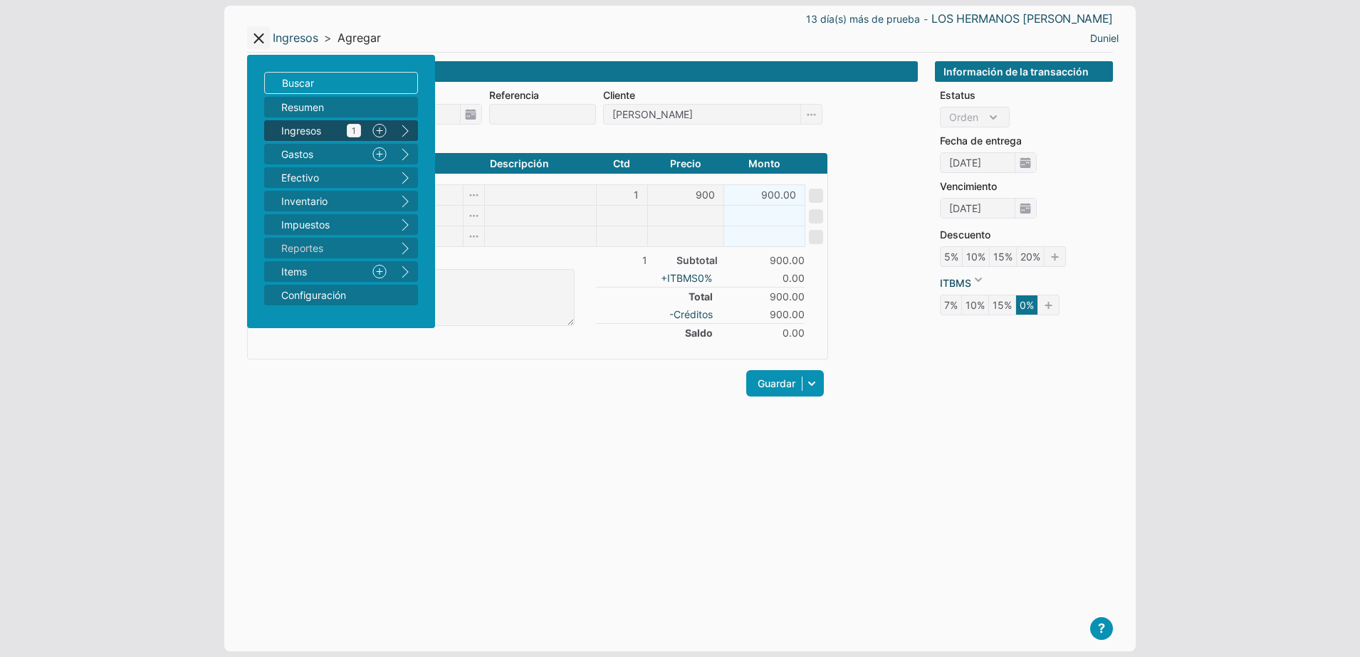
click at [320, 135] on span "Ingresos 1" at bounding box center [321, 130] width 80 height 15
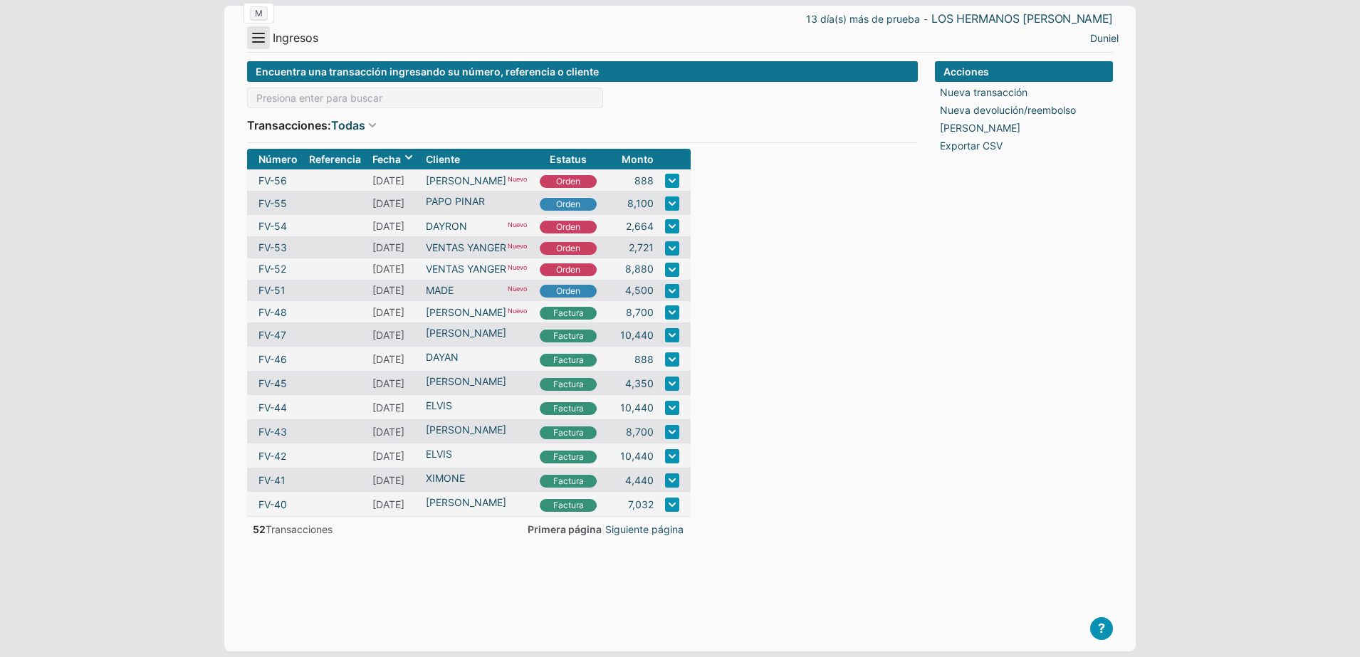
click at [265, 37] on button "Menu" at bounding box center [258, 37] width 23 height 23
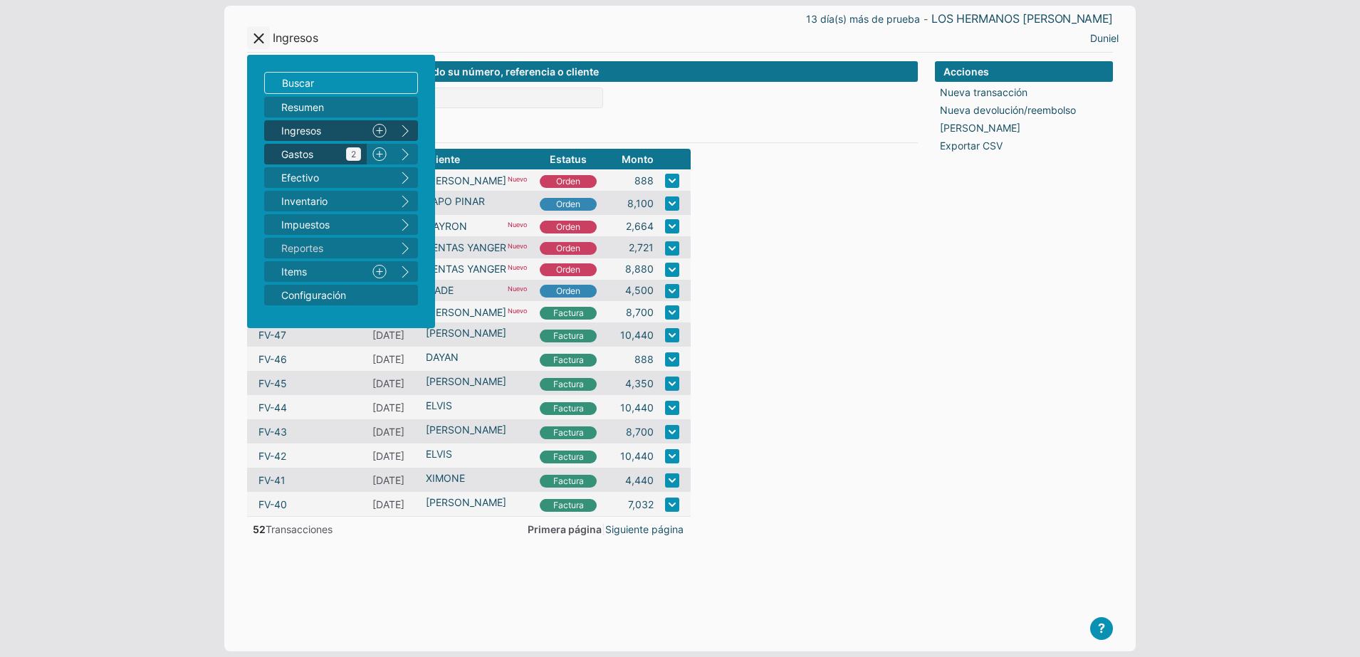
click at [317, 156] on span "Gastos 2" at bounding box center [321, 154] width 80 height 15
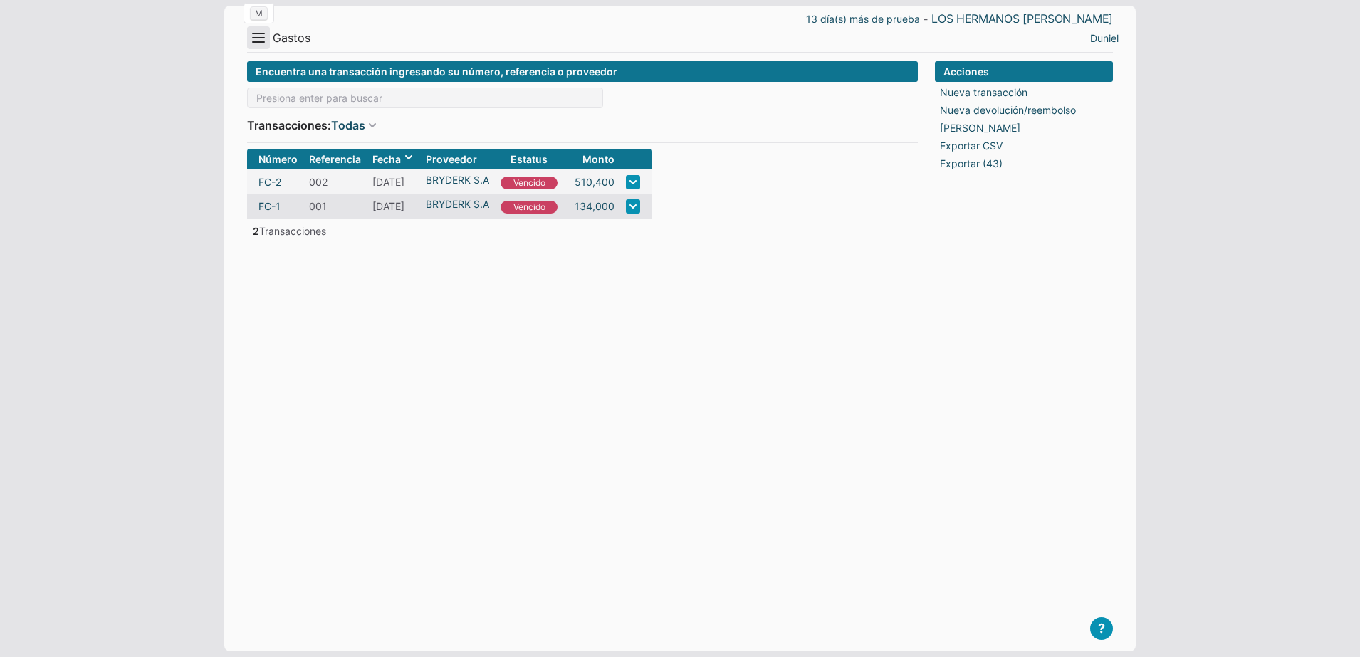
click at [254, 41] on button "Menu" at bounding box center [258, 37] width 23 height 23
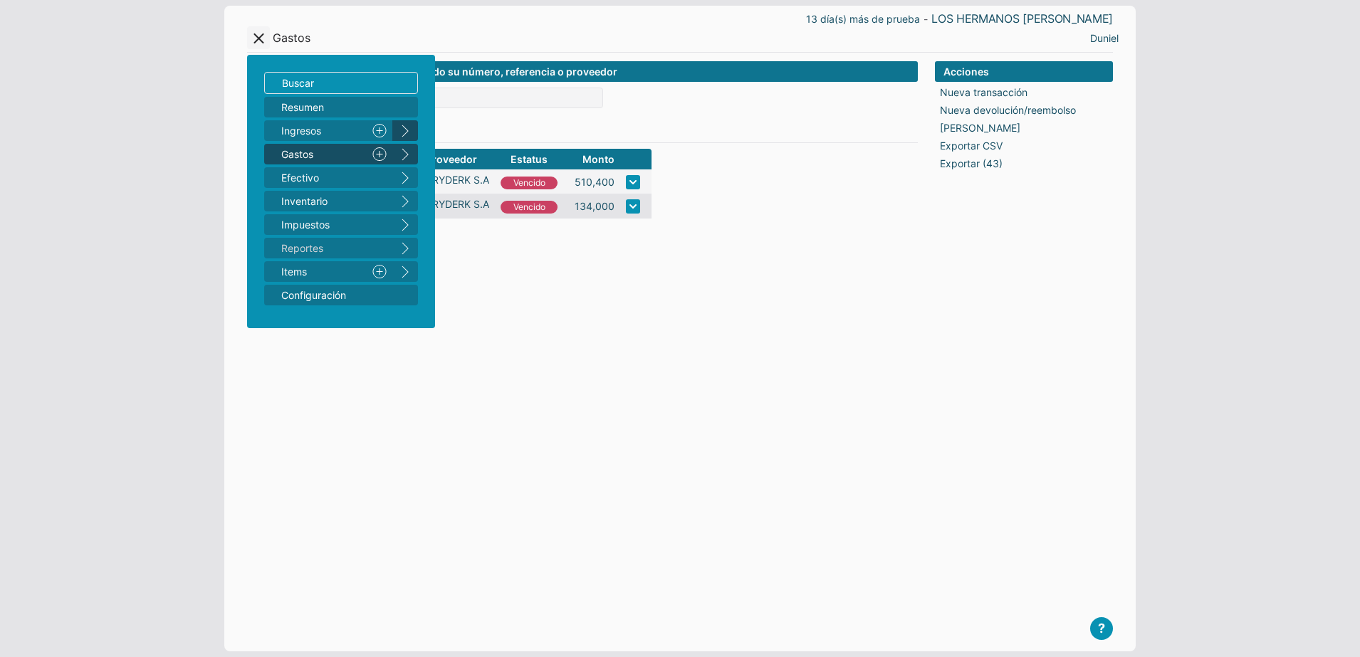
click at [402, 128] on button "right" at bounding box center [405, 130] width 26 height 21
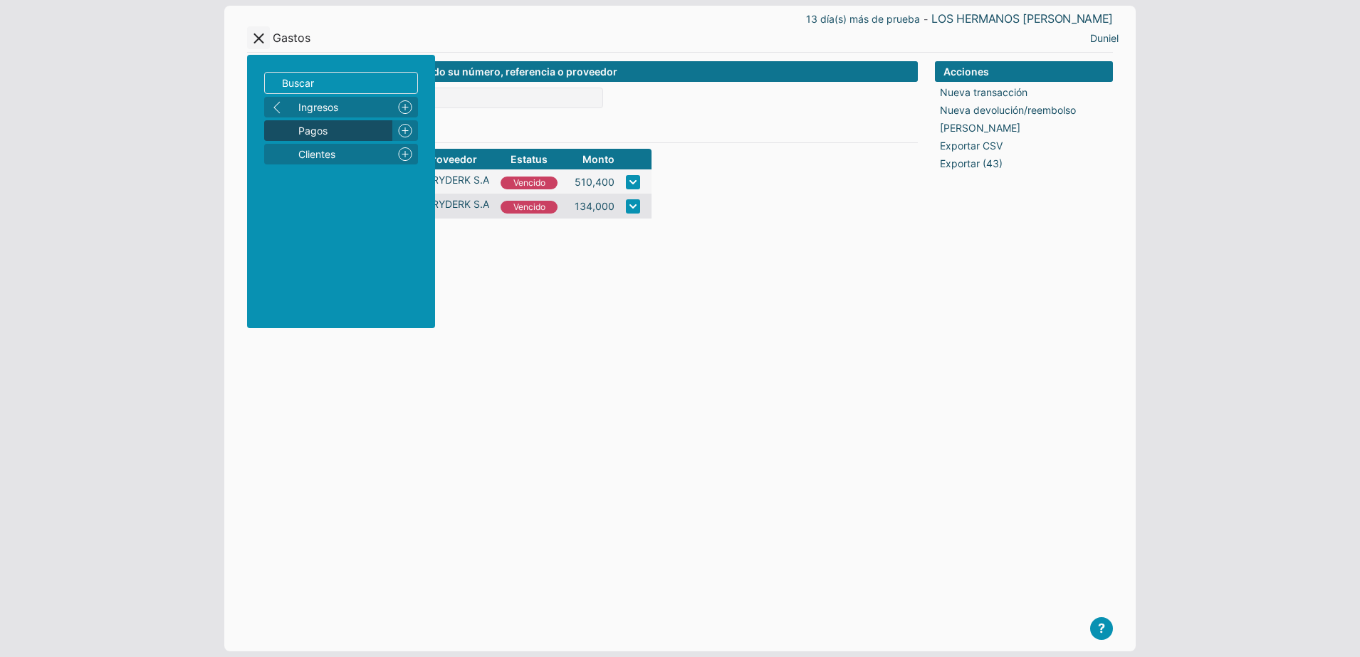
click at [333, 137] on span "Pagos" at bounding box center [342, 130] width 88 height 15
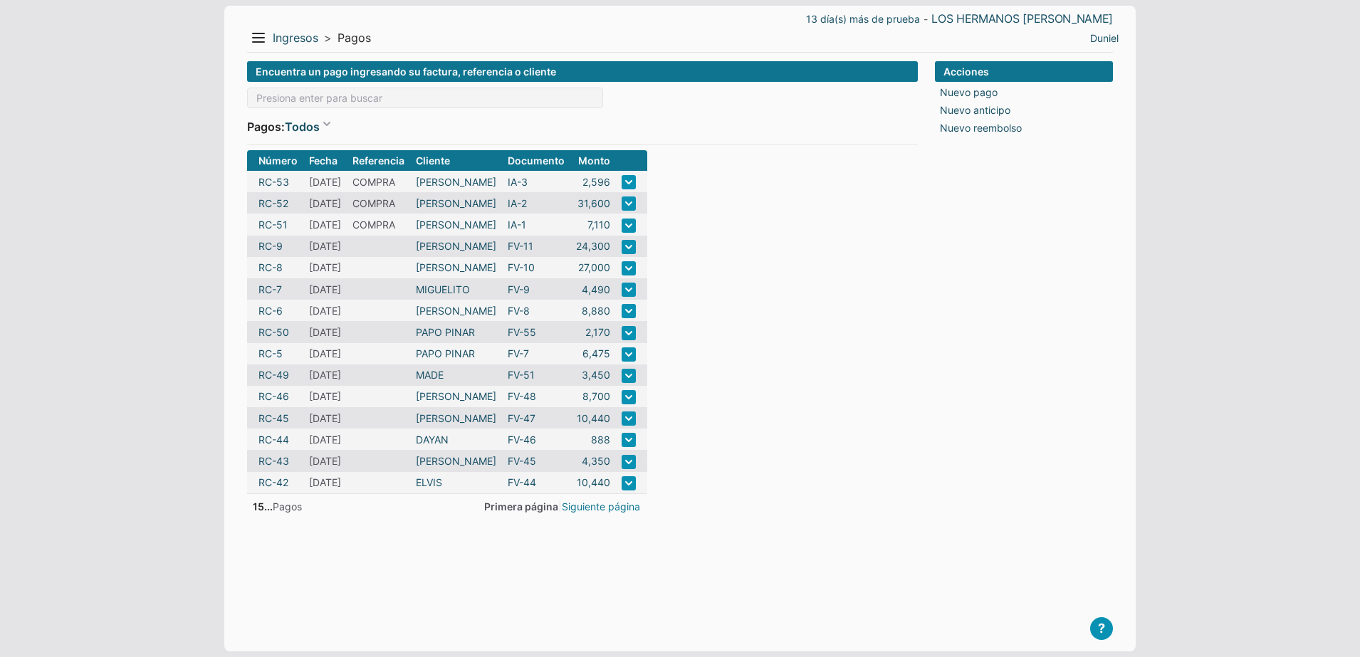
click at [640, 511] on link "Siguiente página" at bounding box center [601, 506] width 78 height 15
click at [639, 509] on link "Siguiente página" at bounding box center [600, 506] width 78 height 15
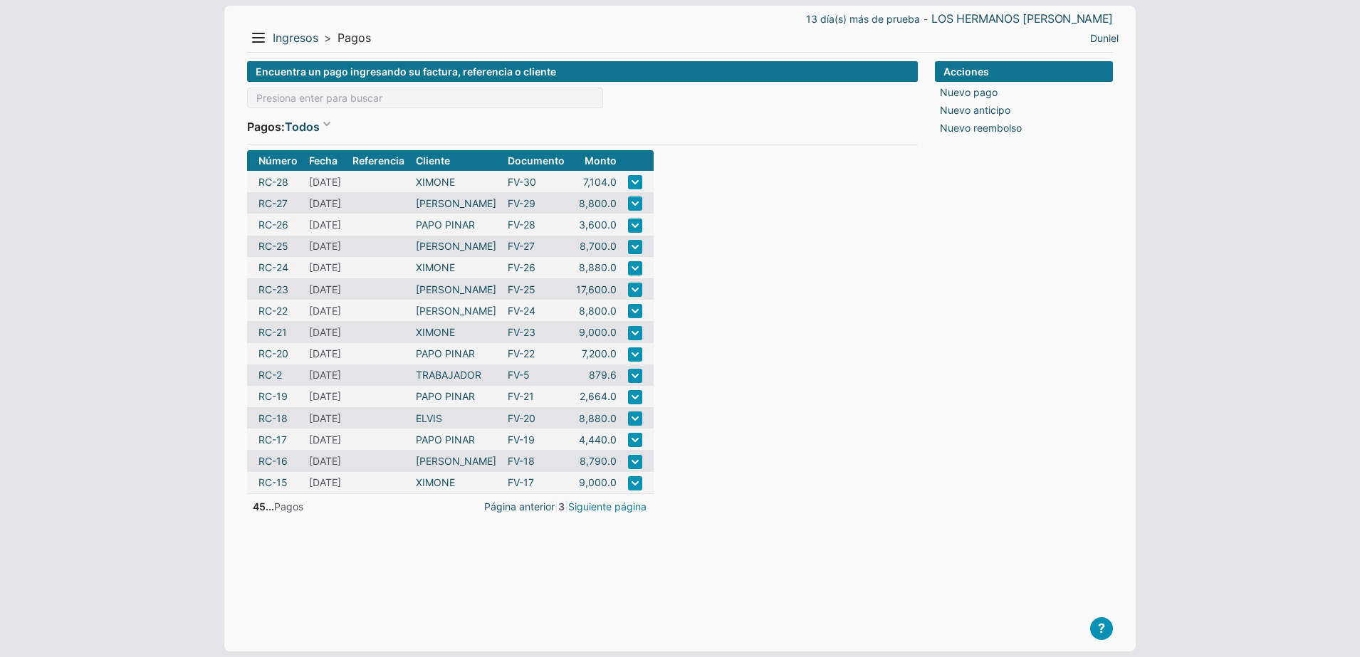
click at [647, 503] on link "Siguiente página" at bounding box center [607, 506] width 78 height 15
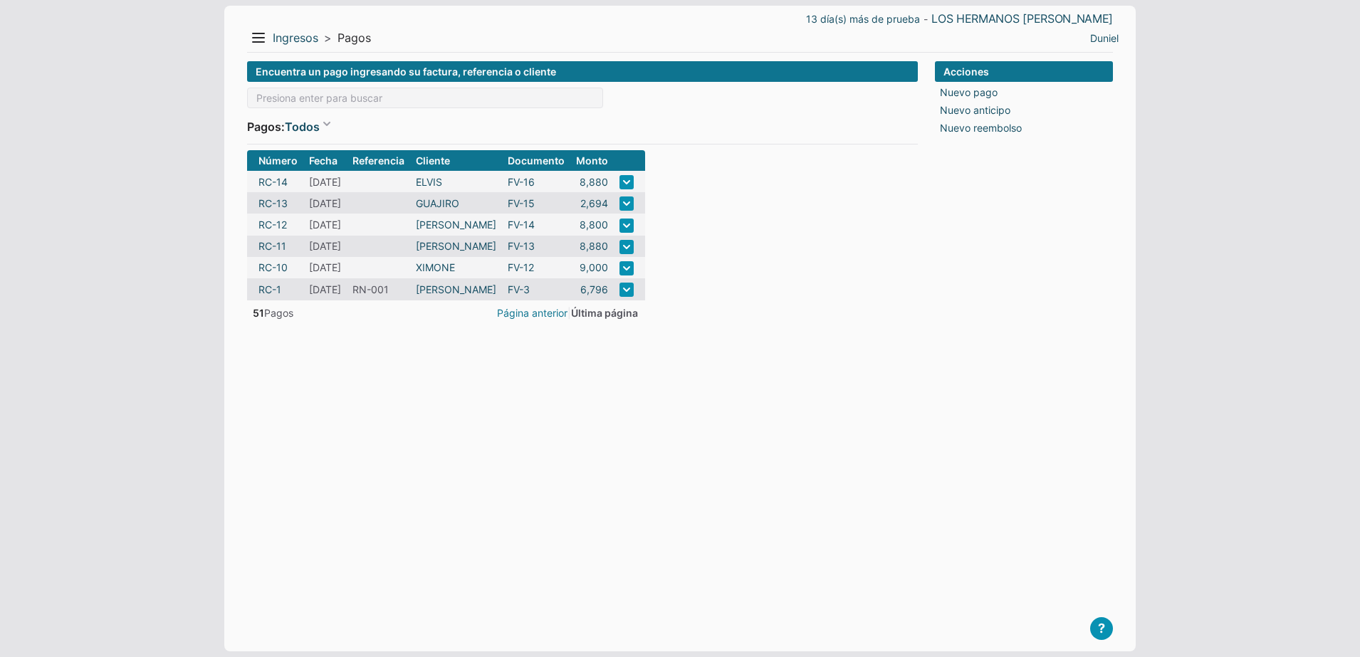
click at [568, 317] on link "Página anterior" at bounding box center [532, 312] width 70 height 15
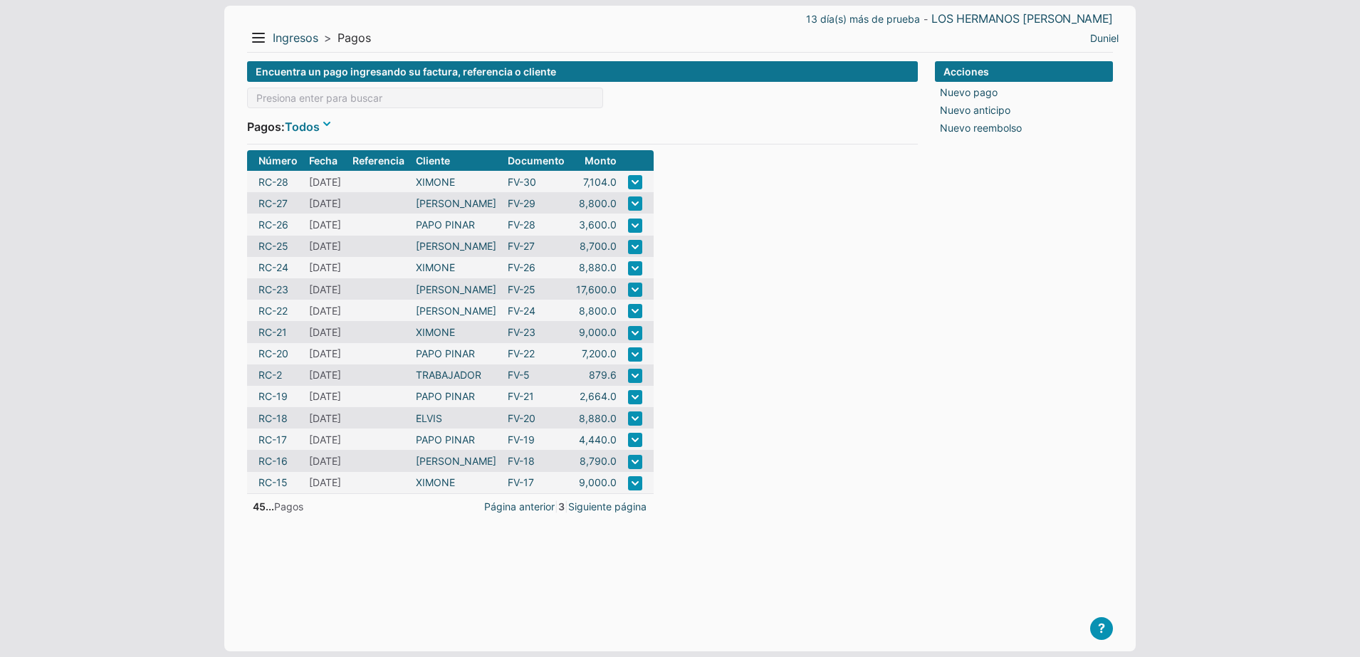
click at [310, 134] on link "Todos" at bounding box center [309, 126] width 49 height 19
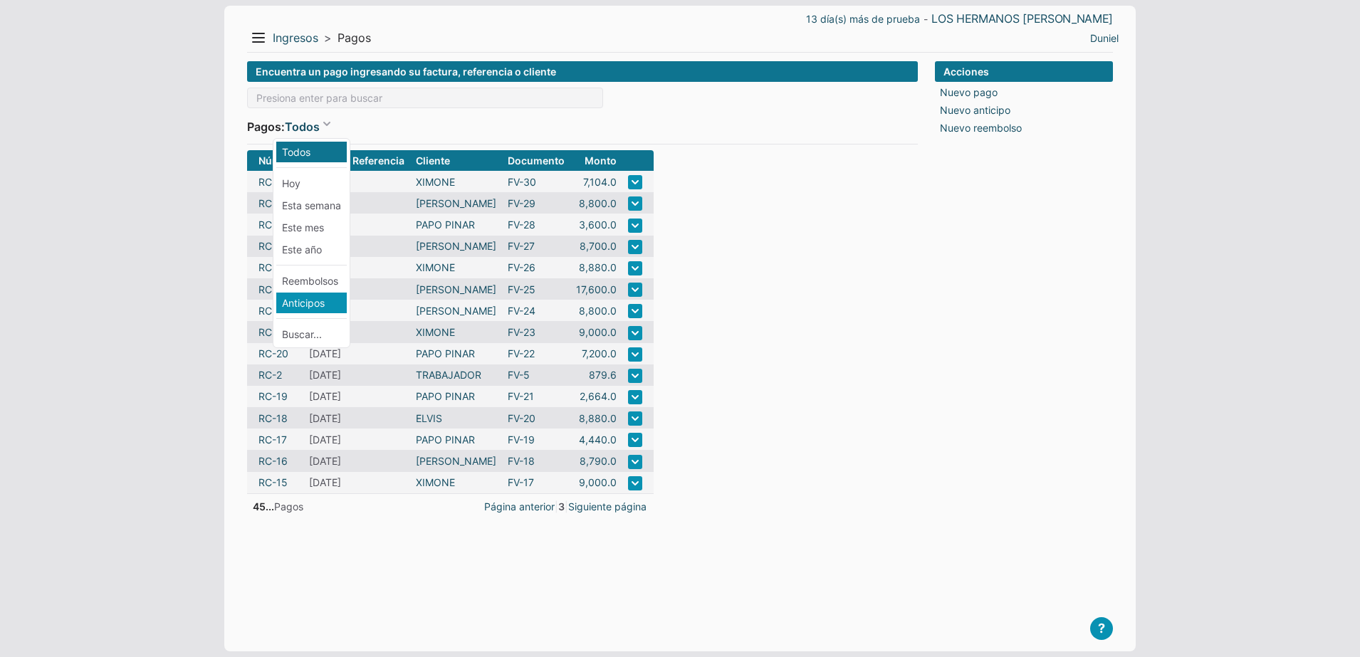
click at [320, 309] on li "Anticipos" at bounding box center [311, 303] width 70 height 21
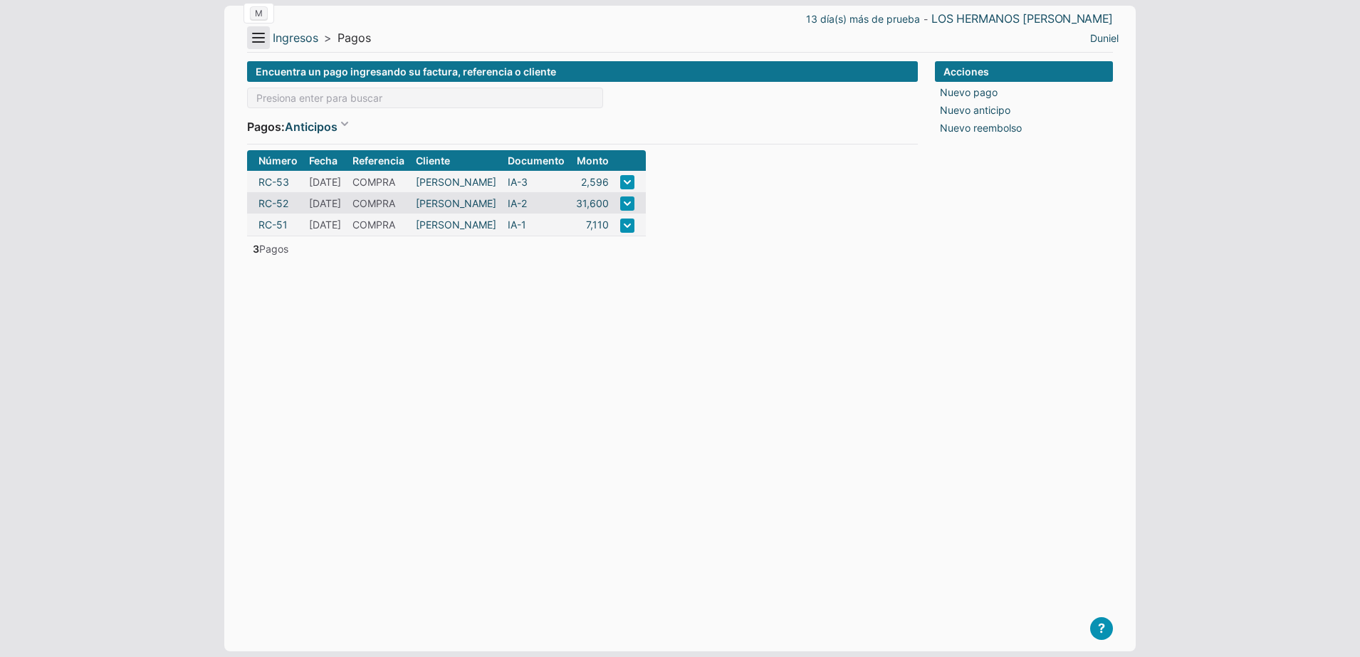
click at [252, 37] on button "Menu" at bounding box center [258, 37] width 23 height 23
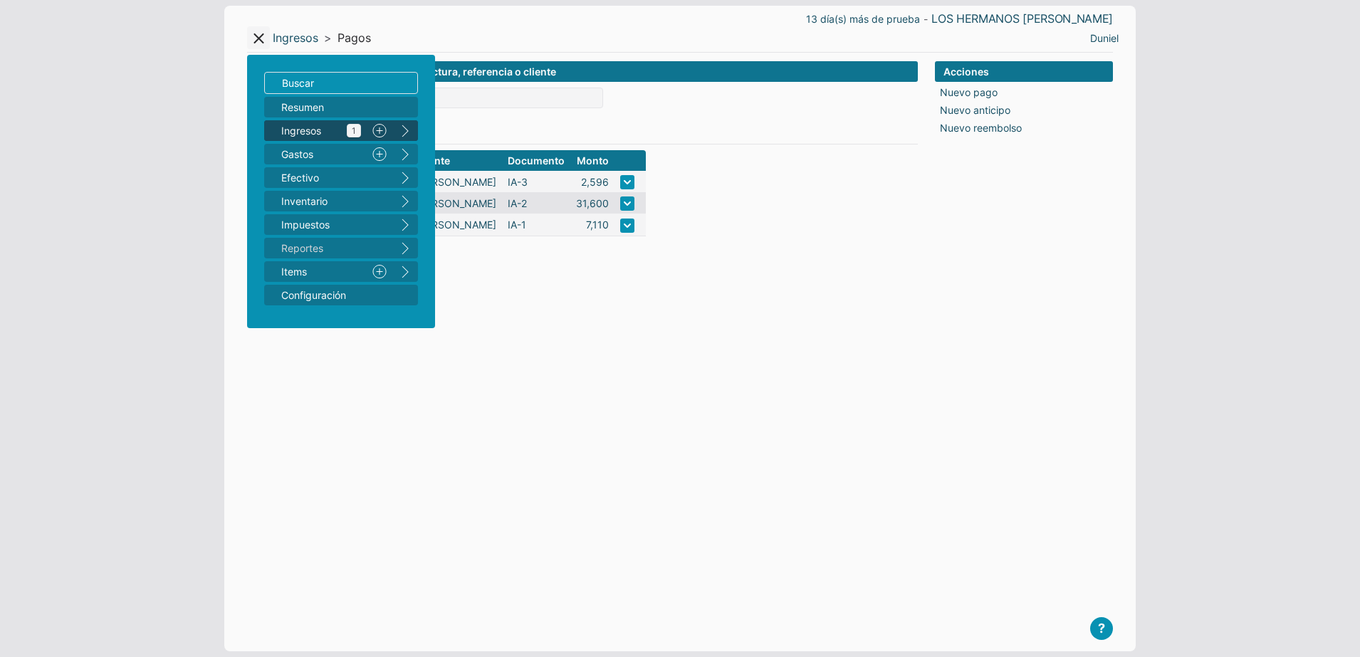
click at [313, 132] on span "Ingresos 1" at bounding box center [321, 130] width 80 height 15
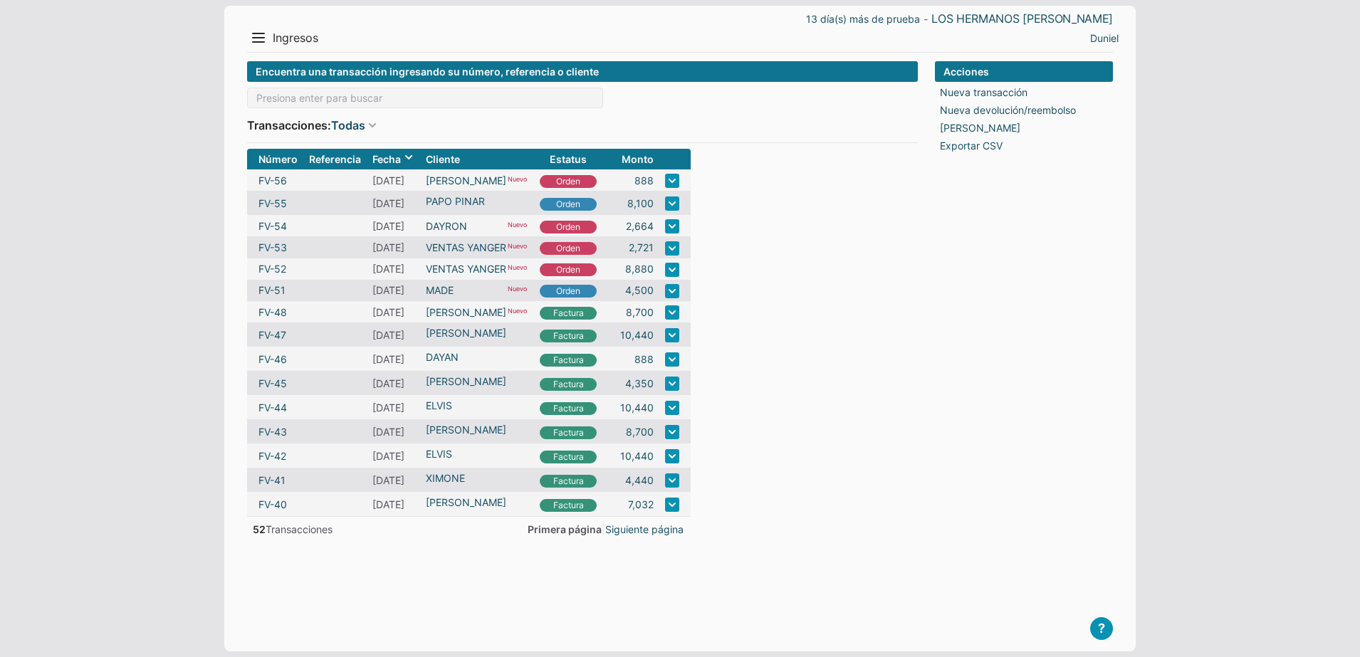
click at [254, 58] on div "13 día(s) más de prueba - LOS HERMANOS [PERSON_NAME] Menu Resumen Ingresos 1 Nu…" at bounding box center [679, 329] width 911 height 646
click at [258, 44] on button "Menu" at bounding box center [258, 37] width 23 height 23
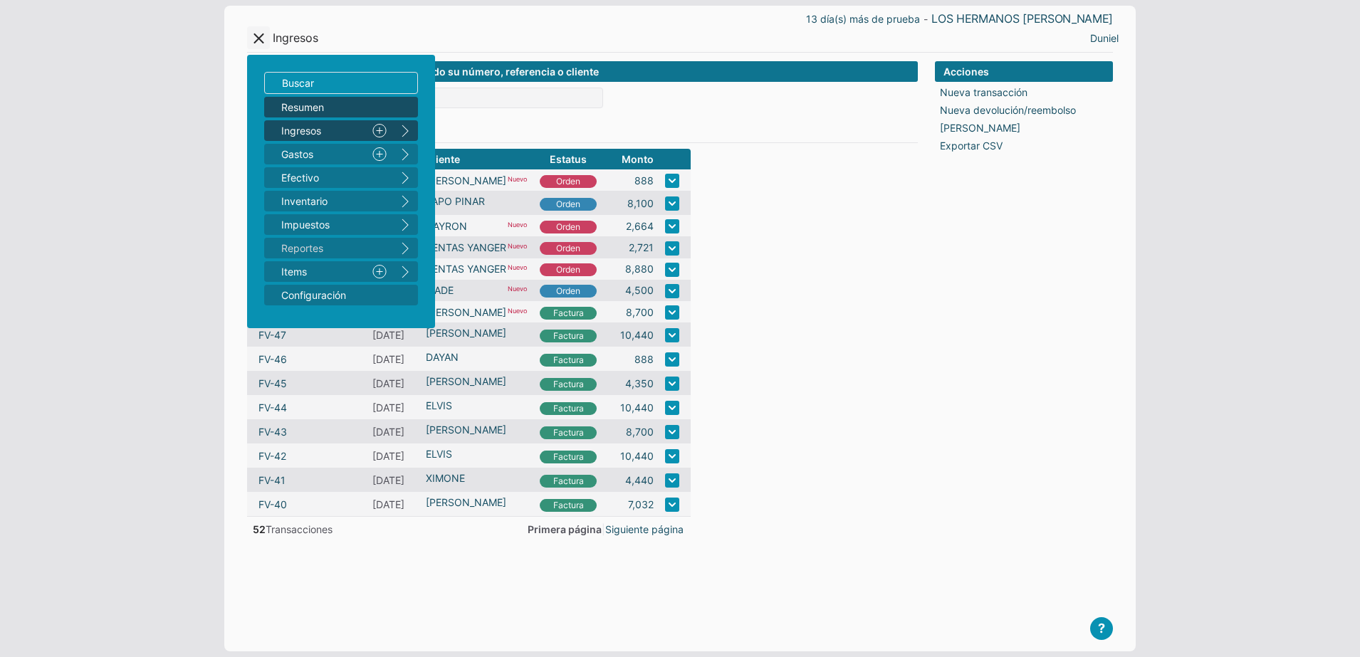
click at [295, 108] on span "Resumen" at bounding box center [333, 107] width 105 height 15
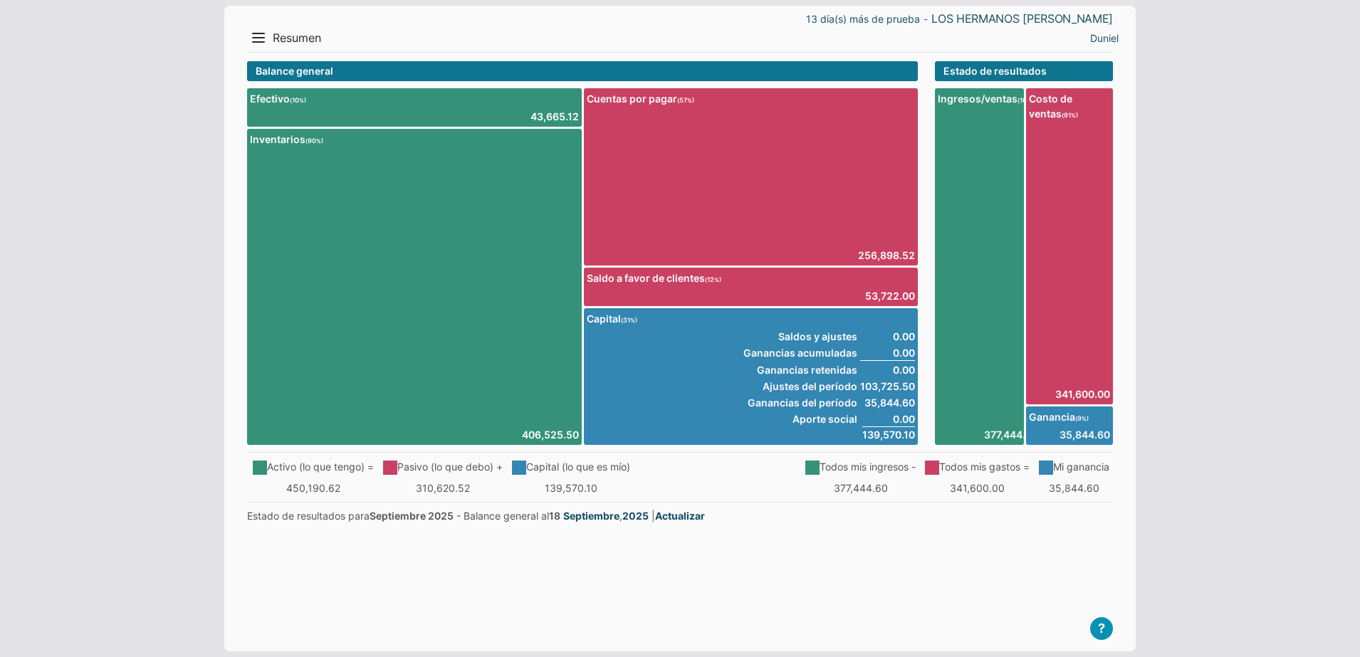
click at [1108, 45] on div "[PERSON_NAME] Perfil Salir" at bounding box center [902, 37] width 433 height 23
click at [1110, 41] on link "Duniel" at bounding box center [1104, 38] width 28 height 15
click at [1105, 68] on li "Perfil" at bounding box center [1094, 66] width 64 height 21
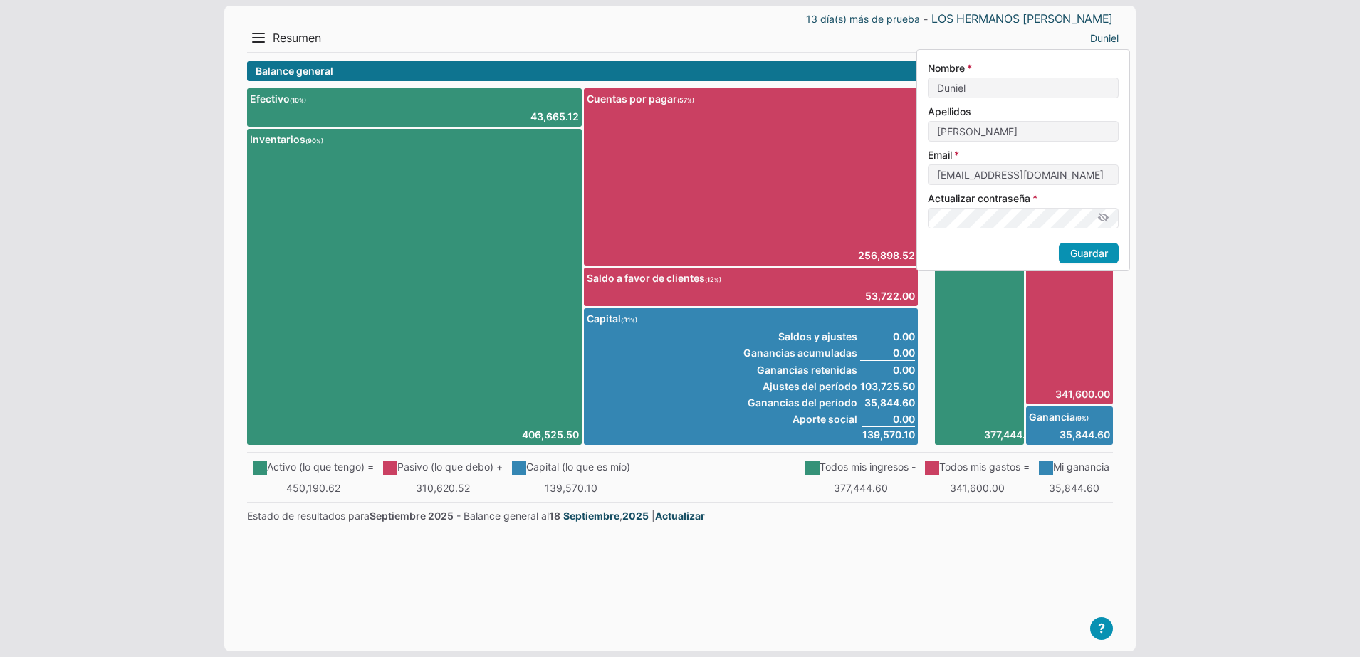
click at [1232, 135] on body "13 día(s) más de prueba - LOS HERMANOS [PERSON_NAME] Menu Resumen Ingresos 1 Nu…" at bounding box center [680, 328] width 1360 height 657
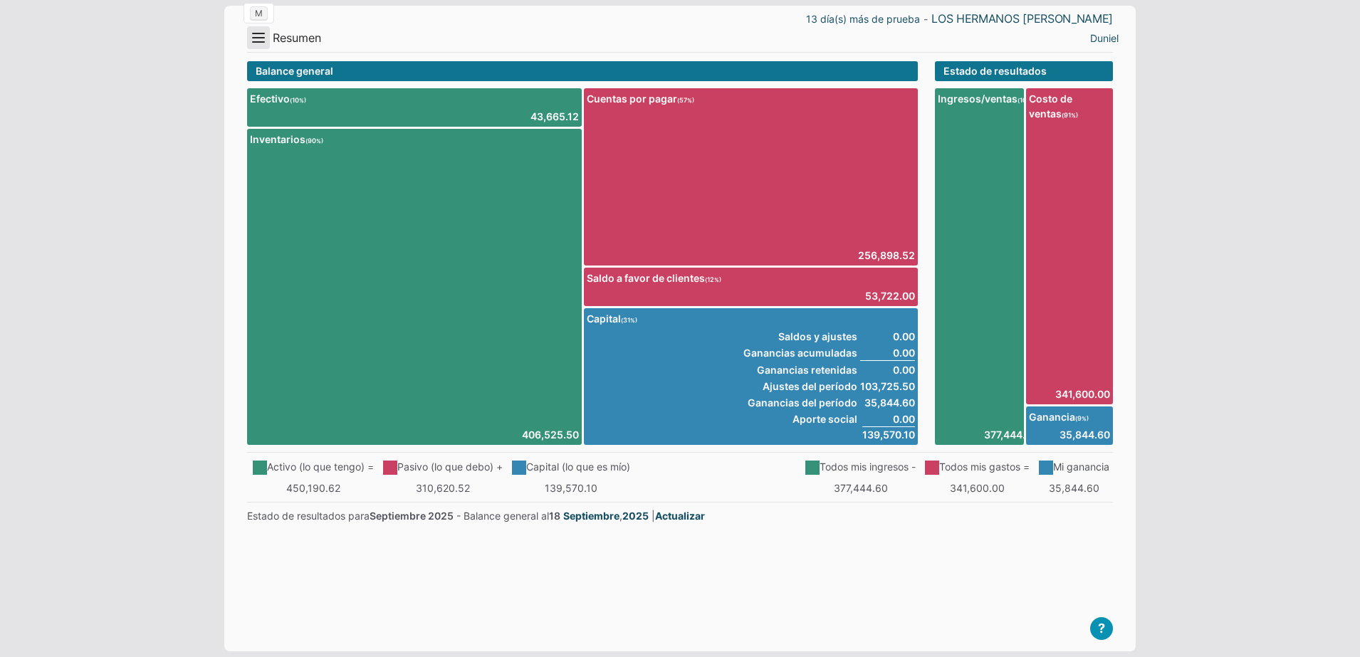
click at [257, 37] on button "Menu" at bounding box center [258, 37] width 23 height 23
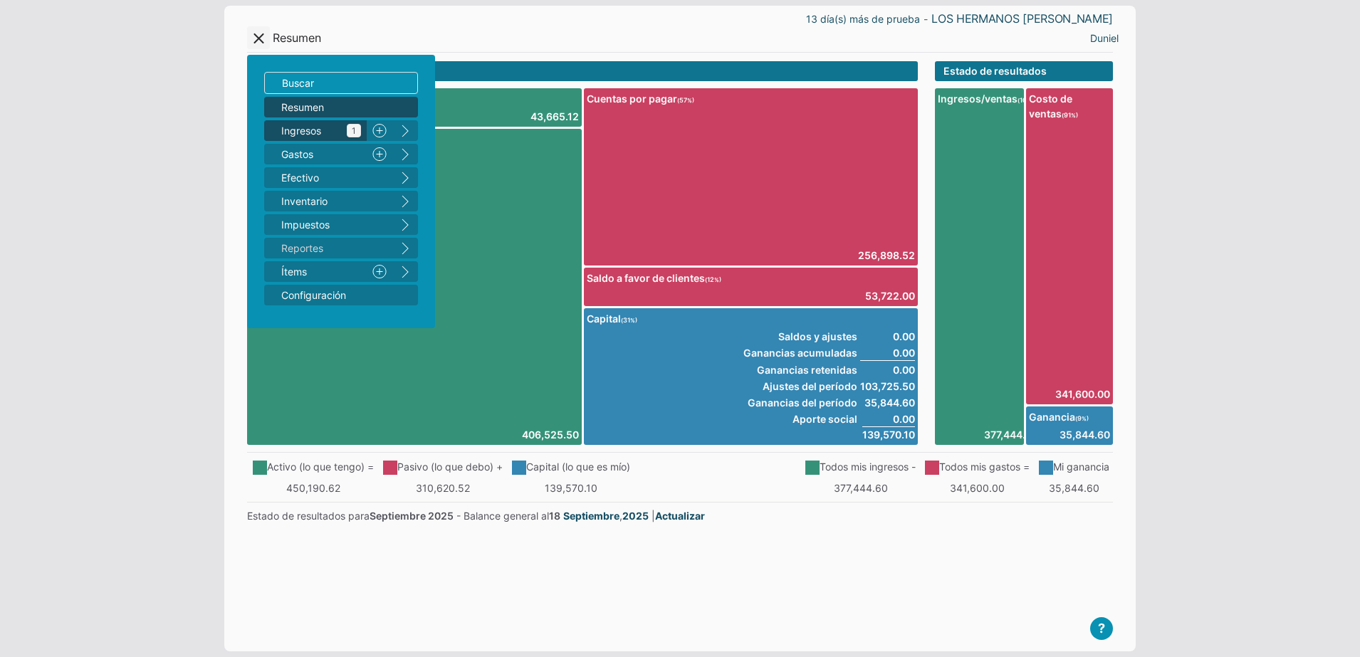
click at [328, 133] on span "Ingresos 1" at bounding box center [321, 130] width 80 height 15
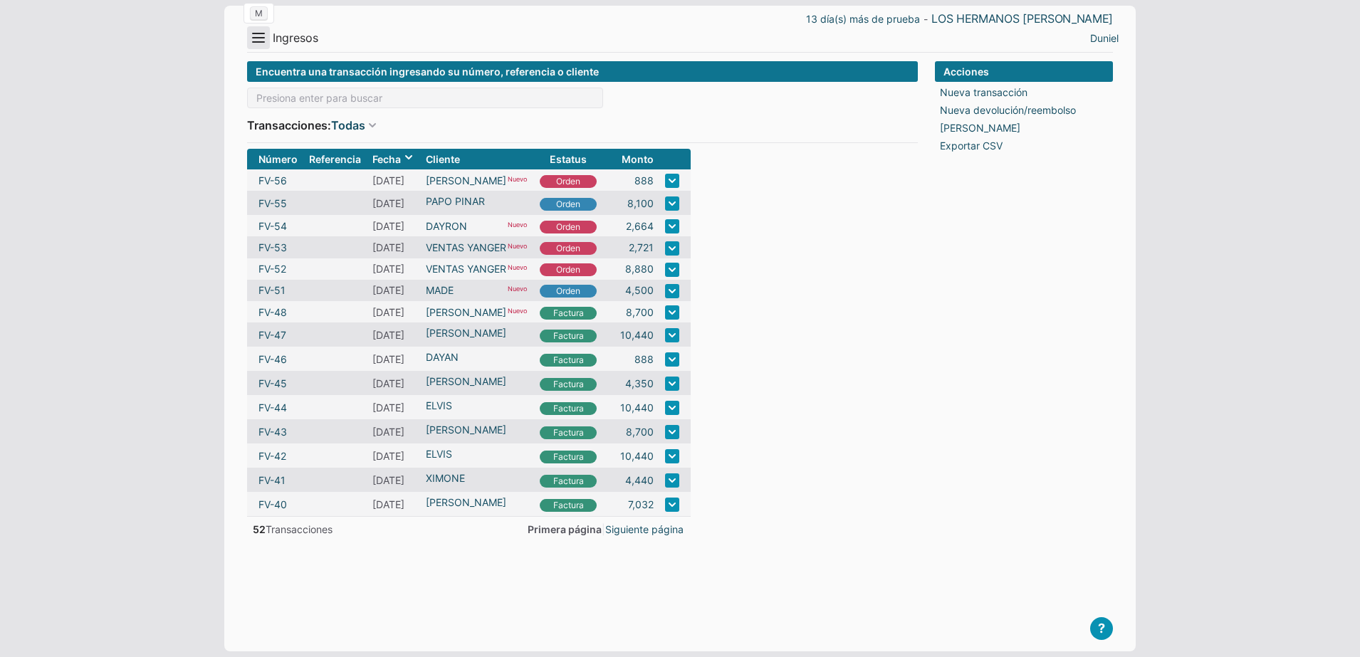
click at [258, 43] on button "Menu" at bounding box center [258, 37] width 23 height 23
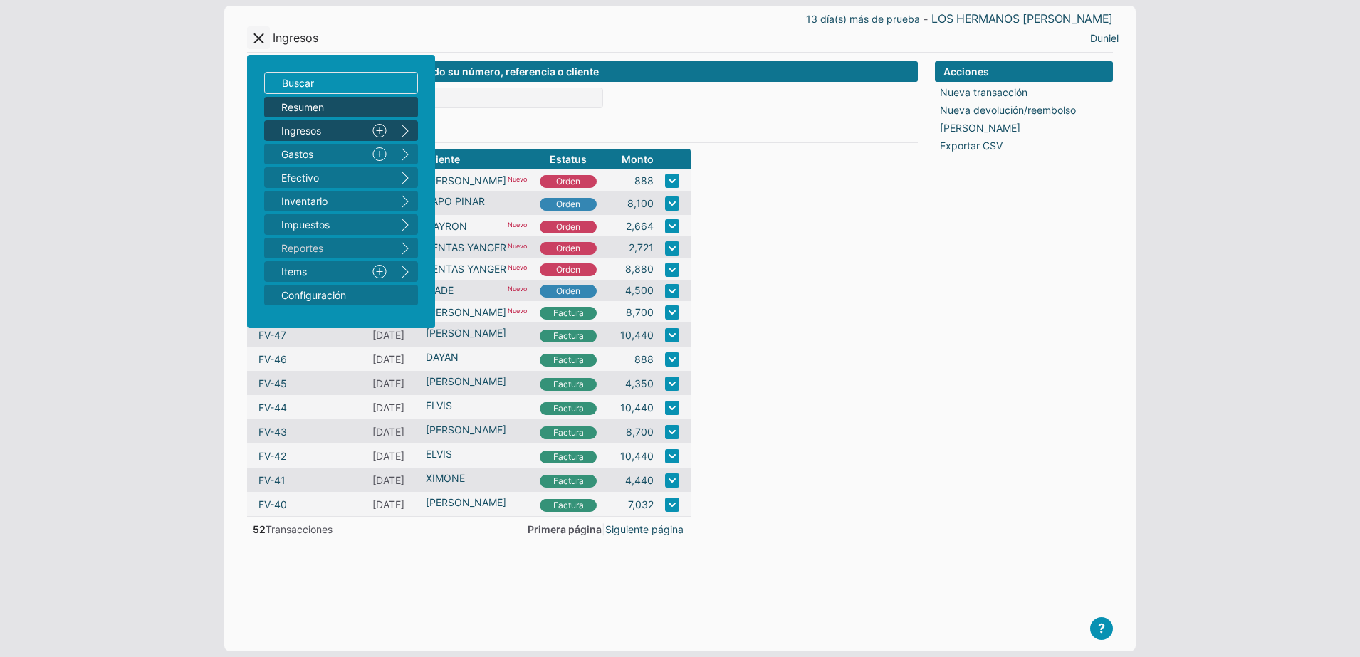
click at [326, 111] on span "Resumen" at bounding box center [333, 107] width 105 height 15
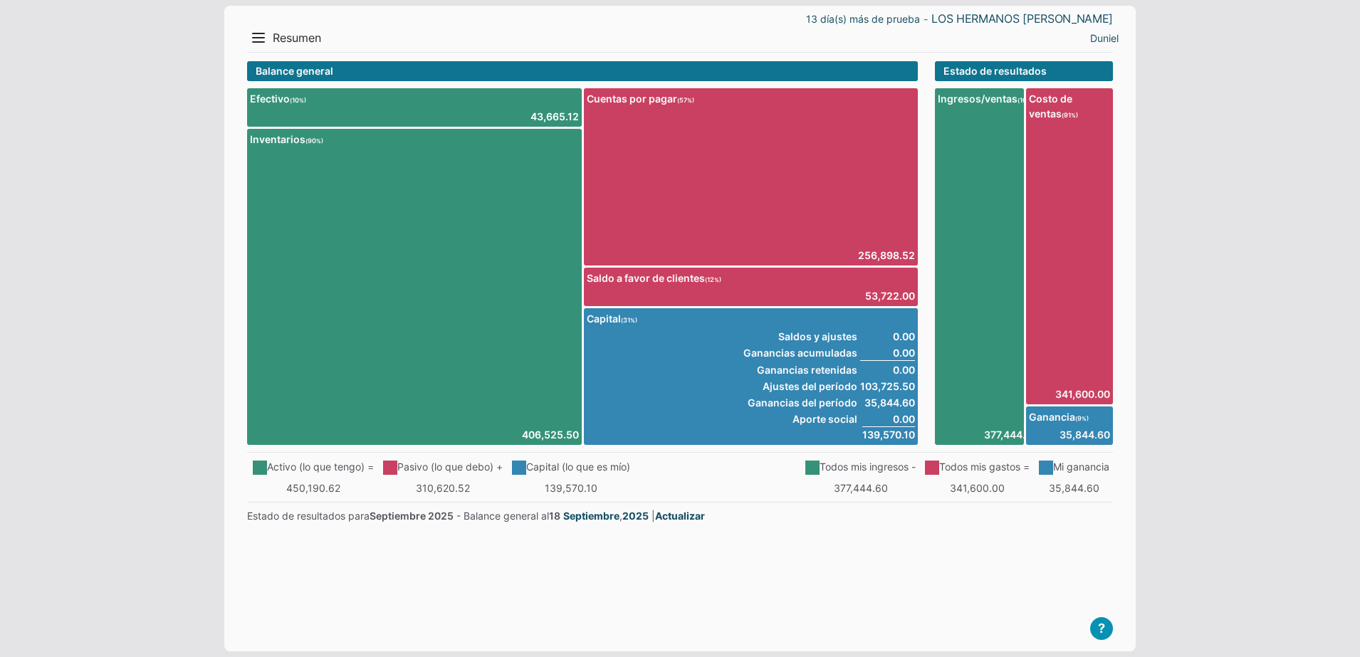
click at [244, 38] on div "13 día(s) más de prueba - LOS HERMANOS MACIAS Menu Resumen Ingresos 1 Nuevo rig…" at bounding box center [679, 329] width 911 height 646
click at [93, 246] on body "13 día(s) más de prueba - LOS HERMANOS MACIAS Menu Resumen Ingresos 1 Nuevo rig…" at bounding box center [680, 328] width 1360 height 657
click at [1291, 352] on body "13 día(s) más de prueba - LOS HERMANOS MACIAS Menu Resumen Ingresos 1 Nuevo rig…" at bounding box center [680, 328] width 1360 height 657
click at [1230, 100] on body "13 día(s) más de prueba - LOS HERMANOS MACIAS Menu Resumen Ingresos 1 Nuevo rig…" at bounding box center [680, 328] width 1360 height 657
click at [1099, 46] on div "[PERSON_NAME] Perfil Salir" at bounding box center [902, 37] width 433 height 23
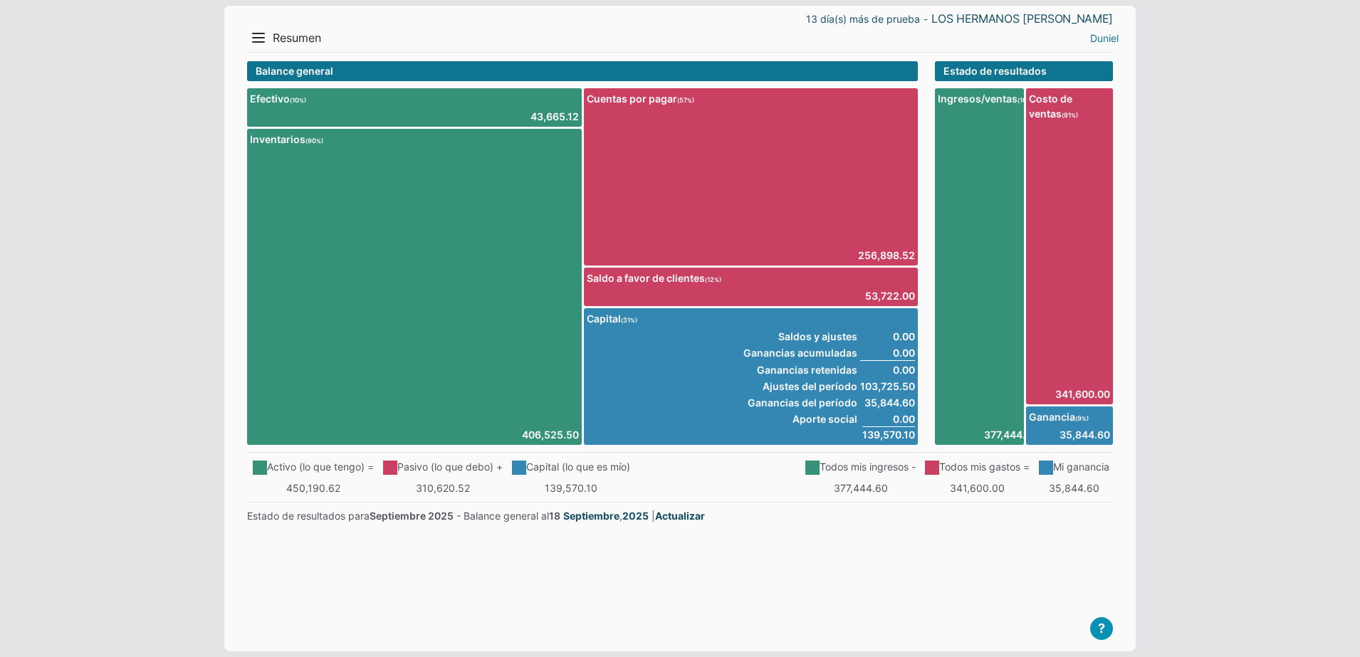
click at [1102, 43] on link "Duniel" at bounding box center [1104, 38] width 28 height 15
click at [1093, 88] on li "Salir" at bounding box center [1094, 88] width 64 height 21
click at [261, 37] on button "Menu" at bounding box center [258, 37] width 23 height 23
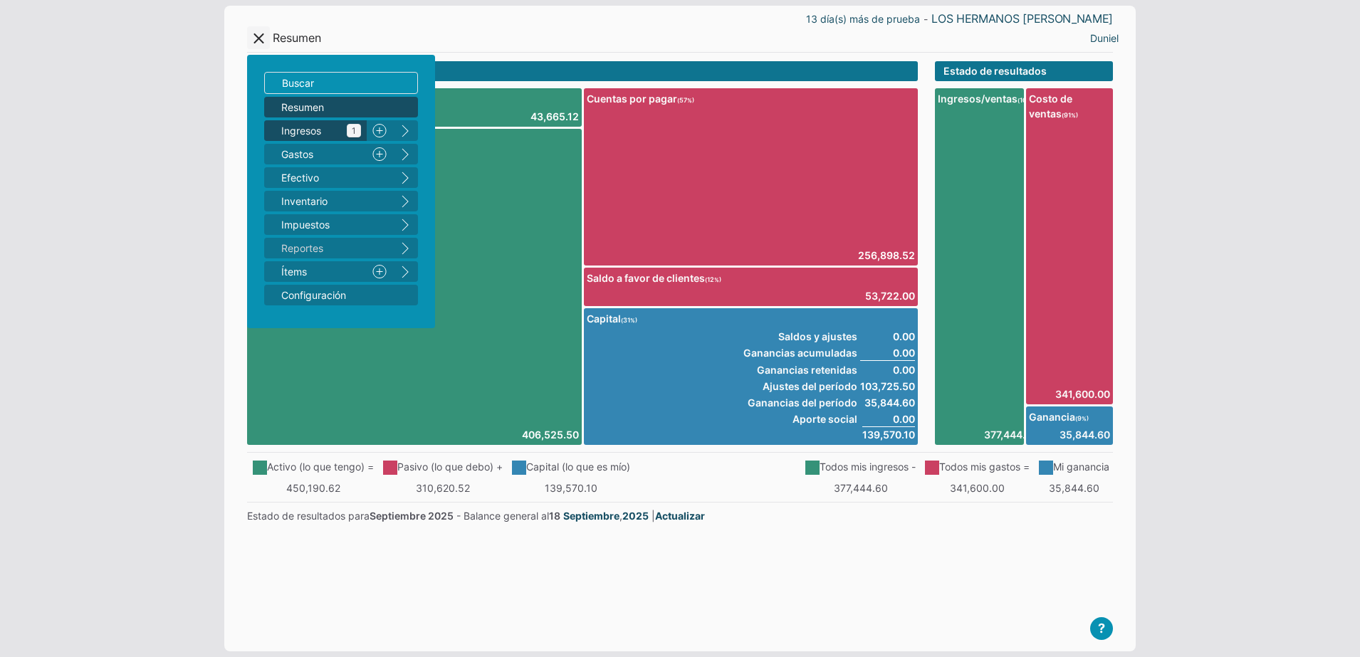
click at [342, 128] on span "Ingresos 1" at bounding box center [321, 130] width 80 height 15
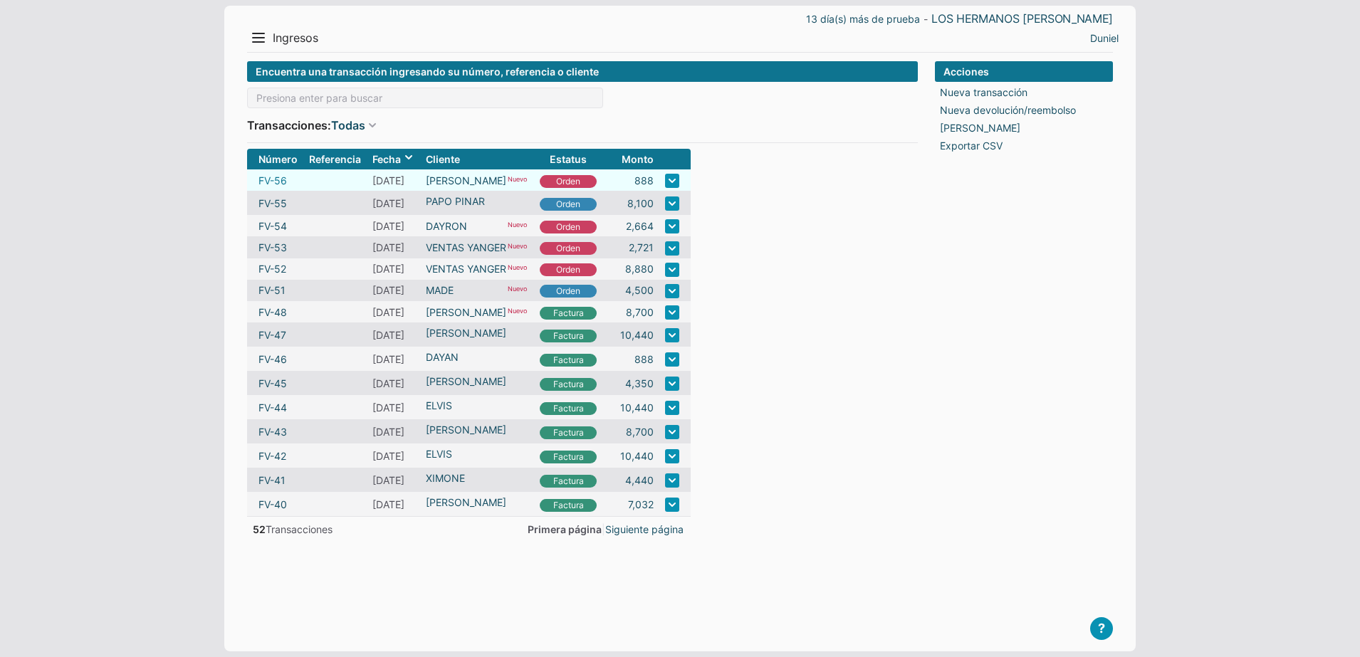
click at [277, 177] on link "FV-56" at bounding box center [272, 180] width 28 height 15
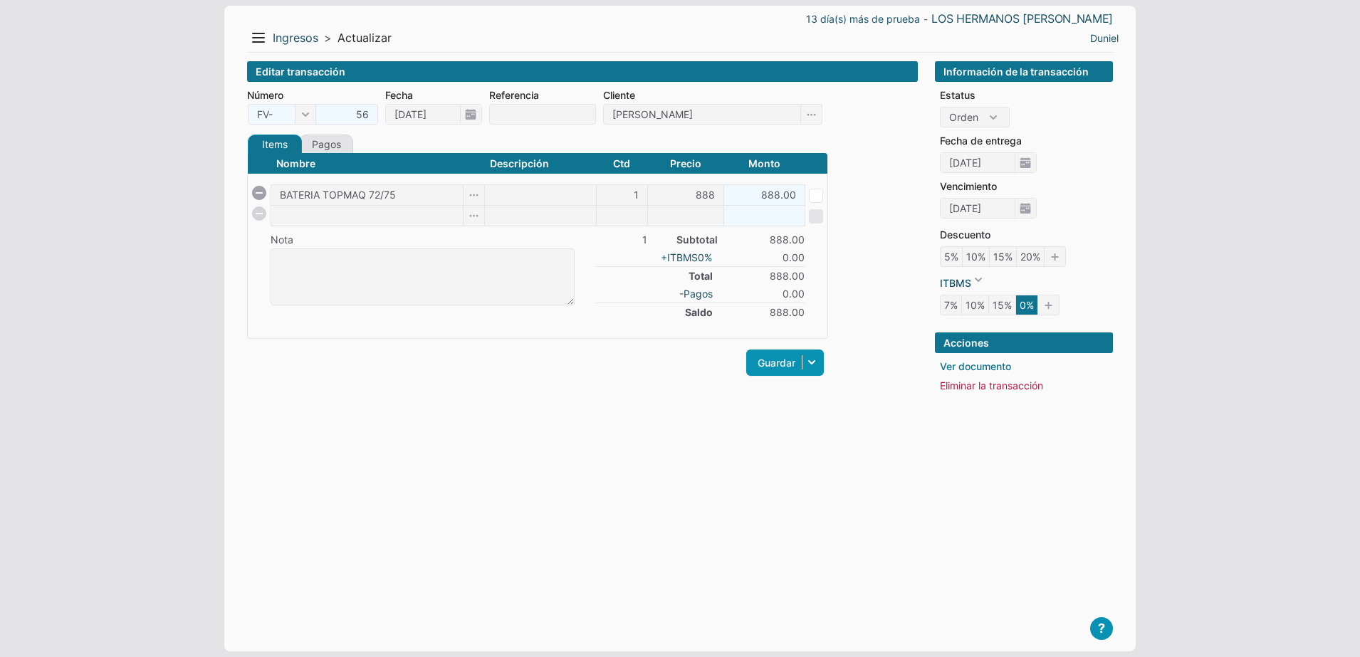
click at [956, 361] on link "Ver documento" at bounding box center [975, 366] width 71 height 15
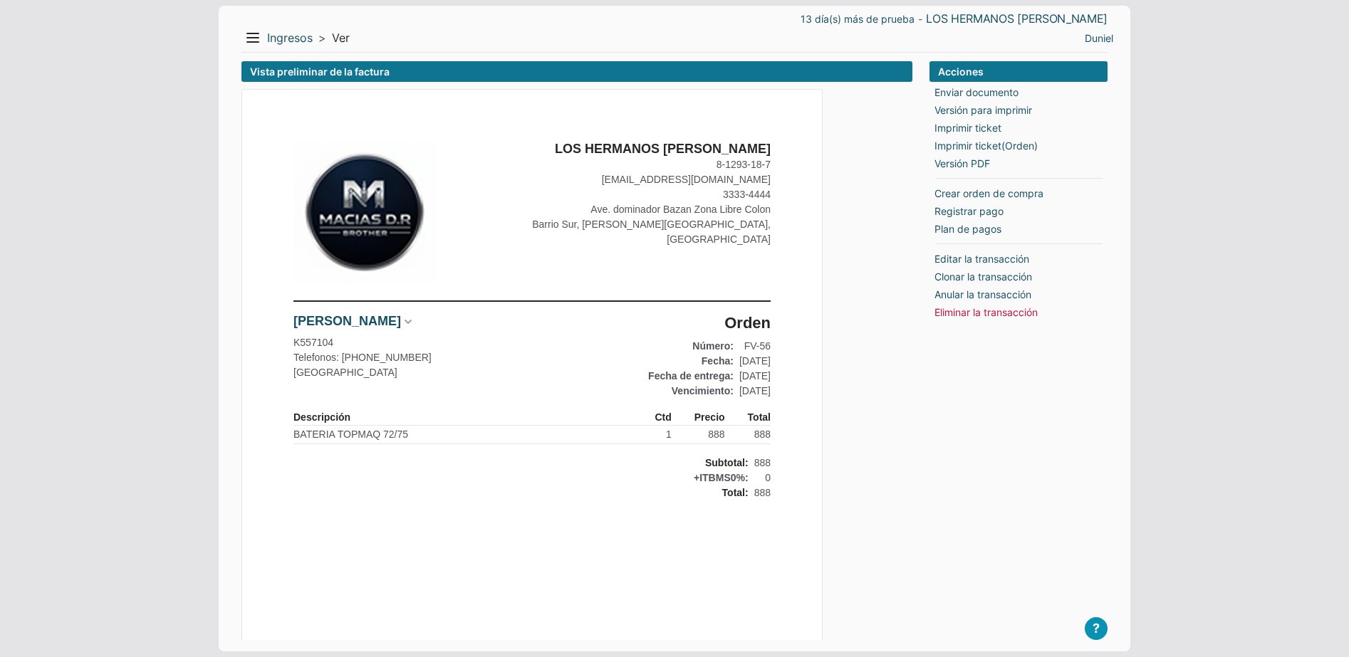
click at [996, 434] on div "Acciones Enviar documento Versión para imprimir Imprimir ticket Imprimir ticket…" at bounding box center [1018, 495] width 178 height 869
click at [1108, 37] on link "Duniel" at bounding box center [1099, 38] width 28 height 15
click at [1112, 91] on li "Salir" at bounding box center [1088, 88] width 64 height 21
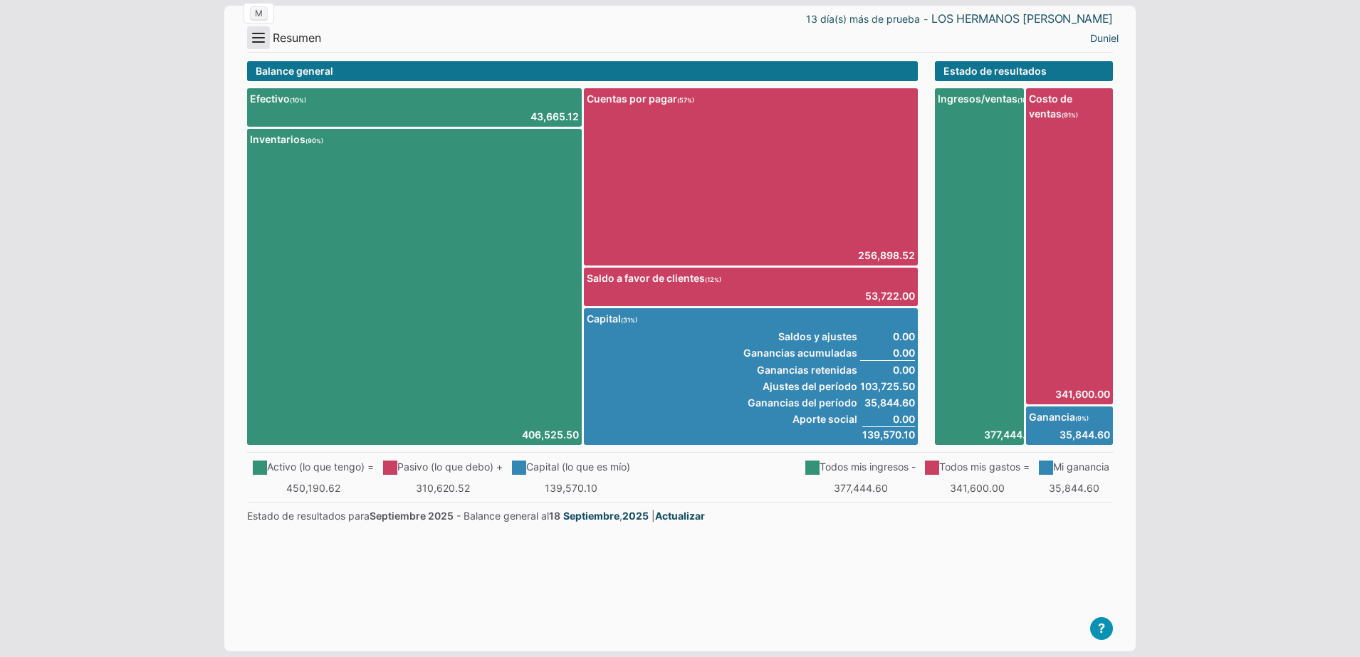
click at [249, 37] on button "Menu" at bounding box center [258, 37] width 23 height 23
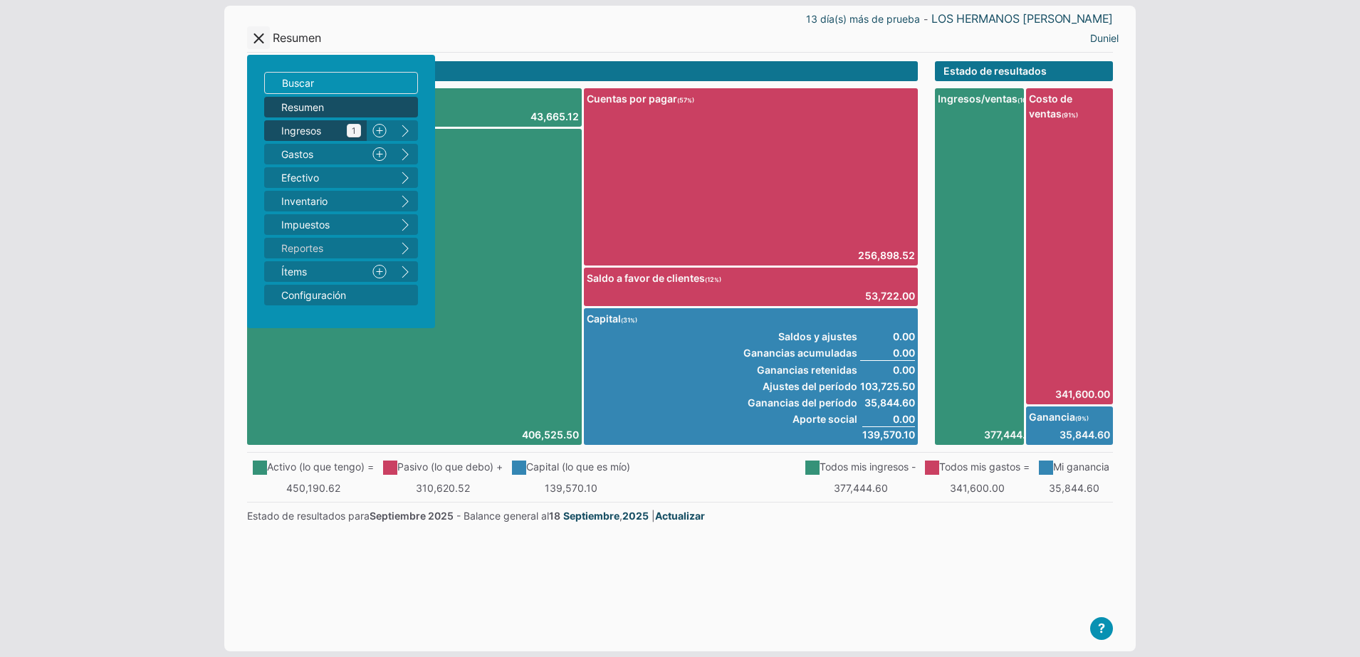
click at [308, 123] on span "Ingresos 1" at bounding box center [321, 130] width 80 height 15
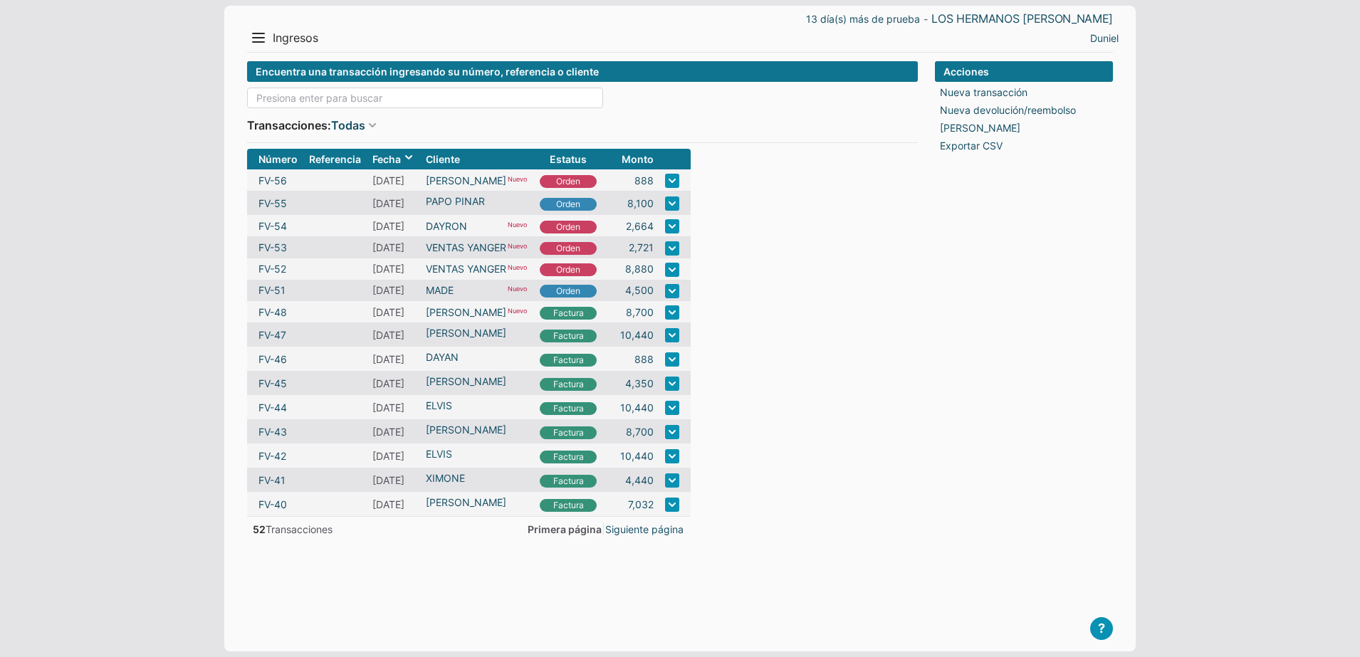
click at [315, 99] on input at bounding box center [425, 98] width 356 height 21
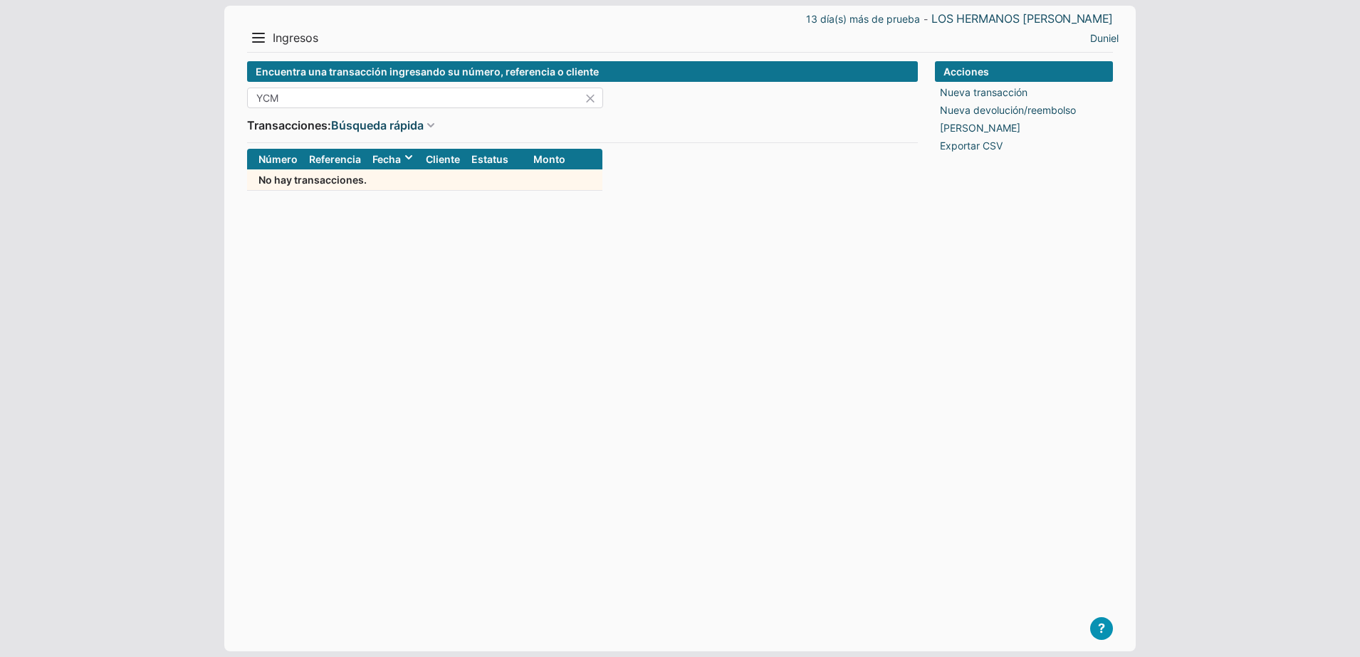
click at [338, 93] on input "YCM" at bounding box center [425, 98] width 356 height 21
type input "YCM"
click at [1102, 33] on link "Duniel" at bounding box center [1104, 38] width 28 height 15
click at [1085, 86] on li "Salir" at bounding box center [1094, 88] width 64 height 21
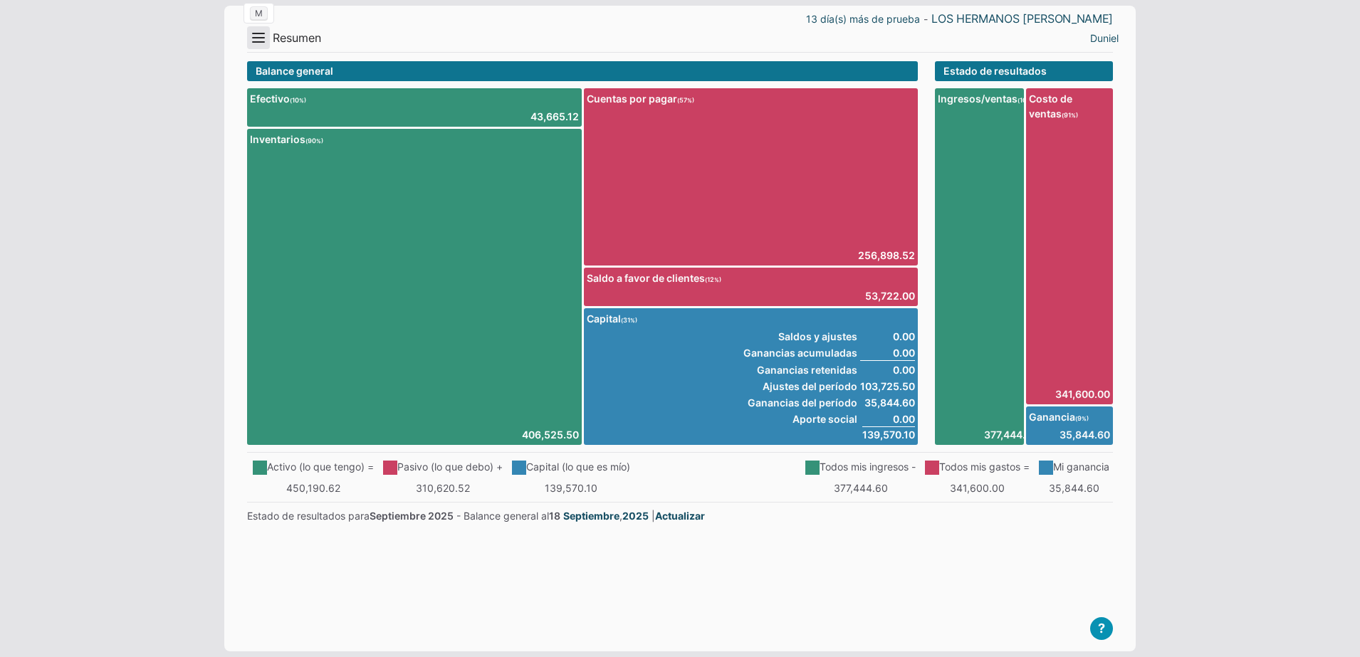
click at [256, 40] on button "Menu" at bounding box center [258, 37] width 23 height 23
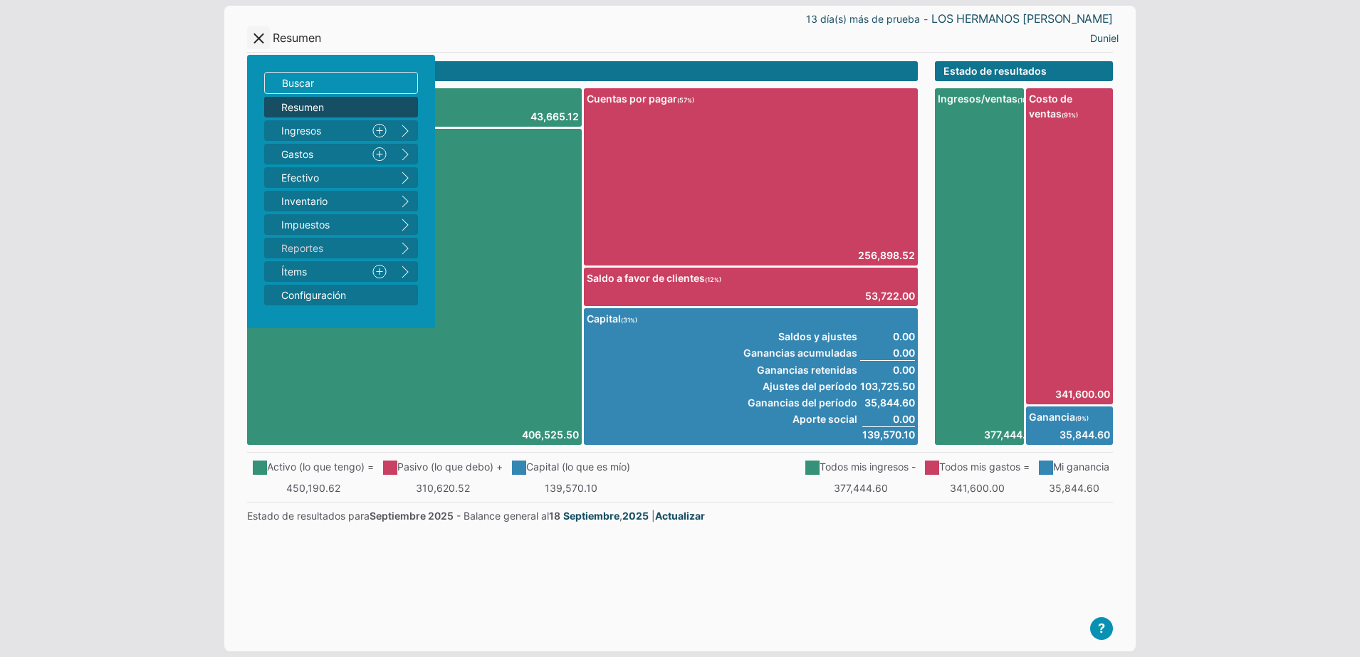
click at [333, 106] on span "Resumen" at bounding box center [333, 107] width 105 height 15
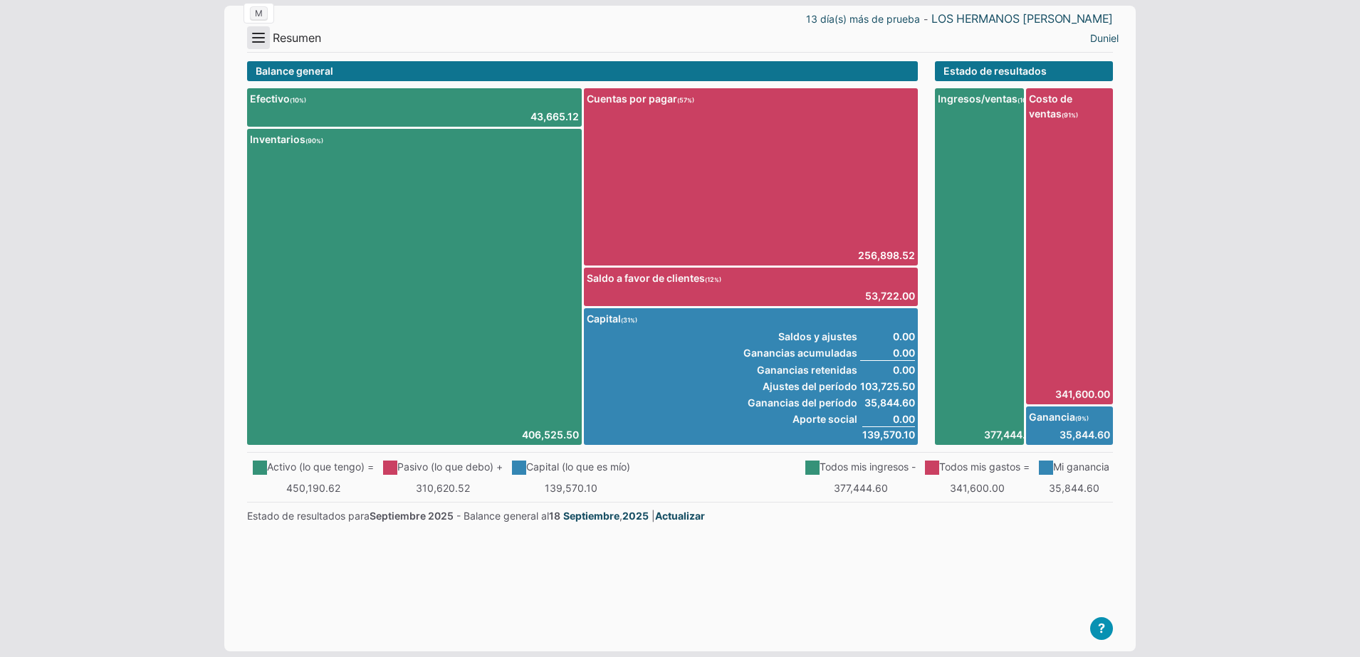
click at [262, 41] on button "Menu" at bounding box center [258, 37] width 23 height 23
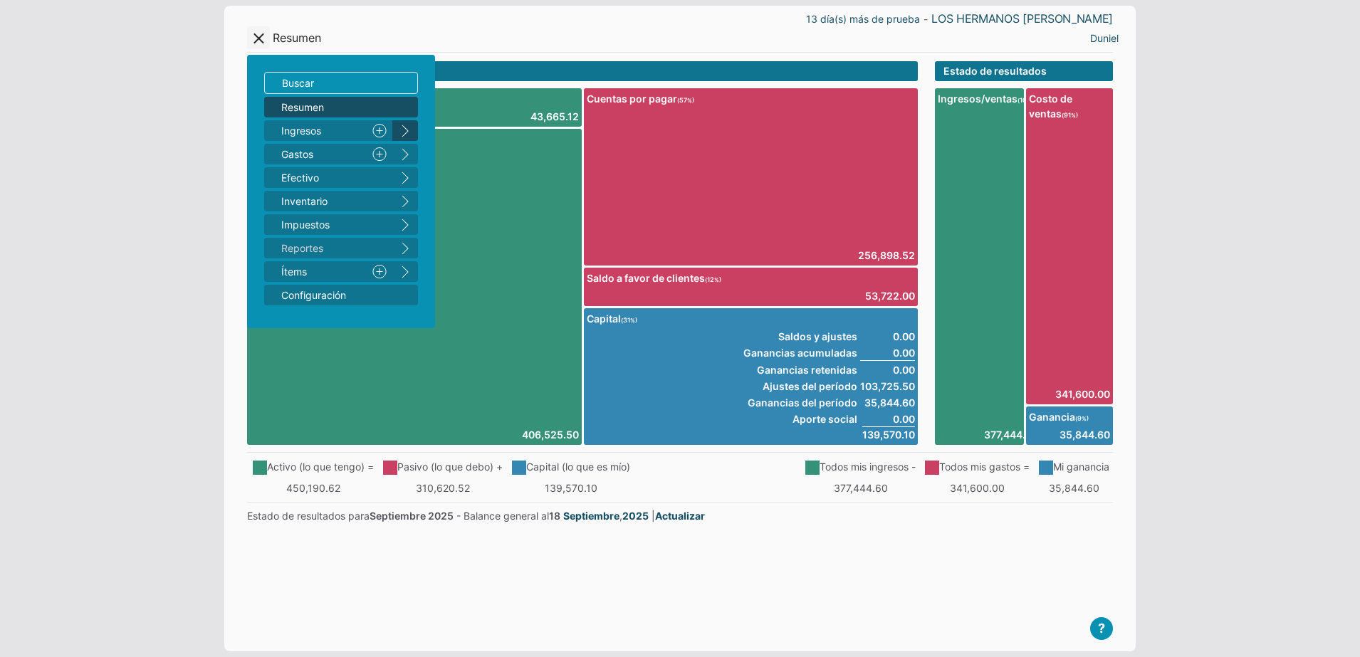
click at [398, 134] on button "right" at bounding box center [405, 130] width 26 height 21
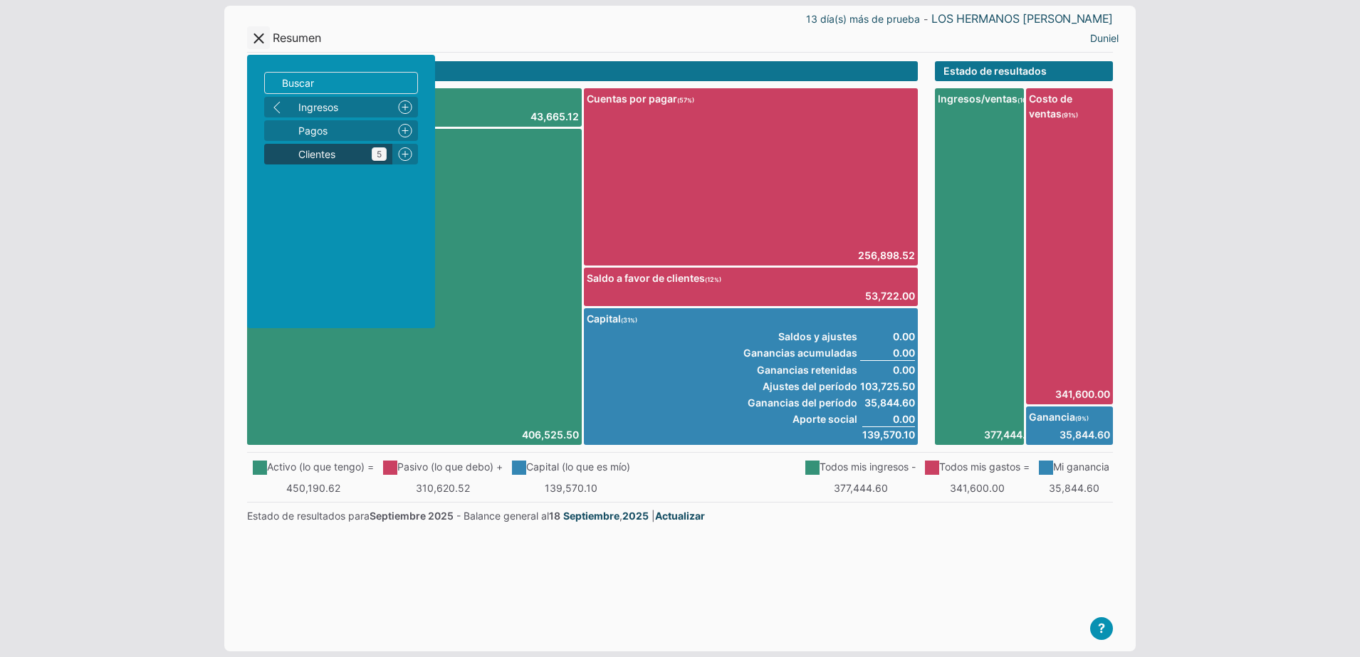
click at [354, 159] on span "Clientes 5" at bounding box center [342, 154] width 88 height 15
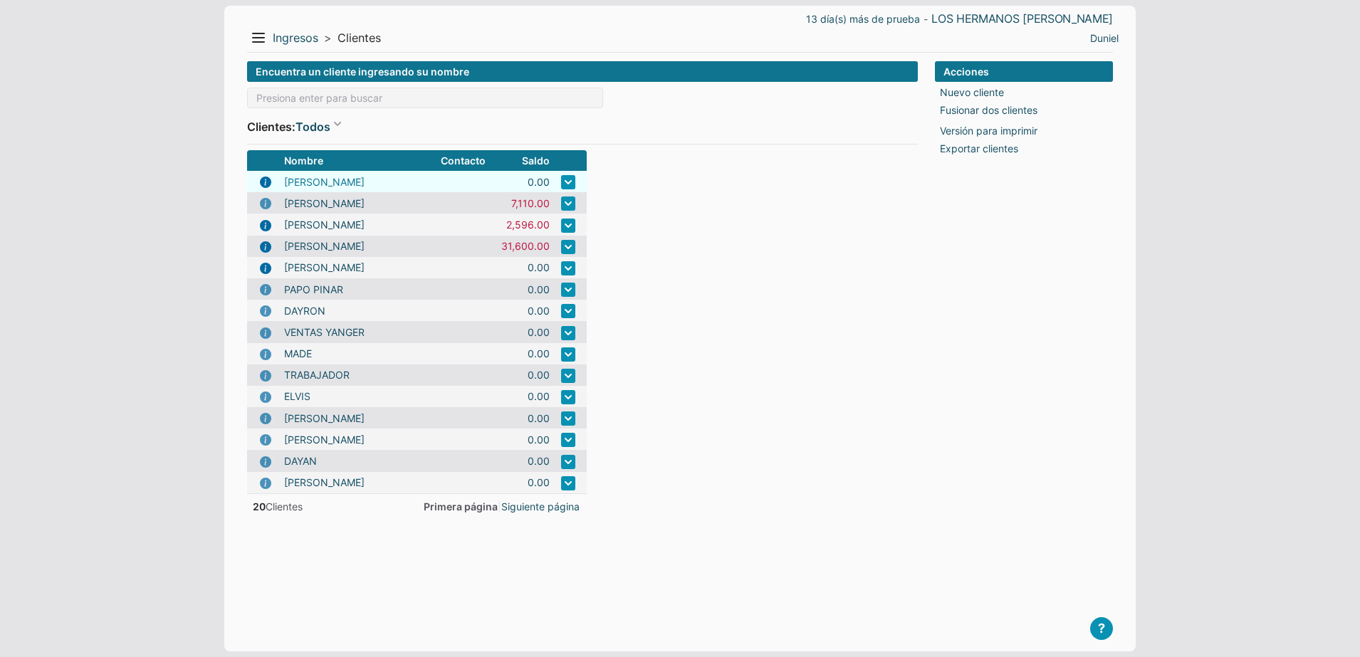
click at [328, 182] on link "[PERSON_NAME]" at bounding box center [324, 181] width 80 height 15
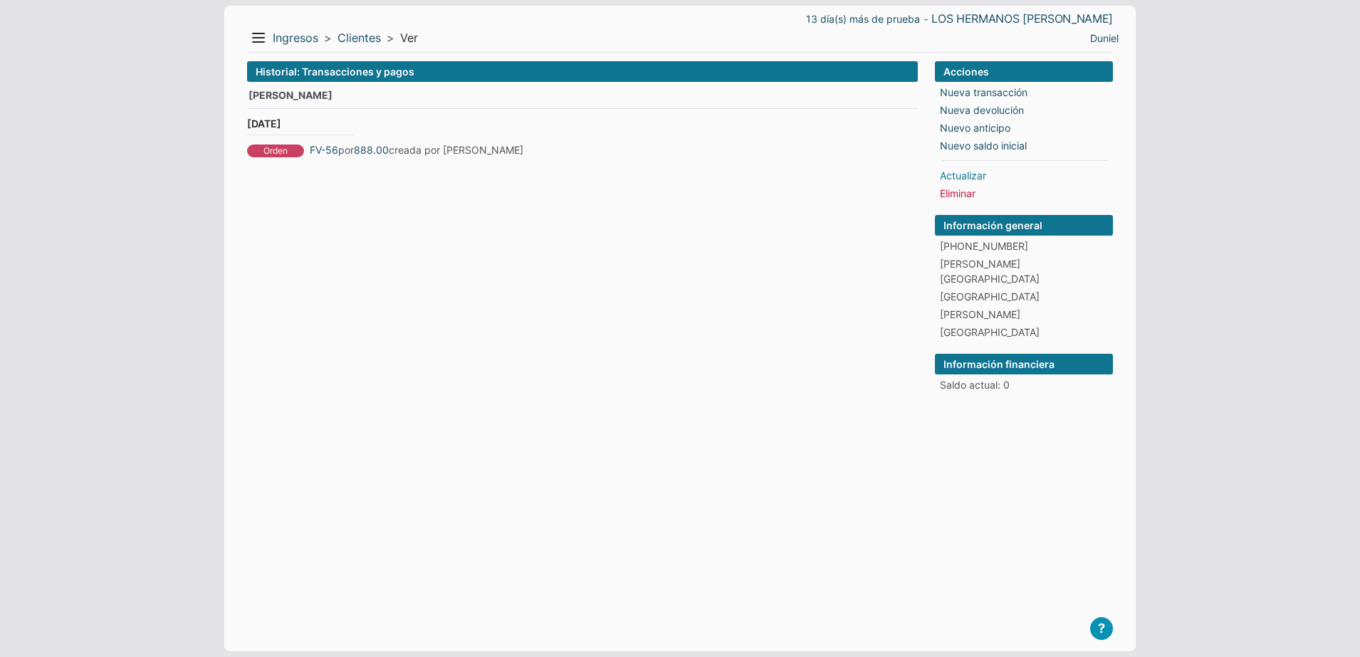
click at [956, 178] on link "Actualizar" at bounding box center [963, 175] width 46 height 15
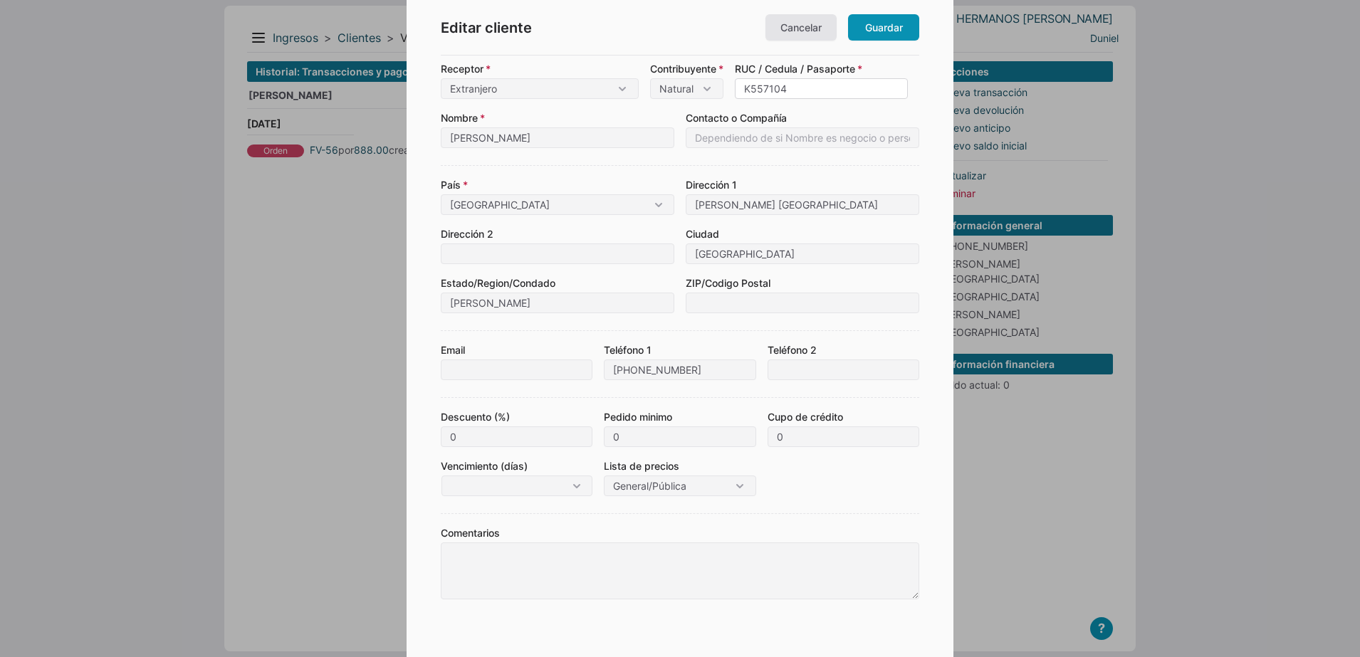
drag, startPoint x: 825, startPoint y: 90, endPoint x: 751, endPoint y: 94, distance: 74.2
click at [751, 94] on input "K557104" at bounding box center [821, 88] width 173 height 21
type input "222000011"
click at [892, 23] on link "Guardar" at bounding box center [883, 27] width 71 height 26
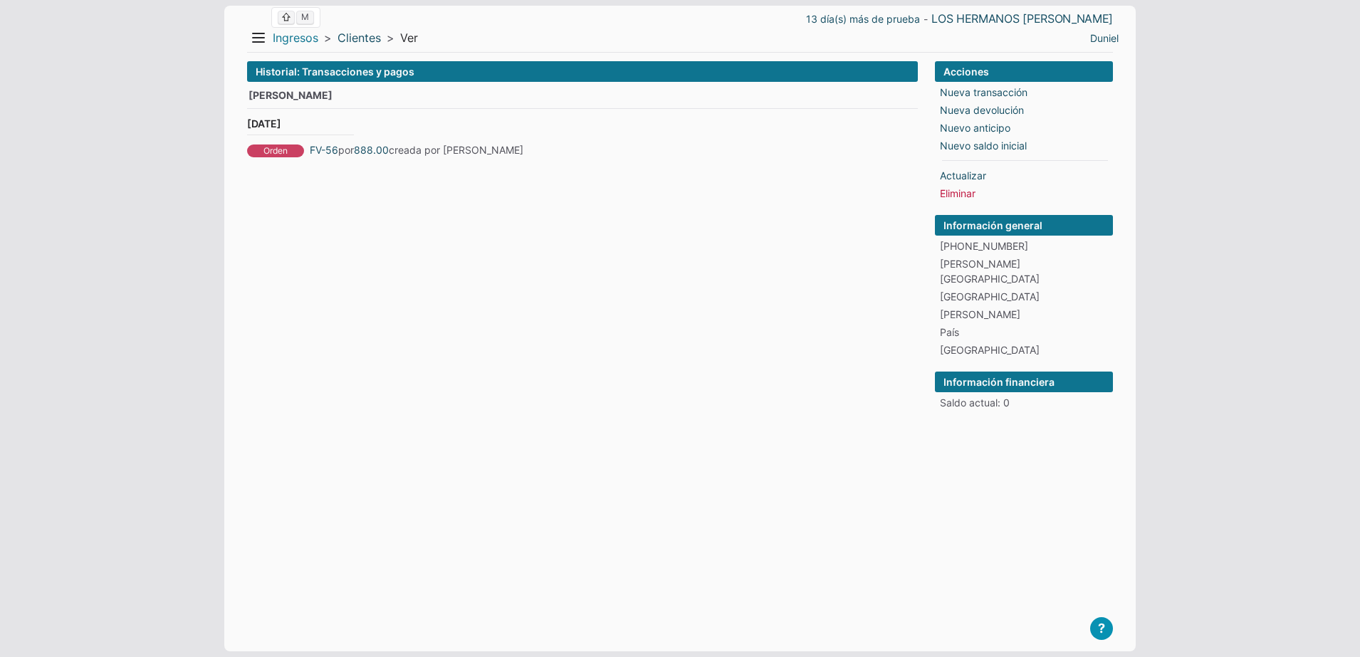
click at [281, 36] on link "Ingresos" at bounding box center [296, 38] width 46 height 15
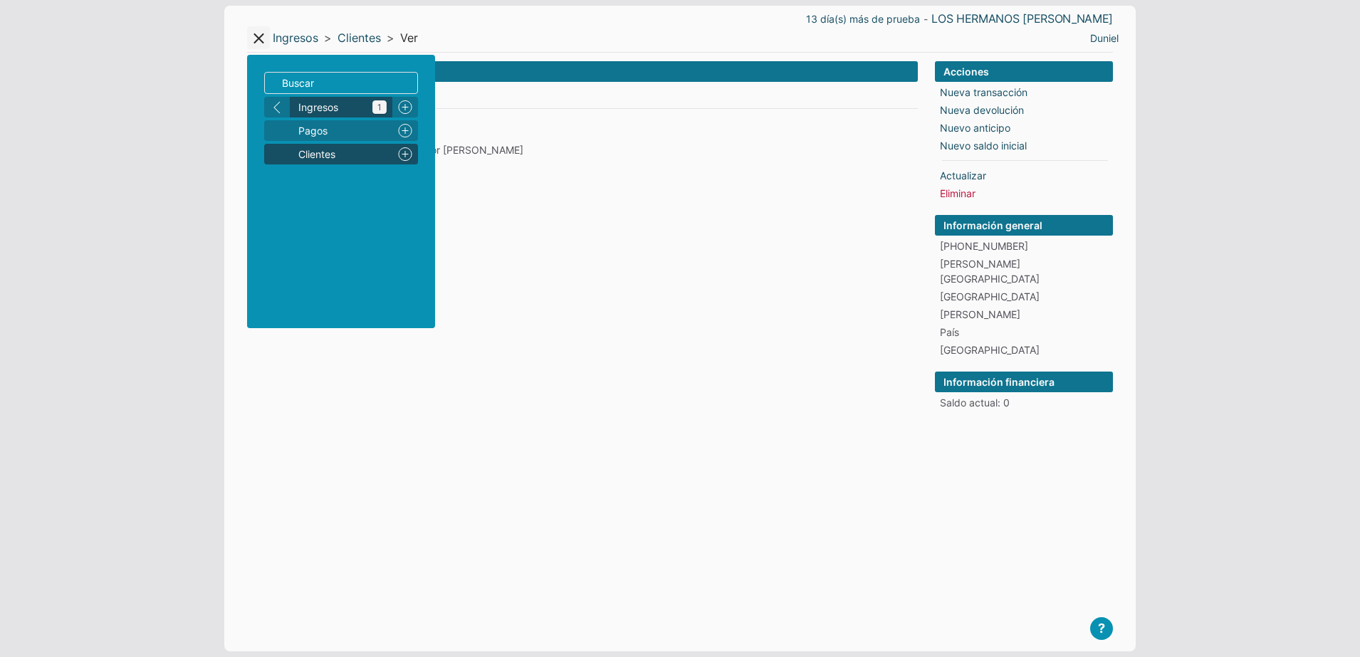
click at [320, 113] on span "Ingresos 1" at bounding box center [342, 107] width 88 height 15
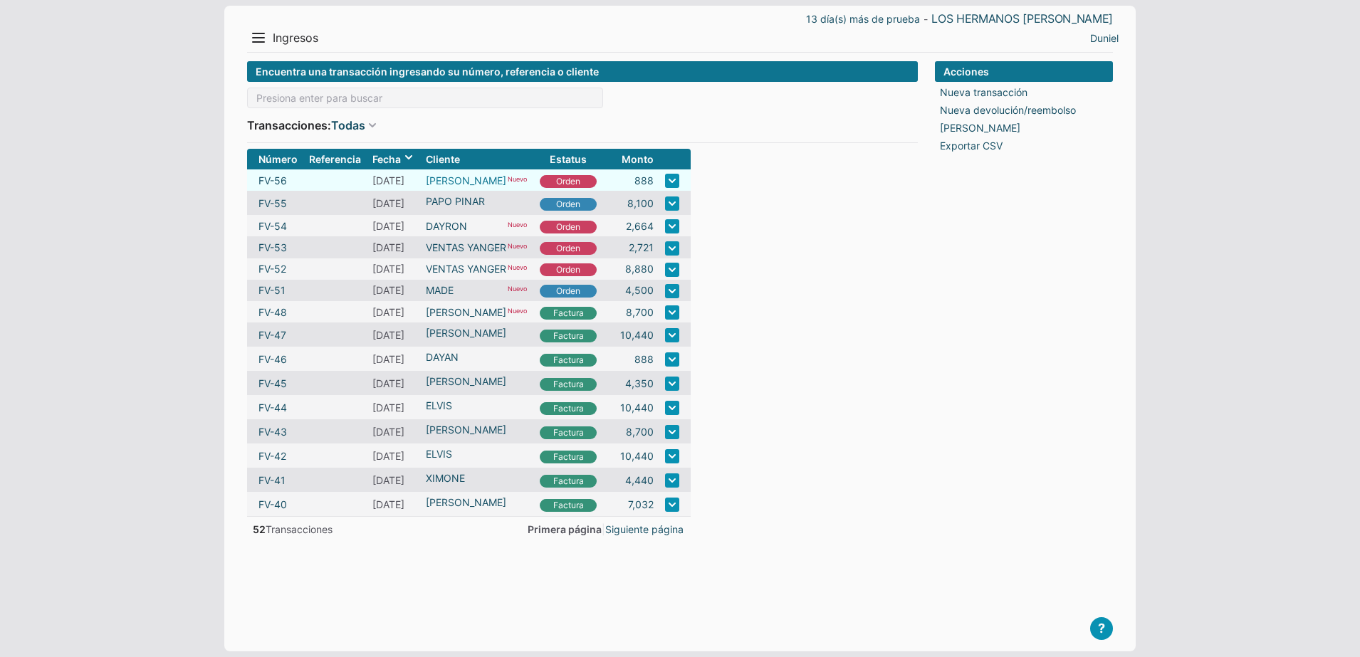
click at [443, 179] on link "[PERSON_NAME]" at bounding box center [466, 180] width 80 height 15
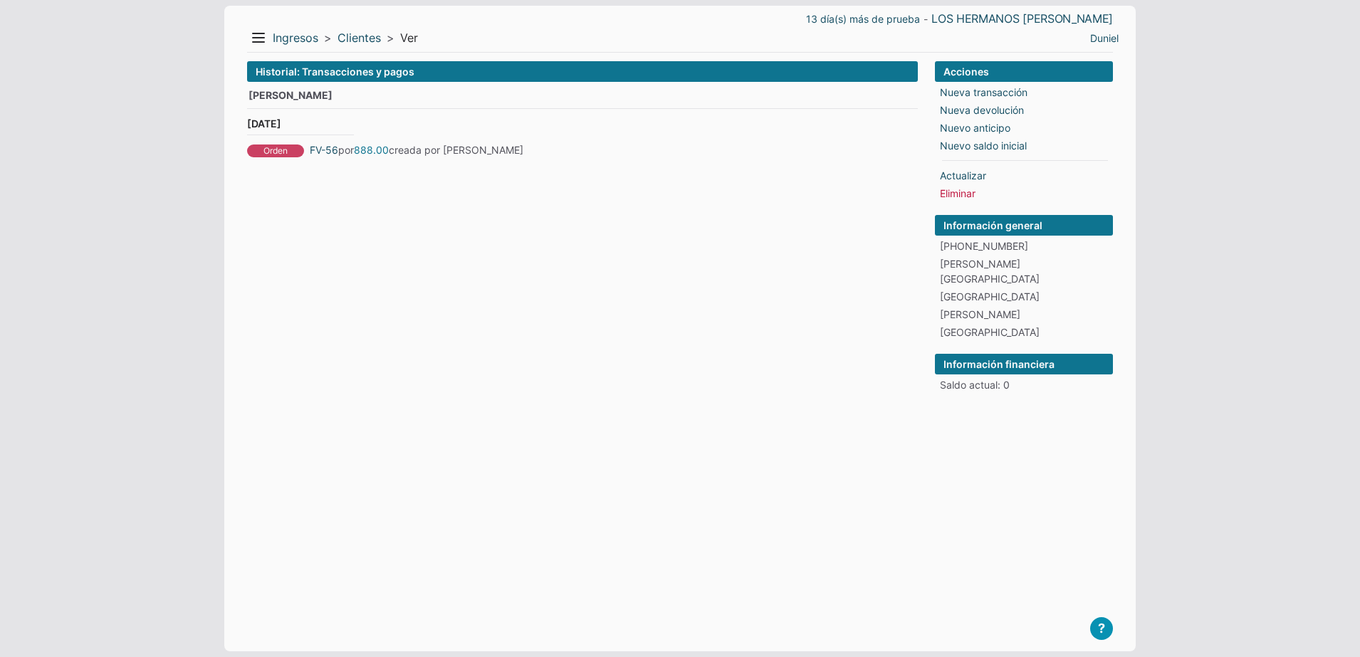
click at [375, 150] on link "888.00" at bounding box center [371, 149] width 35 height 15
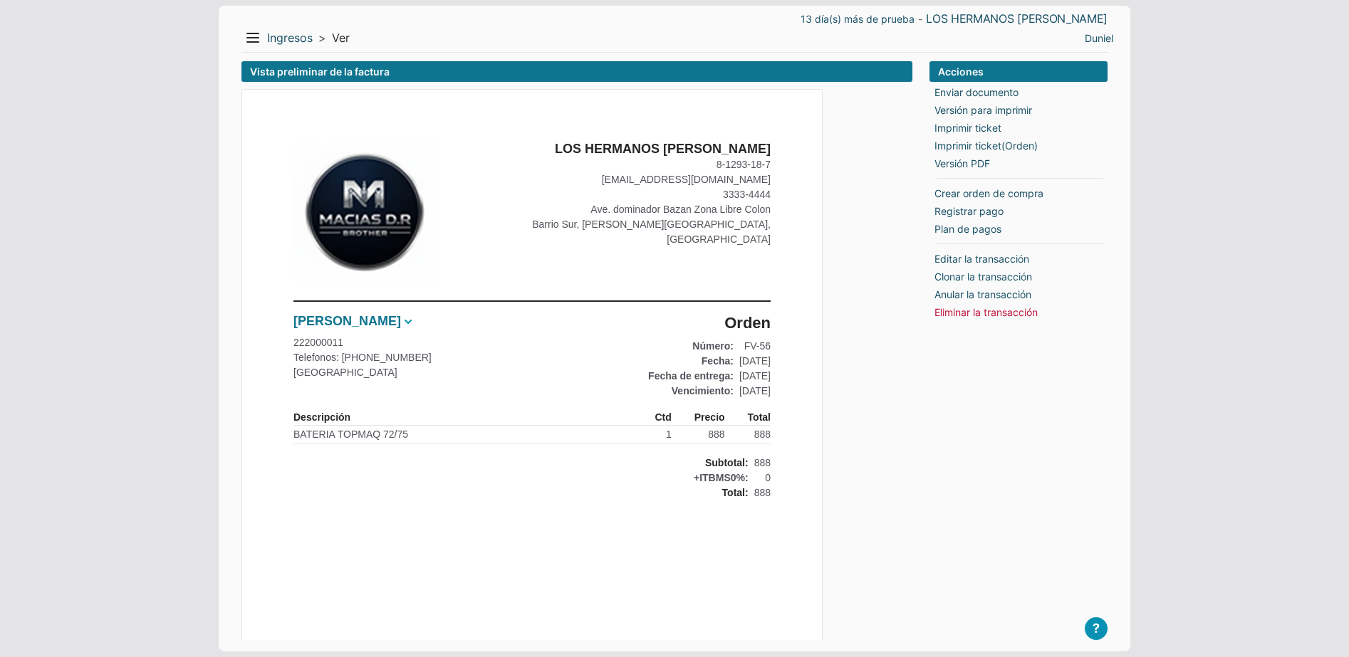
click at [348, 323] on link "[PERSON_NAME]" at bounding box center [347, 321] width 108 height 16
click at [392, 355] on li "Actualizar información" at bounding box center [388, 364] width 110 height 19
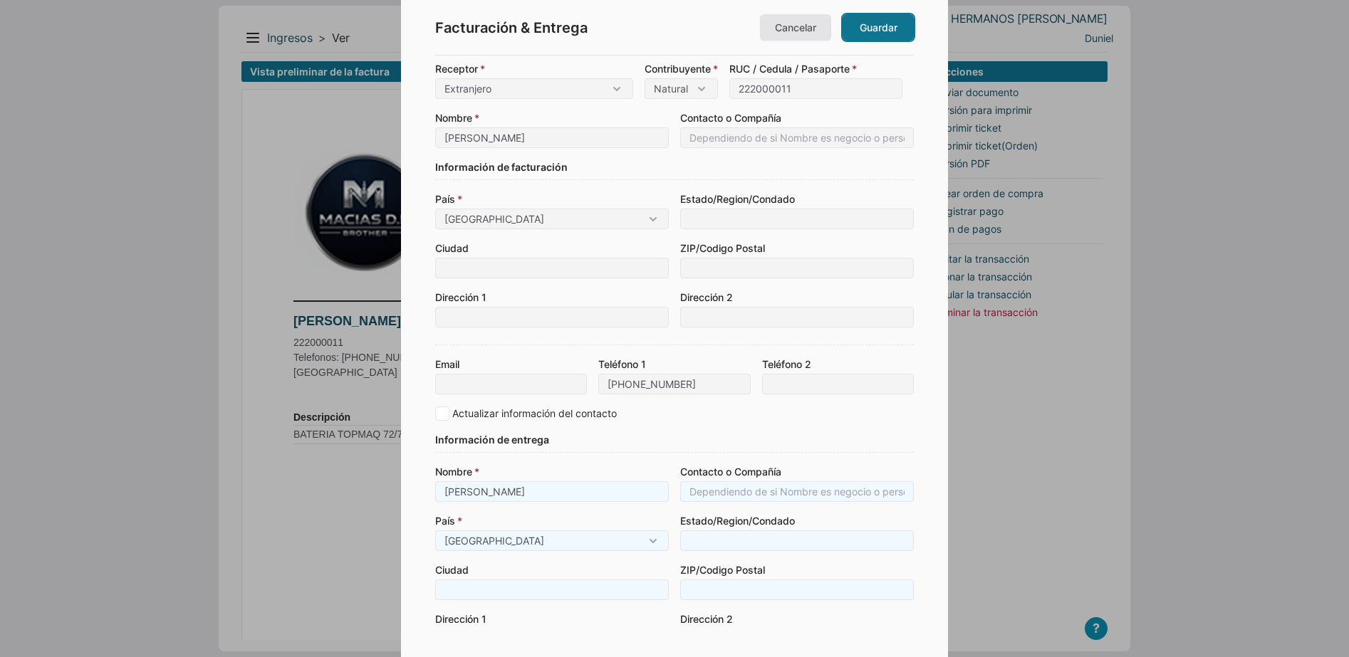
click at [868, 35] on link "Guardar" at bounding box center [877, 27] width 71 height 26
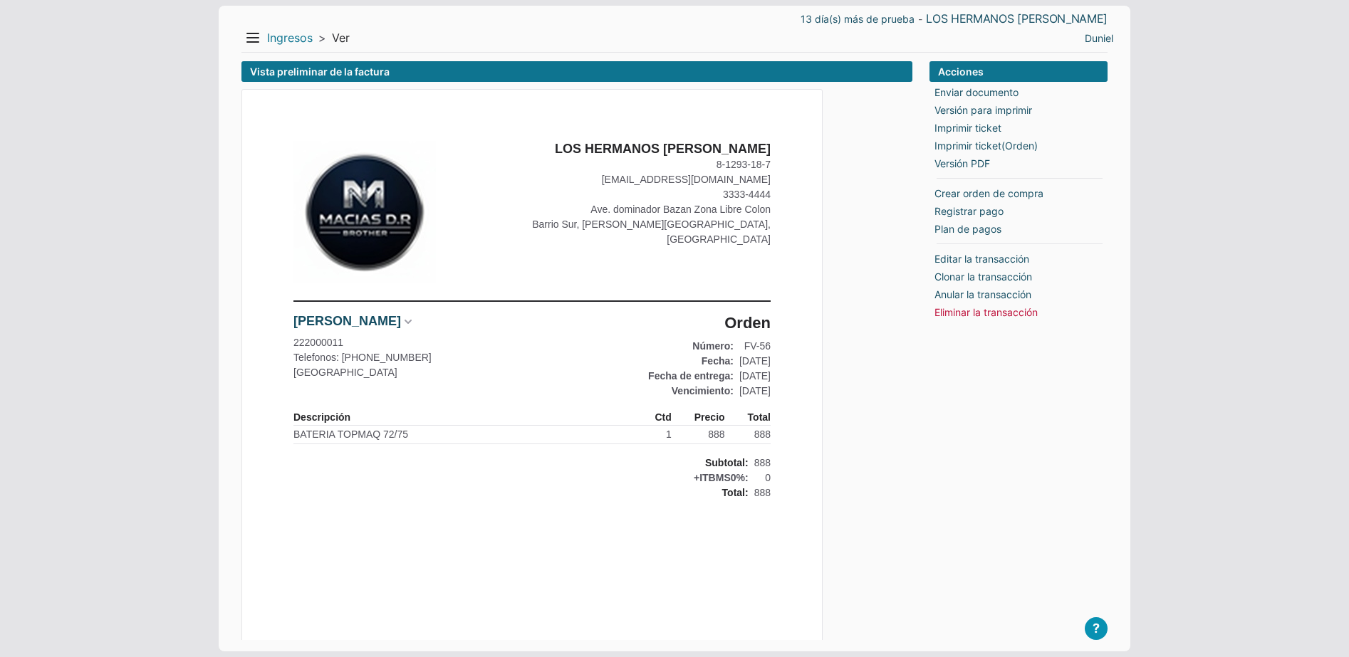
click at [286, 44] on link "Ingresos" at bounding box center [290, 38] width 46 height 15
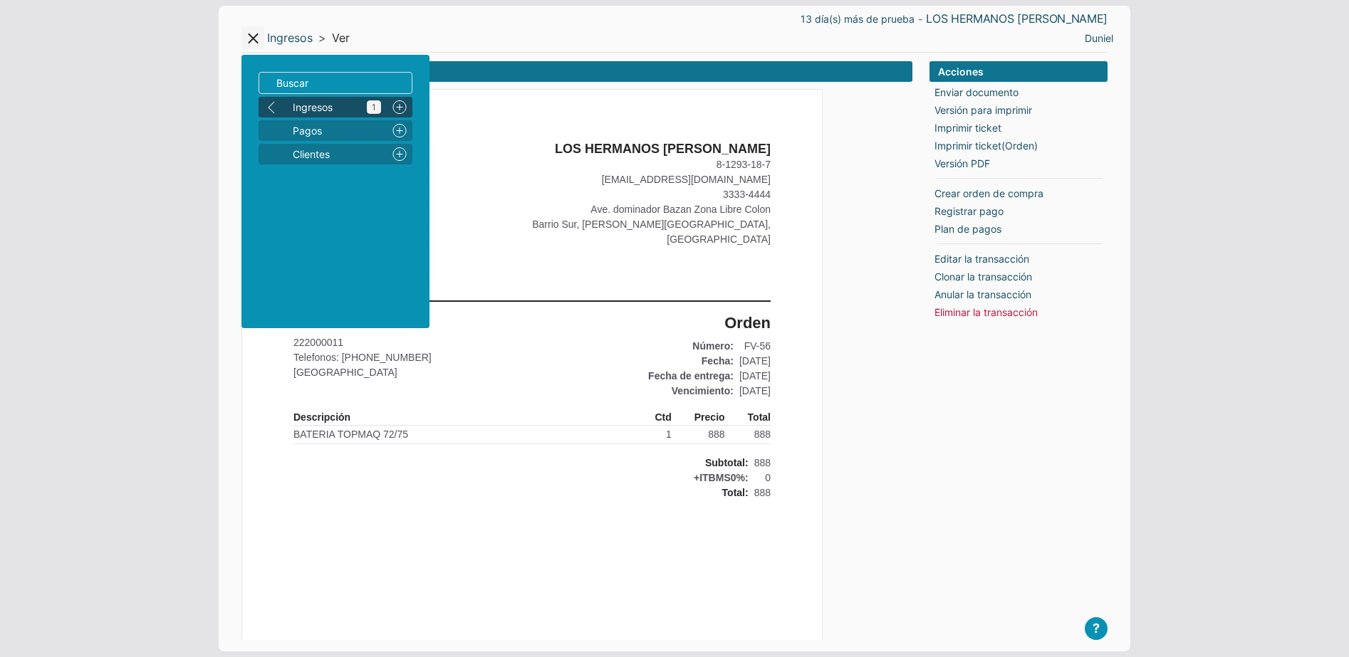
click at [320, 108] on span "Ingresos 1" at bounding box center [337, 107] width 88 height 15
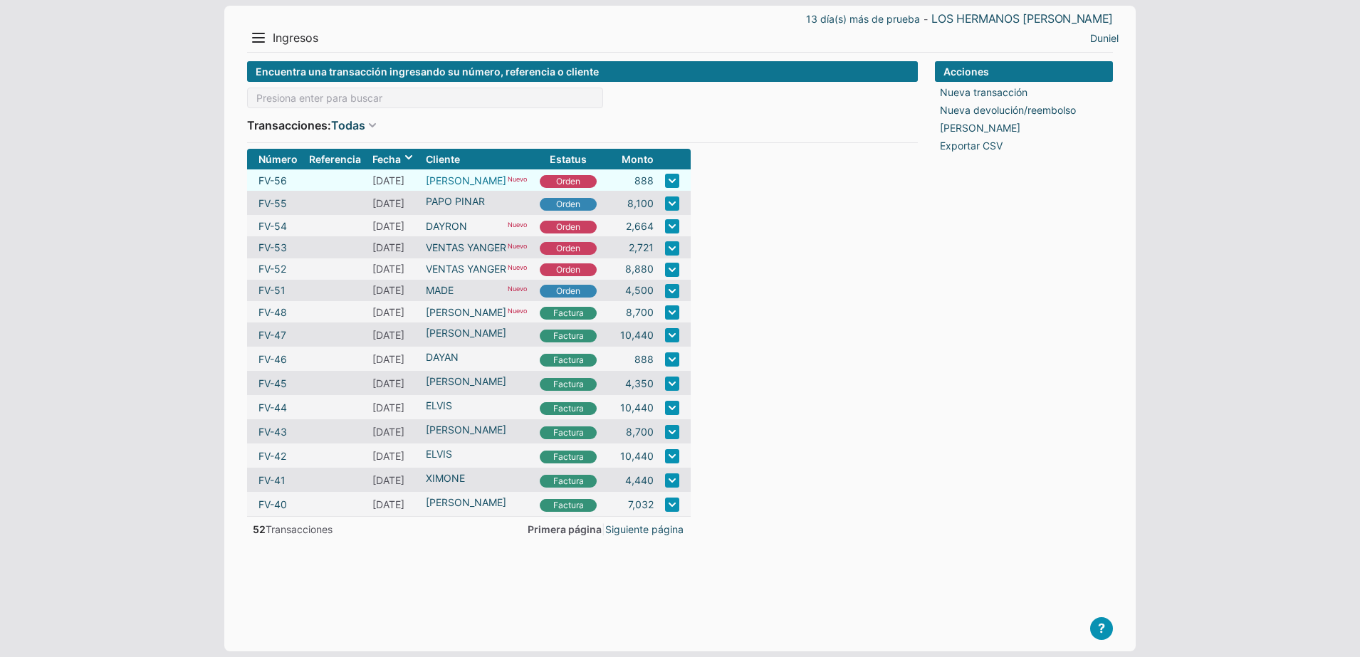
click at [444, 184] on link "[PERSON_NAME]" at bounding box center [466, 180] width 80 height 15
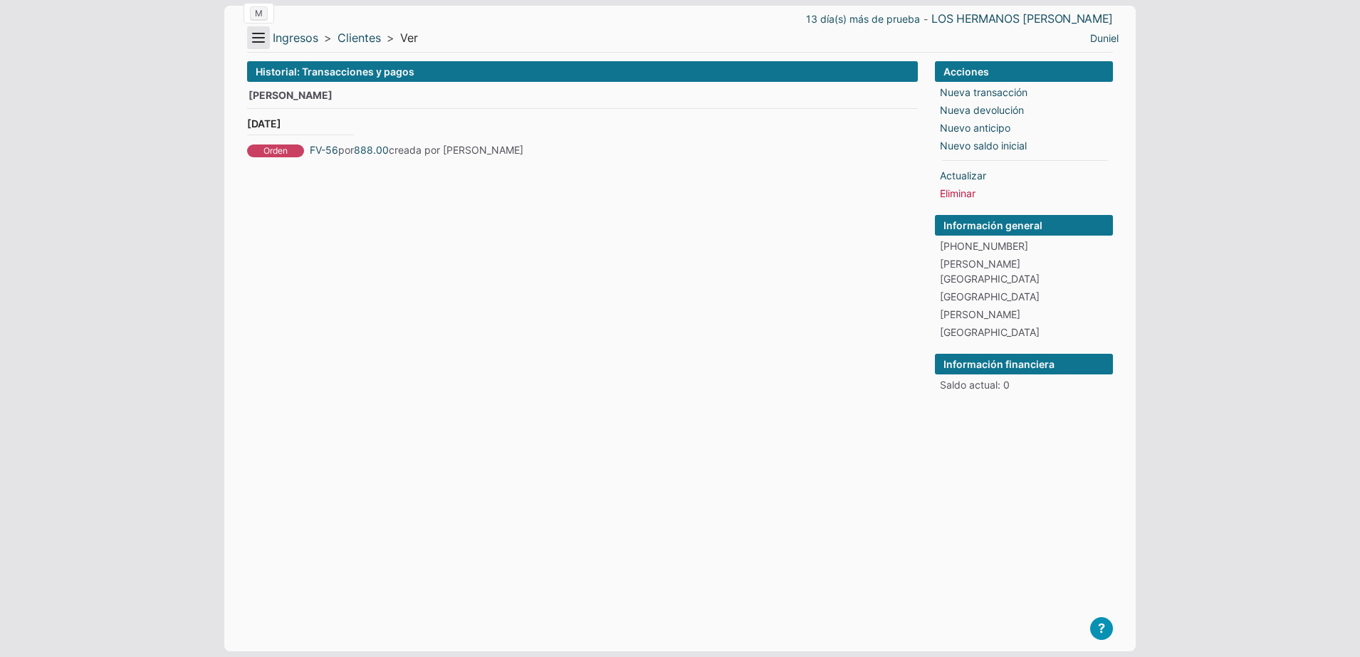
click at [254, 31] on button "Menu" at bounding box center [258, 37] width 23 height 23
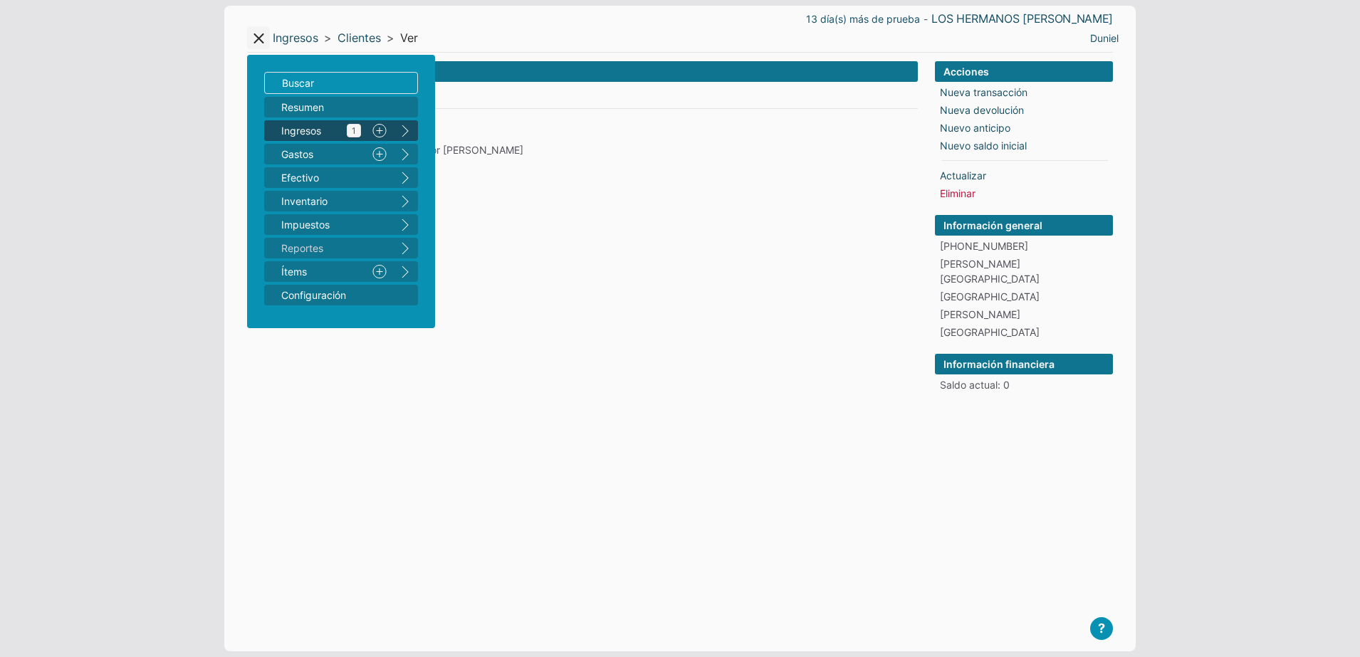
click at [316, 135] on span "Ingresos 1" at bounding box center [321, 130] width 80 height 15
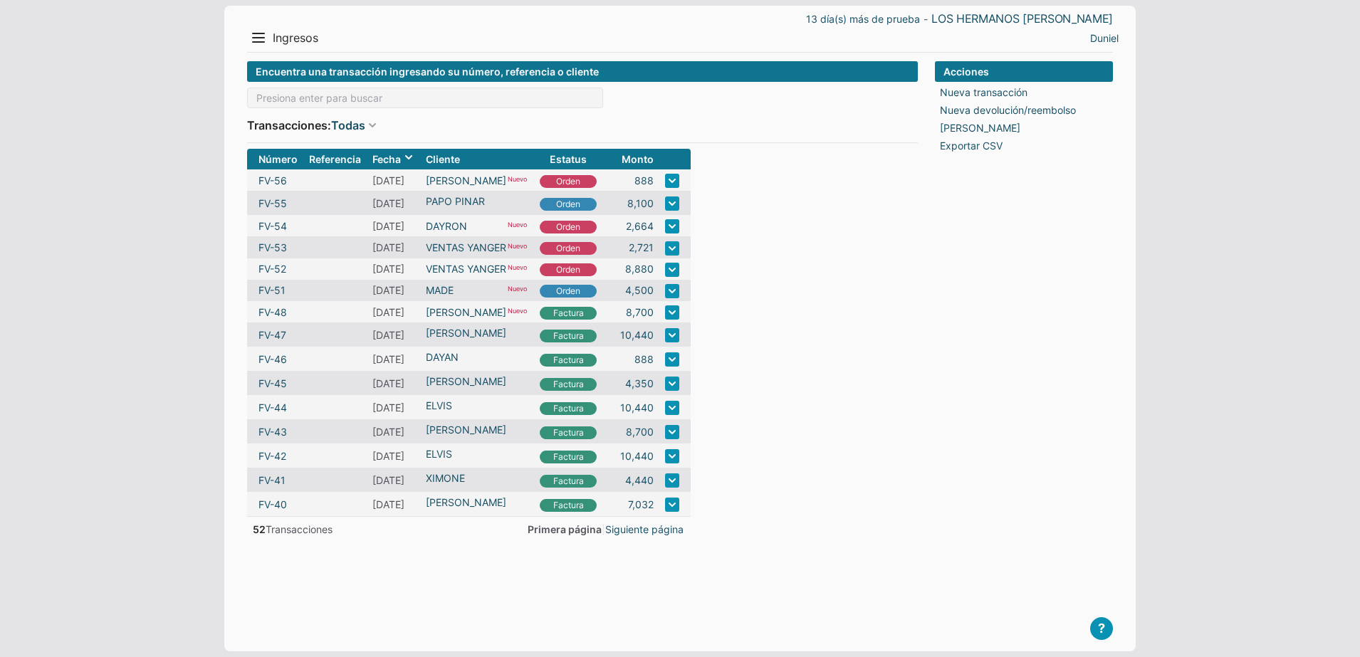
click at [1088, 36] on div "Duniel Perfil Salir" at bounding box center [902, 37] width 433 height 23
click at [1093, 38] on link "Duniel" at bounding box center [1104, 38] width 28 height 15
click at [1083, 86] on li "Salir" at bounding box center [1094, 88] width 64 height 21
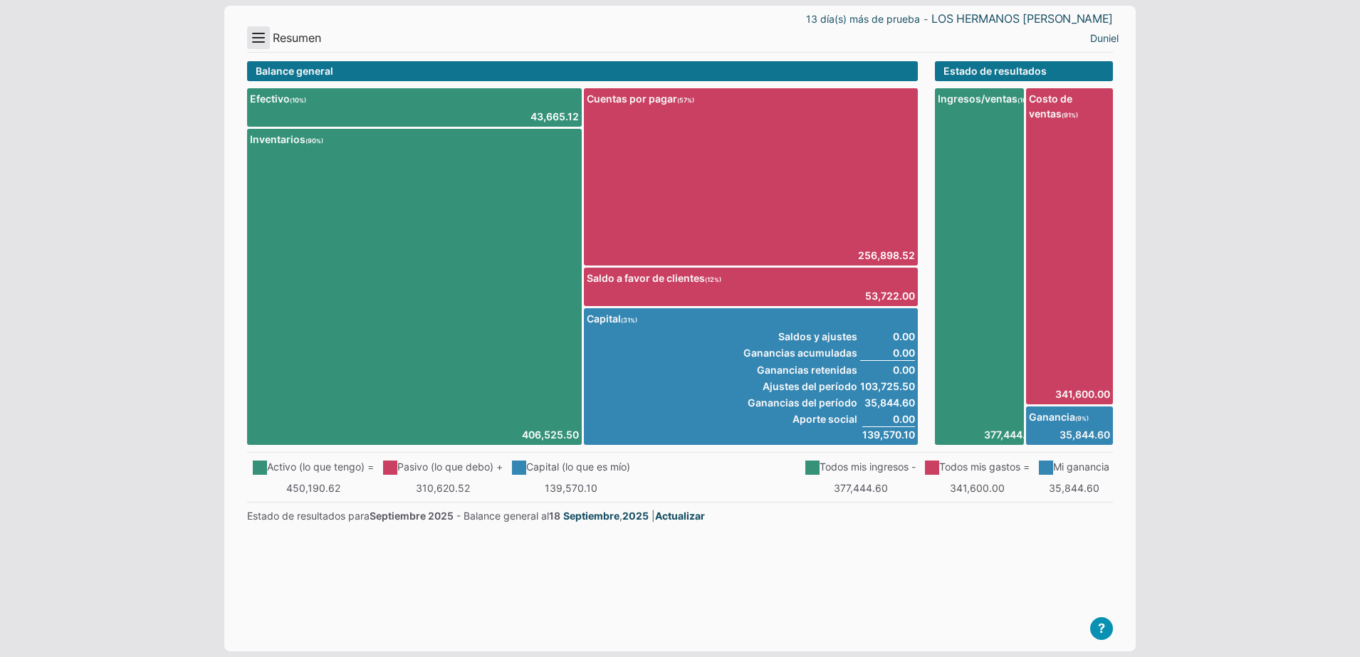
click at [264, 36] on button "Menu" at bounding box center [258, 37] width 23 height 23
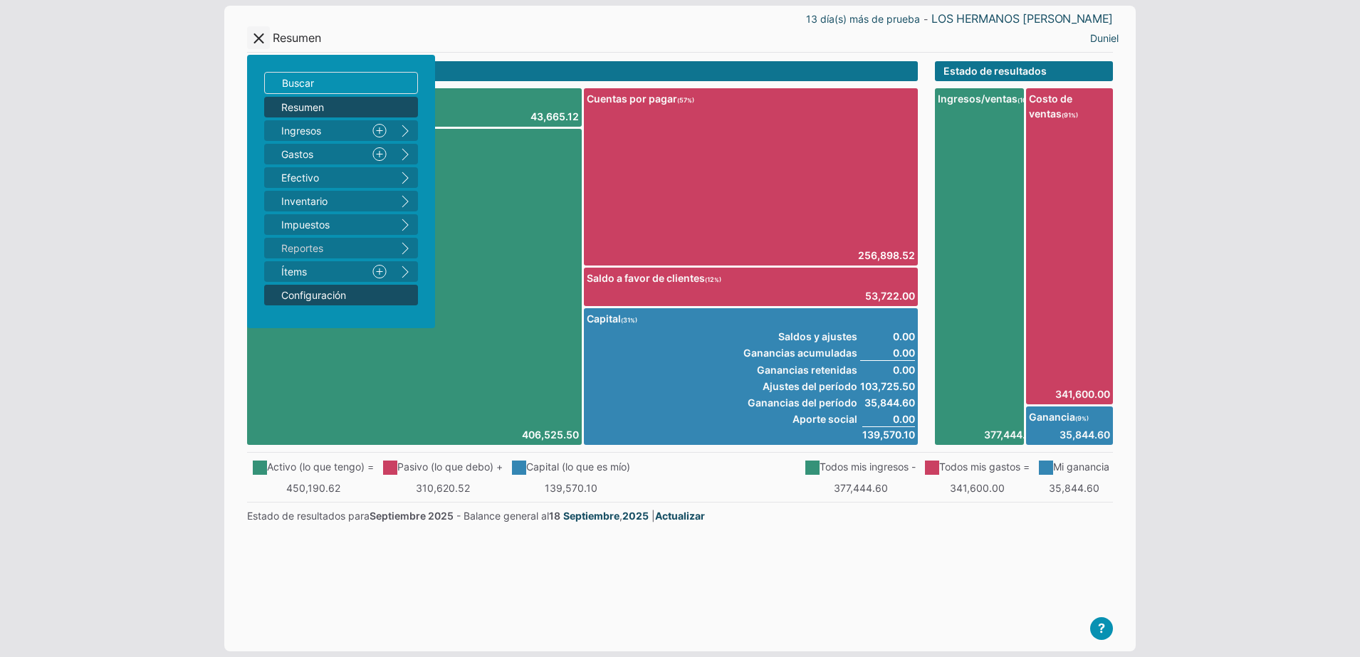
click at [295, 296] on span "Configuración" at bounding box center [333, 295] width 105 height 15
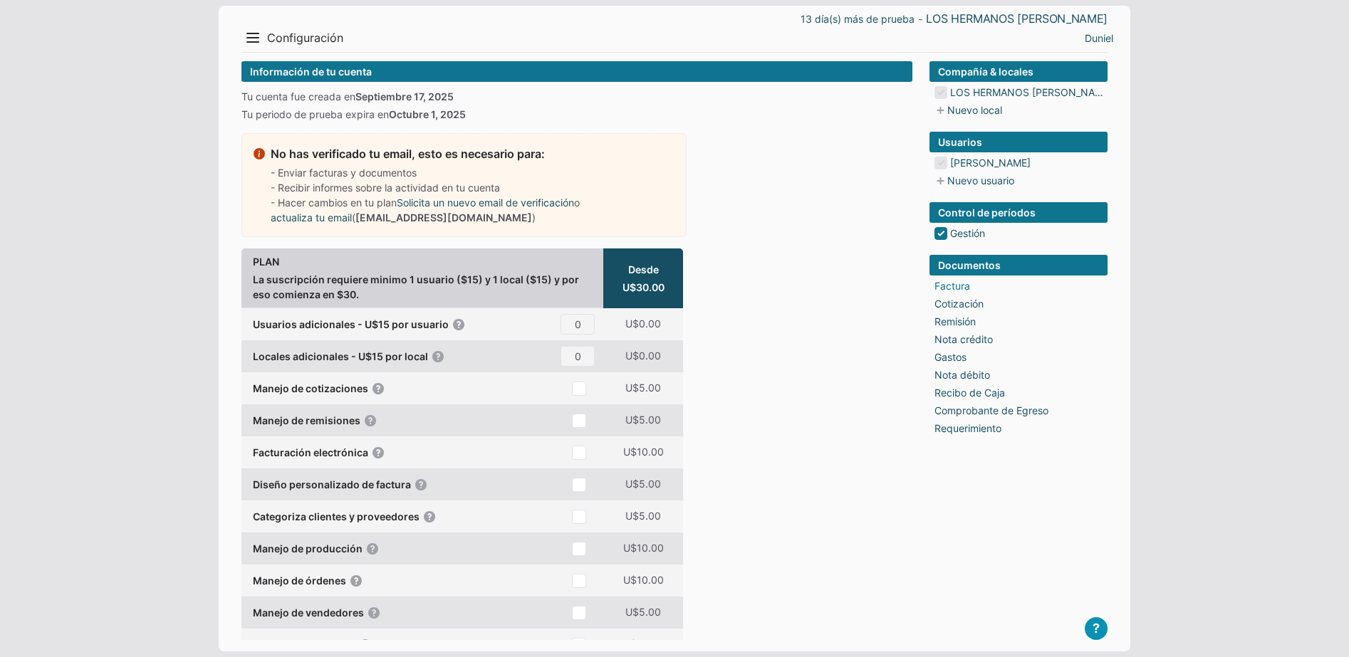
click at [960, 283] on link "Factura" at bounding box center [952, 285] width 36 height 15
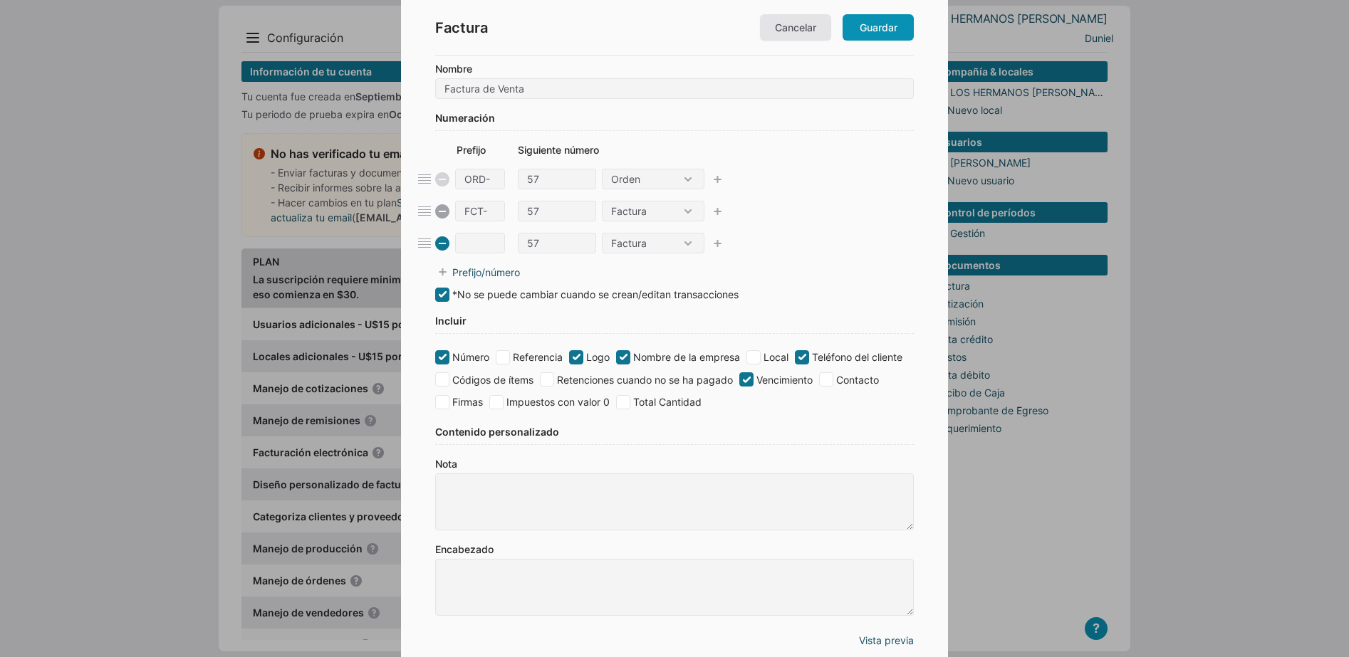
click at [438, 242] on icon at bounding box center [442, 243] width 14 height 14
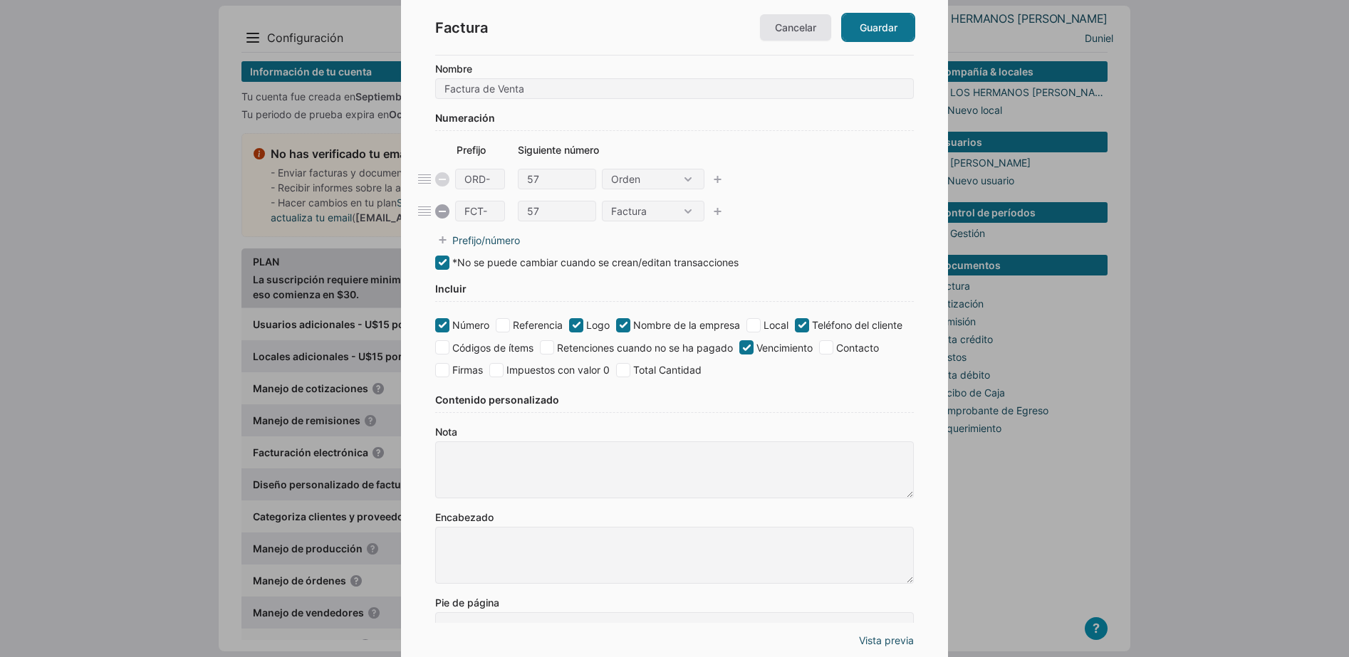
click at [870, 28] on link "Guardar" at bounding box center [877, 27] width 71 height 26
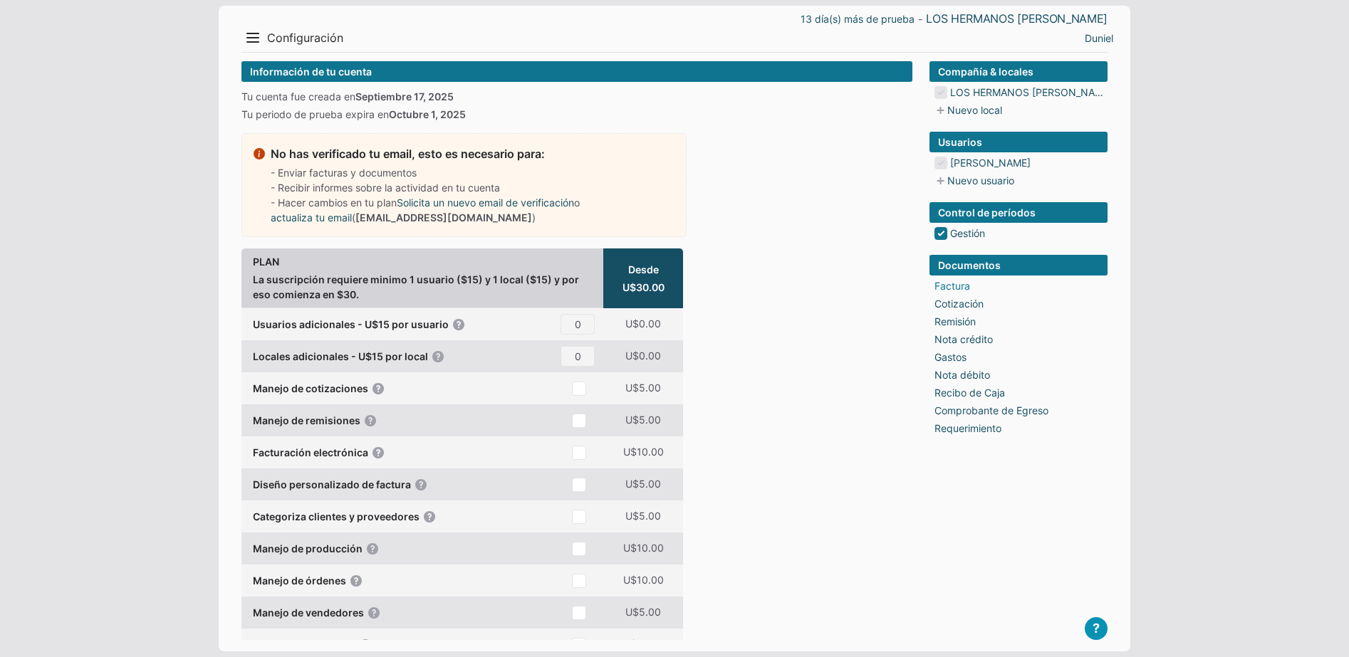
click at [959, 280] on link "Factura" at bounding box center [952, 285] width 36 height 15
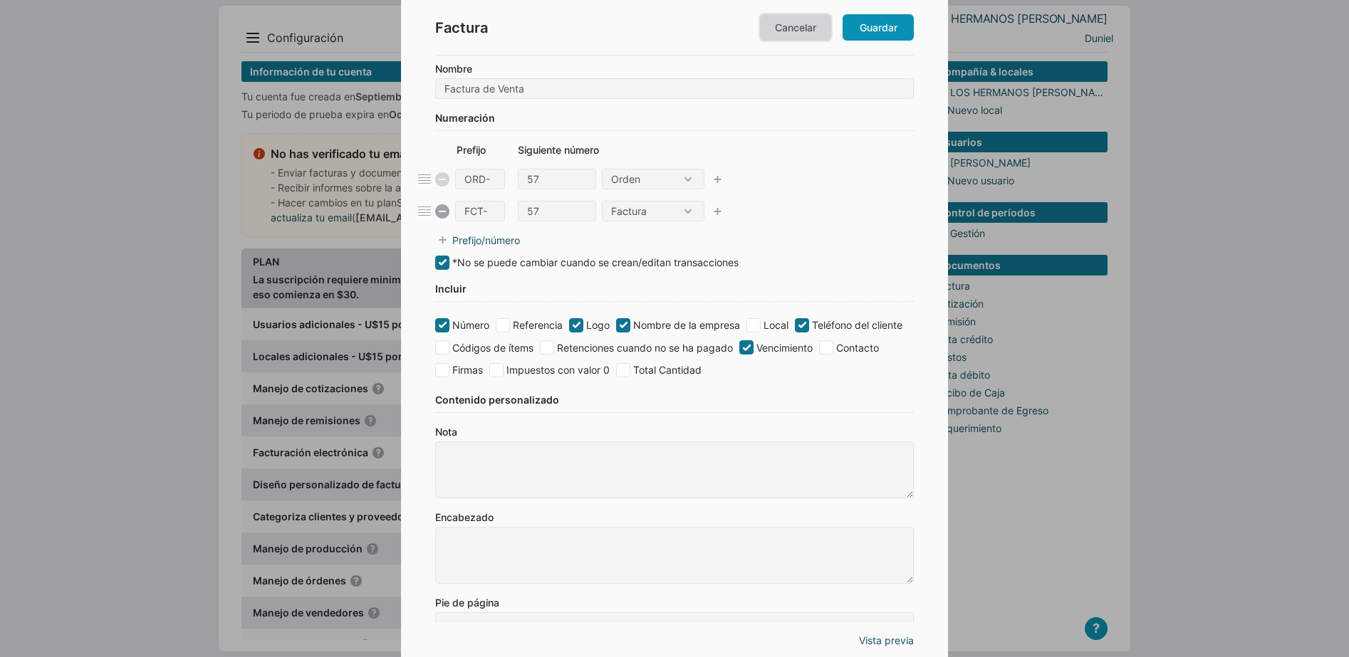
click at [821, 32] on link "Cancelar" at bounding box center [795, 27] width 71 height 26
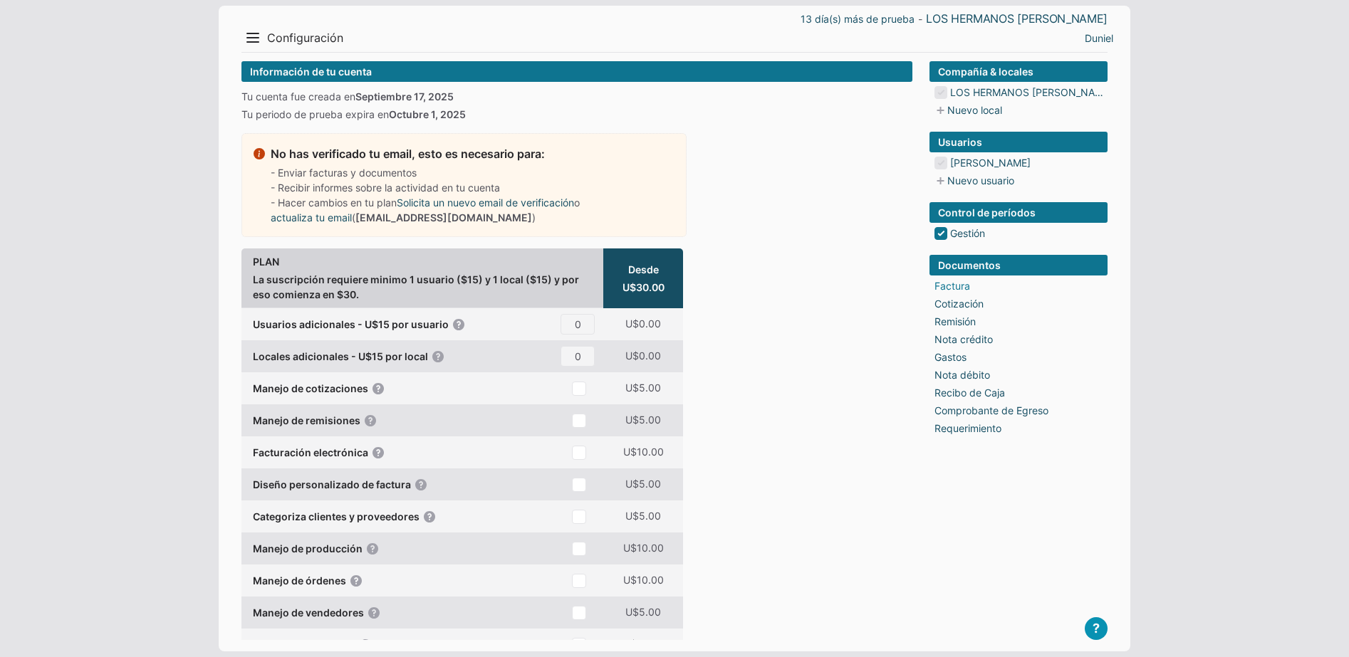
click at [958, 286] on link "Factura" at bounding box center [952, 285] width 36 height 15
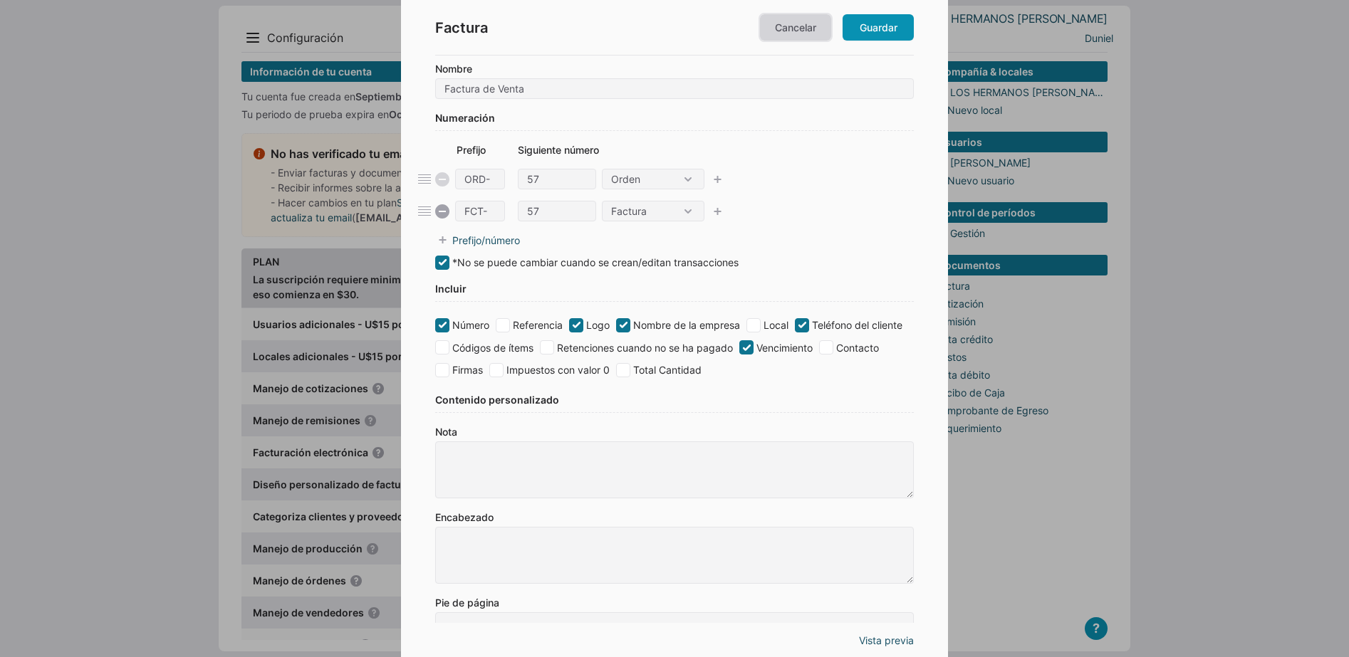
click at [792, 26] on link "Cancelar" at bounding box center [795, 27] width 71 height 26
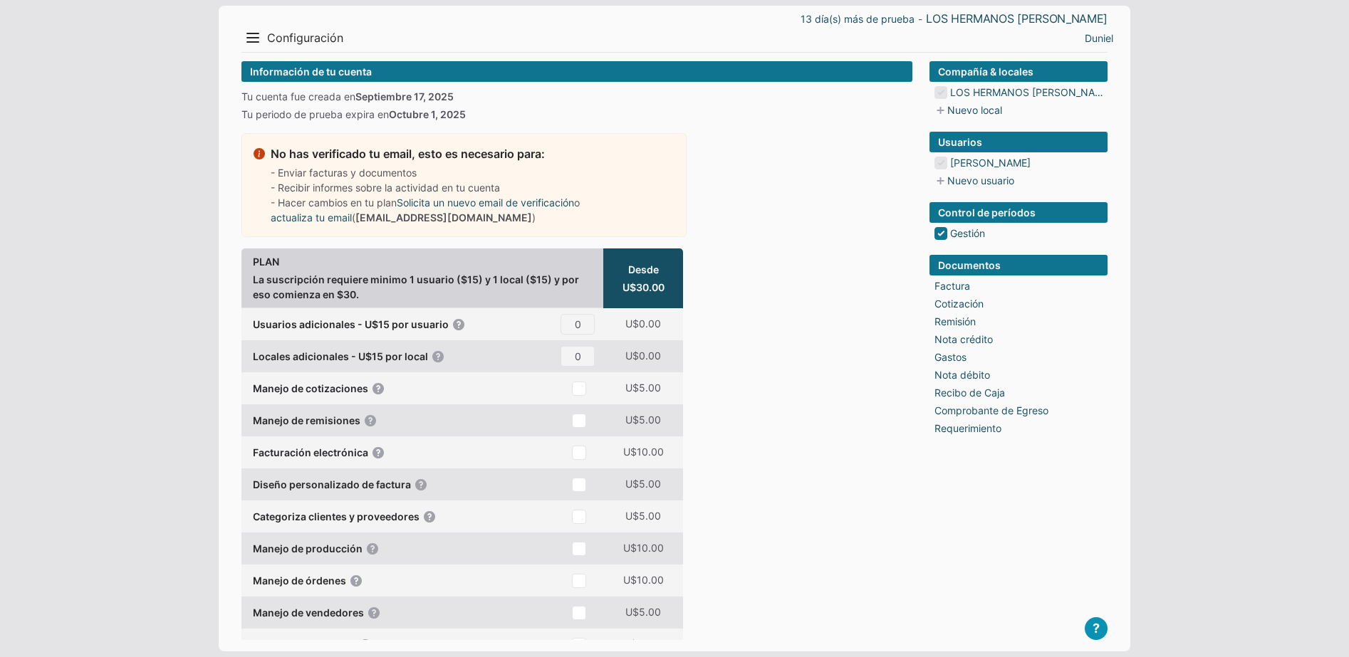
click at [265, 44] on div "Menu Resumen Ingresos 1 Nuevo right Gastos 2 Nuevo right Efectivo 3 right Inven…" at bounding box center [457, 37] width 433 height 23
click at [259, 42] on button "Menu" at bounding box center [252, 37] width 23 height 23
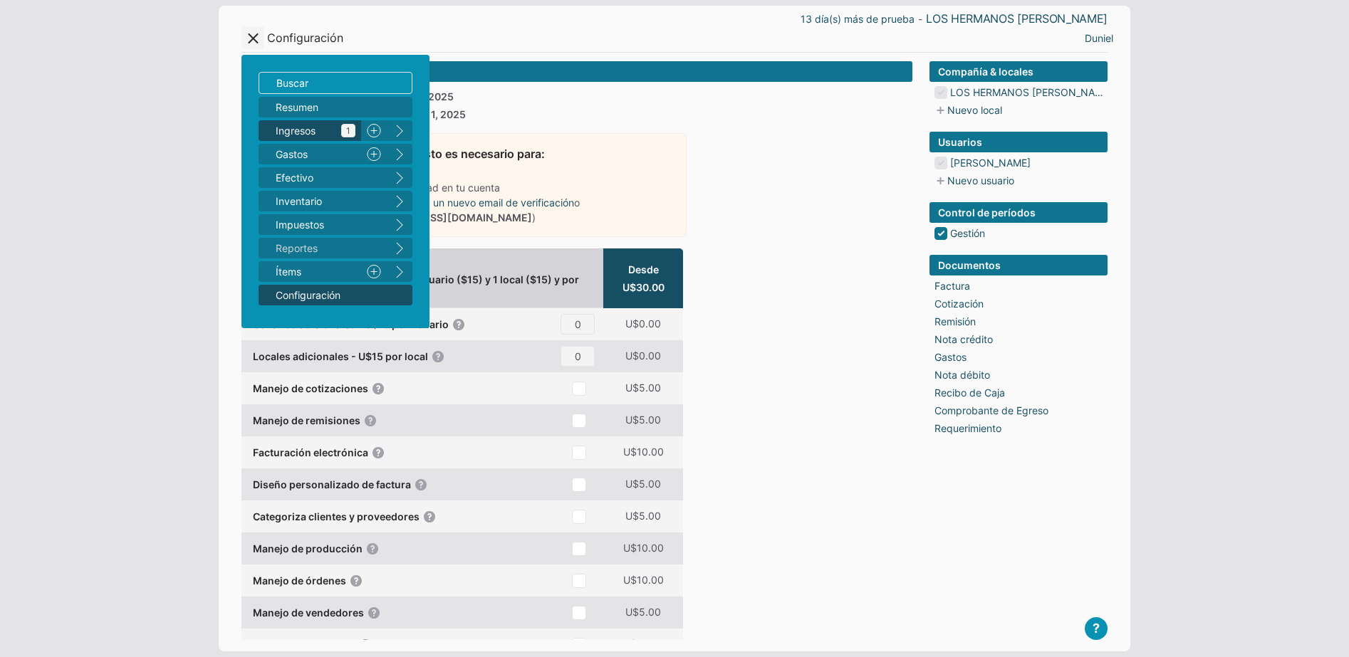
click at [315, 126] on span "Ingresos 1" at bounding box center [316, 130] width 80 height 15
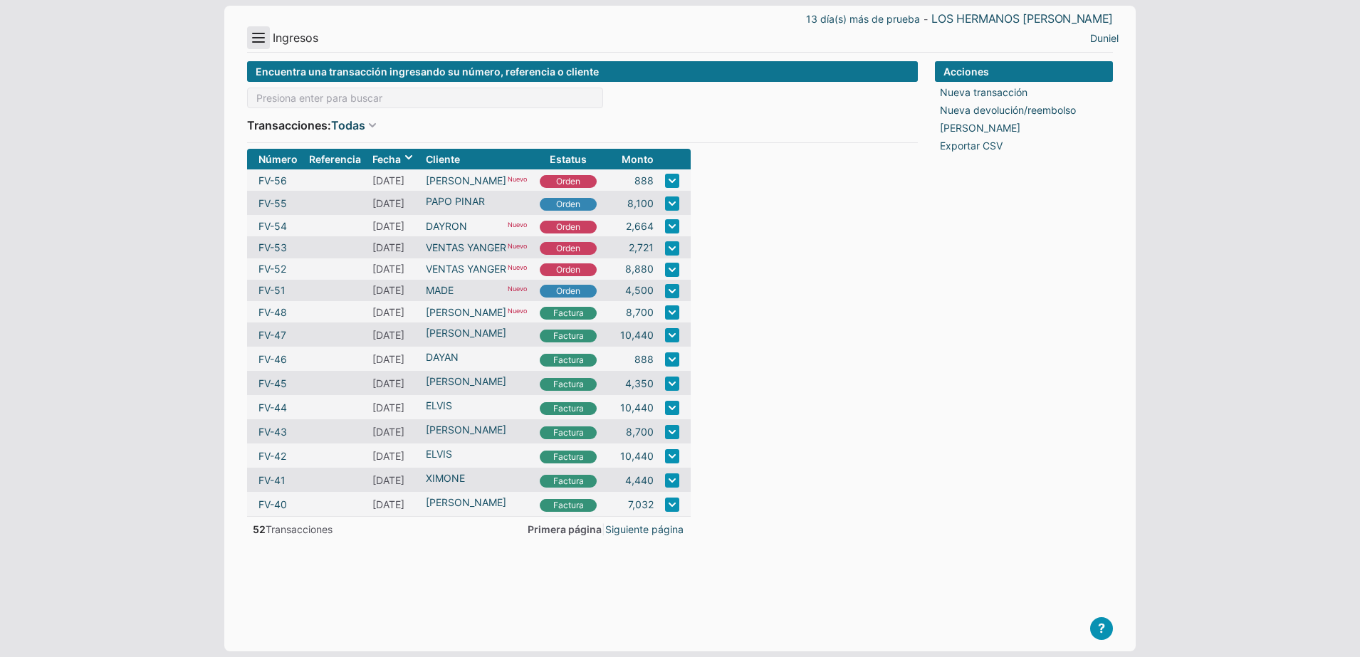
click at [264, 45] on button "Menu" at bounding box center [258, 37] width 23 height 23
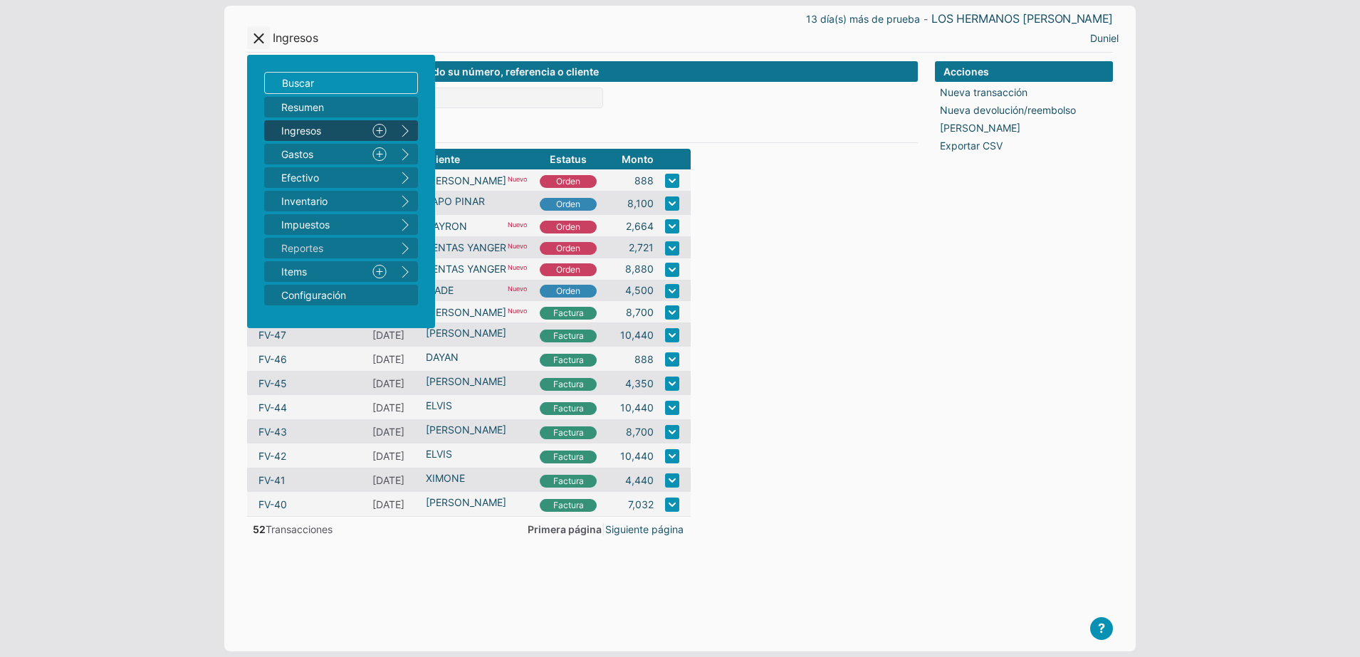
click at [385, 130] on link "Nuevo" at bounding box center [380, 130] width 26 height 21
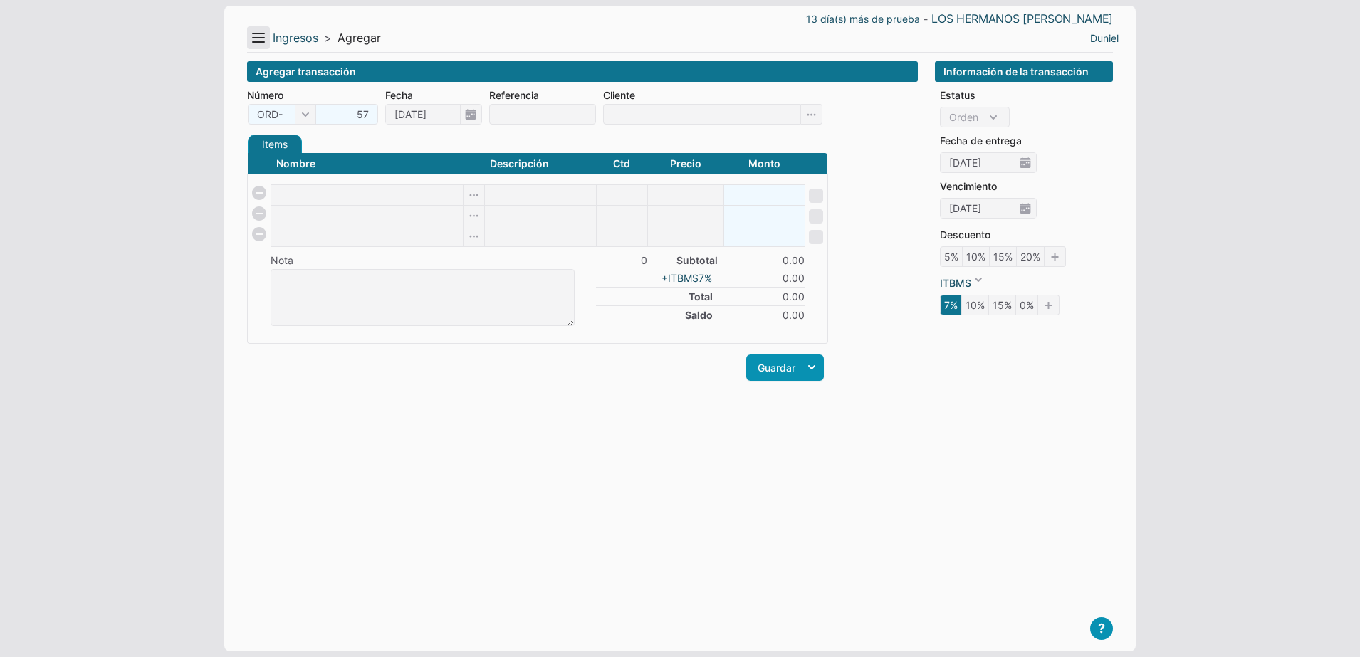
click at [259, 40] on button "Menu" at bounding box center [258, 37] width 23 height 23
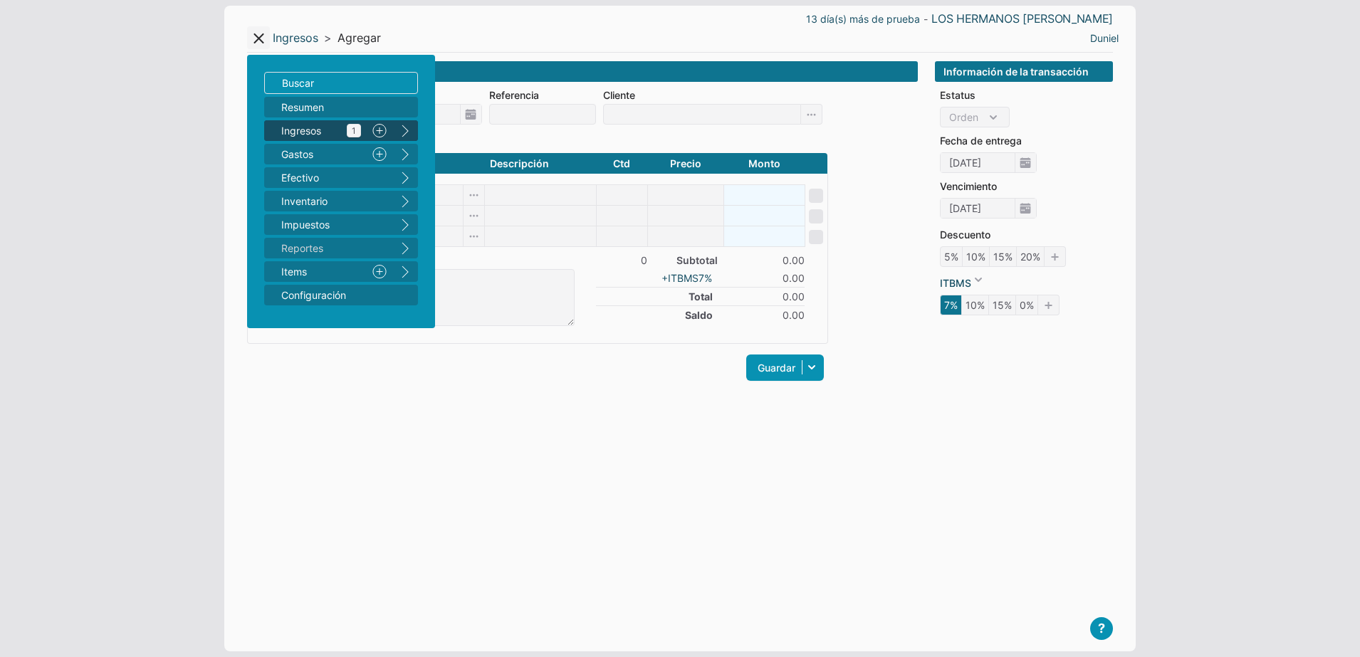
click at [313, 133] on span "Ingresos 1" at bounding box center [321, 130] width 80 height 15
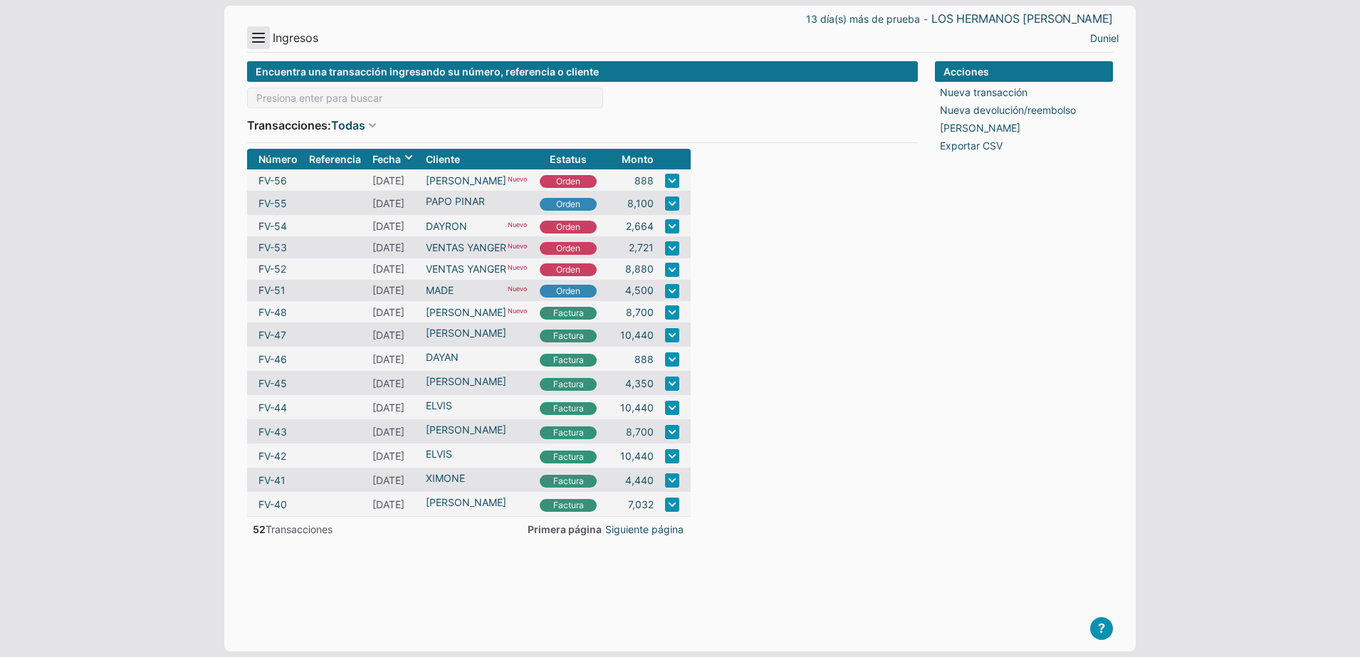
click at [253, 38] on button "Menu" at bounding box center [258, 37] width 23 height 23
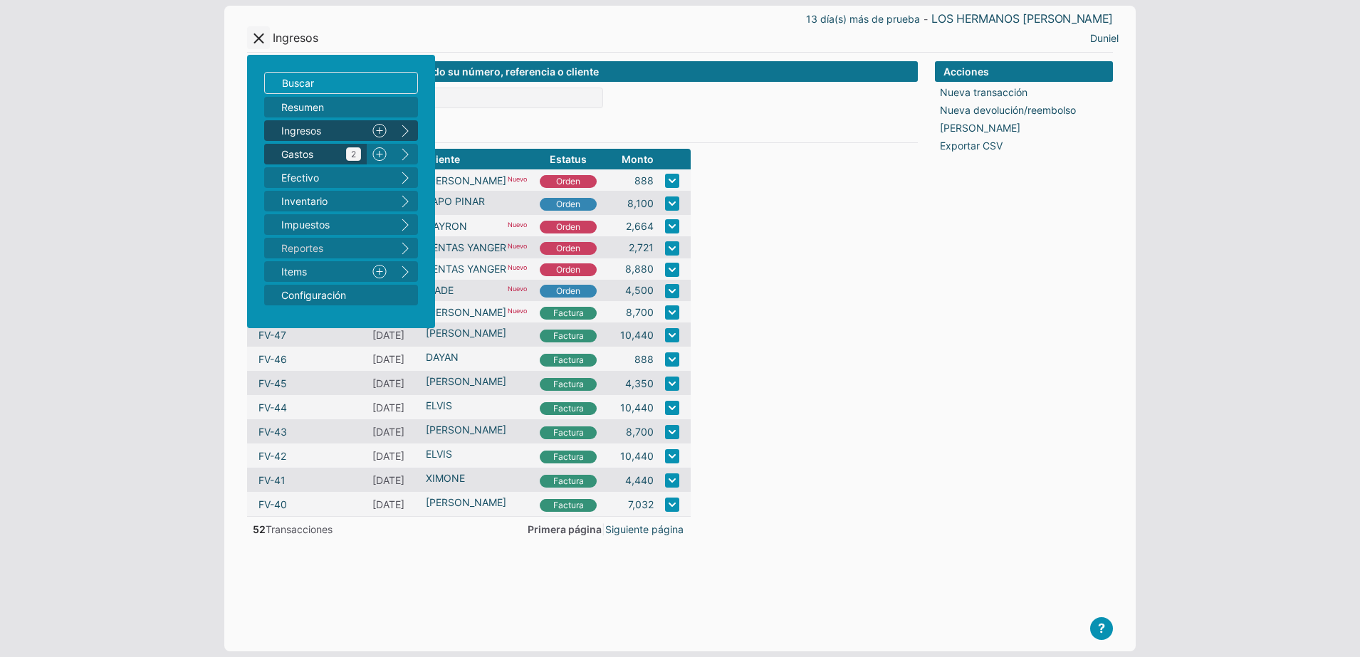
click at [337, 156] on span "Gastos 2" at bounding box center [321, 154] width 80 height 15
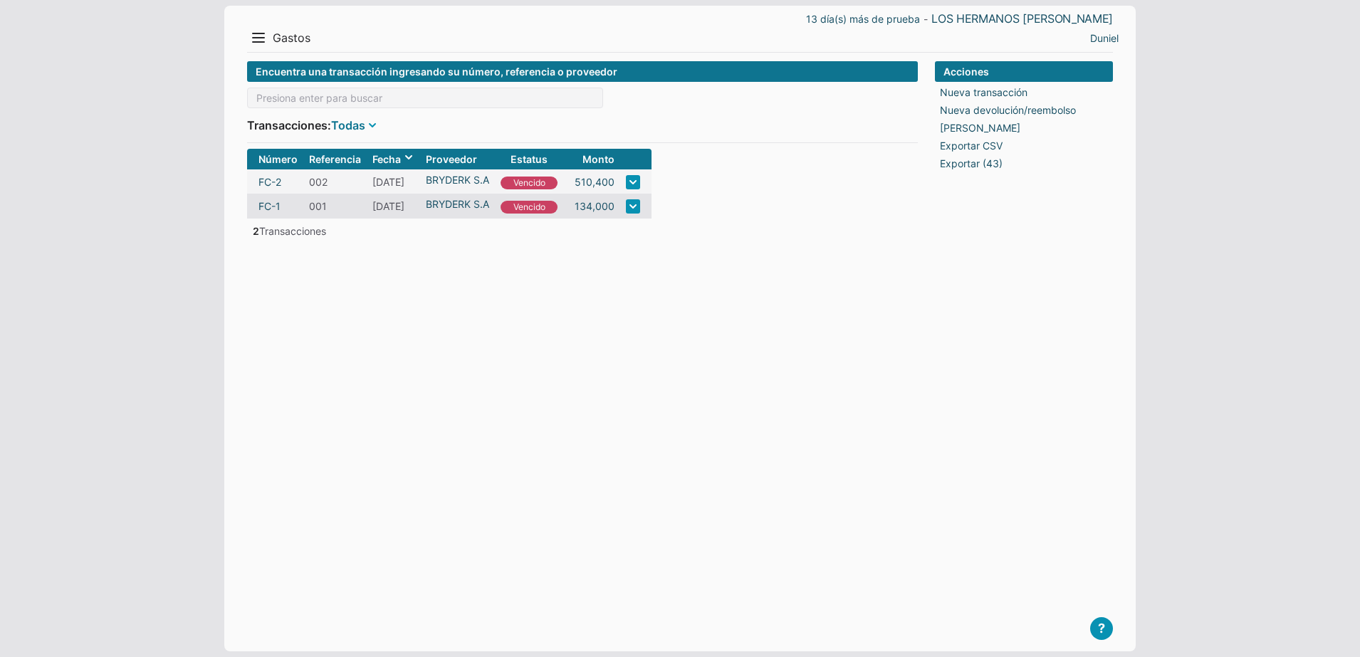
click at [353, 125] on link "Todas" at bounding box center [348, 125] width 34 height 17
click at [359, 125] on link "Todas" at bounding box center [348, 125] width 34 height 17
click at [666, 398] on form "Encuentra una transacción ingresando su número, referencia o proveedor Transacc…" at bounding box center [582, 345] width 671 height 568
click at [523, 316] on form "Encuentra una transacción ingresando su número, referencia o proveedor Transacc…" at bounding box center [582, 345] width 671 height 568
click at [257, 36] on button "Menu" at bounding box center [258, 37] width 23 height 23
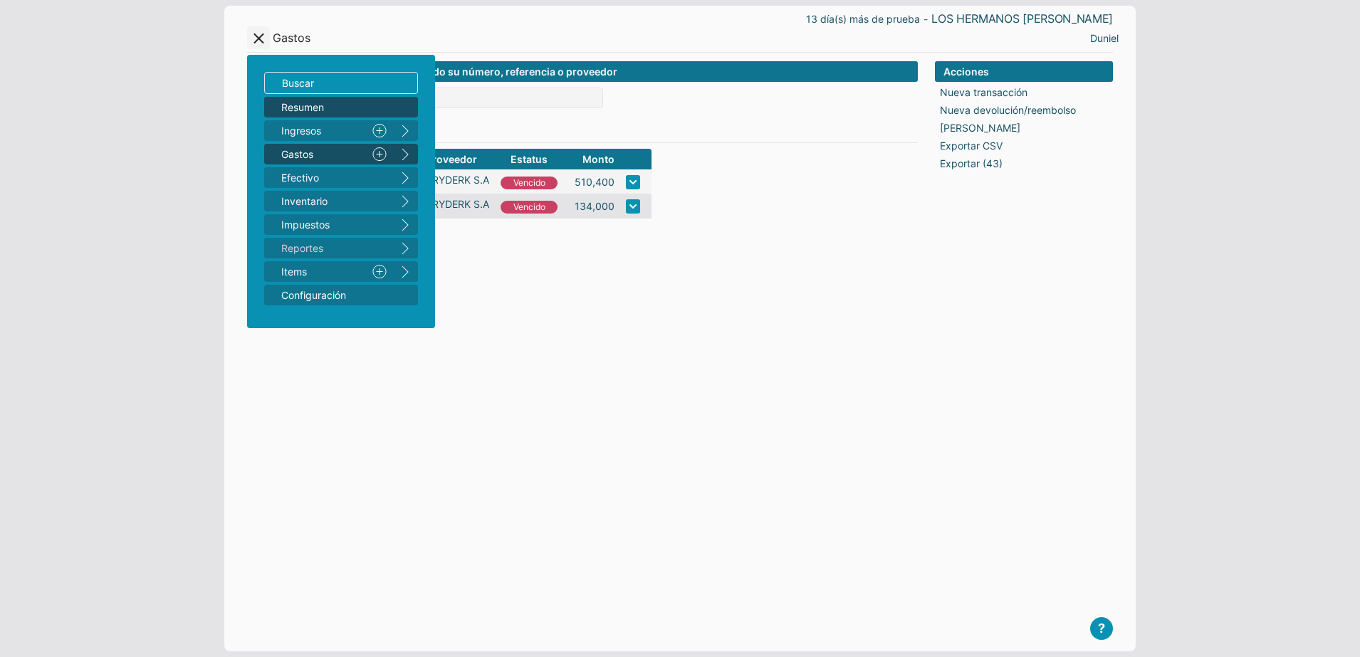
click at [289, 105] on span "Resumen" at bounding box center [333, 107] width 105 height 15
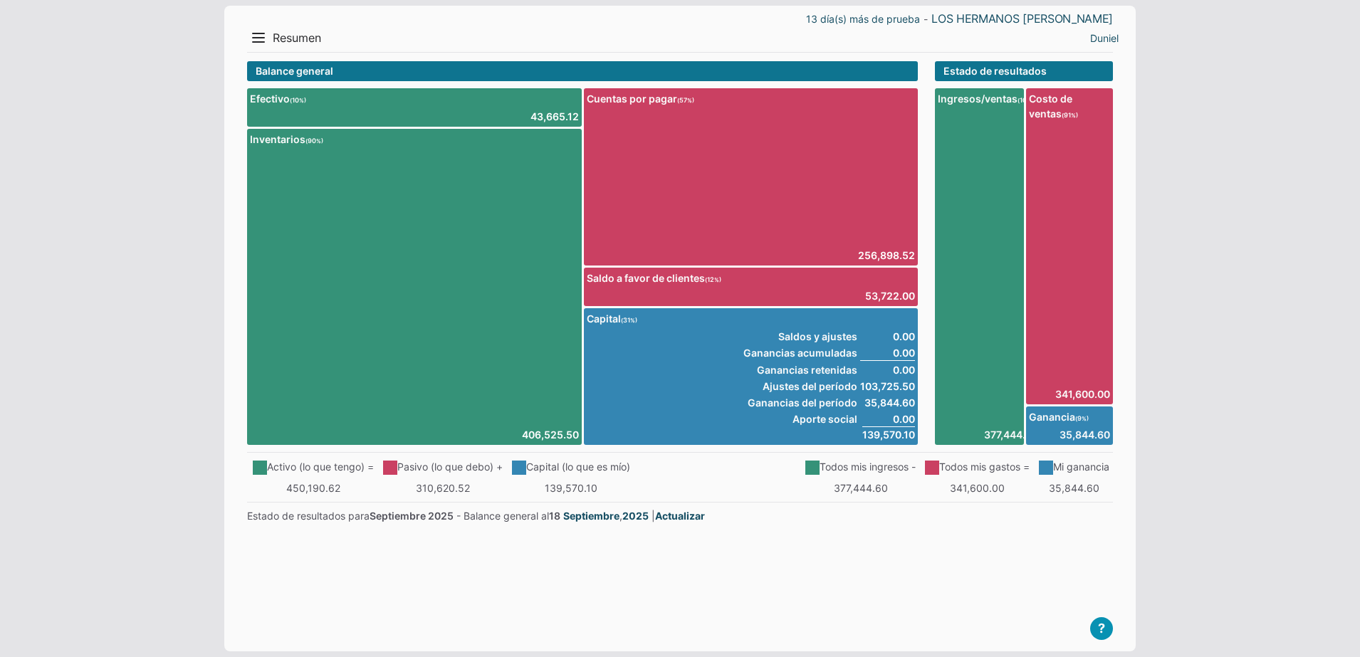
click at [784, 595] on main "? Empresa Demo Guía de Arranque Video Tutoriales T Agendar reunión Contáctenos …" at bounding box center [680, 350] width 866 height 579
click at [909, 563] on main "? Empresa Demo Guía de Arranque Video Tutoriales T Agendar reunión Contáctenos …" at bounding box center [680, 350] width 866 height 579
click at [686, 550] on main "? Empresa Demo Guía de Arranque Video Tutoriales T Agendar reunión Contáctenos …" at bounding box center [680, 350] width 866 height 579
click at [575, 575] on main "? Empresa Demo Guía de Arranque Video Tutoriales T Agendar reunión Contáctenos …" at bounding box center [680, 350] width 866 height 579
click at [1104, 41] on link "Duniel" at bounding box center [1104, 38] width 28 height 15
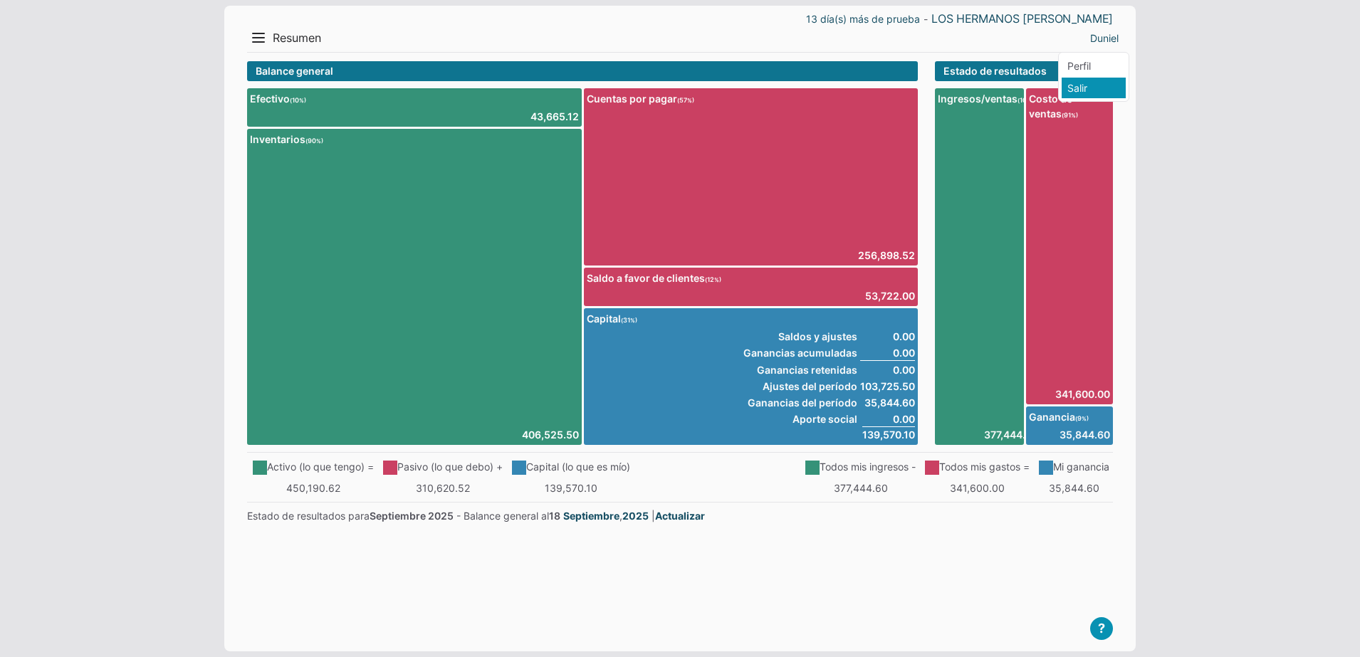
click at [1097, 83] on li "Salir" at bounding box center [1094, 88] width 64 height 21
